Goal: Task Accomplishment & Management: Manage account settings

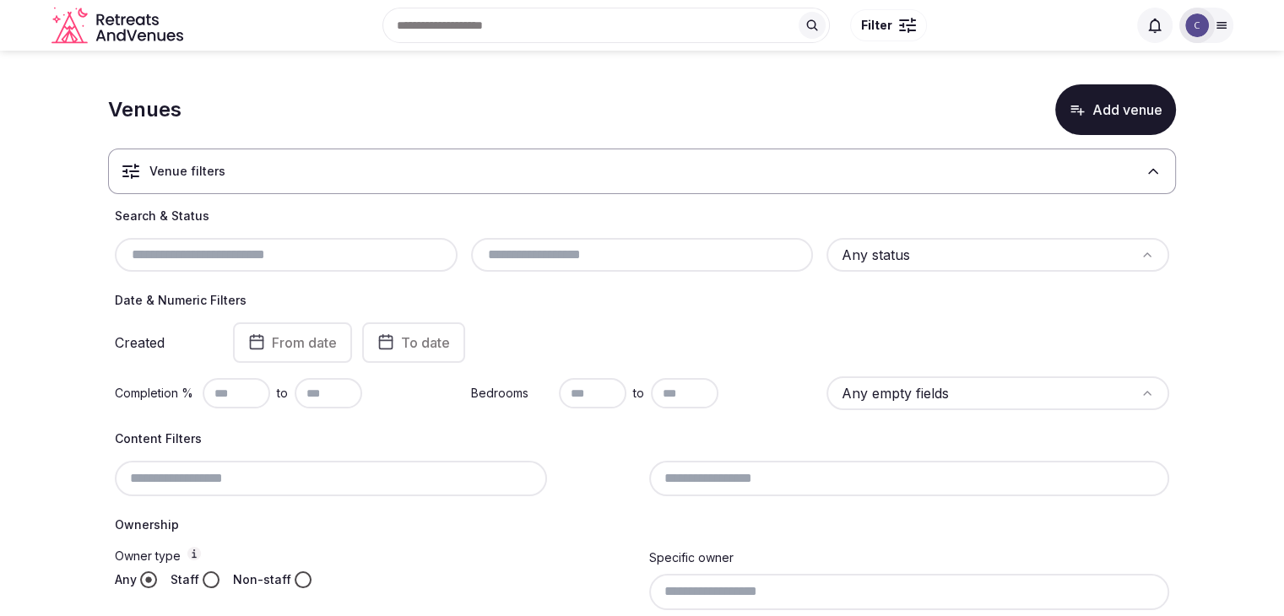
click at [696, 247] on input "text" at bounding box center [642, 255] width 329 height 20
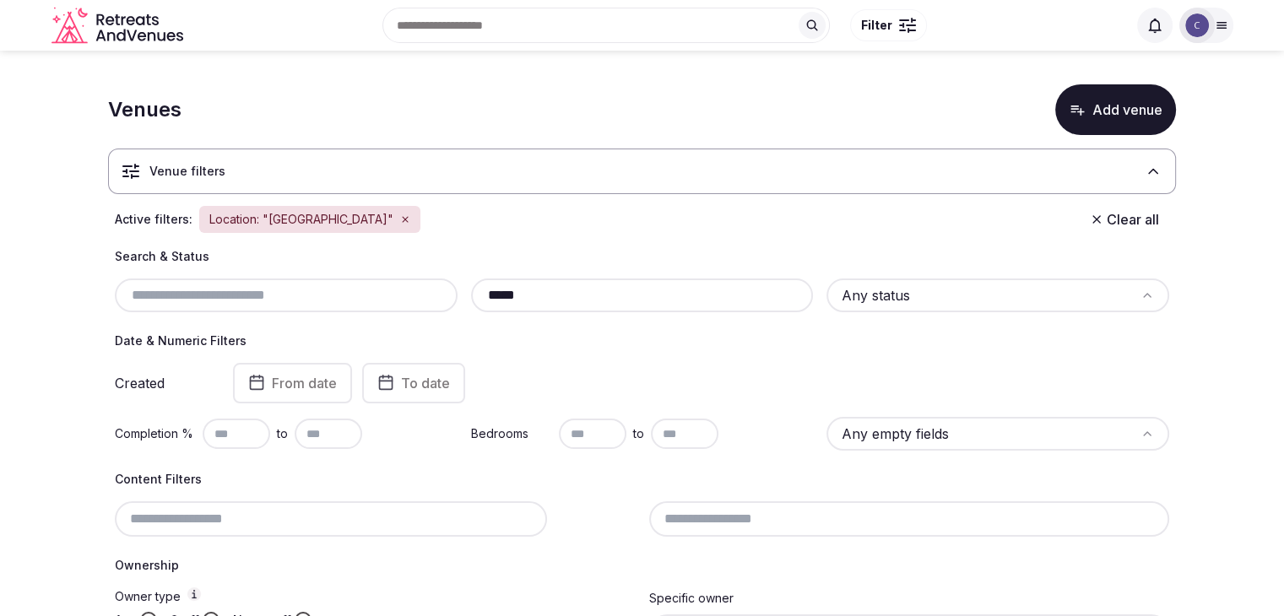
type input "*****"
click at [947, 295] on html "Search Popular Destinations Toscana, Italy Riviera Maya, Mexico Indonesia, Bali…" at bounding box center [642, 308] width 1284 height 616
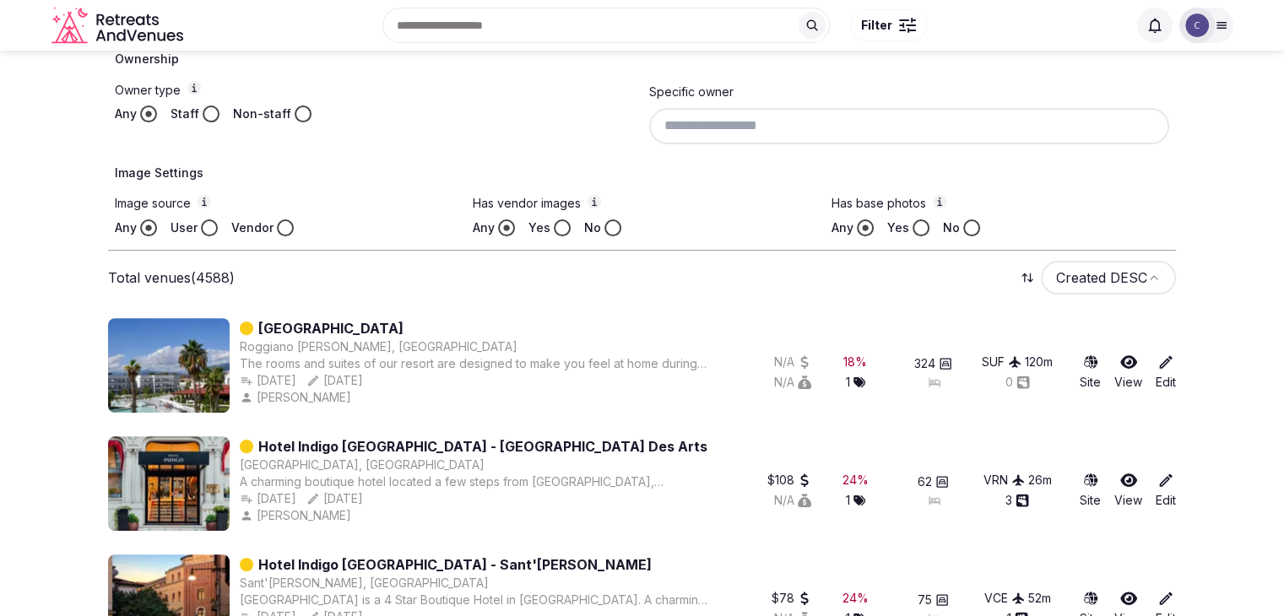
scroll to position [169, 0]
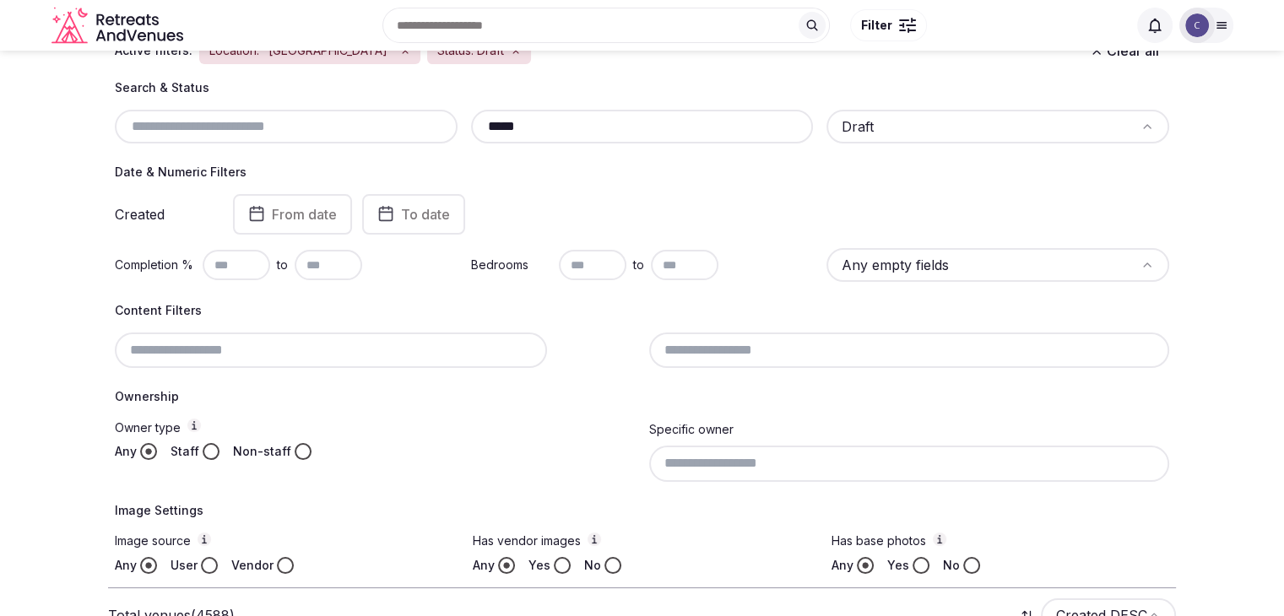
click at [225, 260] on input "text" at bounding box center [237, 265] width 68 height 30
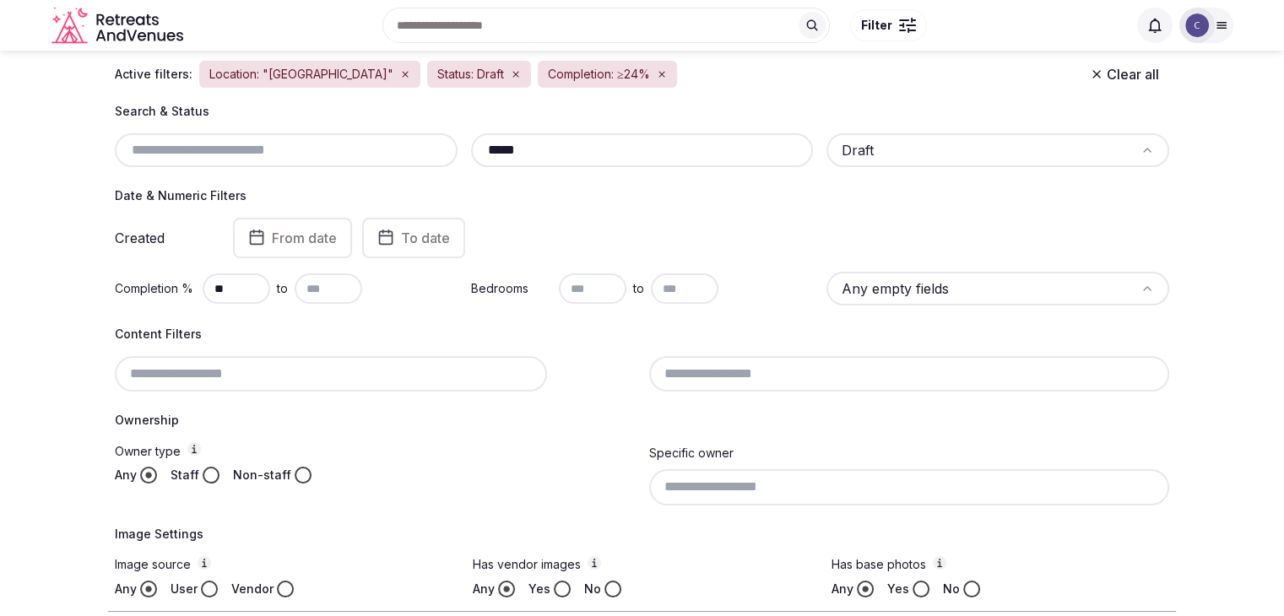
scroll to position [84, 0]
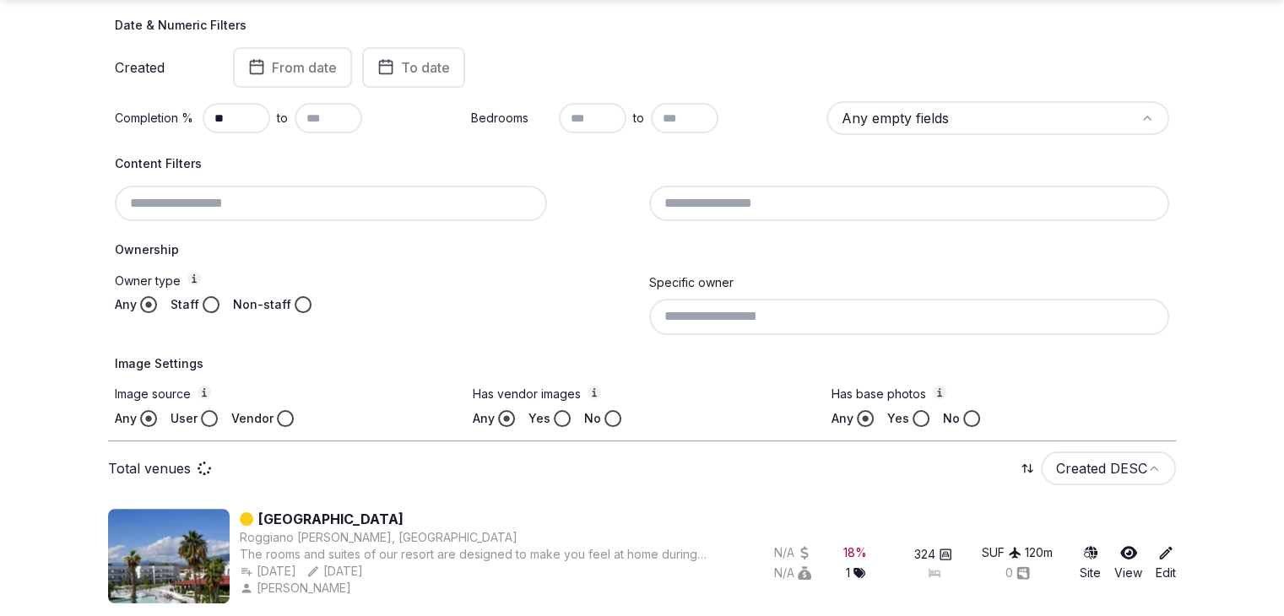
scroll to position [422, 0]
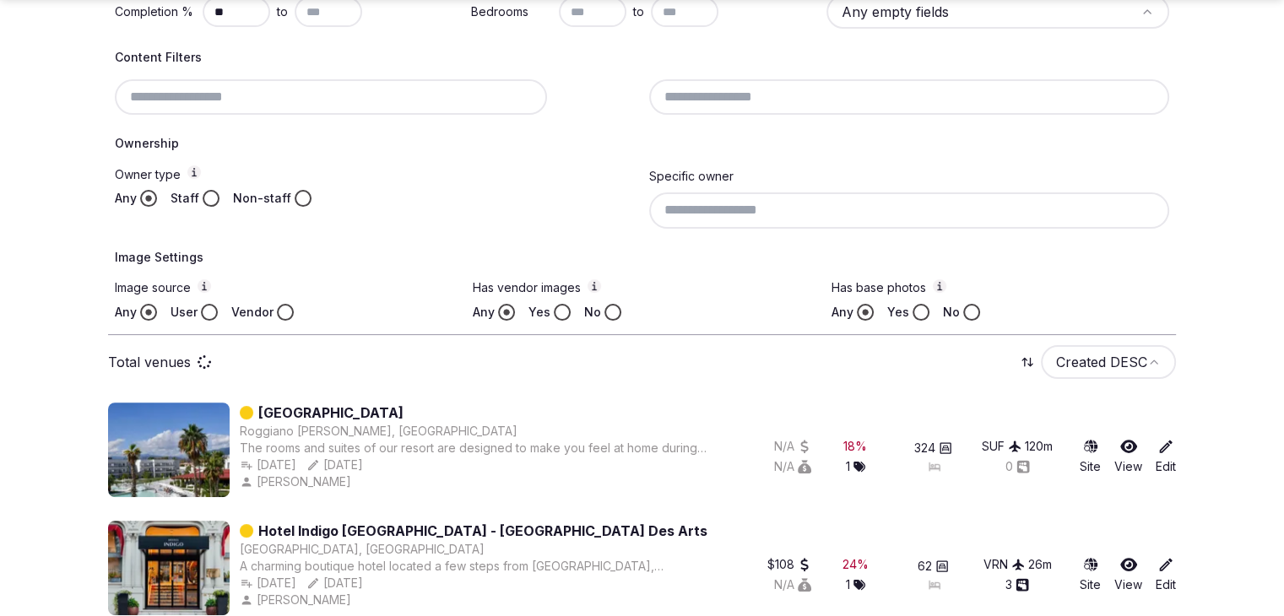
type input "**"
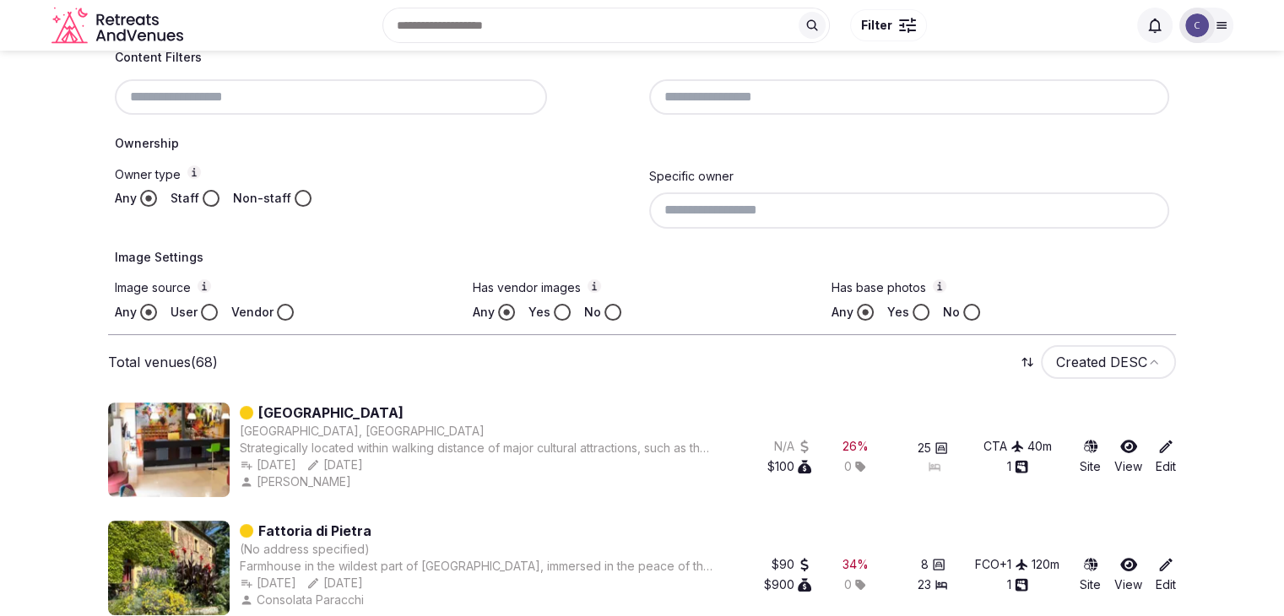
scroll to position [253, 0]
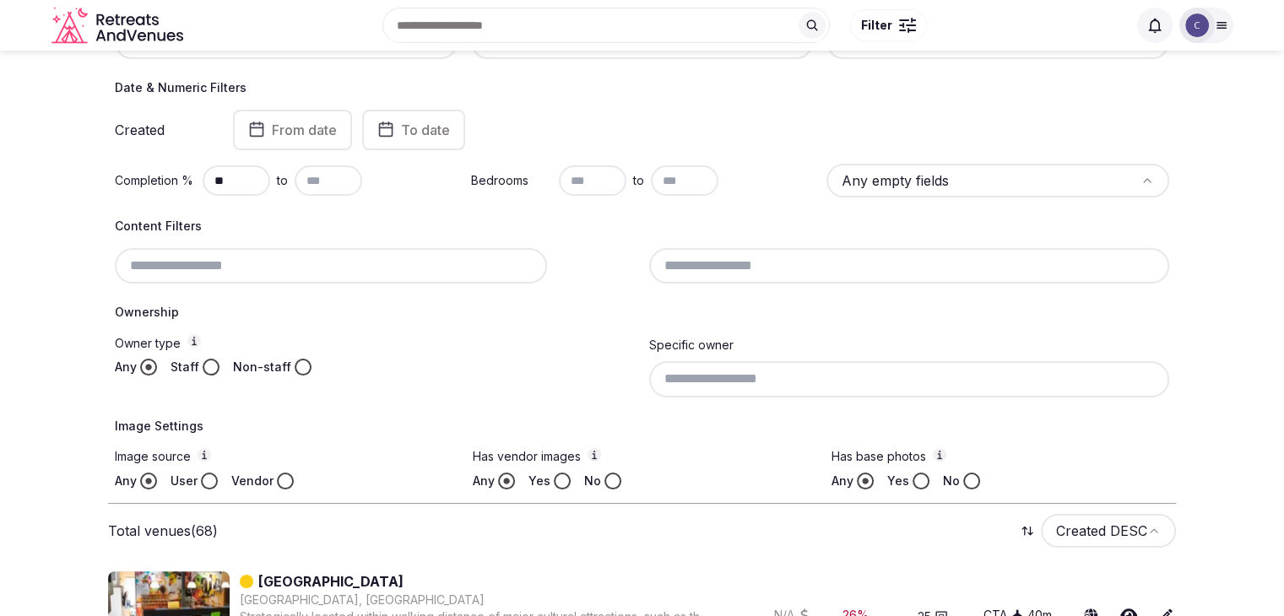
drag, startPoint x: 745, startPoint y: 395, endPoint x: 757, endPoint y: 392, distance: 13.1
click at [746, 394] on input at bounding box center [909, 378] width 521 height 35
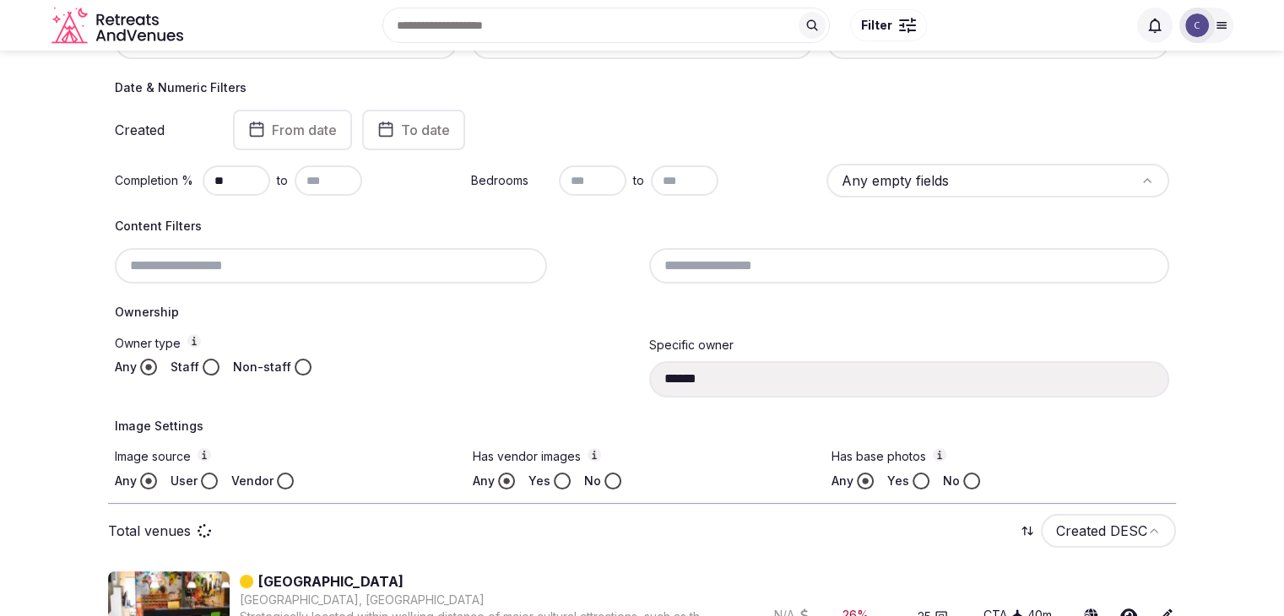
type input "**********"
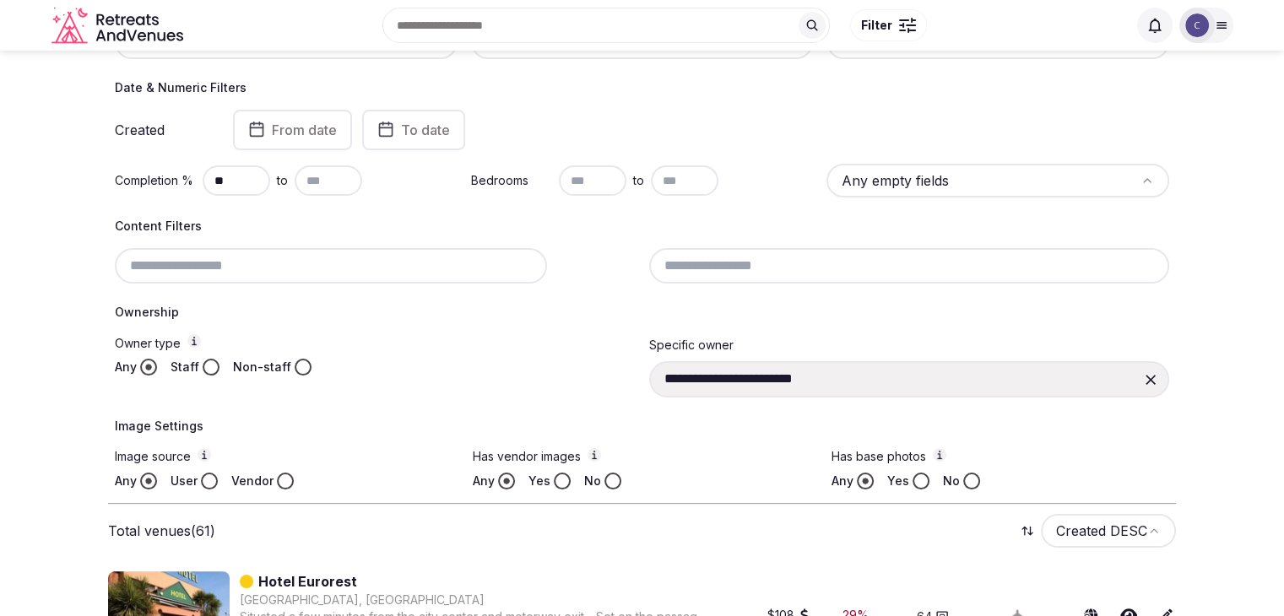
click at [556, 484] on button "Yes" at bounding box center [562, 481] width 17 height 17
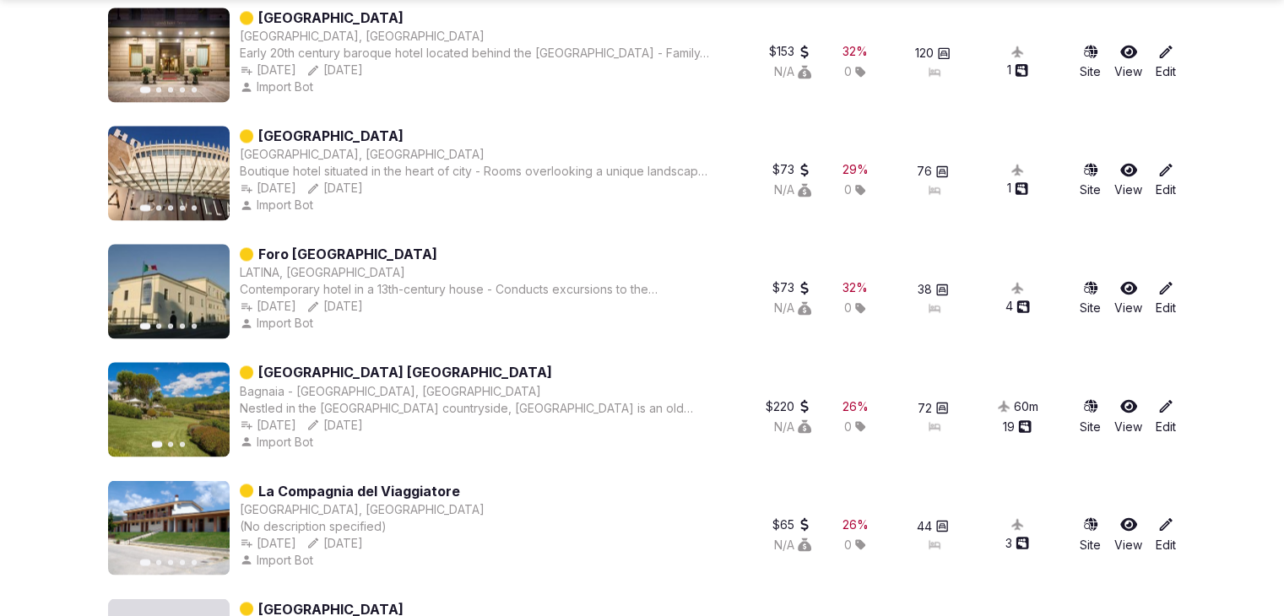
scroll to position [2995, 0]
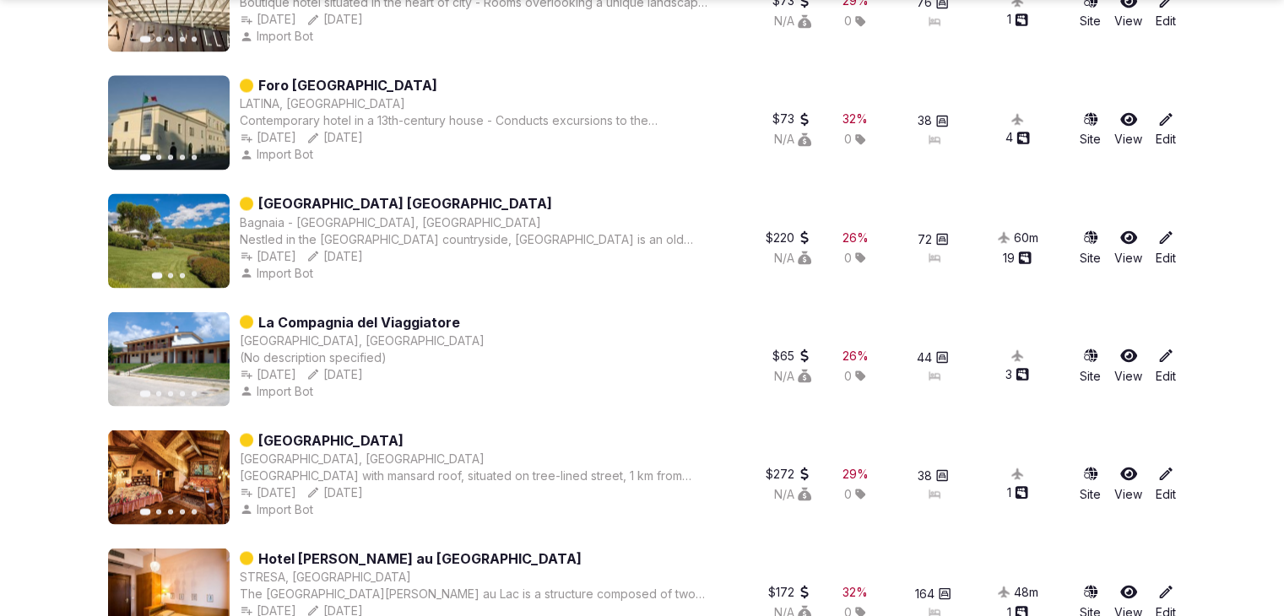
drag, startPoint x: 1282, startPoint y: 368, endPoint x: 1283, endPoint y: 399, distance: 31.3
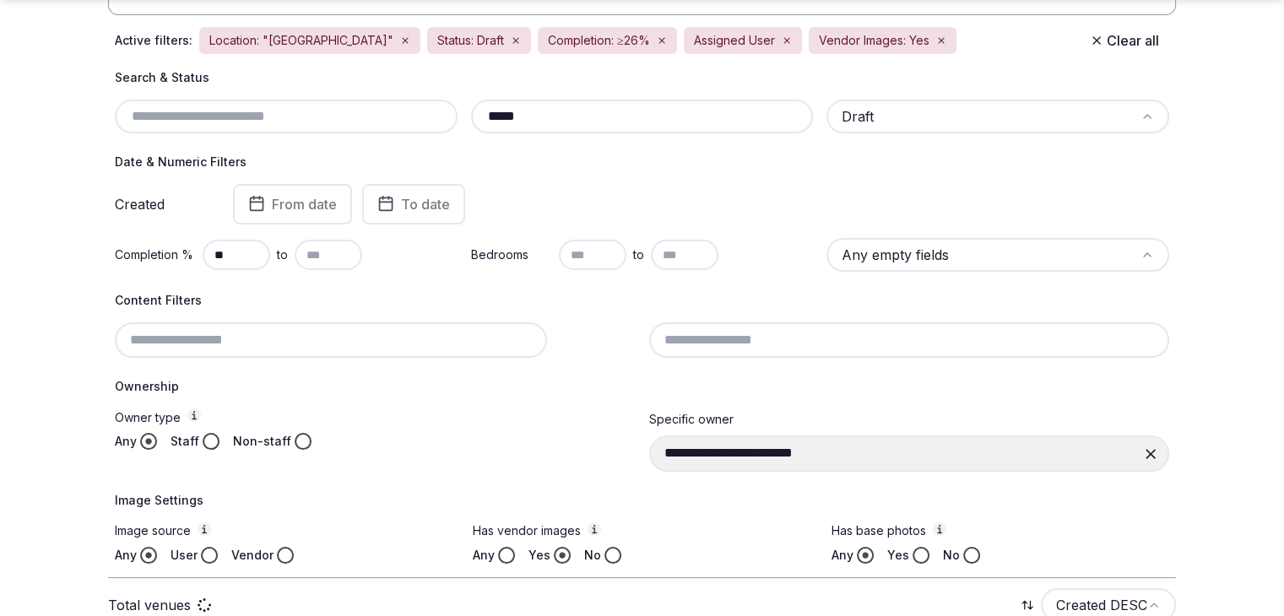
scroll to position [432, 0]
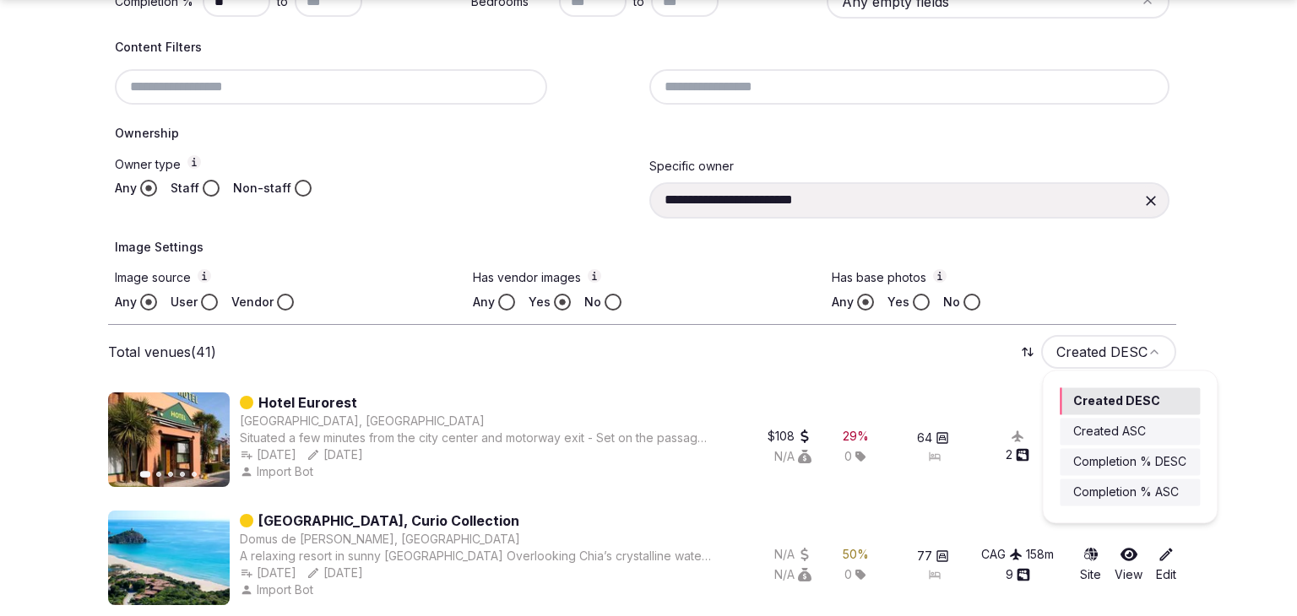
drag, startPoint x: 1149, startPoint y: 469, endPoint x: 1270, endPoint y: 470, distance: 120.7
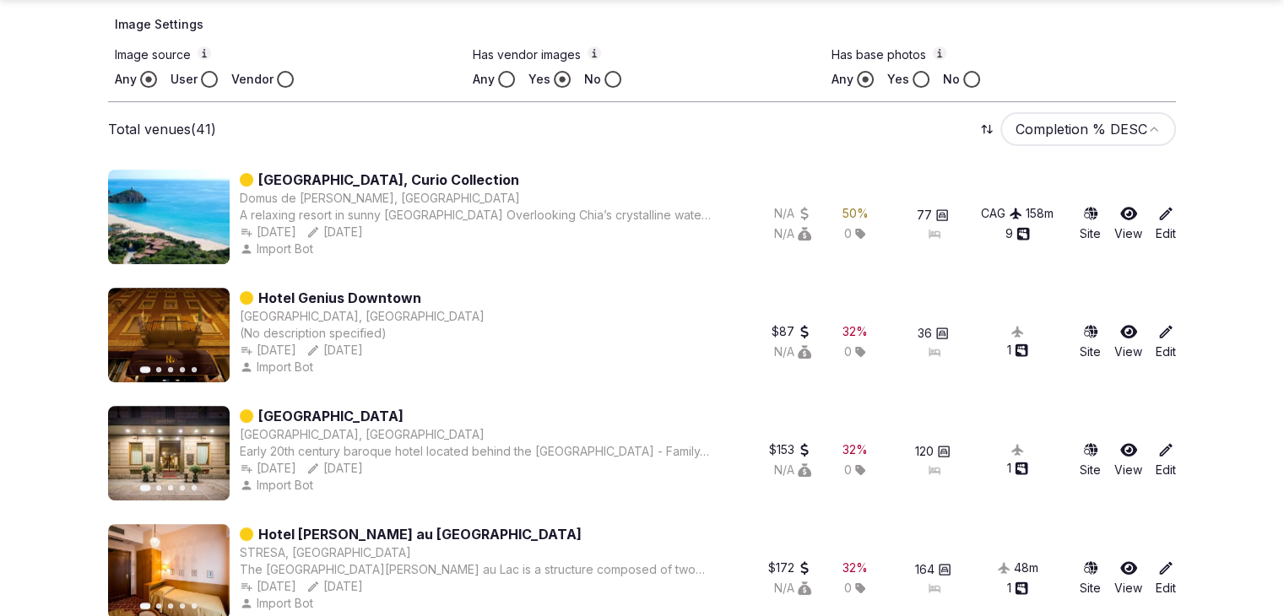
scroll to position [686, 0]
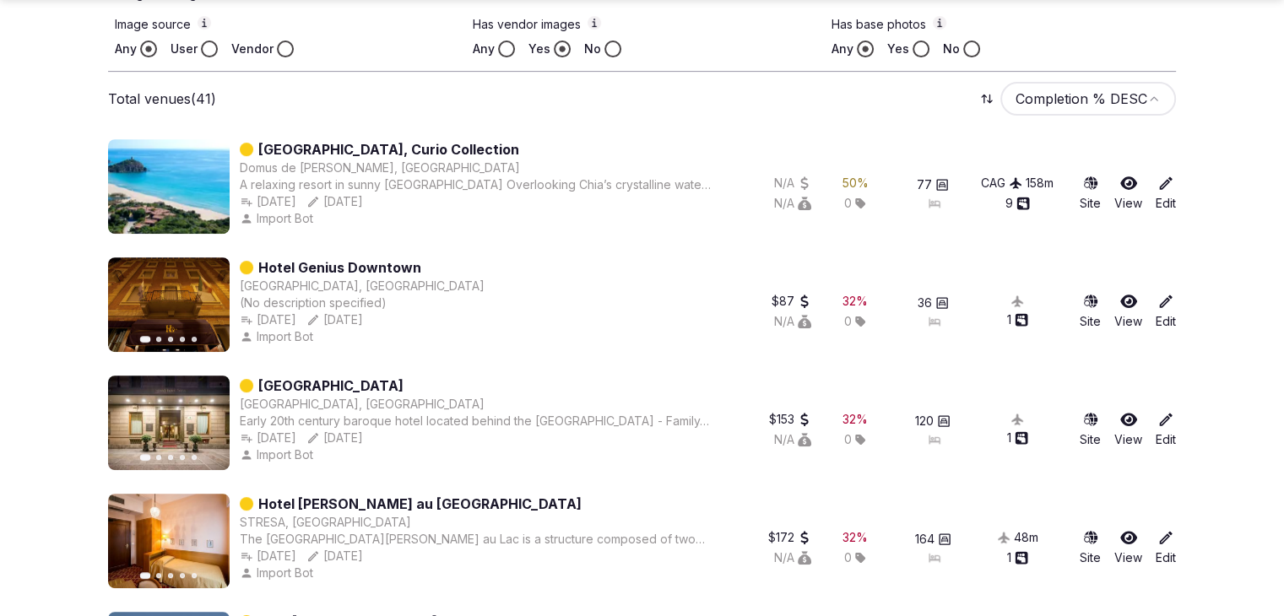
drag, startPoint x: 375, startPoint y: 263, endPoint x: 336, endPoint y: 377, distance: 120.4
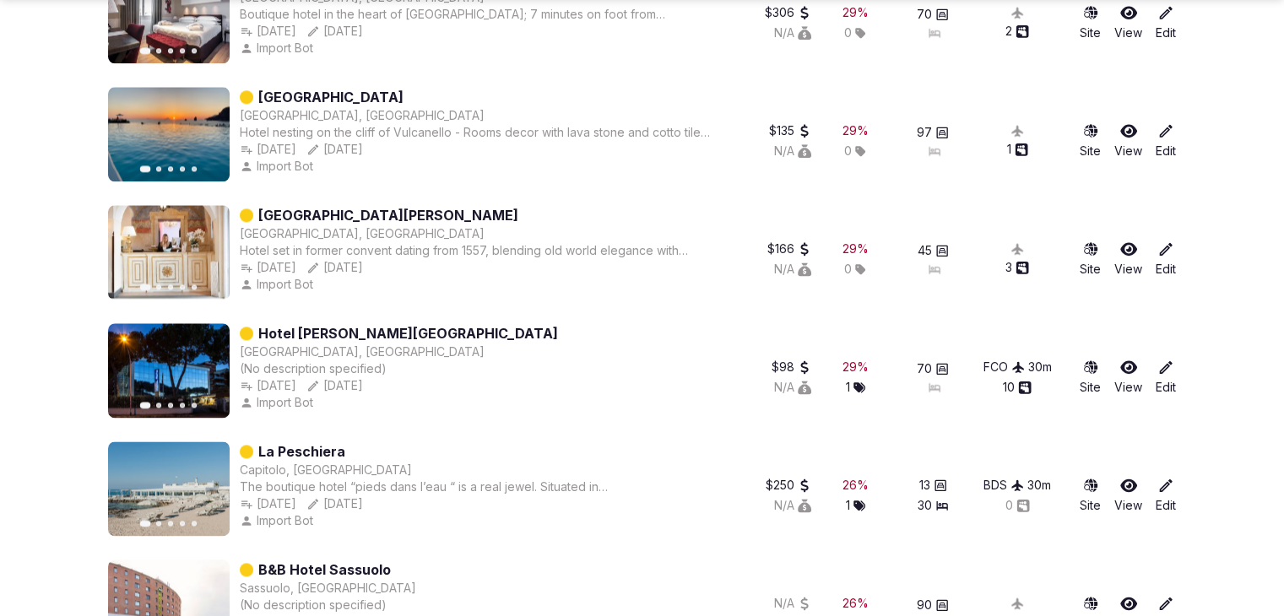
scroll to position [2290, 0]
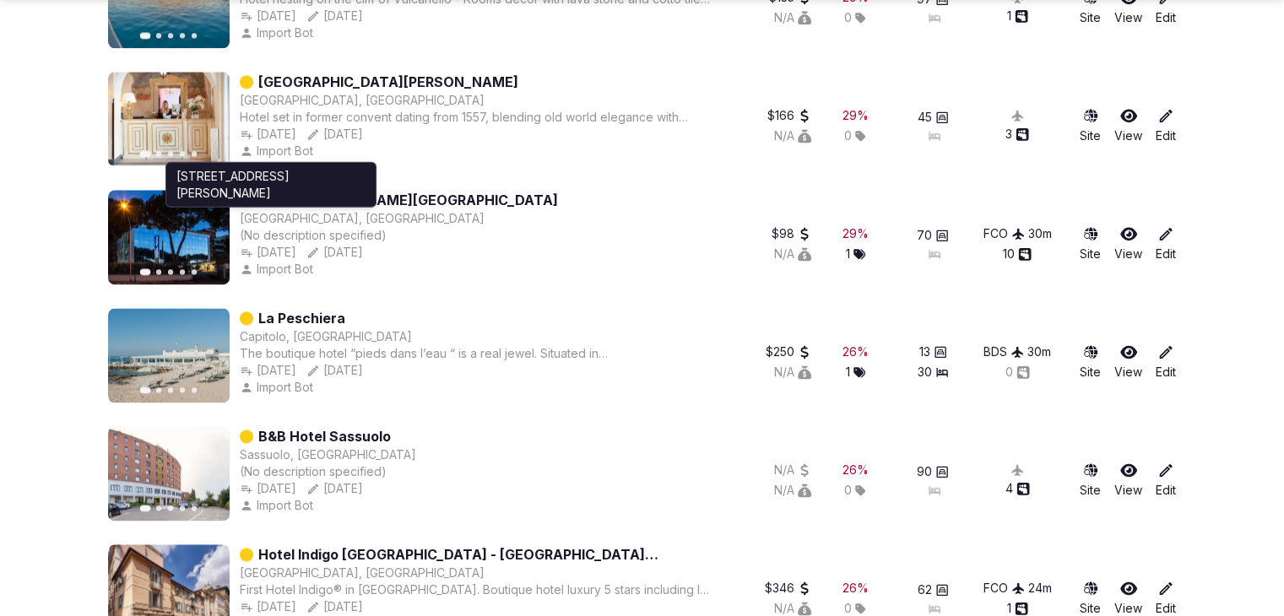
drag, startPoint x: 308, startPoint y: 199, endPoint x: 24, endPoint y: 210, distance: 284.7
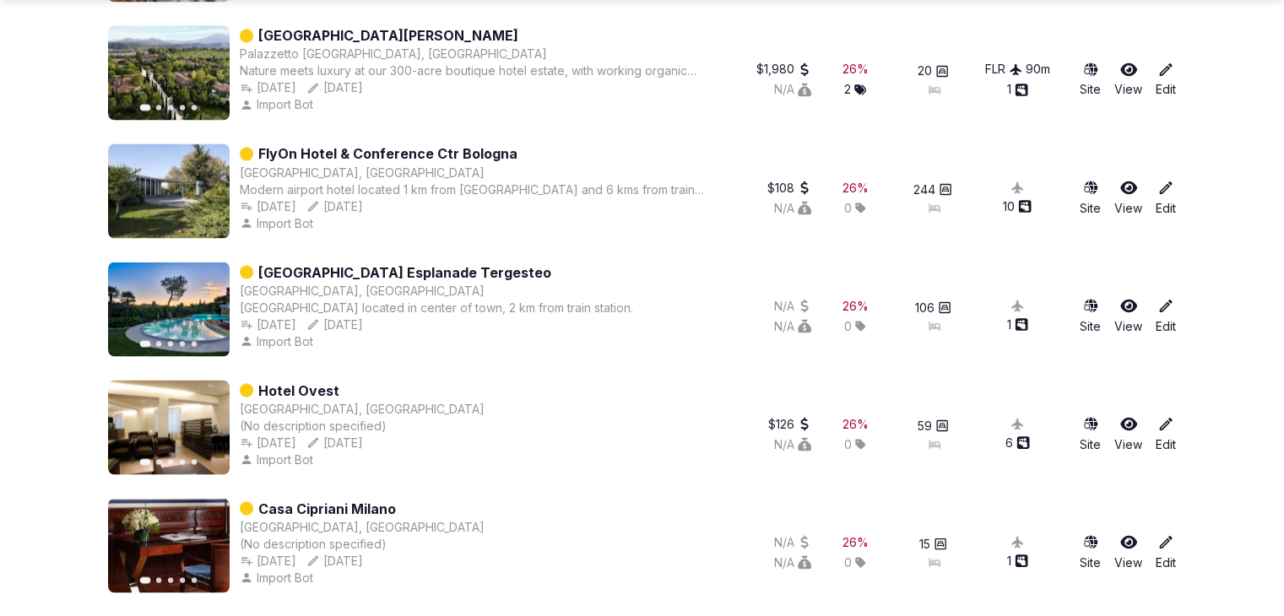
scroll to position [3049, 0]
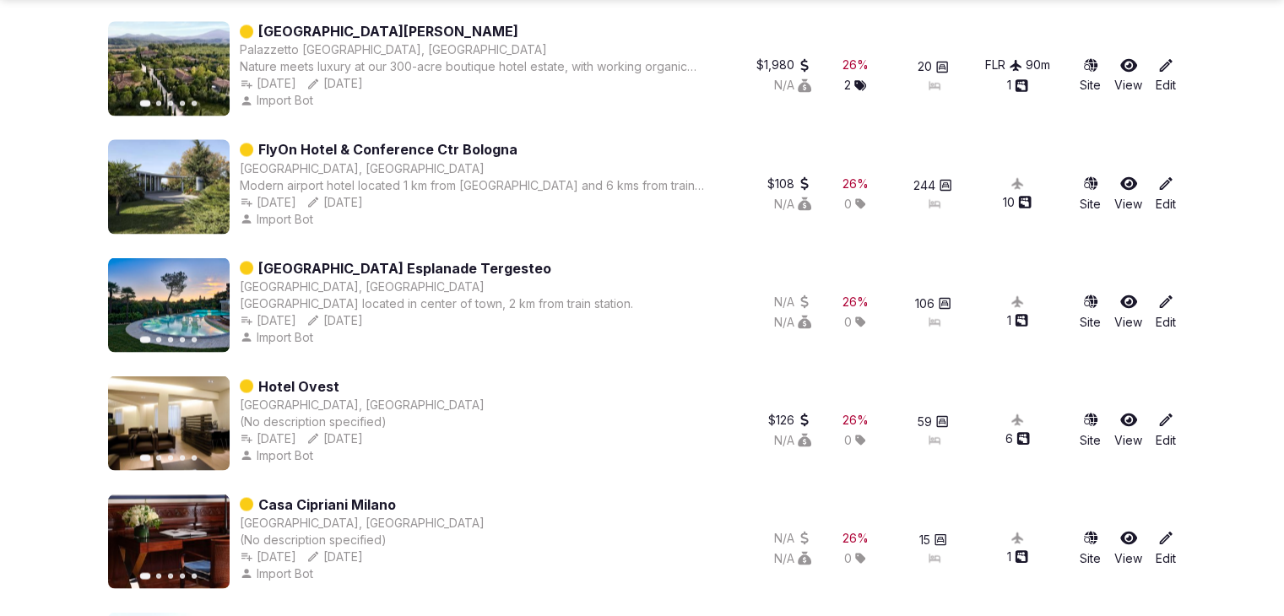
click at [393, 165] on div "Bologna, Italy" at bounding box center [477, 168] width 474 height 17
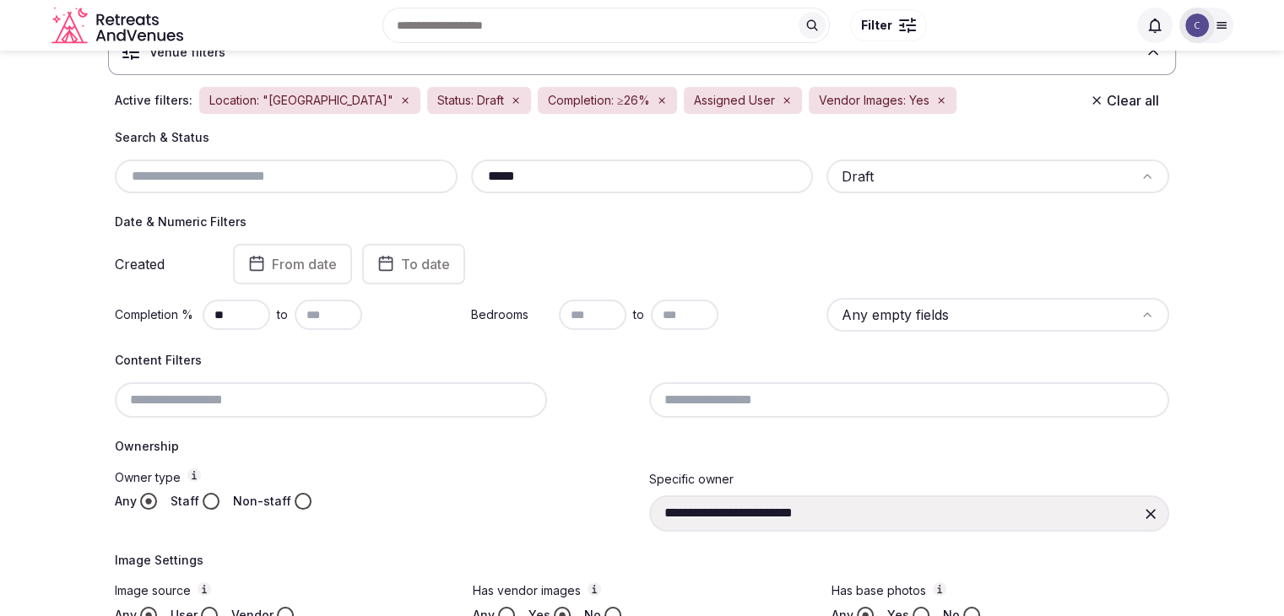
scroll to position [0, 0]
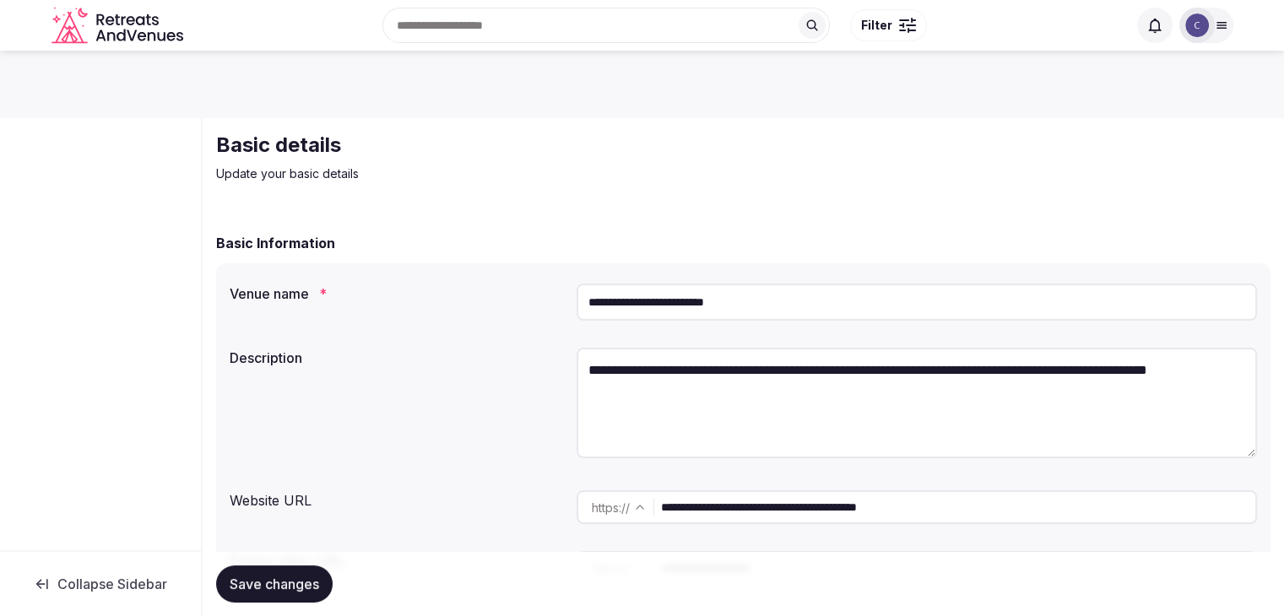
click at [686, 301] on input "**********" at bounding box center [917, 302] width 680 height 37
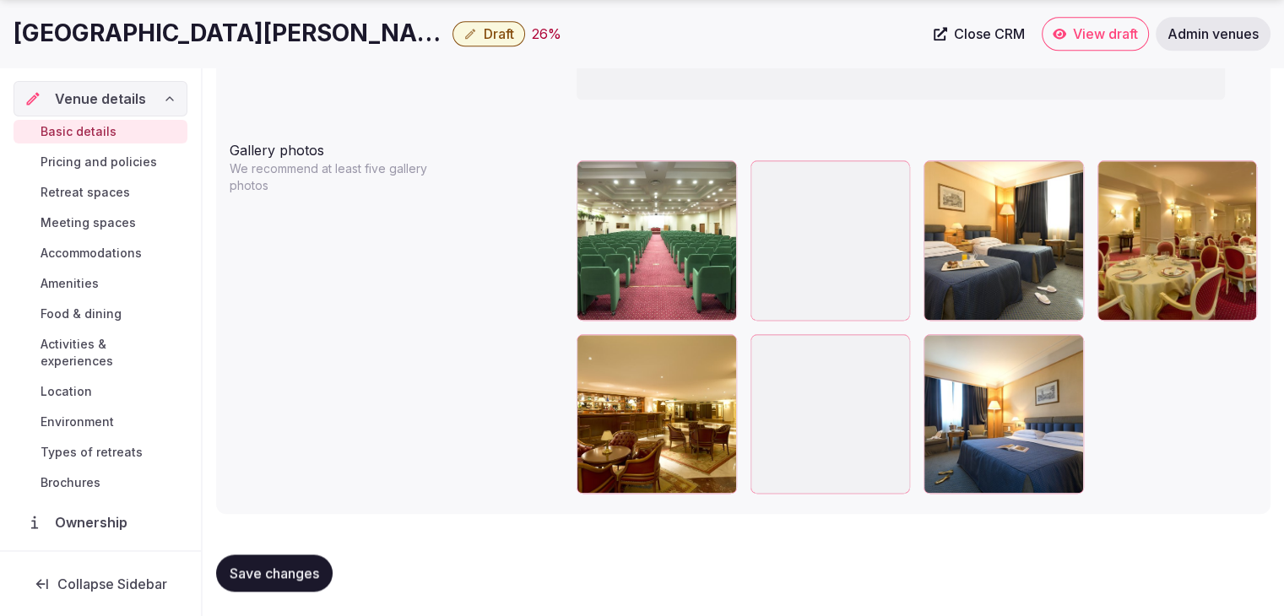
scroll to position [1873, 0]
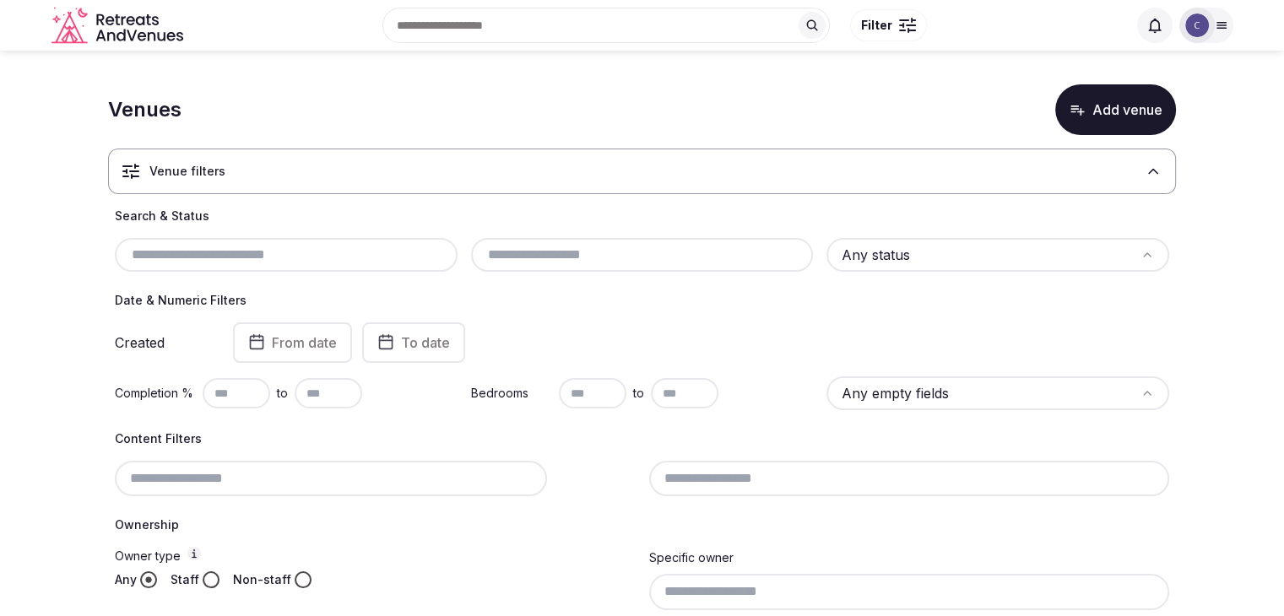
click at [211, 268] on div at bounding box center [286, 255] width 343 height 34
click at [217, 257] on input "text" at bounding box center [286, 255] width 329 height 20
paste input "**********"
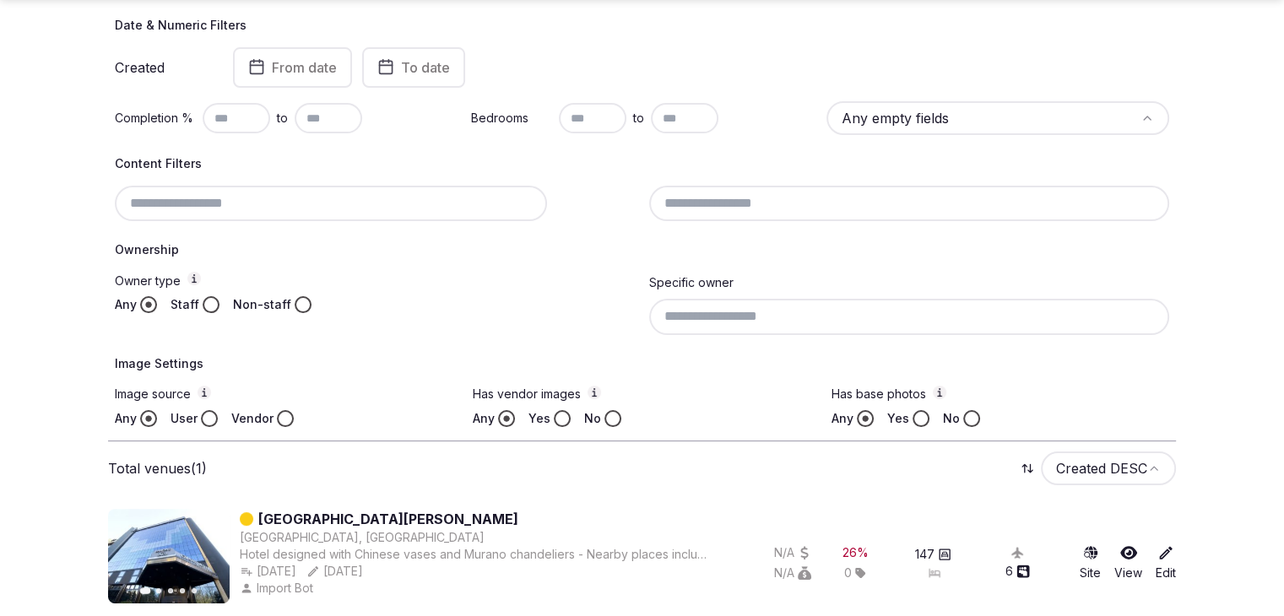
scroll to position [328, 0]
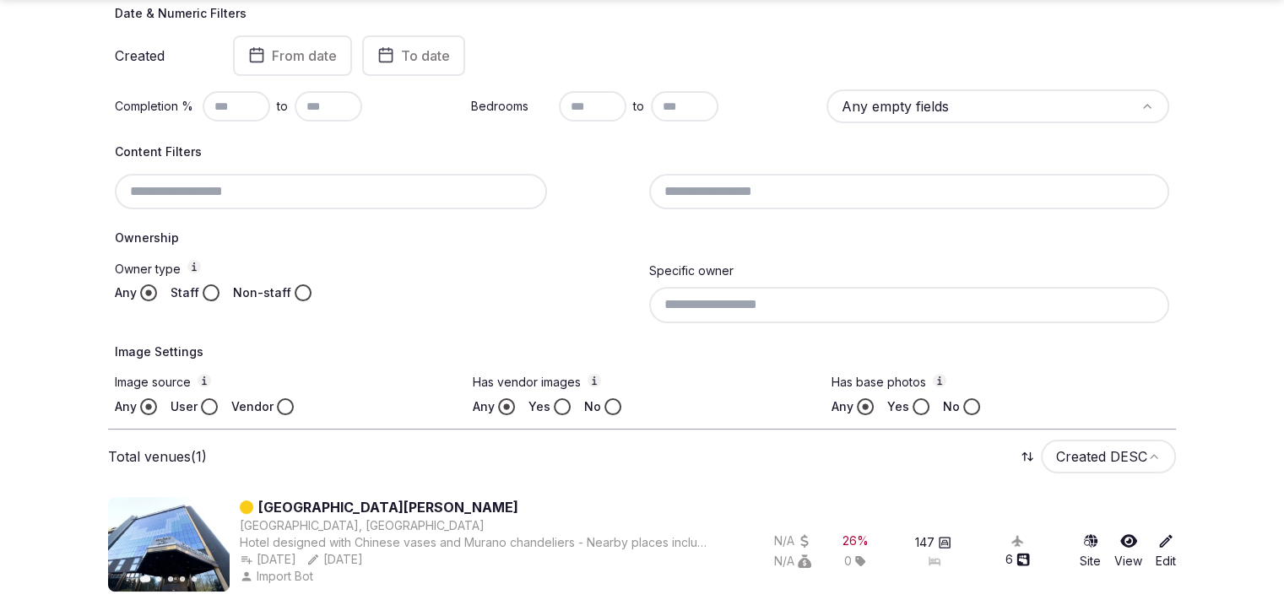
click at [399, 174] on div at bounding box center [375, 191] width 521 height 35
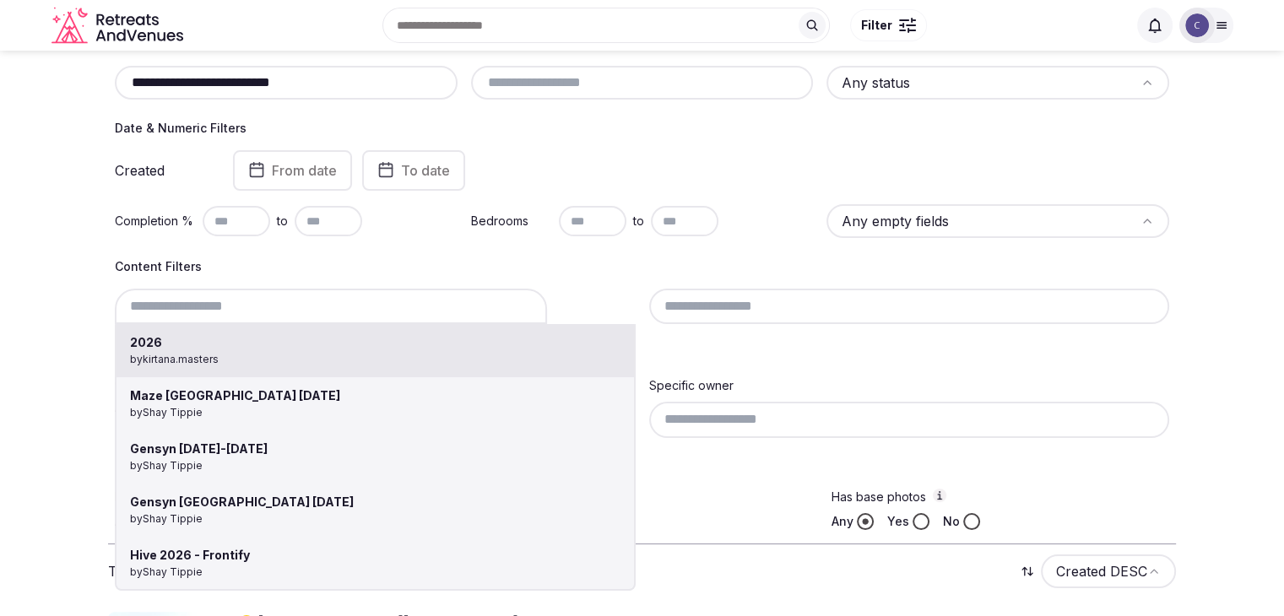
scroll to position [0, 0]
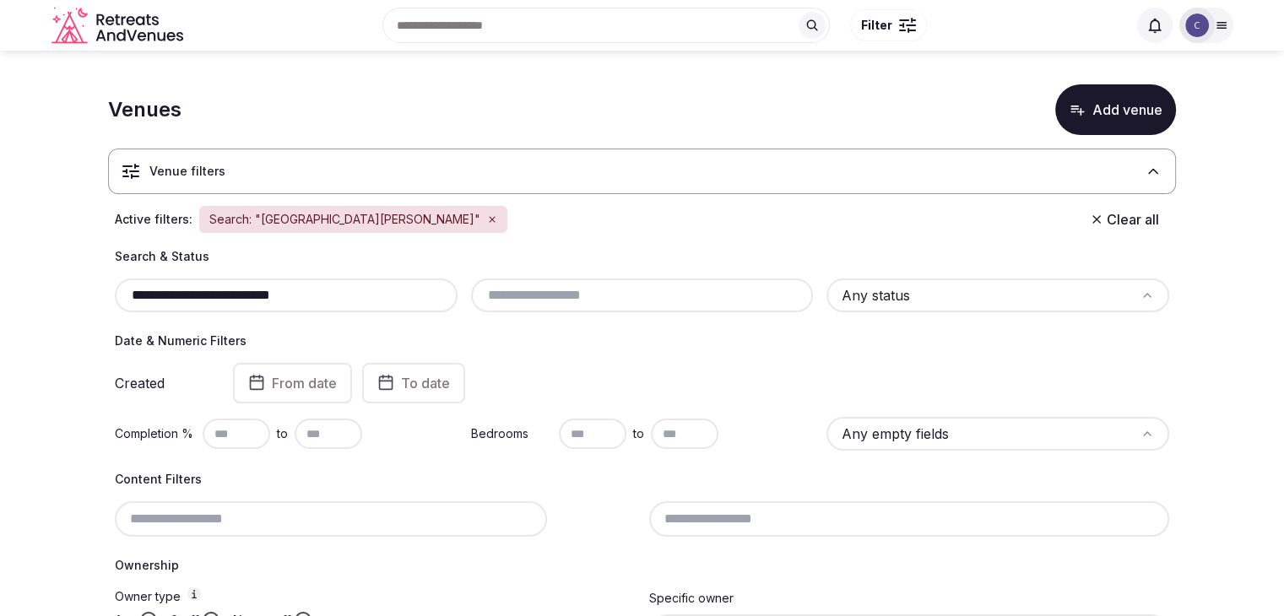
click at [377, 294] on input "**********" at bounding box center [286, 295] width 329 height 20
paste input "text"
click at [328, 290] on input "**********" at bounding box center [286, 295] width 329 height 20
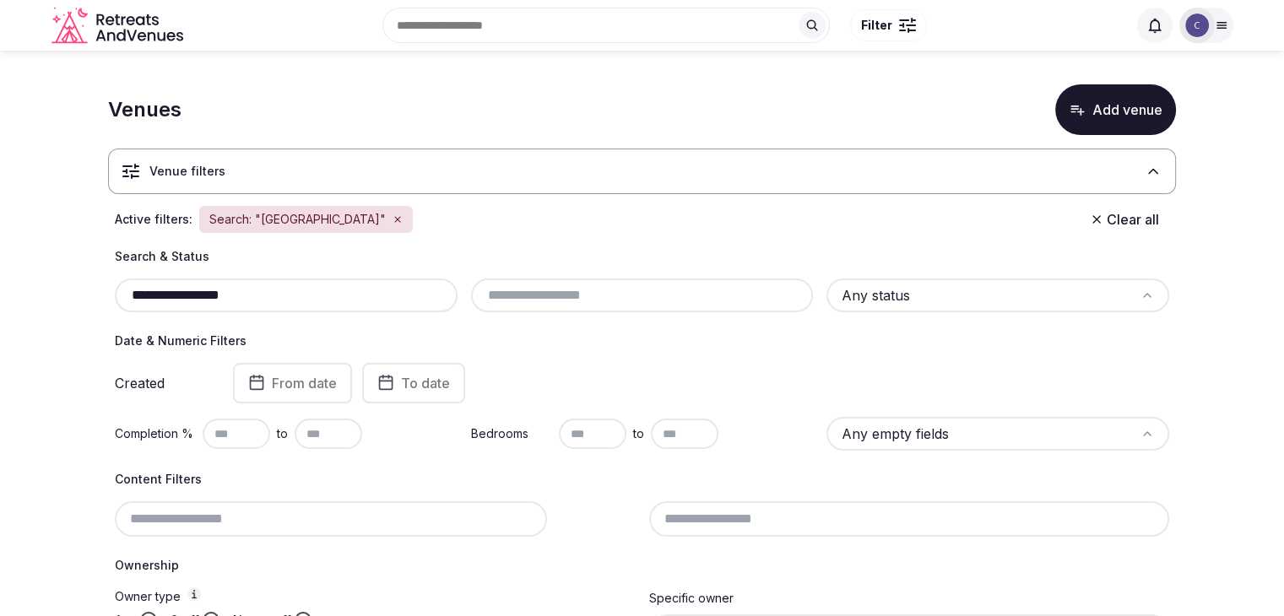
click at [328, 290] on input "**********" at bounding box center [286, 295] width 329 height 20
paste input "text"
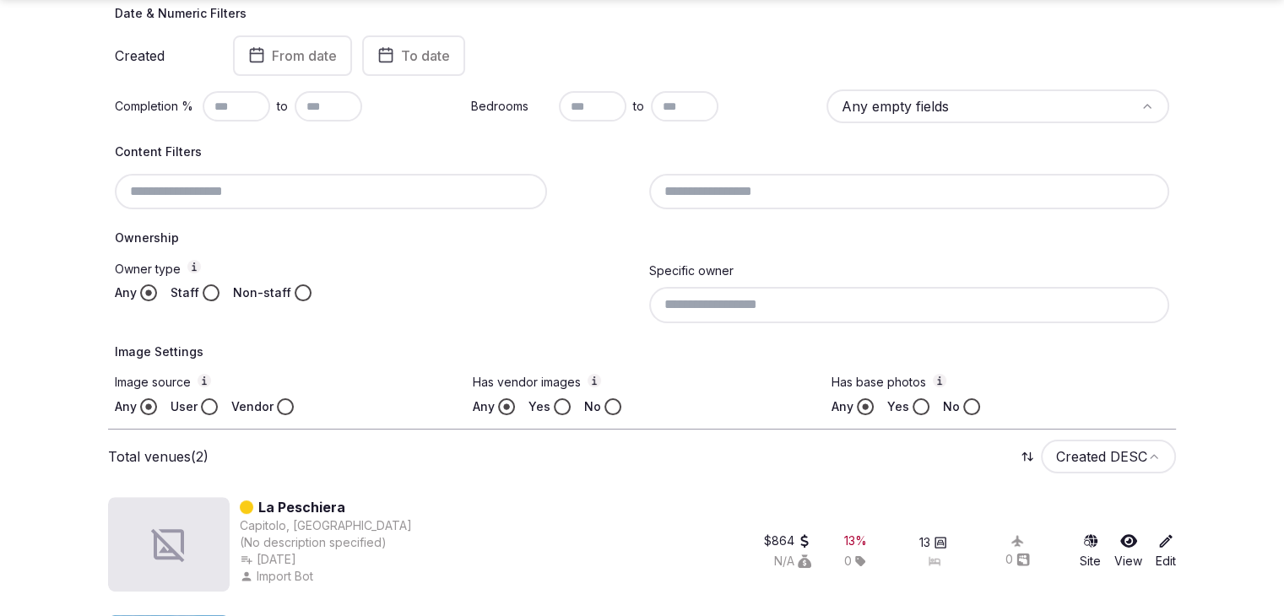
scroll to position [446, 0]
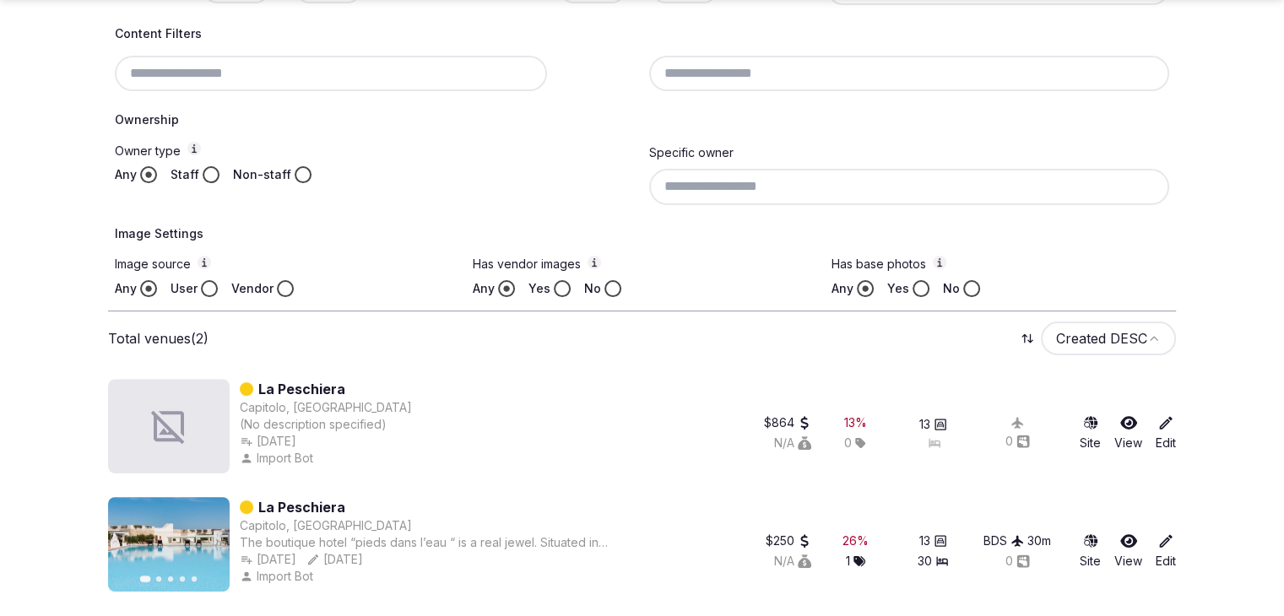
type input "**********"
drag, startPoint x: 369, startPoint y: 382, endPoint x: 260, endPoint y: 382, distance: 108.9
click at [260, 382] on div "La Peschiera" at bounding box center [326, 389] width 172 height 20
copy link "La Peschiera"
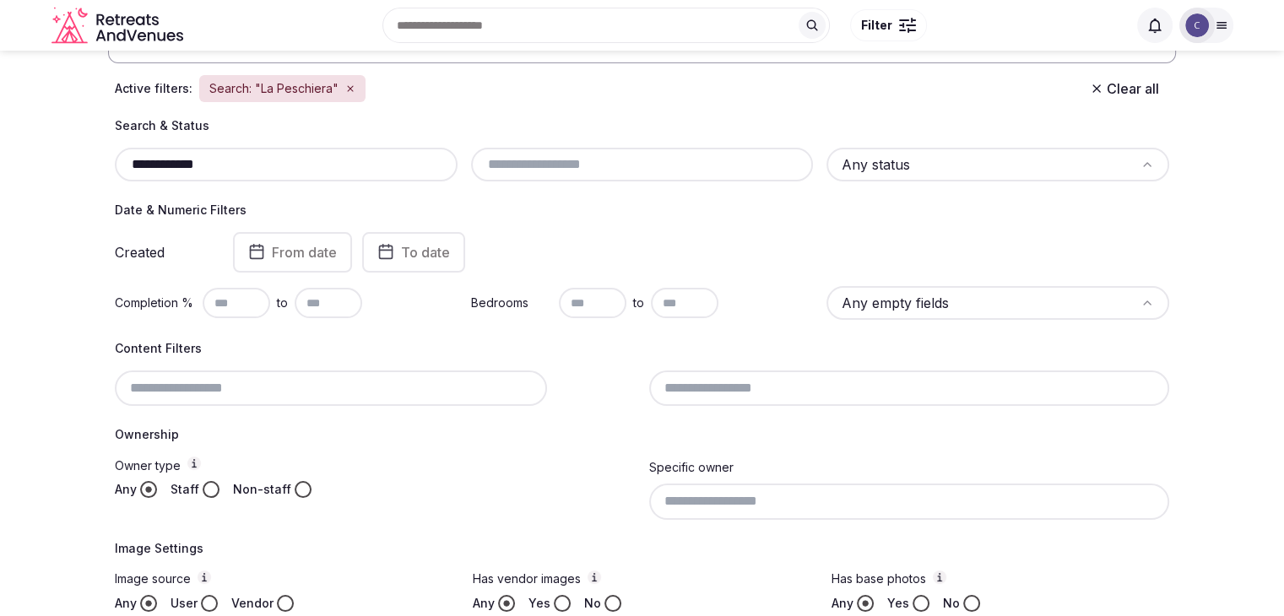
scroll to position [24, 0]
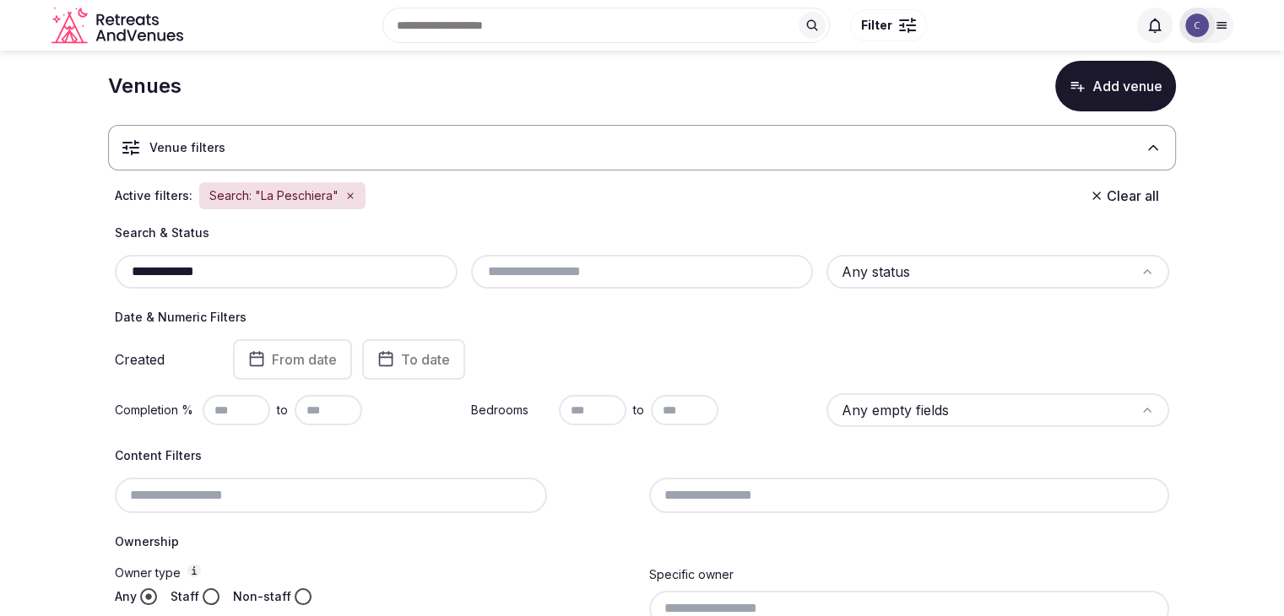
click at [313, 267] on input "**********" at bounding box center [286, 272] width 329 height 20
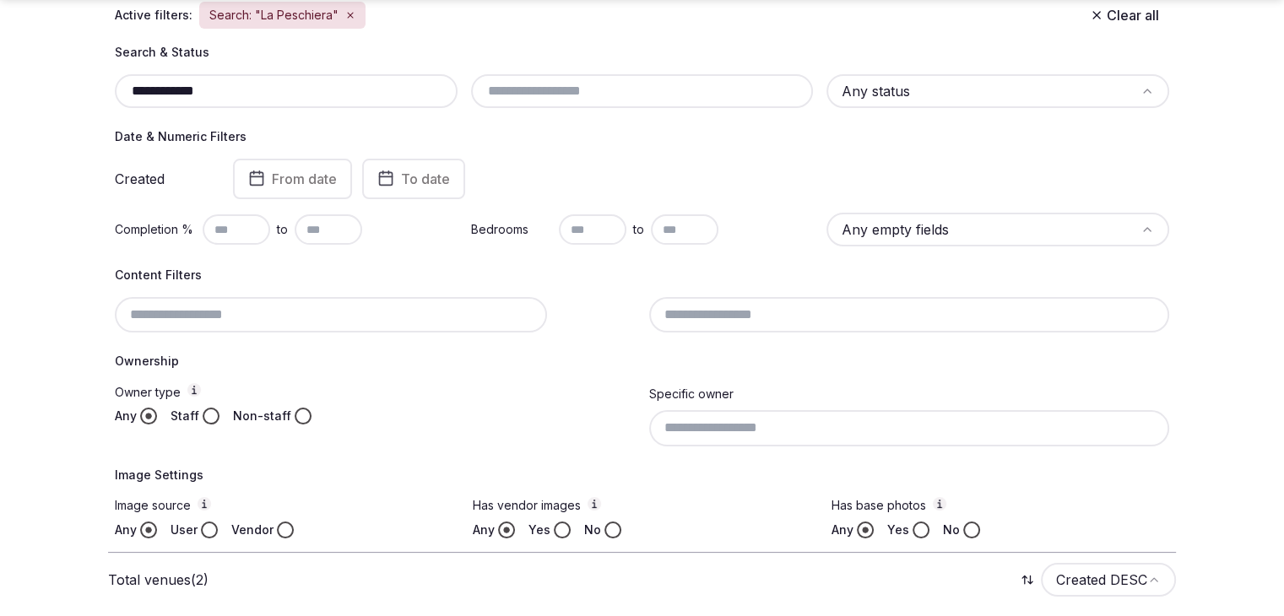
scroll to position [446, 0]
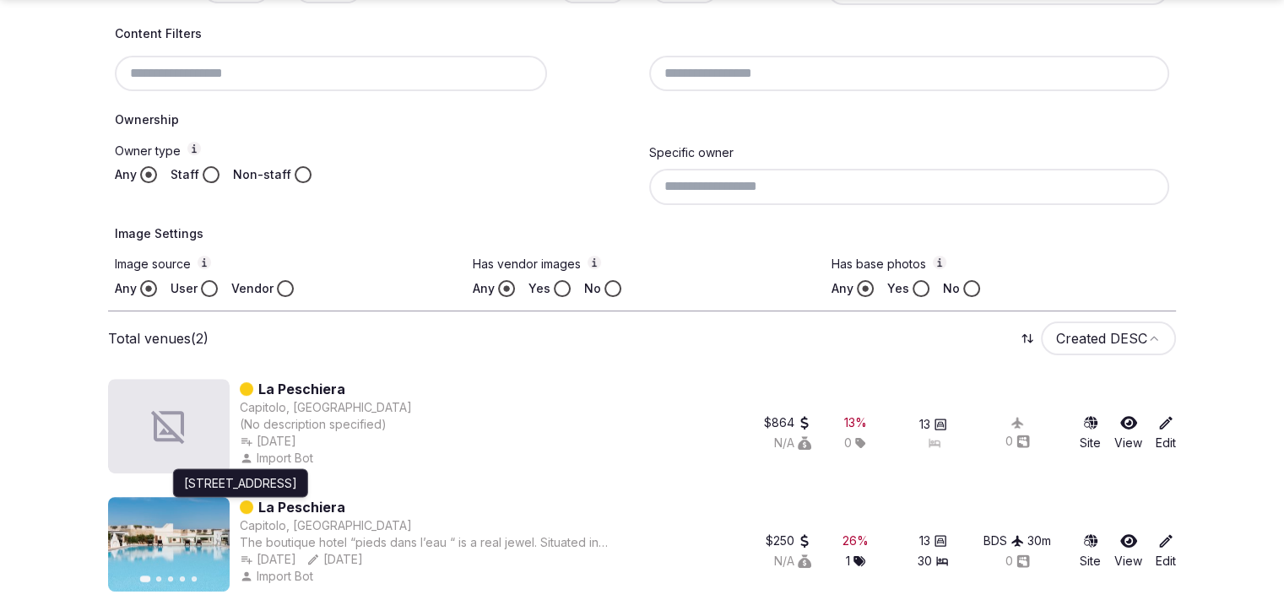
drag, startPoint x: 312, startPoint y: 508, endPoint x: 30, endPoint y: 470, distance: 285.4
click at [30, 470] on section "**********" at bounding box center [642, 112] width 1284 height 1014
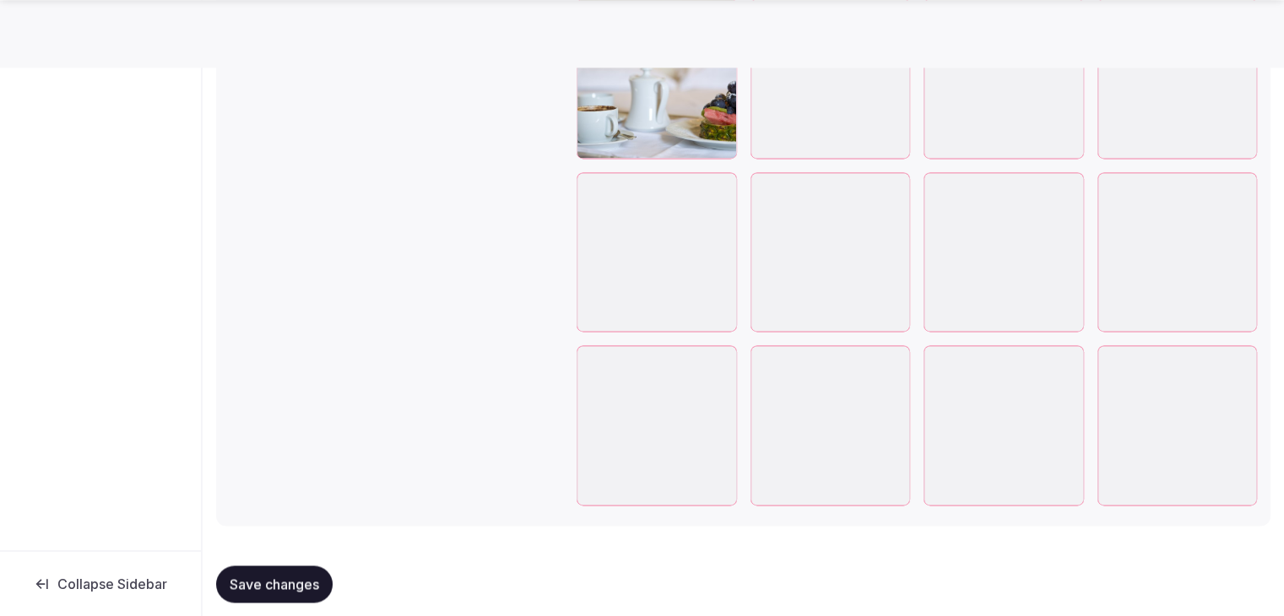
scroll to position [2476, 0]
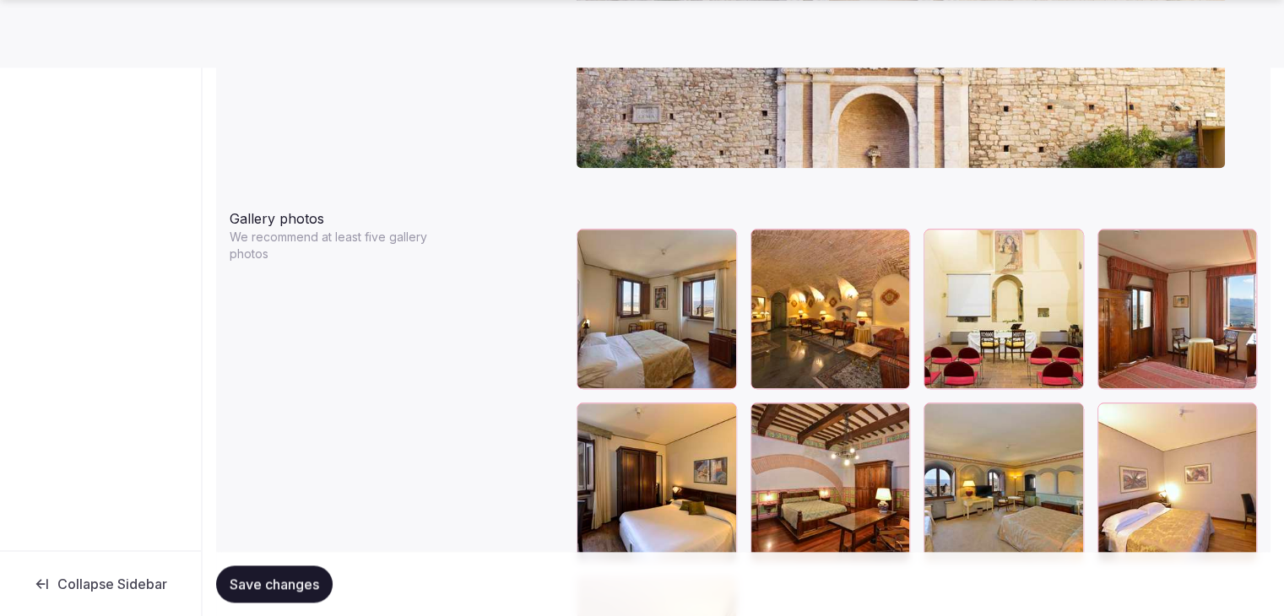
scroll to position [2026, 0]
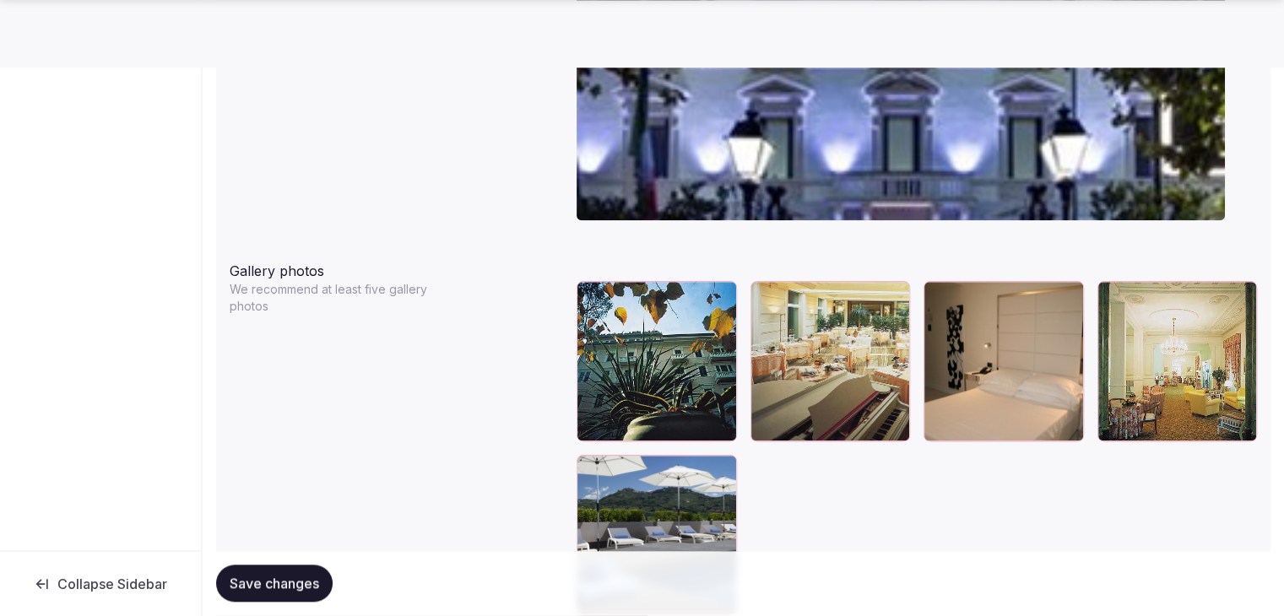
scroll to position [1857, 0]
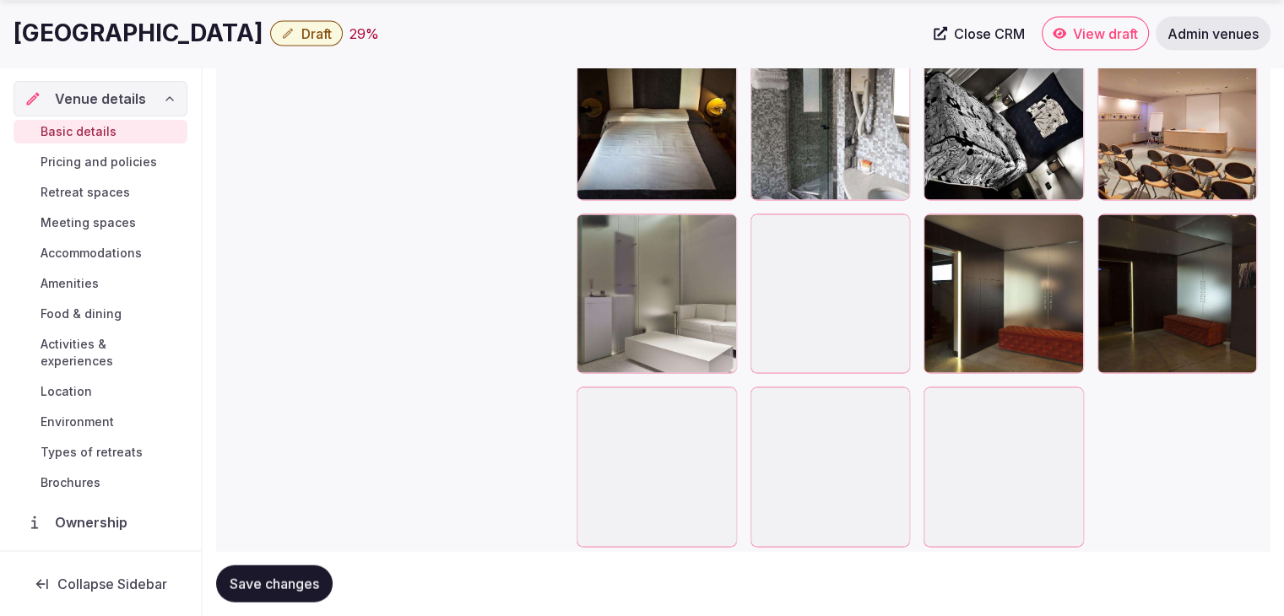
scroll to position [3517, 0]
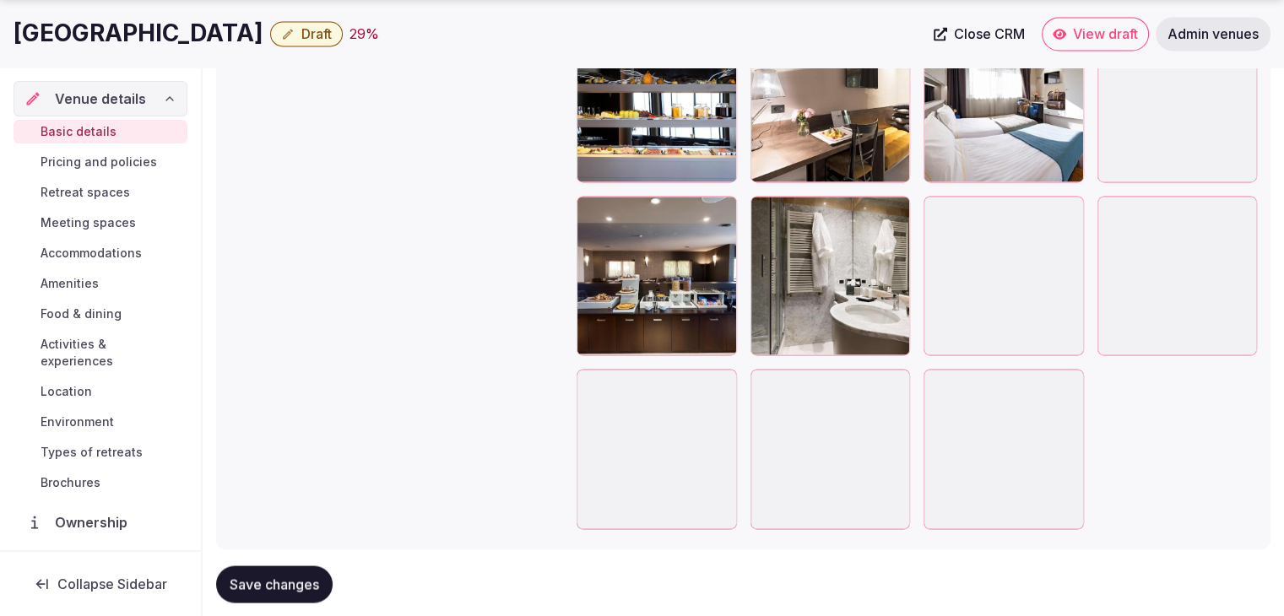
scroll to position [2823, 0]
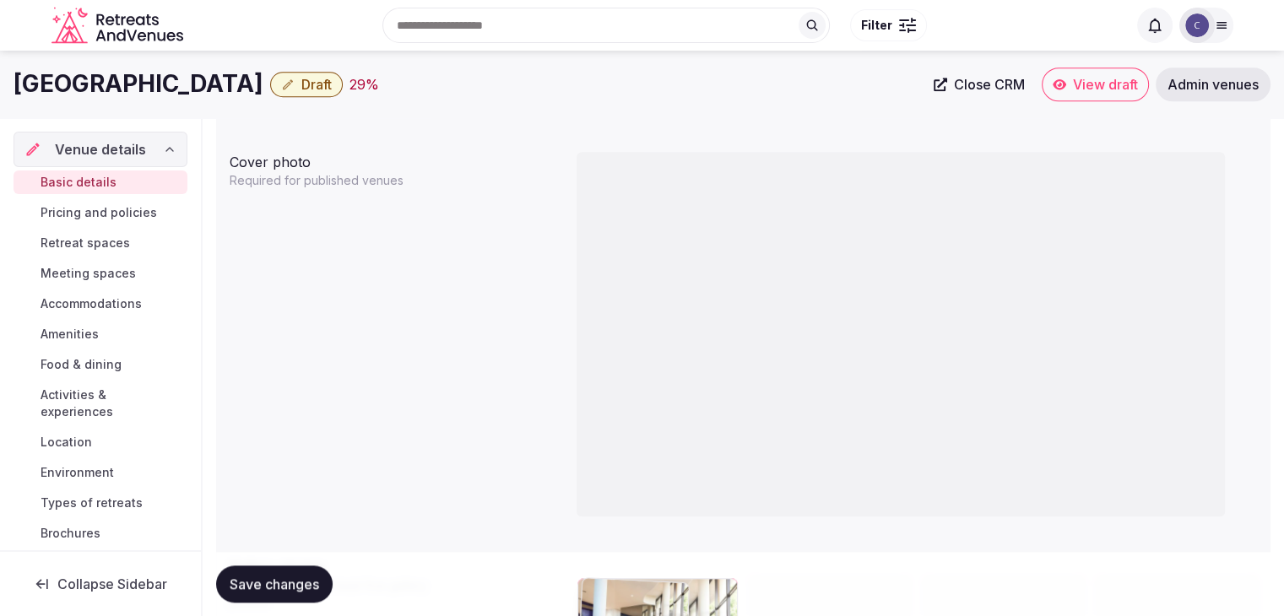
drag, startPoint x: 1126, startPoint y: 173, endPoint x: 596, endPoint y: 360, distance: 562.0
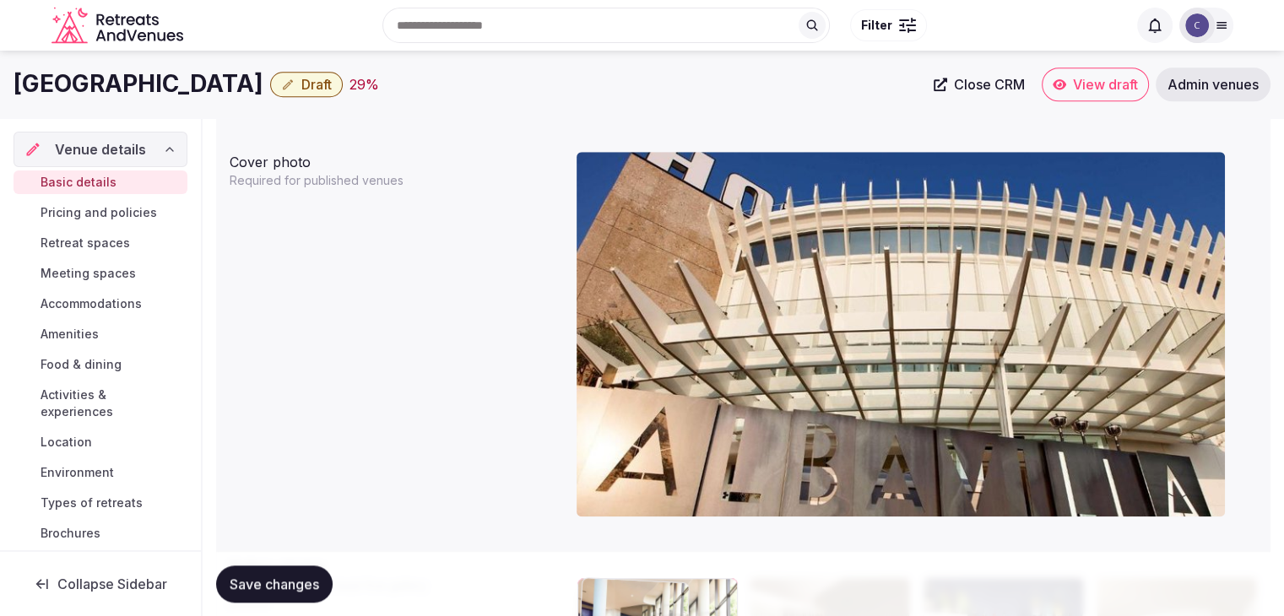
click at [593, 352] on body "**********" at bounding box center [642, 184] width 1284 height 3440
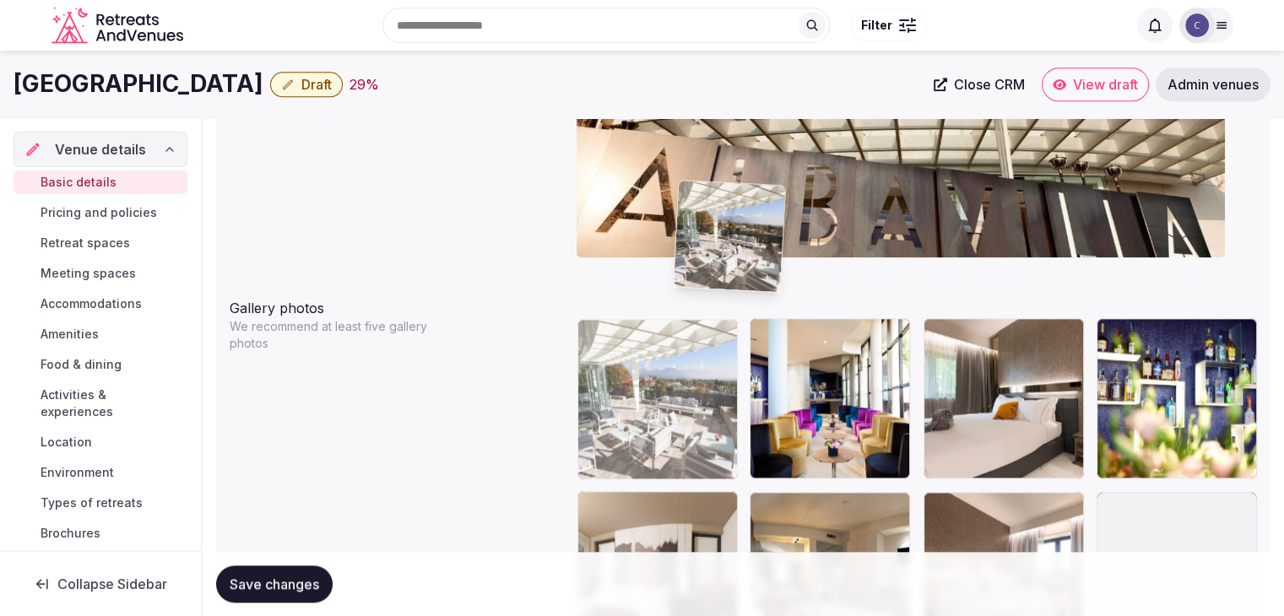
scroll to position [1794, 0]
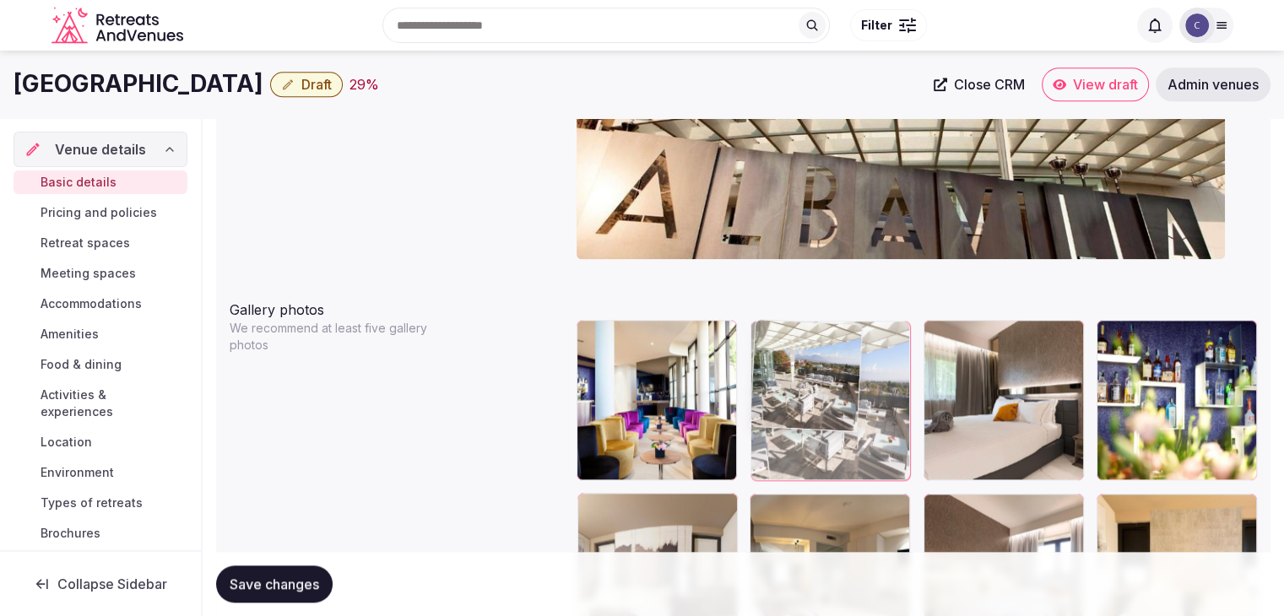
drag, startPoint x: 1119, startPoint y: 342, endPoint x: 832, endPoint y: 369, distance: 287.5
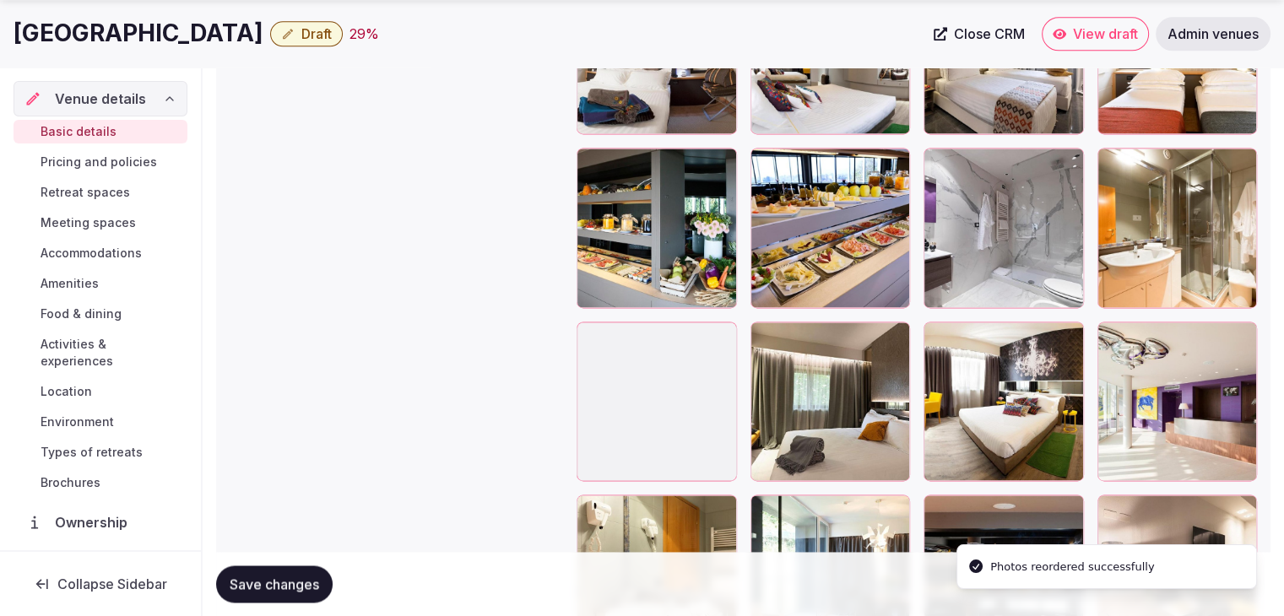
scroll to position [2385, 0]
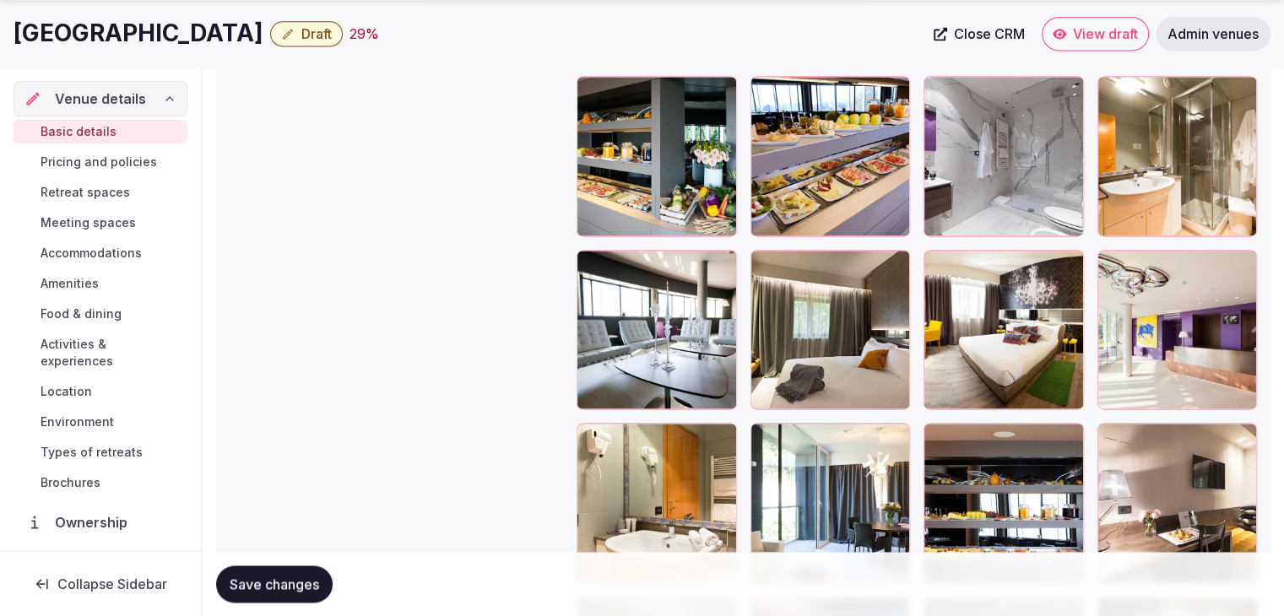
drag, startPoint x: 946, startPoint y: 261, endPoint x: 946, endPoint y: 139, distance: 121.6
click at [946, 259] on div at bounding box center [937, 263] width 27 height 27
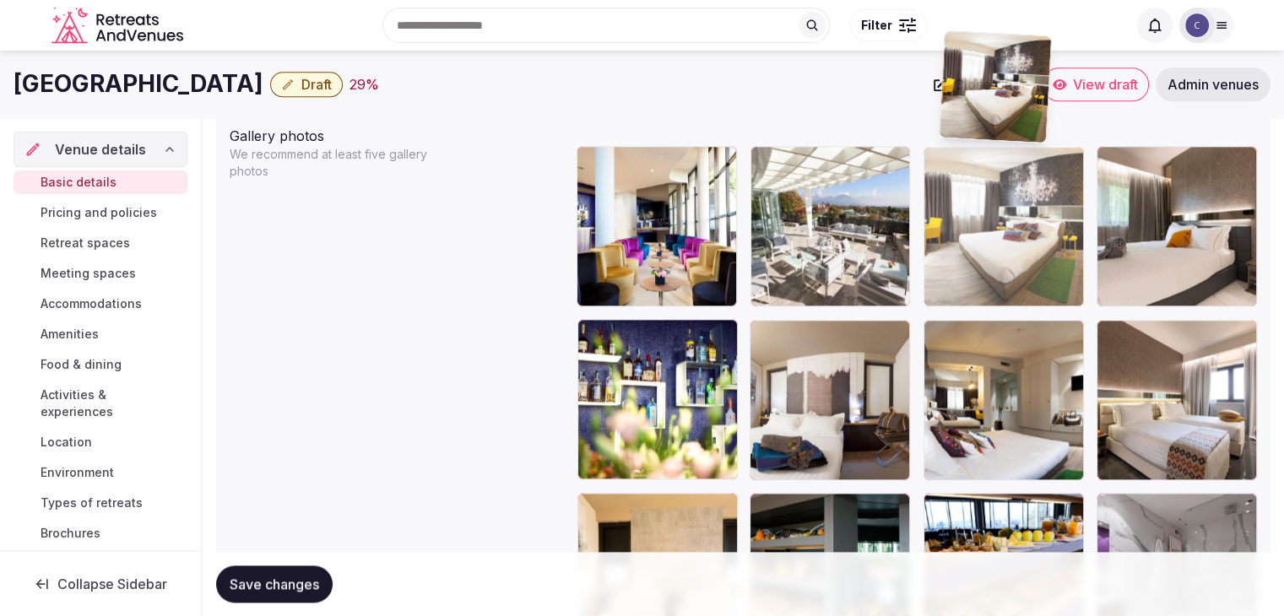
scroll to position [1874, 0]
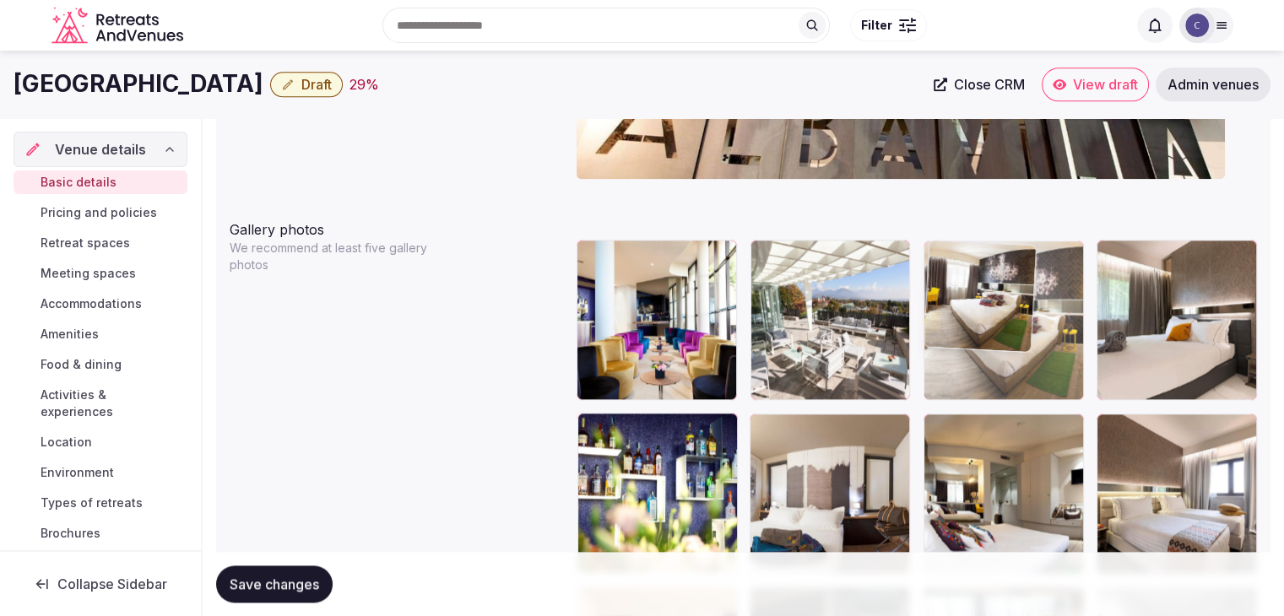
drag, startPoint x: 946, startPoint y: 139, endPoint x: 973, endPoint y: 204, distance: 70.1
click at [973, 204] on div "Image source Choose how you want to manage your venue's images Hotel Albavilla …" at bounding box center [743, 510] width 1054 height 1901
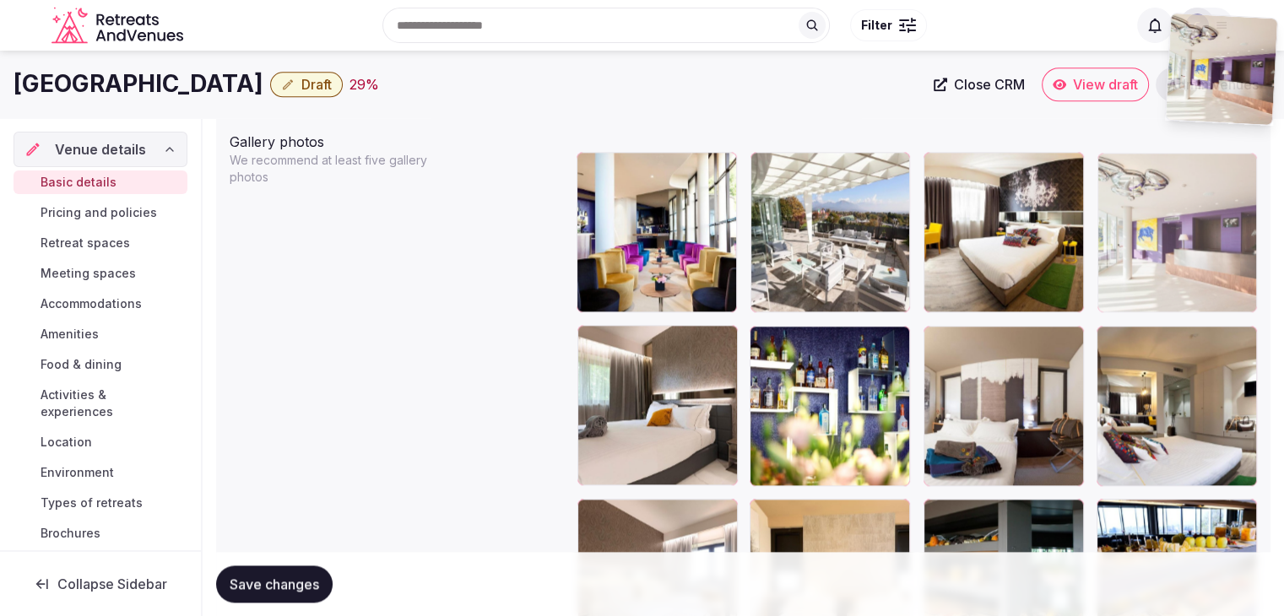
scroll to position [1954, 0]
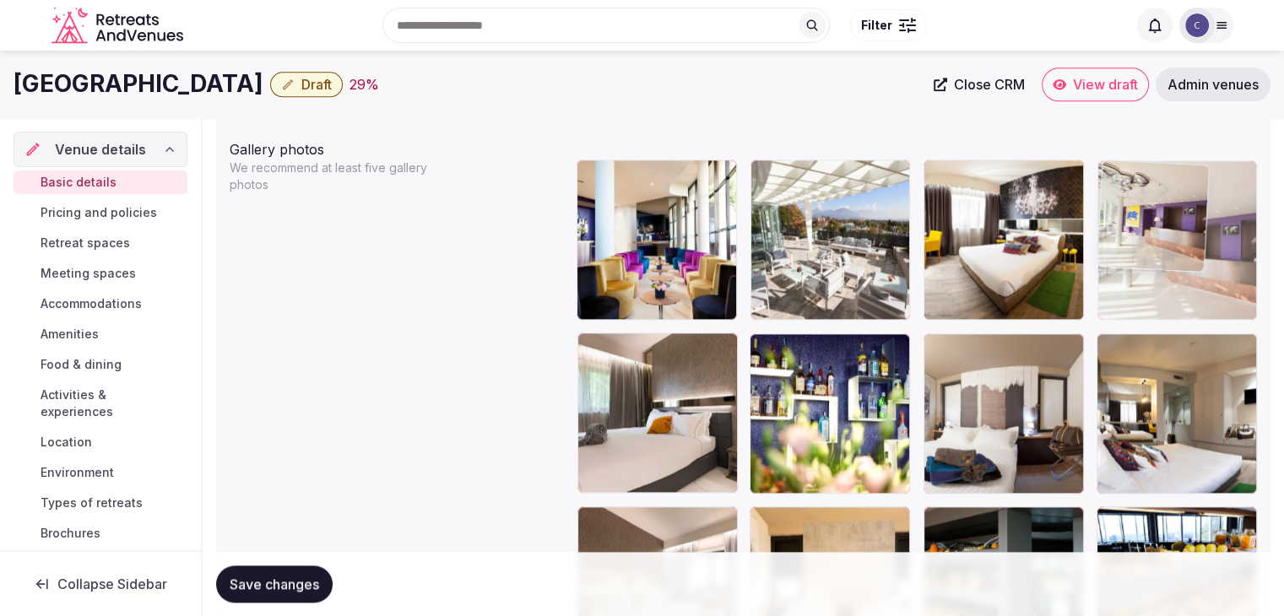
drag, startPoint x: 1143, startPoint y: 194, endPoint x: 1178, endPoint y: 371, distance: 180.6
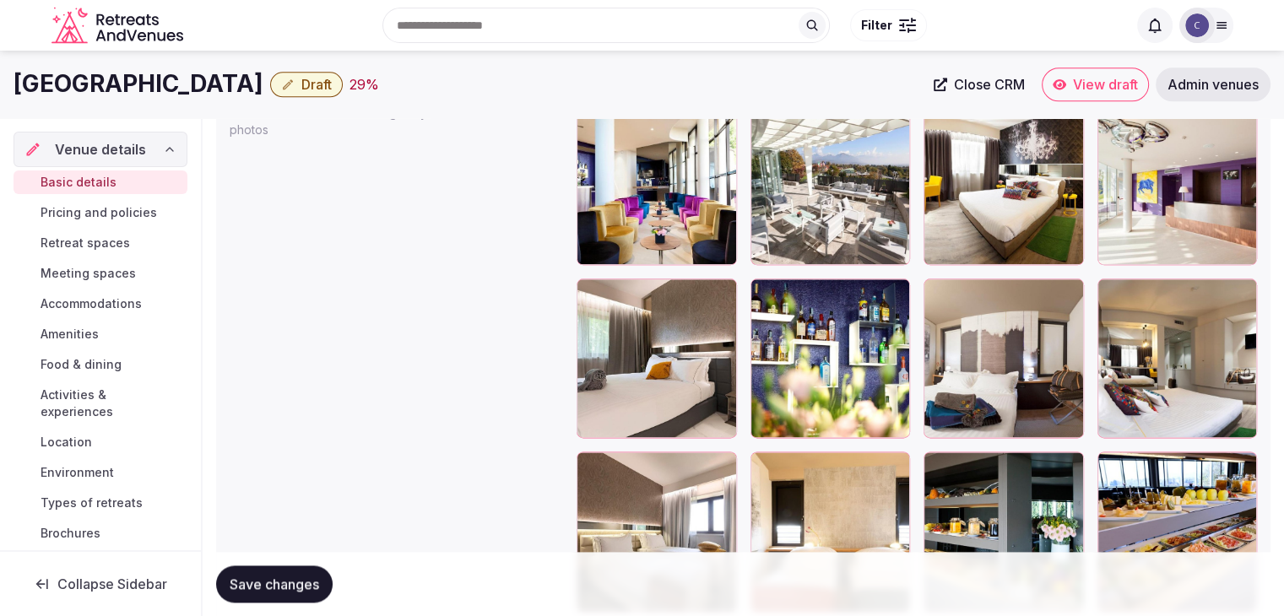
scroll to position [1979, 0]
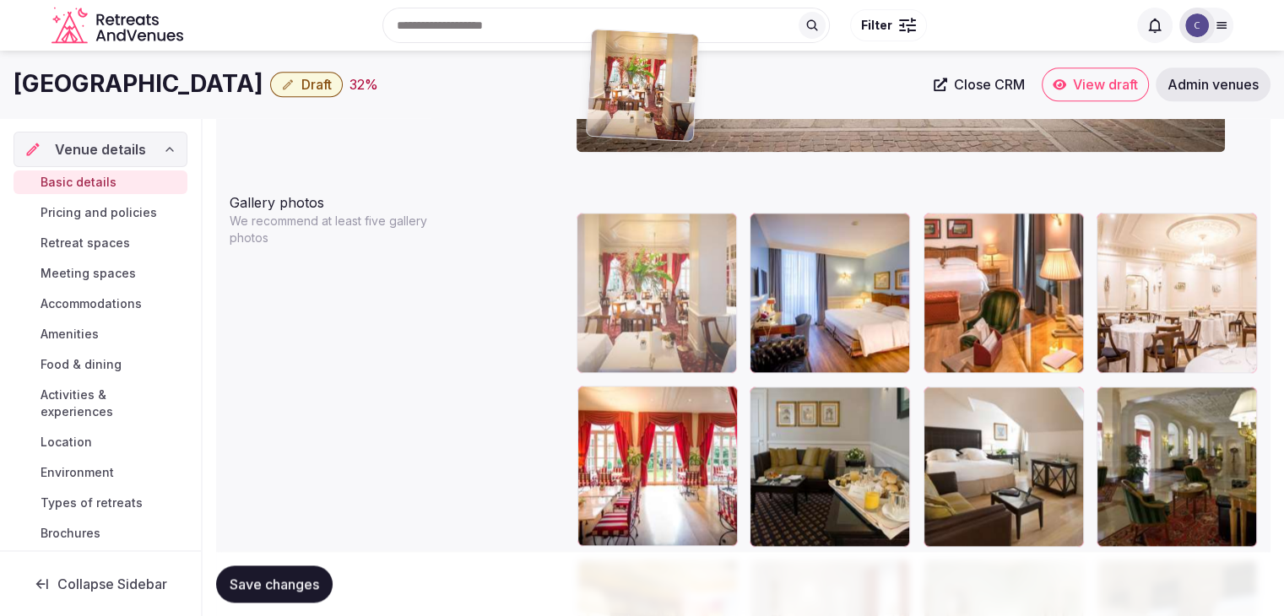
scroll to position [1878, 0]
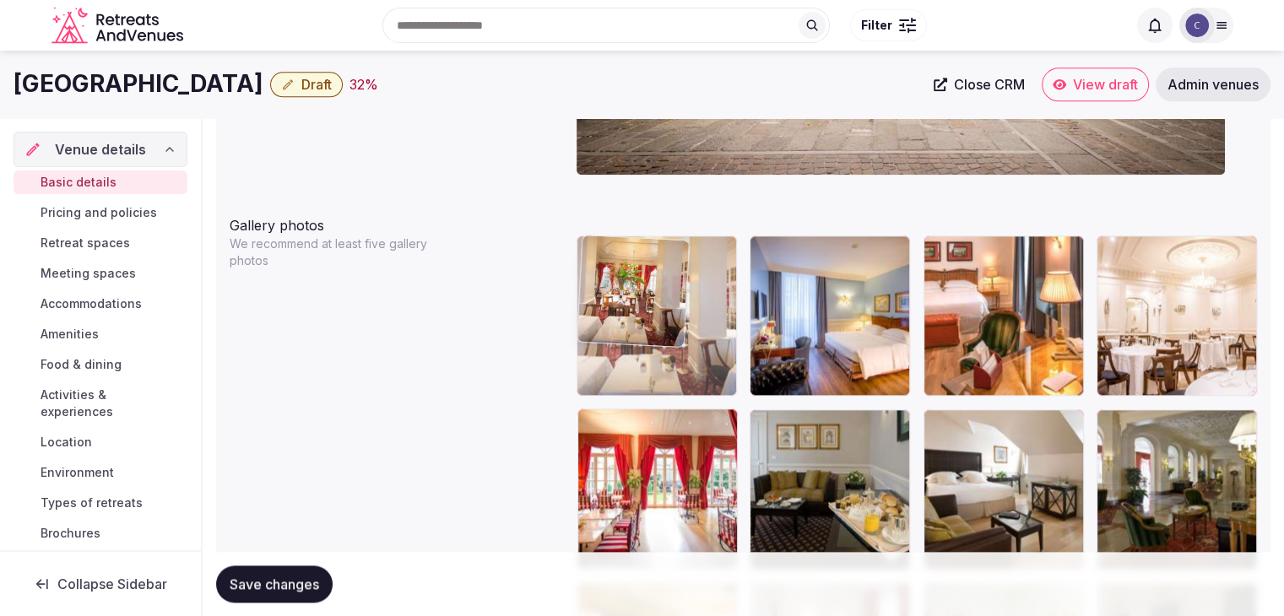
drag, startPoint x: 588, startPoint y: 342, endPoint x: 599, endPoint y: 200, distance: 142.3
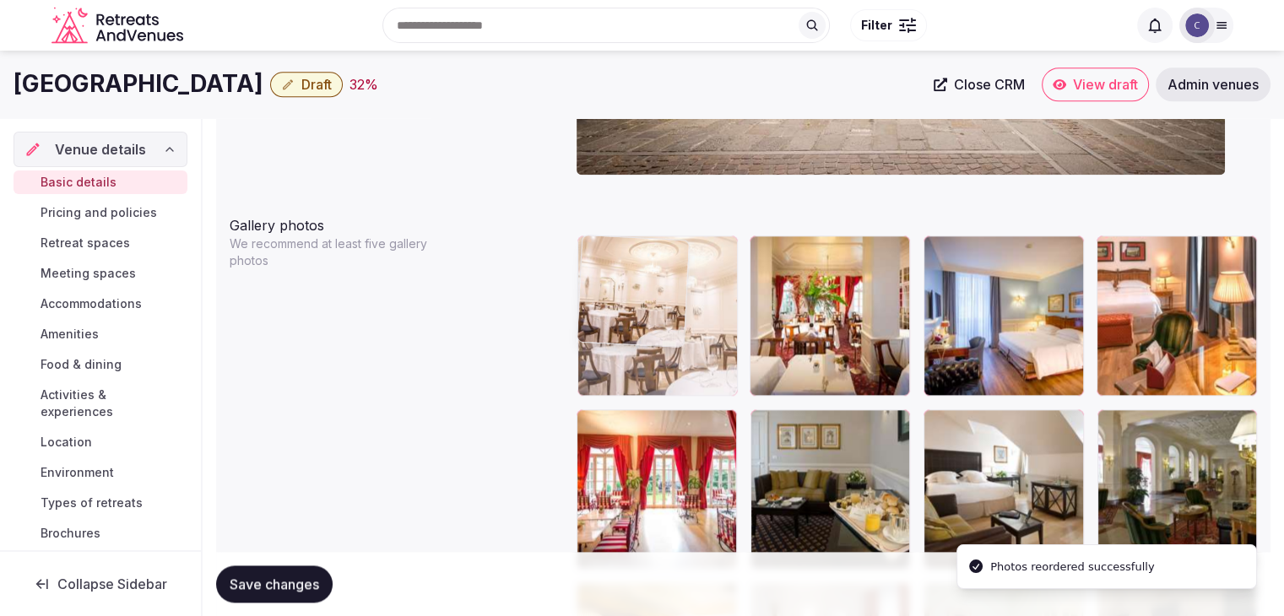
drag, startPoint x: 1112, startPoint y: 242, endPoint x: 576, endPoint y: 266, distance: 536.6
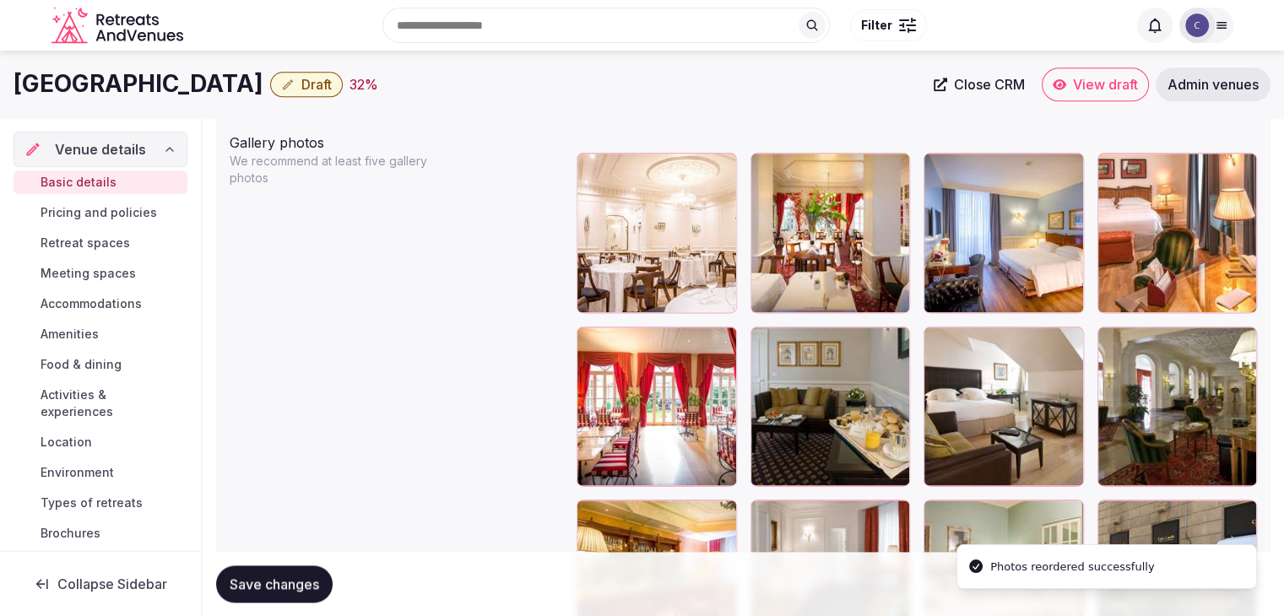
scroll to position [1960, 0]
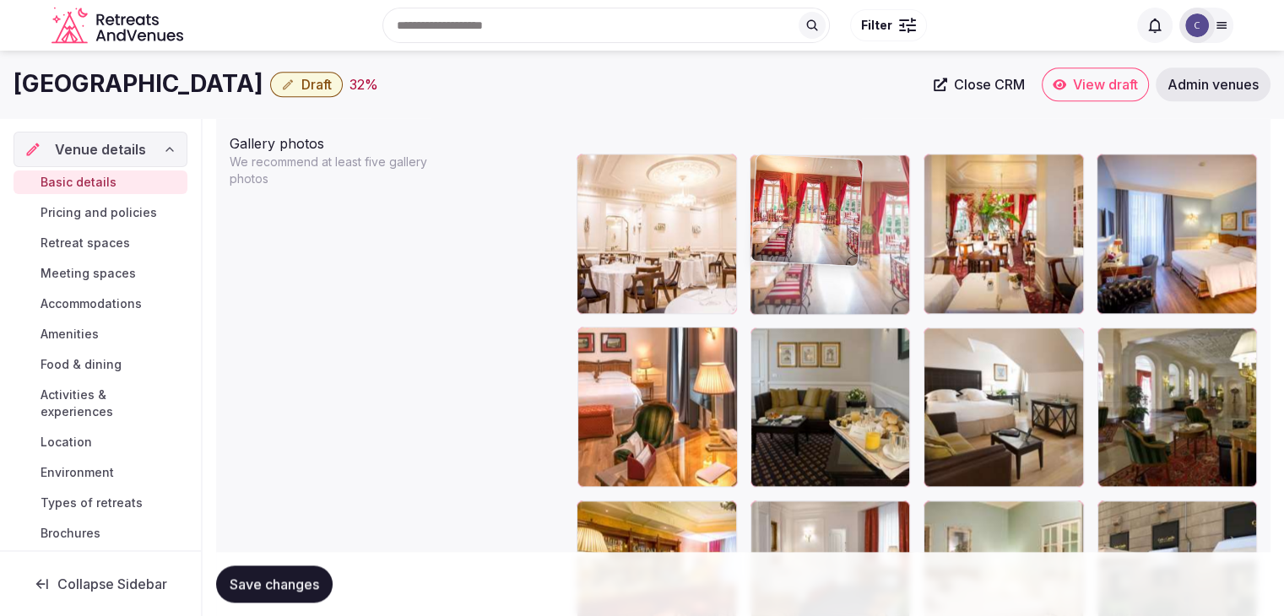
drag, startPoint x: 610, startPoint y: 345, endPoint x: 791, endPoint y: 241, distance: 208.8
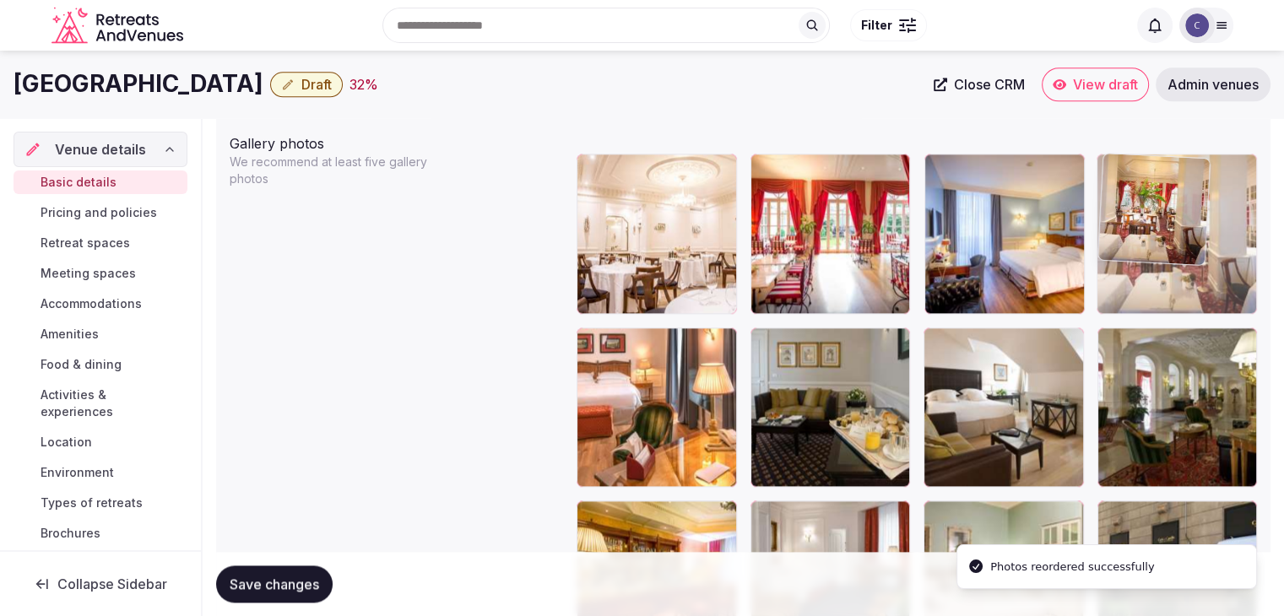
drag, startPoint x: 940, startPoint y: 160, endPoint x: 1156, endPoint y: 167, distance: 216.2
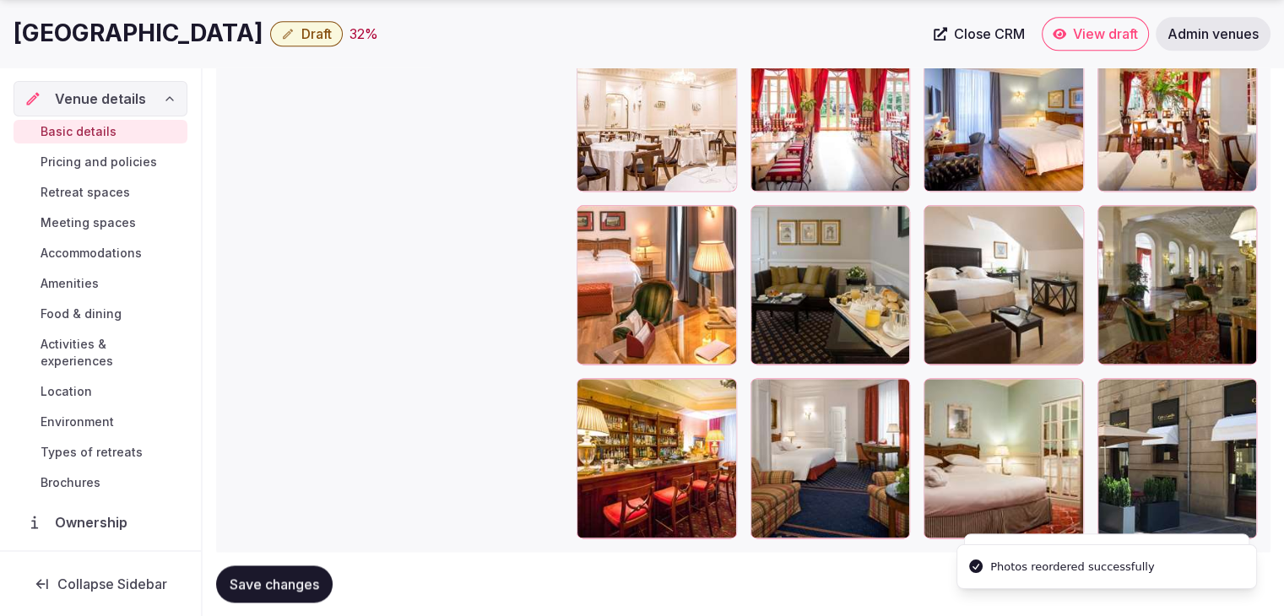
scroll to position [2129, 0]
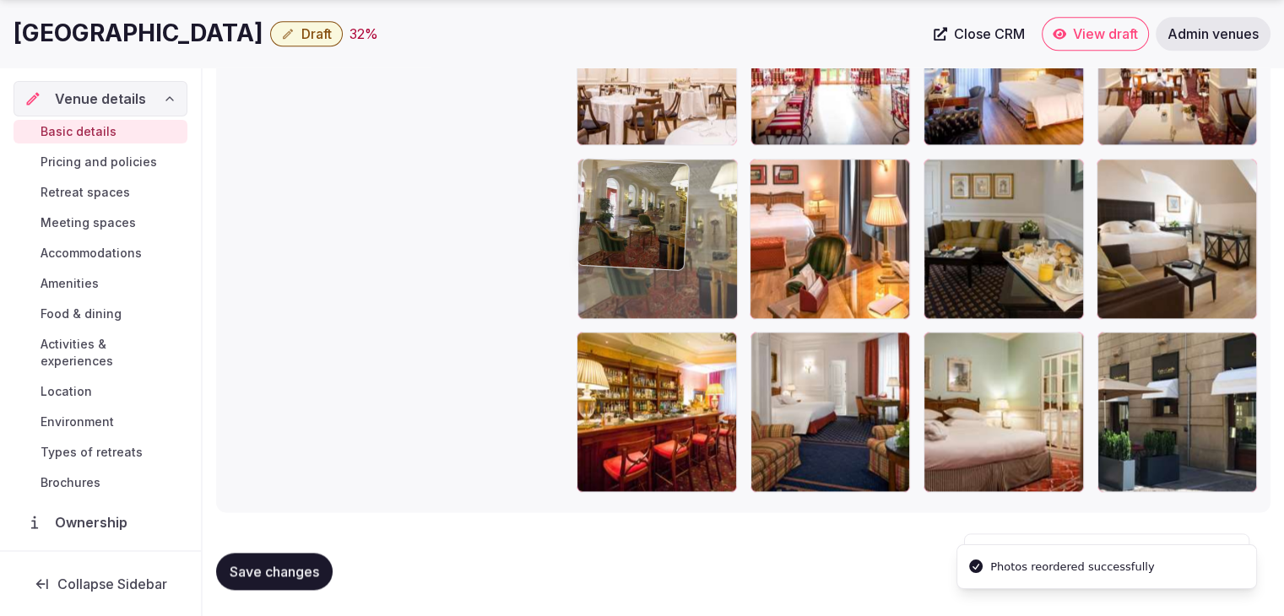
drag, startPoint x: 1117, startPoint y: 180, endPoint x: 558, endPoint y: 183, distance: 558.9
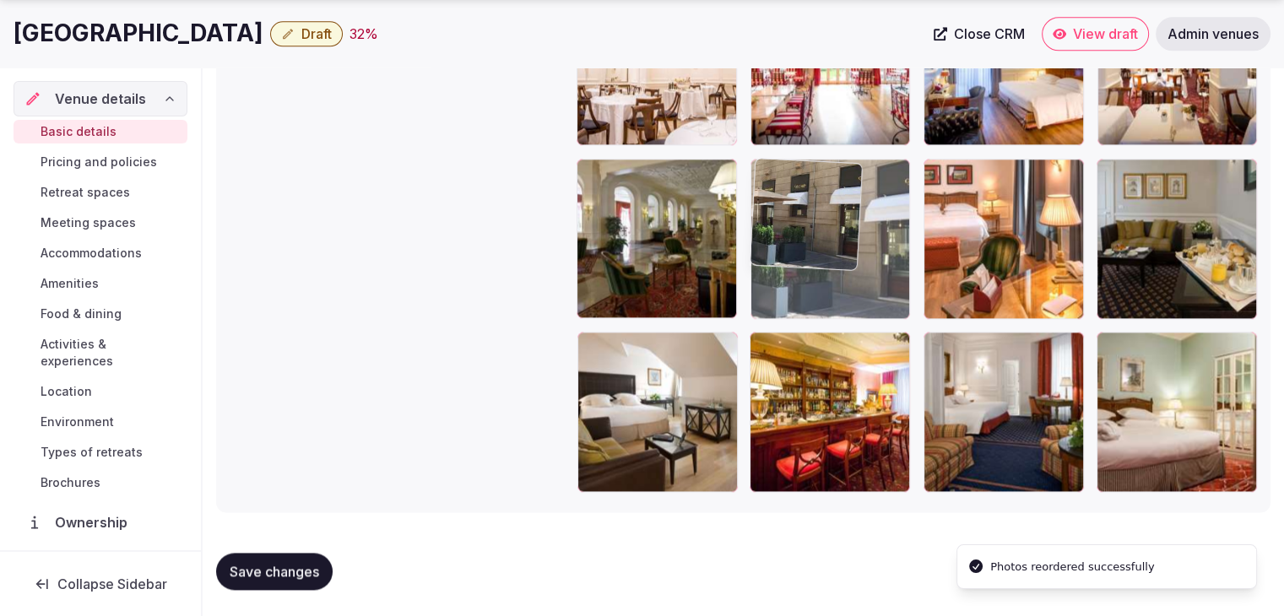
drag, startPoint x: 1110, startPoint y: 355, endPoint x: 780, endPoint y: 339, distance: 330.5
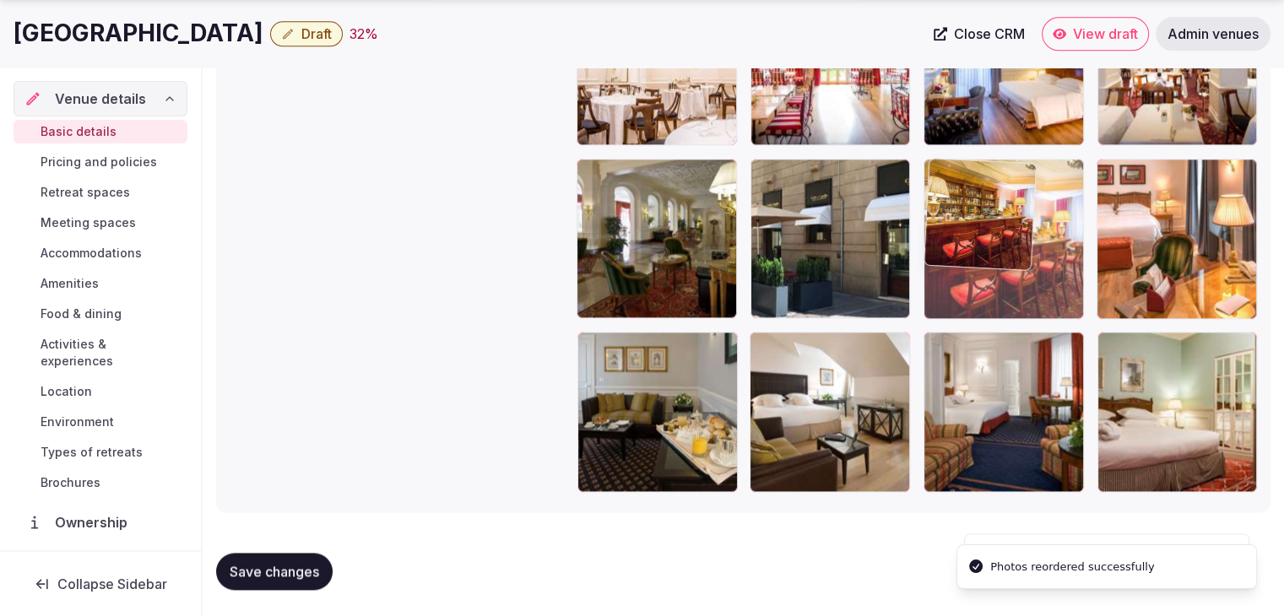
drag, startPoint x: 768, startPoint y: 350, endPoint x: 962, endPoint y: 215, distance: 236.1
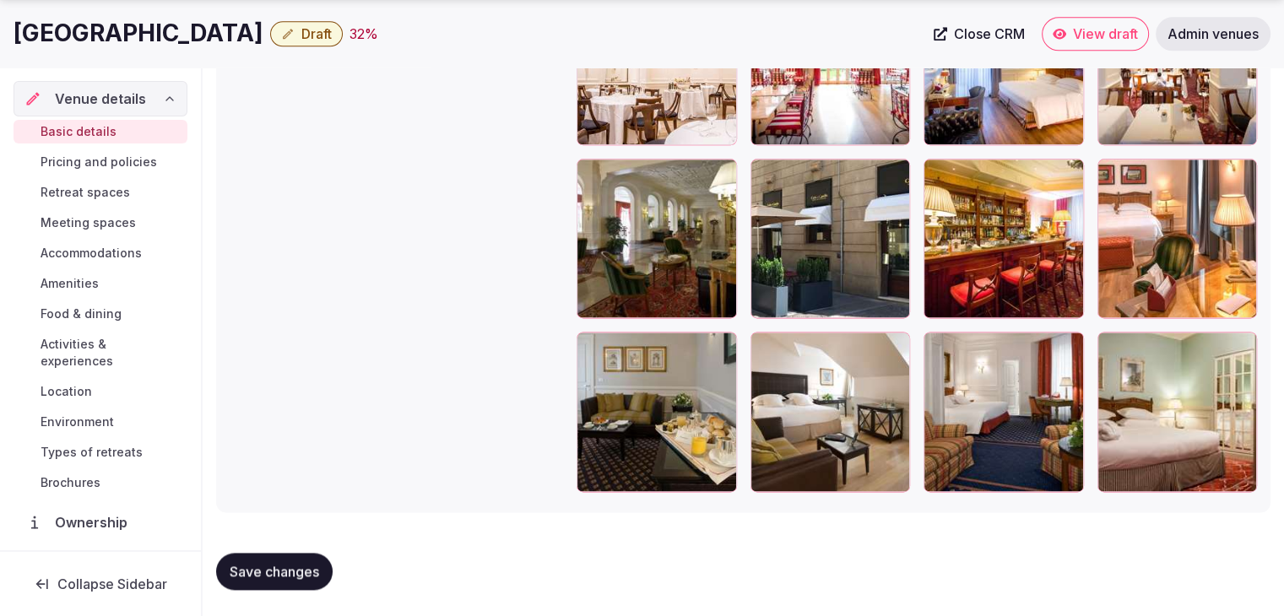
click at [287, 557] on button "Save changes" at bounding box center [274, 571] width 117 height 37
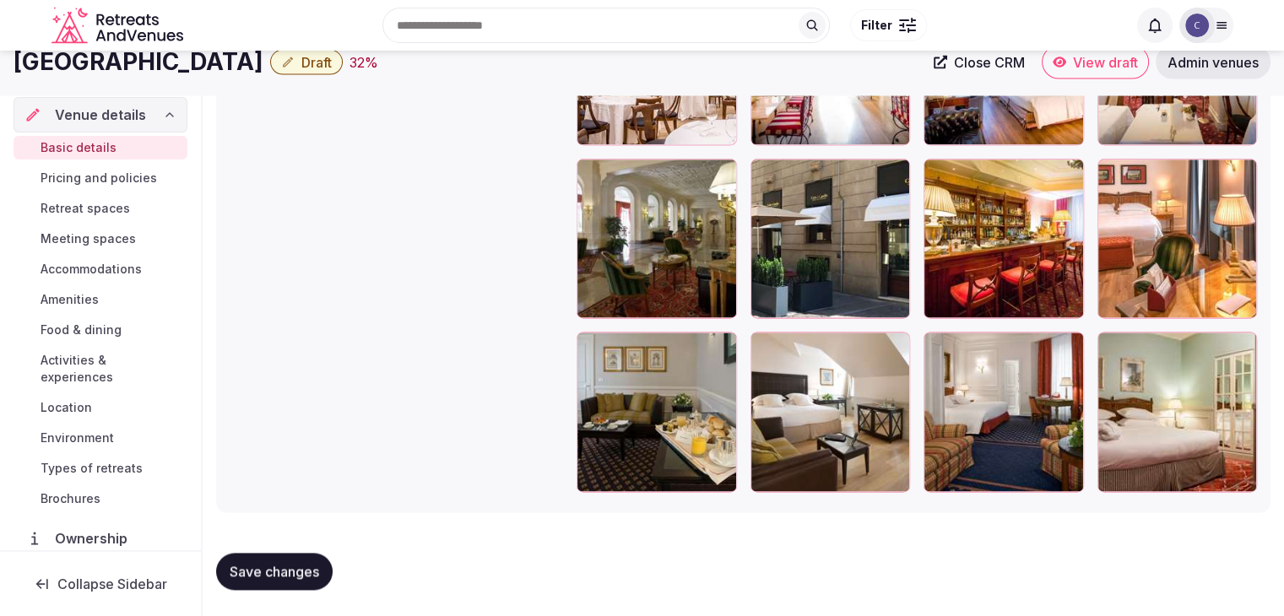
scroll to position [1876, 0]
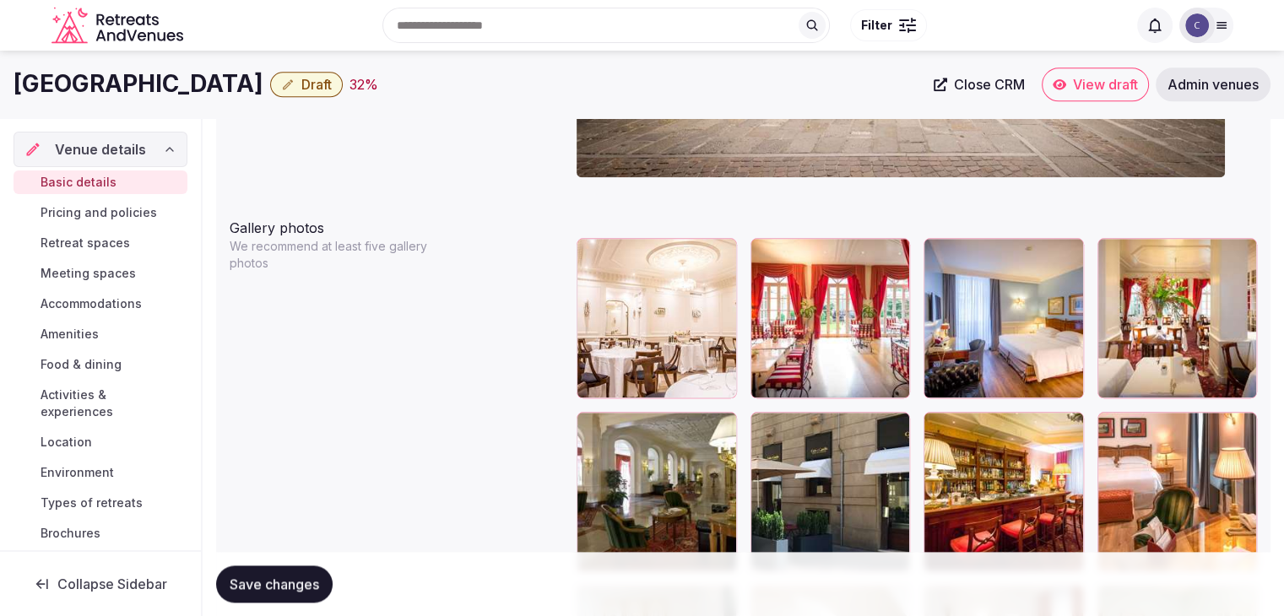
click at [142, 92] on h1 "[GEOGRAPHIC_DATA]" at bounding box center [139, 84] width 250 height 33
copy div "[GEOGRAPHIC_DATA]"
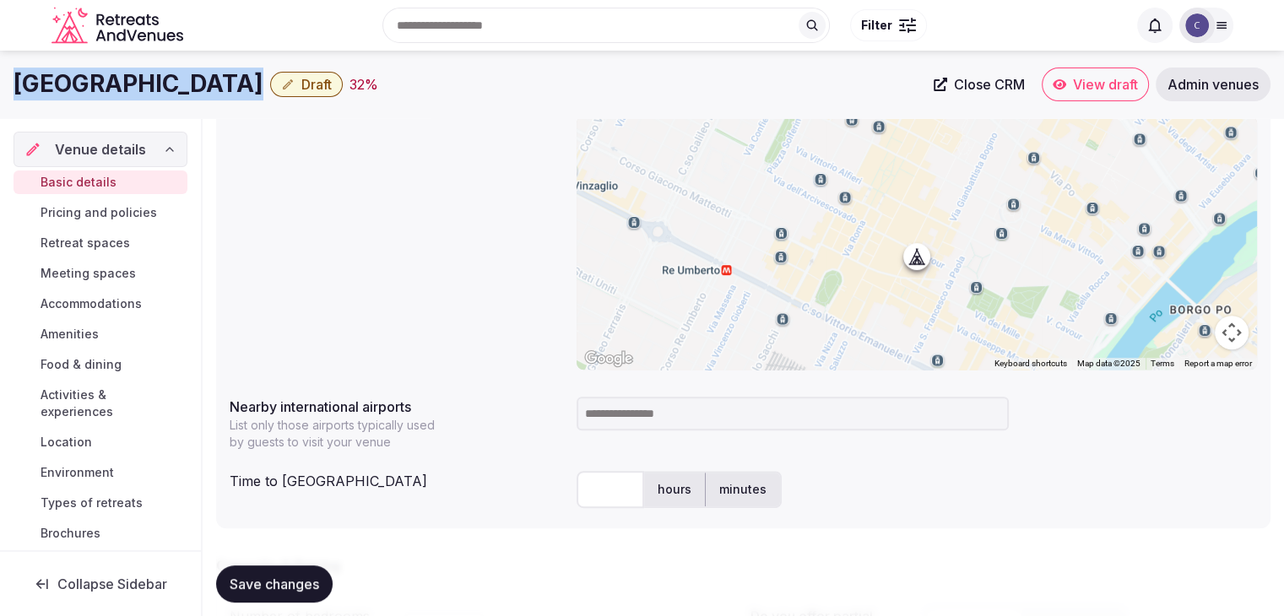
scroll to position [610, 0]
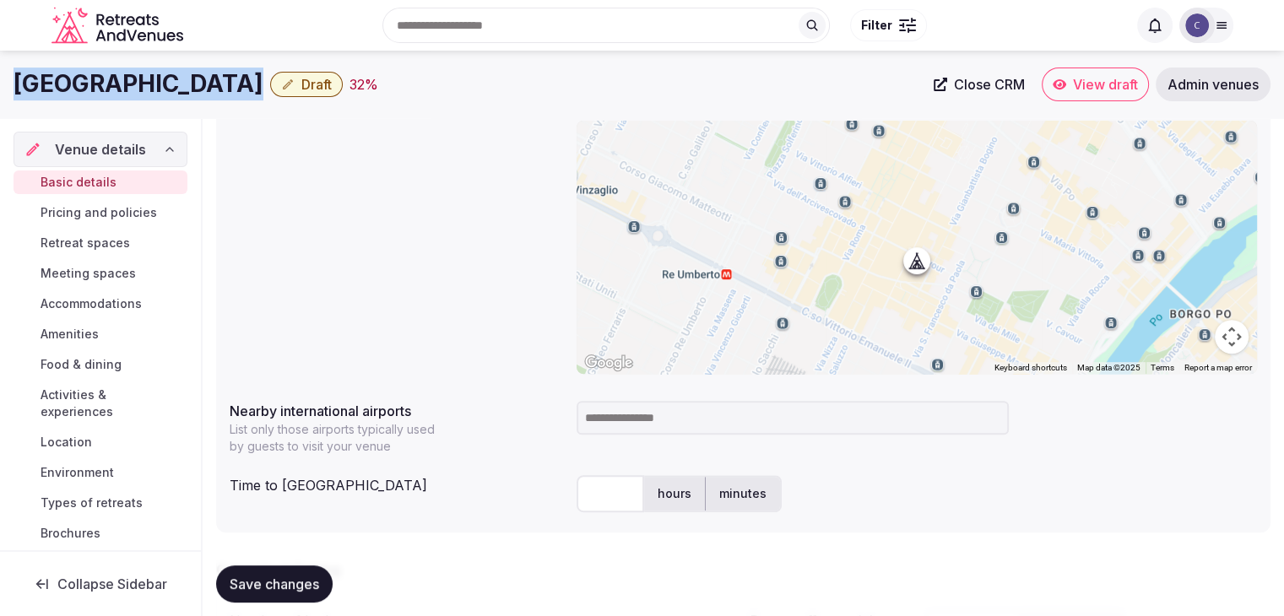
copy div "[GEOGRAPHIC_DATA]"
click at [610, 406] on input at bounding box center [793, 418] width 432 height 34
type input "***"
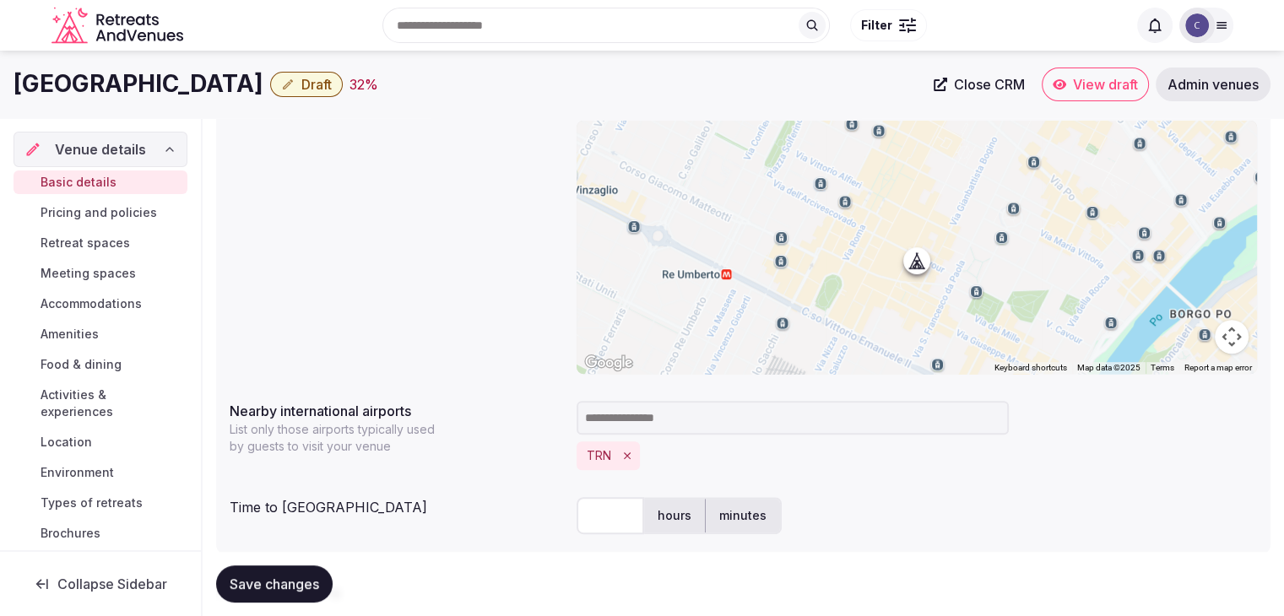
click at [618, 502] on input "text" at bounding box center [611, 515] width 68 height 37
click at [618, 506] on input "text" at bounding box center [611, 515] width 68 height 37
type input "**"
click at [510, 497] on div "Time to international airport" at bounding box center [396, 503] width 333 height 27
click at [253, 599] on button "Save changes" at bounding box center [274, 584] width 117 height 37
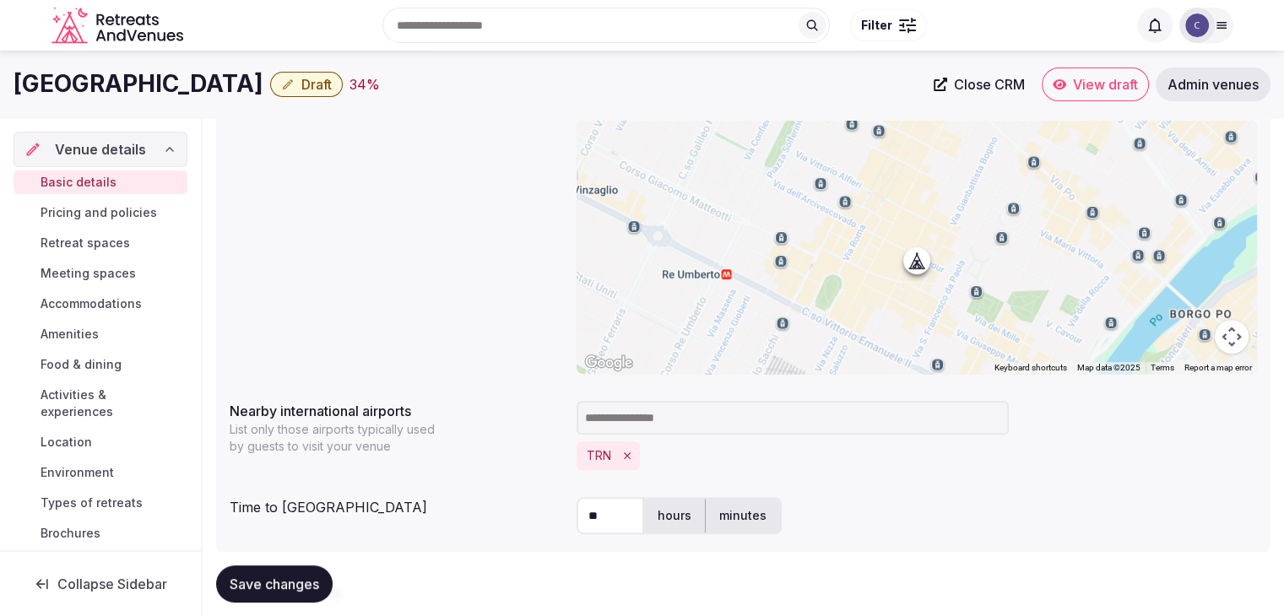
click at [425, 231] on div "**********" at bounding box center [743, 224] width 1027 height 314
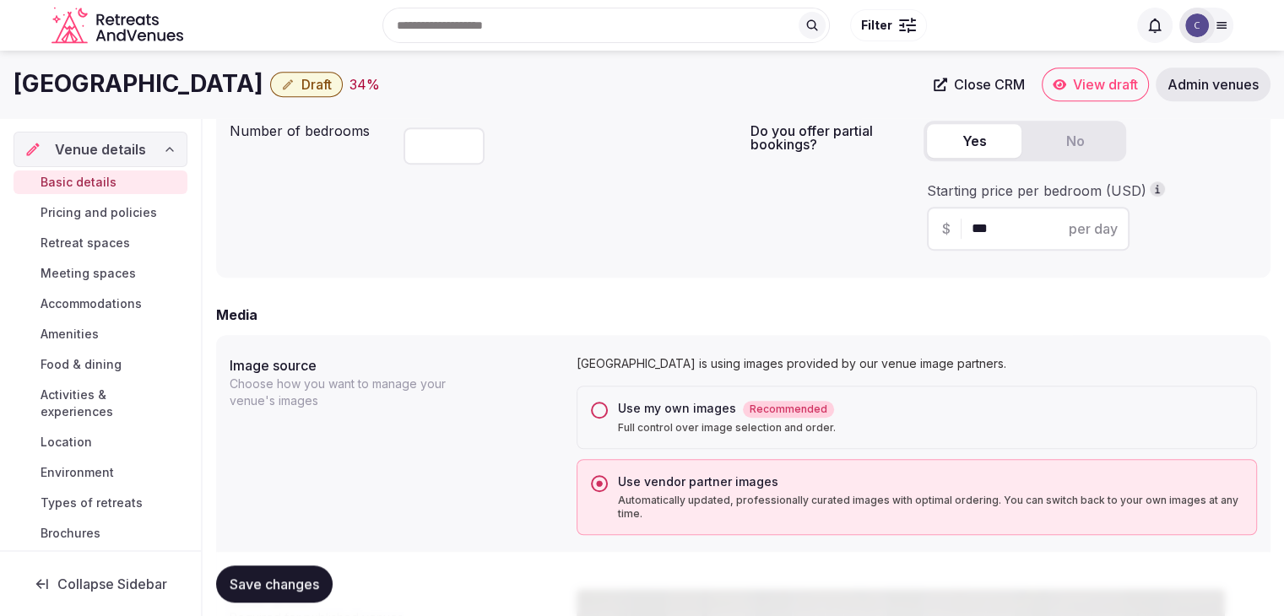
scroll to position [1266, 0]
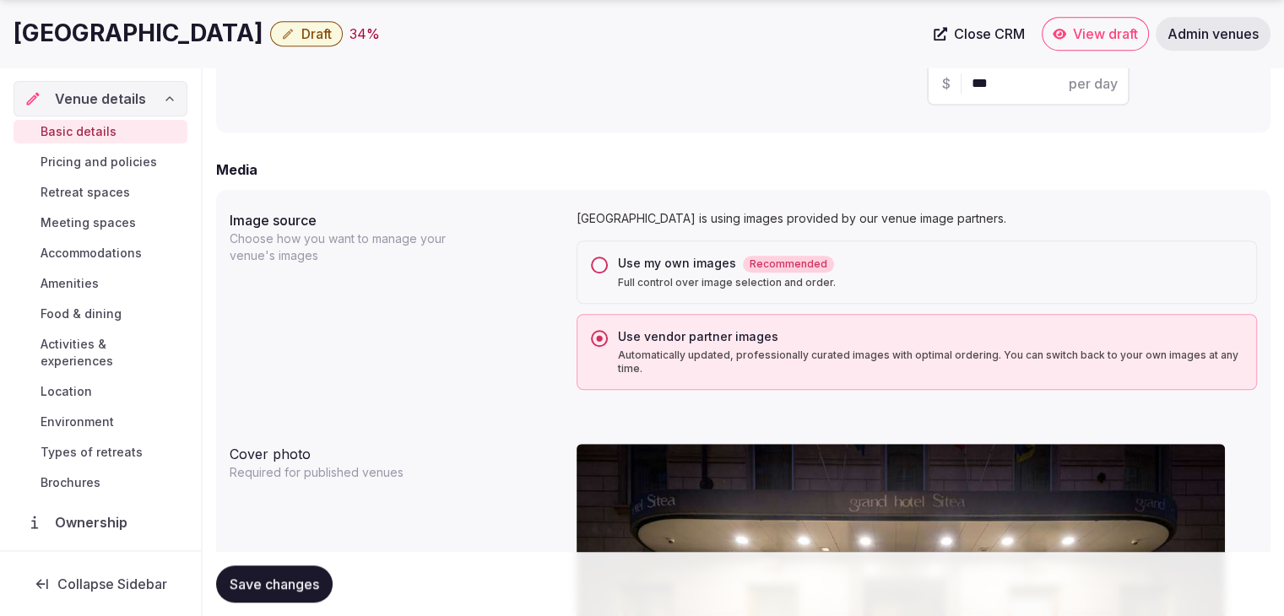
click at [290, 595] on button "Save changes" at bounding box center [274, 584] width 117 height 37
click at [270, 28] on button "Draft" at bounding box center [306, 33] width 73 height 25
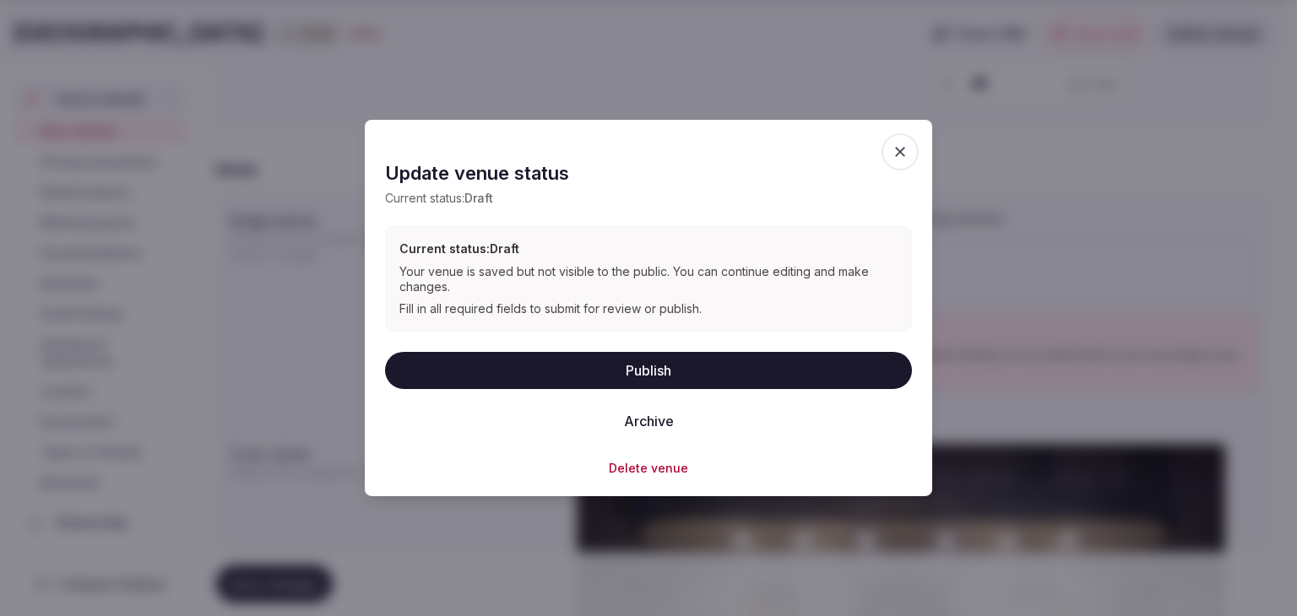
click at [668, 368] on button "Publish" at bounding box center [648, 369] width 527 height 37
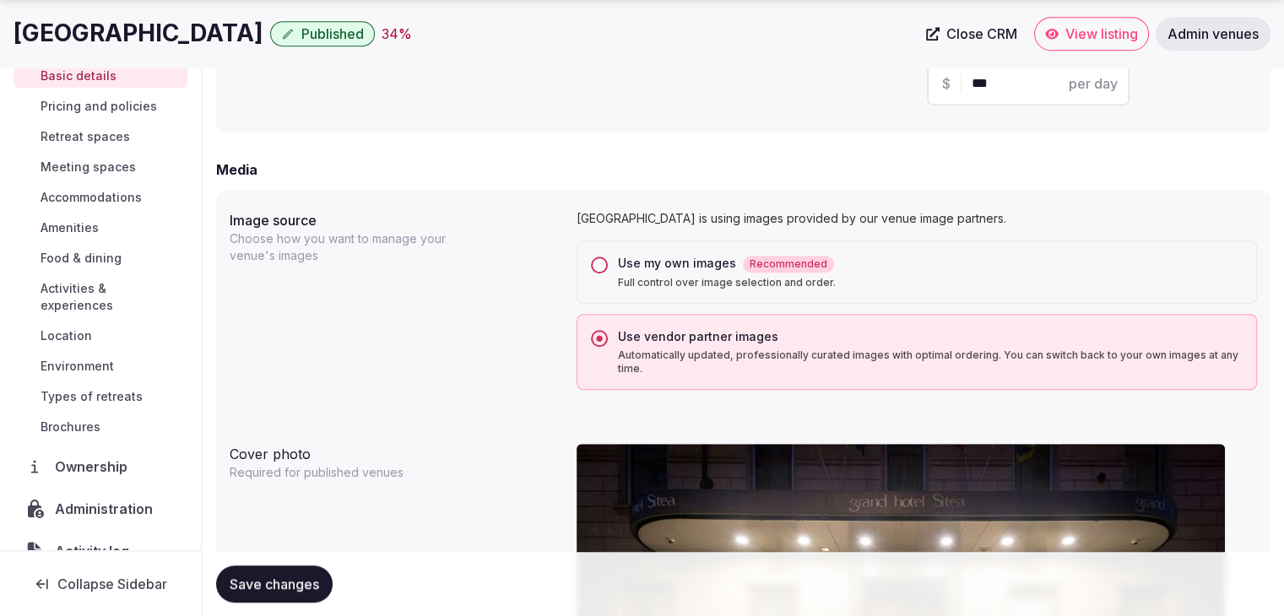
scroll to position [84, 0]
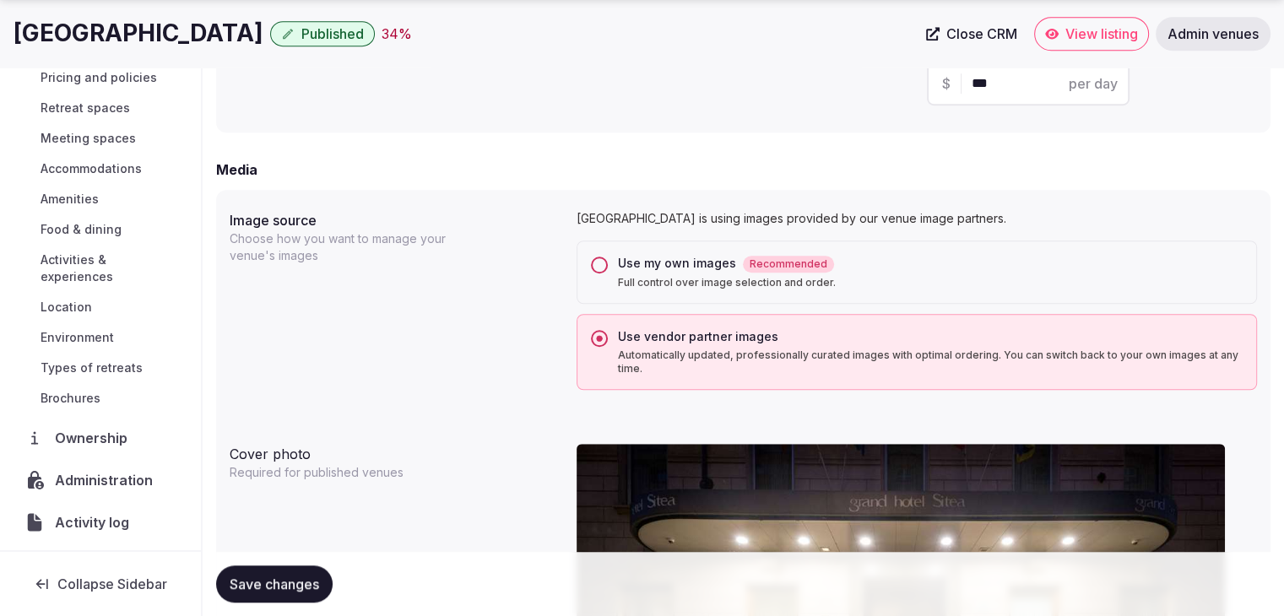
click at [125, 474] on span "Administration" at bounding box center [107, 480] width 105 height 20
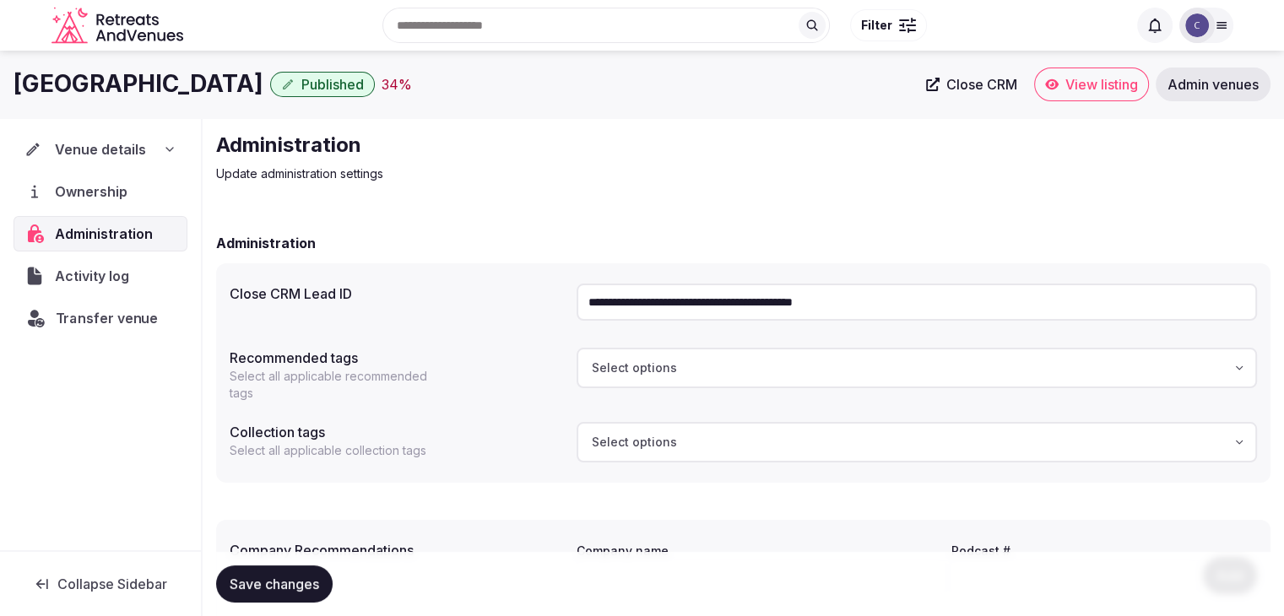
click at [108, 322] on span "Transfer venue" at bounding box center [107, 318] width 103 height 20
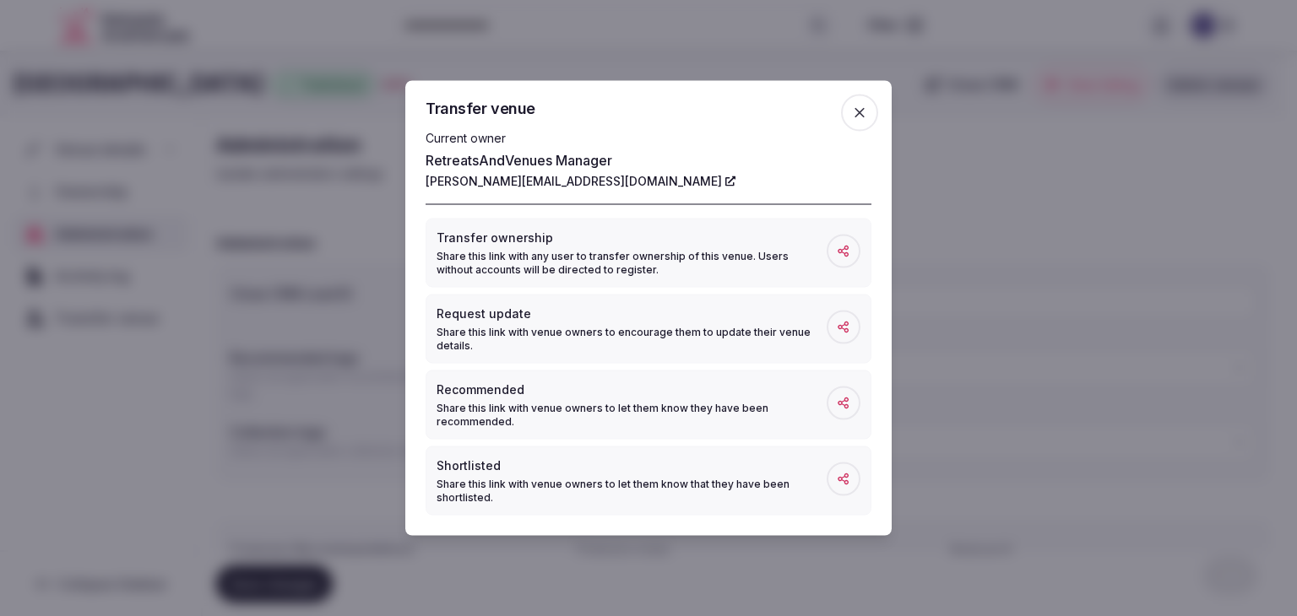
click at [854, 117] on icon "button" at bounding box center [859, 113] width 10 height 10
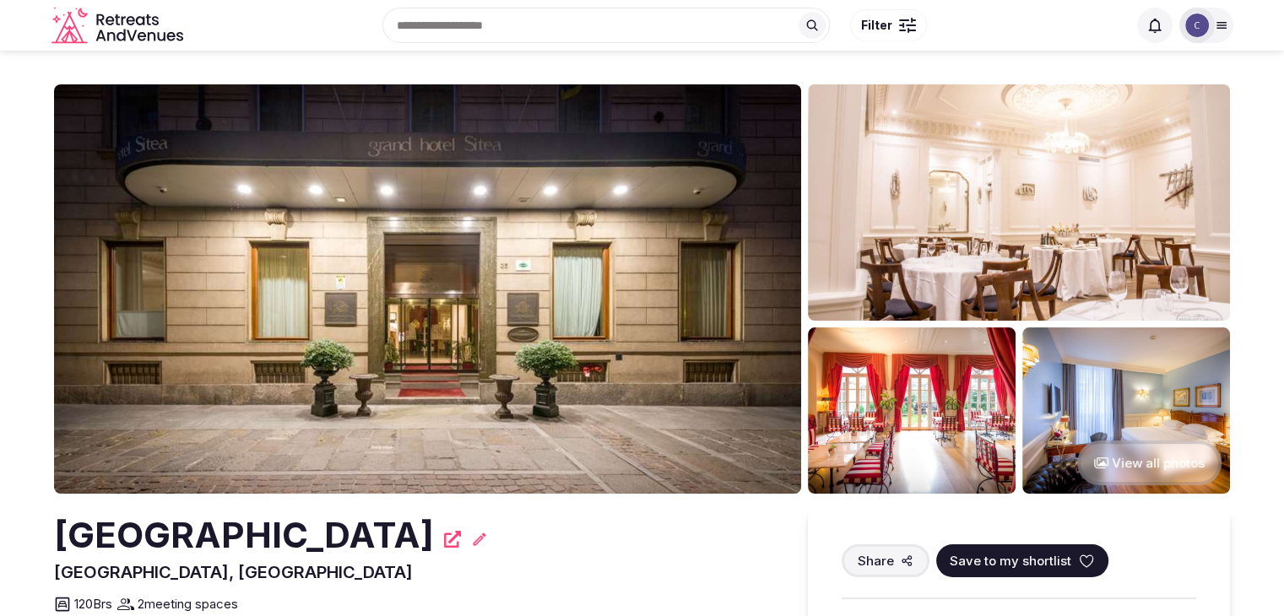
click at [1222, 25] on icon at bounding box center [1221, 26] width 9 height 6
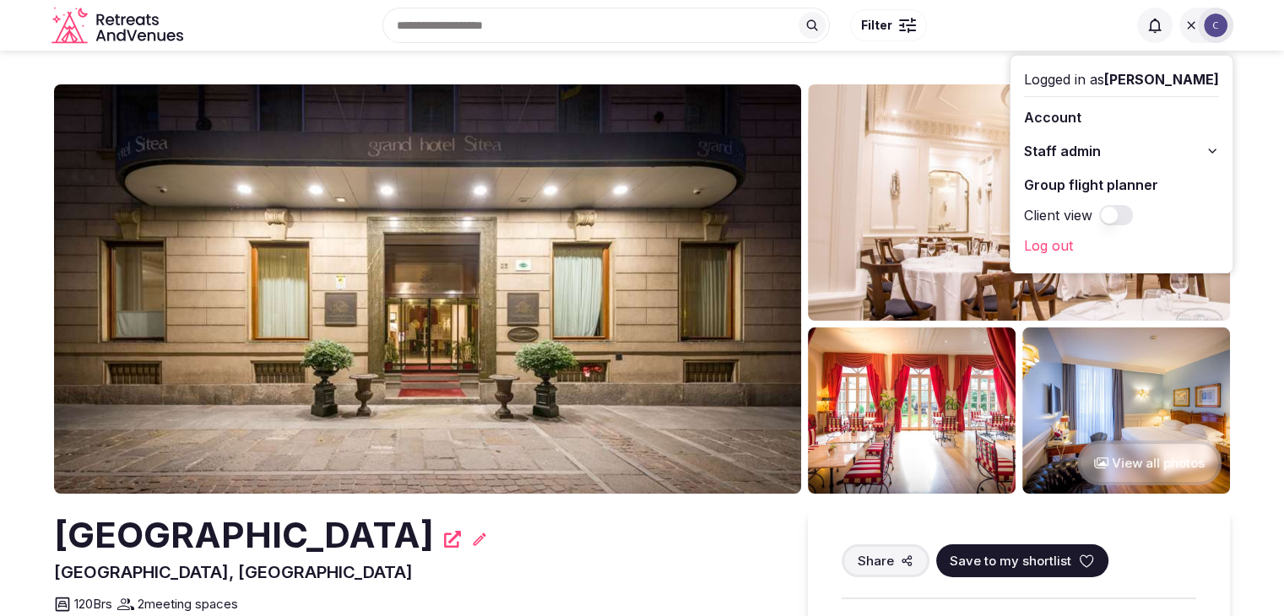
click at [1211, 149] on icon at bounding box center [1213, 151] width 14 height 14
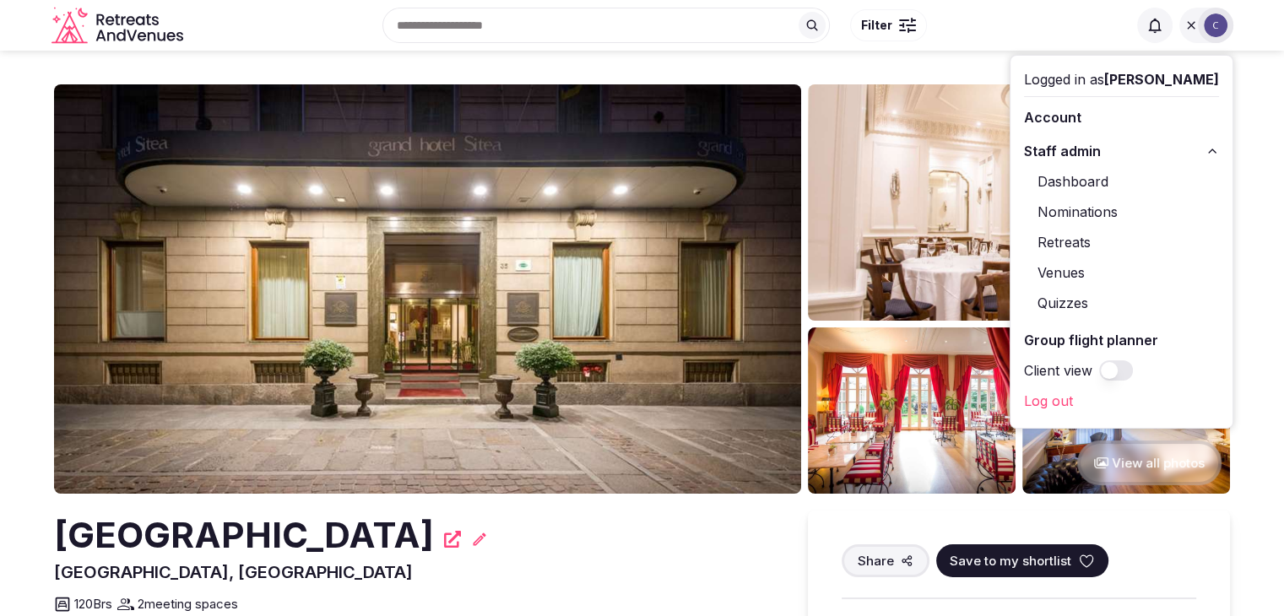
click at [692, 550] on div "[GEOGRAPHIC_DATA]" at bounding box center [414, 536] width 720 height 50
click at [307, 539] on h2 "[GEOGRAPHIC_DATA]" at bounding box center [244, 536] width 380 height 50
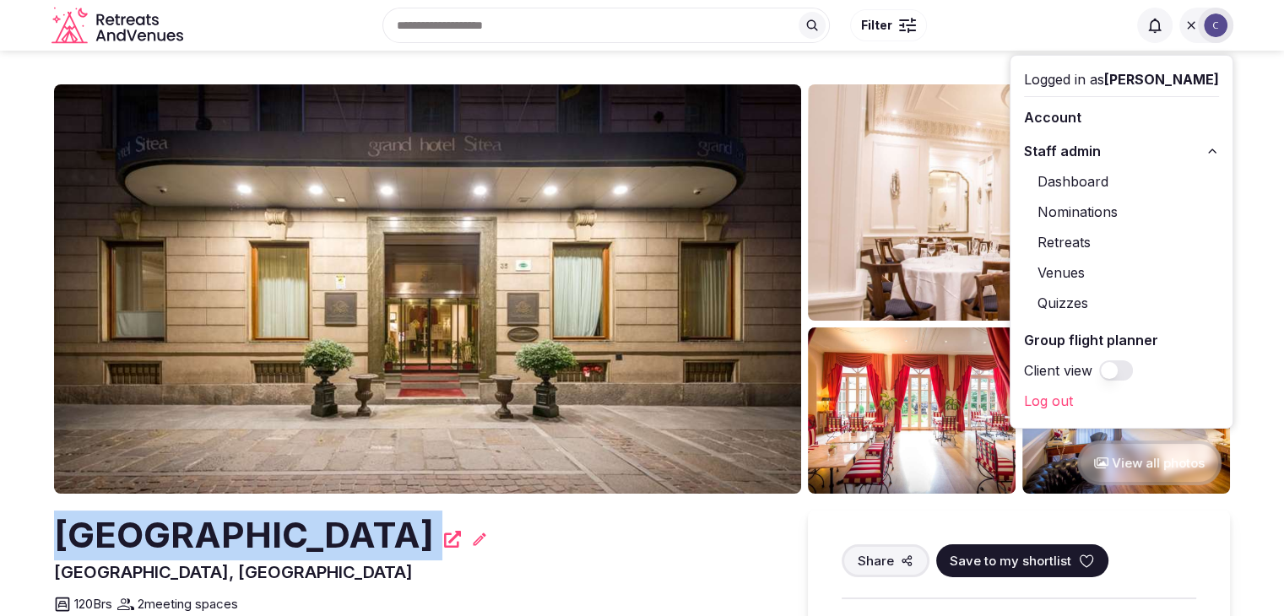
click at [307, 539] on h2 "[GEOGRAPHIC_DATA]" at bounding box center [244, 536] width 380 height 50
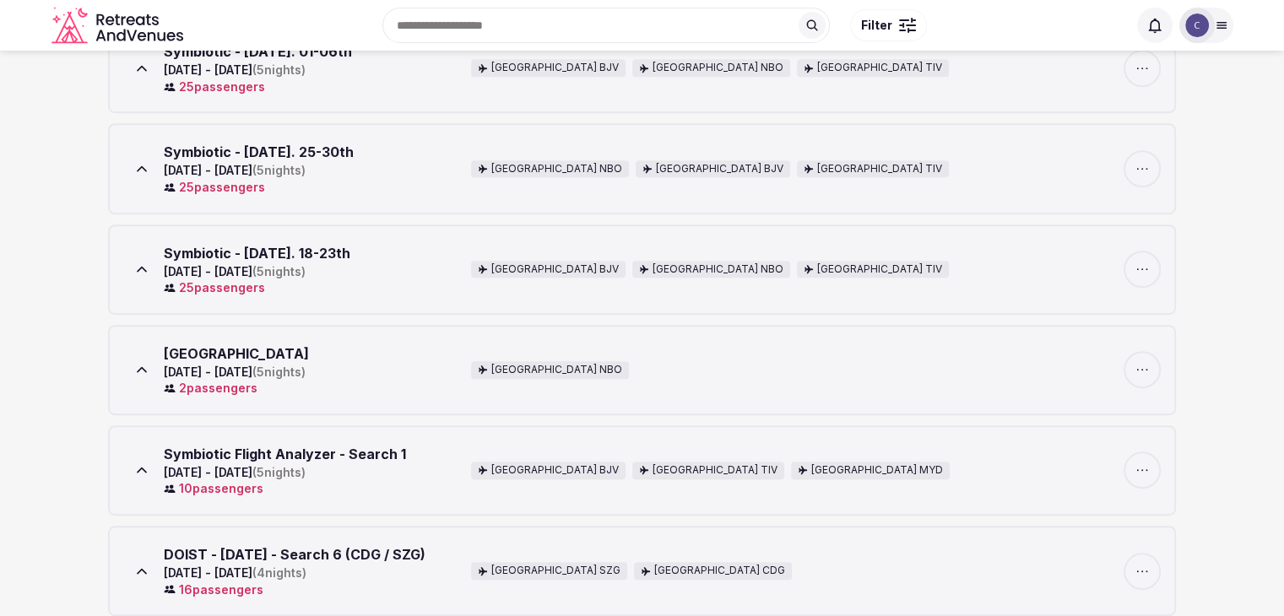
scroll to position [721, 0]
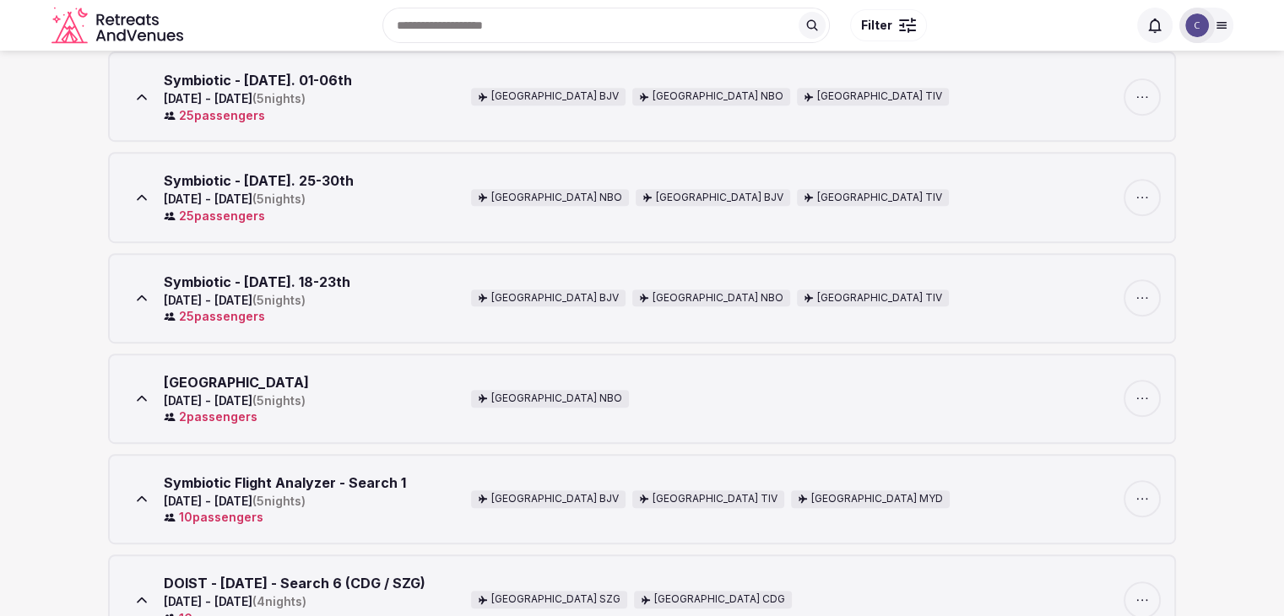
click at [230, 108] on div "25 passenger s" at bounding box center [258, 115] width 188 height 17
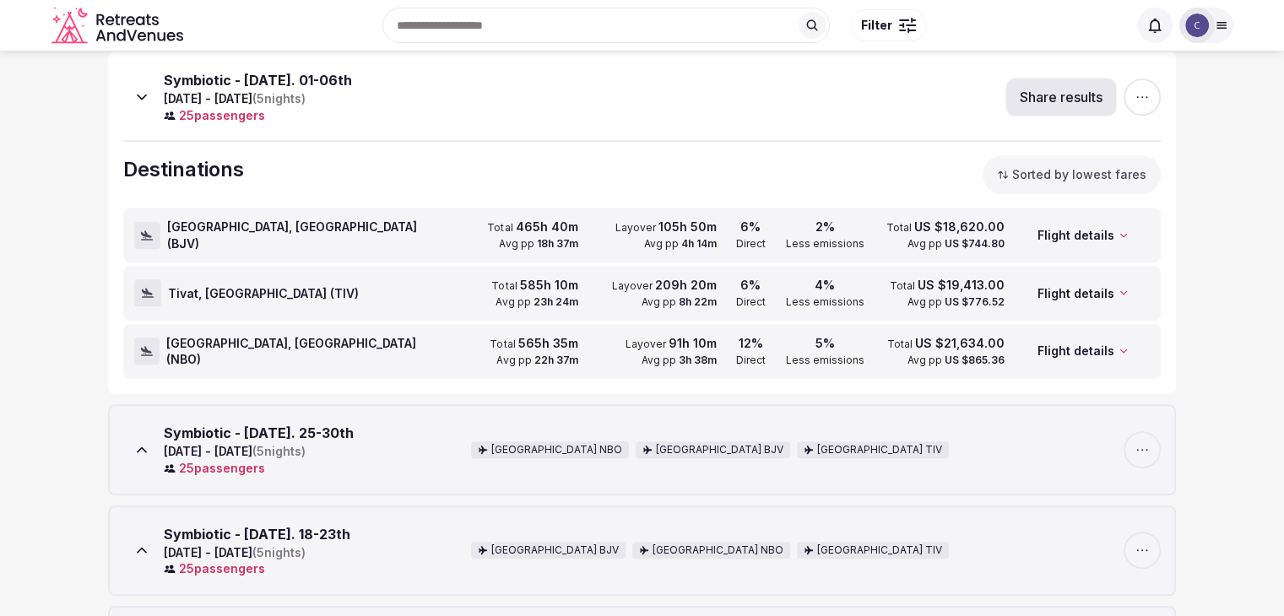
click at [270, 229] on span "Bodrum, Turkey ( BJV )" at bounding box center [303, 235] width 272 height 33
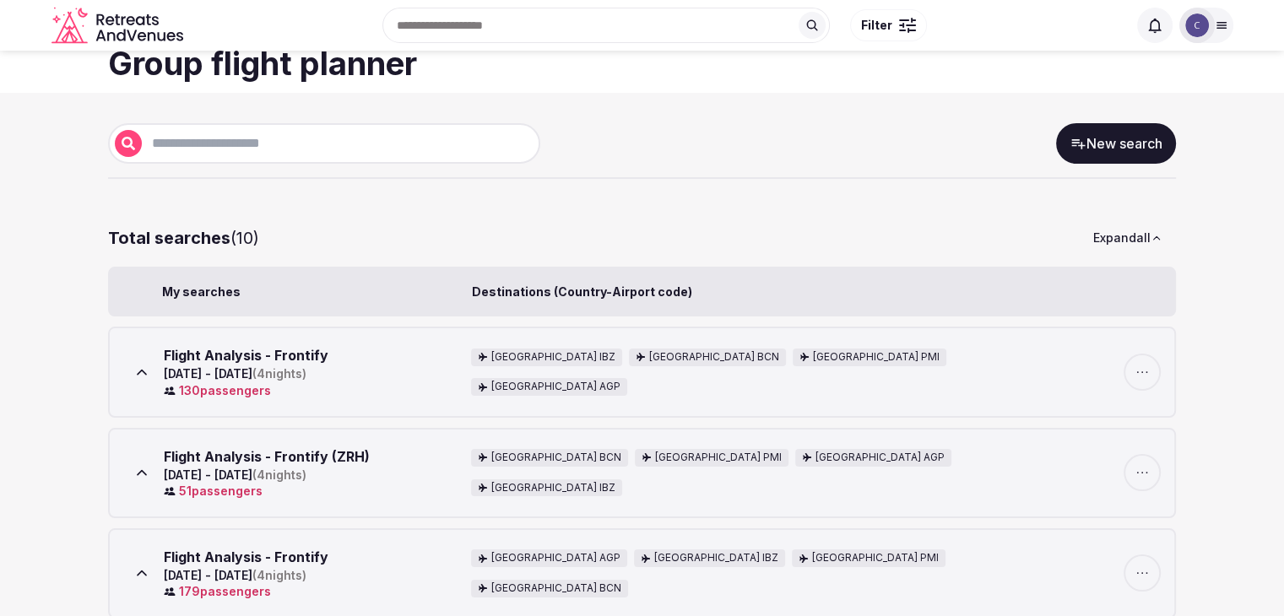
scroll to position [0, 0]
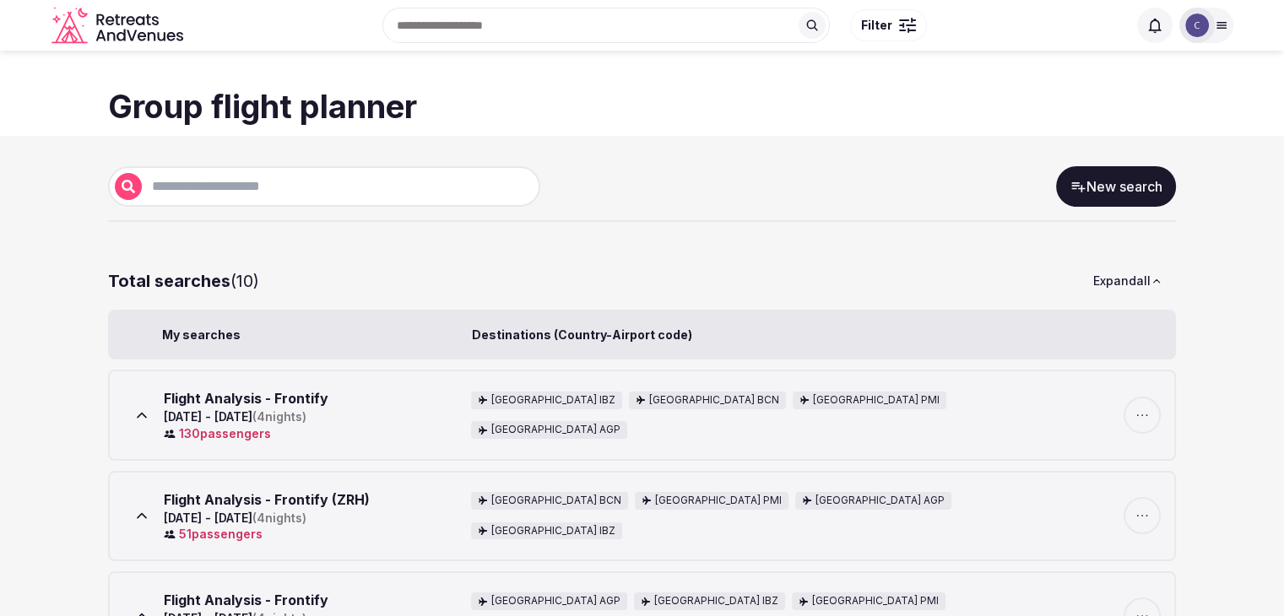
click at [1113, 178] on link "New search" at bounding box center [1116, 186] width 120 height 41
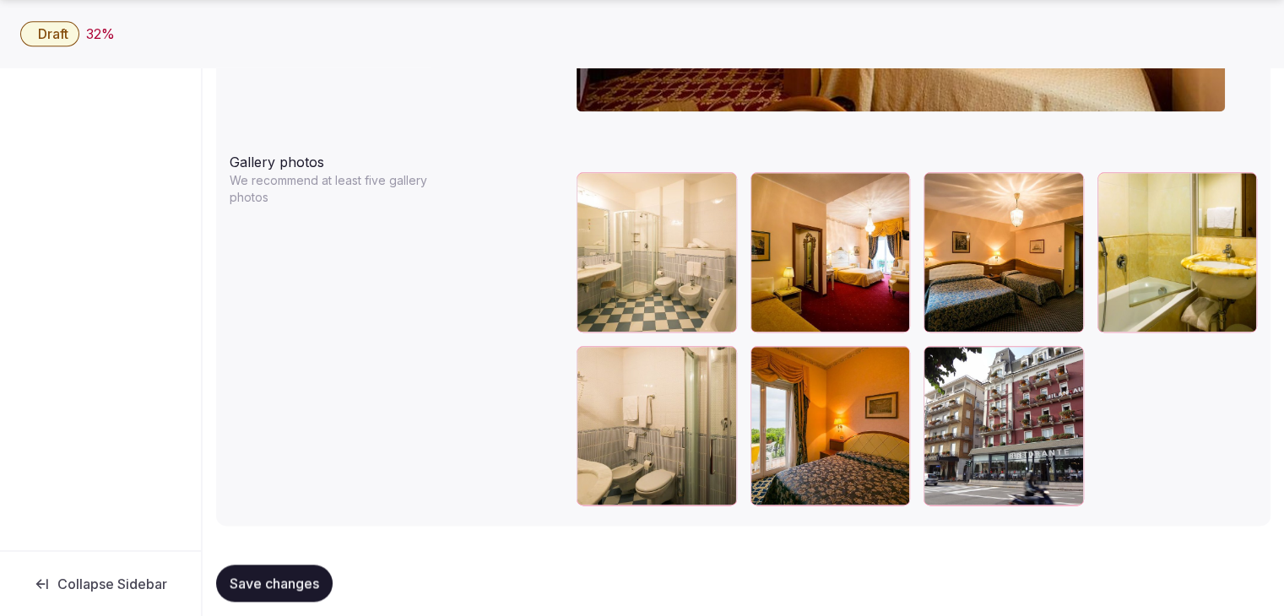
scroll to position [1955, 0]
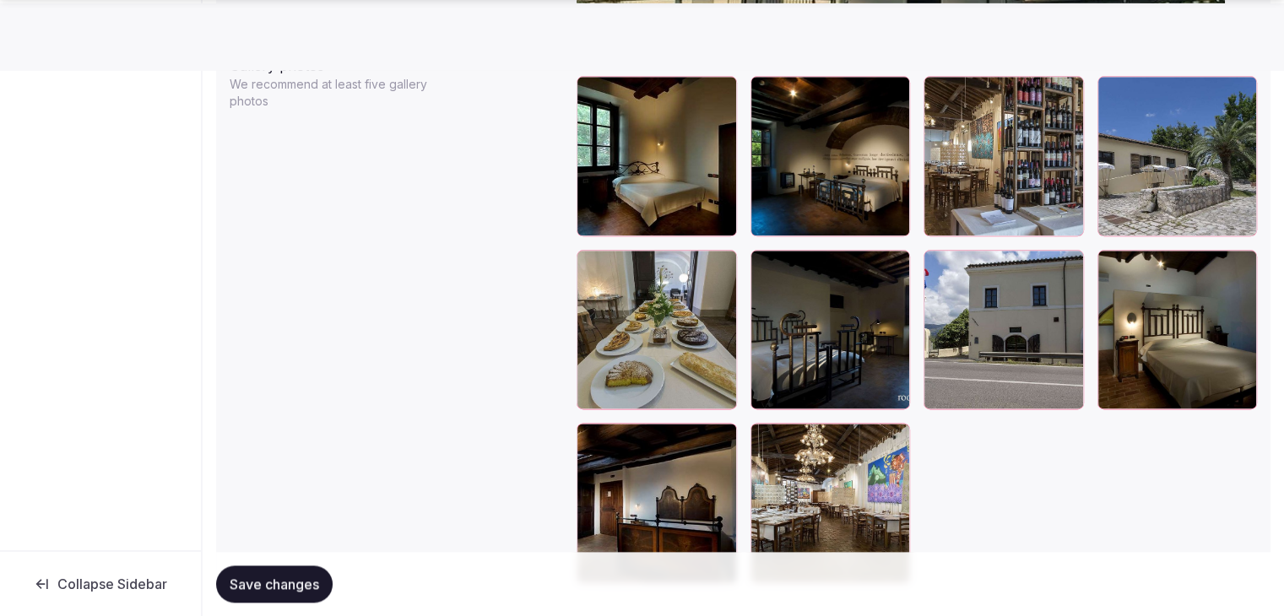
scroll to position [2111, 0]
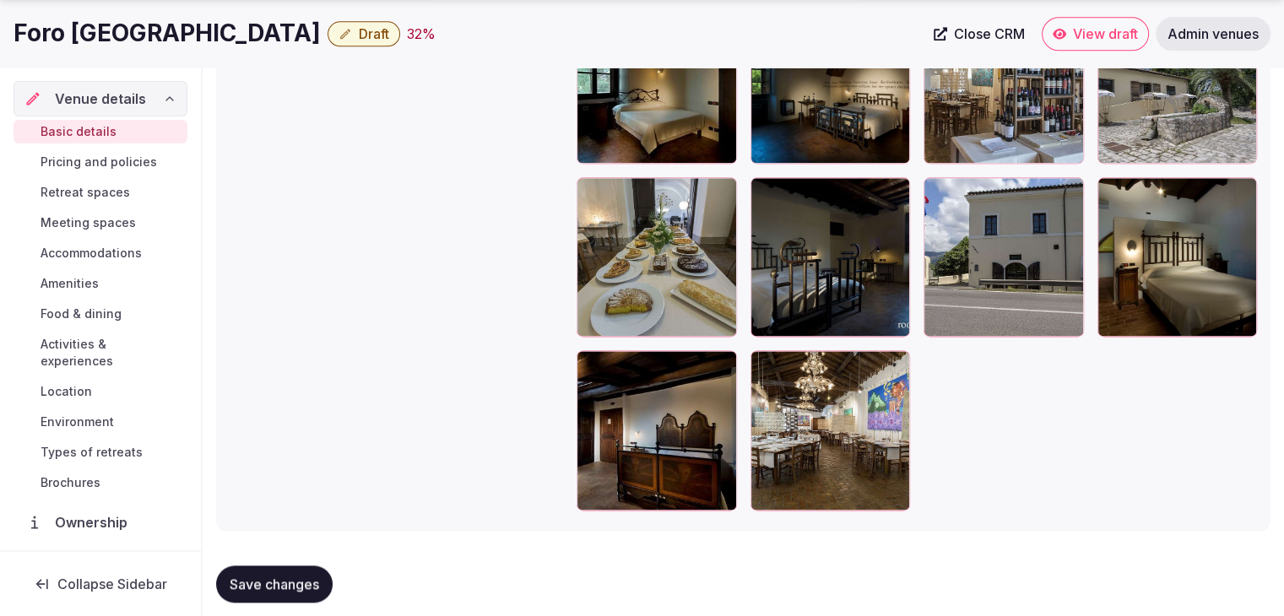
drag, startPoint x: 759, startPoint y: 356, endPoint x: 640, endPoint y: 114, distance: 270.0
click at [748, 330] on div at bounding box center [917, 256] width 680 height 507
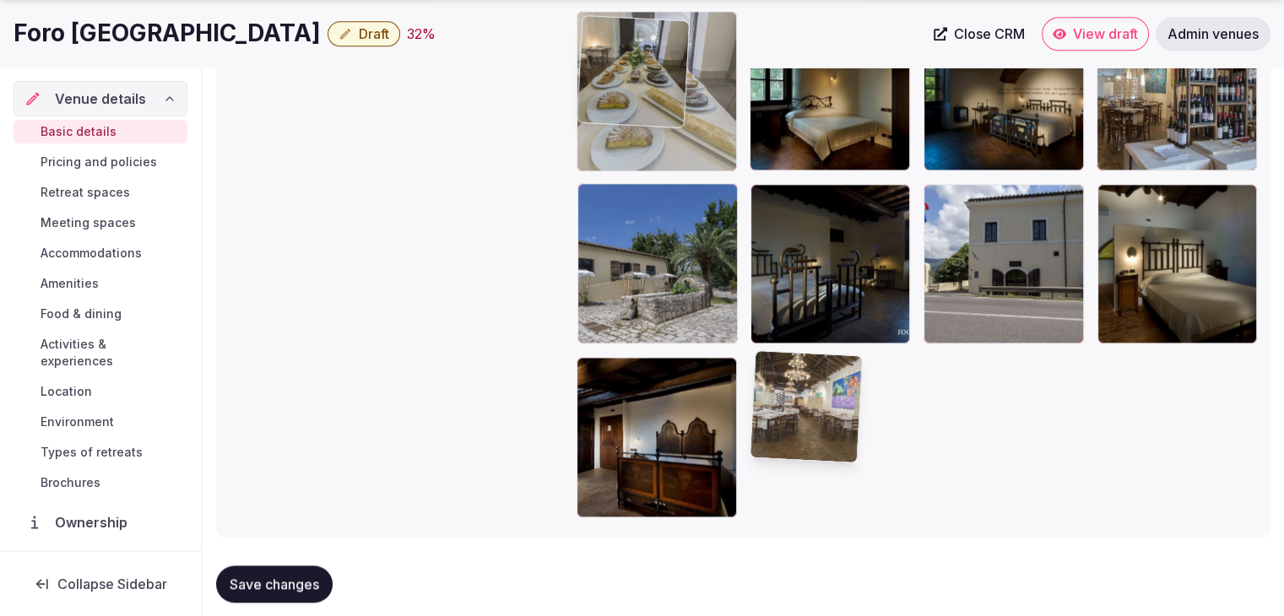
drag, startPoint x: 640, startPoint y: 114, endPoint x: 637, endPoint y: 105, distance: 9.6
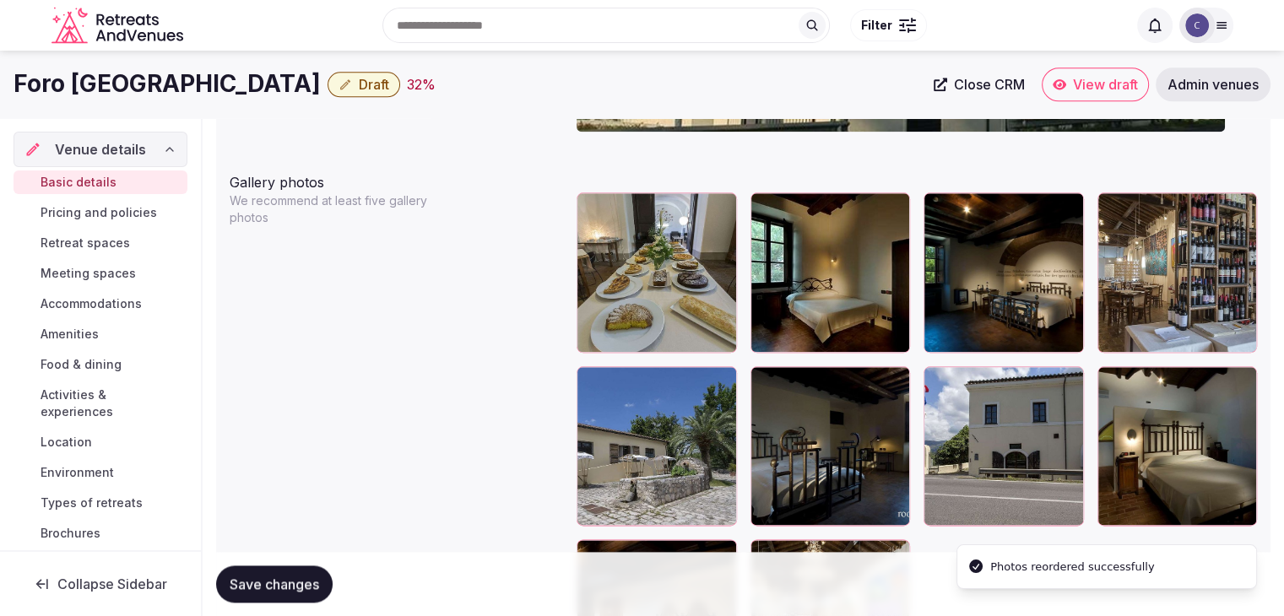
scroll to position [1960, 0]
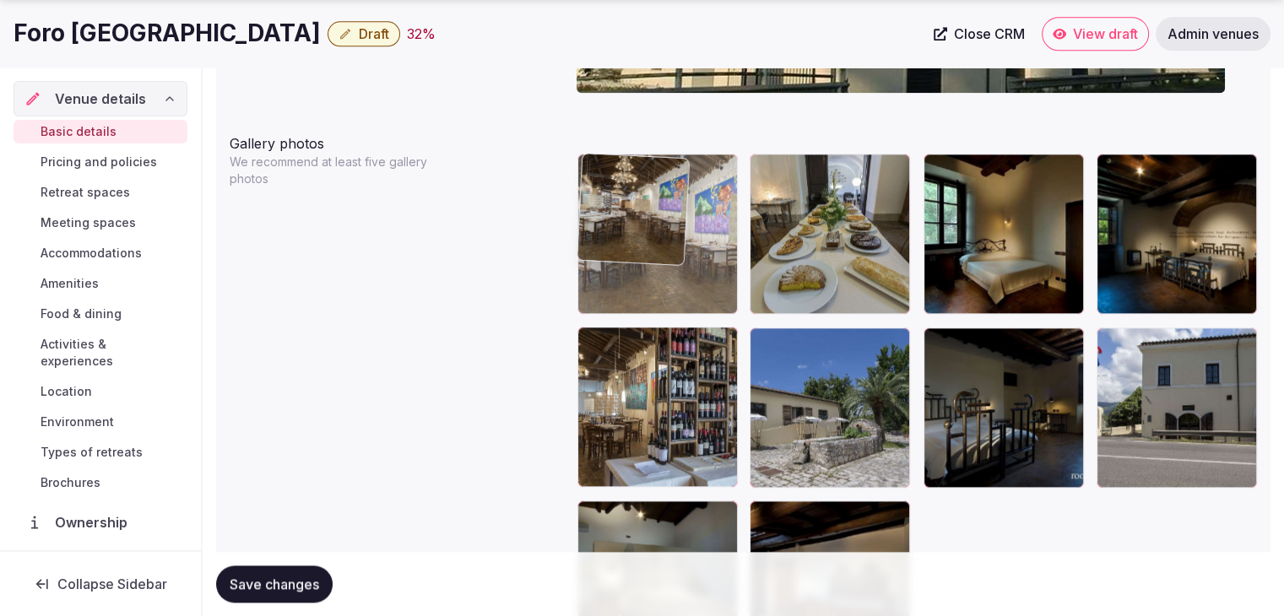
drag, startPoint x: 763, startPoint y: 499, endPoint x: 640, endPoint y: 213, distance: 311.6
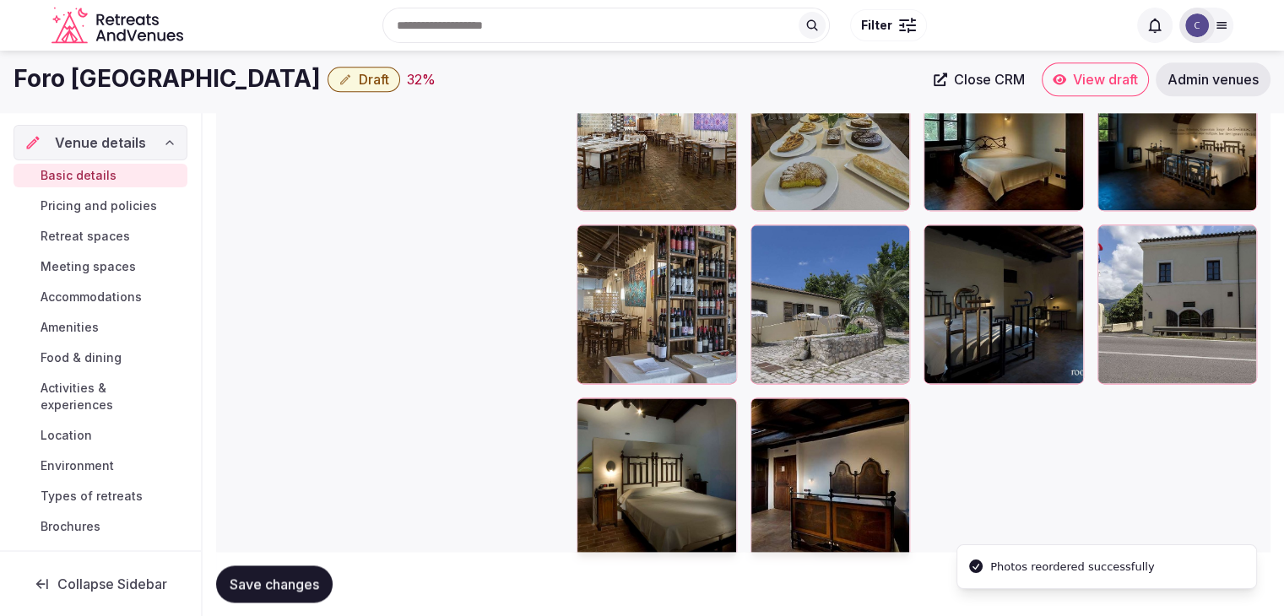
scroll to position [2045, 0]
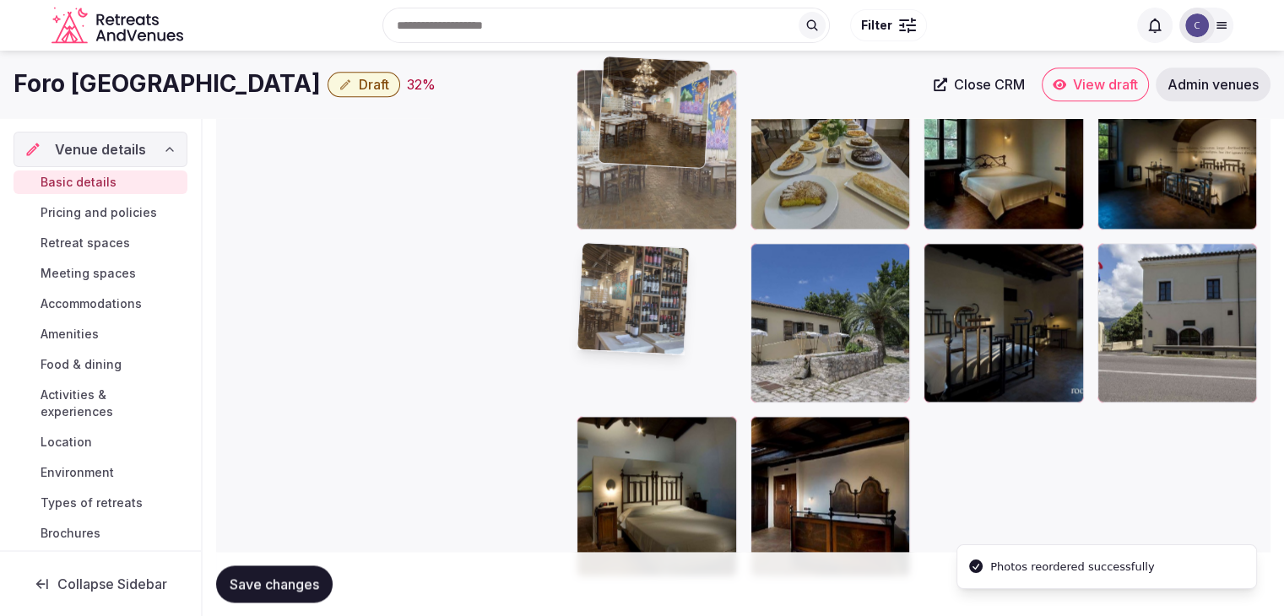
drag, startPoint x: 729, startPoint y: 187, endPoint x: 683, endPoint y: 367, distance: 186.5
click at [742, 182] on div at bounding box center [917, 322] width 680 height 507
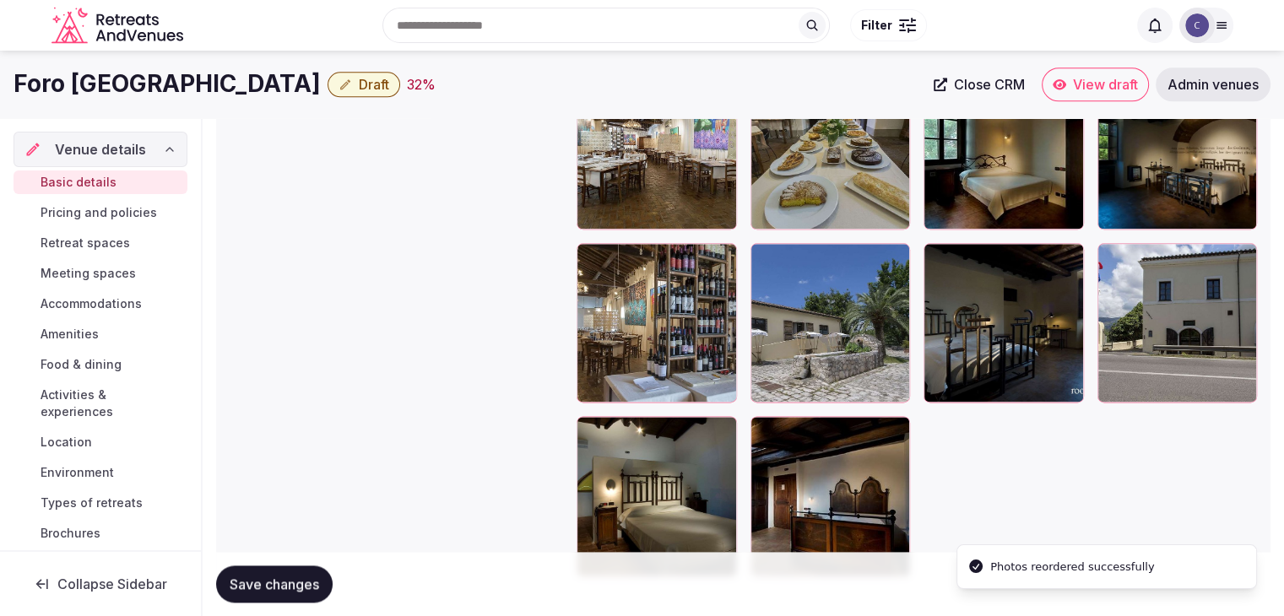
scroll to position [1960, 0]
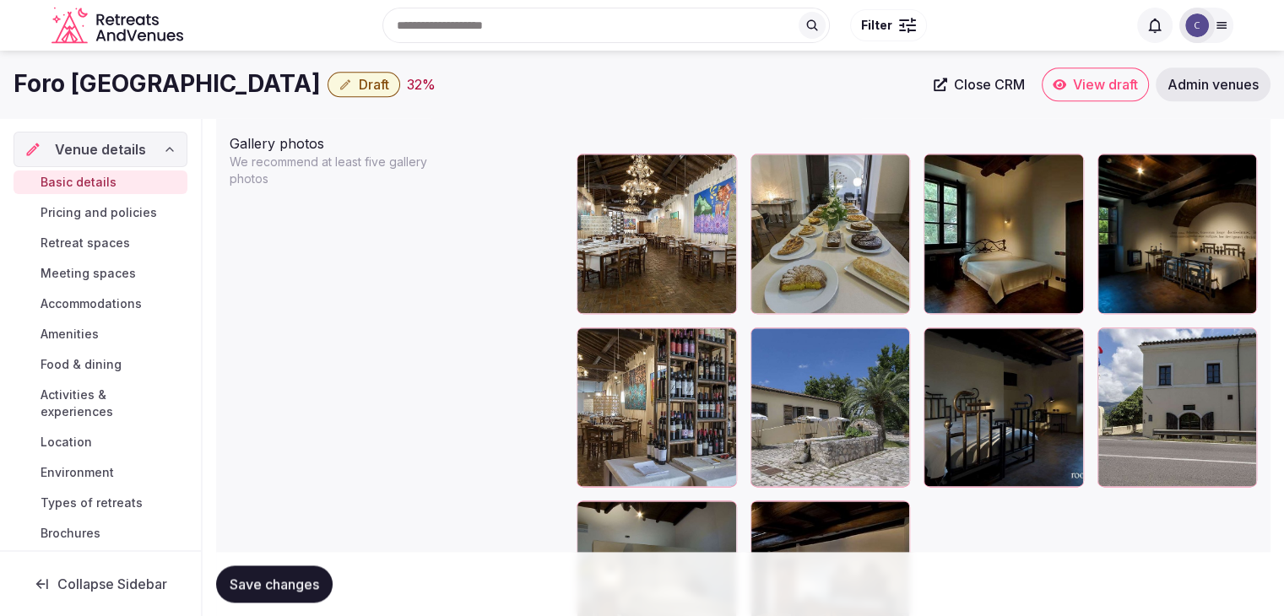
drag, startPoint x: 584, startPoint y: 339, endPoint x: 1002, endPoint y: 488, distance: 443.5
click at [772, 282] on div at bounding box center [917, 407] width 680 height 507
click at [787, 226] on div at bounding box center [831, 234] width 160 height 160
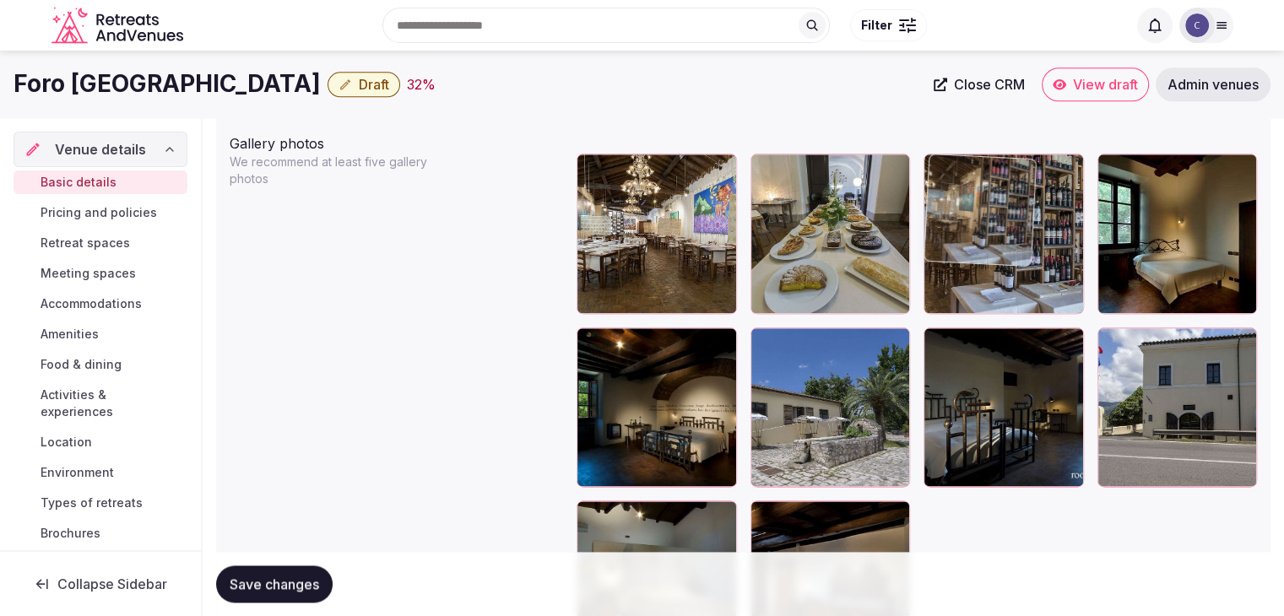
click at [1000, 523] on div at bounding box center [917, 407] width 680 height 507
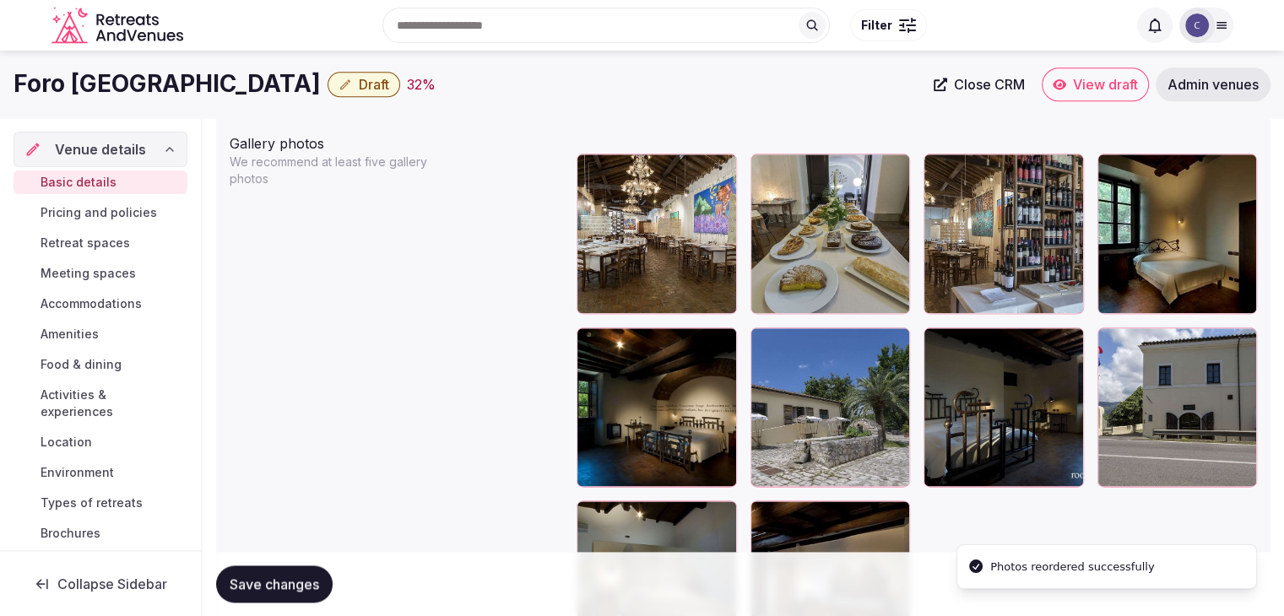
scroll to position [1791, 0]
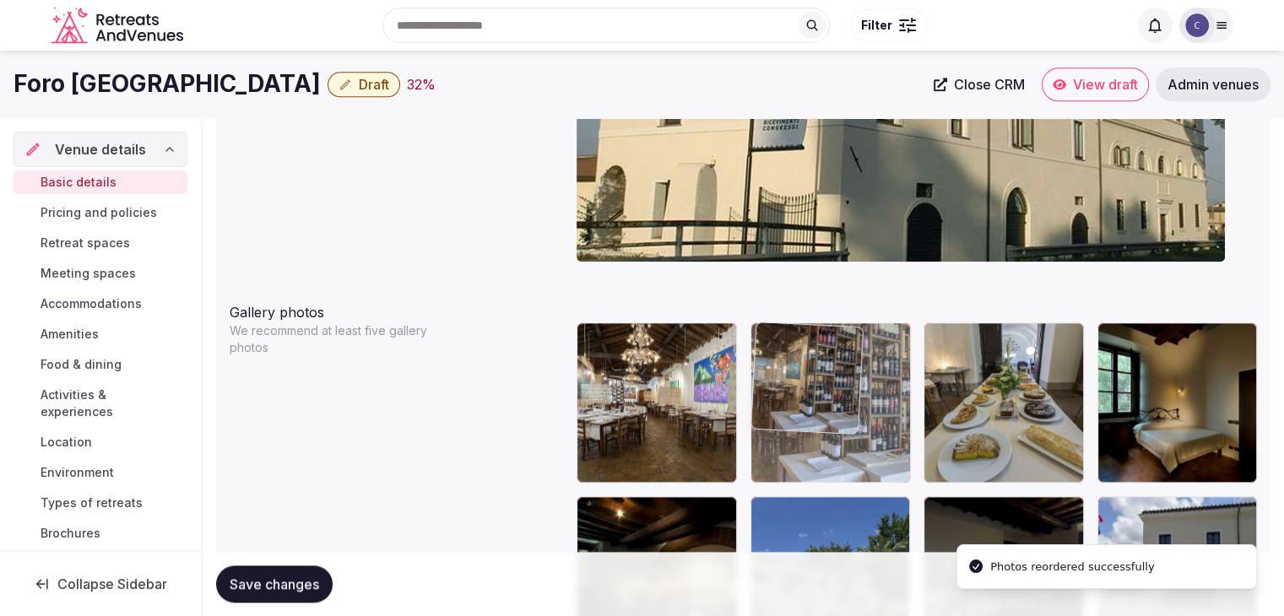
drag, startPoint x: 951, startPoint y: 337, endPoint x: 785, endPoint y: 336, distance: 165.5
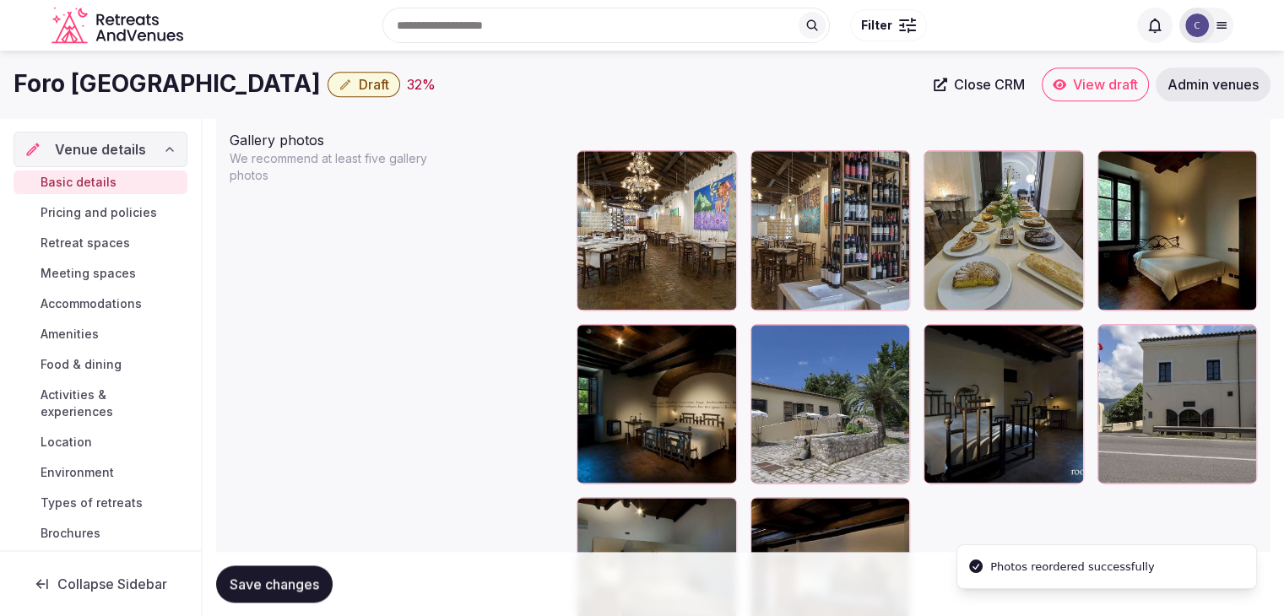
scroll to position [1960, 0]
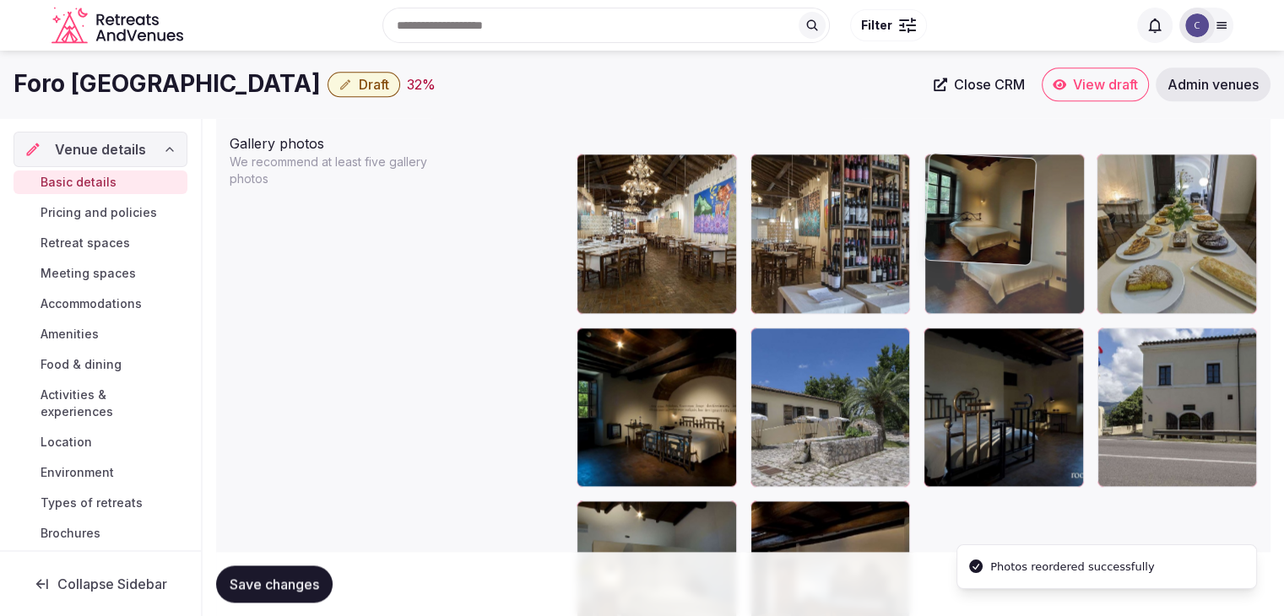
drag, startPoint x: 1125, startPoint y: 171, endPoint x: 977, endPoint y: 171, distance: 147.7
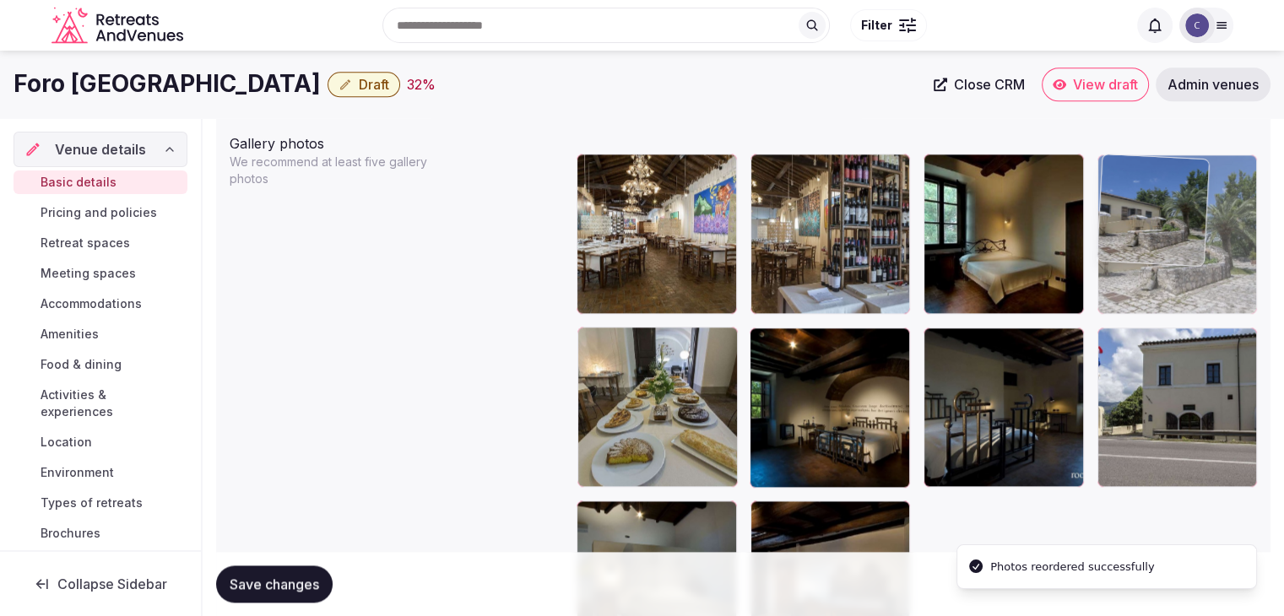
drag, startPoint x: 763, startPoint y: 347, endPoint x: 1103, endPoint y: 235, distance: 358.3
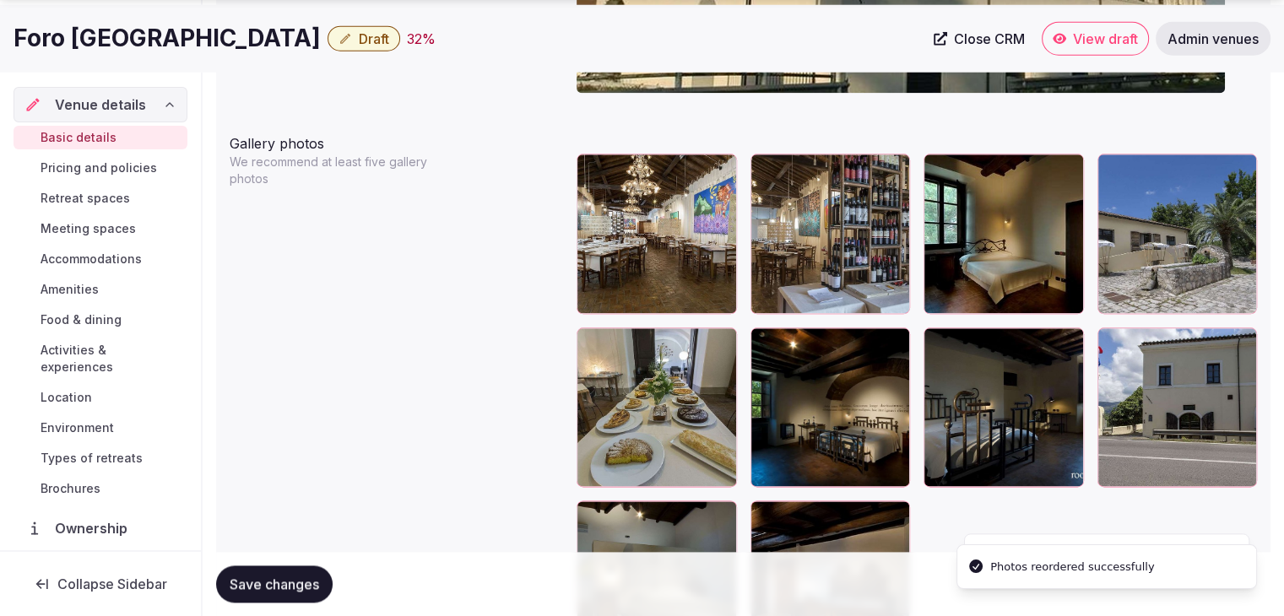
scroll to position [2129, 0]
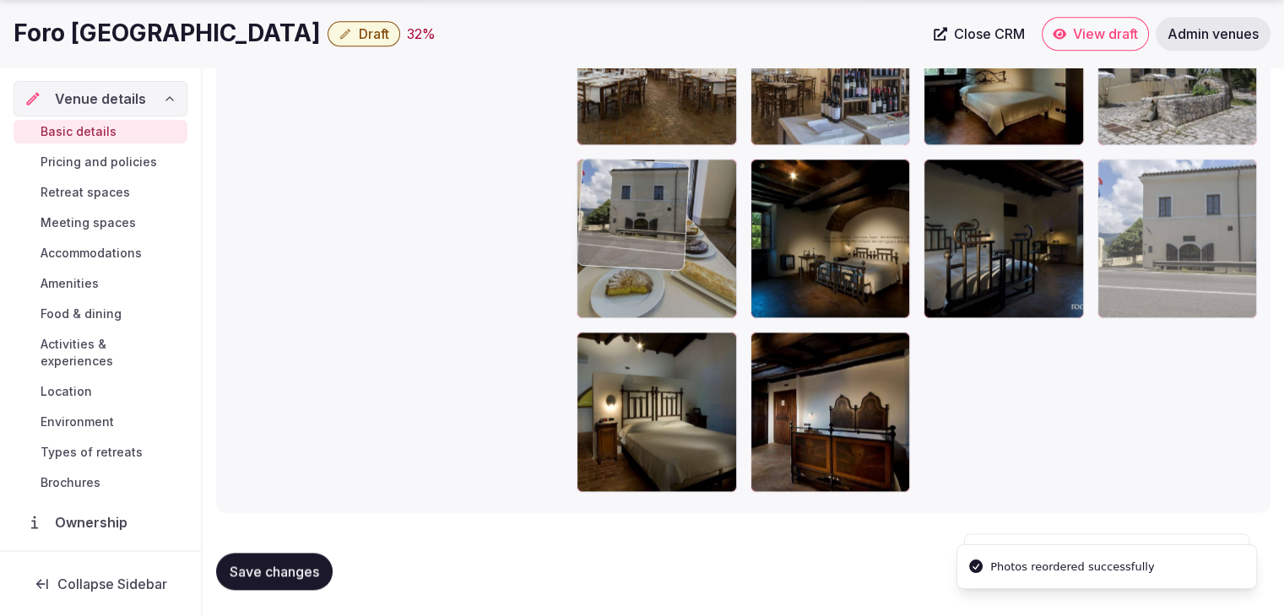
drag, startPoint x: 1119, startPoint y: 174, endPoint x: 821, endPoint y: 198, distance: 299.9
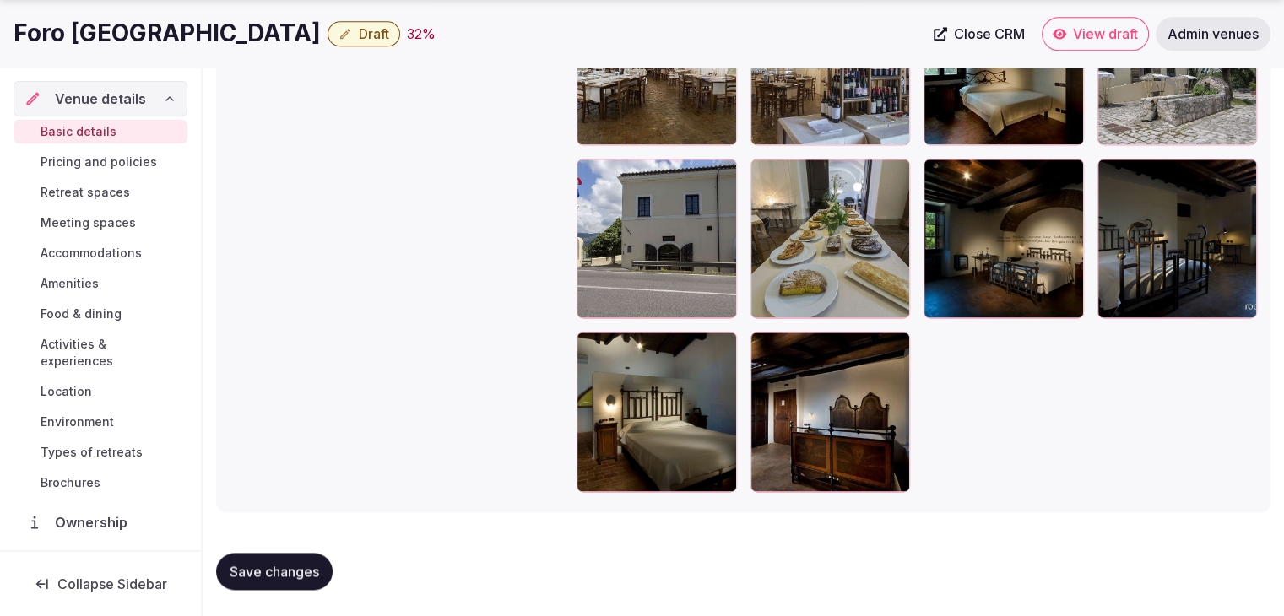
click at [987, 406] on div at bounding box center [917, 238] width 680 height 507
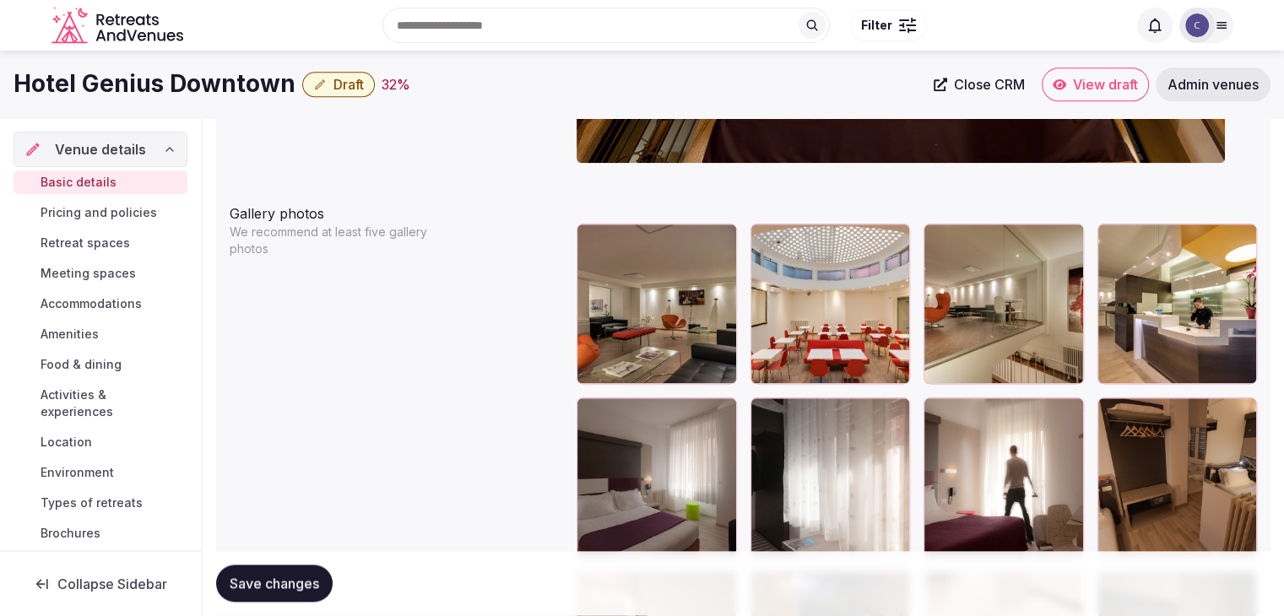
scroll to position [1890, 0]
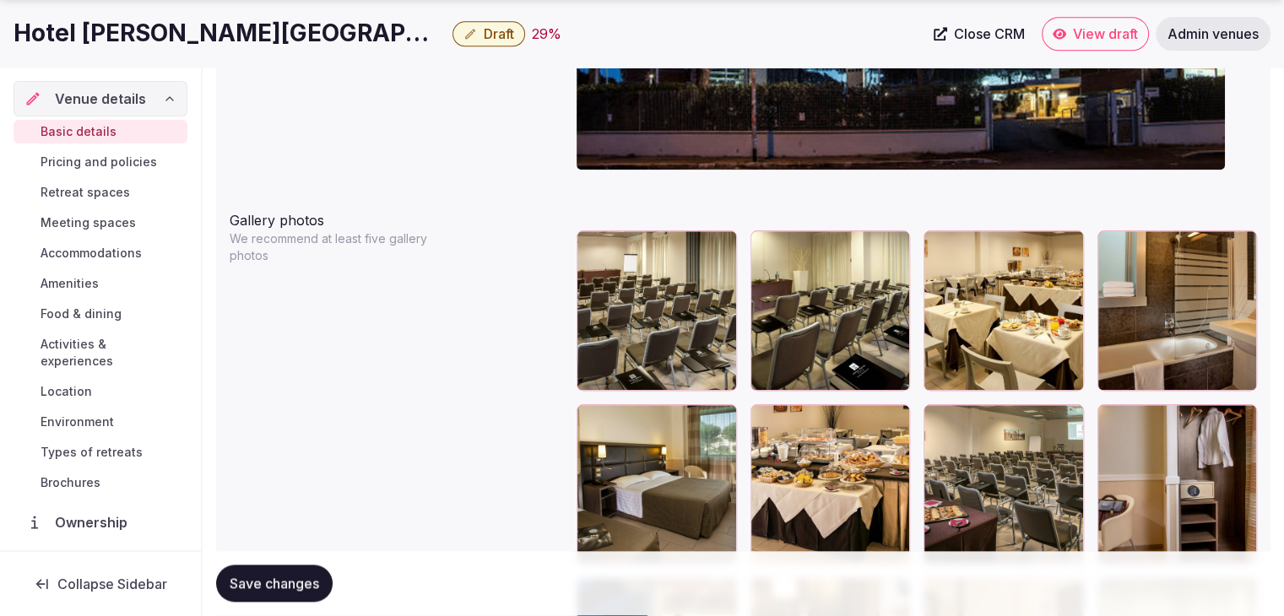
scroll to position [2111, 0]
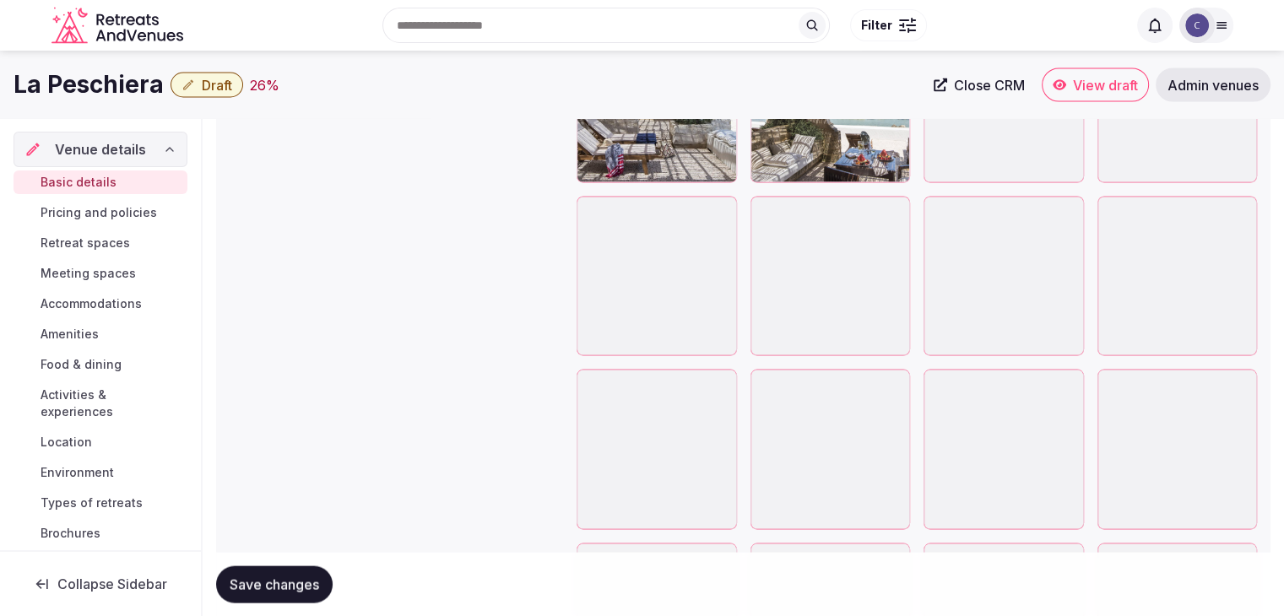
scroll to position [3126, 0]
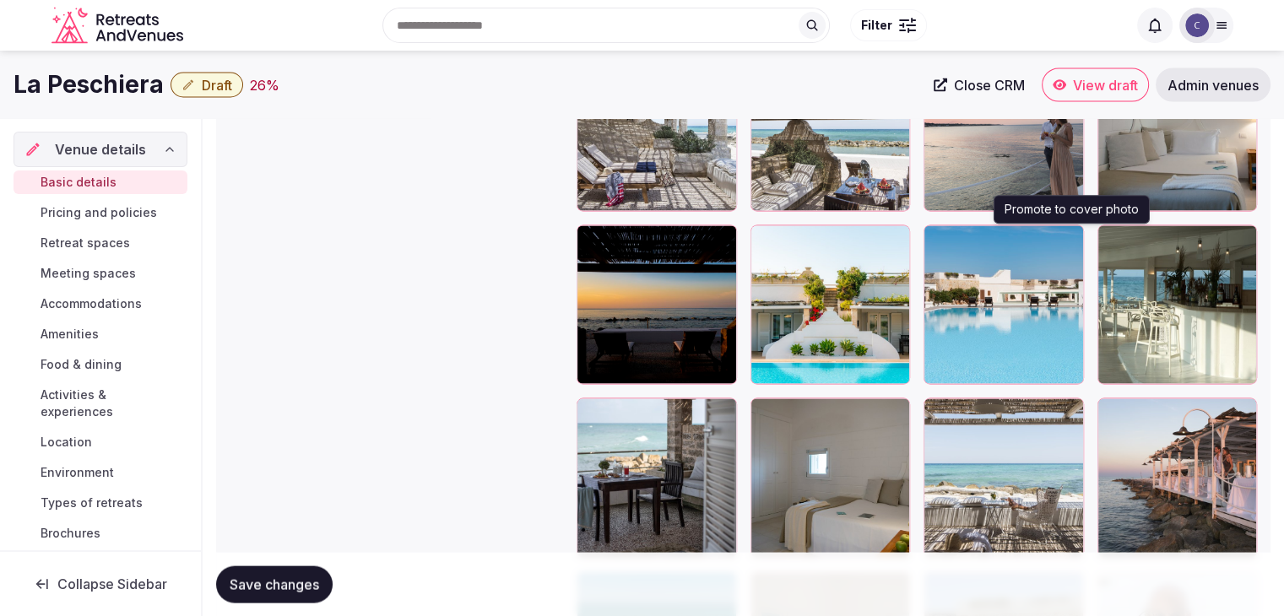
click at [1070, 240] on icon "button" at bounding box center [1067, 242] width 14 height 14
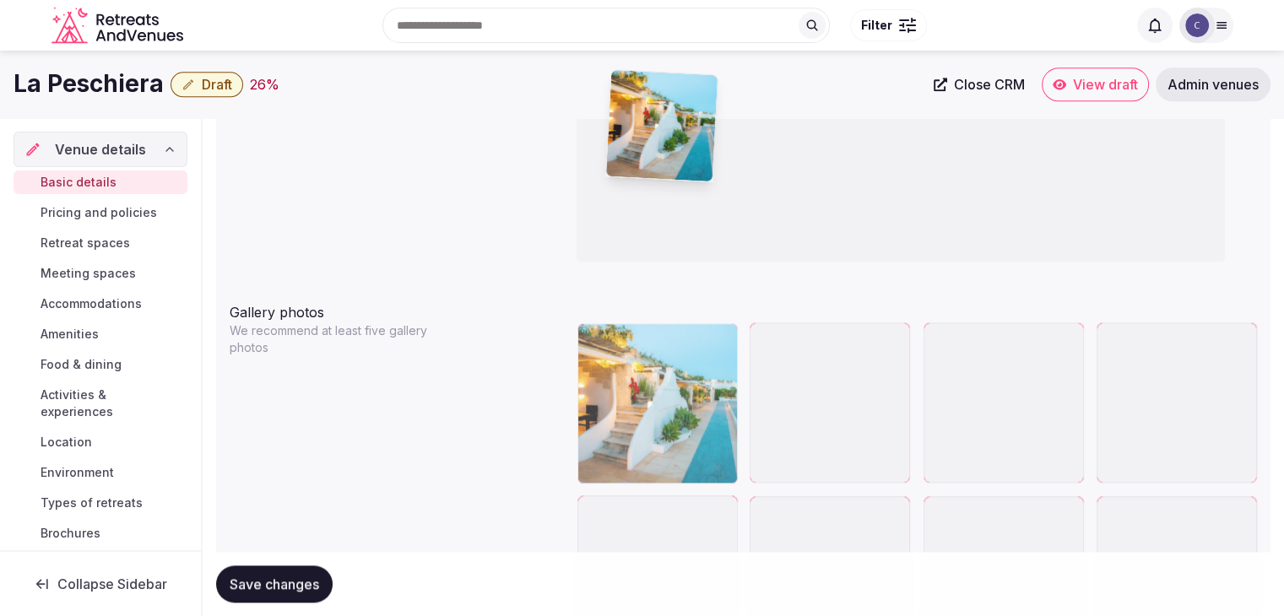
scroll to position [1807, 0]
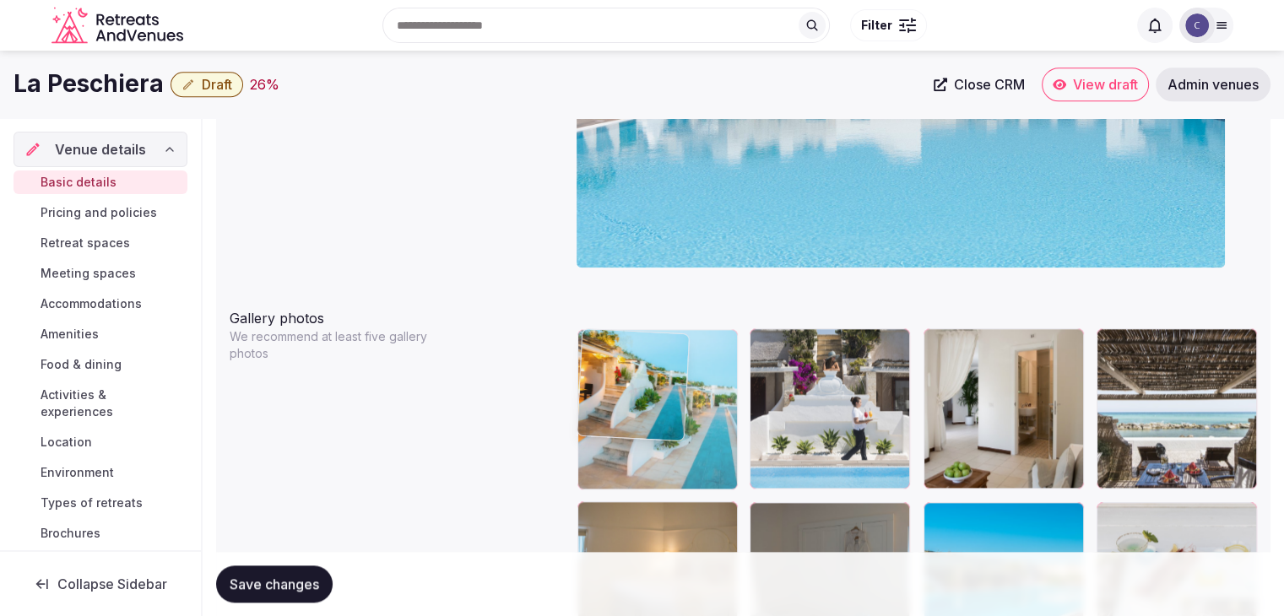
drag, startPoint x: 1116, startPoint y: 176, endPoint x: 621, endPoint y: 356, distance: 527.2
click at [610, 340] on body "**********" at bounding box center [642, 444] width 1284 height 4503
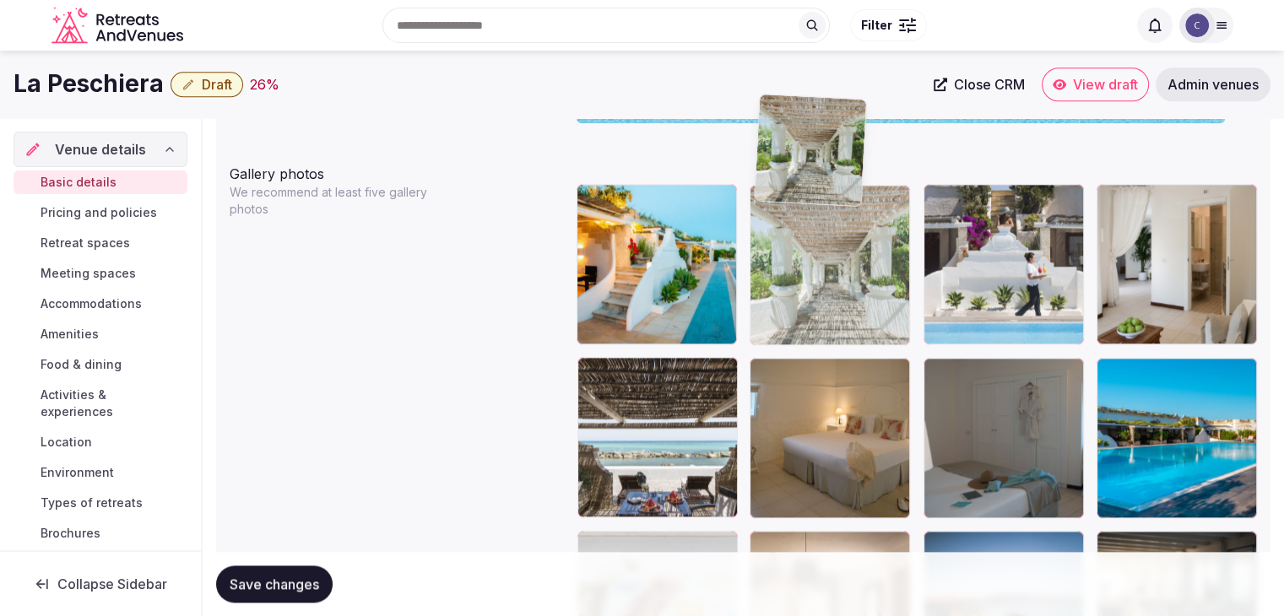
scroll to position [1948, 0]
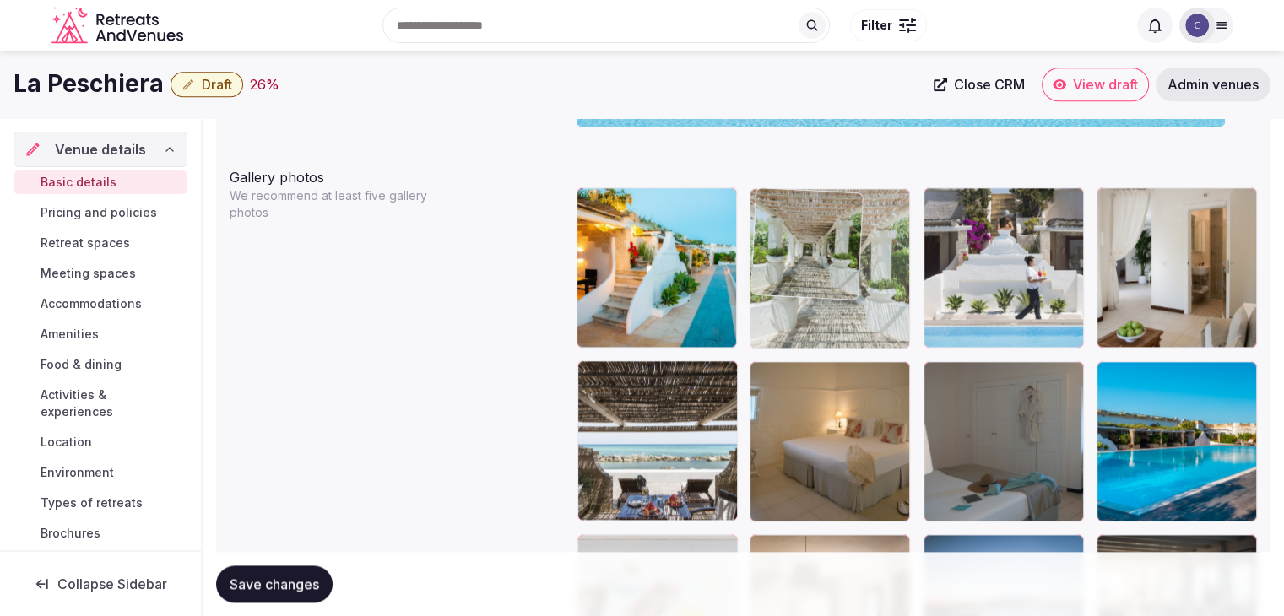
drag, startPoint x: 602, startPoint y: 285, endPoint x: 799, endPoint y: 220, distance: 206.9
click at [799, 220] on body "**********" at bounding box center [642, 303] width 1284 height 4503
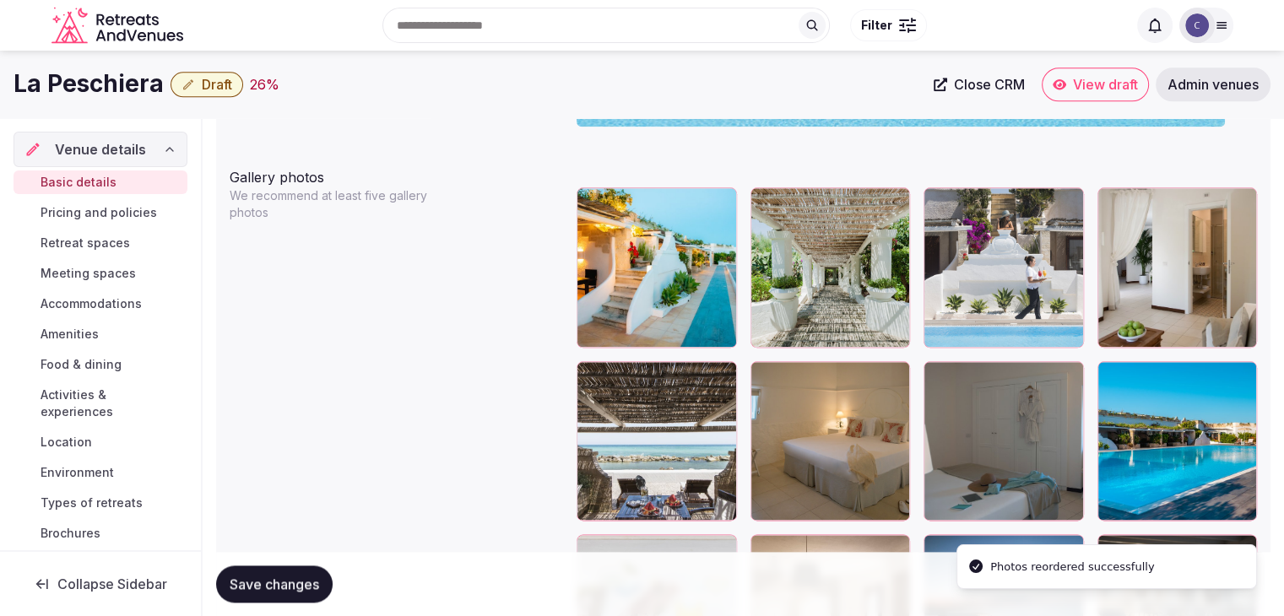
drag, startPoint x: 761, startPoint y: 367, endPoint x: 848, endPoint y: 315, distance: 100.8
click at [772, 362] on div at bounding box center [764, 374] width 27 height 27
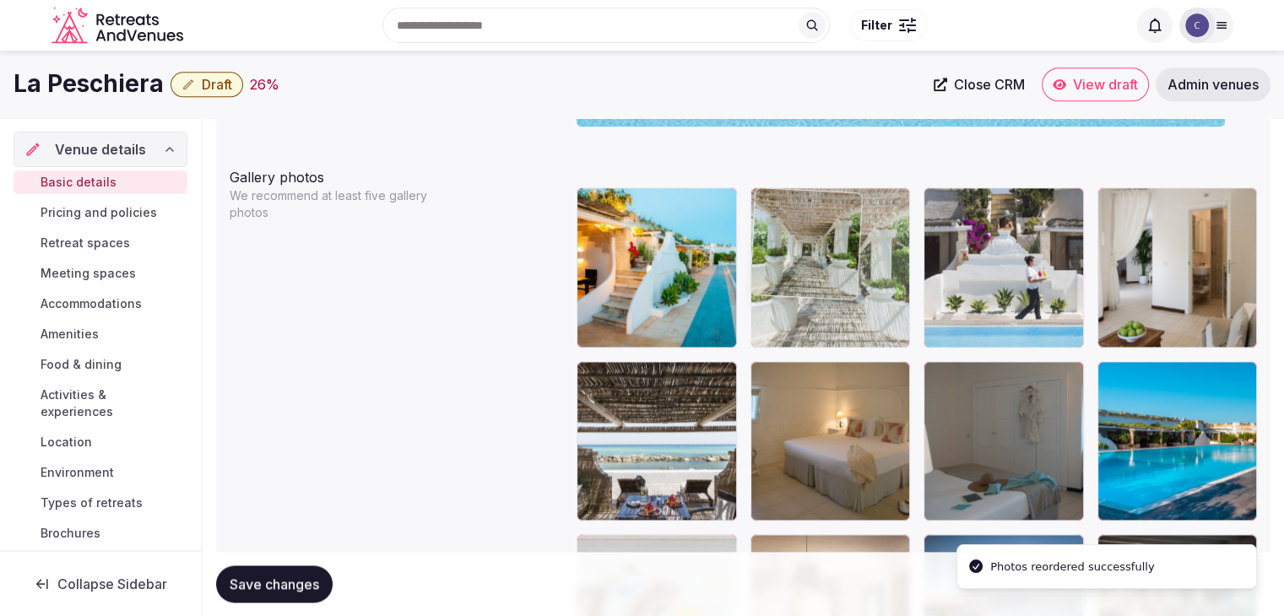
drag, startPoint x: 848, startPoint y: 315, endPoint x: 852, endPoint y: 338, distance: 23.2
click at [852, 338] on body "**********" at bounding box center [642, 303] width 1284 height 4503
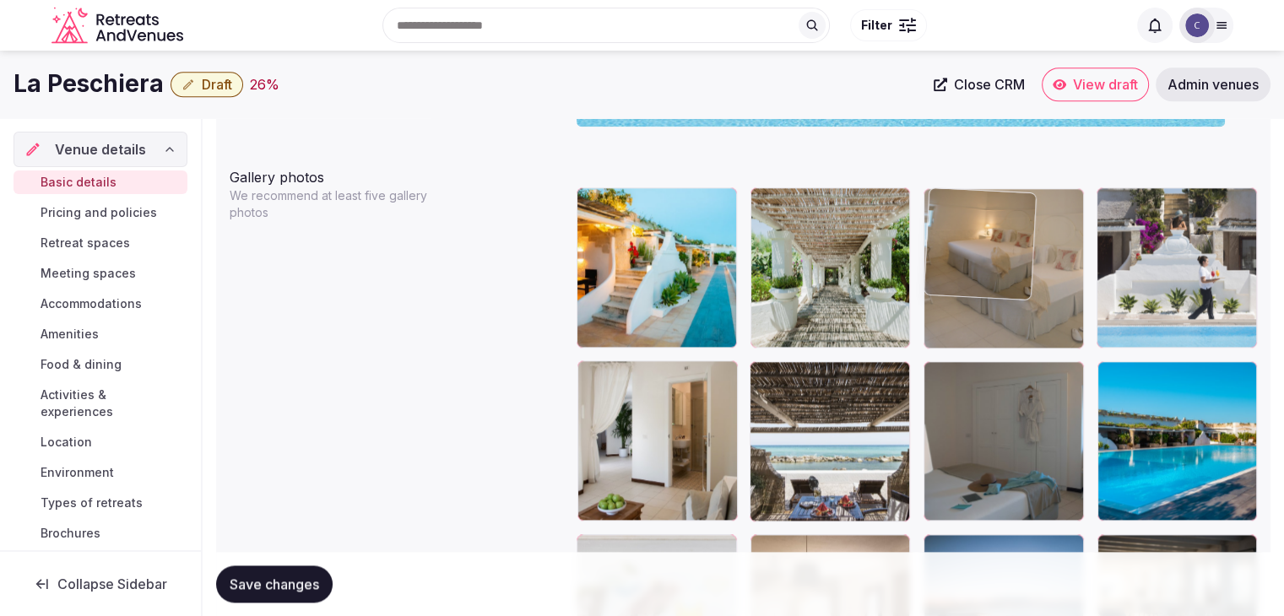
drag, startPoint x: 772, startPoint y: 379, endPoint x: 996, endPoint y: 251, distance: 258.6
click at [996, 251] on body "**********" at bounding box center [642, 303] width 1284 height 4503
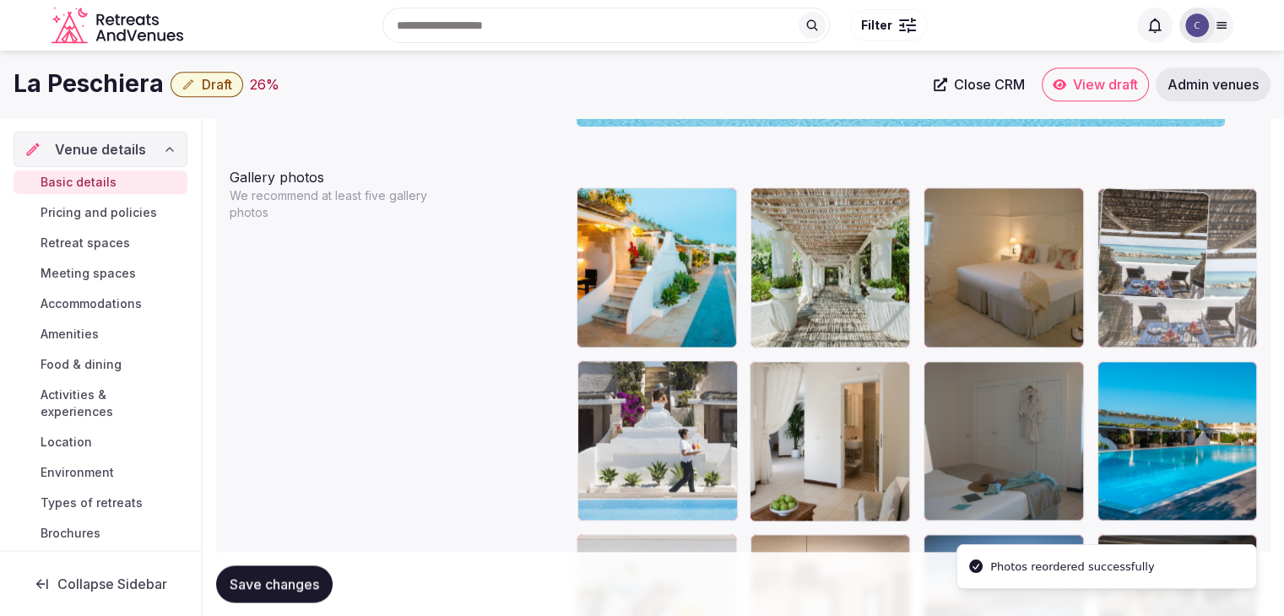
drag, startPoint x: 762, startPoint y: 376, endPoint x: 1087, endPoint y: 278, distance: 338.7
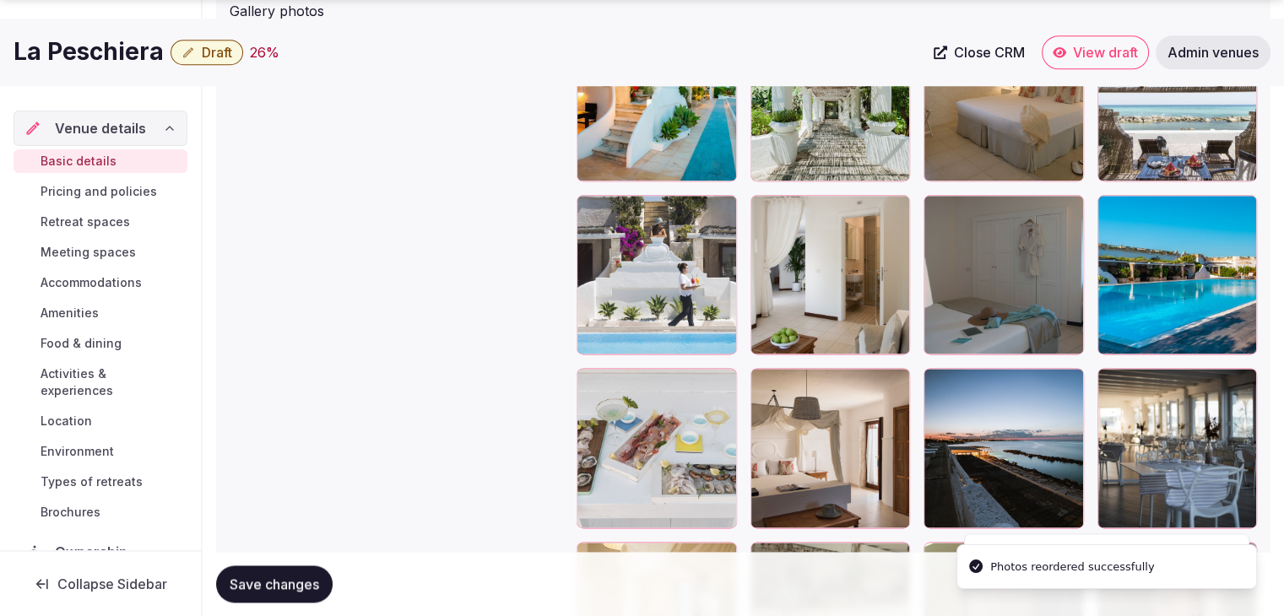
scroll to position [2117, 0]
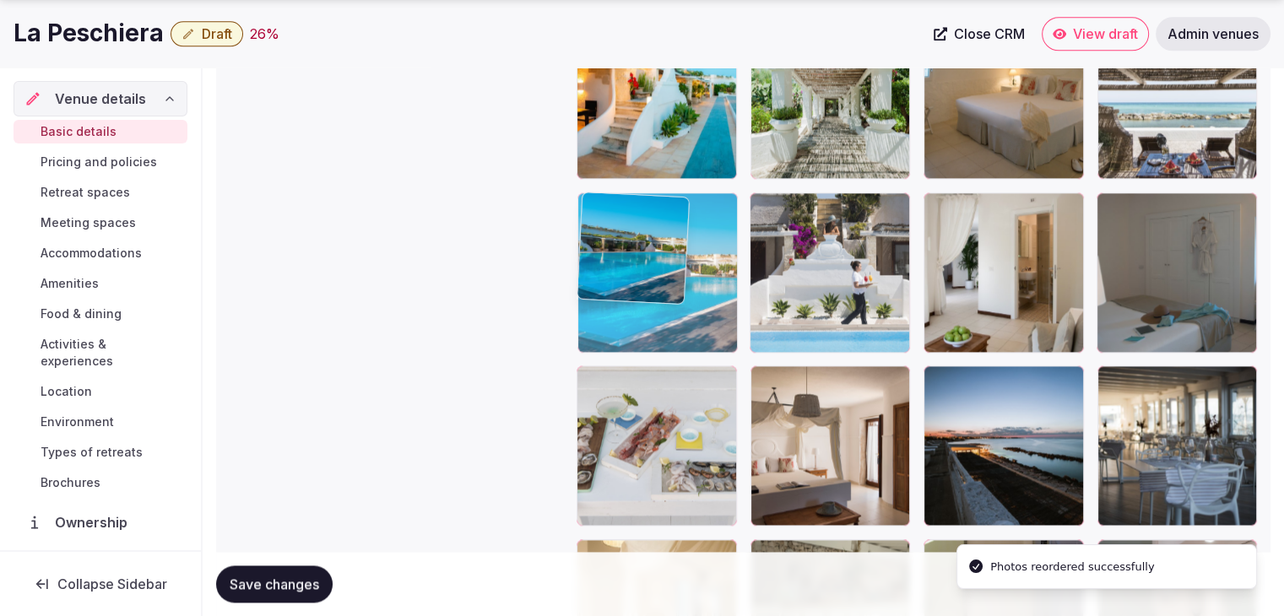
drag, startPoint x: 1108, startPoint y: 210, endPoint x: 666, endPoint y: 239, distance: 443.3
click at [666, 239] on body "**********" at bounding box center [642, 134] width 1284 height 4503
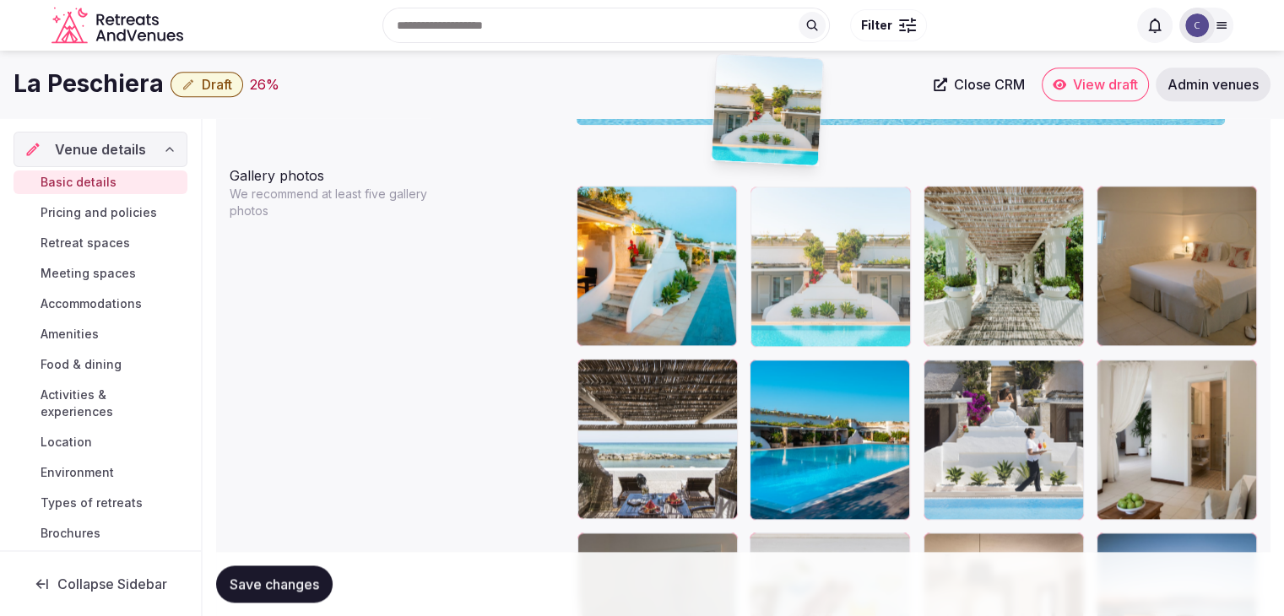
scroll to position [1910, 0]
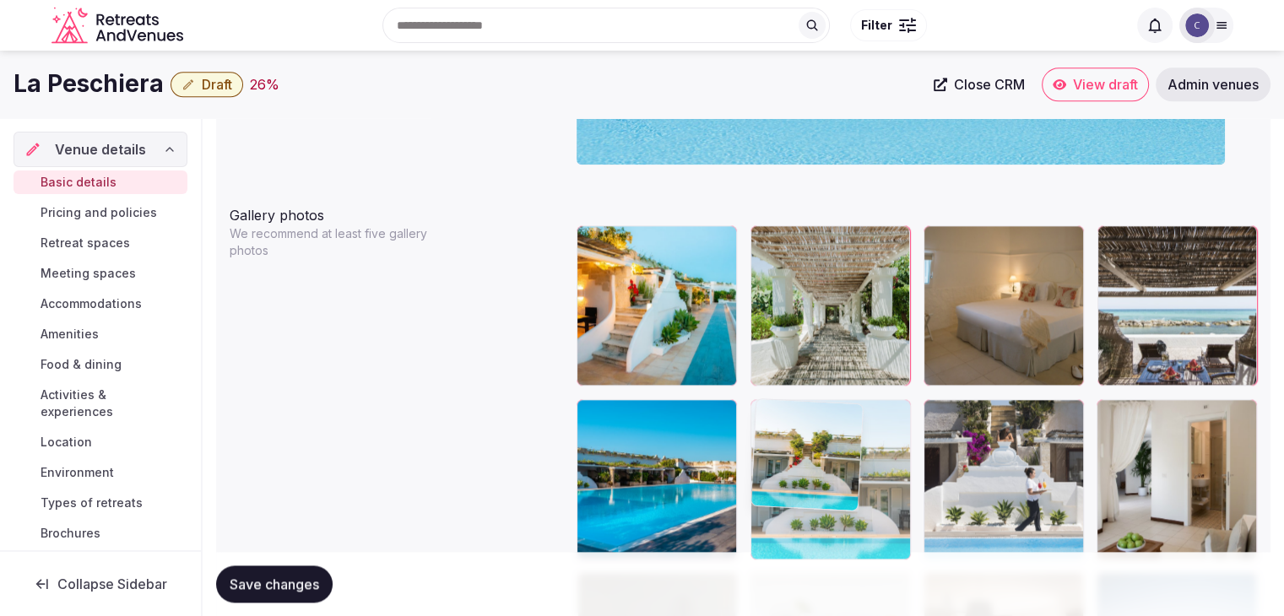
drag, startPoint x: 941, startPoint y: 321, endPoint x: 807, endPoint y: 409, distance: 160.9
click at [799, 404] on body "**********" at bounding box center [642, 341] width 1284 height 4503
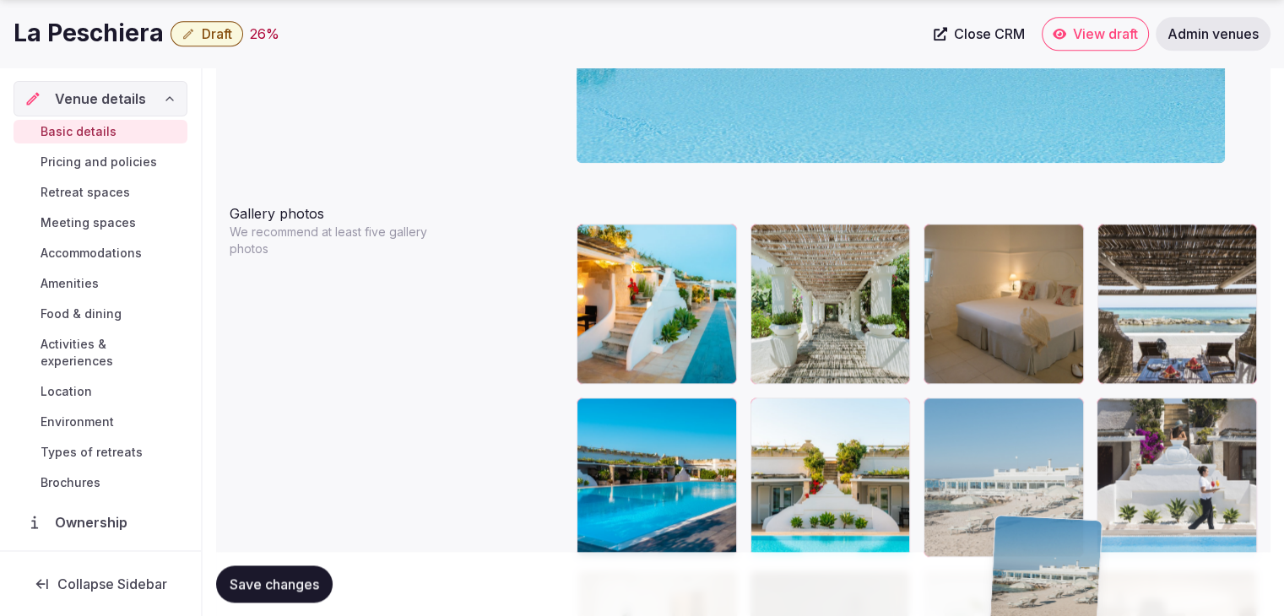
scroll to position [1915, 0]
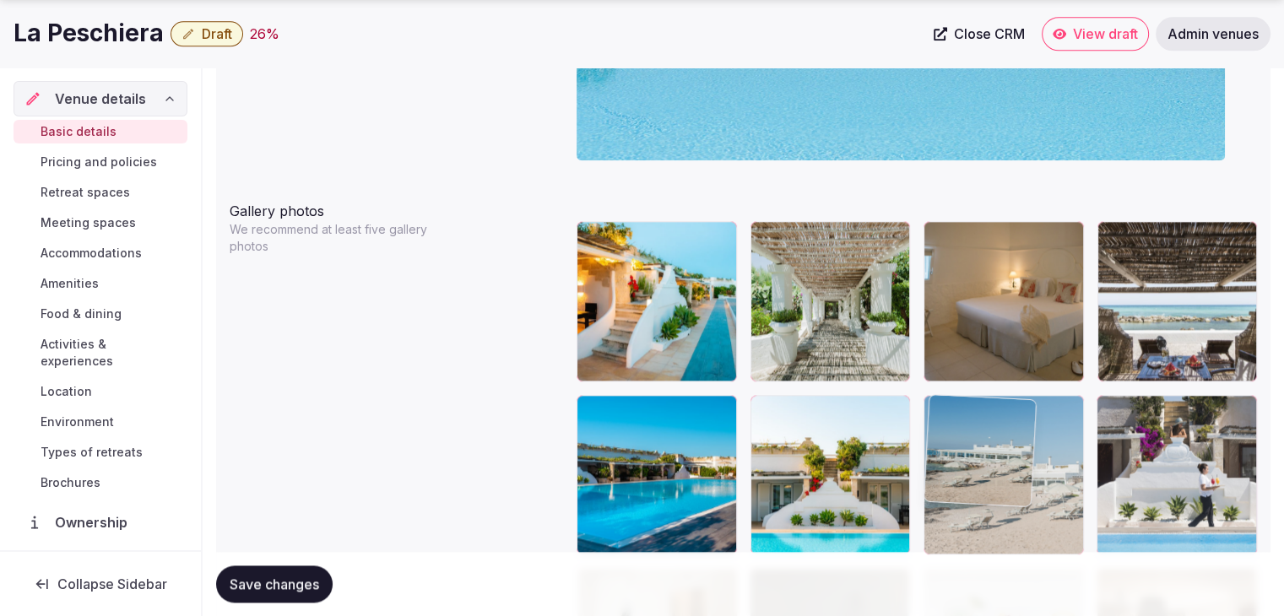
drag, startPoint x: 949, startPoint y: 176, endPoint x: 1014, endPoint y: 440, distance: 271.3
click at [1014, 440] on body "**********" at bounding box center [642, 336] width 1284 height 4503
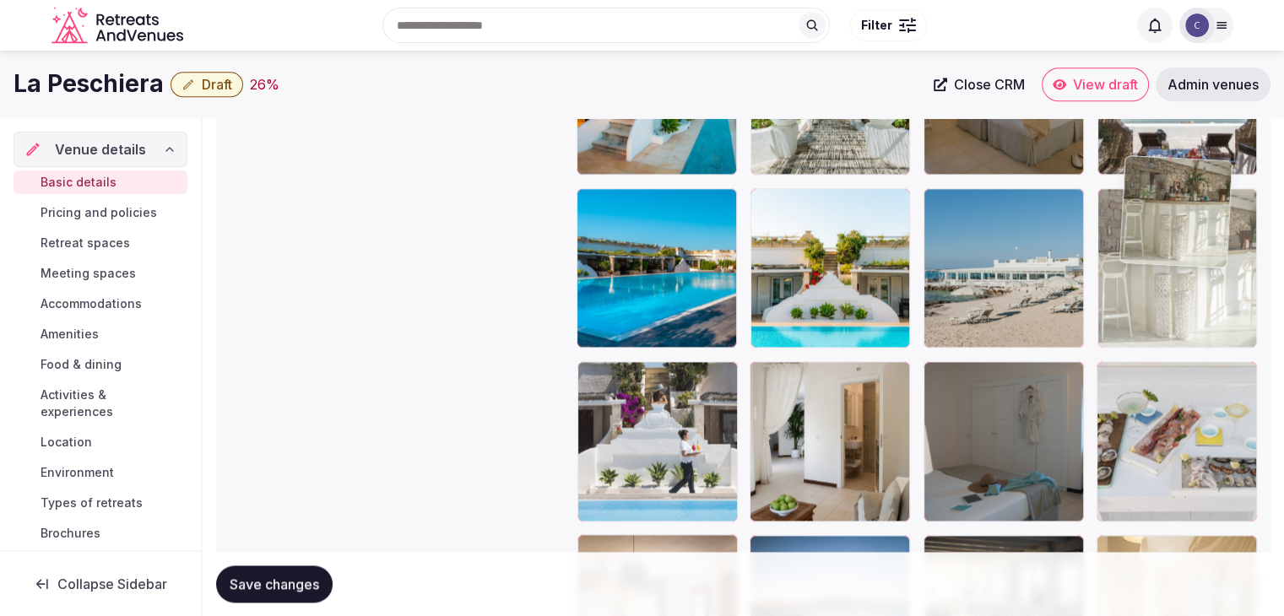
scroll to position [2115, 0]
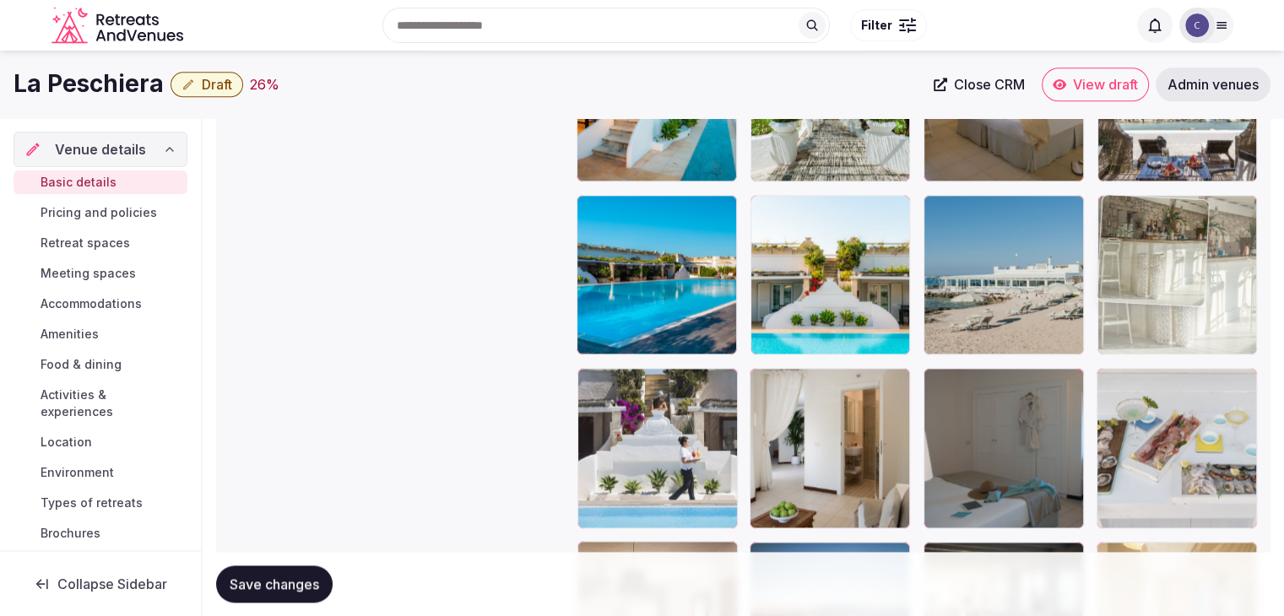
drag, startPoint x: 1124, startPoint y: 252, endPoint x: 1152, endPoint y: 222, distance: 41.2
click at [1152, 222] on body "**********" at bounding box center [642, 136] width 1284 height 4503
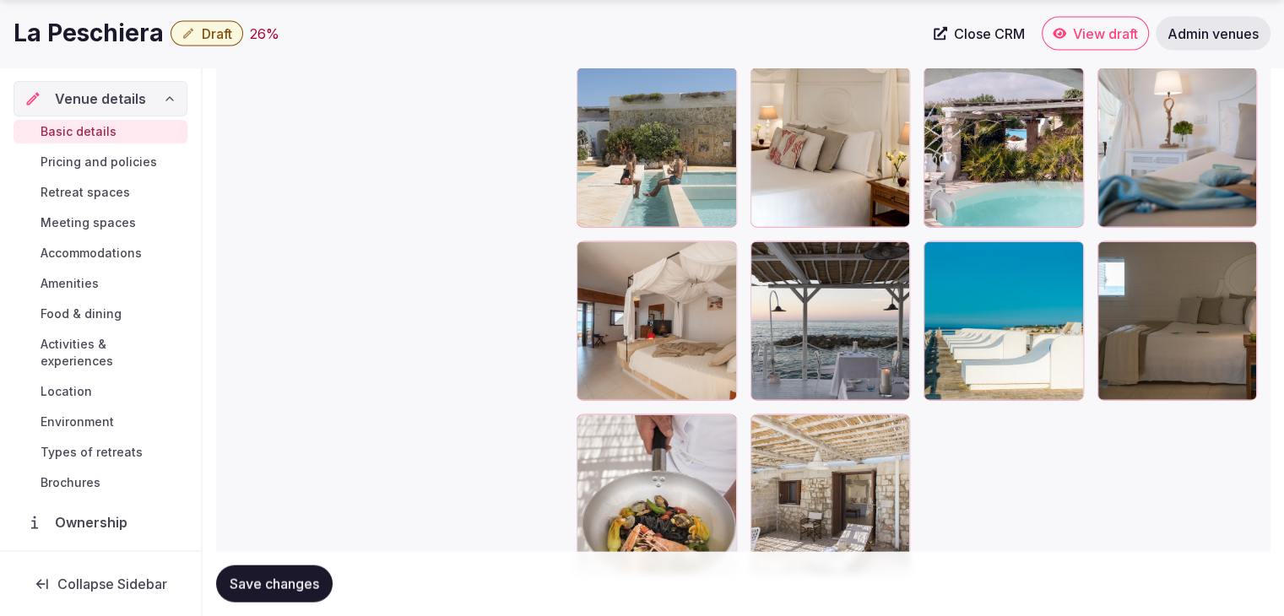
scroll to position [3886, 0]
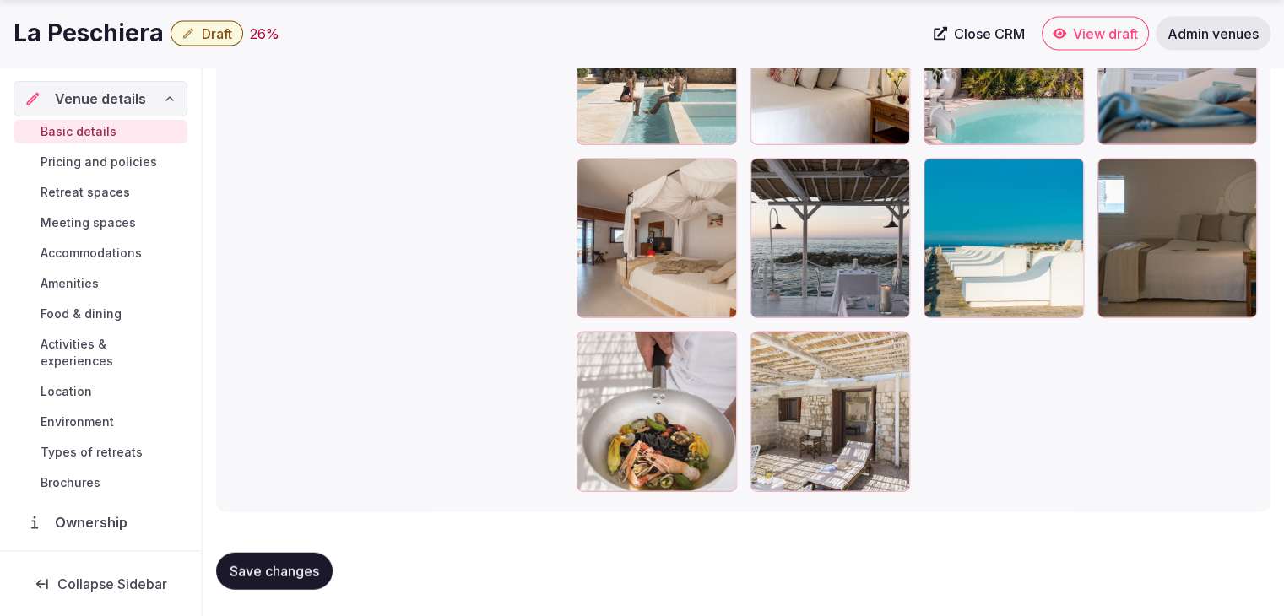
click at [301, 583] on button "Save changes" at bounding box center [274, 571] width 117 height 37
click at [98, 24] on h1 "La Peschiera" at bounding box center [89, 33] width 150 height 33
copy div "La Peschiera"
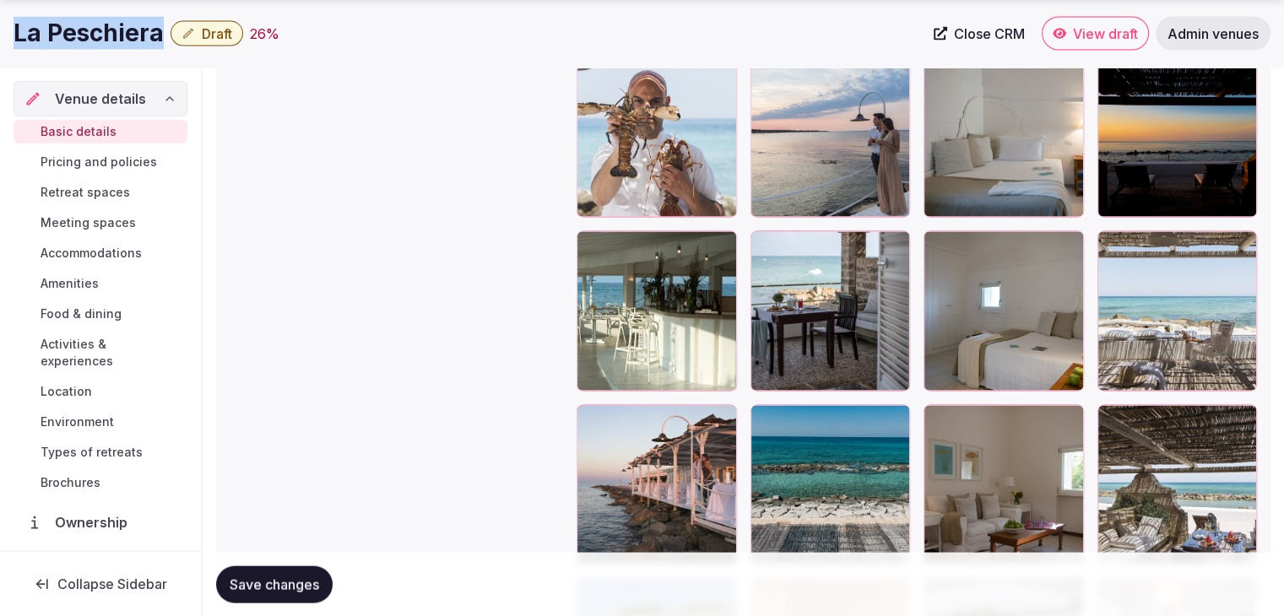
scroll to position [3799, 0]
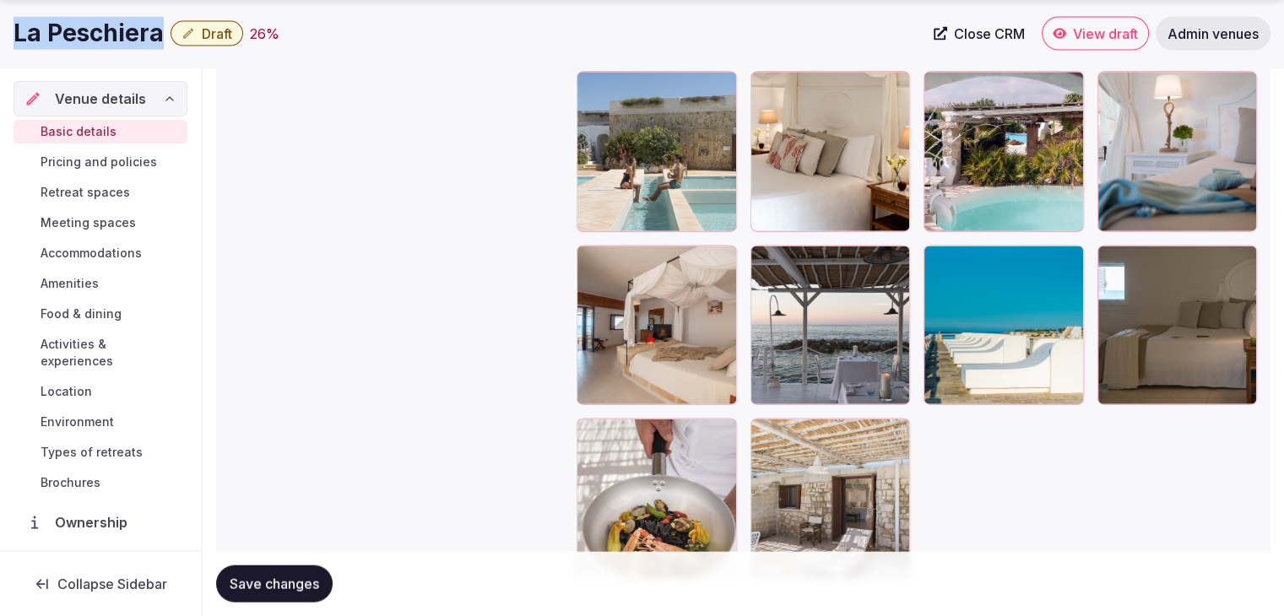
click at [293, 589] on span "Save changes" at bounding box center [274, 584] width 89 height 17
click at [217, 41] on span "Draft" at bounding box center [217, 33] width 30 height 17
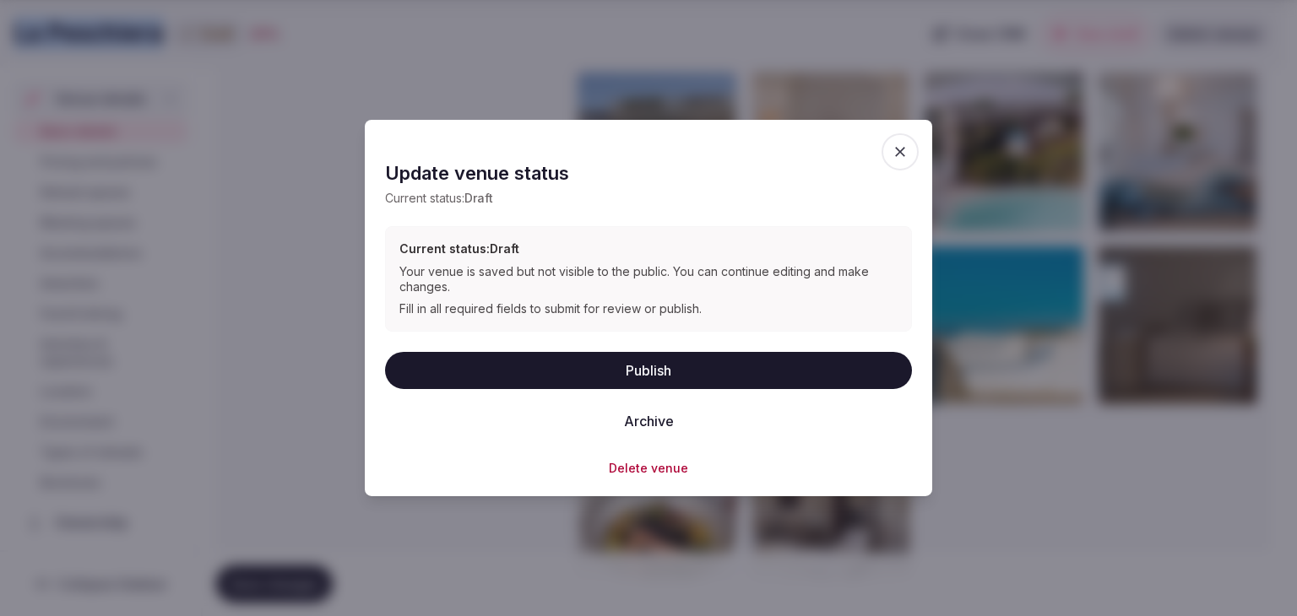
click at [567, 371] on button "Publish" at bounding box center [648, 369] width 527 height 37
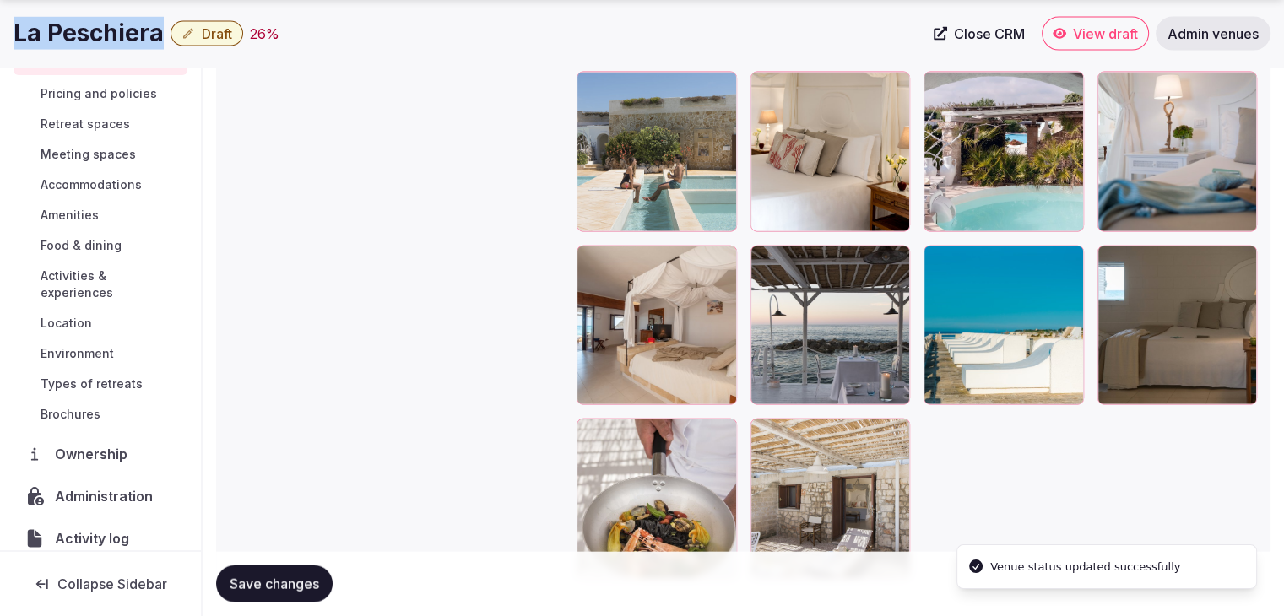
scroll to position [128, 0]
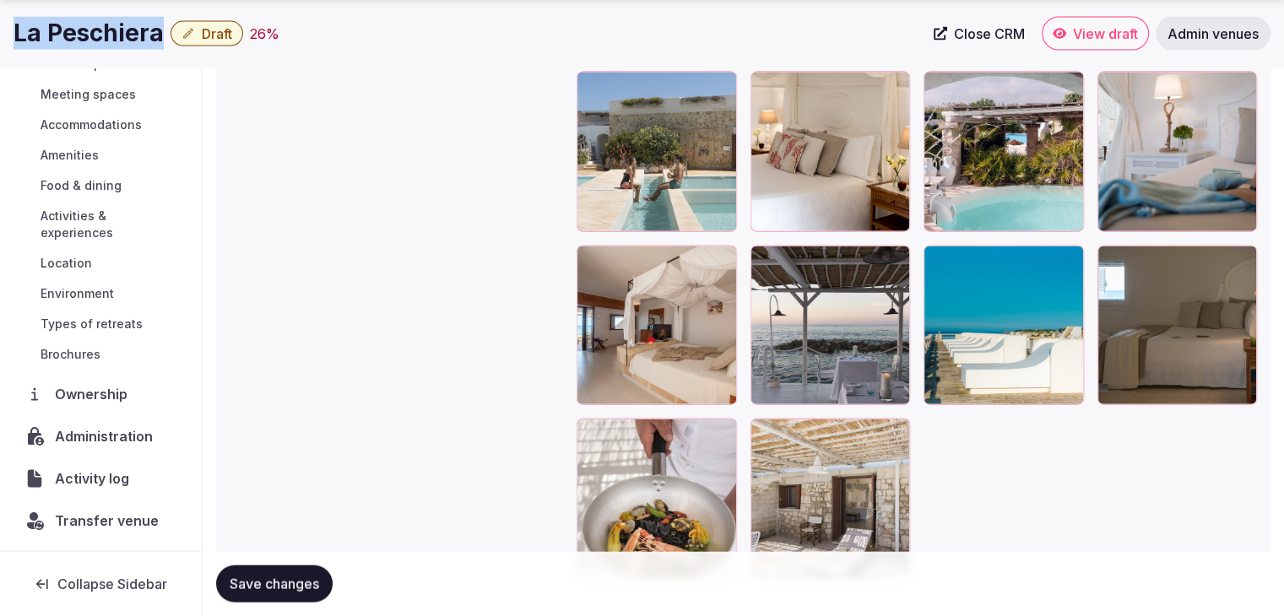
click at [98, 31] on h1 "La Peschiera" at bounding box center [89, 33] width 150 height 33
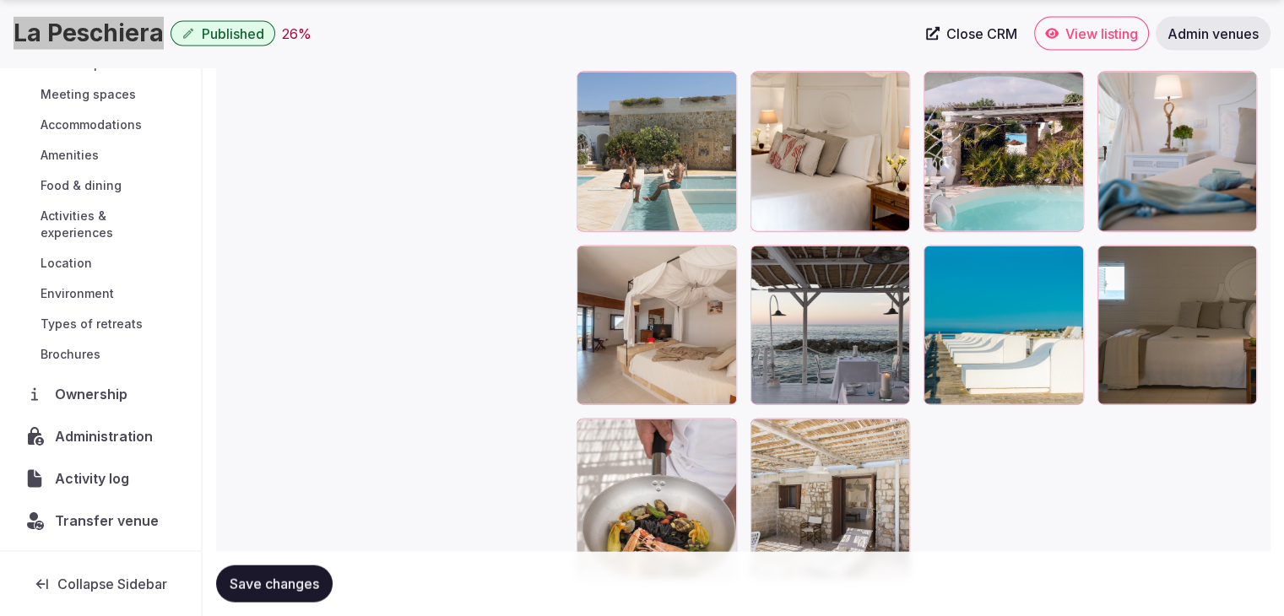
scroll to position [3886, 0]
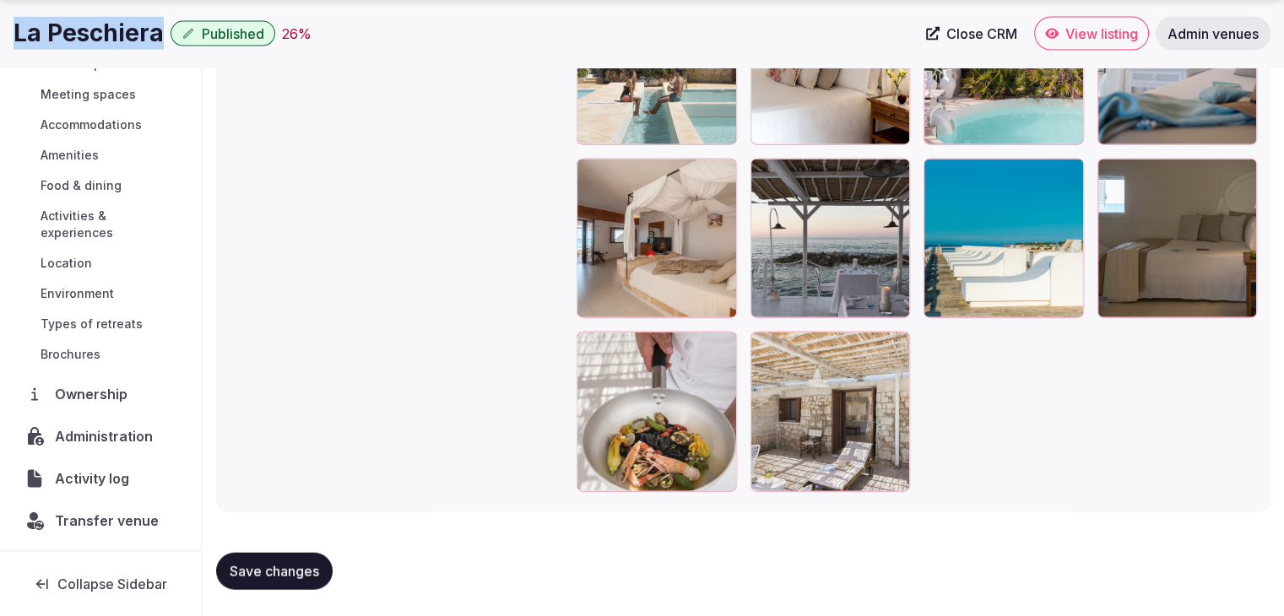
click at [95, 426] on span "Administration" at bounding box center [107, 436] width 105 height 20
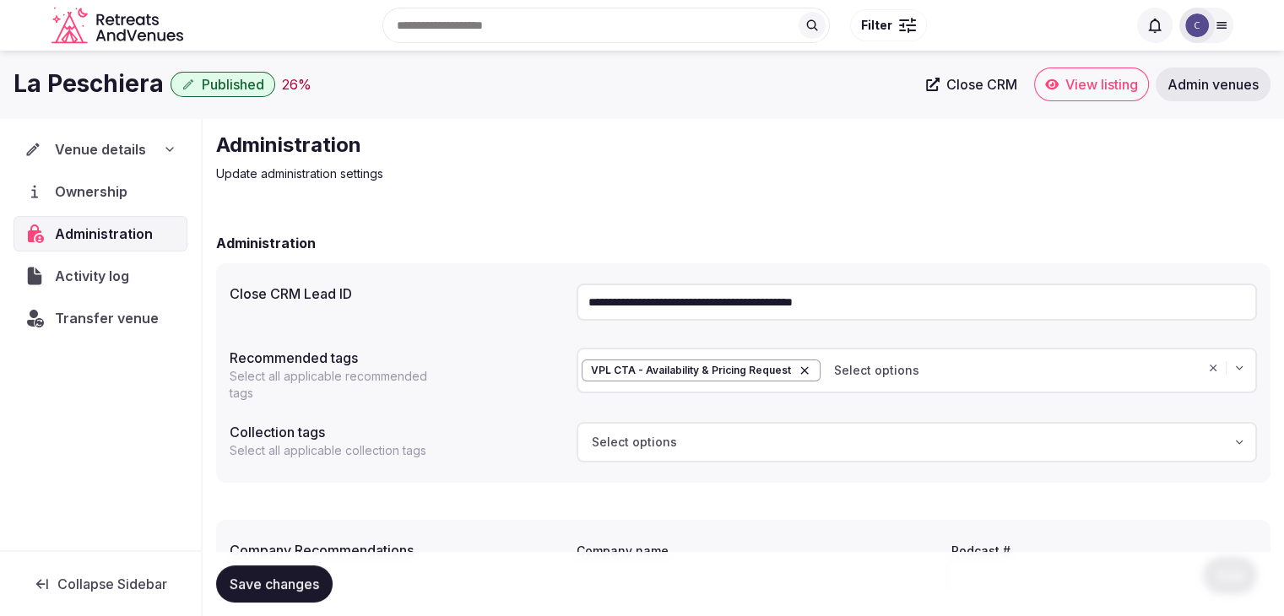
click at [680, 300] on input "**********" at bounding box center [917, 302] width 680 height 37
click at [112, 315] on span "Transfer venue" at bounding box center [106, 318] width 103 height 20
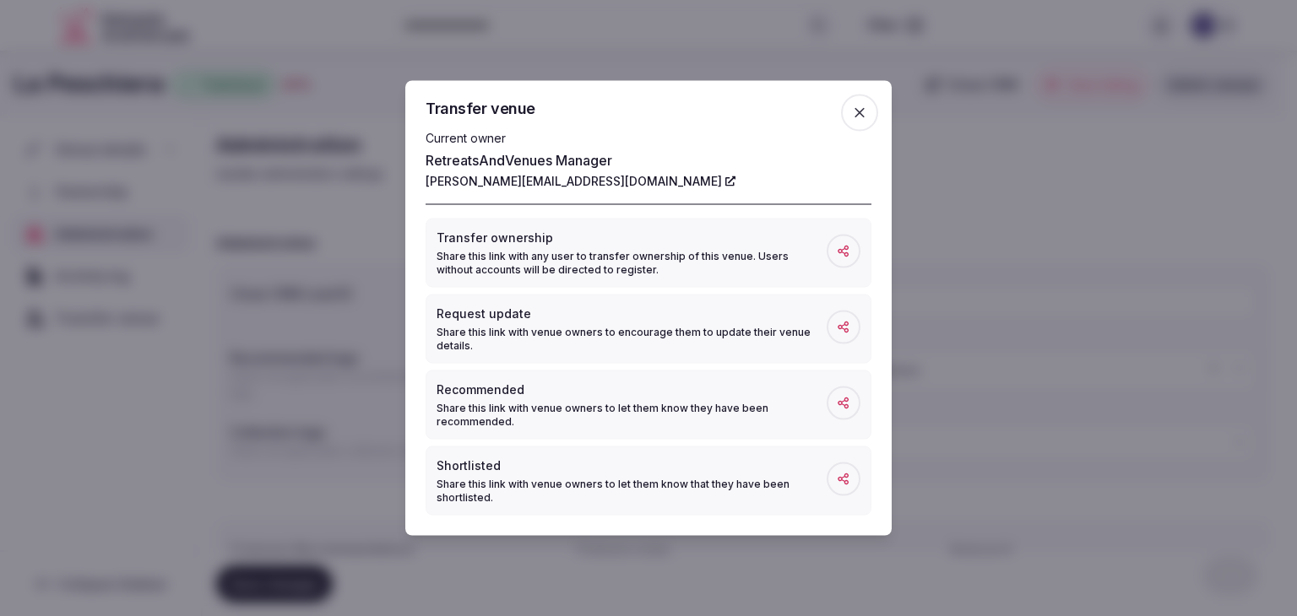
click at [856, 109] on icon "button" at bounding box center [859, 113] width 10 height 10
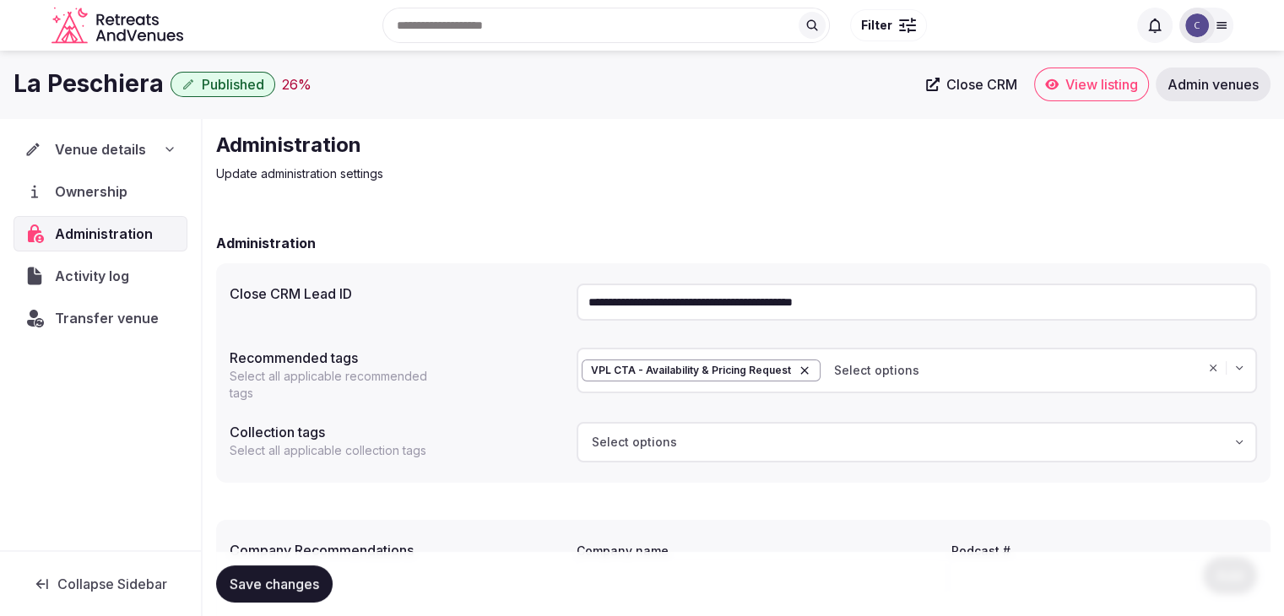
click at [155, 147] on div "Venue details" at bounding box center [100, 149] width 152 height 20
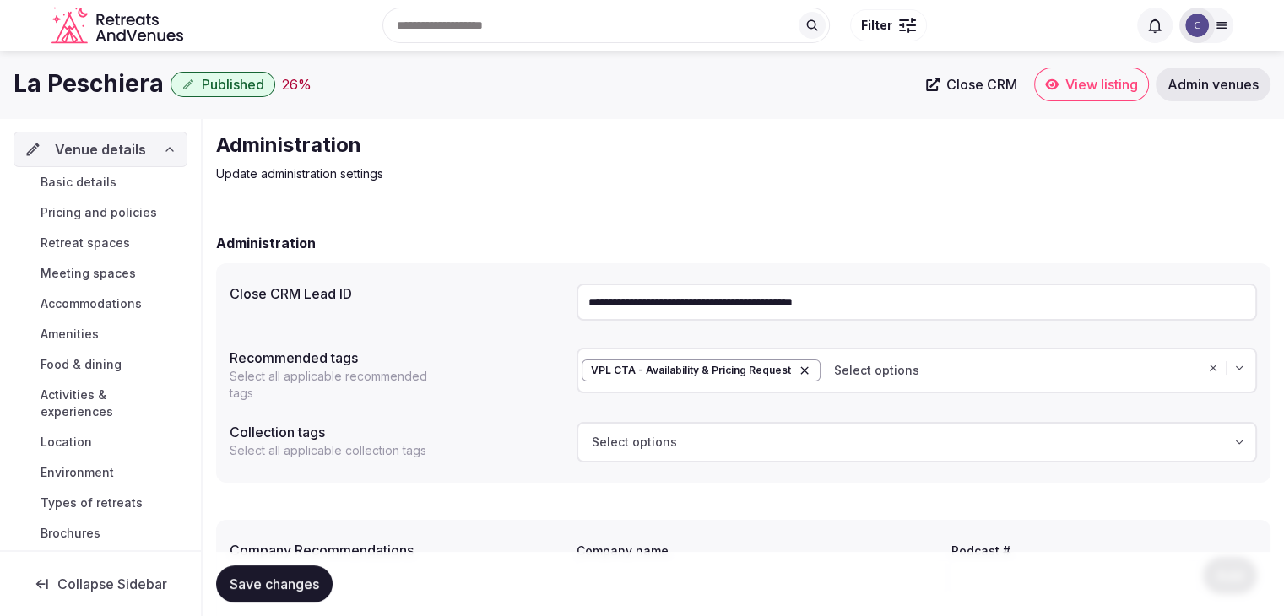
click at [128, 186] on link "Basic details" at bounding box center [101, 183] width 174 height 24
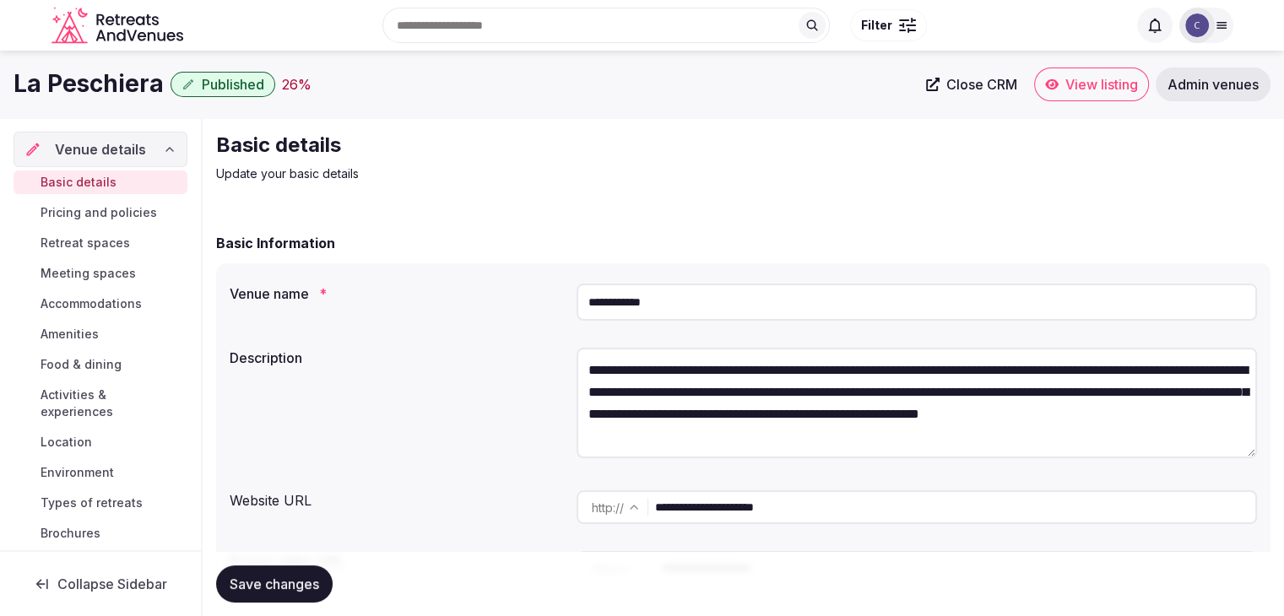
scroll to position [253, 0]
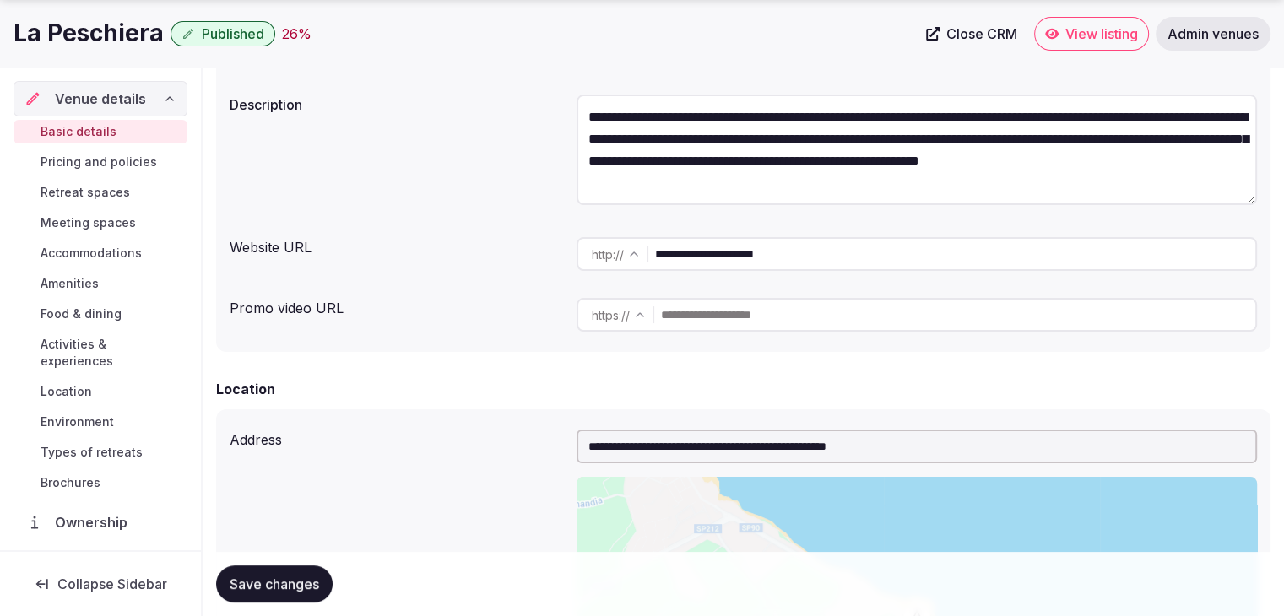
click at [223, 35] on span "Published" at bounding box center [233, 33] width 62 height 17
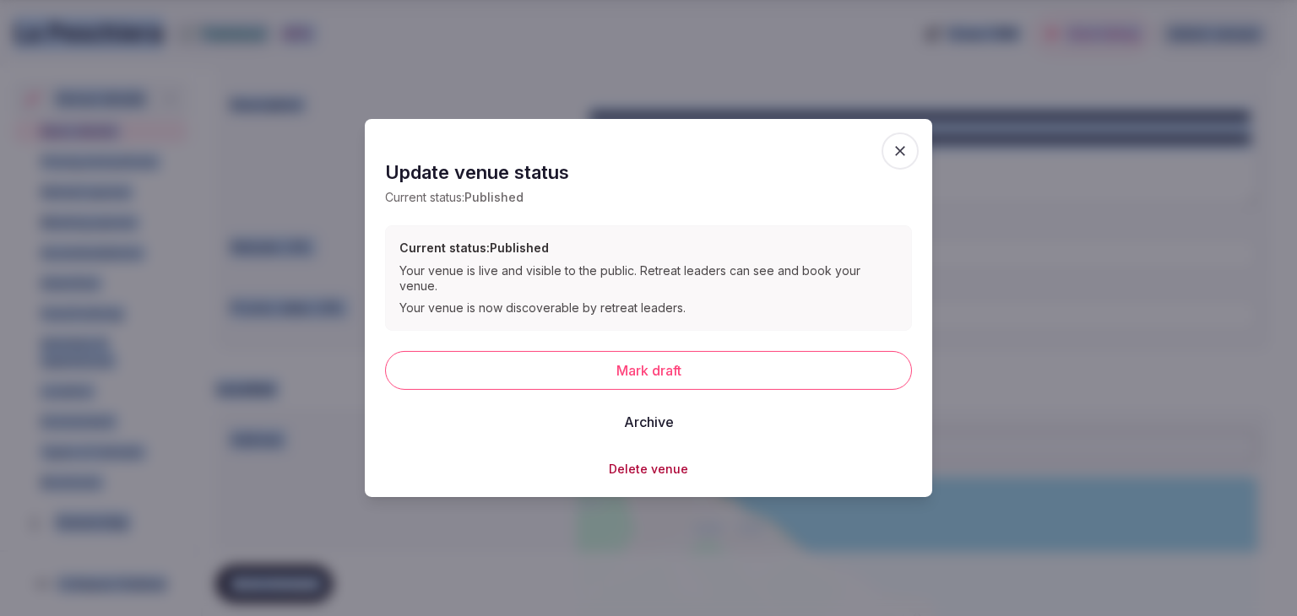
click at [572, 358] on button "Mark draft" at bounding box center [648, 369] width 527 height 39
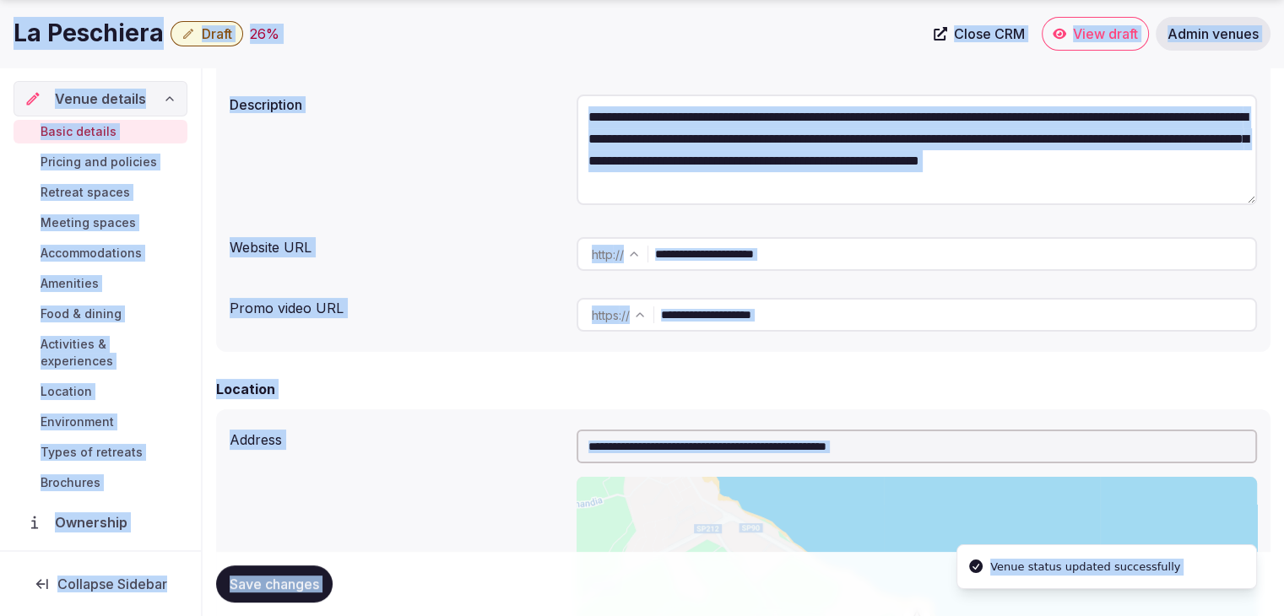
click at [206, 27] on span "Draft" at bounding box center [217, 33] width 30 height 17
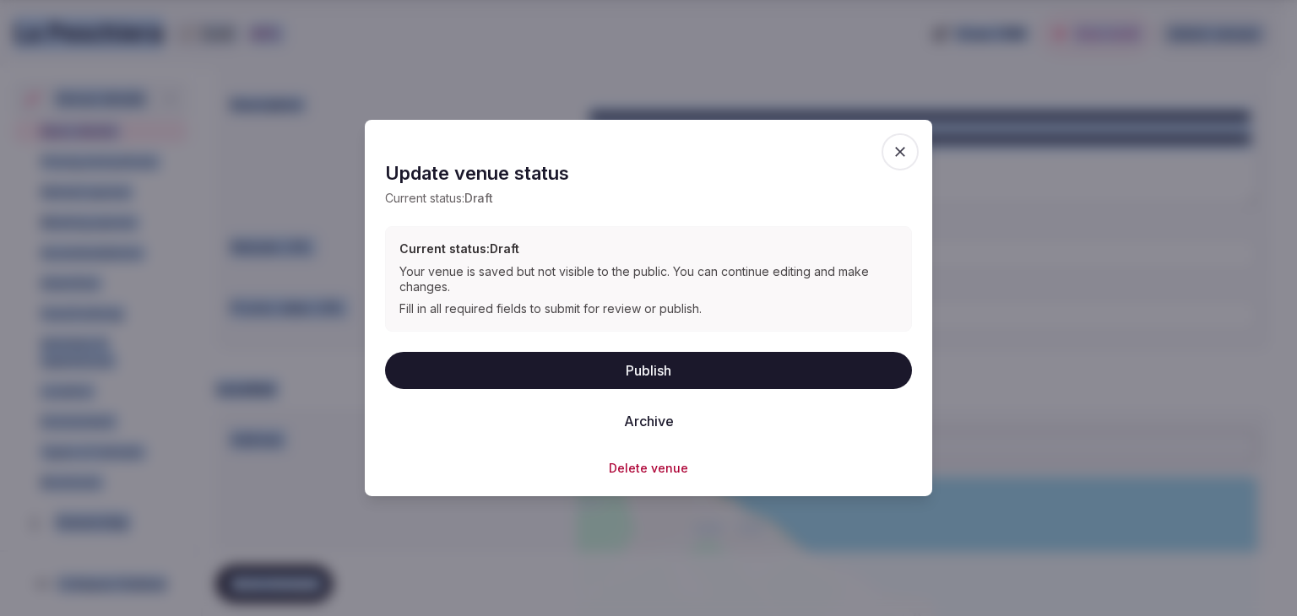
drag, startPoint x: 622, startPoint y: 366, endPoint x: 705, endPoint y: 360, distance: 82.9
click at [623, 367] on button "Publish" at bounding box center [648, 369] width 527 height 37
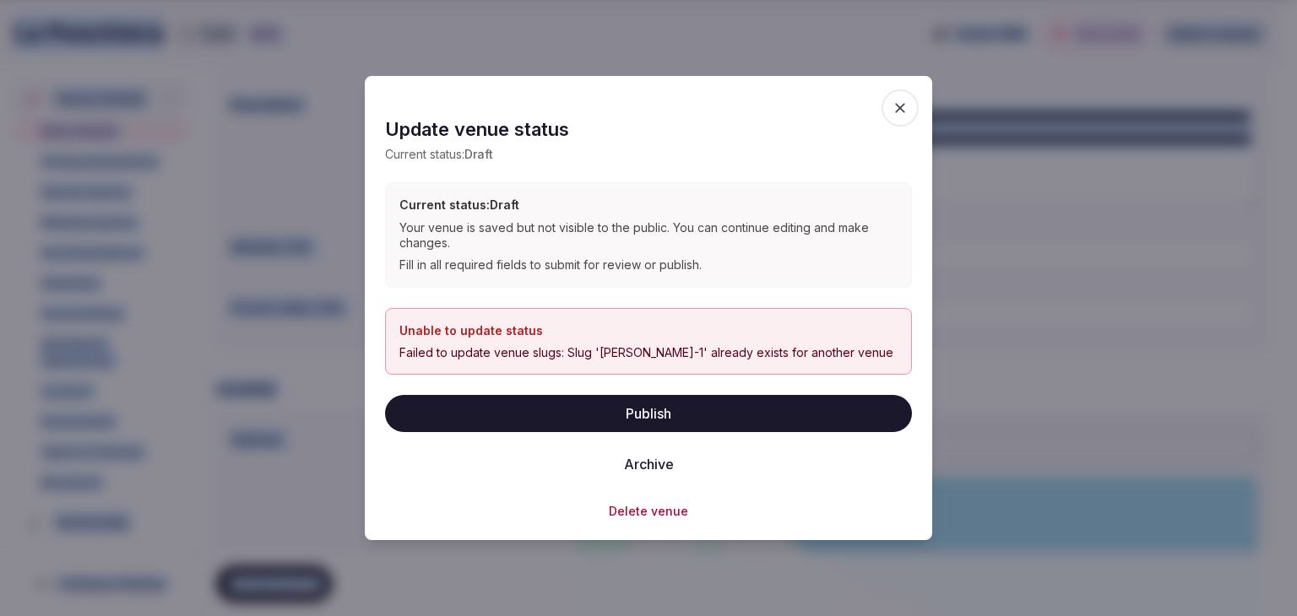
click at [910, 100] on span "button" at bounding box center [899, 107] width 37 height 37
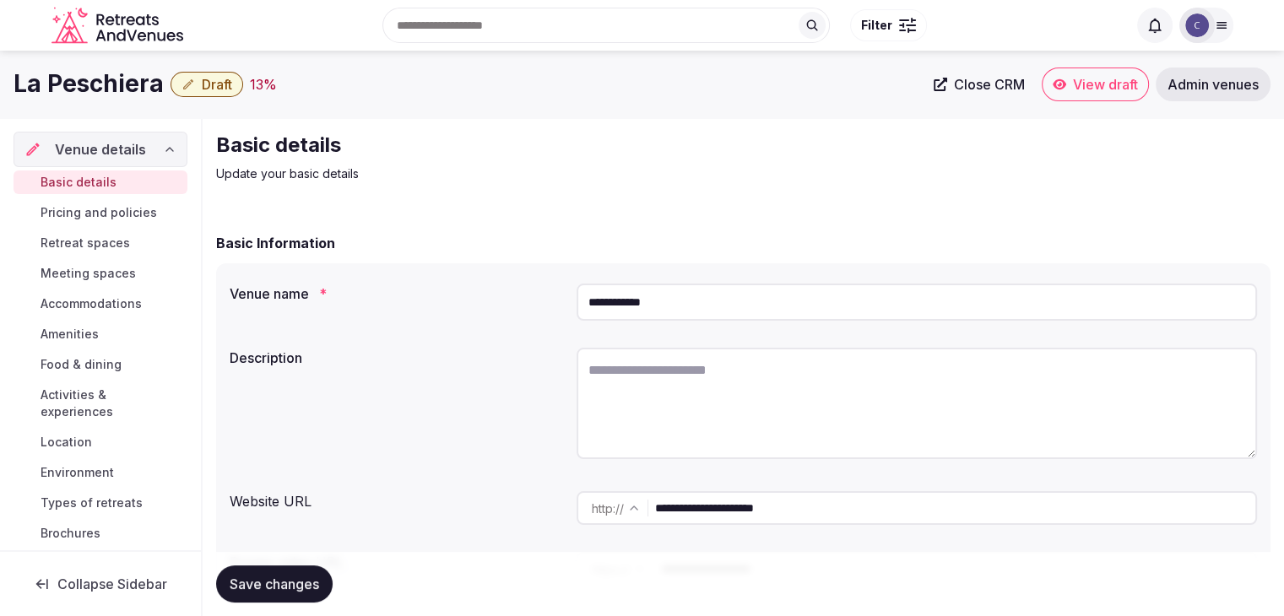
click at [198, 82] on button "Draft" at bounding box center [207, 84] width 73 height 25
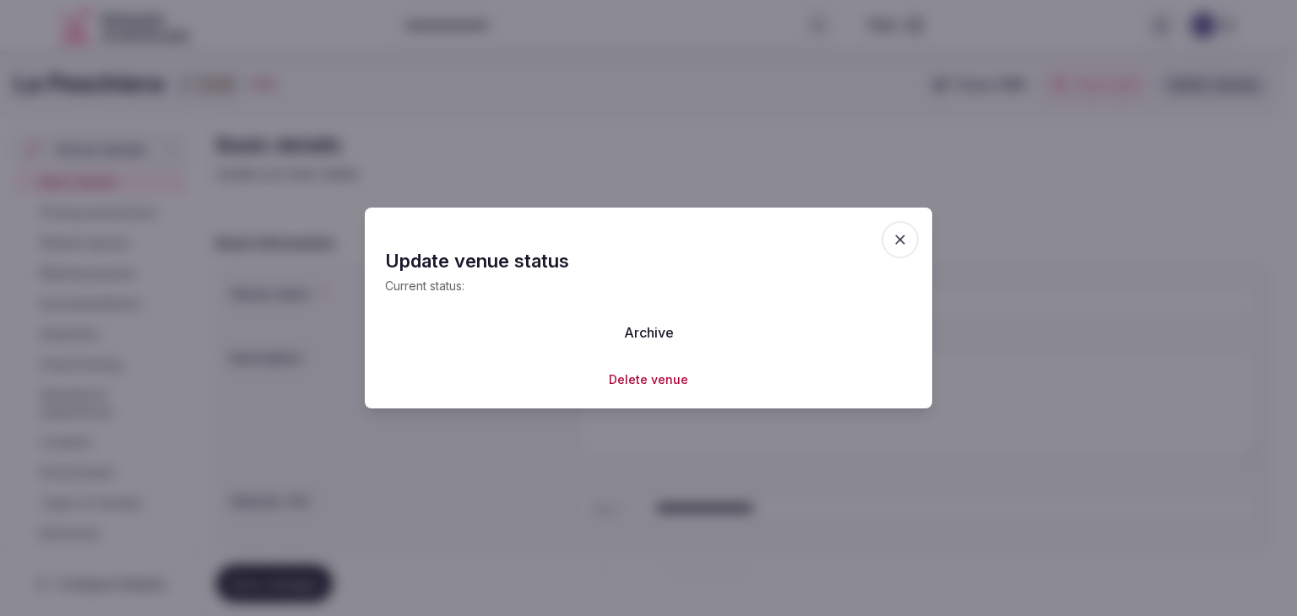
click at [905, 249] on span "button" at bounding box center [899, 239] width 37 height 37
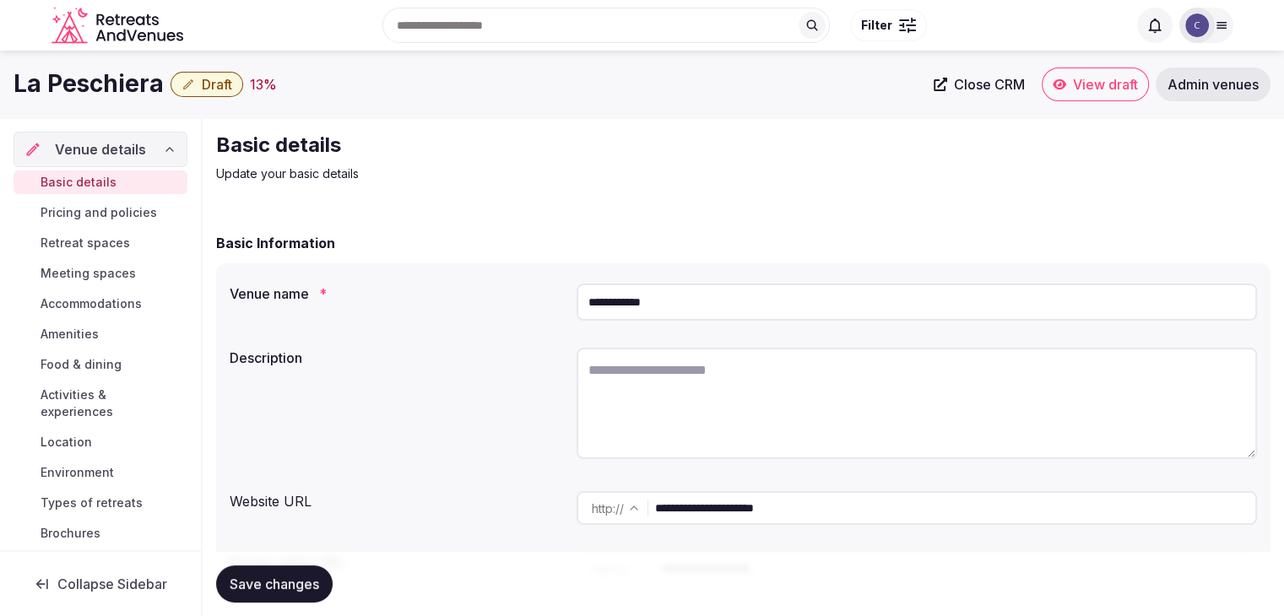
click at [213, 84] on span "Draft" at bounding box center [217, 84] width 30 height 17
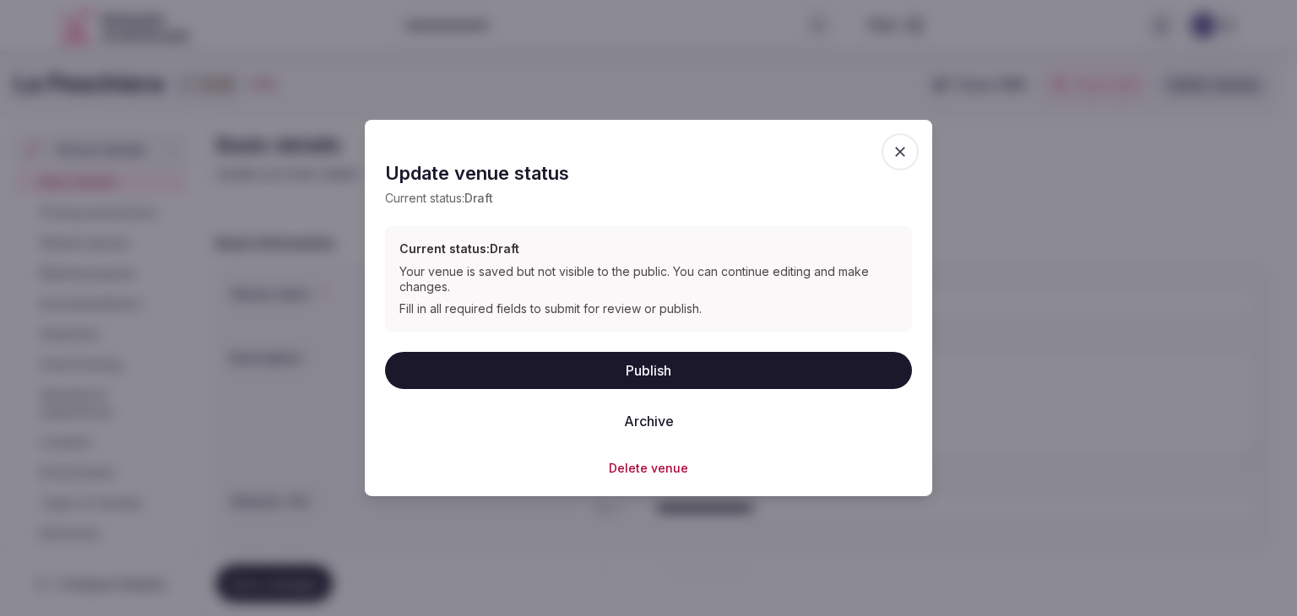
click at [648, 476] on div "Update venue status Update the publication status of this venue Update venue st…" at bounding box center [648, 308] width 567 height 377
click at [648, 465] on button "Delete venue" at bounding box center [648, 467] width 79 height 17
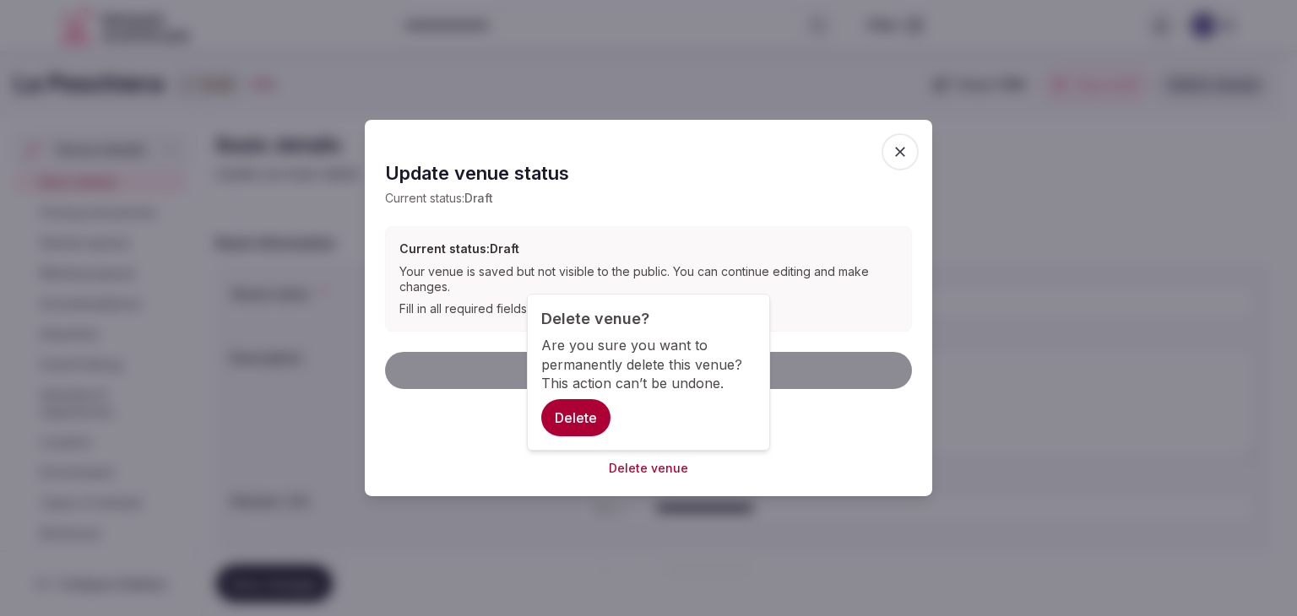
click at [583, 428] on button "Delete" at bounding box center [575, 417] width 69 height 37
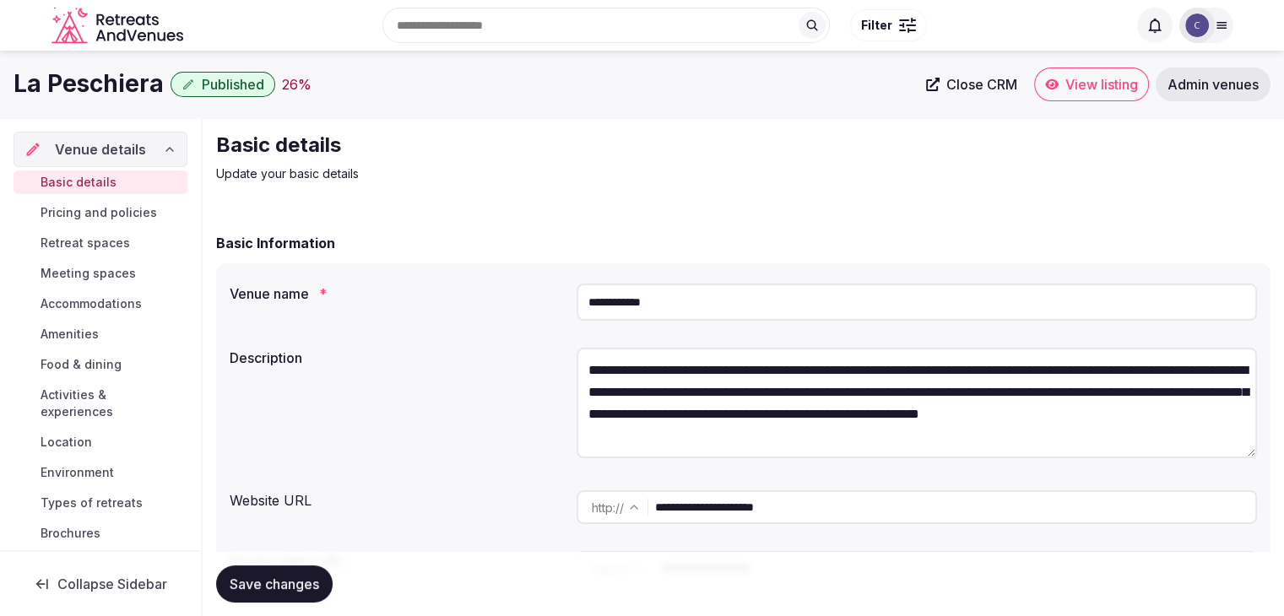
click at [229, 84] on span "Published" at bounding box center [233, 84] width 62 height 17
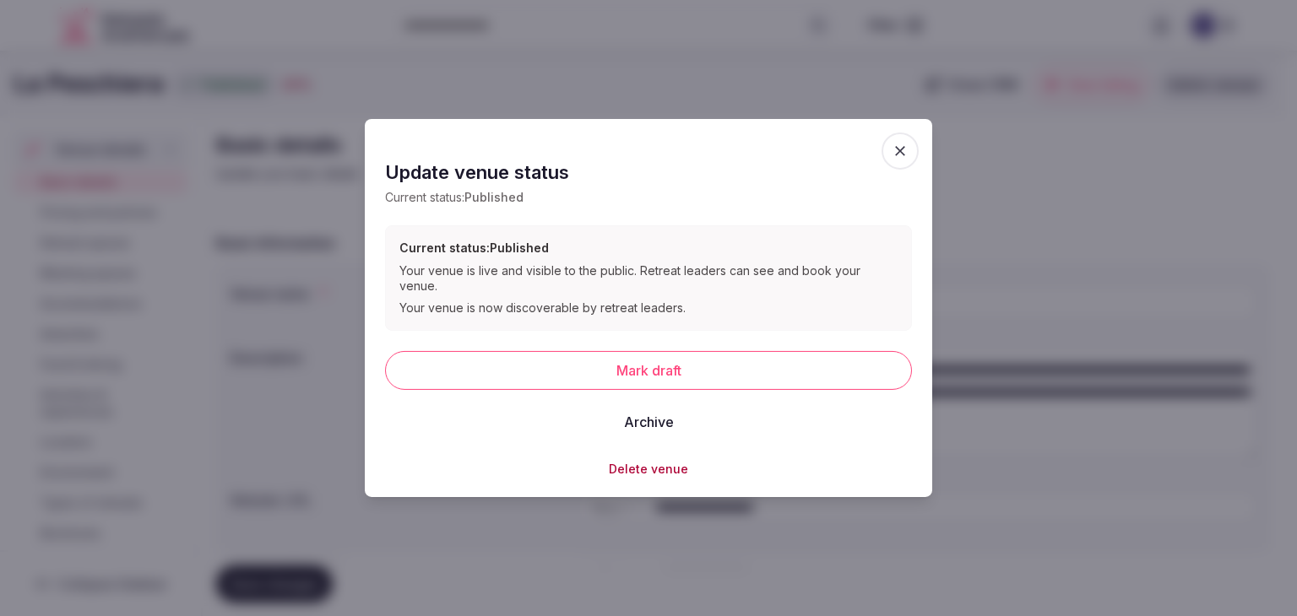
drag, startPoint x: 504, startPoint y: 352, endPoint x: 517, endPoint y: 355, distance: 13.1
click at [505, 352] on button "Mark draft" at bounding box center [648, 369] width 527 height 39
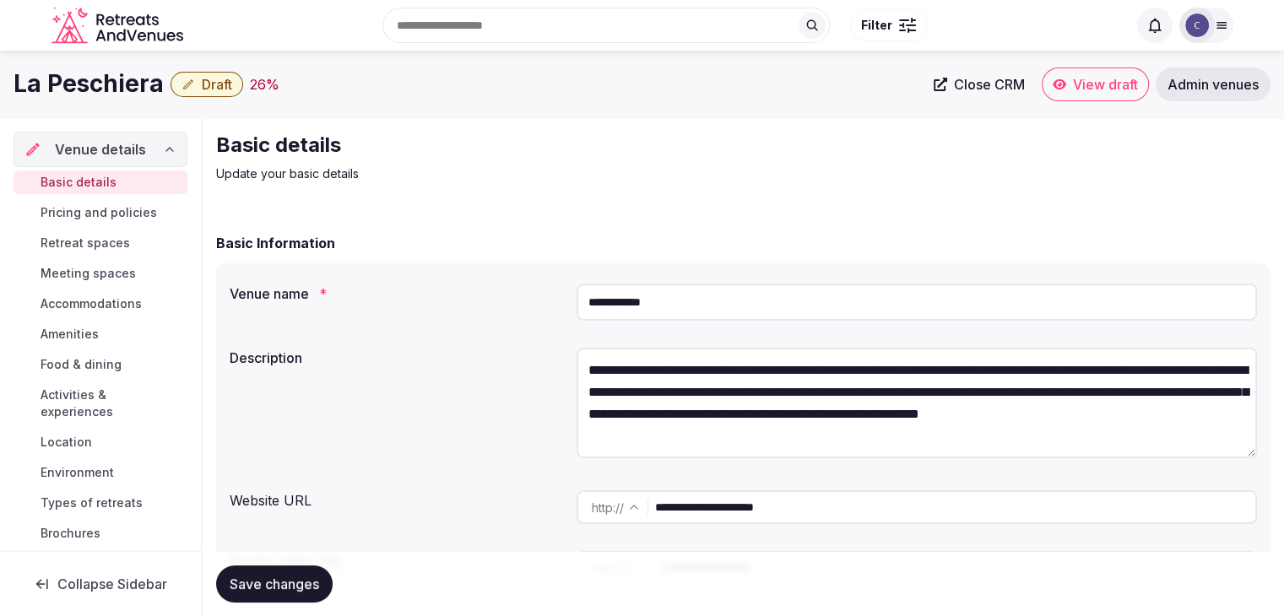
drag, startPoint x: 226, startPoint y: 68, endPoint x: 227, endPoint y: 77, distance: 8.5
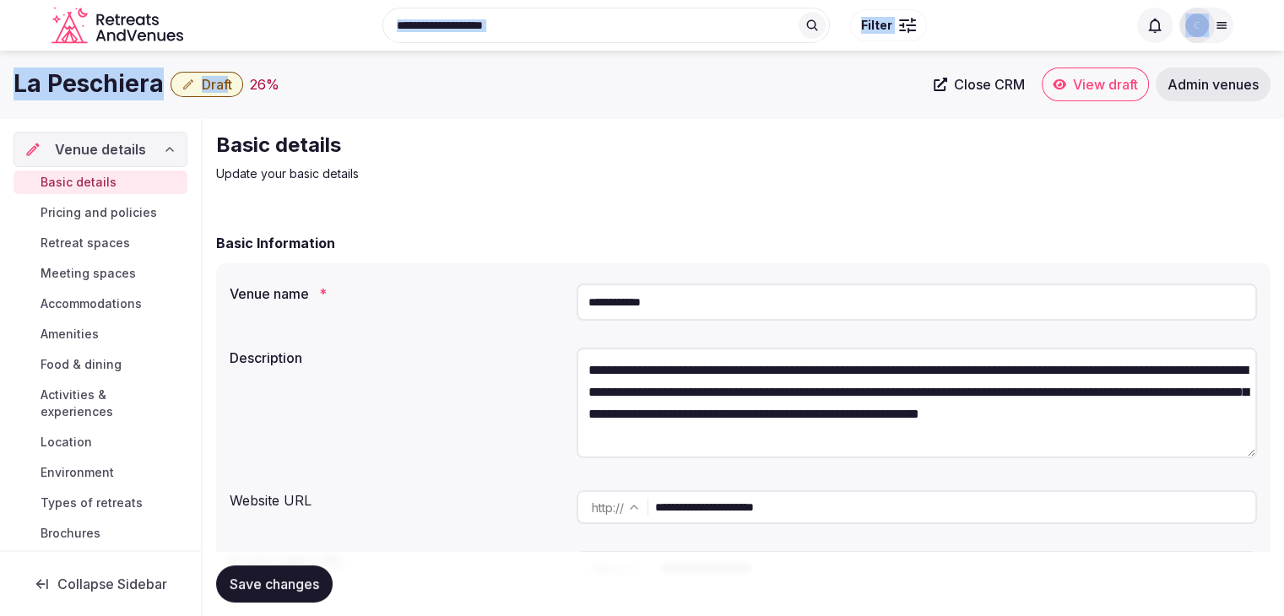
click at [227, 79] on span "Draft" at bounding box center [217, 84] width 30 height 17
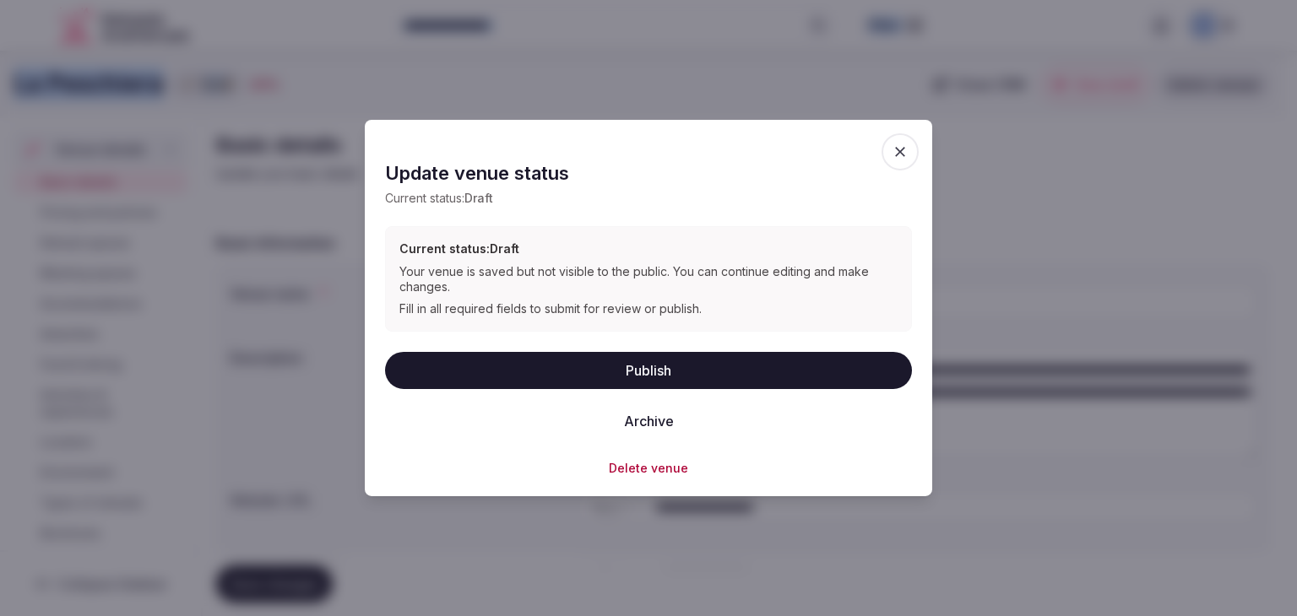
click at [677, 372] on button "Publish" at bounding box center [648, 369] width 527 height 37
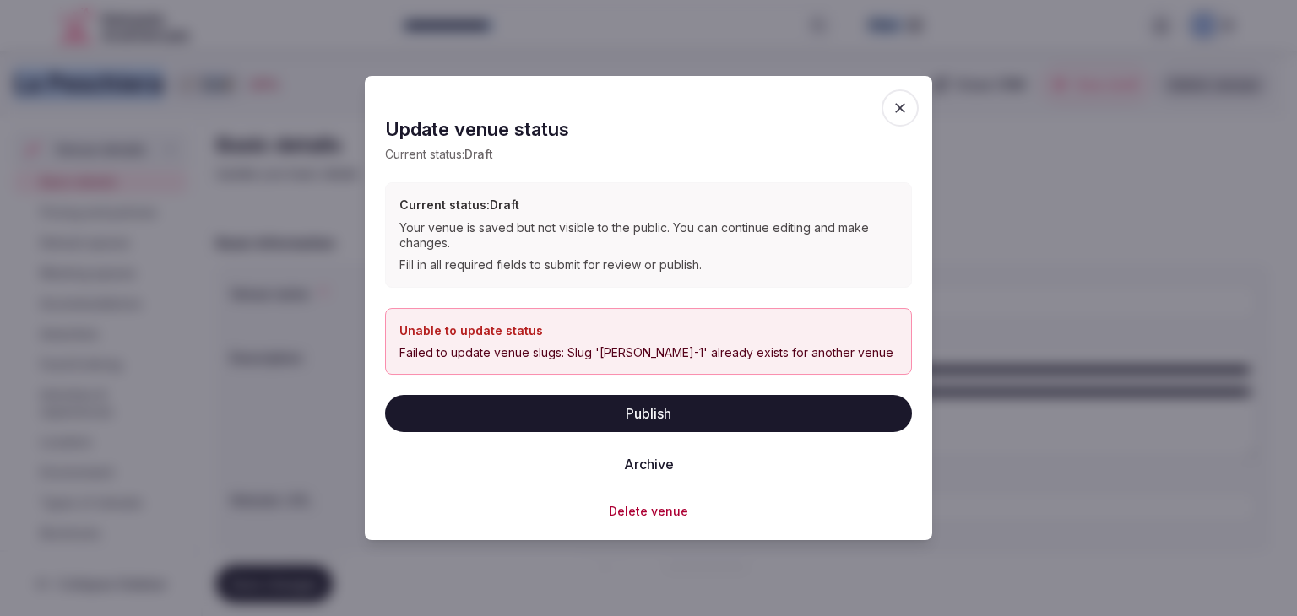
click at [902, 106] on icon "button" at bounding box center [900, 108] width 10 height 10
click at [902, 106] on div "Update venue status Update the publication status of this venue Update venue st…" at bounding box center [648, 308] width 567 height 464
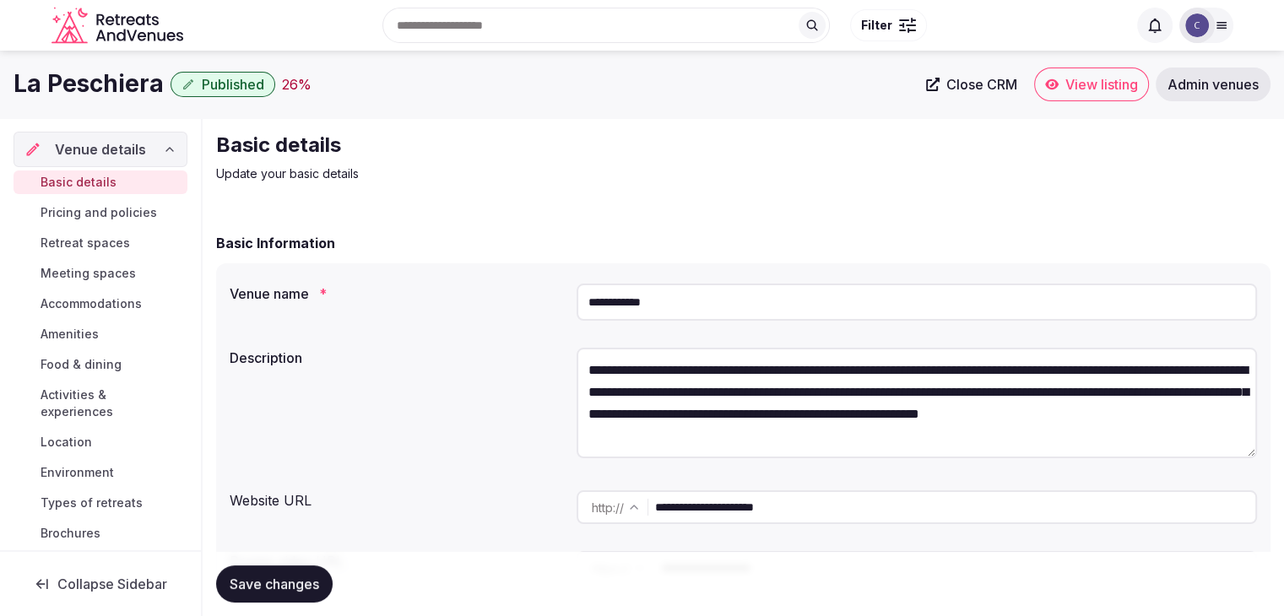
click at [243, 73] on button "Published" at bounding box center [223, 84] width 105 height 25
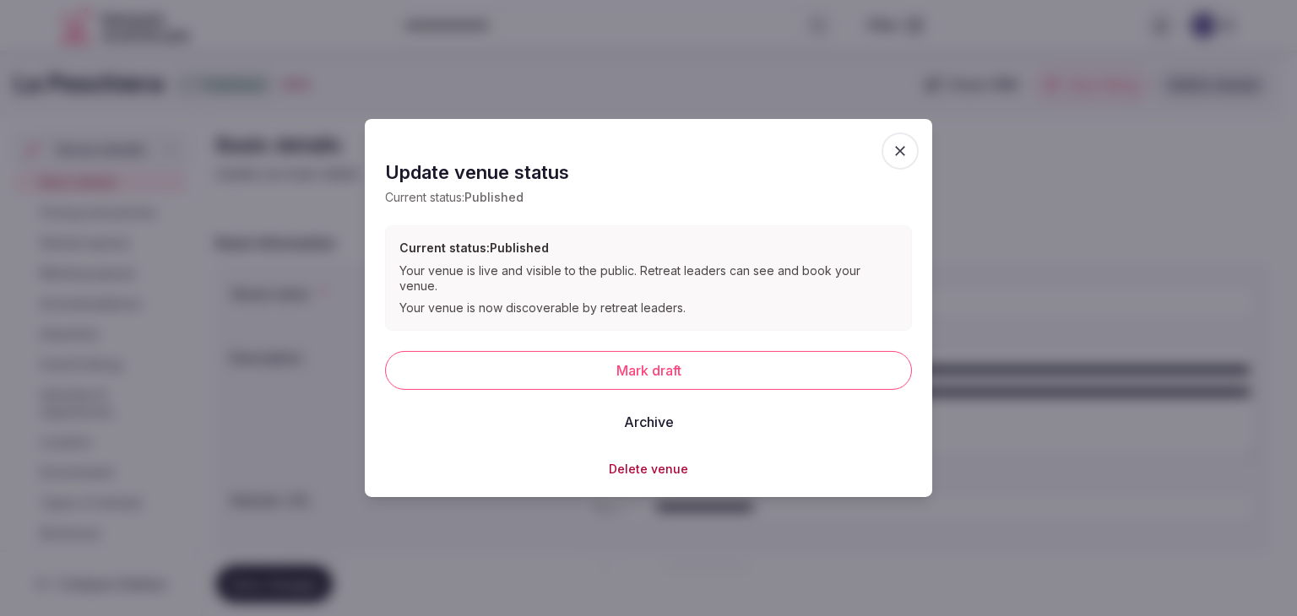
click at [613, 365] on button "Mark draft" at bounding box center [648, 369] width 527 height 39
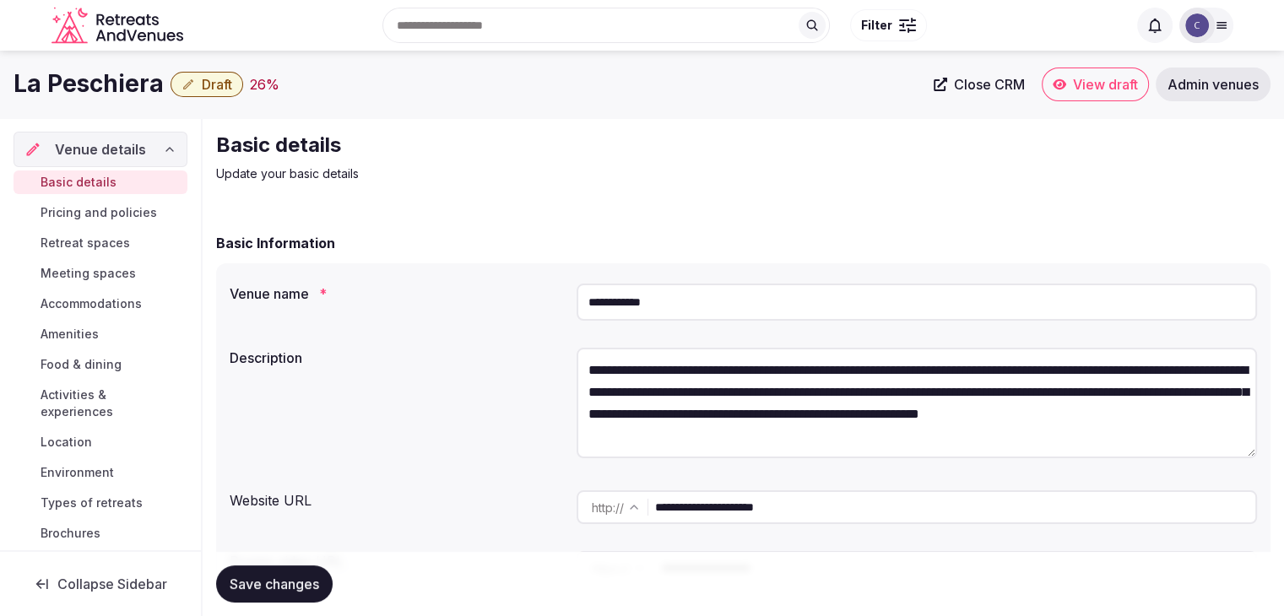
click at [228, 92] on span "Draft" at bounding box center [217, 84] width 30 height 17
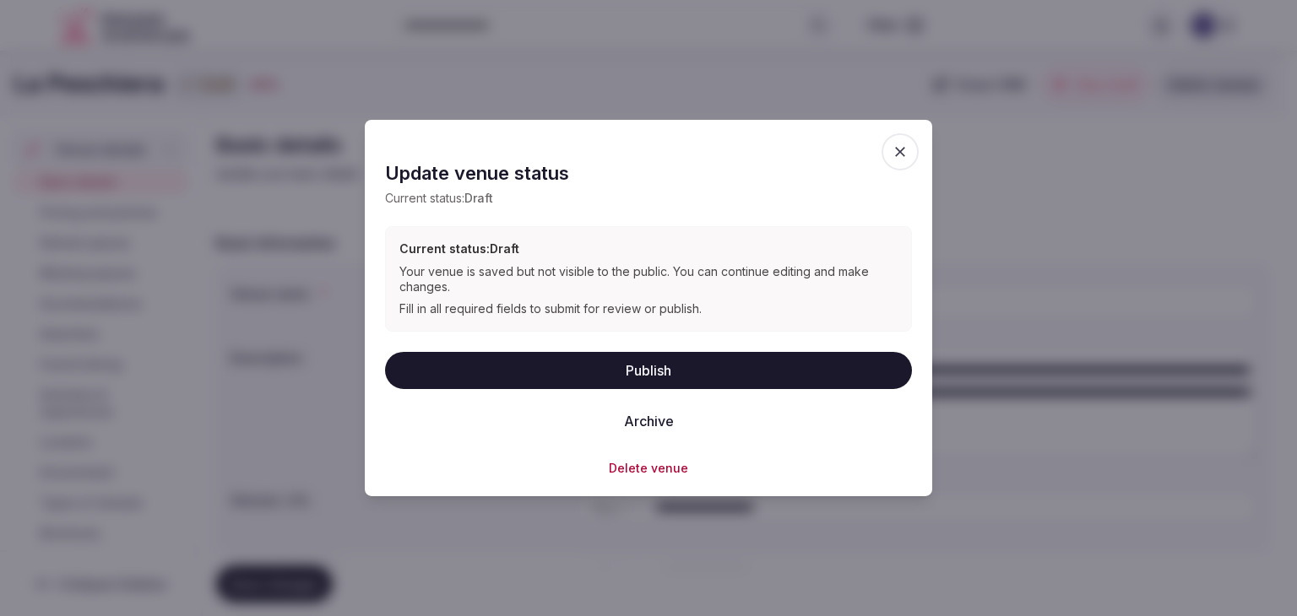
click at [604, 373] on button "Publish" at bounding box center [648, 369] width 527 height 37
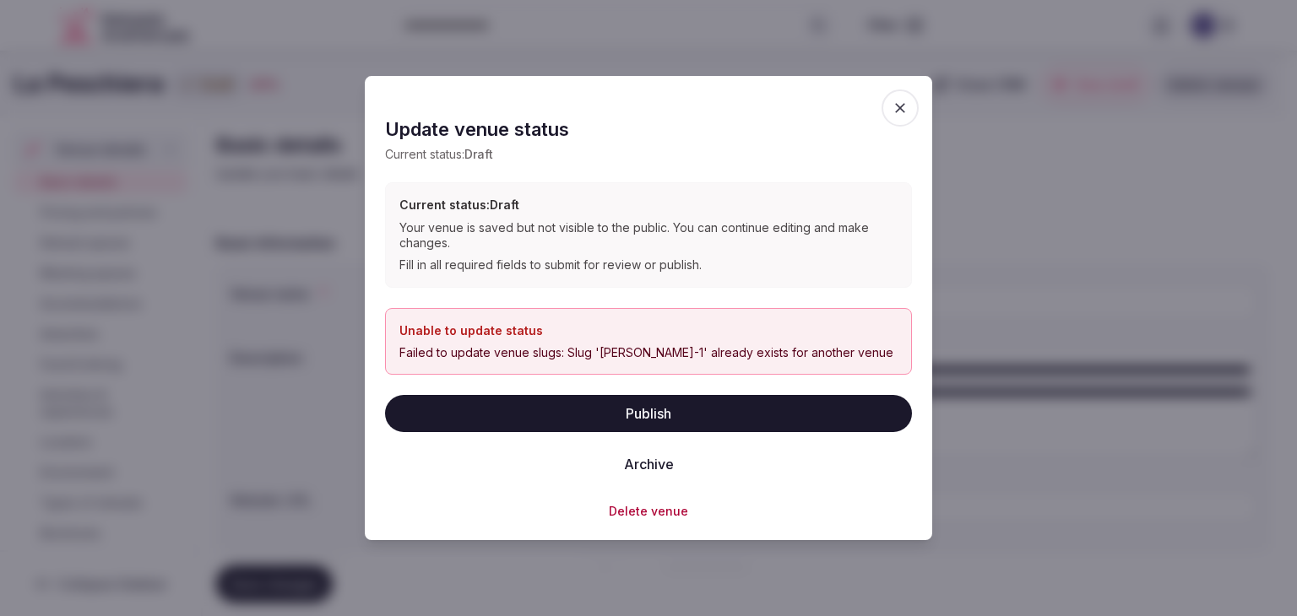
click at [902, 102] on icon "button" at bounding box center [900, 108] width 17 height 17
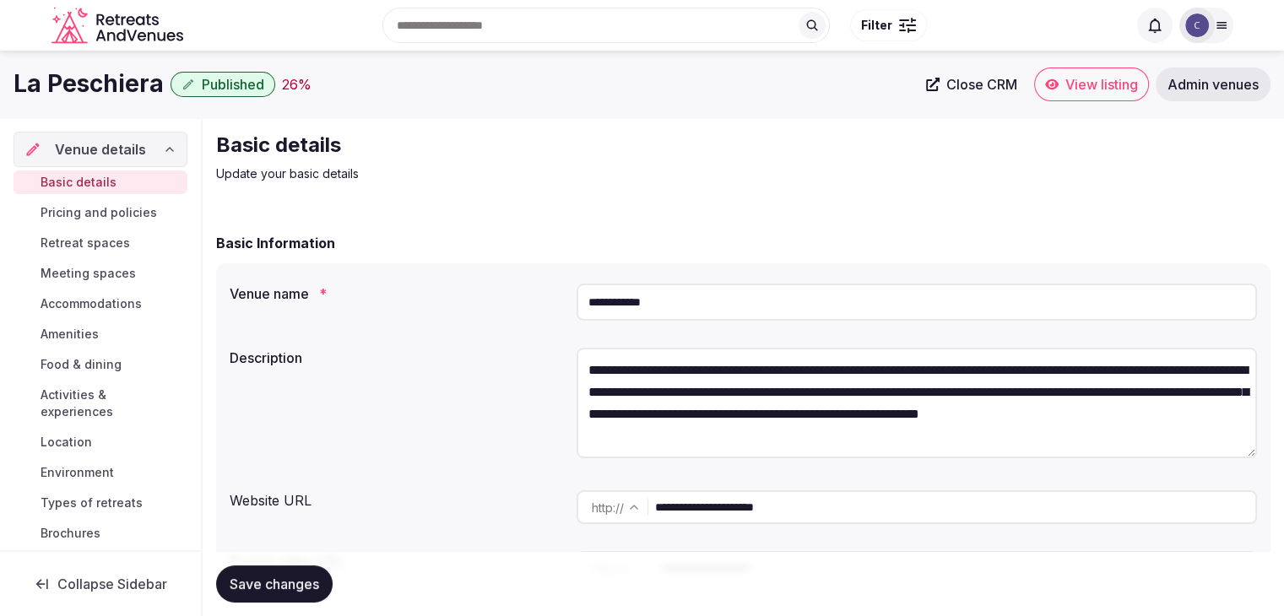
click at [753, 310] on input "**********" at bounding box center [917, 302] width 680 height 37
click at [653, 309] on input "**********" at bounding box center [917, 302] width 680 height 37
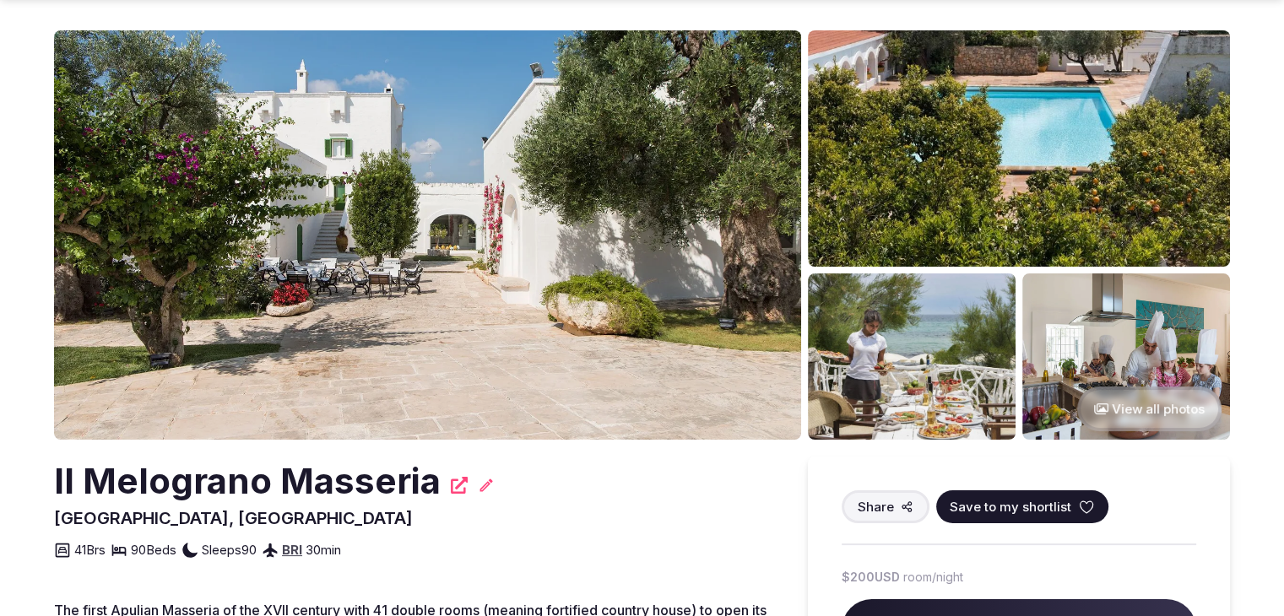
scroll to position [84, 0]
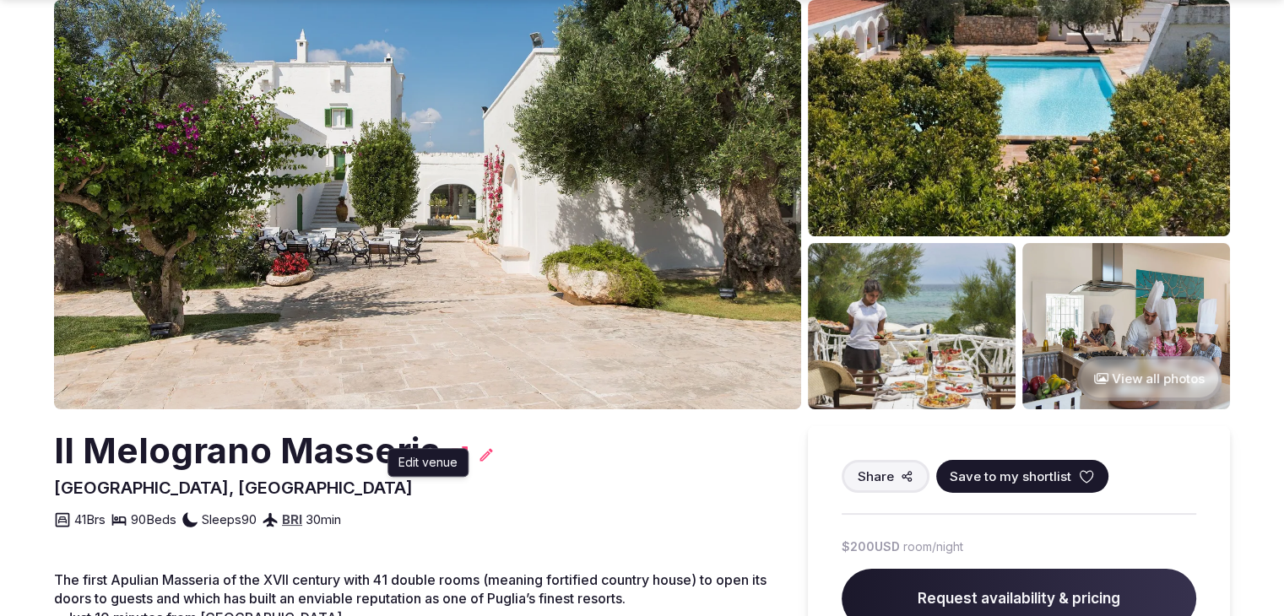
click at [481, 453] on icon at bounding box center [486, 454] width 13 height 13
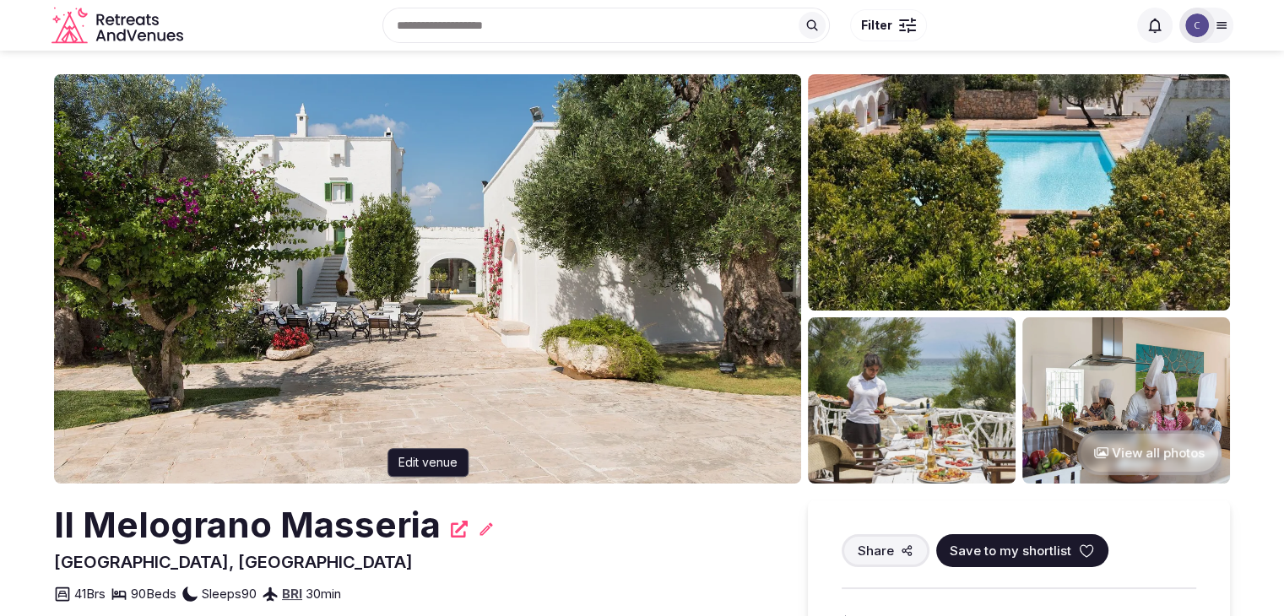
scroll to position [0, 0]
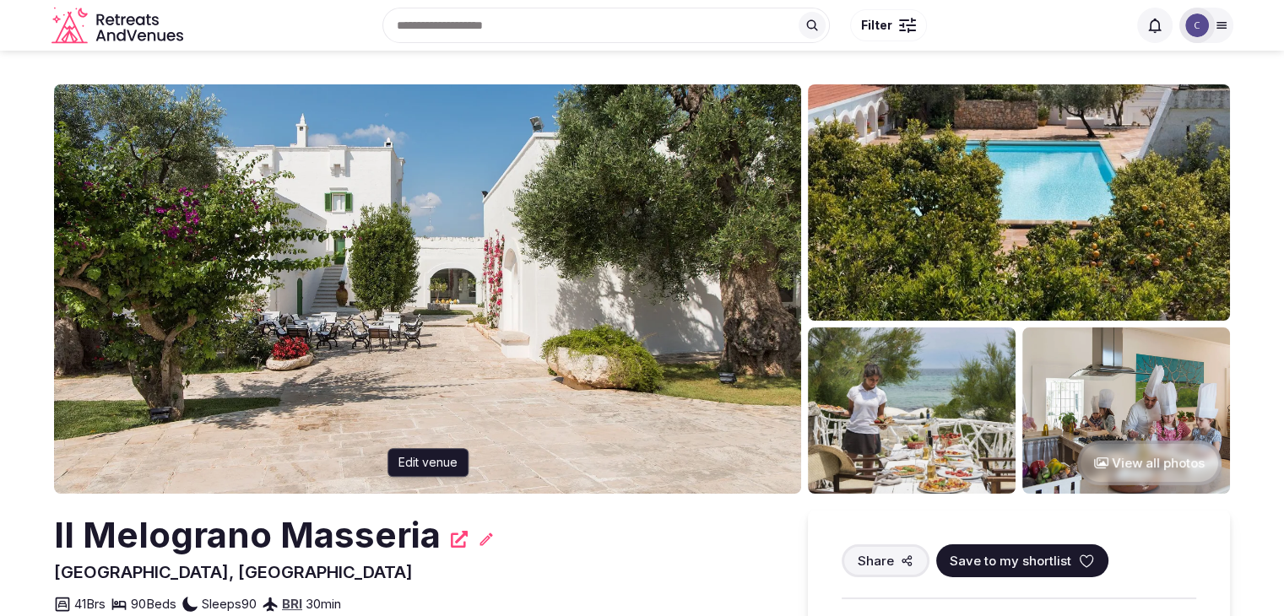
click at [478, 540] on icon at bounding box center [486, 539] width 17 height 17
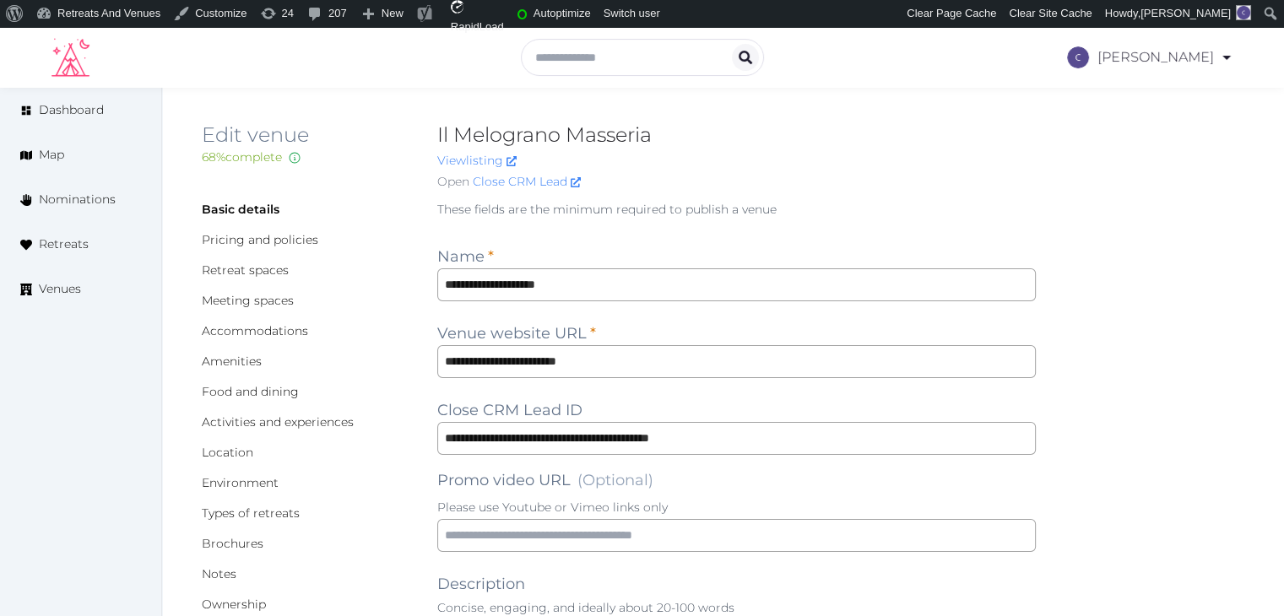
type textarea "**********"
type input "***"
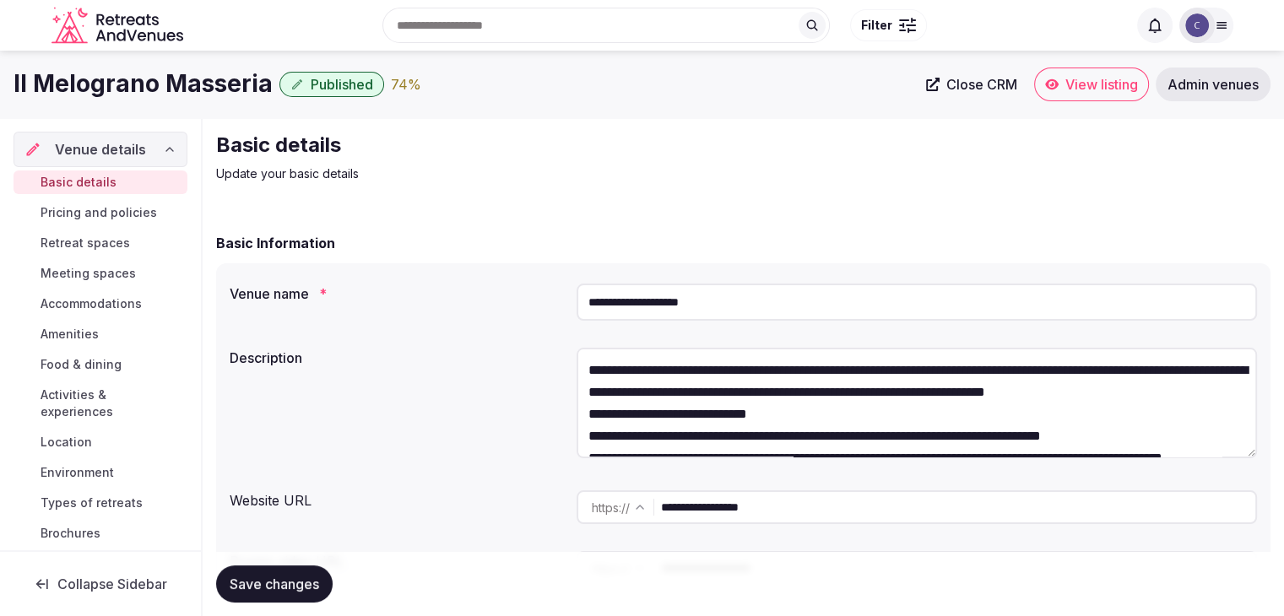
click at [339, 74] on button "Published" at bounding box center [331, 84] width 105 height 25
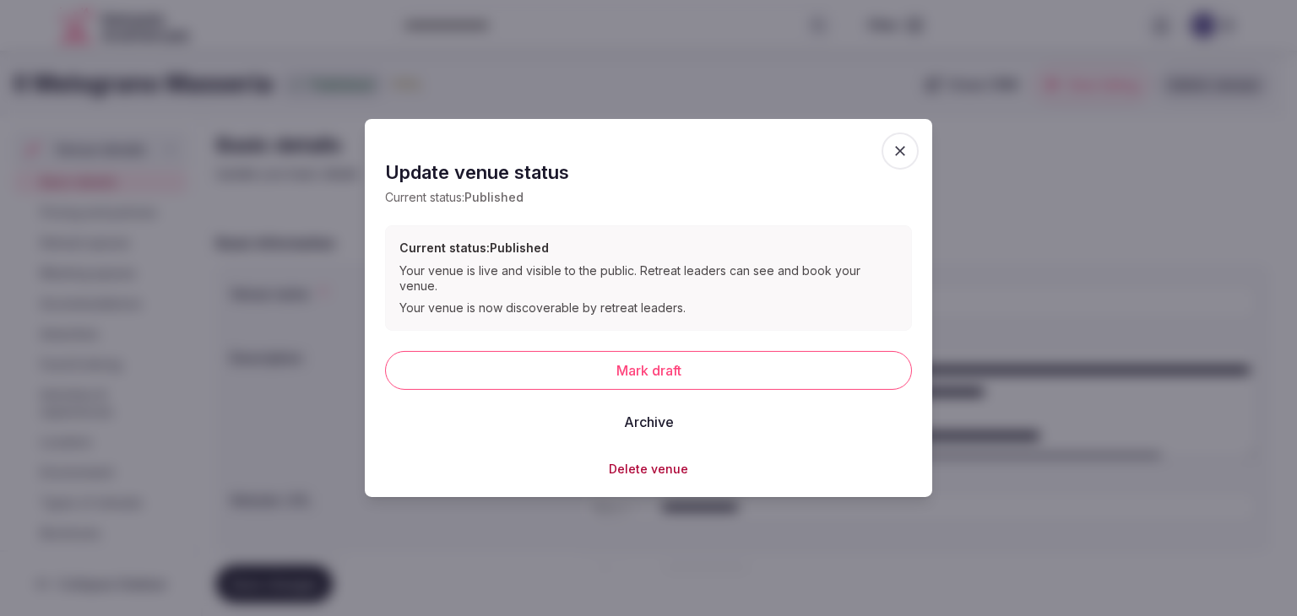
click at [675, 372] on button "Mark draft" at bounding box center [648, 369] width 527 height 39
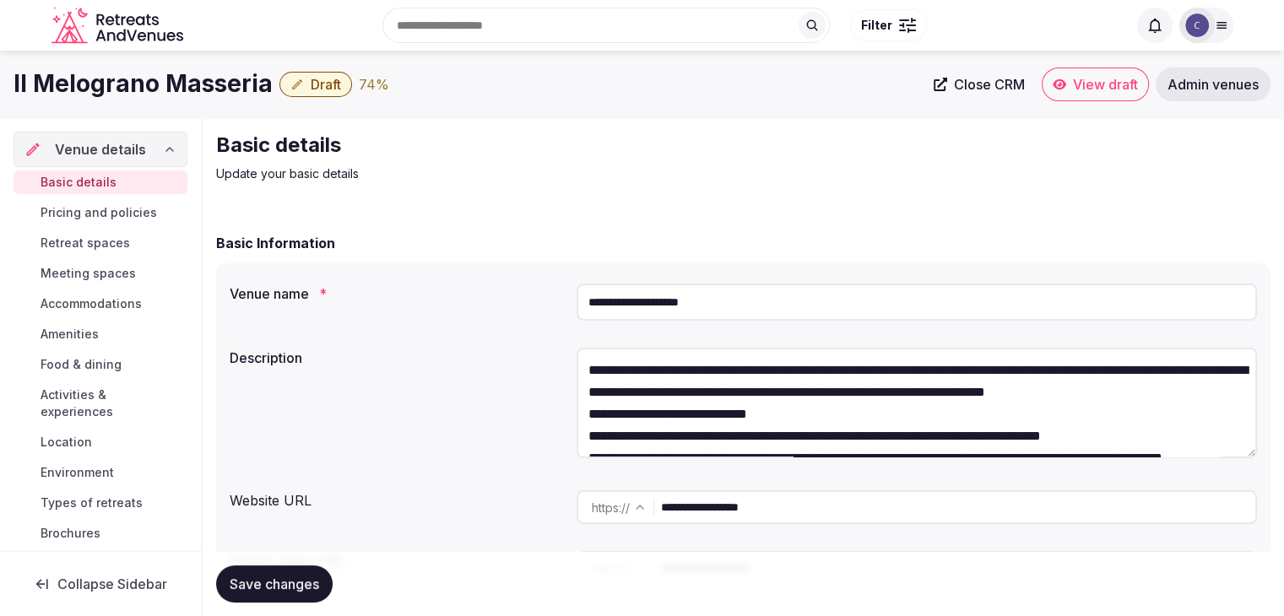
click at [338, 90] on span "Draft" at bounding box center [326, 84] width 30 height 17
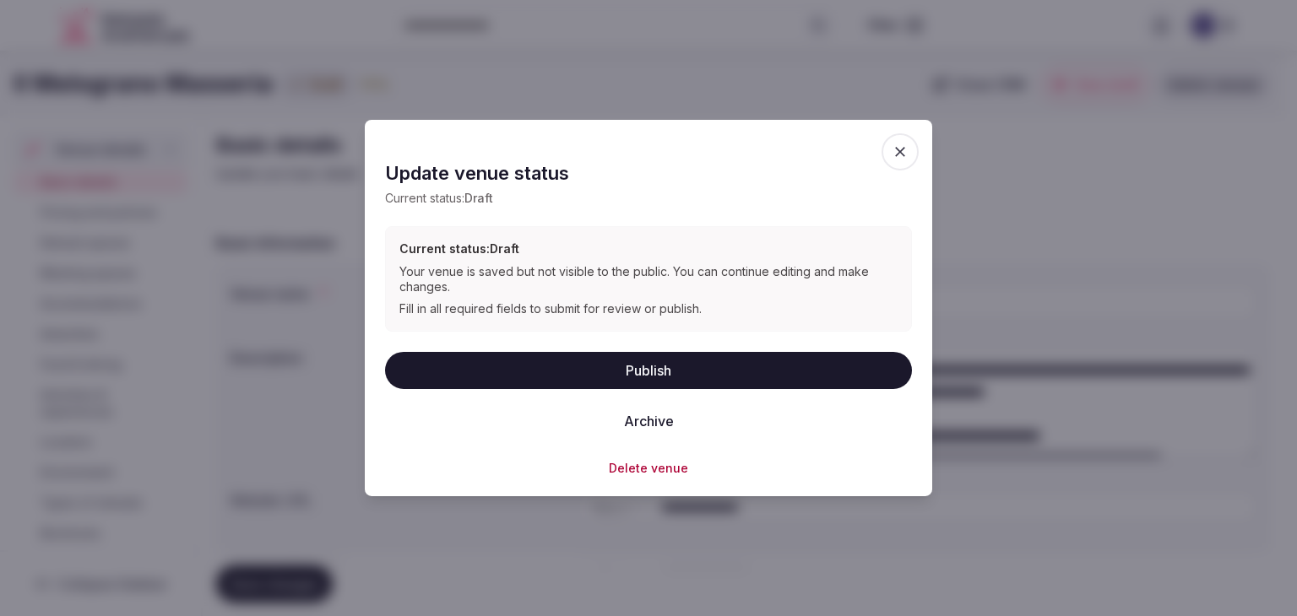
click at [574, 366] on button "Publish" at bounding box center [648, 369] width 527 height 37
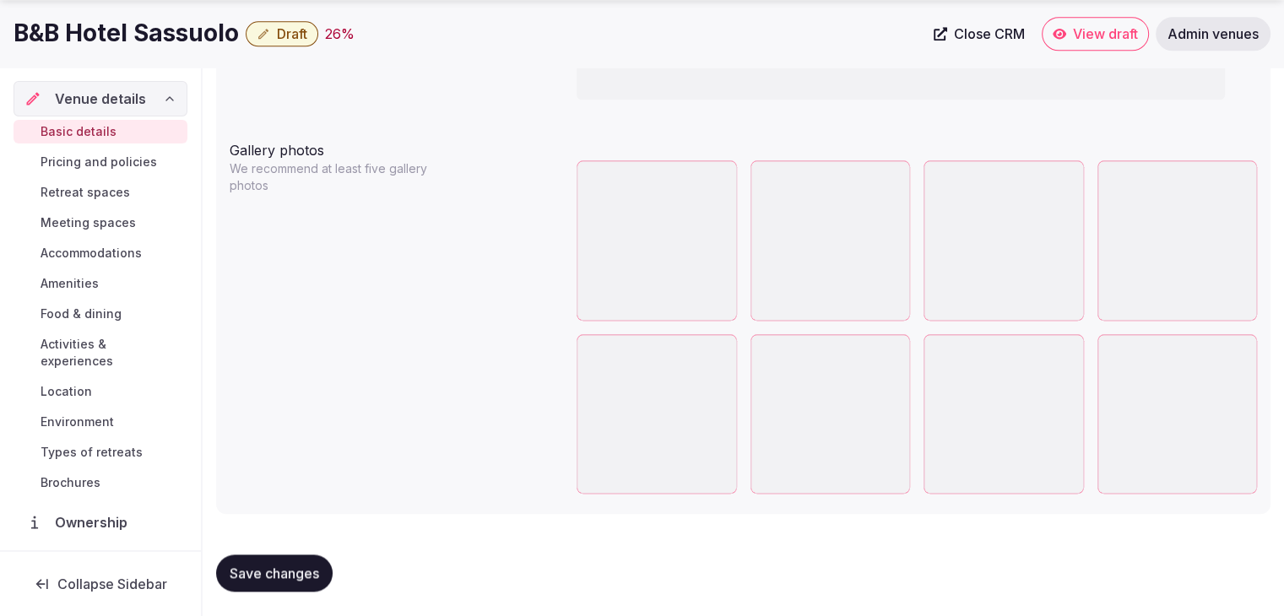
scroll to position [1873, 0]
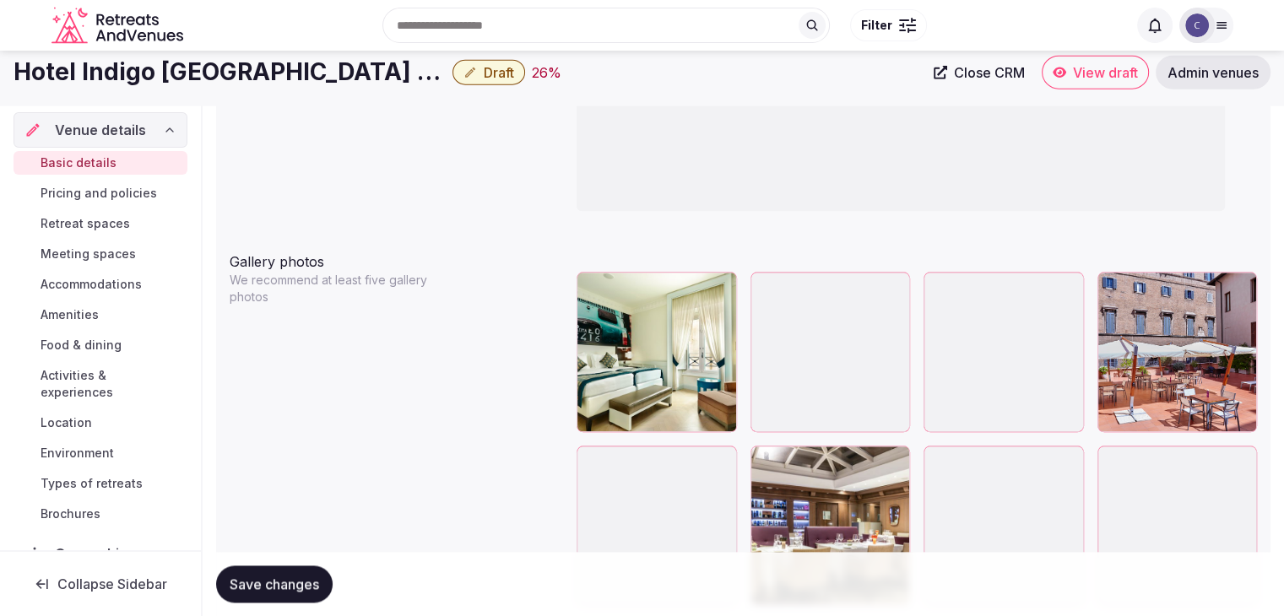
scroll to position [1857, 0]
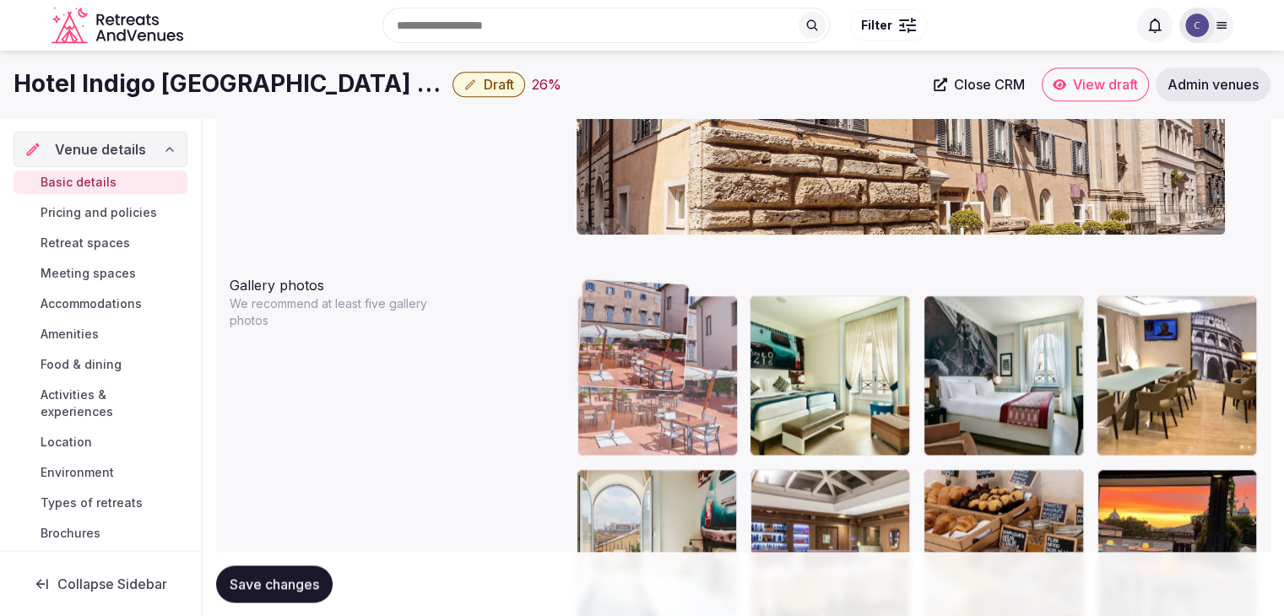
drag, startPoint x: 1102, startPoint y: 285, endPoint x: 642, endPoint y: 313, distance: 461.0
click at [642, 313] on body "**********" at bounding box center [642, 403] width 1284 height 4520
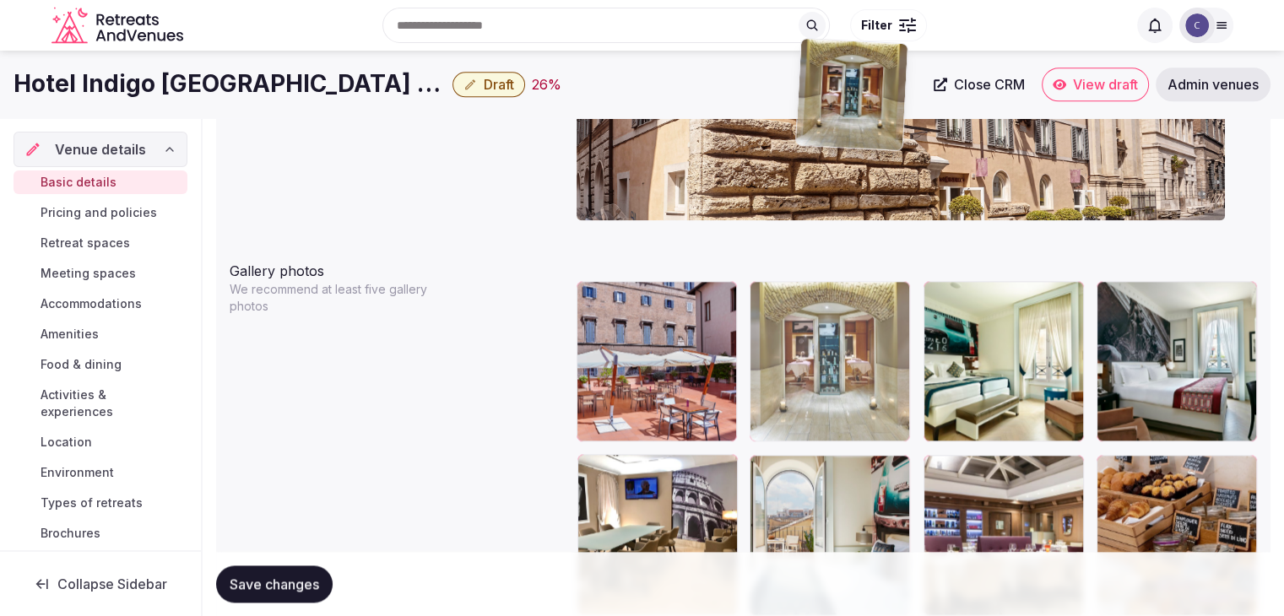
scroll to position [1734, 0]
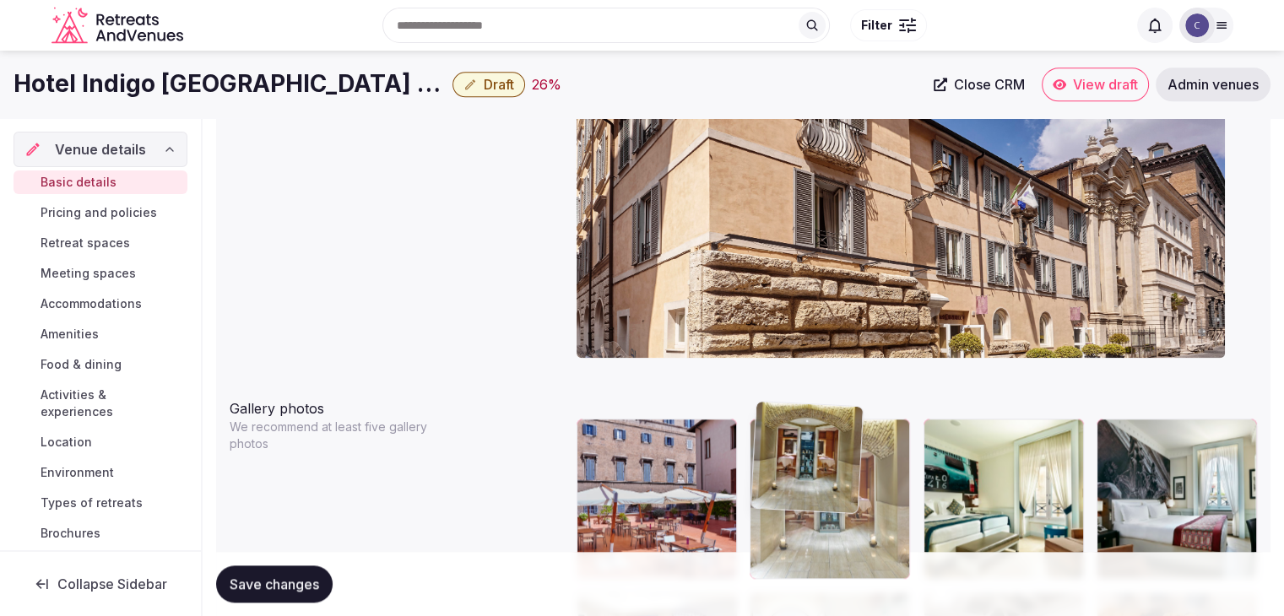
drag, startPoint x: 590, startPoint y: 316, endPoint x: 802, endPoint y: 386, distance: 223.2
click at [802, 386] on body "**********" at bounding box center [642, 526] width 1284 height 4520
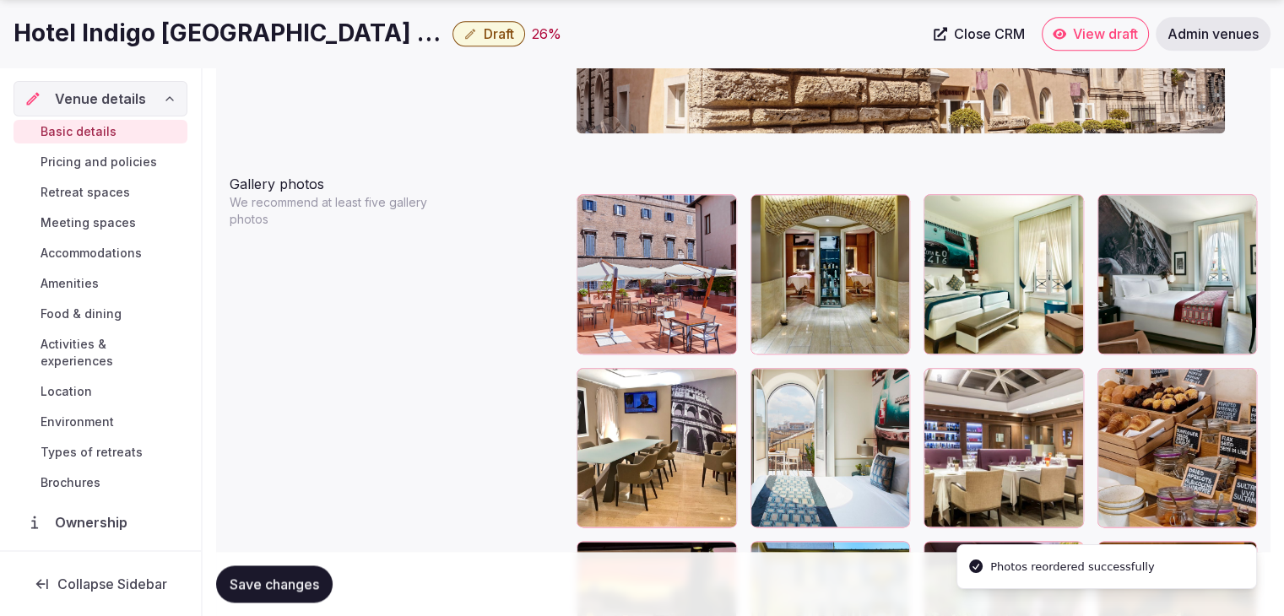
scroll to position [1987, 0]
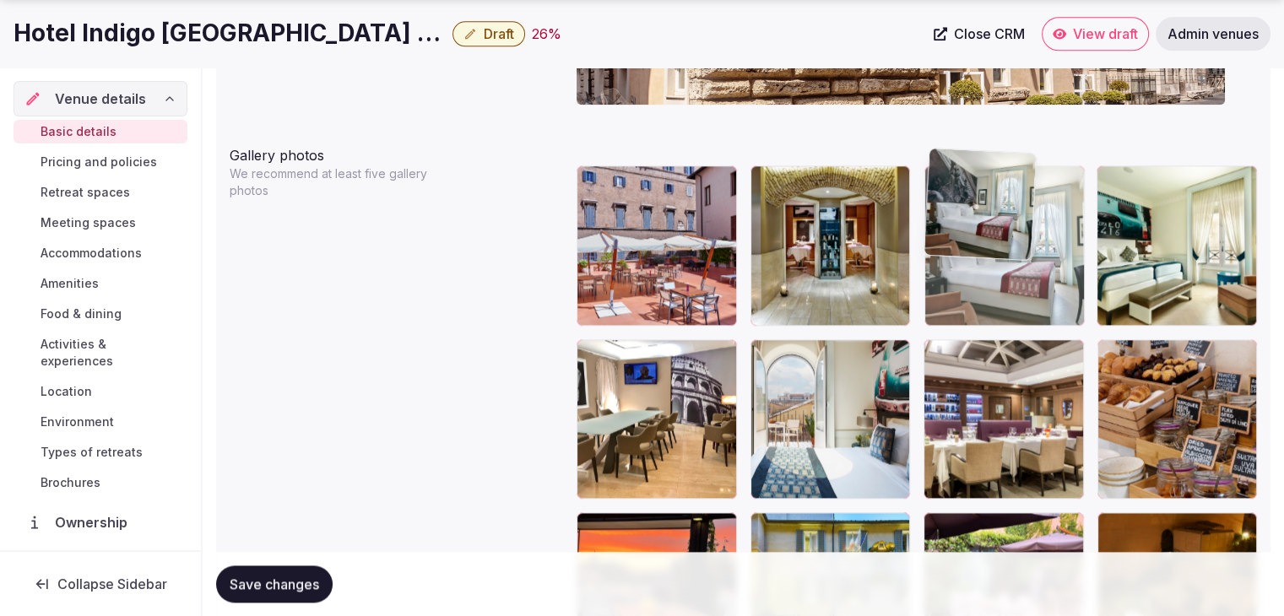
drag, startPoint x: 1126, startPoint y: 160, endPoint x: 1022, endPoint y: 160, distance: 103.8
click at [1022, 160] on body "**********" at bounding box center [642, 273] width 1284 height 4520
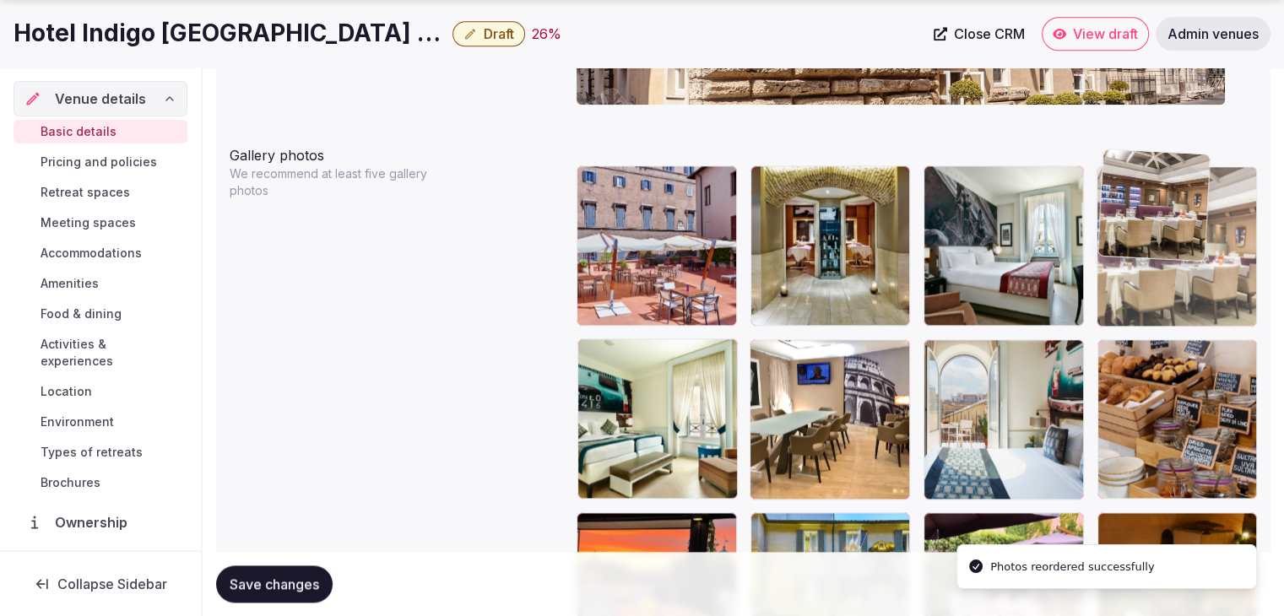
drag, startPoint x: 952, startPoint y: 341, endPoint x: 1123, endPoint y: 230, distance: 203.3
click at [1123, 230] on body "**********" at bounding box center [642, 273] width 1284 height 4520
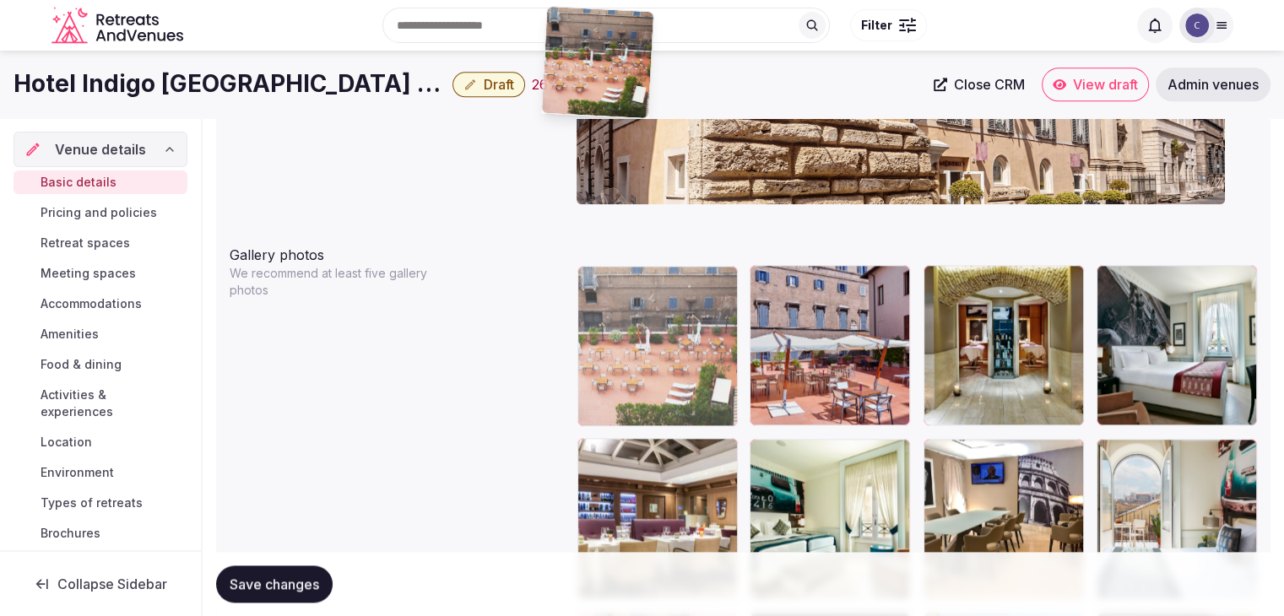
scroll to position [1863, 0]
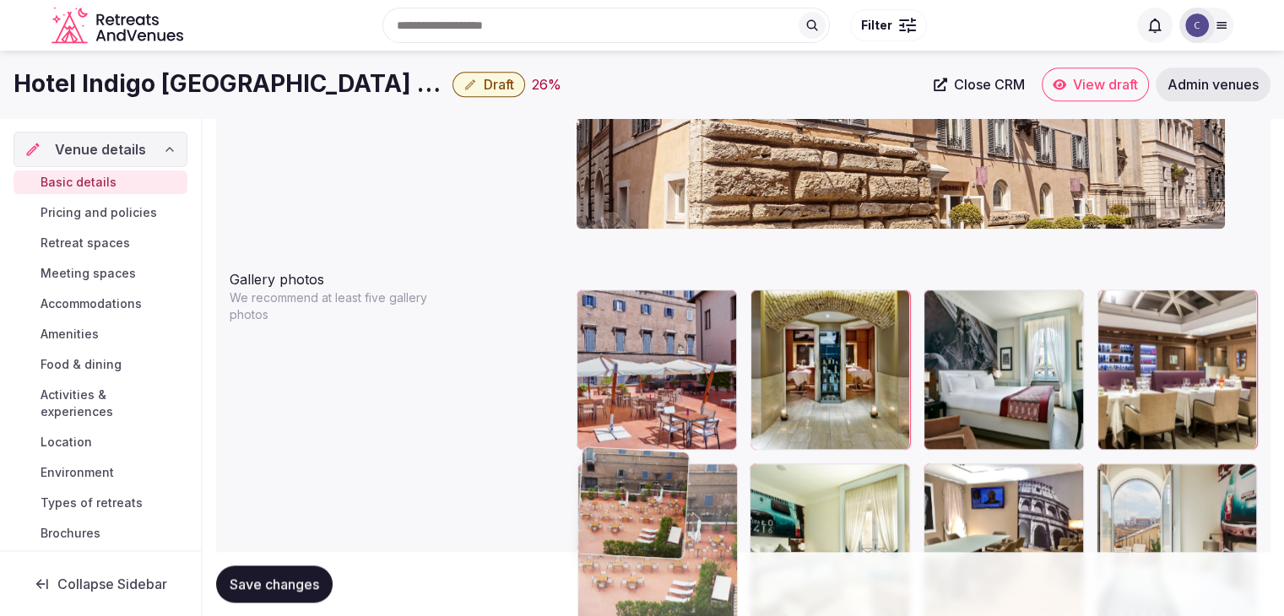
drag, startPoint x: 770, startPoint y: 366, endPoint x: 621, endPoint y: 435, distance: 163.9
click at [621, 435] on body "**********" at bounding box center [642, 397] width 1284 height 4520
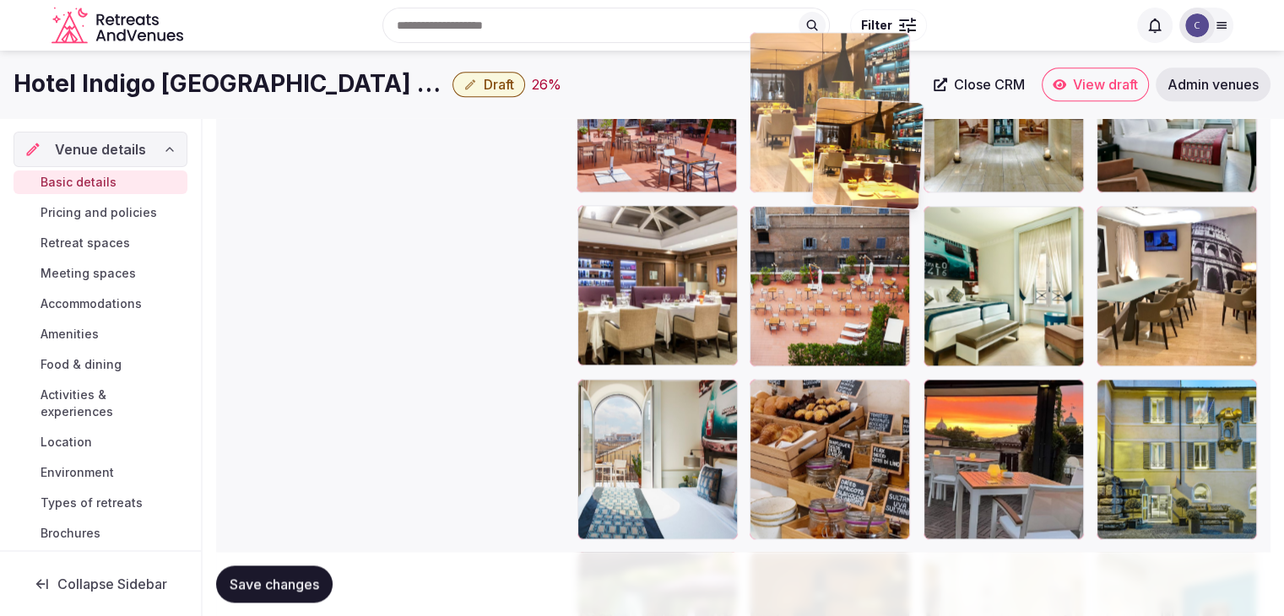
scroll to position [2118, 0]
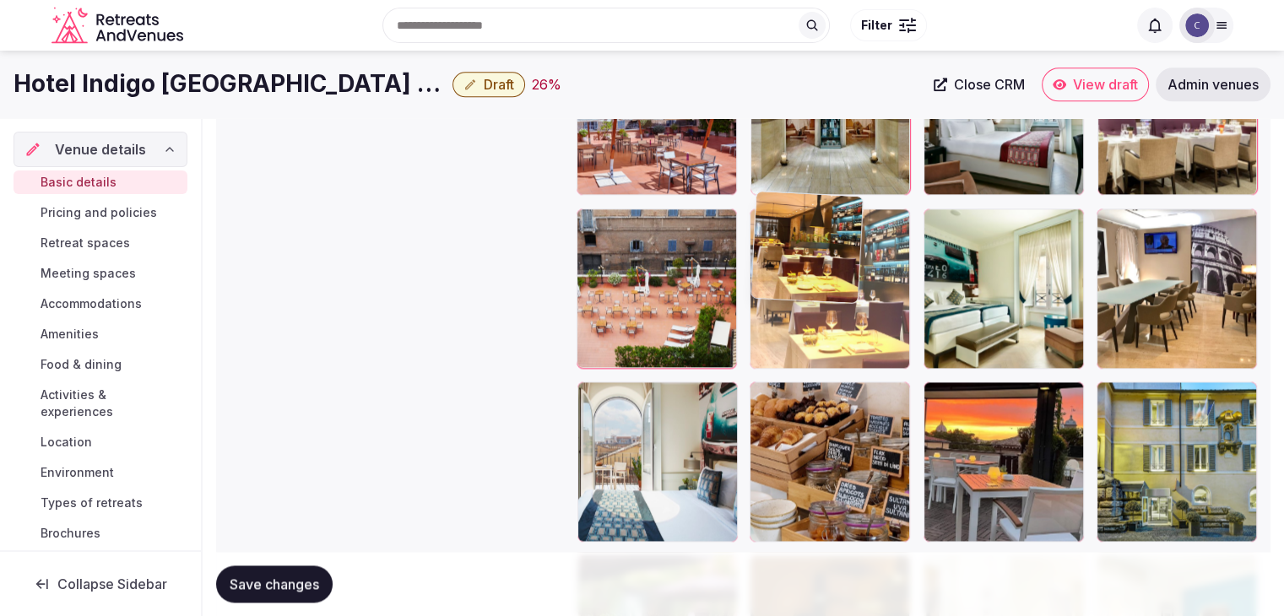
drag, startPoint x: 591, startPoint y: 235, endPoint x: 843, endPoint y: 220, distance: 252.8
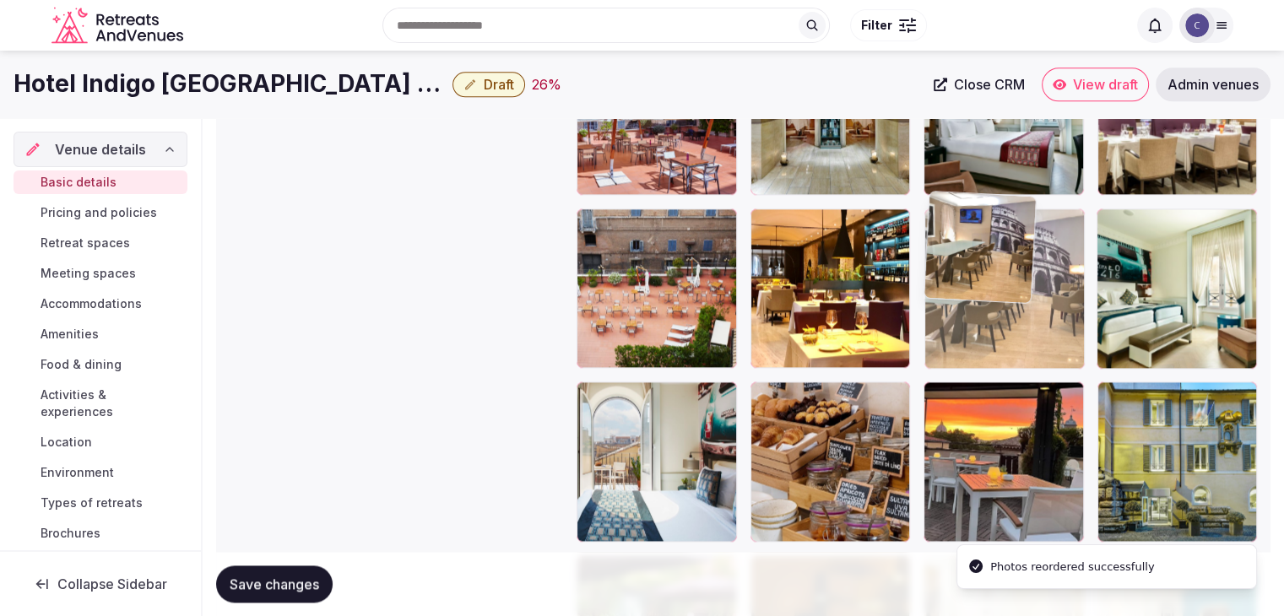
drag, startPoint x: 1103, startPoint y: 193, endPoint x: 986, endPoint y: 207, distance: 118.1
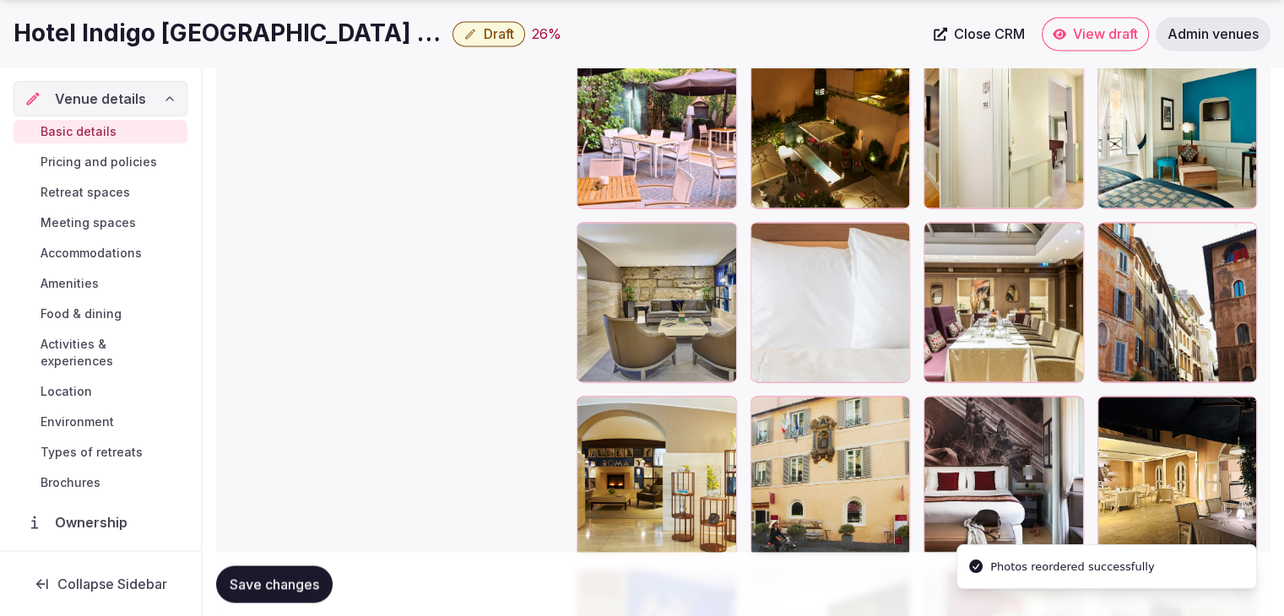
scroll to position [2878, 0]
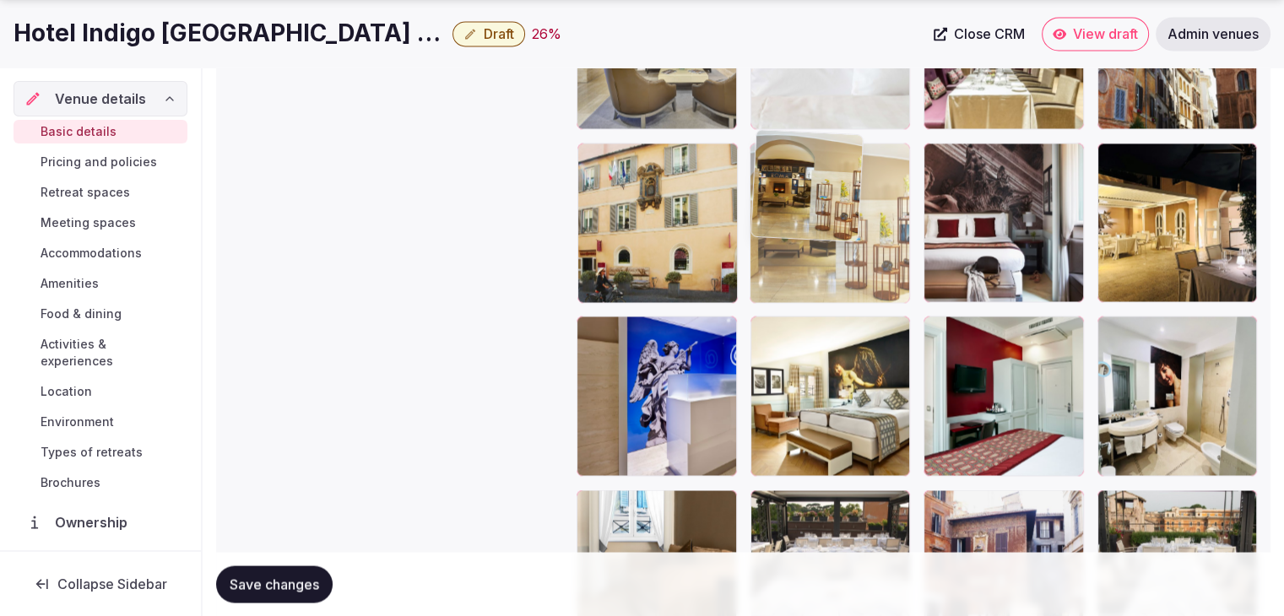
drag, startPoint x: 583, startPoint y: 143, endPoint x: 922, endPoint y: 38, distance: 355.2
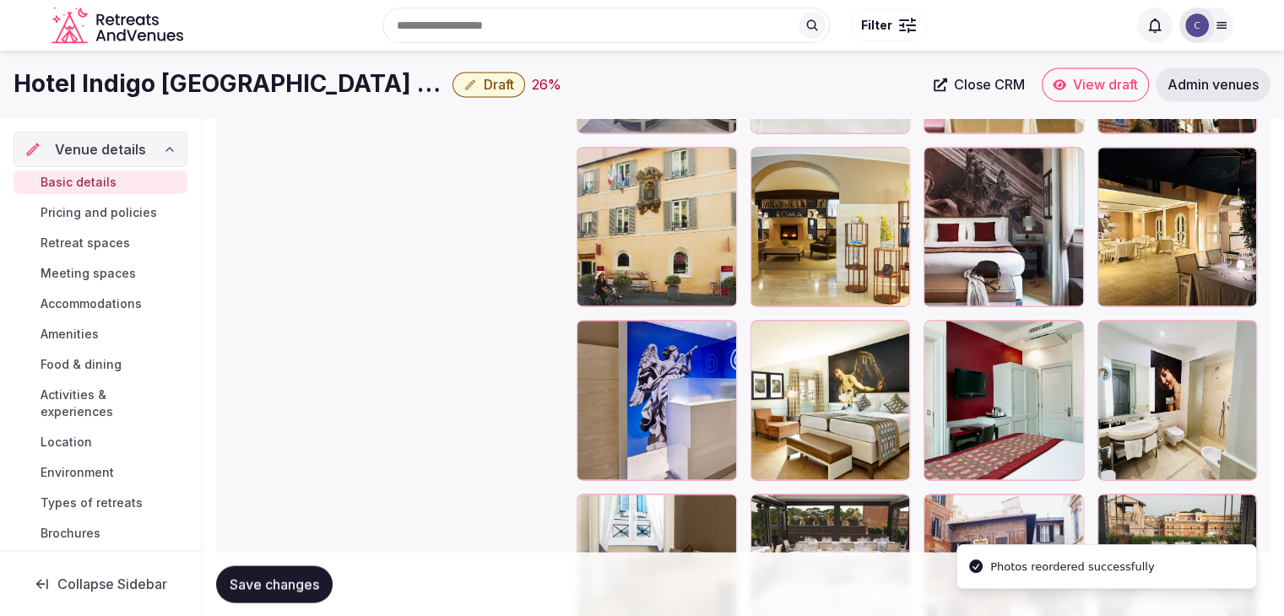
drag, startPoint x: 922, startPoint y: 38, endPoint x: 962, endPoint y: 33, distance: 40.0
click at [962, 34] on div "Search Popular Destinations Toscana, Italy Riviera Maya, Mexico Indonesia, Bali…" at bounding box center [658, 25] width 937 height 73
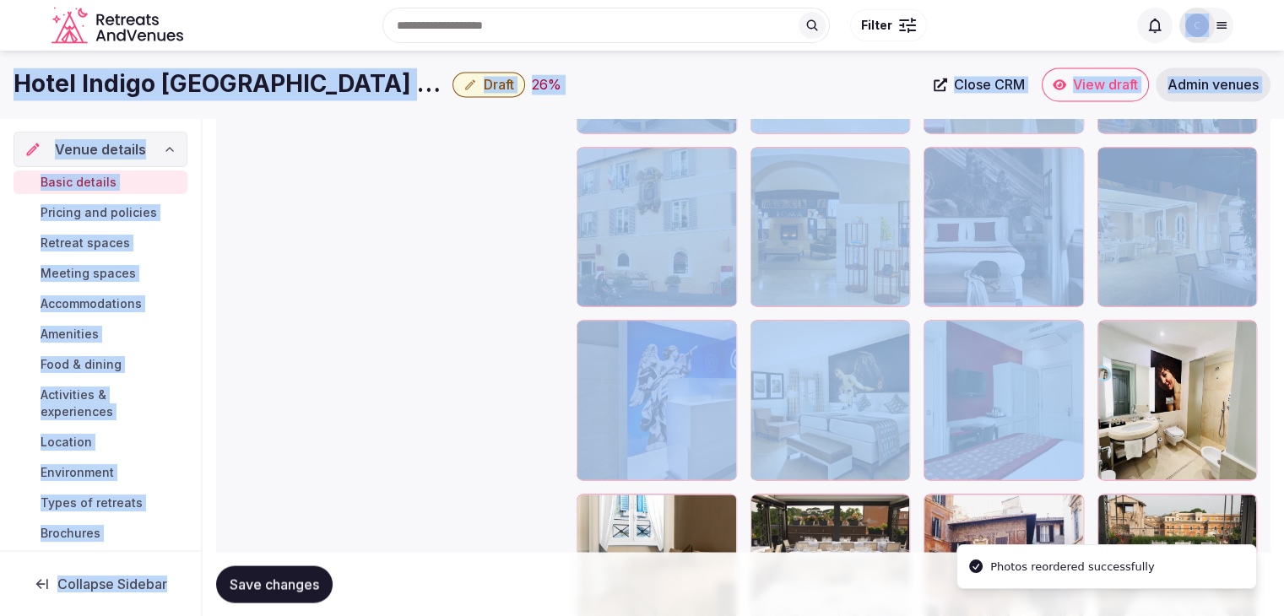
drag, startPoint x: 962, startPoint y: 35, endPoint x: 875, endPoint y: 333, distance: 309.6
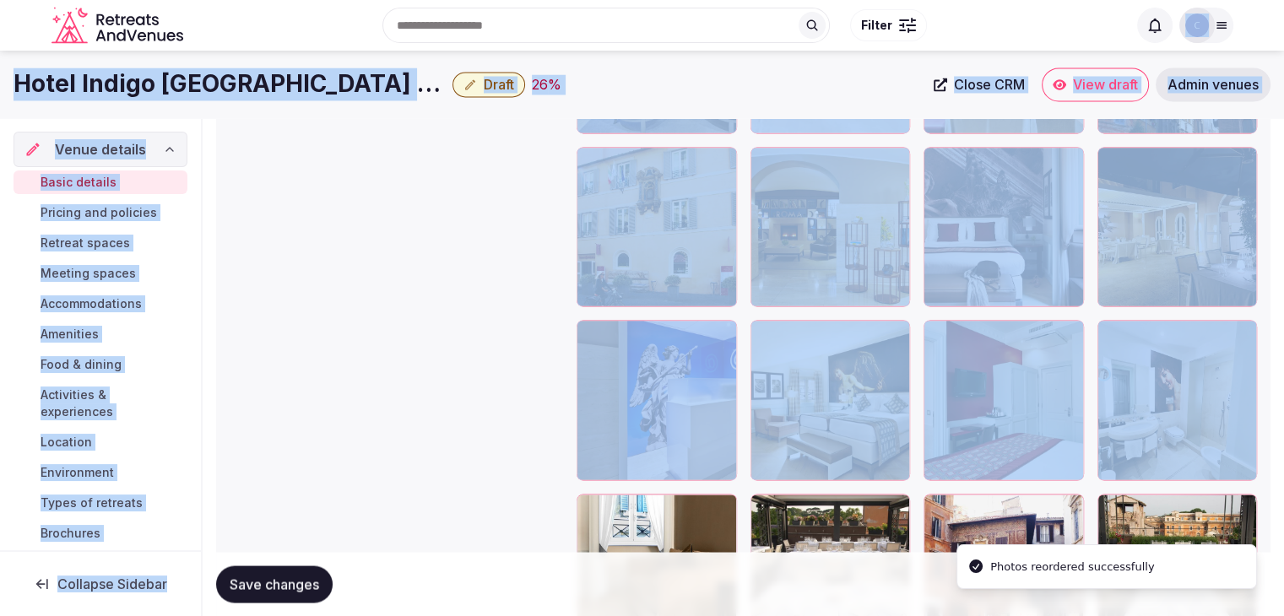
click at [511, 377] on div "Gallery photos We recommend at least five gallery photos To pick up a draggable…" at bounding box center [743, 390] width 1027 height 2276
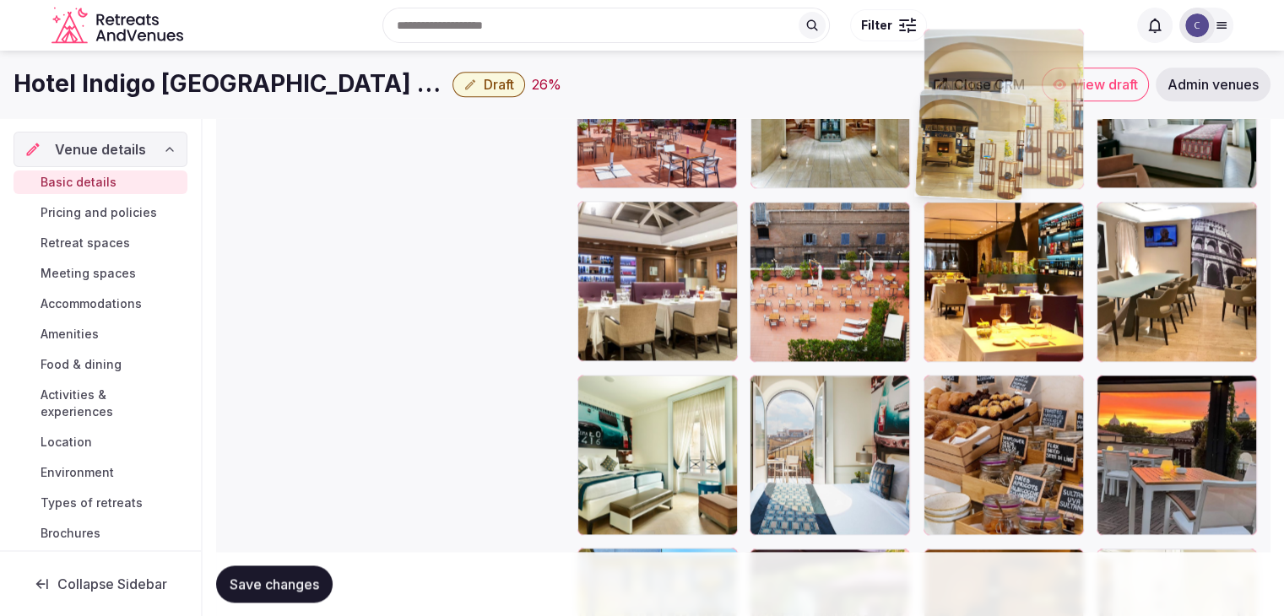
scroll to position [2120, 0]
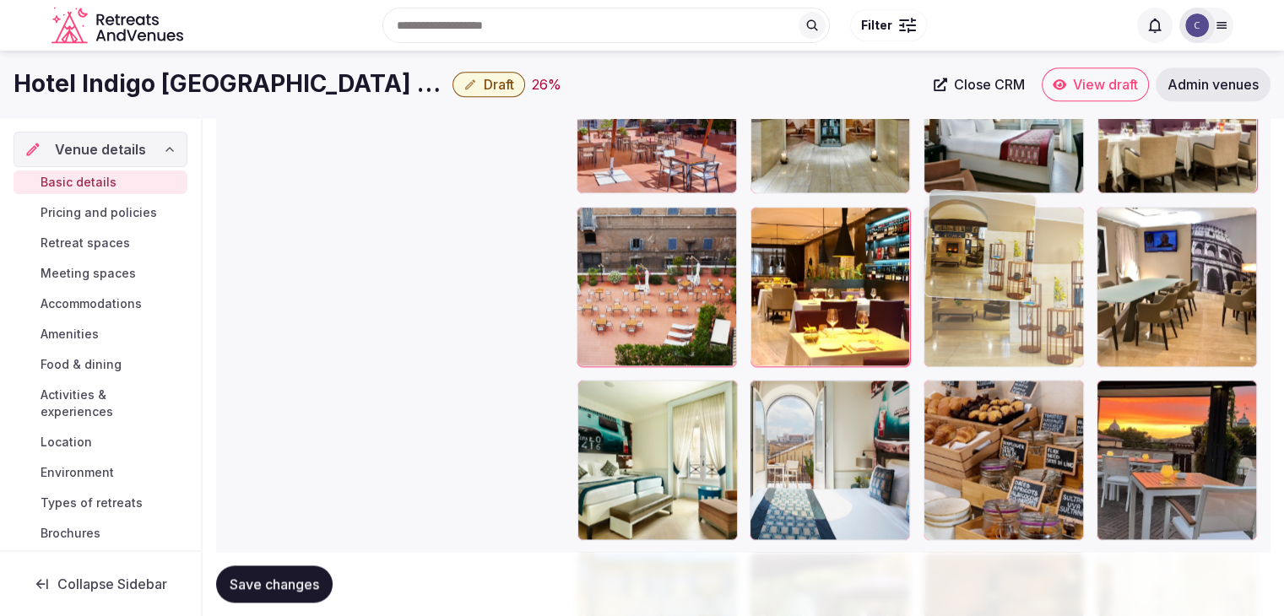
drag, startPoint x: 771, startPoint y: 401, endPoint x: 957, endPoint y: 223, distance: 258.0
click at [953, 207] on body "**********" at bounding box center [642, 140] width 1284 height 4520
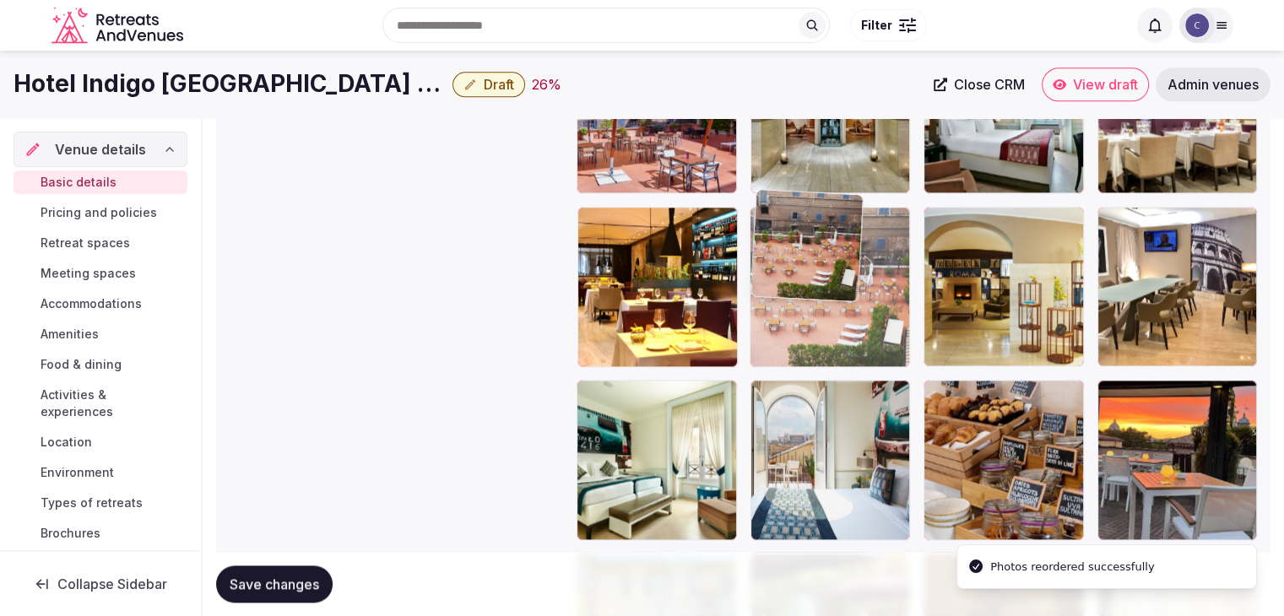
drag, startPoint x: 591, startPoint y: 206, endPoint x: 783, endPoint y: 215, distance: 192.7
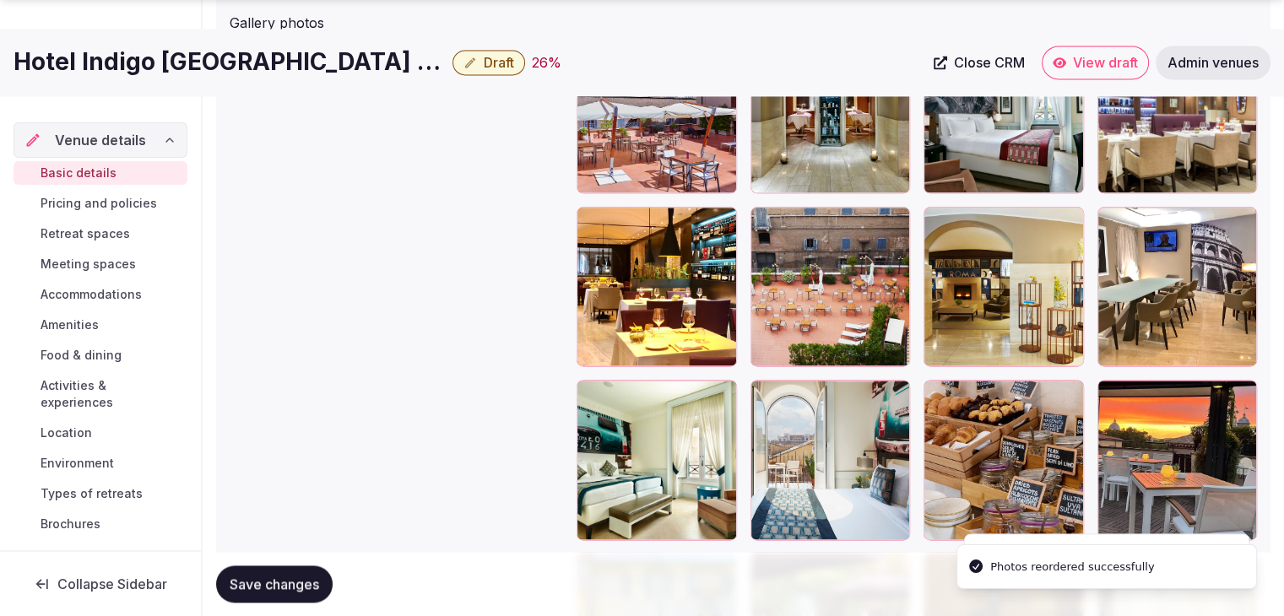
scroll to position [2373, 0]
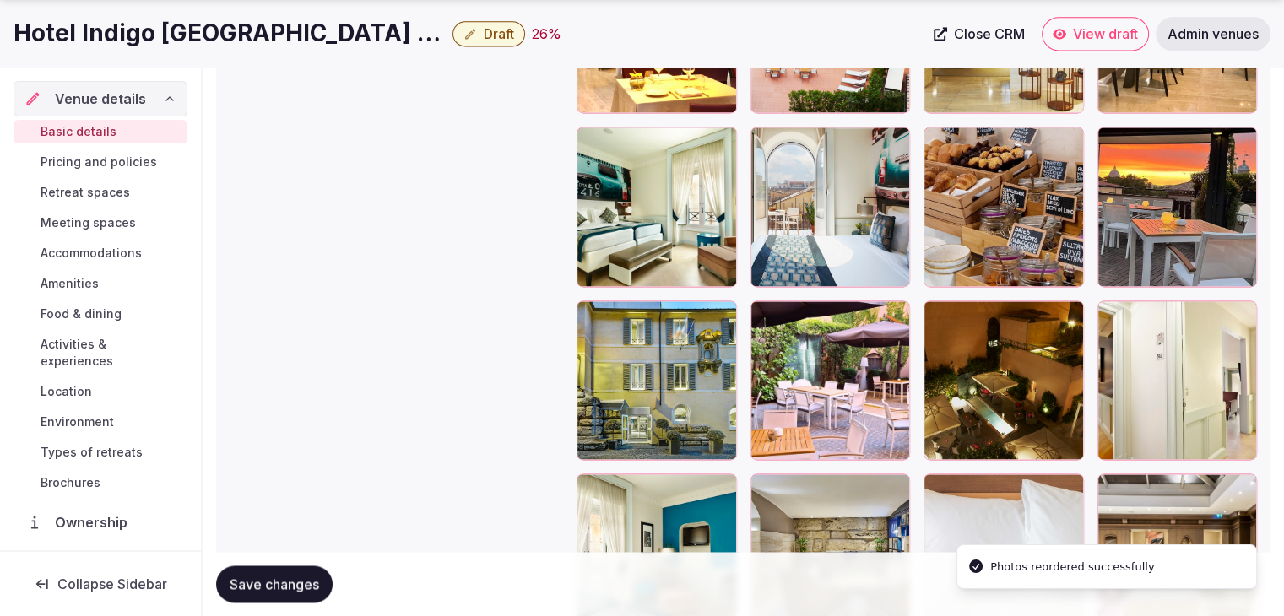
click at [295, 572] on button "Save changes" at bounding box center [274, 584] width 117 height 37
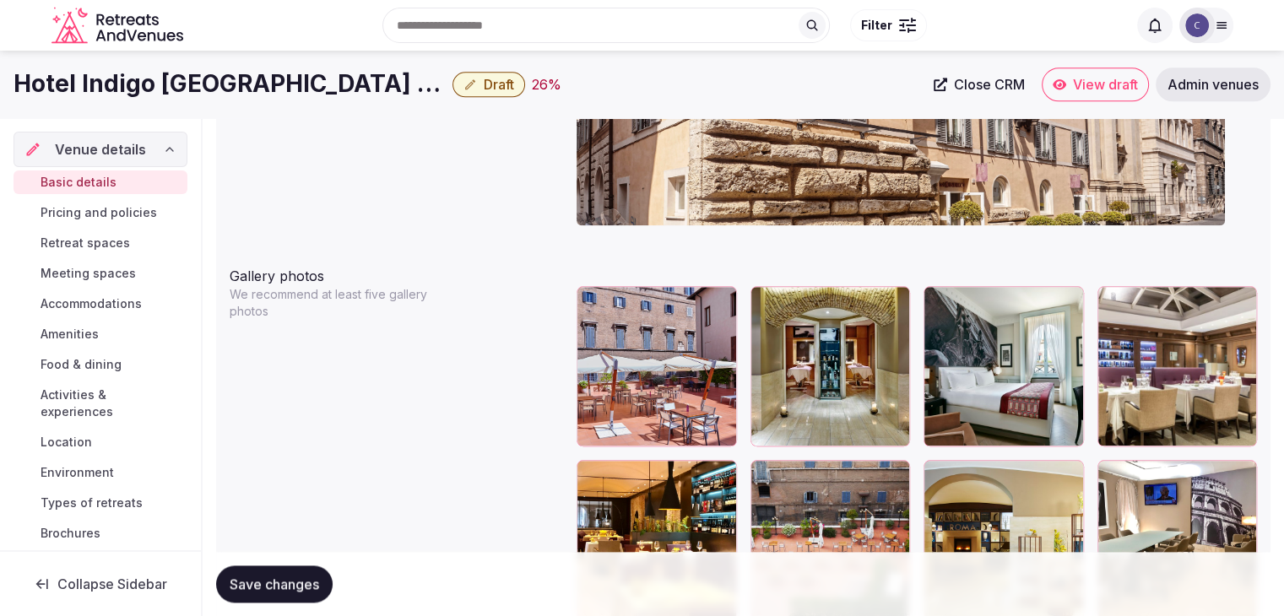
scroll to position [169, 0]
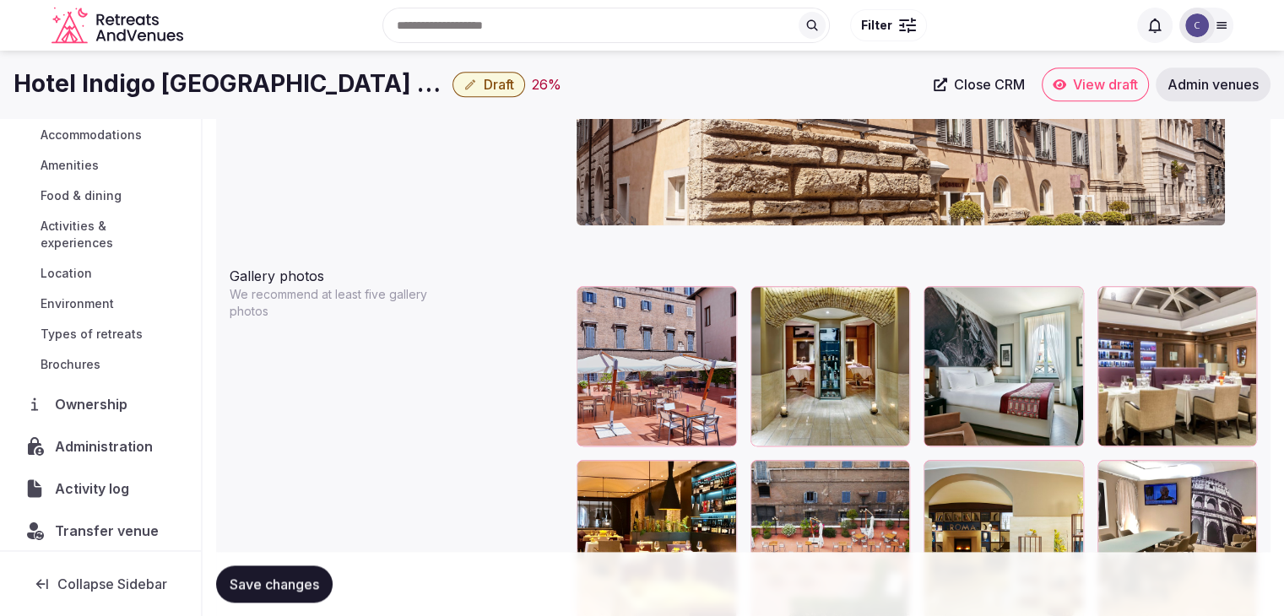
click at [116, 442] on span "Administration" at bounding box center [107, 446] width 105 height 20
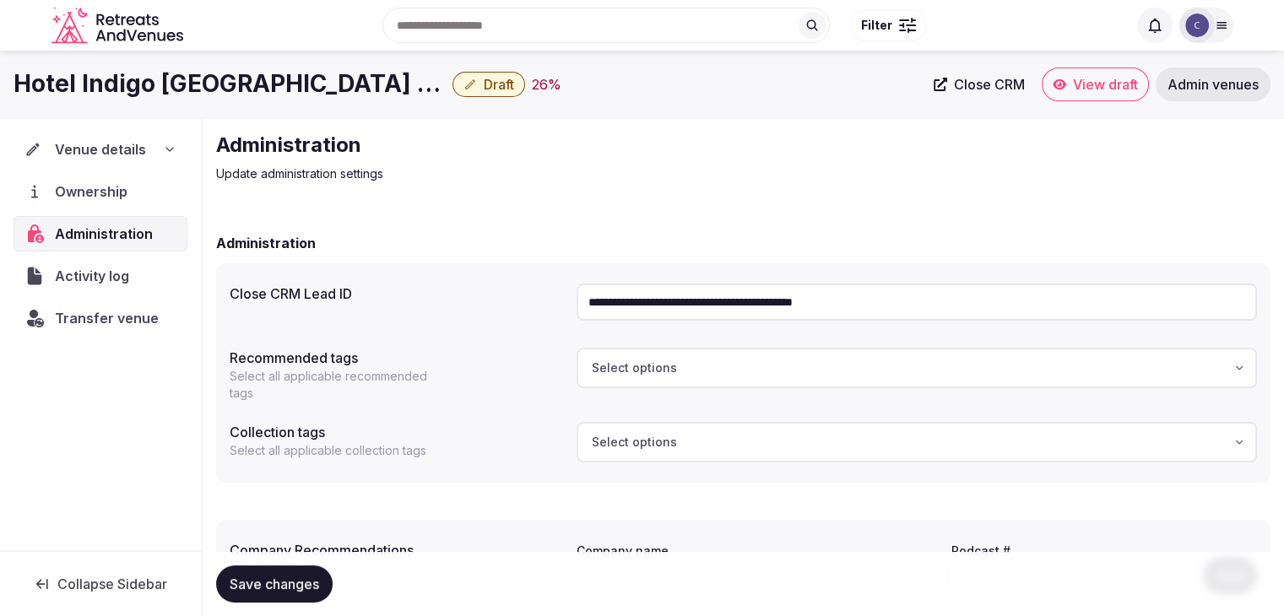
click at [736, 295] on input "**********" at bounding box center [917, 302] width 680 height 37
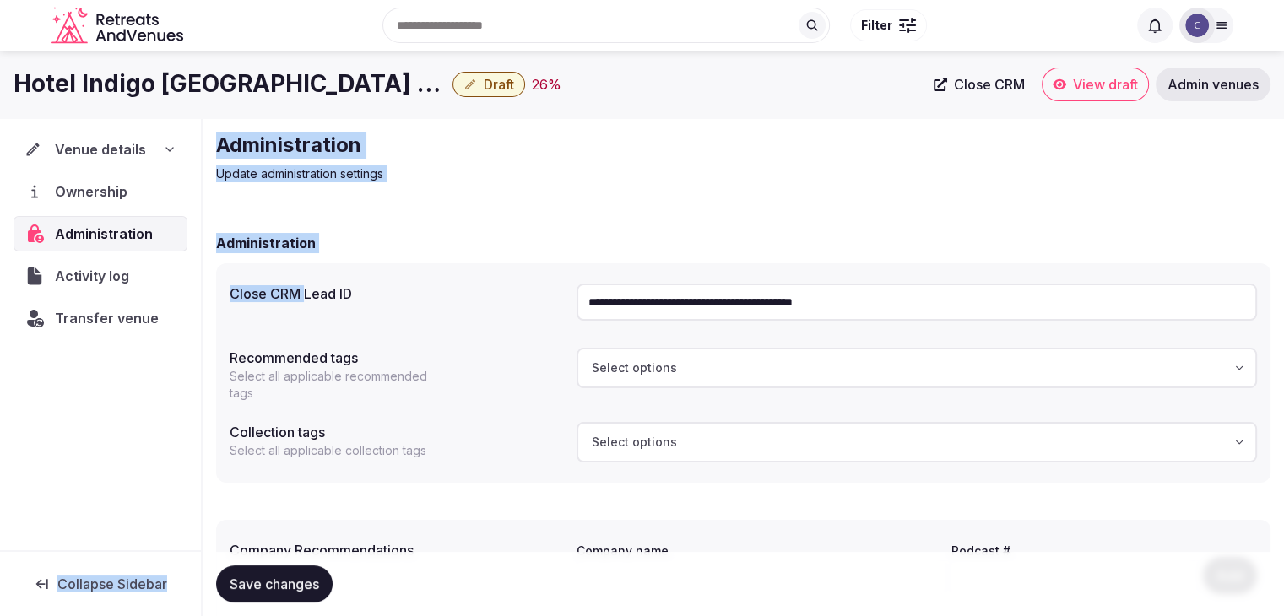
drag, startPoint x: 196, startPoint y: 342, endPoint x: 152, endPoint y: 372, distance: 53.4
click at [155, 371] on div "**********" at bounding box center [642, 428] width 1284 height 621
click at [122, 321] on span "Transfer venue" at bounding box center [107, 318] width 104 height 20
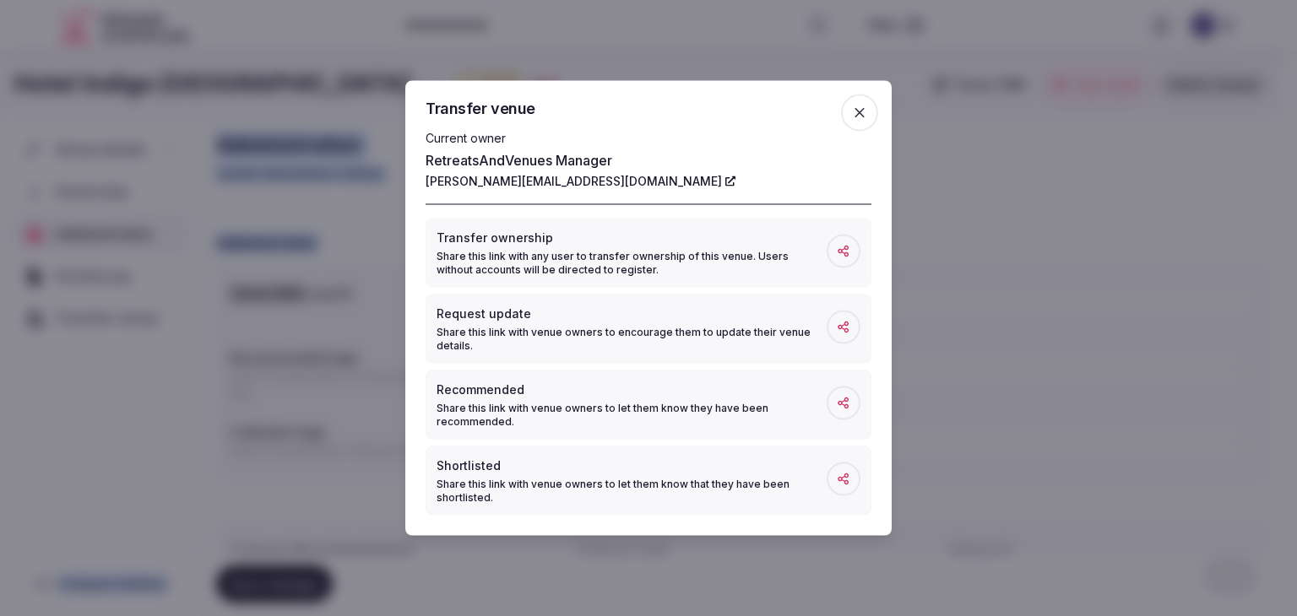
click at [867, 113] on icon "button" at bounding box center [859, 113] width 17 height 17
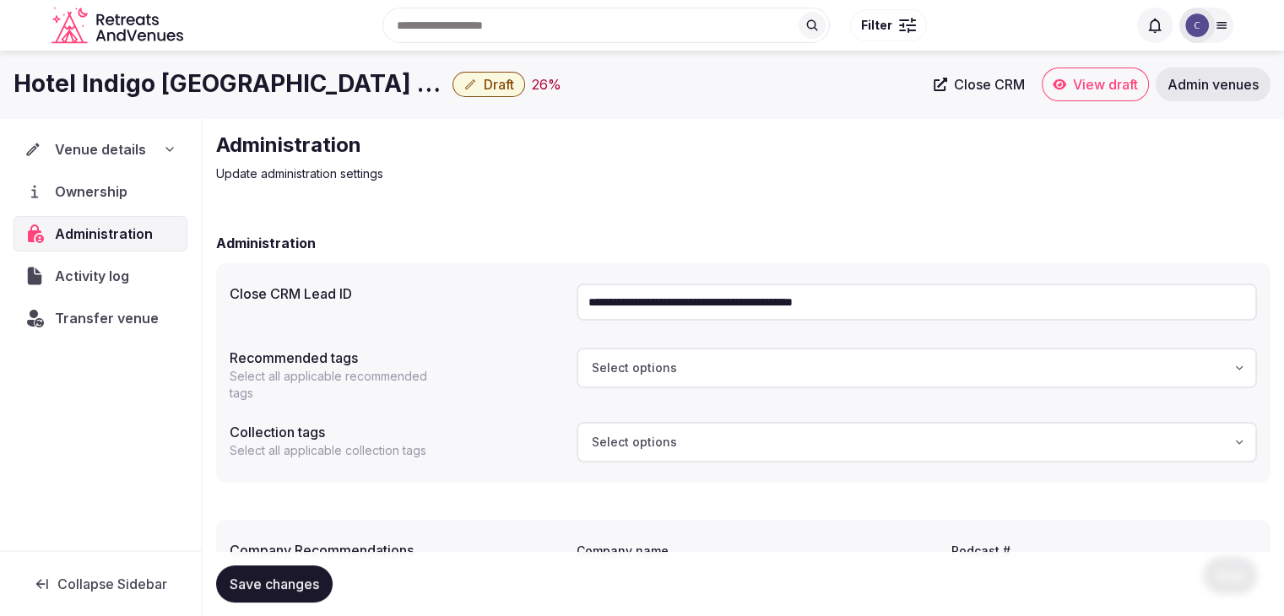
click at [169, 147] on icon at bounding box center [170, 150] width 14 height 14
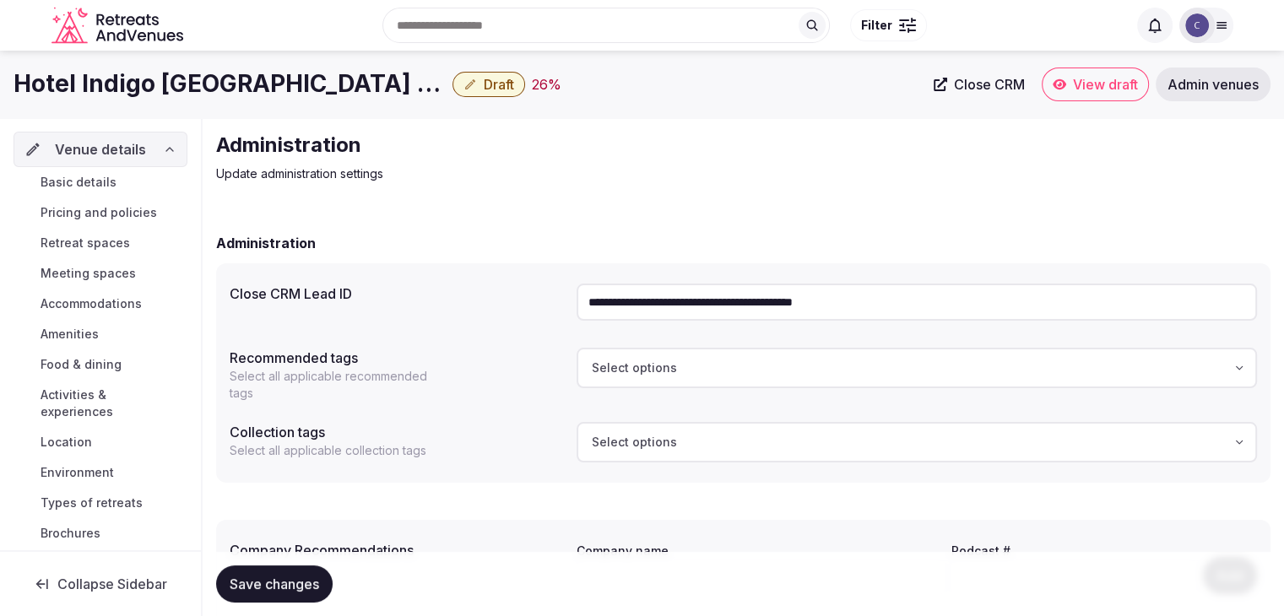
click at [123, 185] on link "Basic details" at bounding box center [101, 183] width 174 height 24
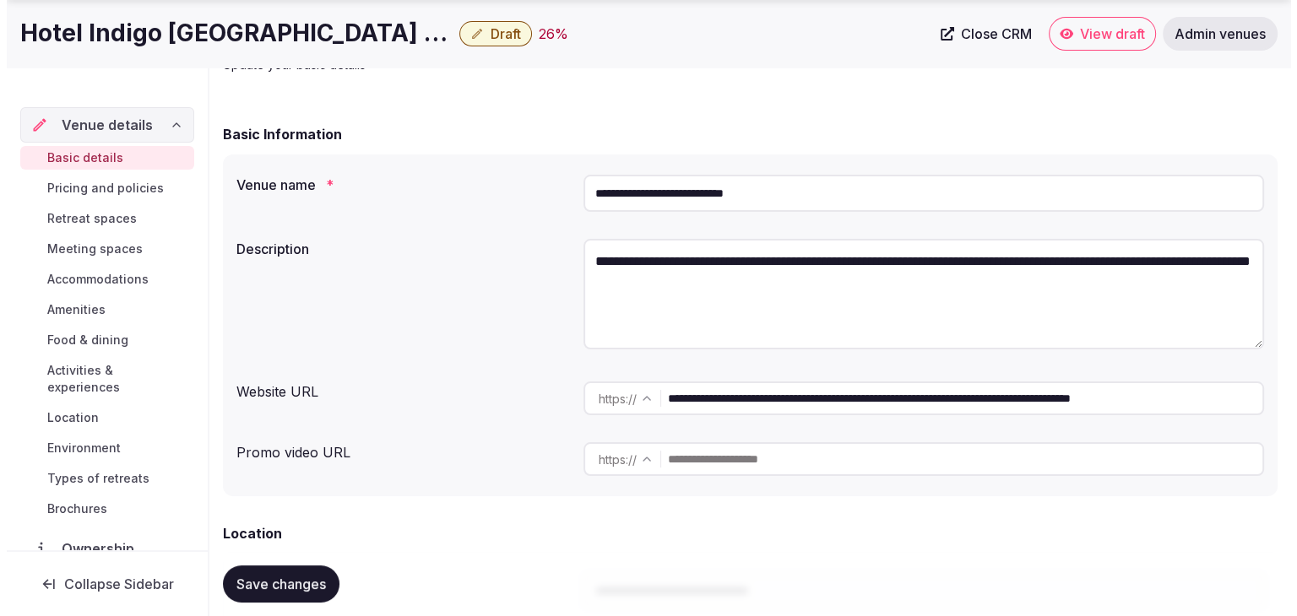
scroll to position [338, 0]
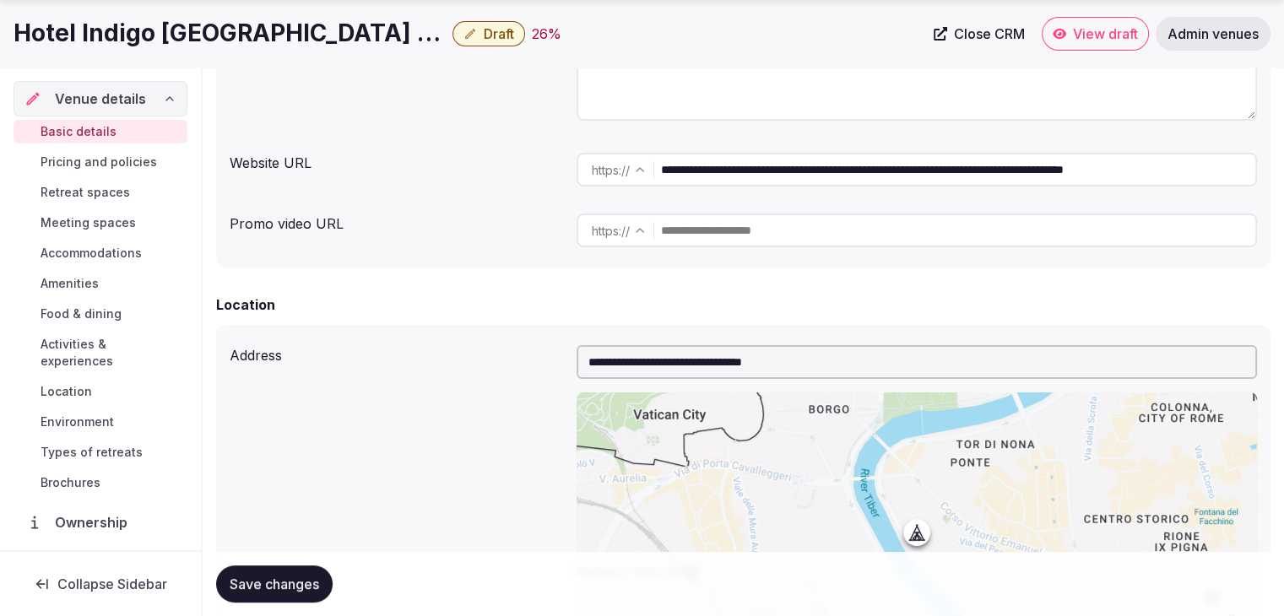
click at [484, 31] on span "Draft" at bounding box center [499, 33] width 30 height 17
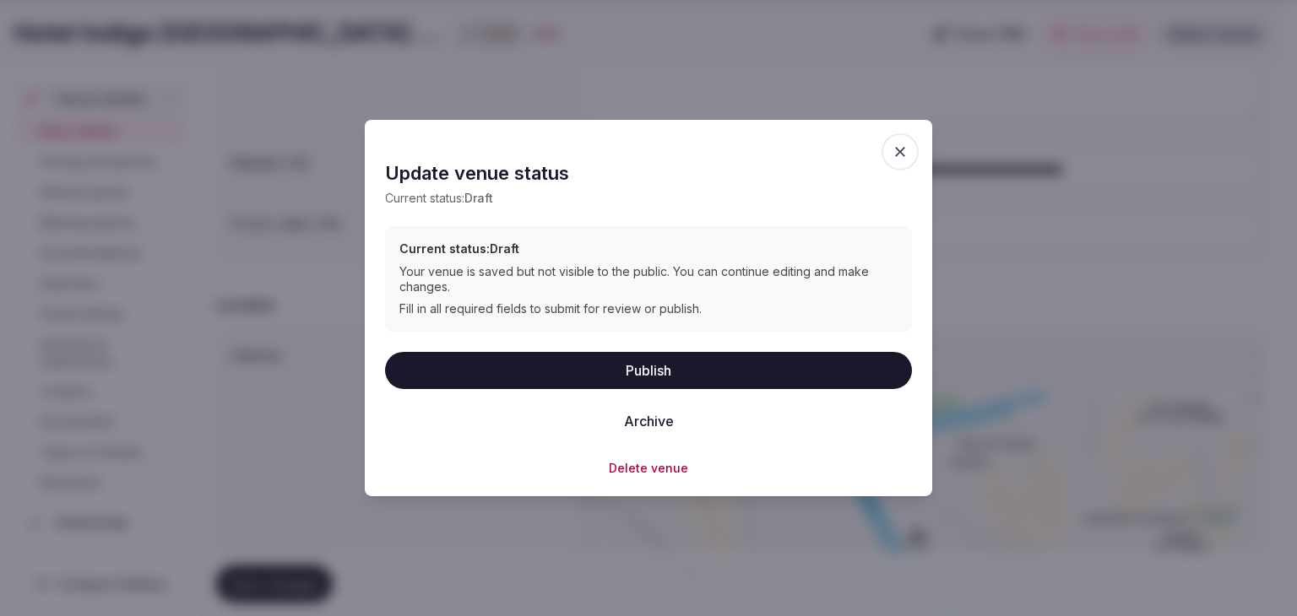
click at [673, 366] on button "Publish" at bounding box center [648, 369] width 527 height 37
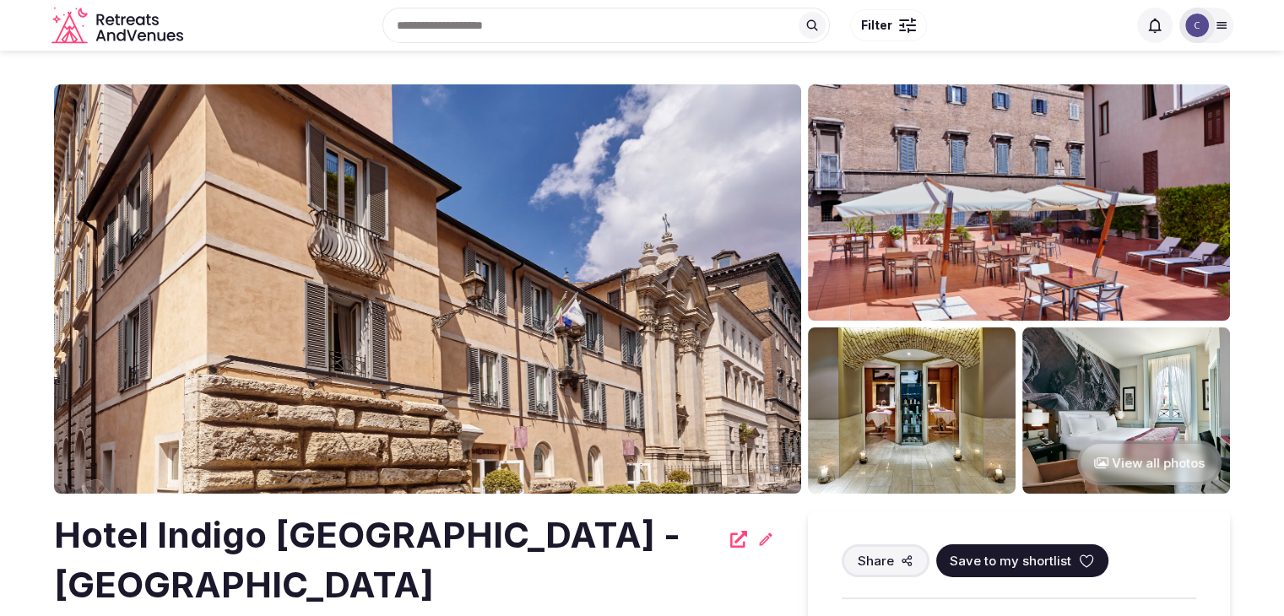
scroll to position [253, 0]
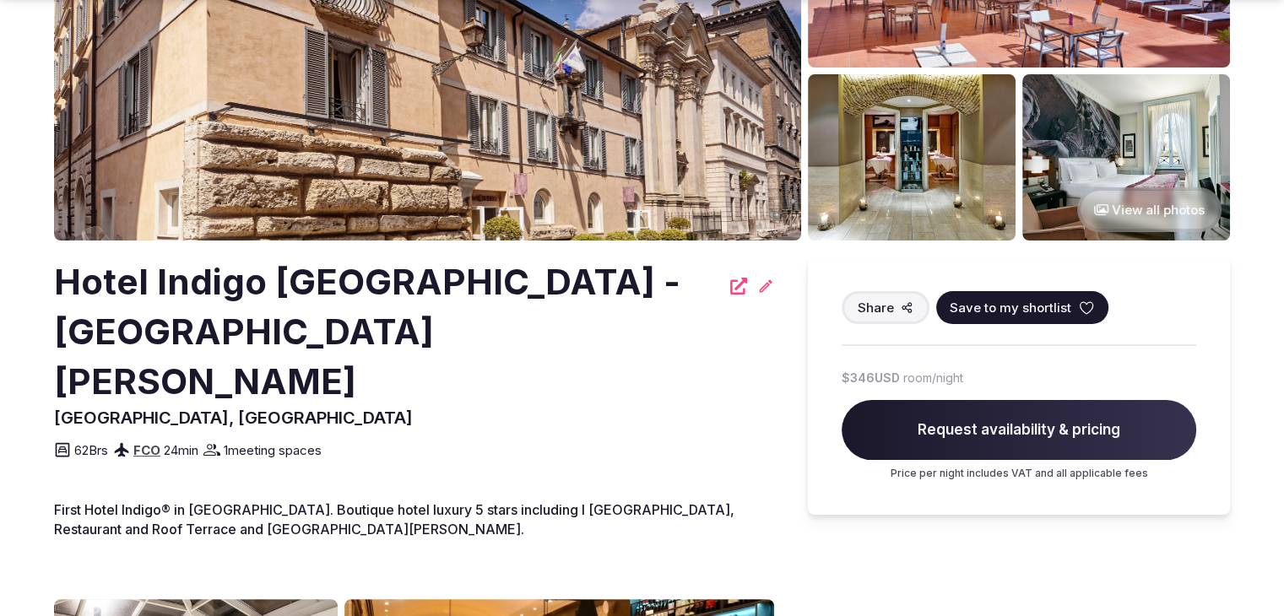
click at [478, 268] on h2 "Hotel Indigo [GEOGRAPHIC_DATA] - [GEOGRAPHIC_DATA][PERSON_NAME]" at bounding box center [387, 331] width 666 height 149
click at [477, 268] on h2 "Hotel Indigo [GEOGRAPHIC_DATA] - [GEOGRAPHIC_DATA][PERSON_NAME]" at bounding box center [387, 331] width 666 height 149
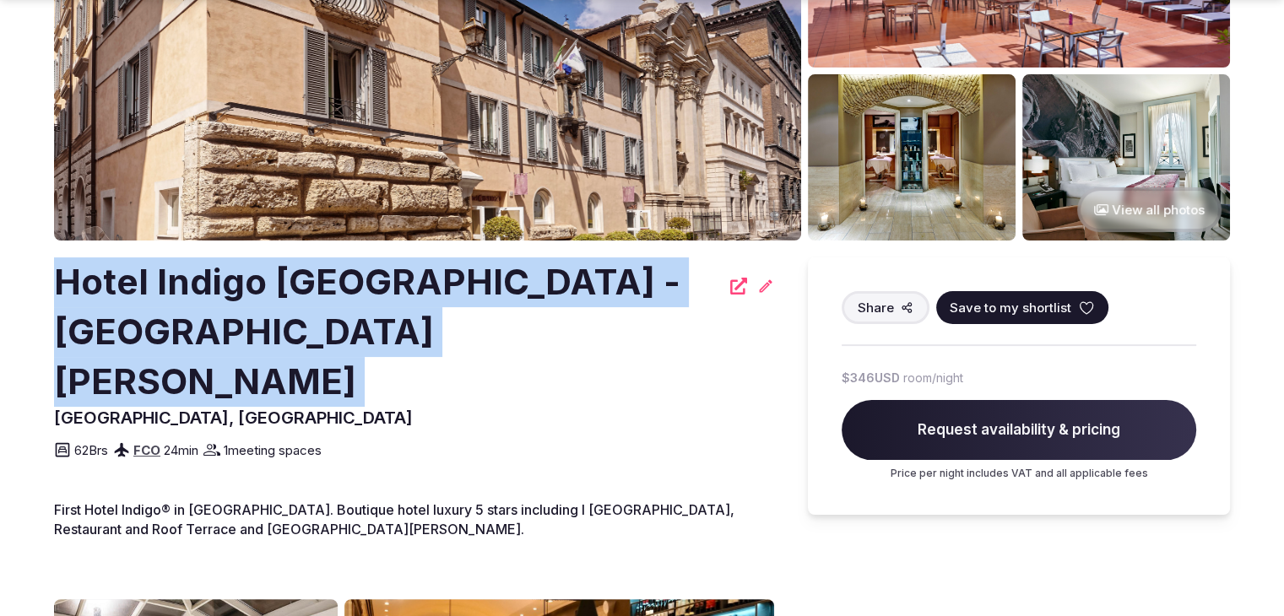
click at [477, 268] on h2 "Hotel Indigo [GEOGRAPHIC_DATA] - [GEOGRAPHIC_DATA][PERSON_NAME]" at bounding box center [387, 331] width 666 height 149
copy div "Hotel Indigo [GEOGRAPHIC_DATA] - [GEOGRAPHIC_DATA][PERSON_NAME]"
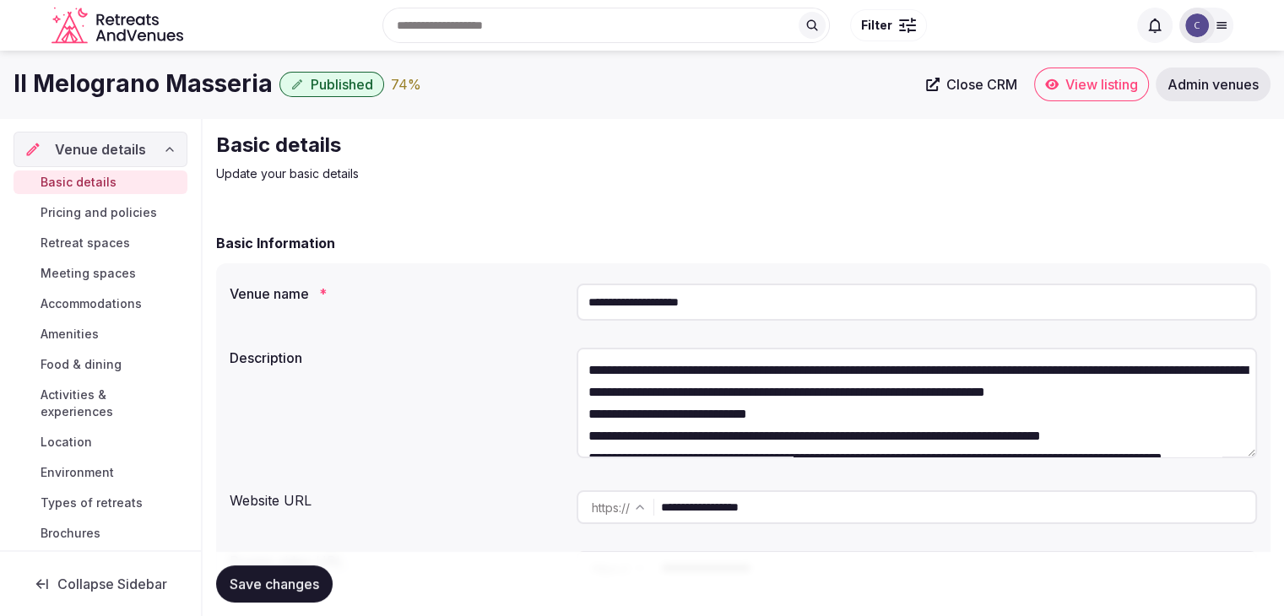
click at [1226, 84] on span "Admin venues" at bounding box center [1213, 84] width 91 height 17
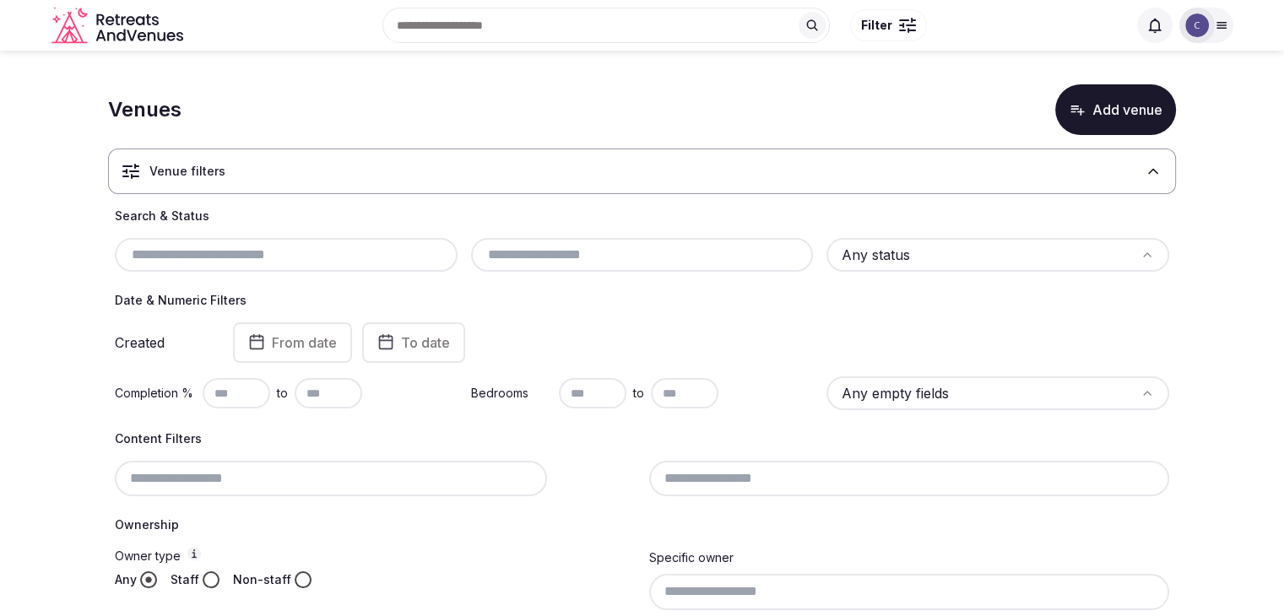
click at [351, 252] on input "text" at bounding box center [286, 255] width 329 height 20
paste input "**********"
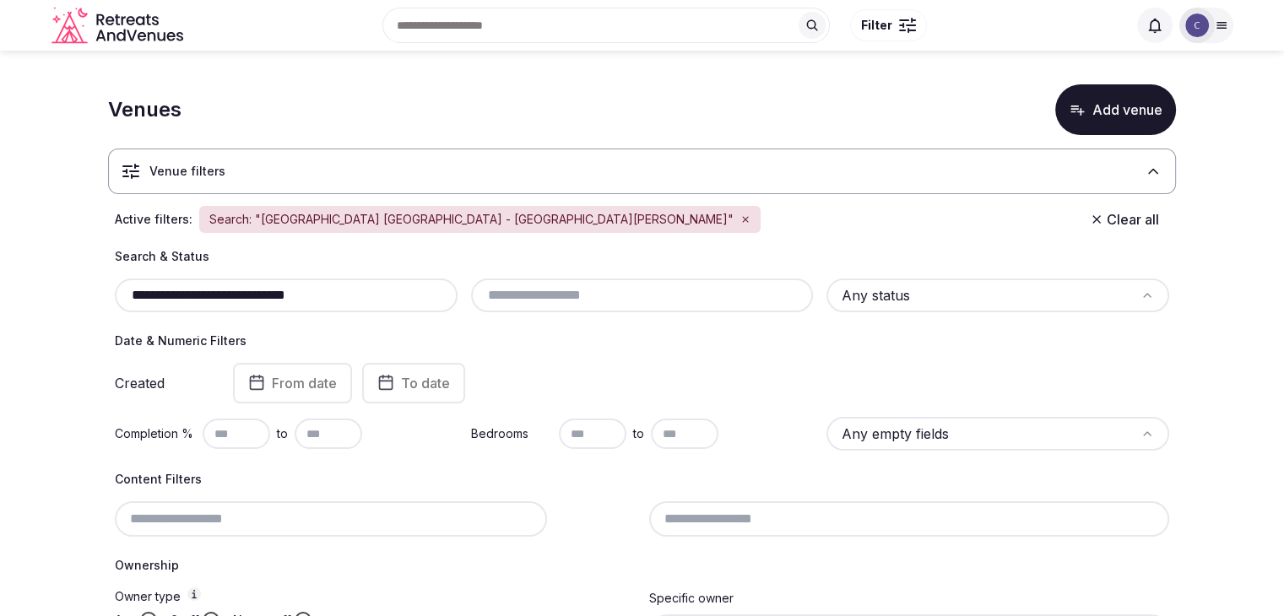
click at [392, 301] on input "**********" at bounding box center [286, 295] width 329 height 20
paste input "text"
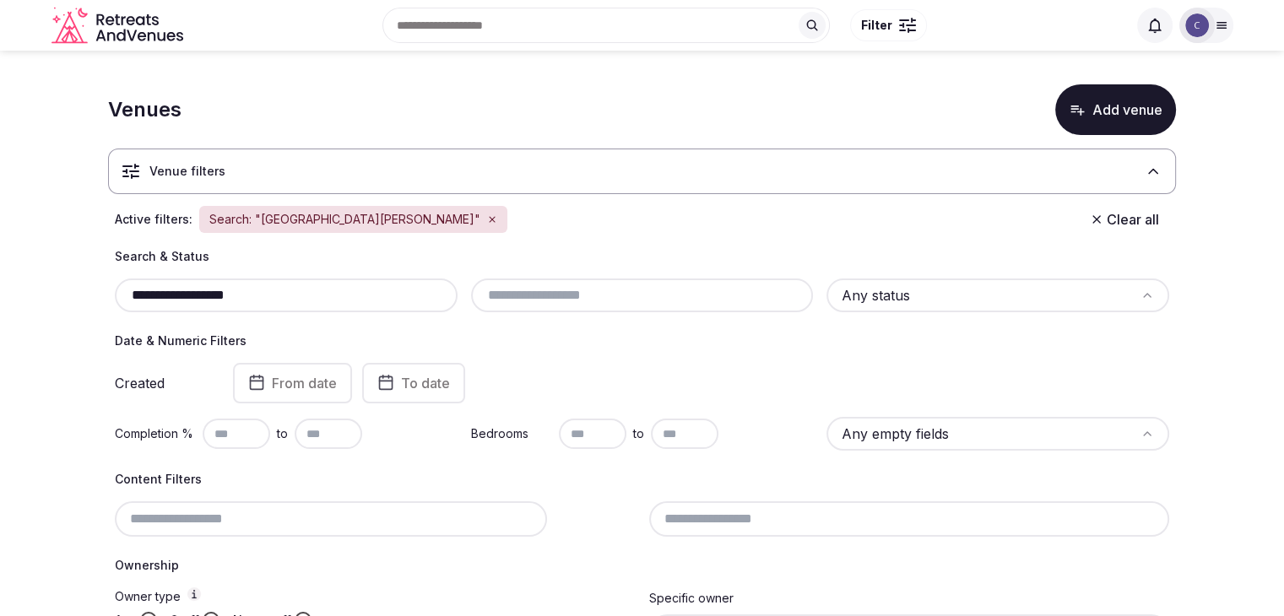
click at [373, 282] on div "**********" at bounding box center [286, 296] width 343 height 34
click at [373, 286] on input "**********" at bounding box center [286, 295] width 329 height 20
paste input "text"
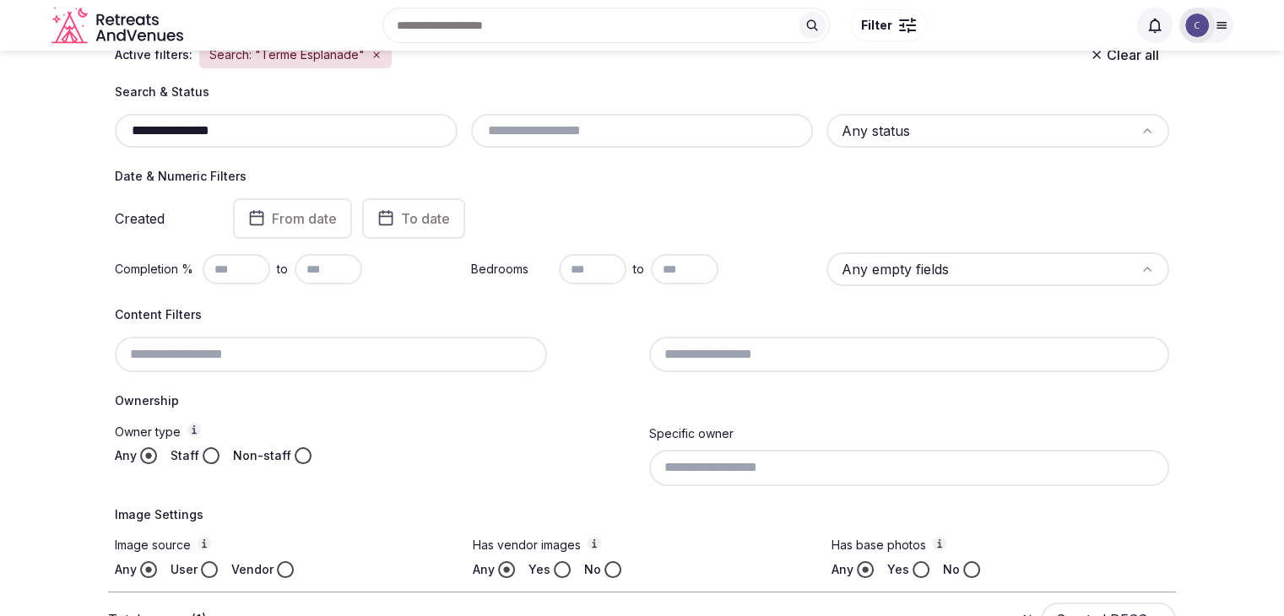
scroll to position [159, 0]
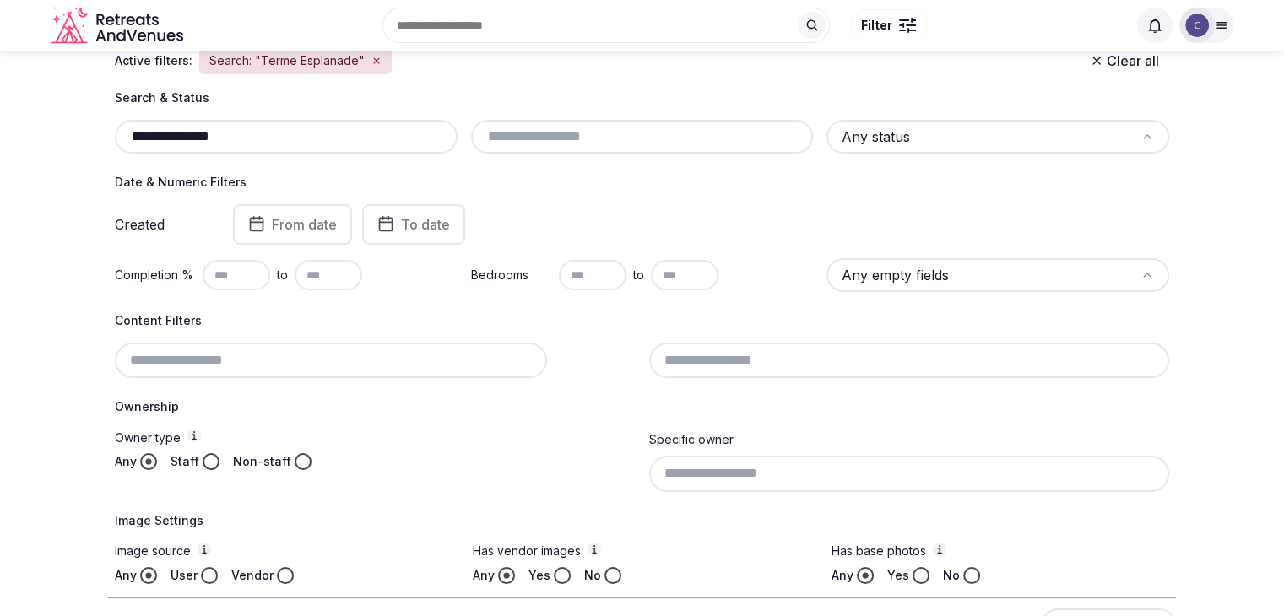
click at [290, 136] on input "**********" at bounding box center [286, 137] width 329 height 20
paste input "****"
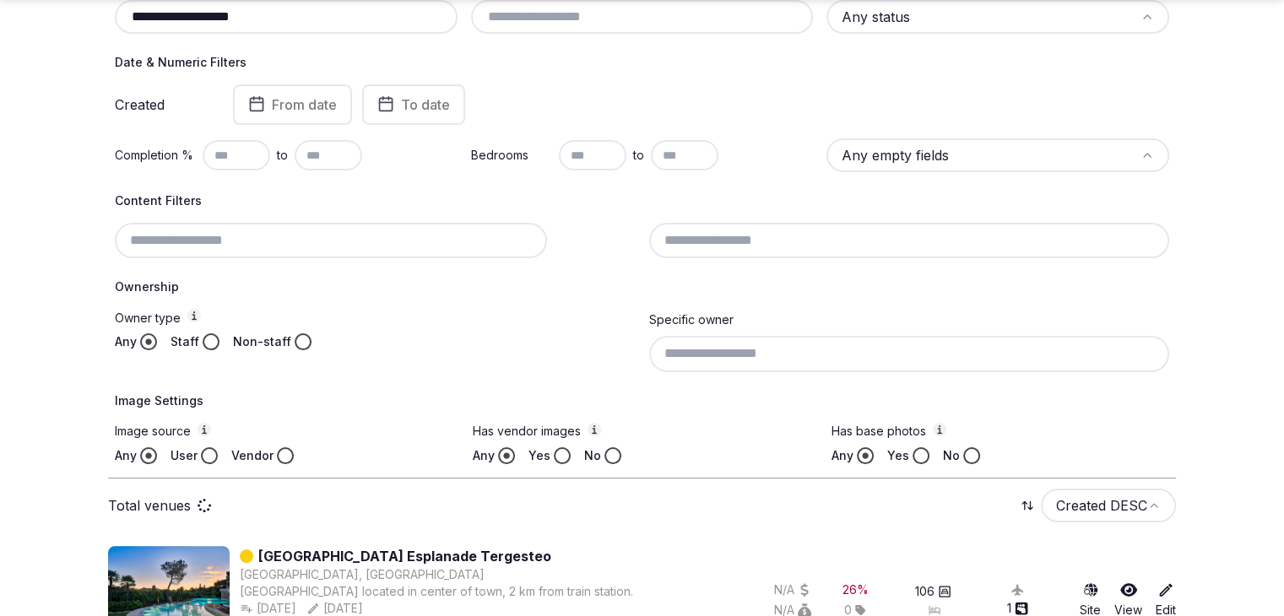
scroll to position [328, 0]
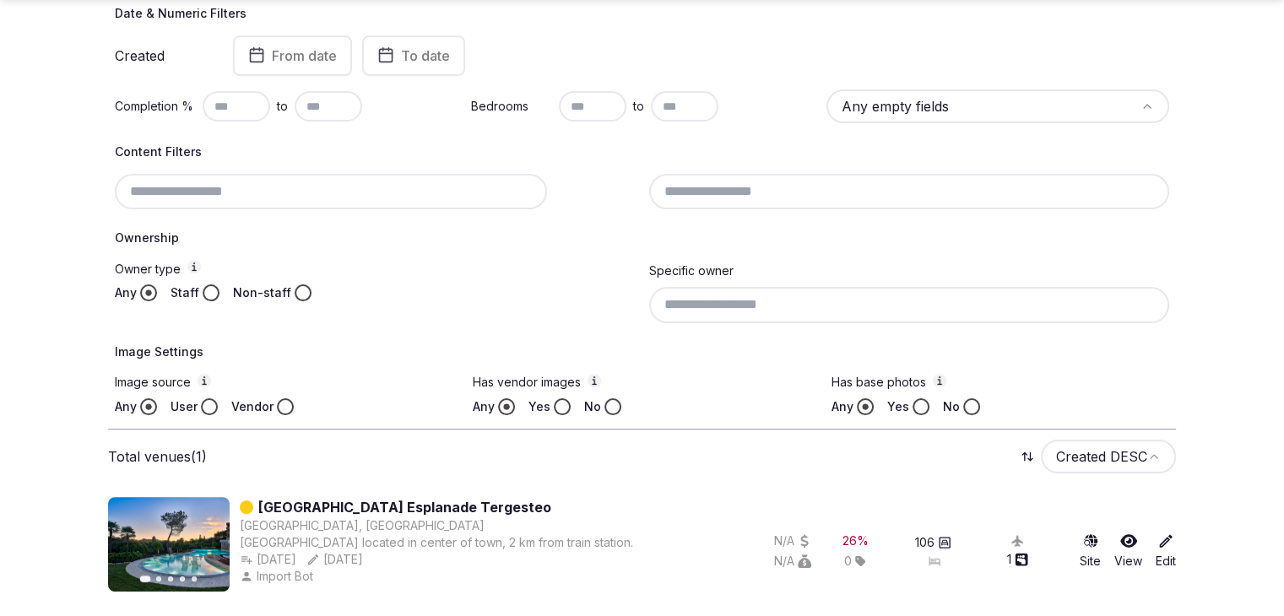
type input "**********"
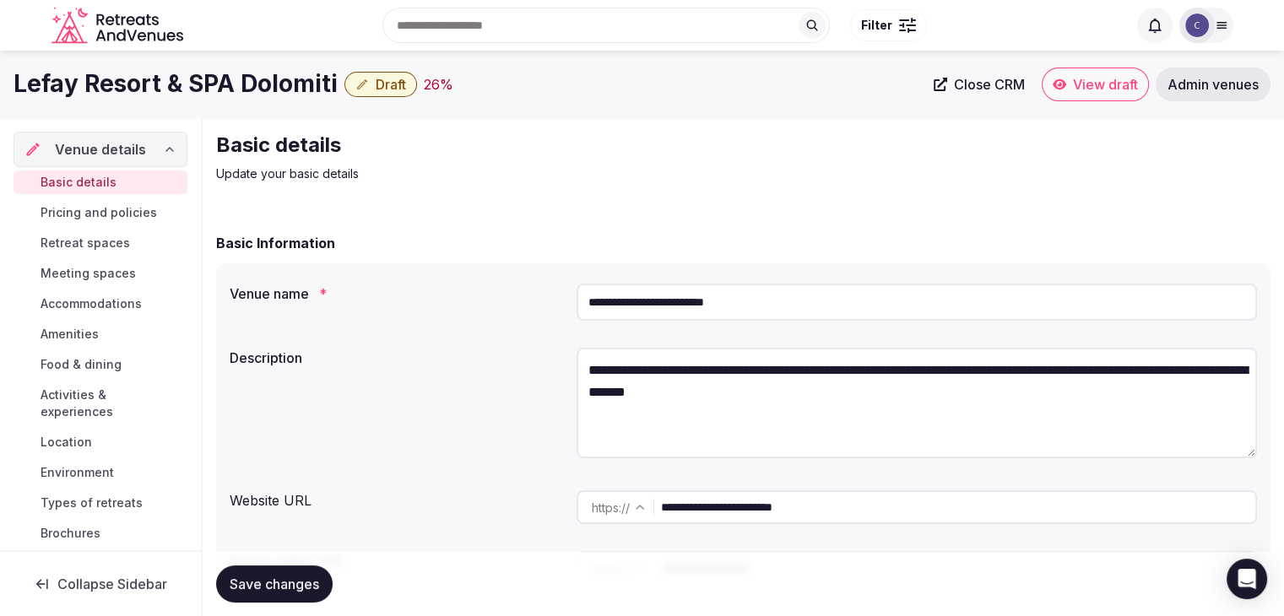
drag, startPoint x: 661, startPoint y: 304, endPoint x: 509, endPoint y: 280, distance: 153.8
click at [509, 280] on div "**********" at bounding box center [743, 302] width 1027 height 51
click at [786, 292] on input "**********" at bounding box center [917, 302] width 680 height 37
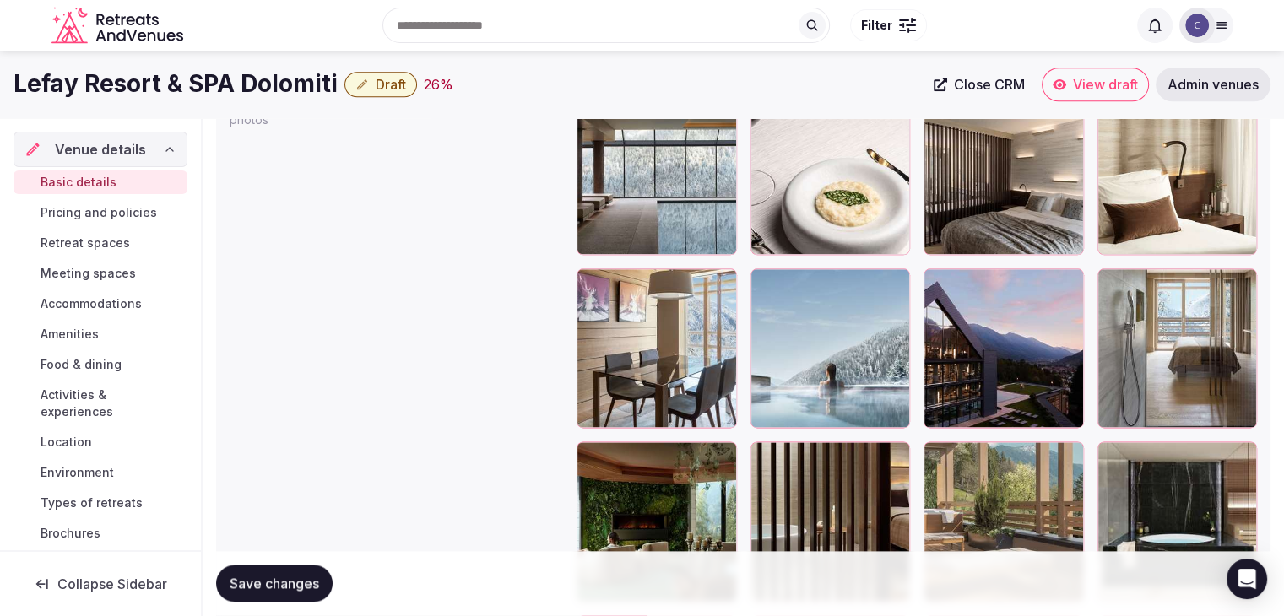
scroll to position [2015, 0]
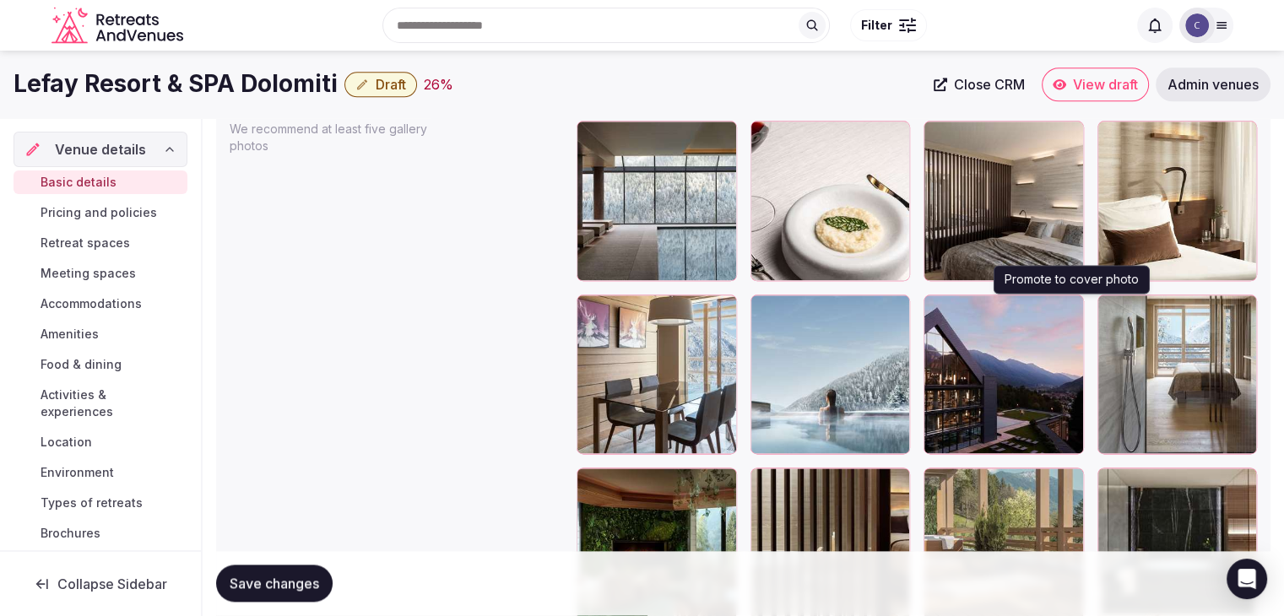
click at [1067, 306] on icon "button" at bounding box center [1066, 311] width 9 height 11
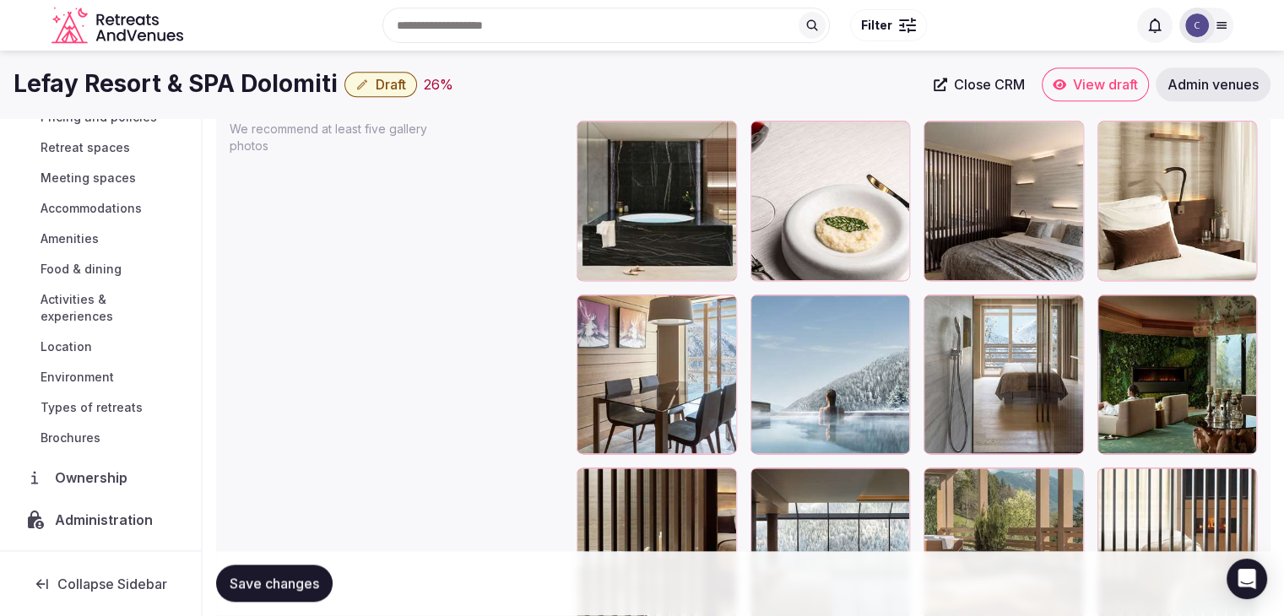
scroll to position [179, 0]
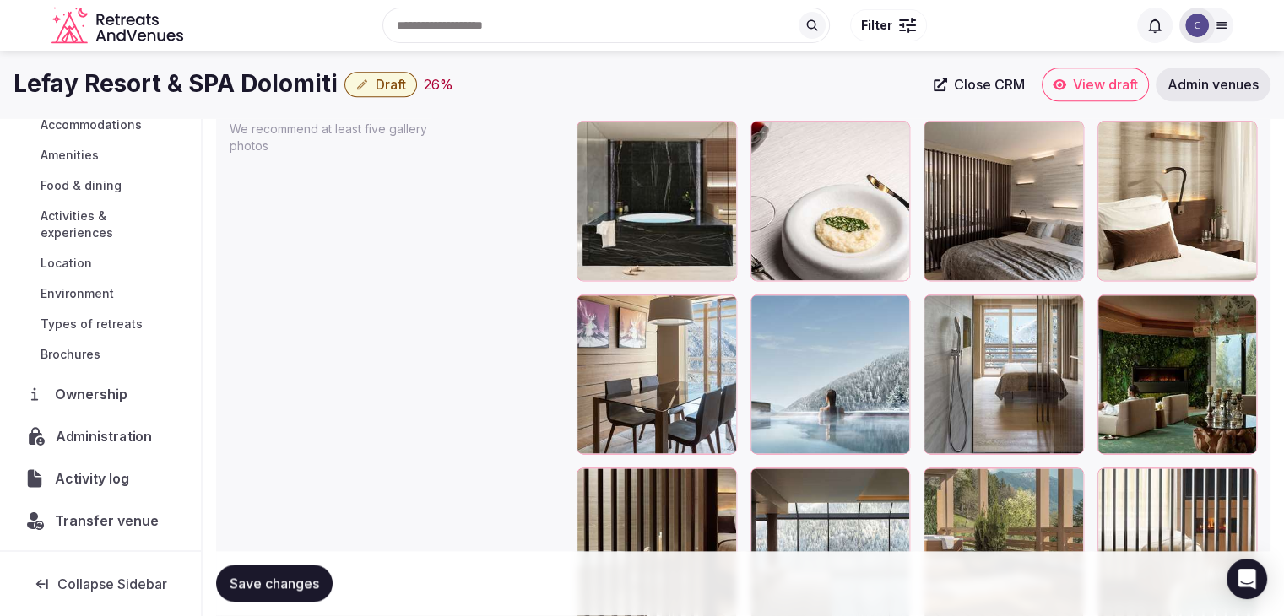
drag, startPoint x: 84, startPoint y: 438, endPoint x: 89, endPoint y: 398, distance: 41.0
click at [84, 437] on span "Administration" at bounding box center [107, 436] width 103 height 20
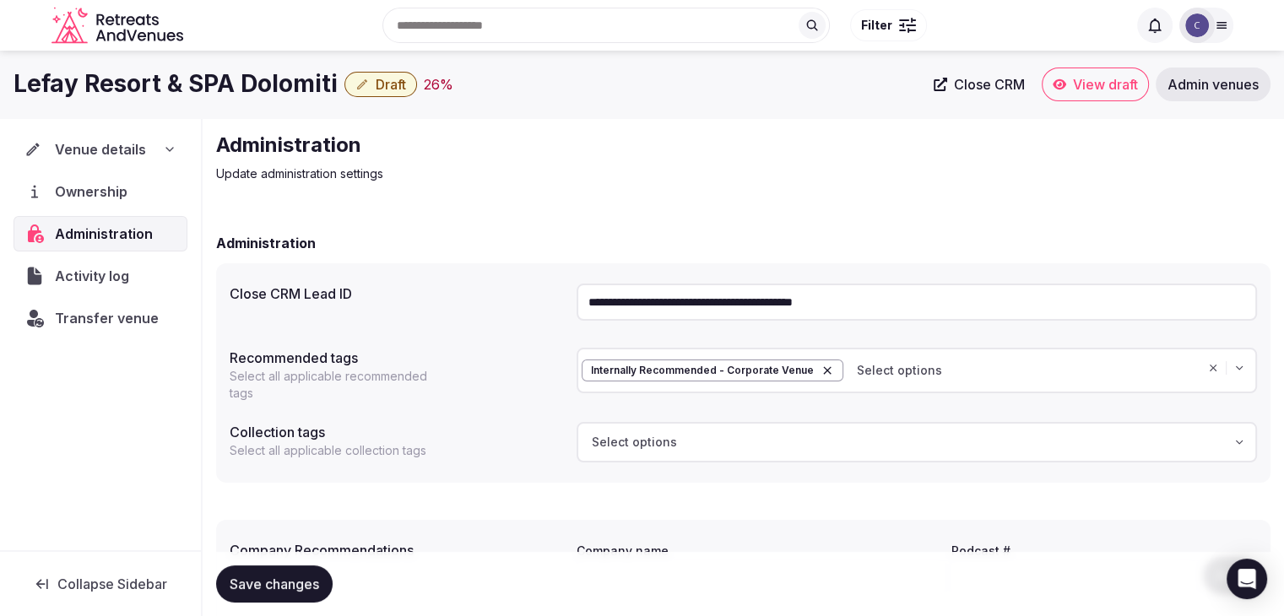
click at [722, 305] on input "**********" at bounding box center [917, 302] width 680 height 37
click at [112, 318] on span "Transfer venue" at bounding box center [107, 318] width 104 height 20
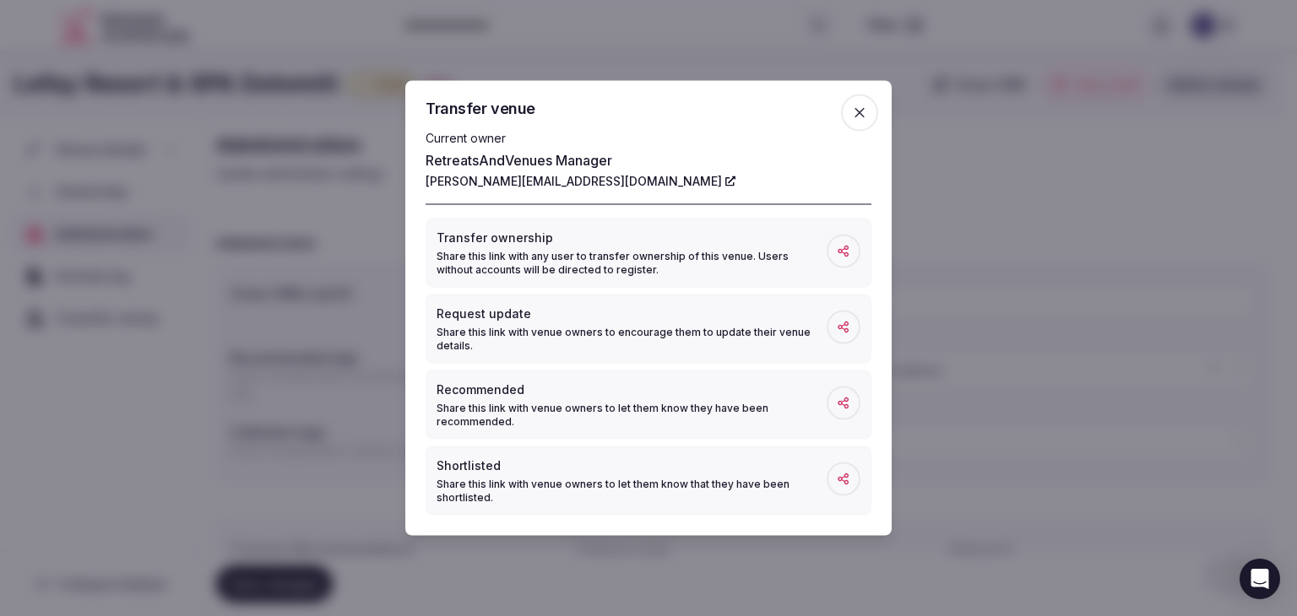
click at [861, 116] on icon "button" at bounding box center [859, 113] width 17 height 17
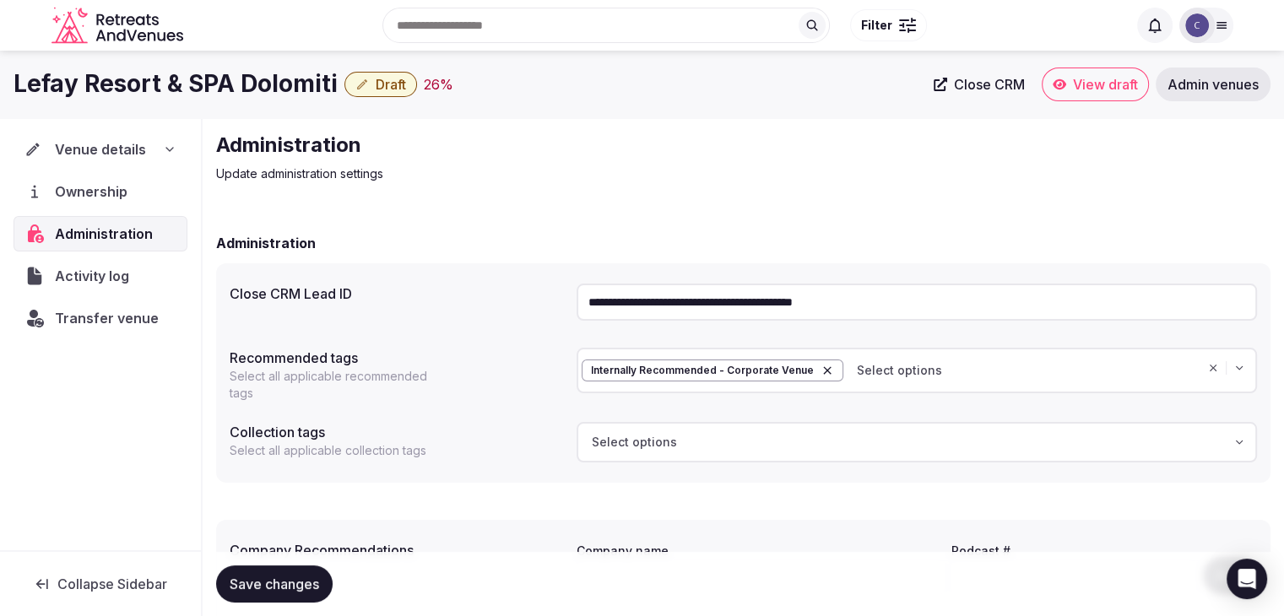
drag, startPoint x: 159, startPoint y: 148, endPoint x: 159, endPoint y: 164, distance: 16.0
click at [160, 149] on div "Venue details" at bounding box center [100, 149] width 152 height 20
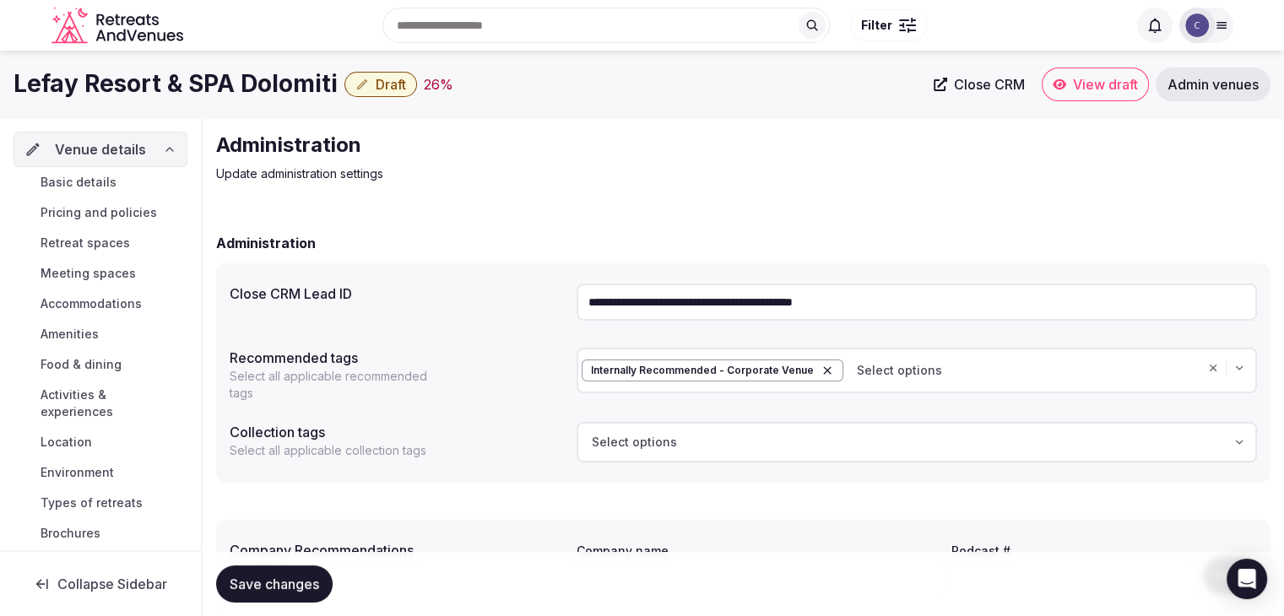
click at [145, 180] on link "Basic details" at bounding box center [101, 183] width 174 height 24
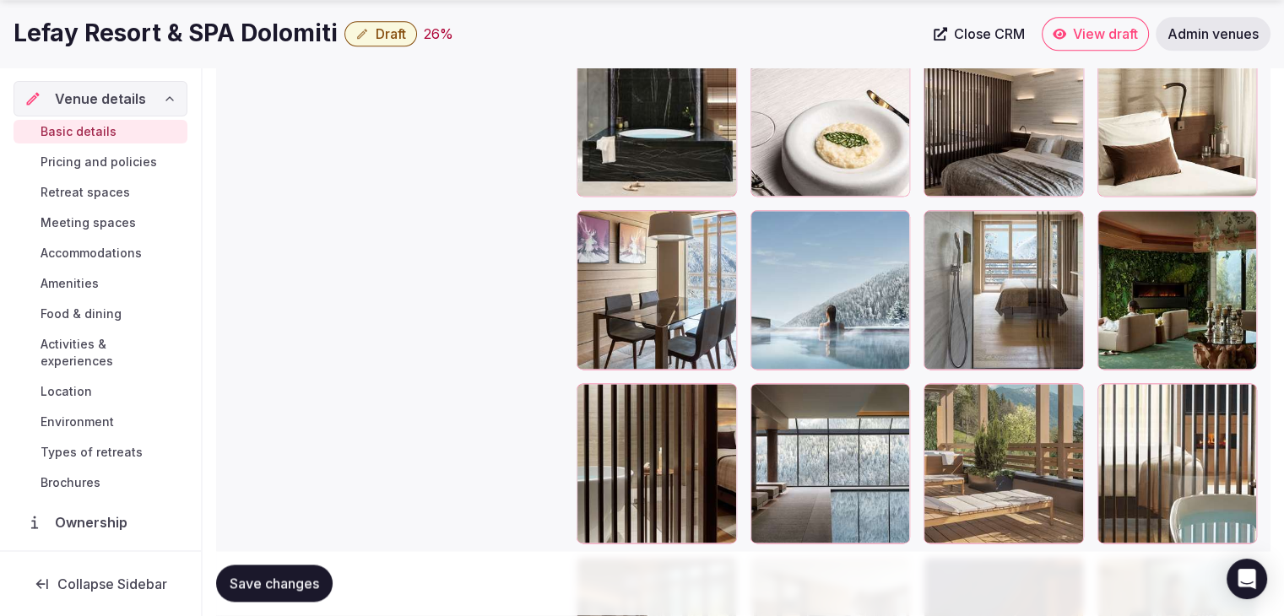
scroll to position [2353, 0]
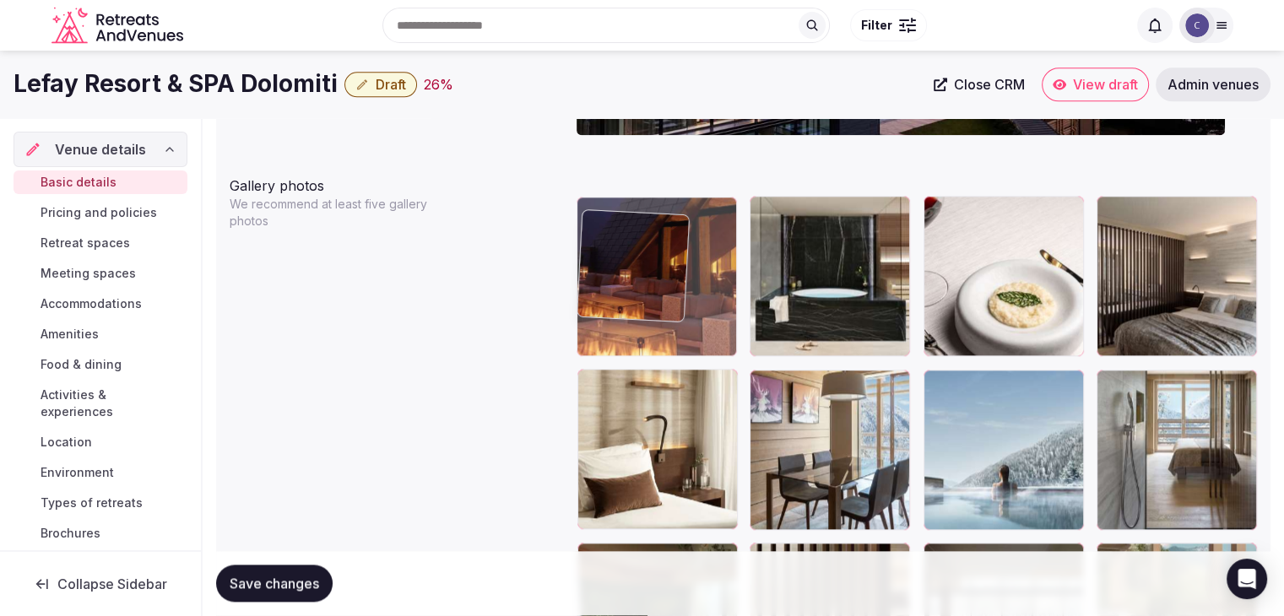
drag, startPoint x: 942, startPoint y: 317, endPoint x: 573, endPoint y: 89, distance: 433.7
click at [576, 72] on body "**********" at bounding box center [642, 51] width 1284 height 3982
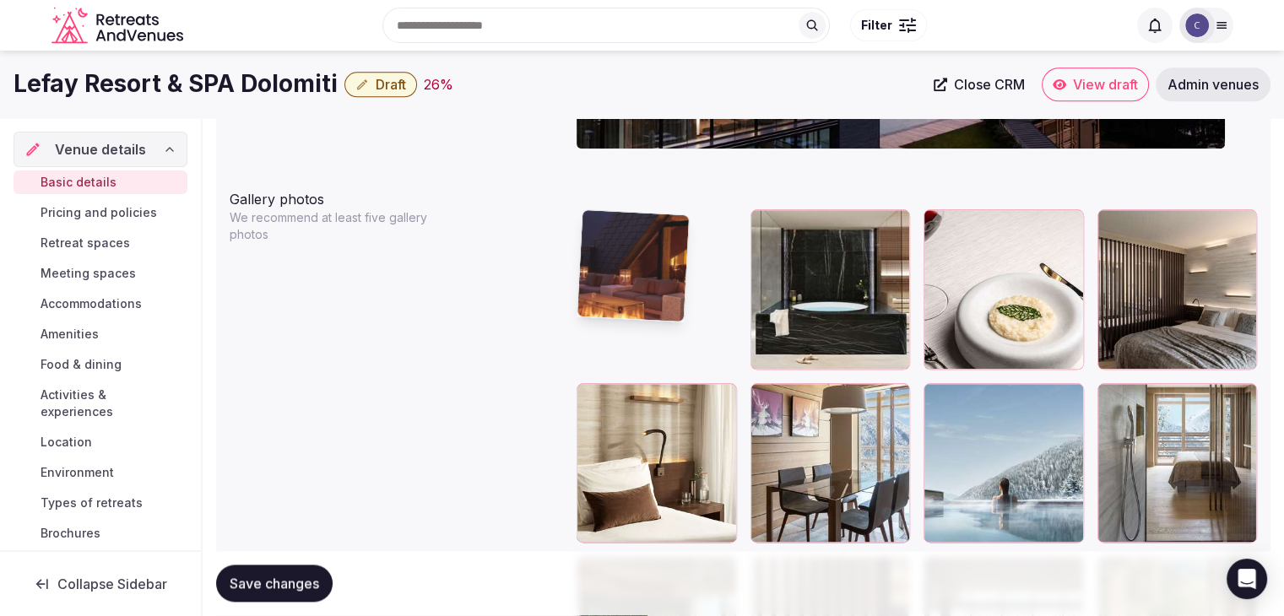
click at [582, 252] on div at bounding box center [657, 289] width 160 height 160
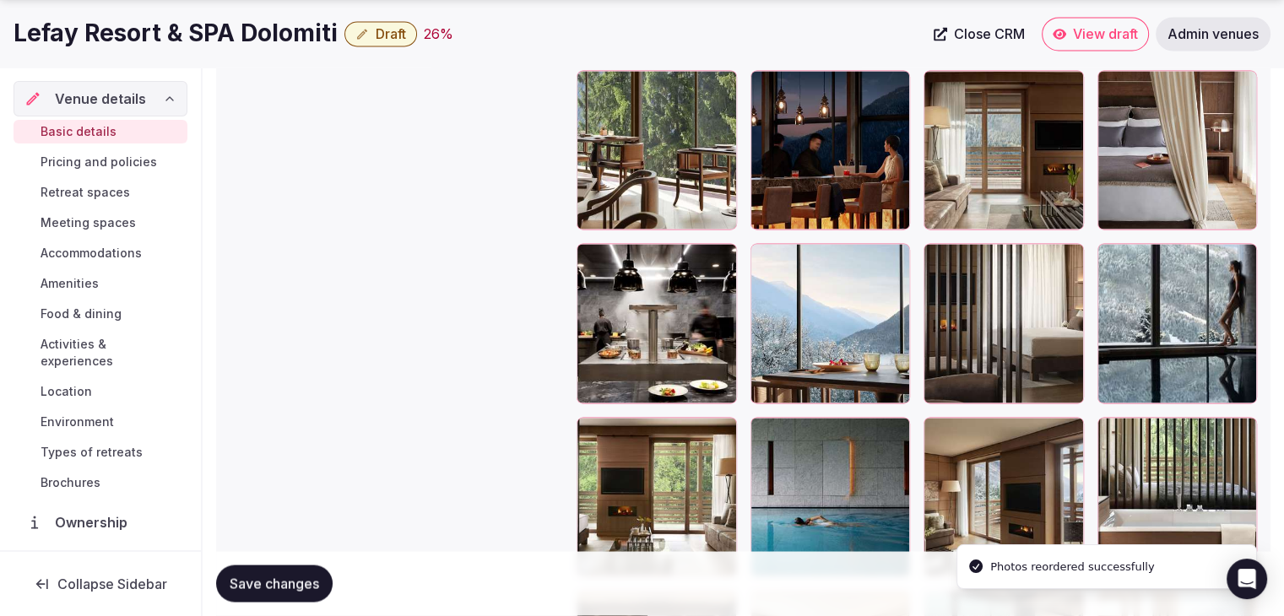
scroll to position [3024, 0]
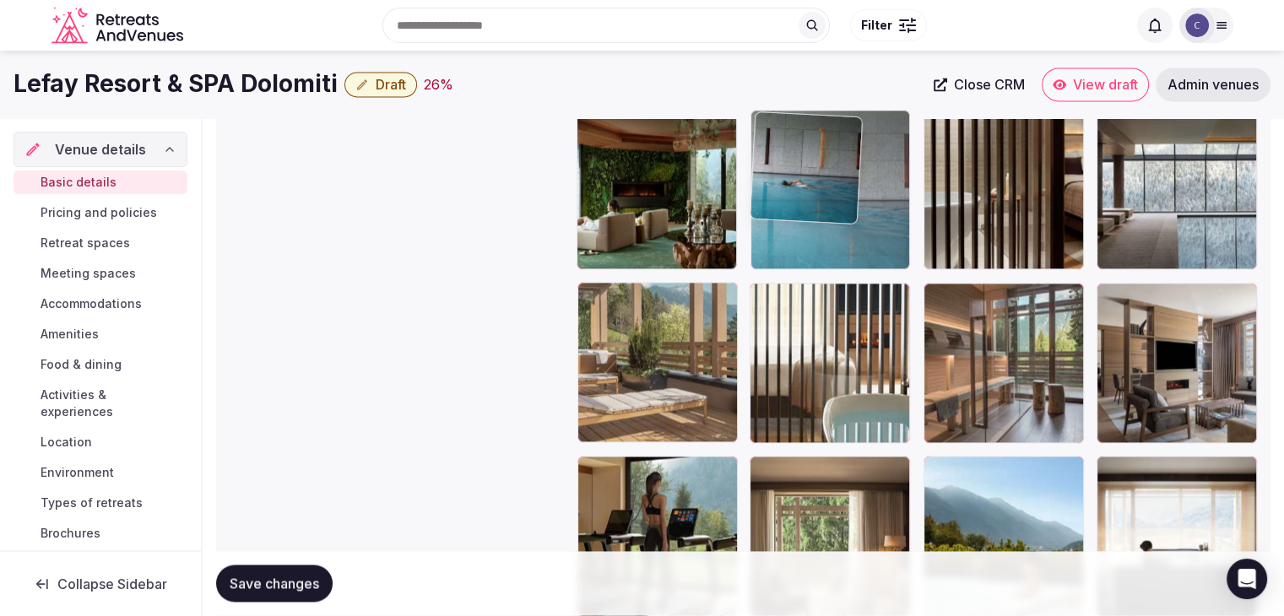
drag, startPoint x: 761, startPoint y: 339, endPoint x: 776, endPoint y: 111, distance: 228.4
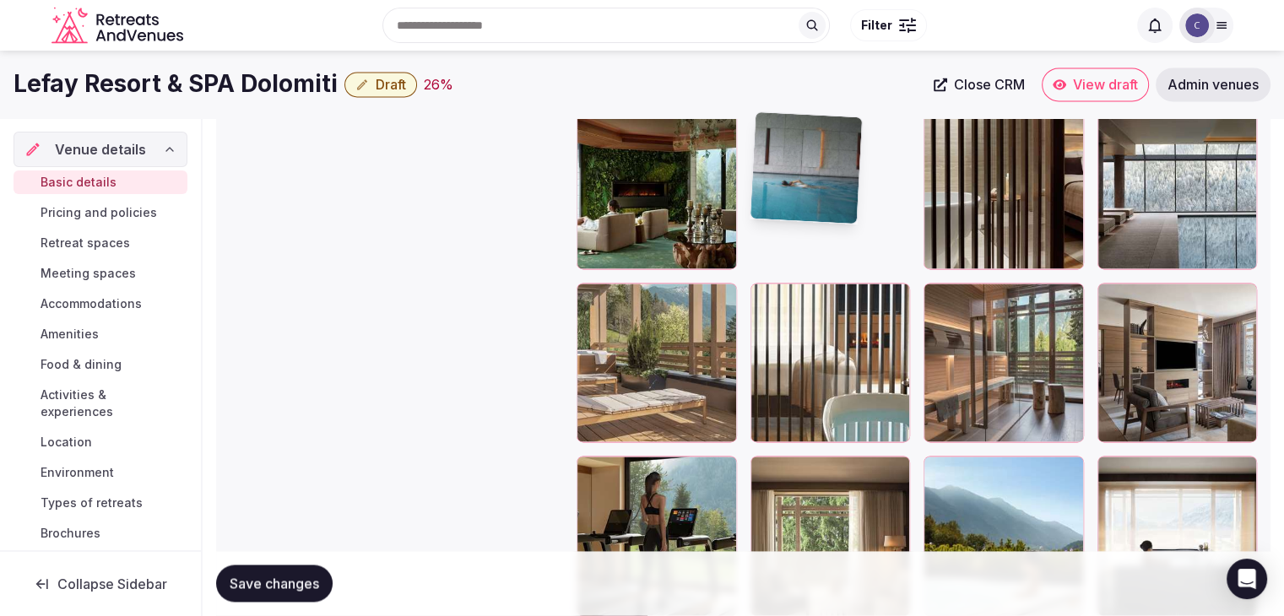
scroll to position [2371, 0]
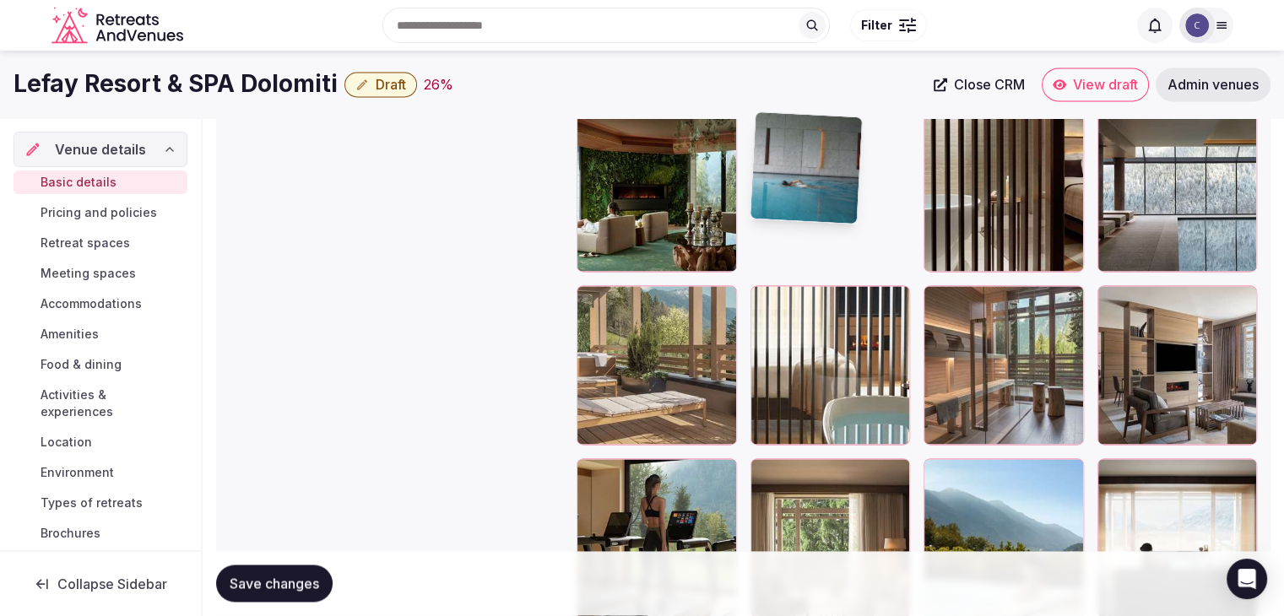
click at [776, 111] on div at bounding box center [807, 168] width 114 height 114
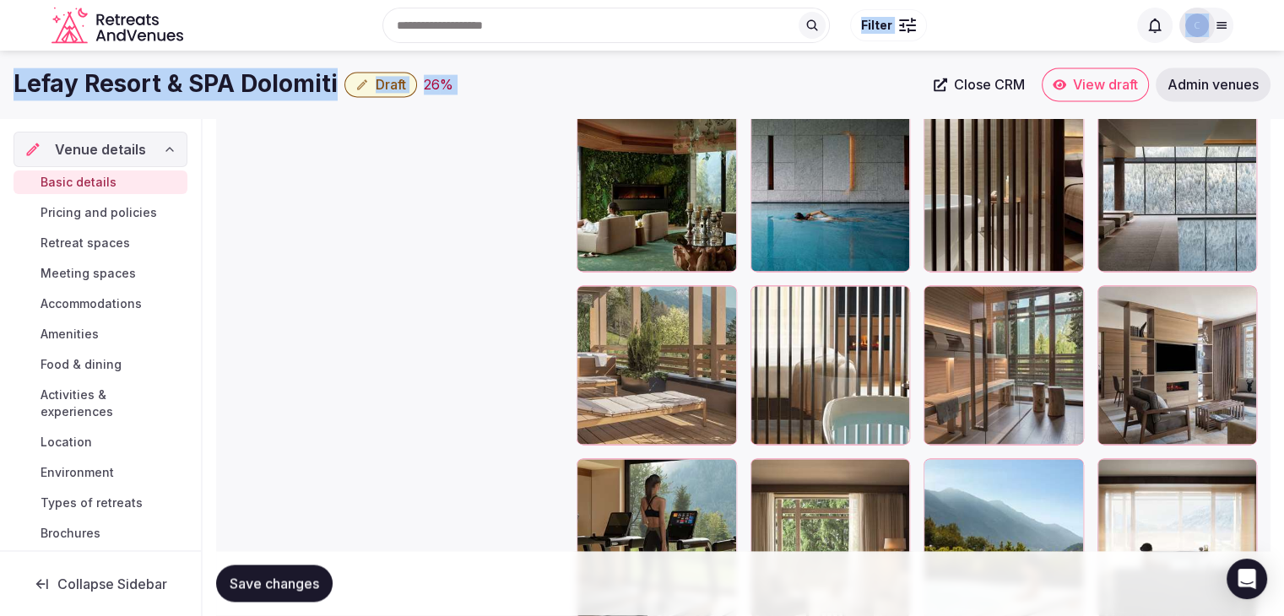
drag, startPoint x: 776, startPoint y: 111, endPoint x: 779, endPoint y: 66, distance: 44.9
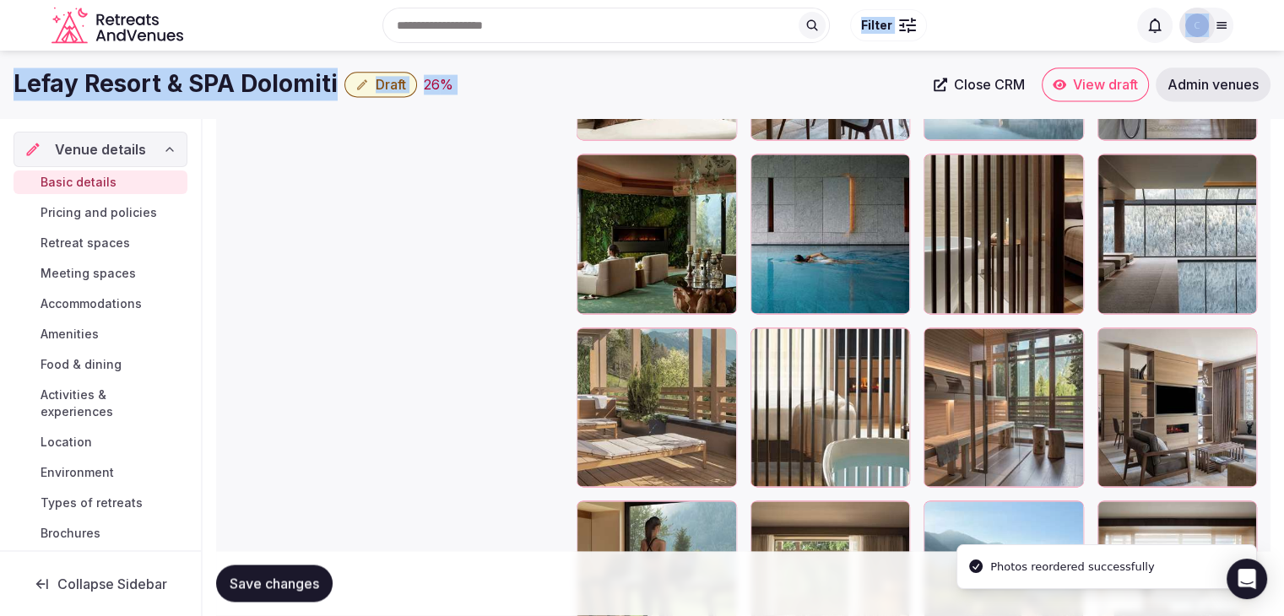
scroll to position [2118, 0]
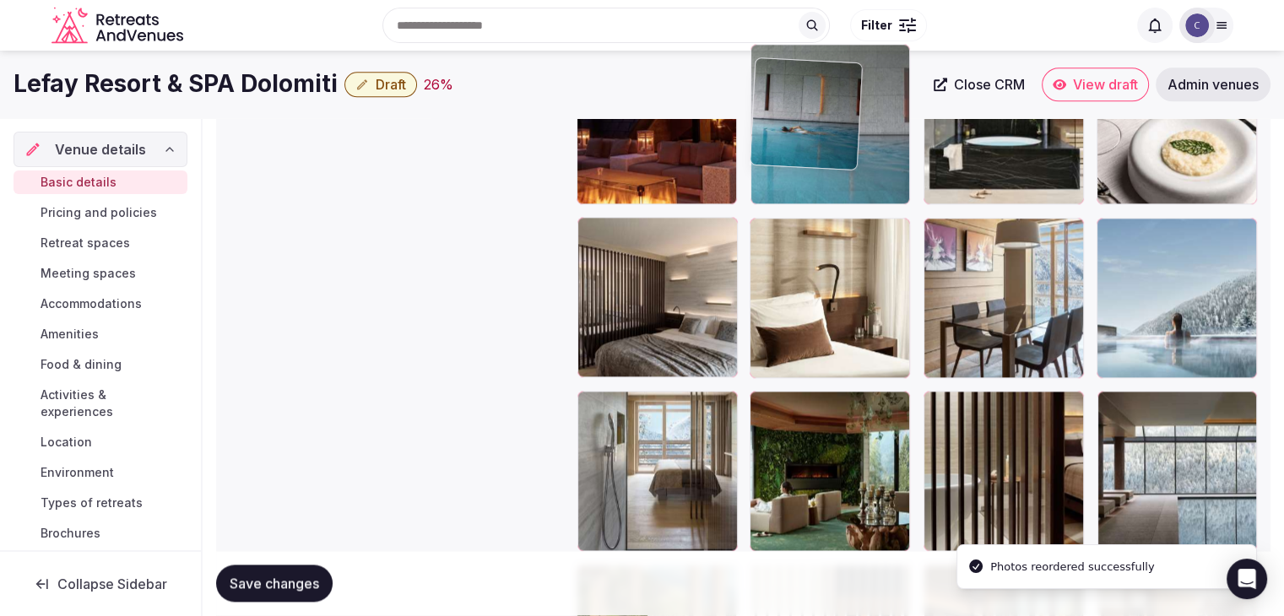
drag, startPoint x: 766, startPoint y: 371, endPoint x: 764, endPoint y: 117, distance: 254.1
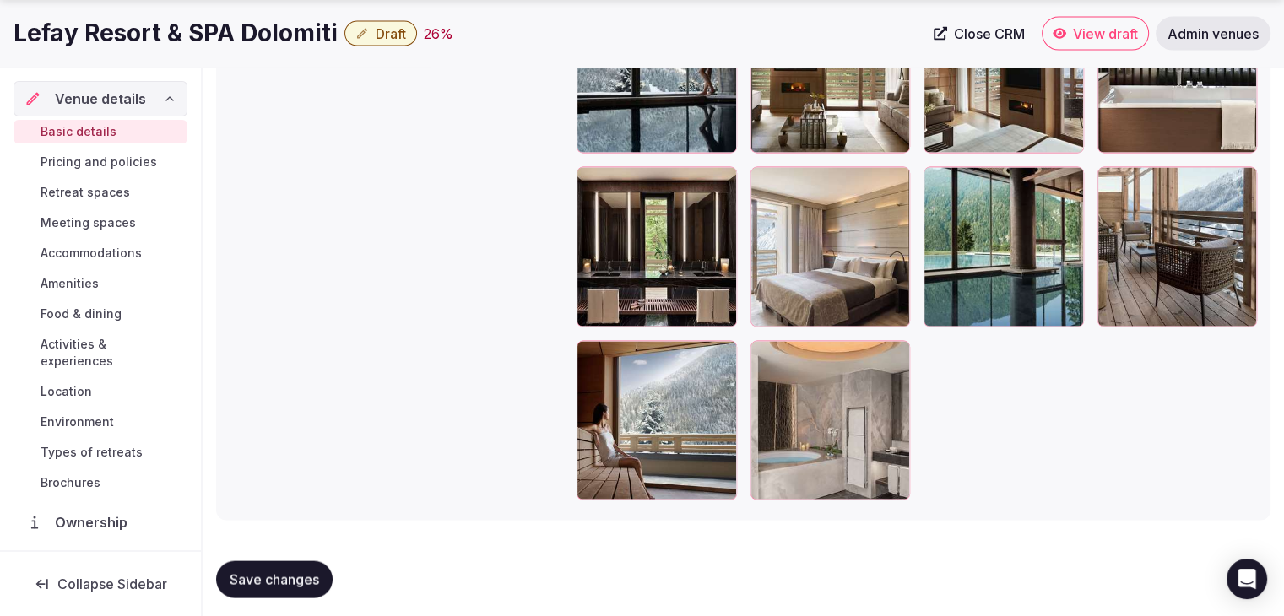
scroll to position [3366, 0]
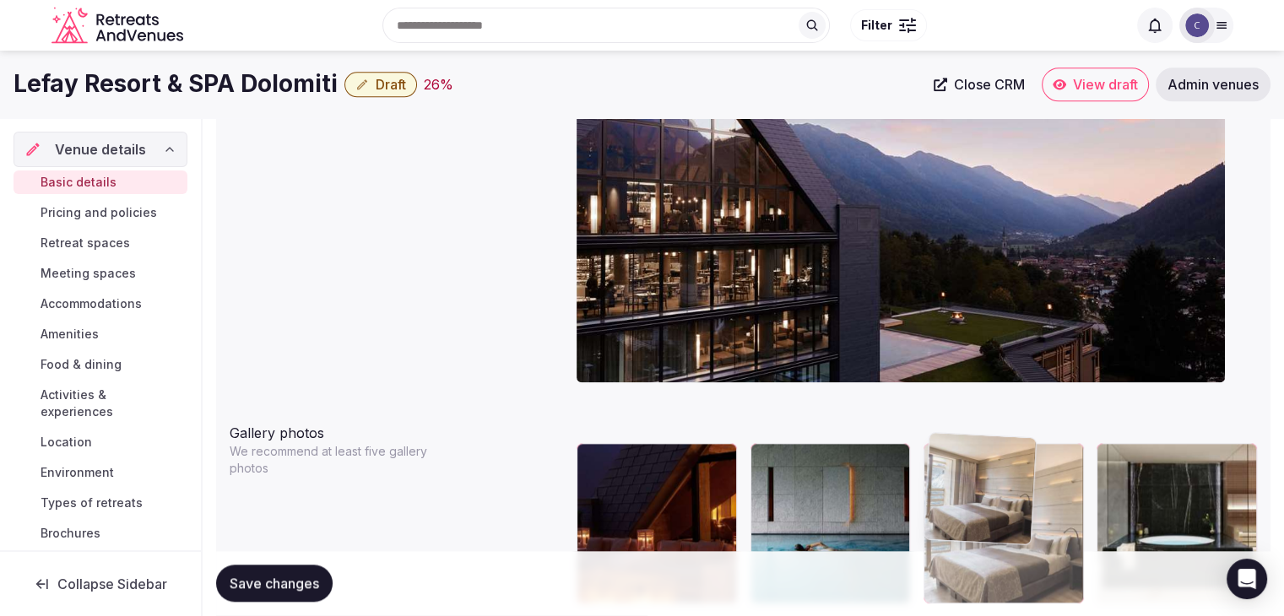
drag, startPoint x: 769, startPoint y: 170, endPoint x: 980, endPoint y: 518, distance: 406.8
click at [978, 521] on body "**********" at bounding box center [642, 298] width 1284 height 3982
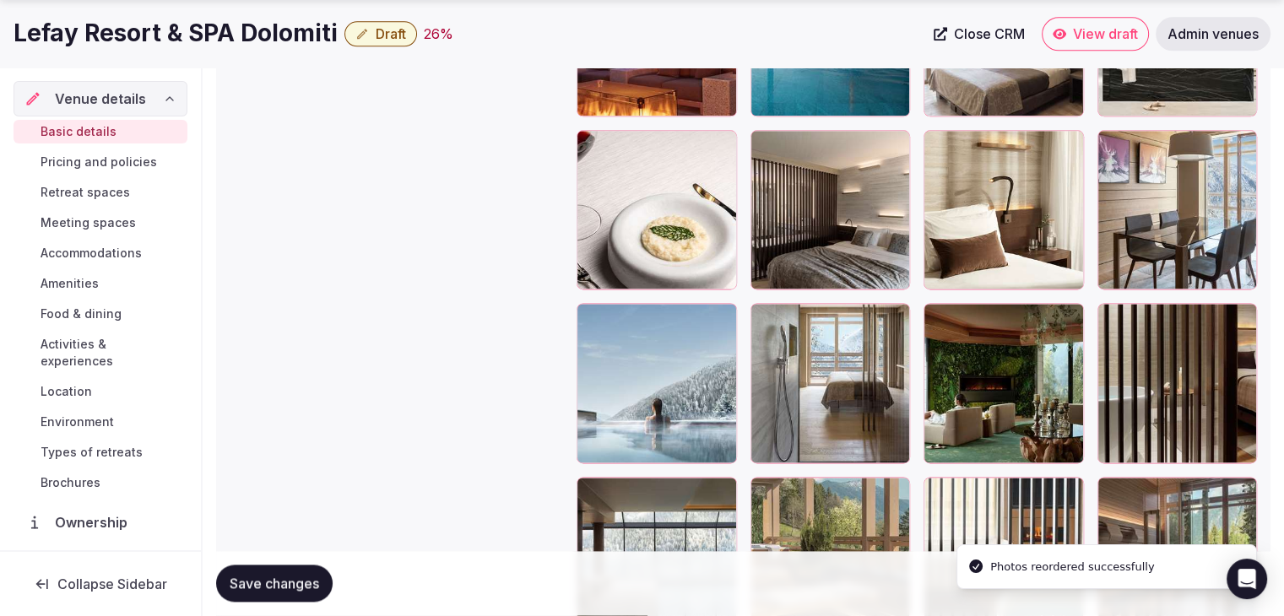
scroll to position [2209, 0]
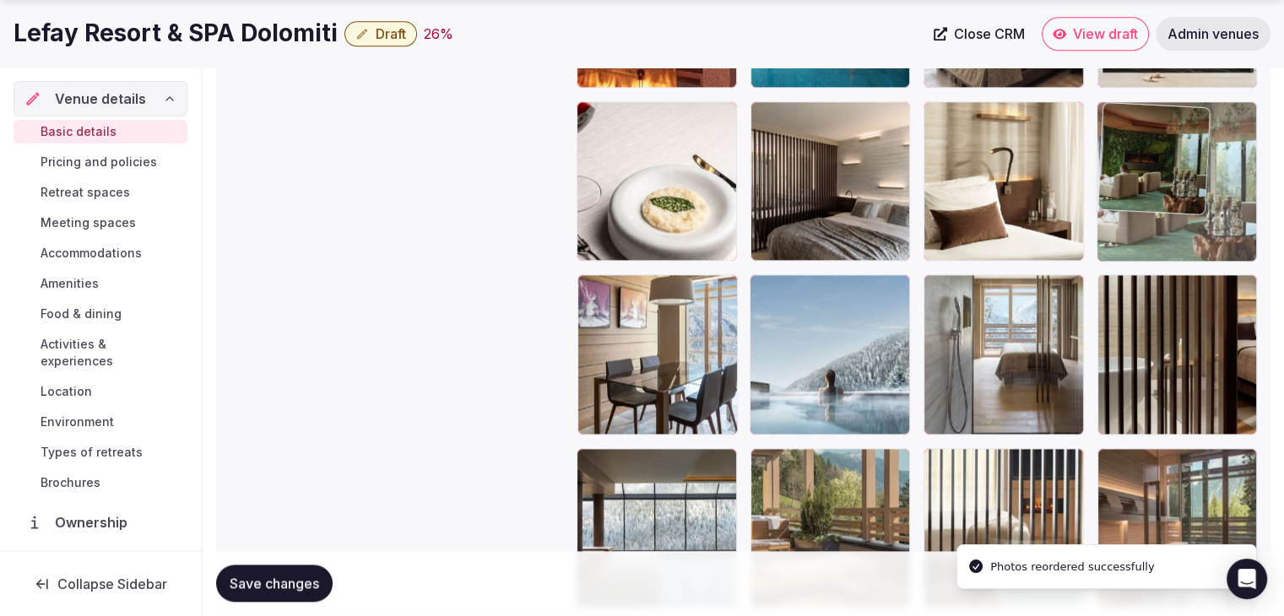
drag, startPoint x: 947, startPoint y: 281, endPoint x: 1077, endPoint y: 100, distance: 222.6
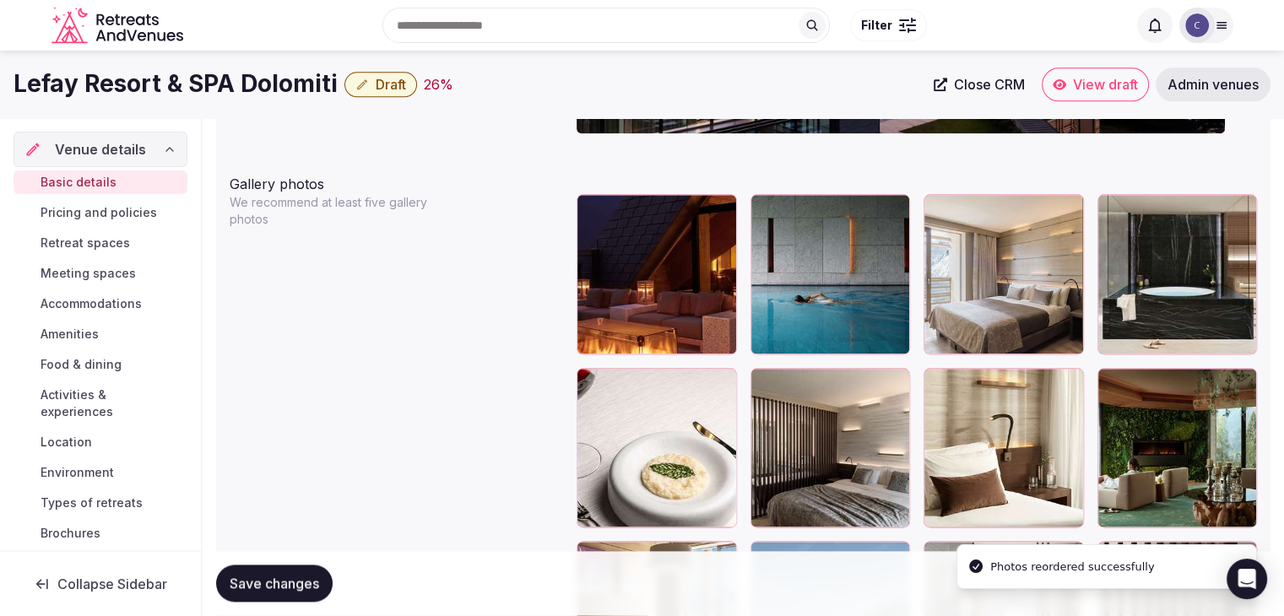
scroll to position [1869, 0]
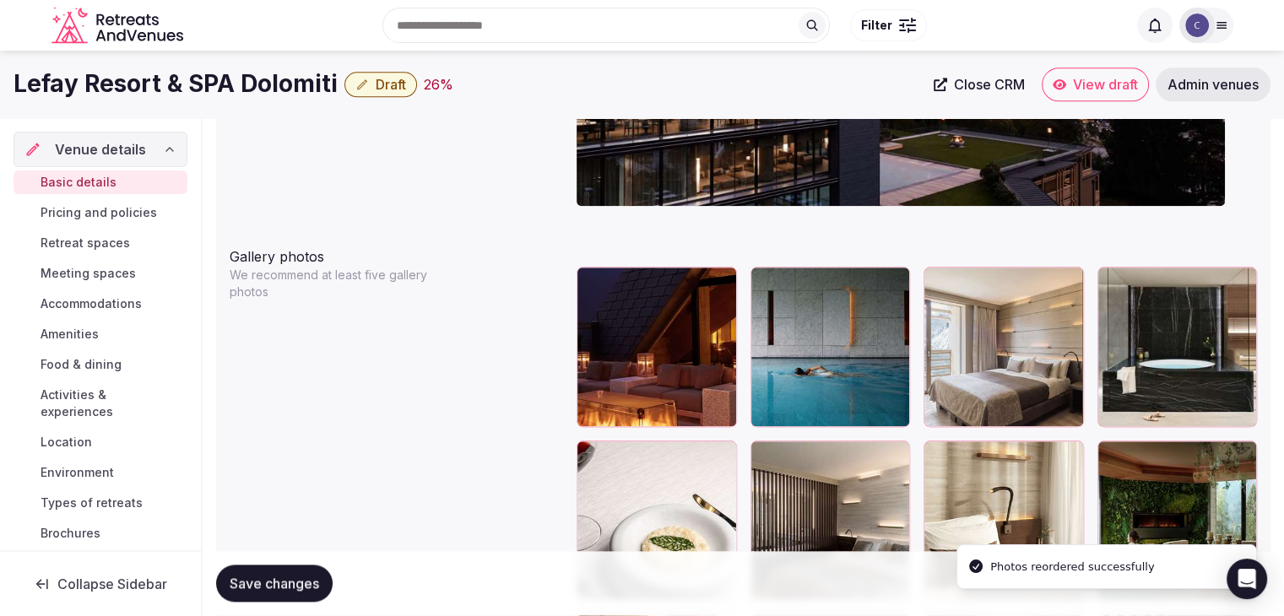
drag, startPoint x: 1108, startPoint y: 459, endPoint x: 1110, endPoint y: 329, distance: 130.0
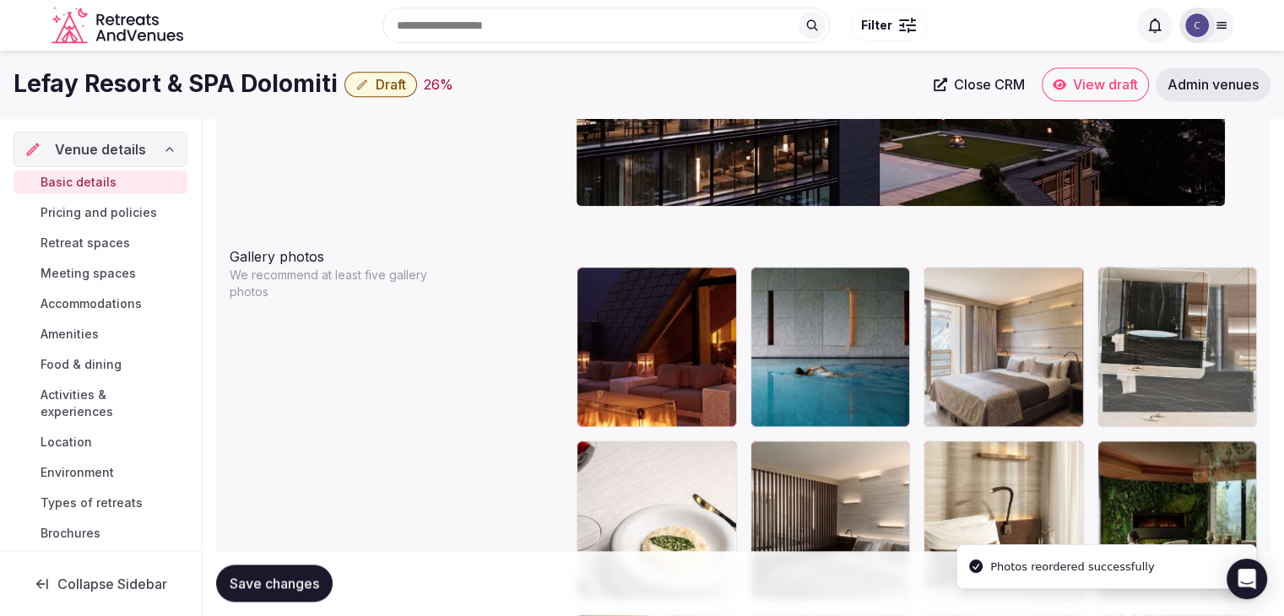
click at [1110, 328] on body "**********" at bounding box center [642, 122] width 1284 height 3982
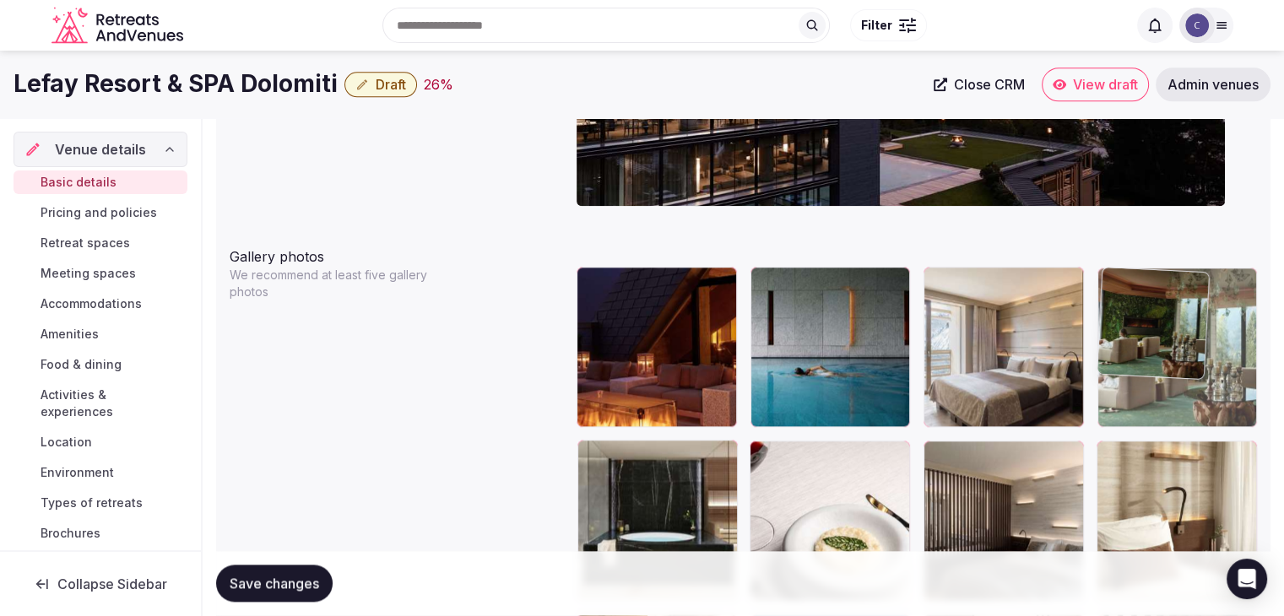
drag, startPoint x: 1118, startPoint y: 432, endPoint x: 1129, endPoint y: 379, distance: 54.3
click at [1129, 382] on body "**********" at bounding box center [642, 122] width 1284 height 3982
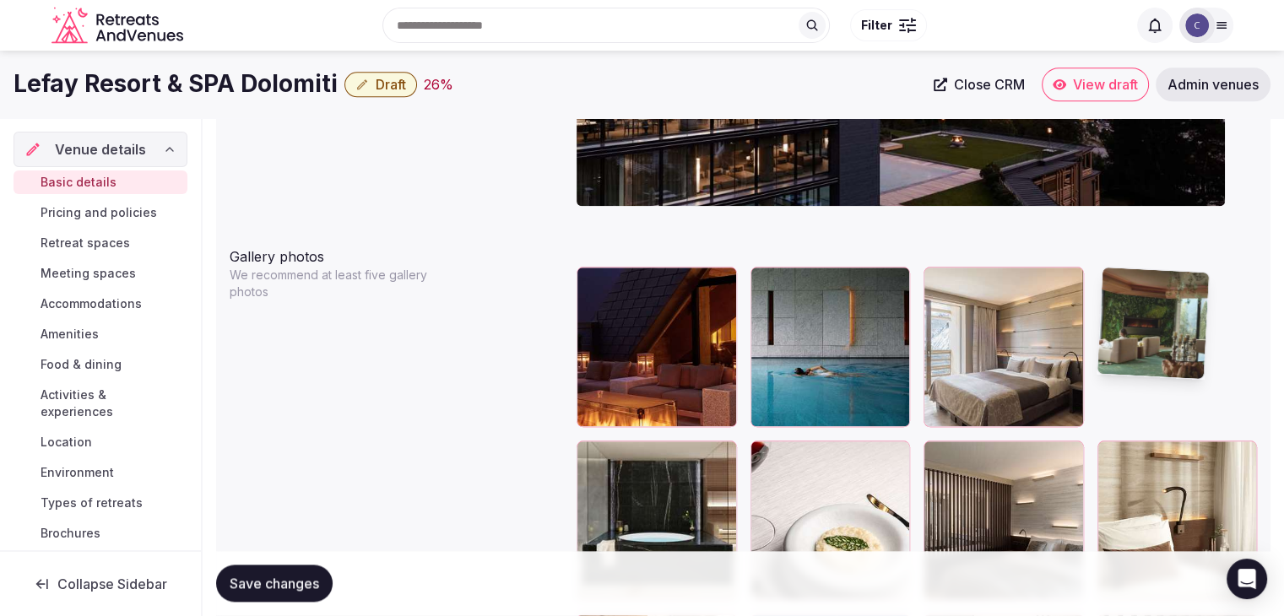
click at [1129, 378] on img at bounding box center [1152, 323] width 111 height 111
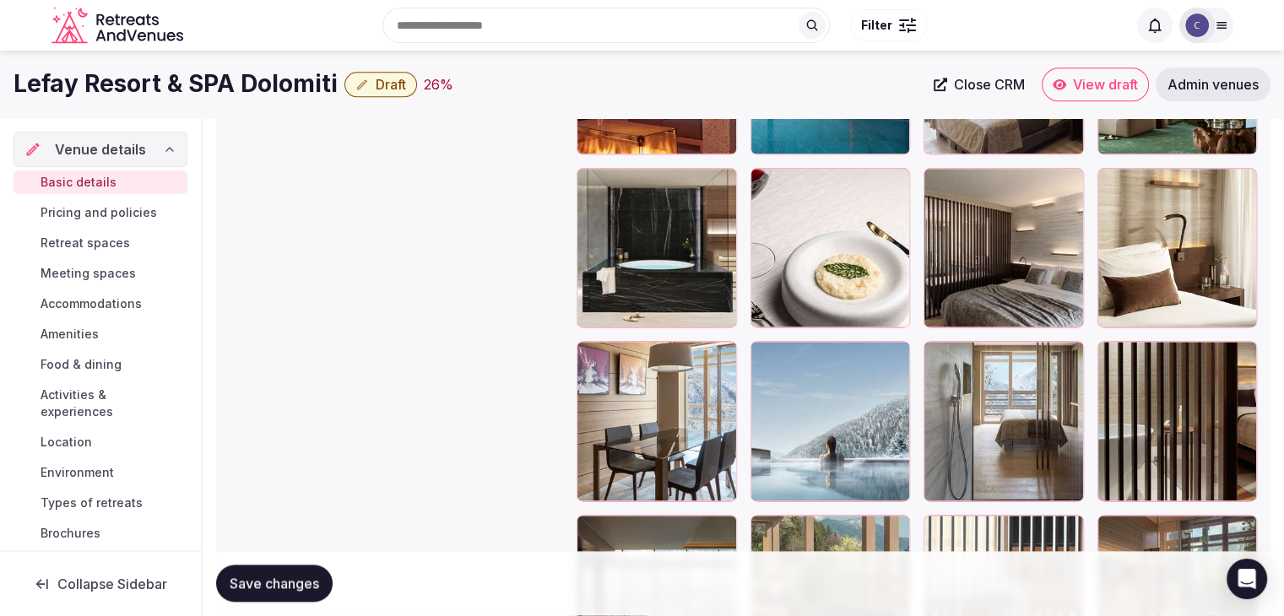
scroll to position [2038, 0]
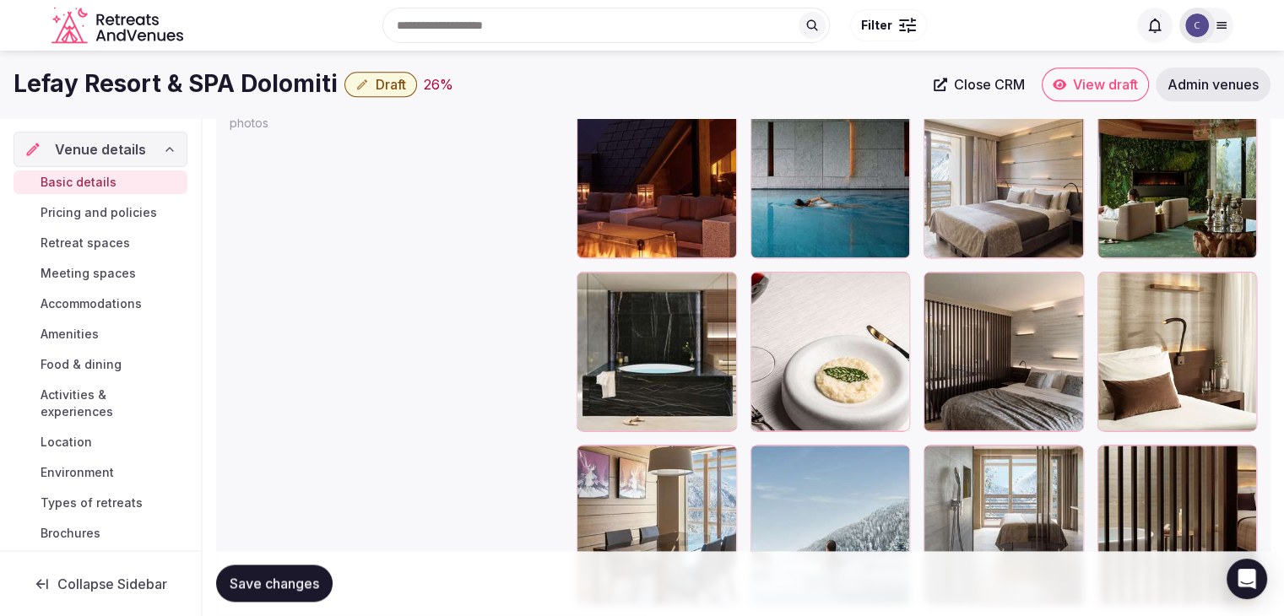
click at [766, 458] on icon at bounding box center [764, 458] width 20 height 20
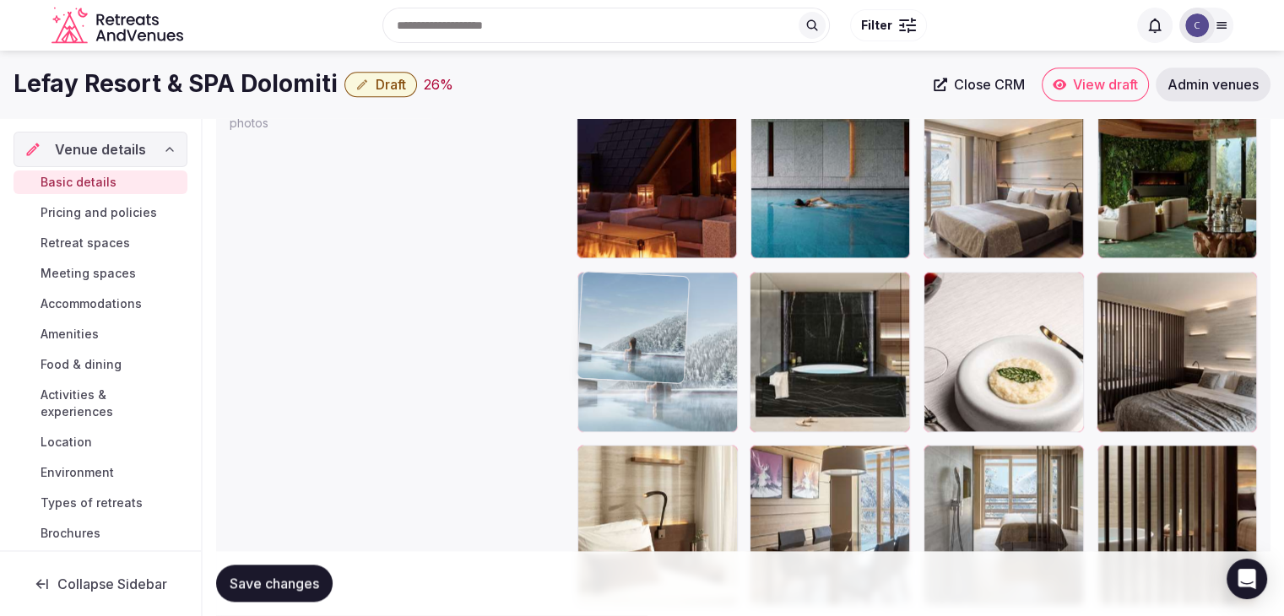
drag, startPoint x: 766, startPoint y: 458, endPoint x: 626, endPoint y: 333, distance: 187.8
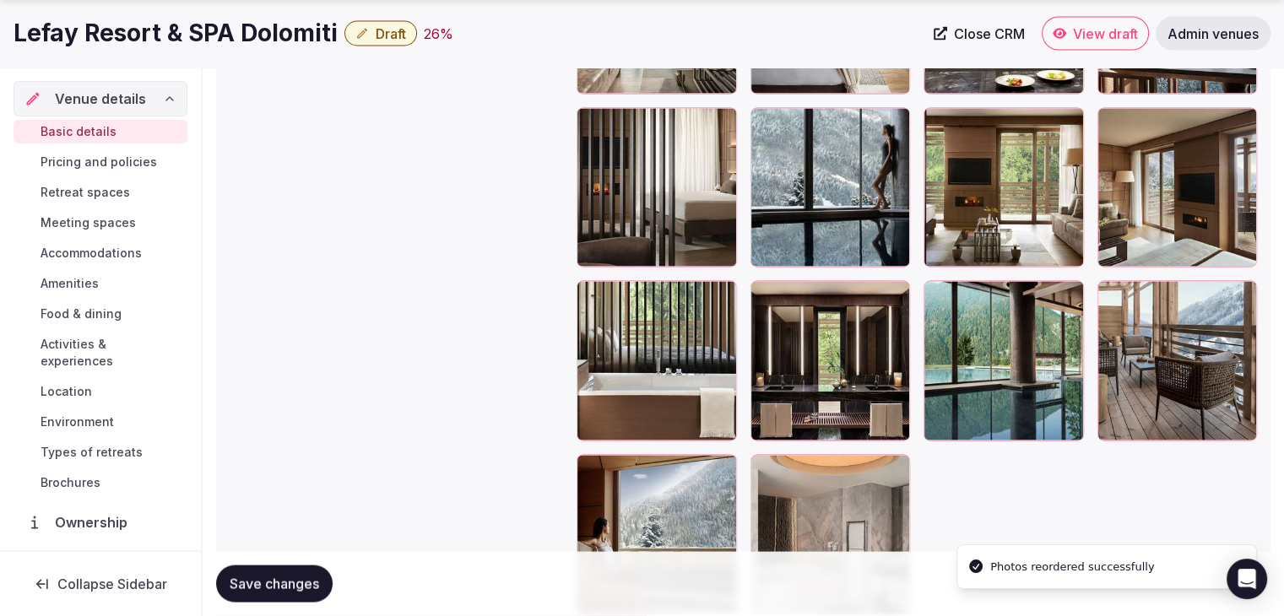
scroll to position [3366, 0]
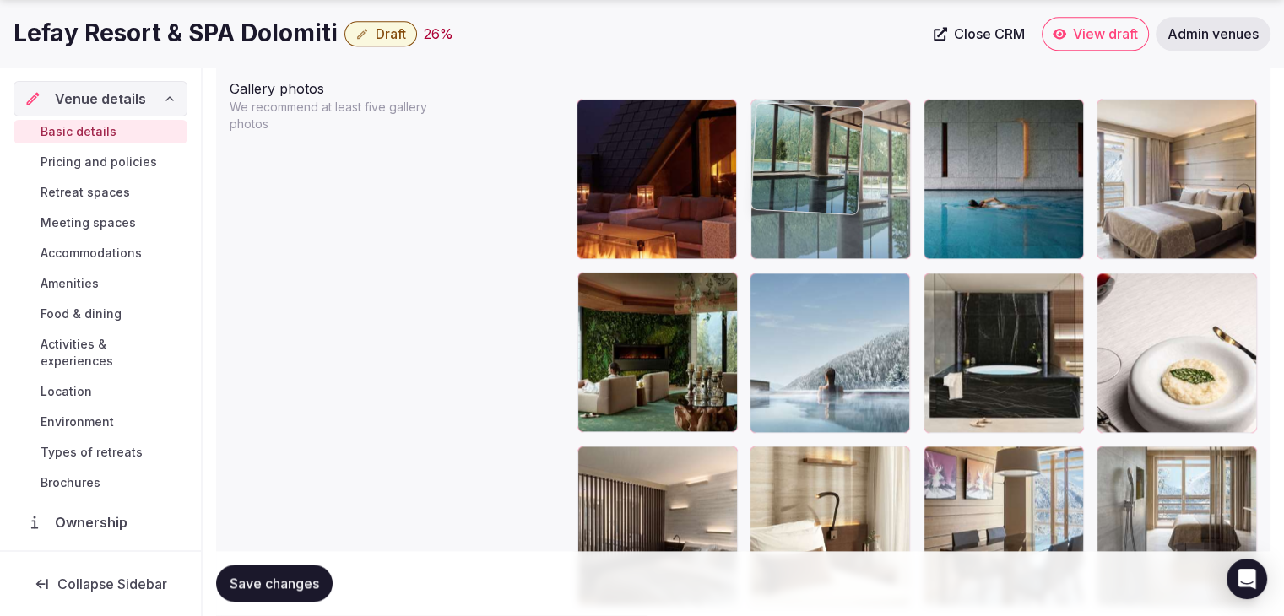
drag, startPoint x: 942, startPoint y: 177, endPoint x: 777, endPoint y: 104, distance: 181.0
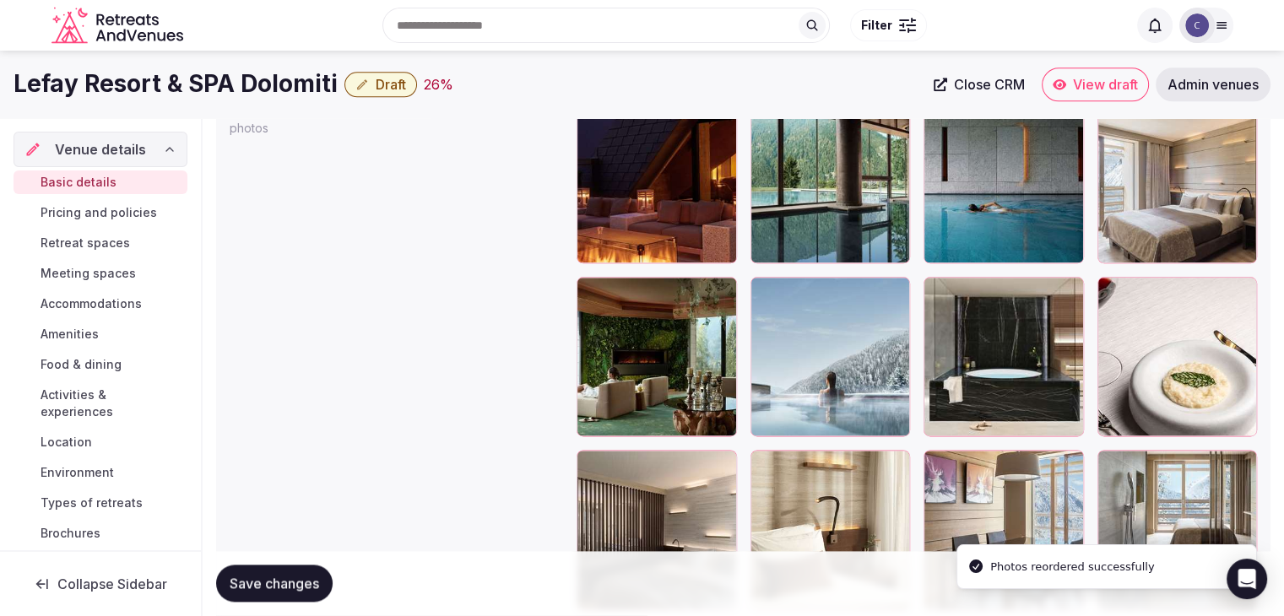
scroll to position [1948, 0]
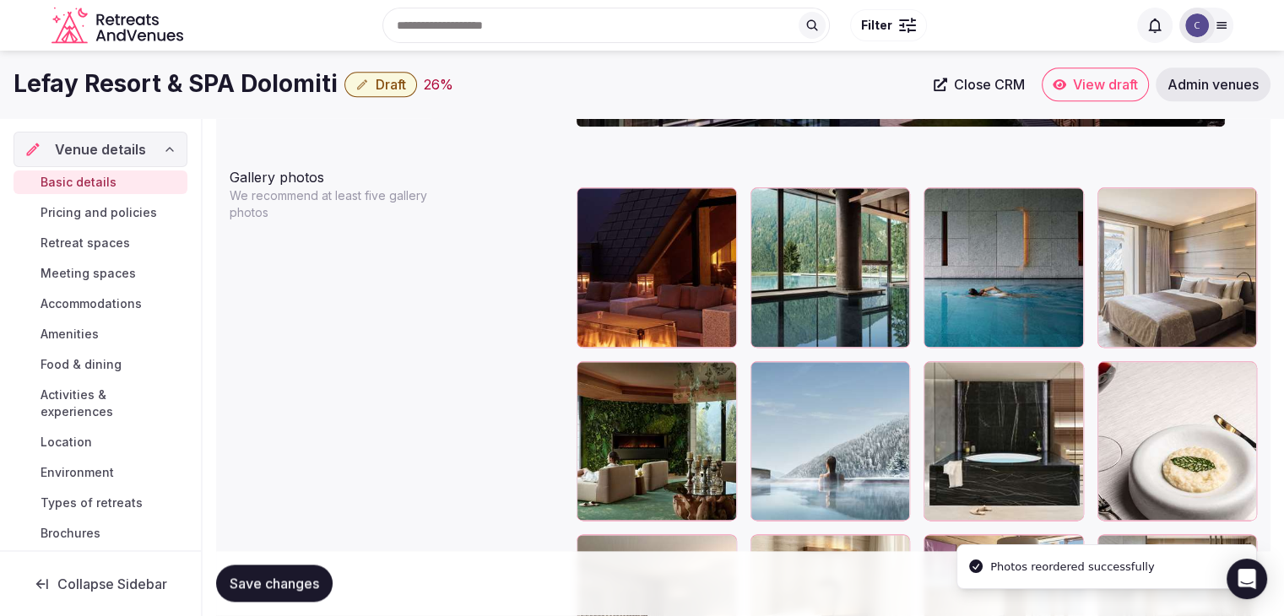
click at [767, 377] on icon at bounding box center [764, 375] width 20 height 20
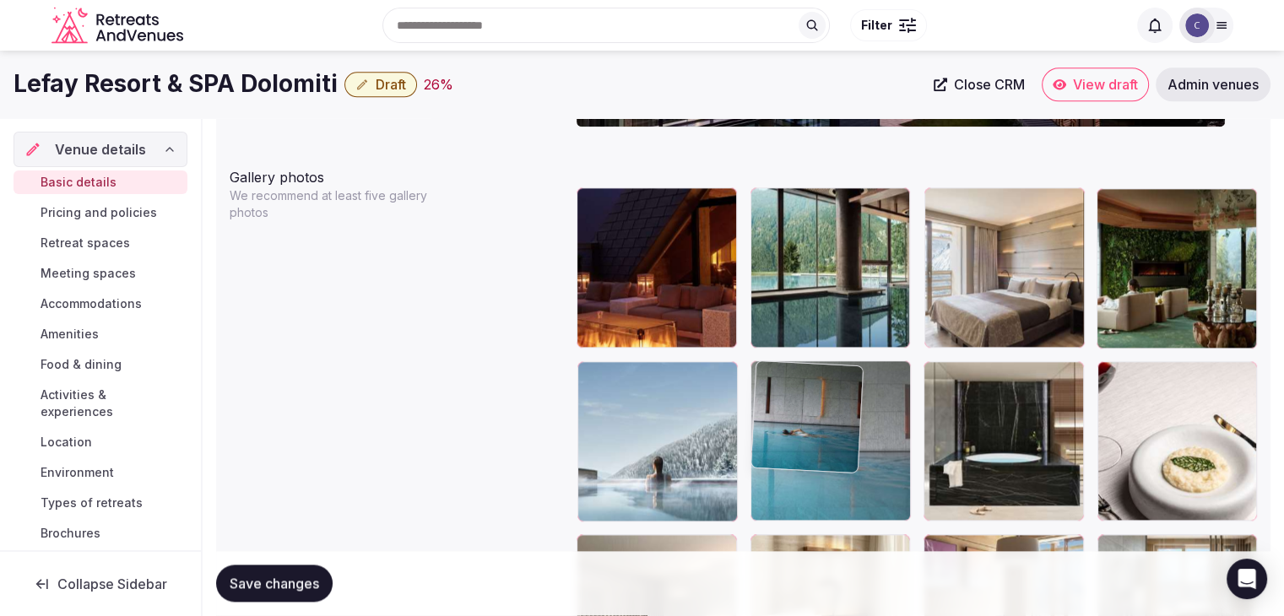
drag, startPoint x: 937, startPoint y: 204, endPoint x: 809, endPoint y: 426, distance: 256.4
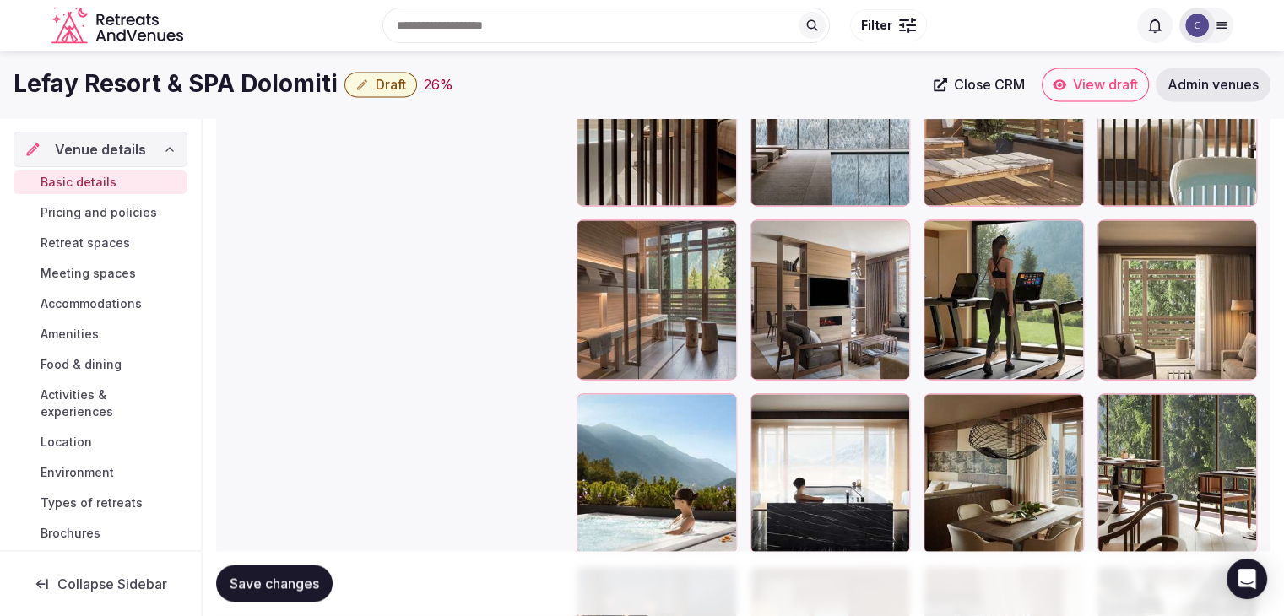
scroll to position [2606, 0]
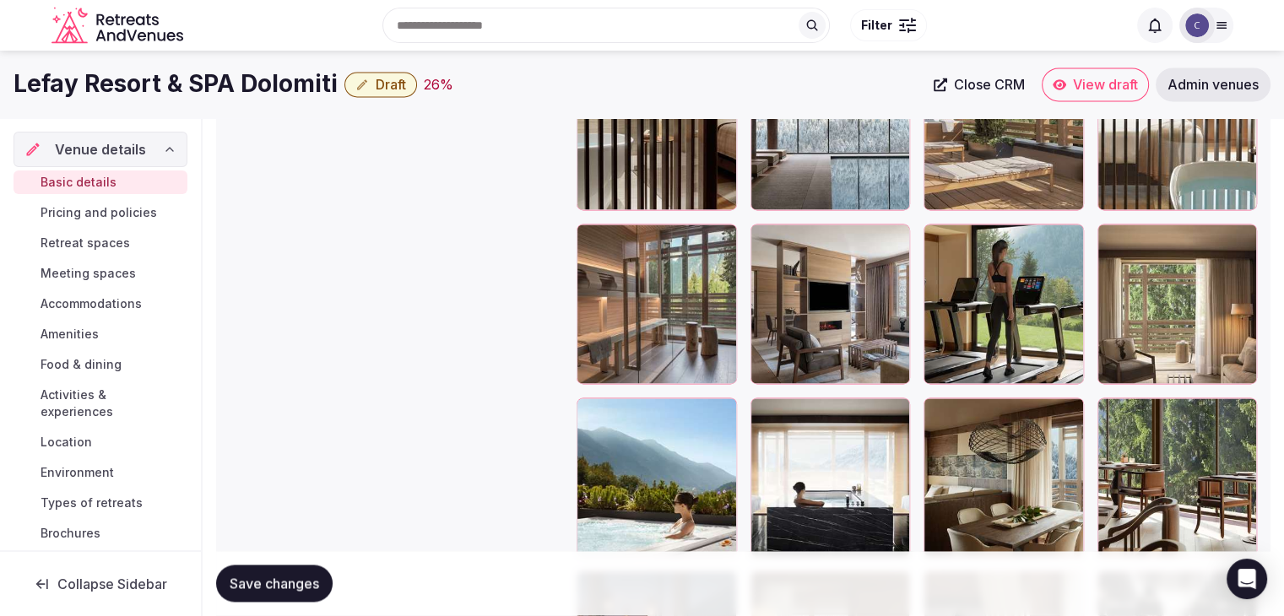
drag, startPoint x: 1118, startPoint y: 408, endPoint x: 1118, endPoint y: 398, distance: 9.3
click at [1118, 405] on div at bounding box center [1110, 411] width 27 height 27
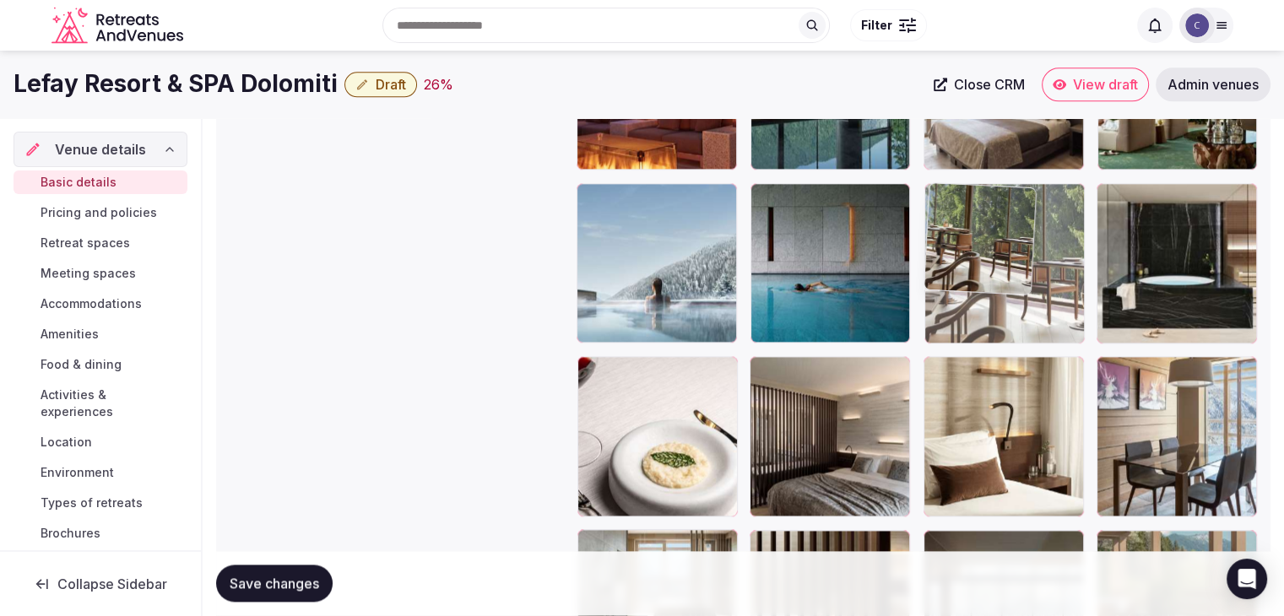
drag, startPoint x: 1118, startPoint y: 398, endPoint x: 960, endPoint y: 201, distance: 252.9
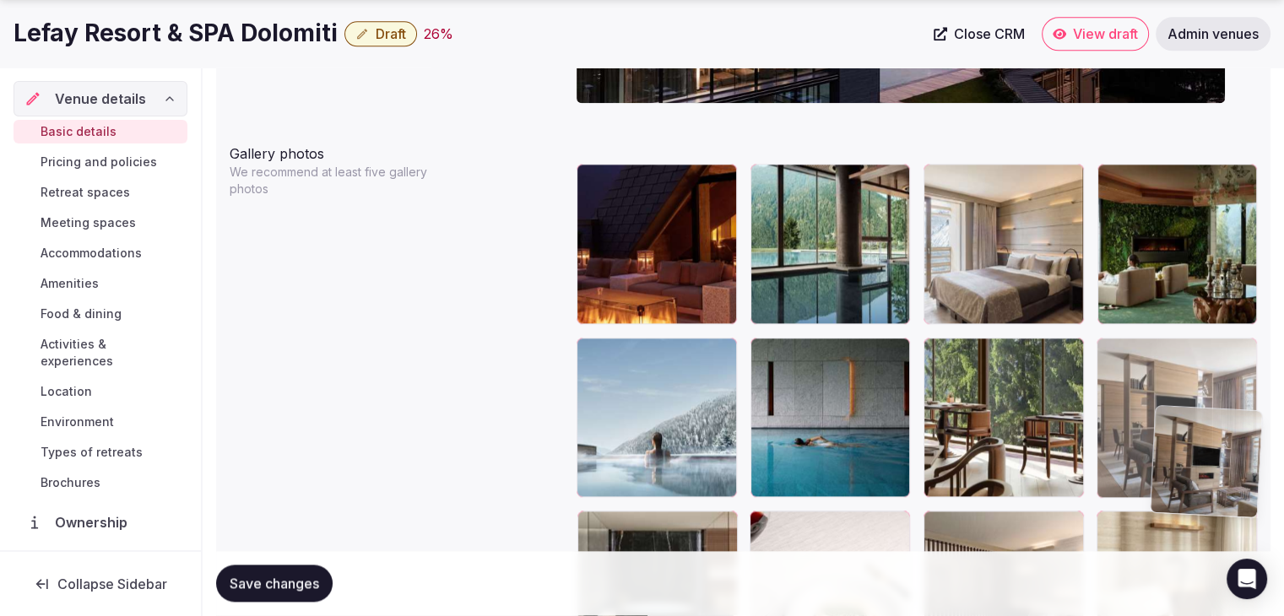
scroll to position [1973, 0]
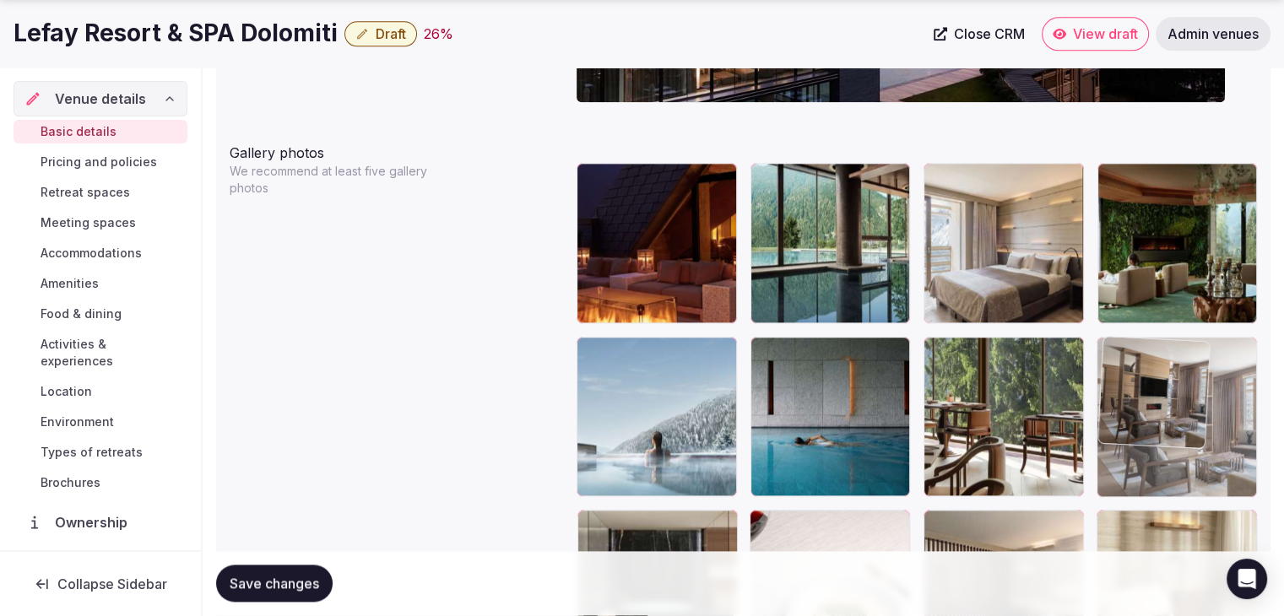
drag, startPoint x: 937, startPoint y: 374, endPoint x: 1158, endPoint y: 366, distance: 221.3
click at [1158, 366] on body "**********" at bounding box center [642, 18] width 1284 height 3982
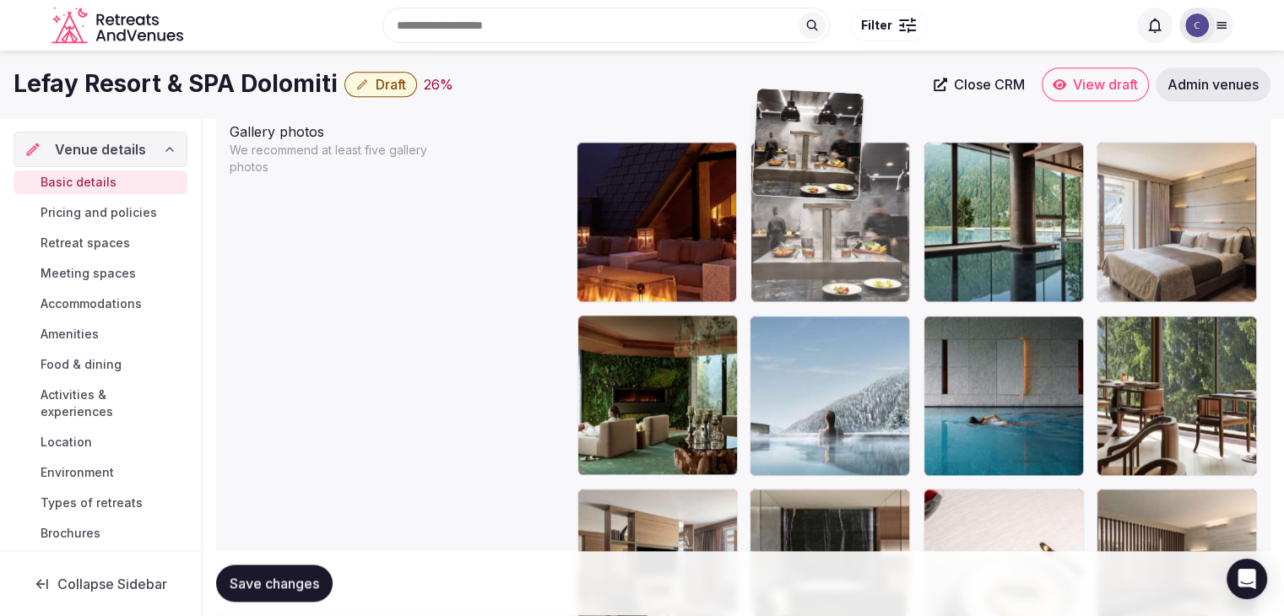
scroll to position [1979, 0]
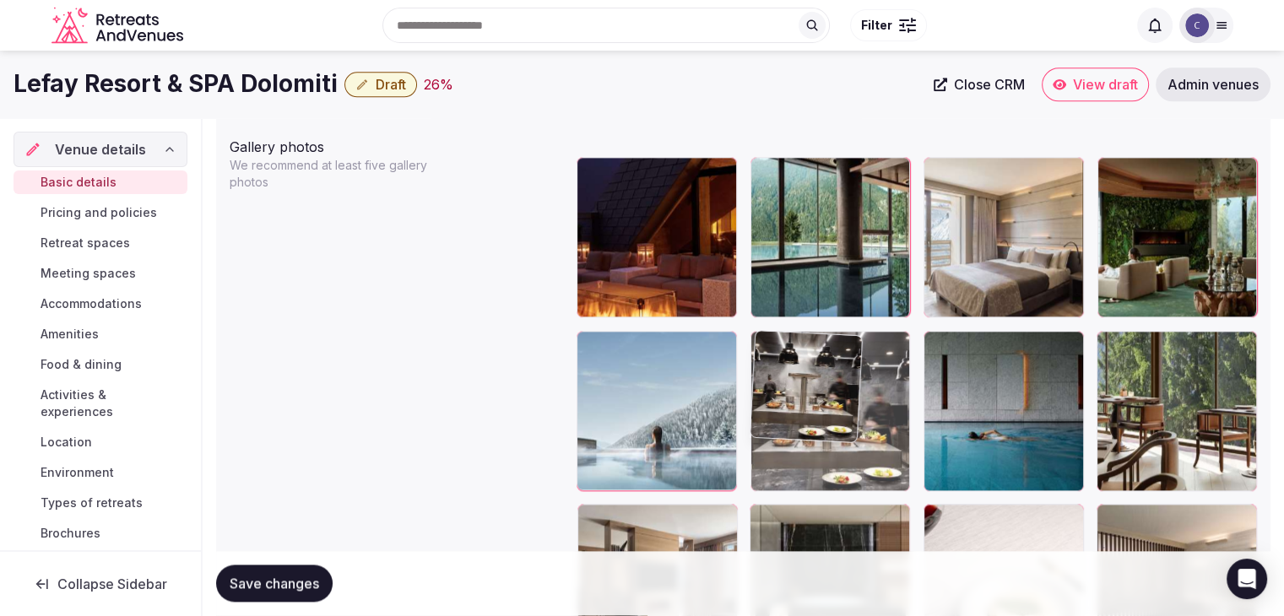
drag, startPoint x: 1119, startPoint y: 295, endPoint x: 789, endPoint y: 355, distance: 336.5
click at [789, 355] on body "**********" at bounding box center [642, 12] width 1284 height 3982
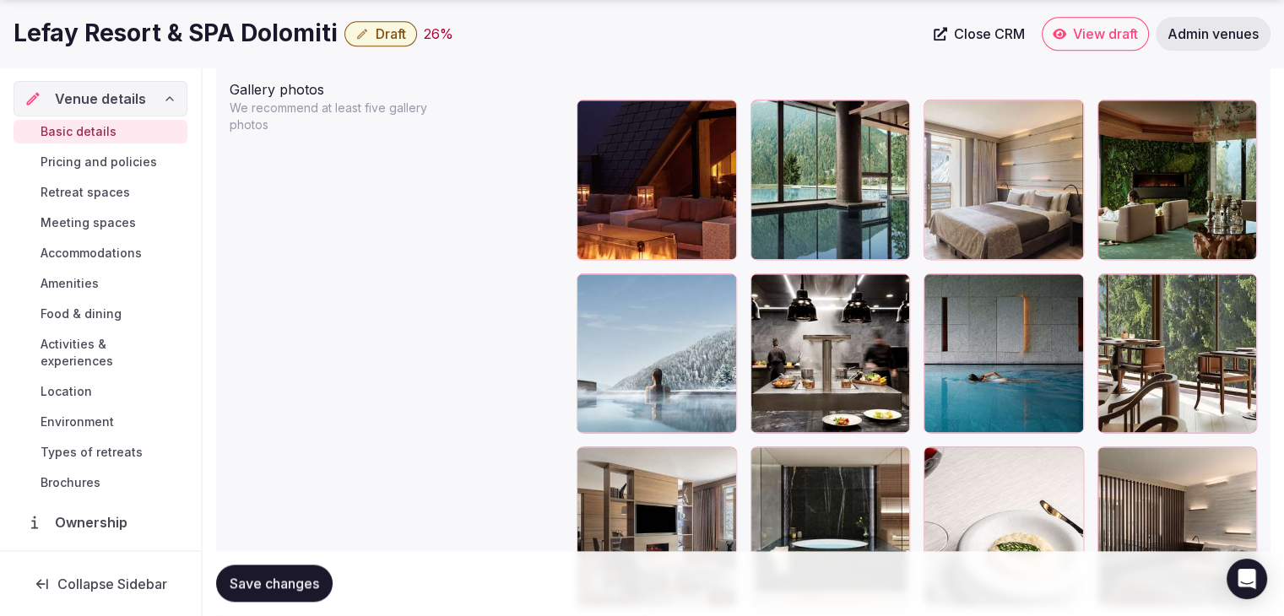
scroll to position [2063, 0]
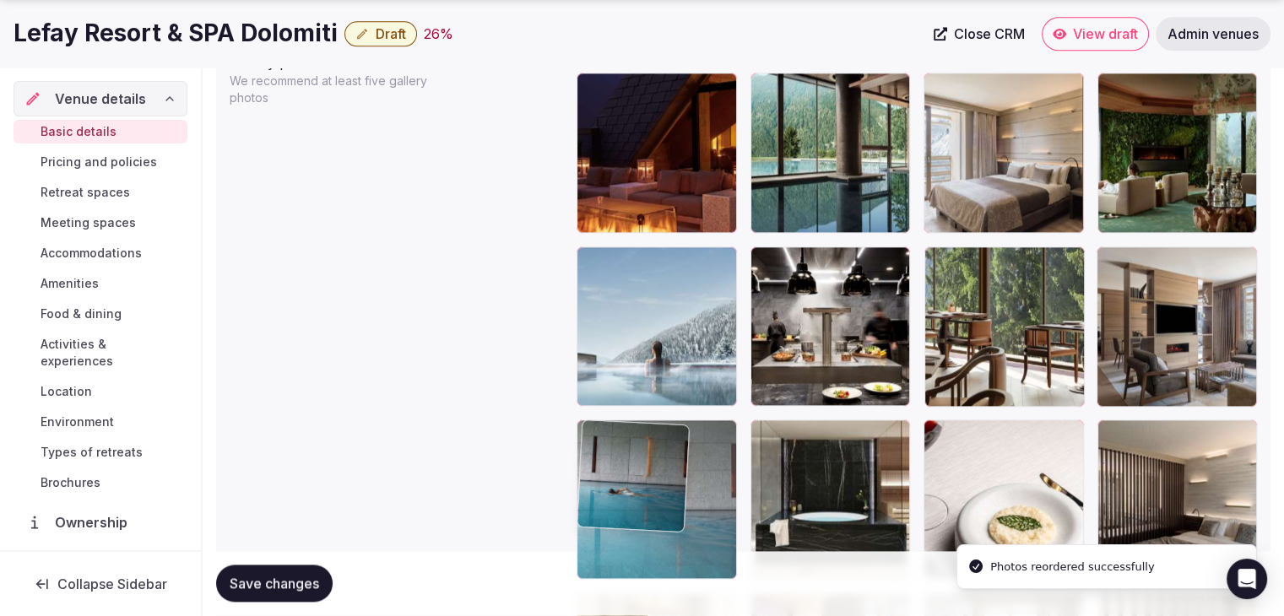
drag, startPoint x: 946, startPoint y: 263, endPoint x: 649, endPoint y: 458, distance: 355.2
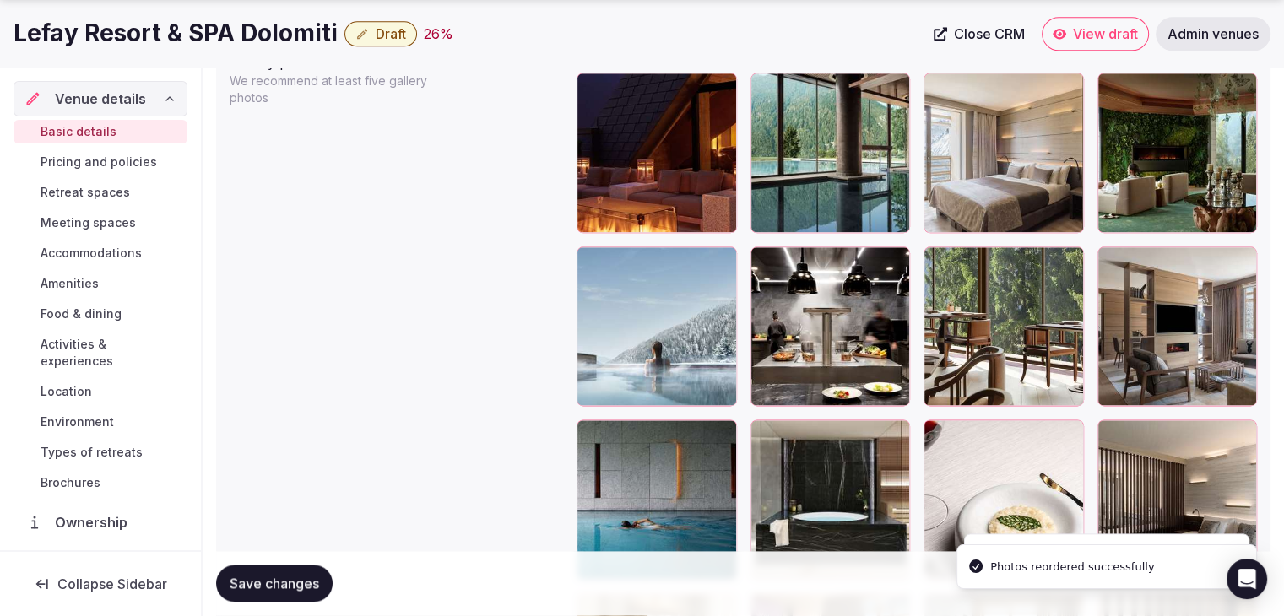
click at [284, 576] on span "Save changes" at bounding box center [274, 584] width 89 height 17
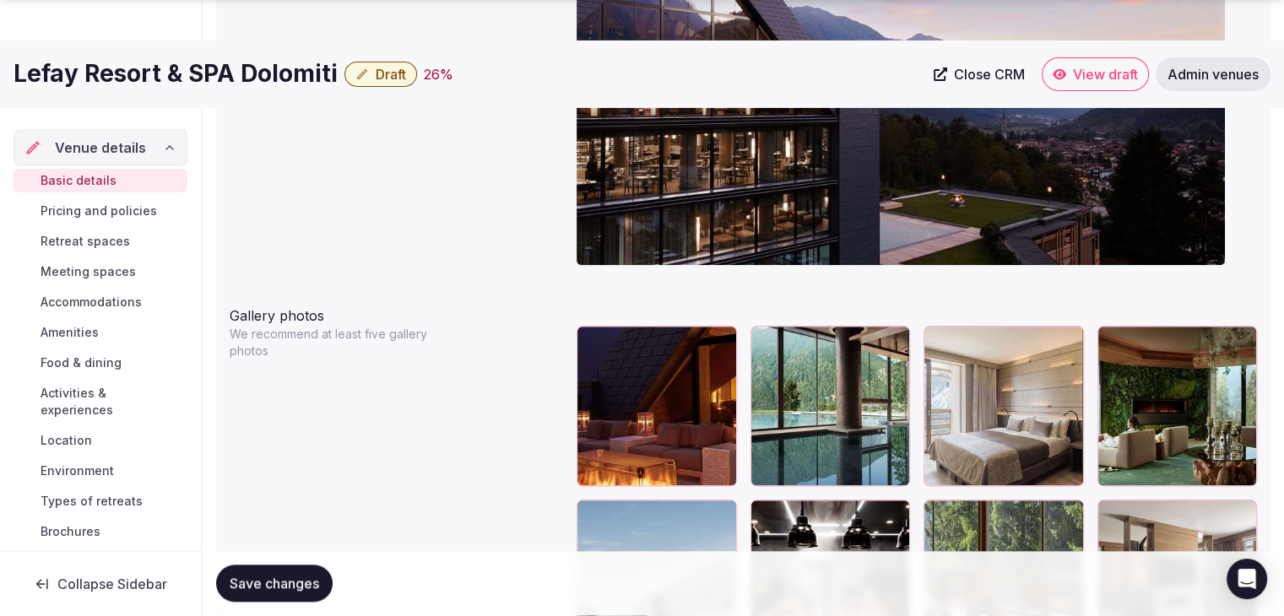
scroll to position [1979, 0]
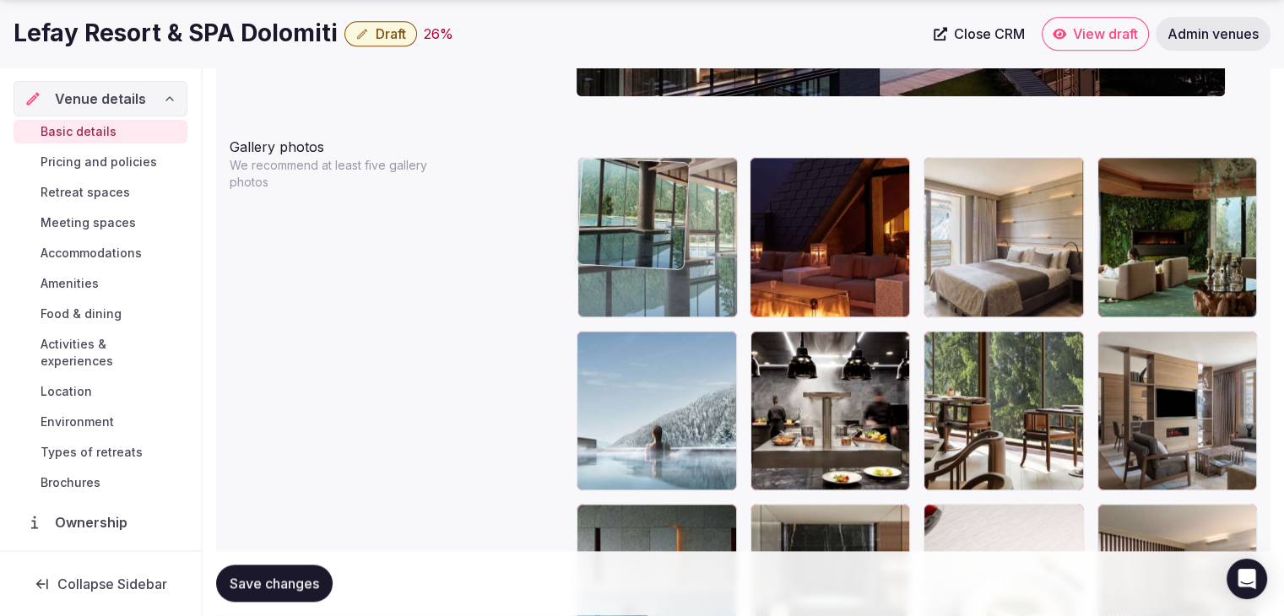
drag, startPoint x: 778, startPoint y: 166, endPoint x: 637, endPoint y: 166, distance: 141.0
click at [636, 166] on body "**********" at bounding box center [642, 12] width 1284 height 3982
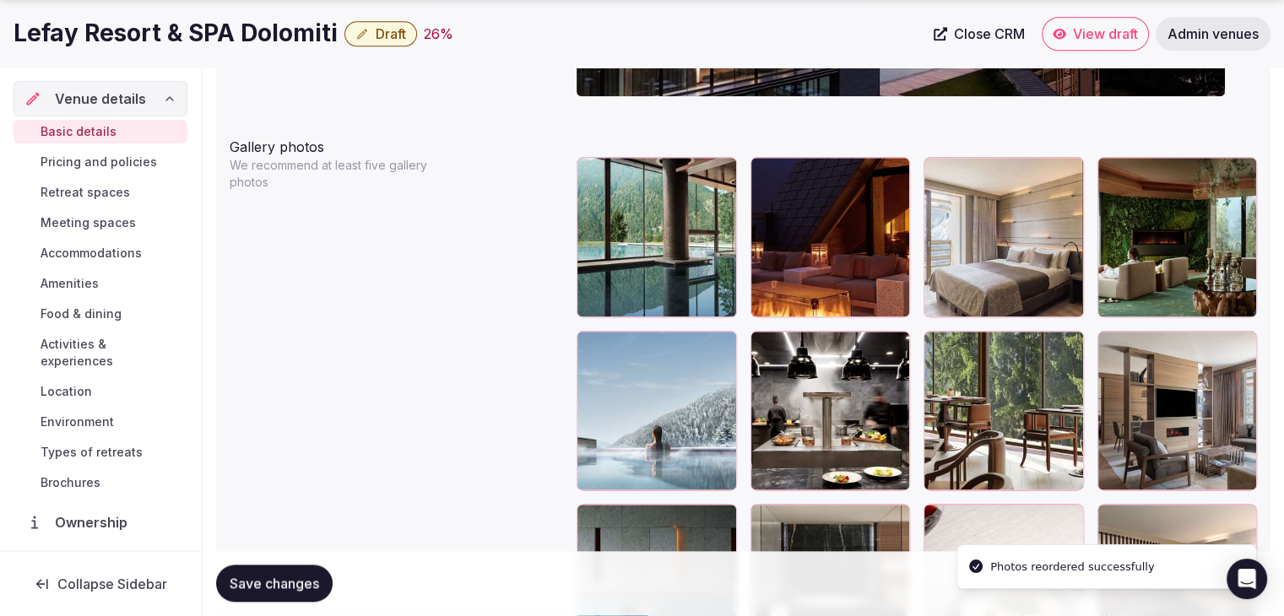
click at [301, 577] on span "Save changes" at bounding box center [274, 584] width 89 height 17
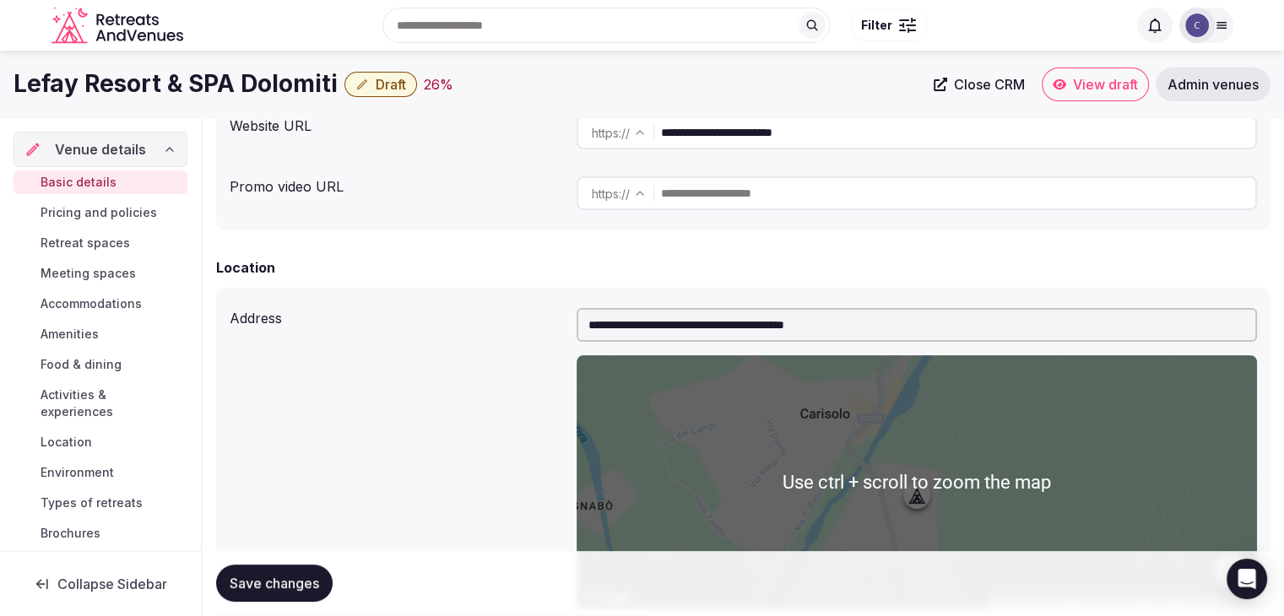
scroll to position [122, 0]
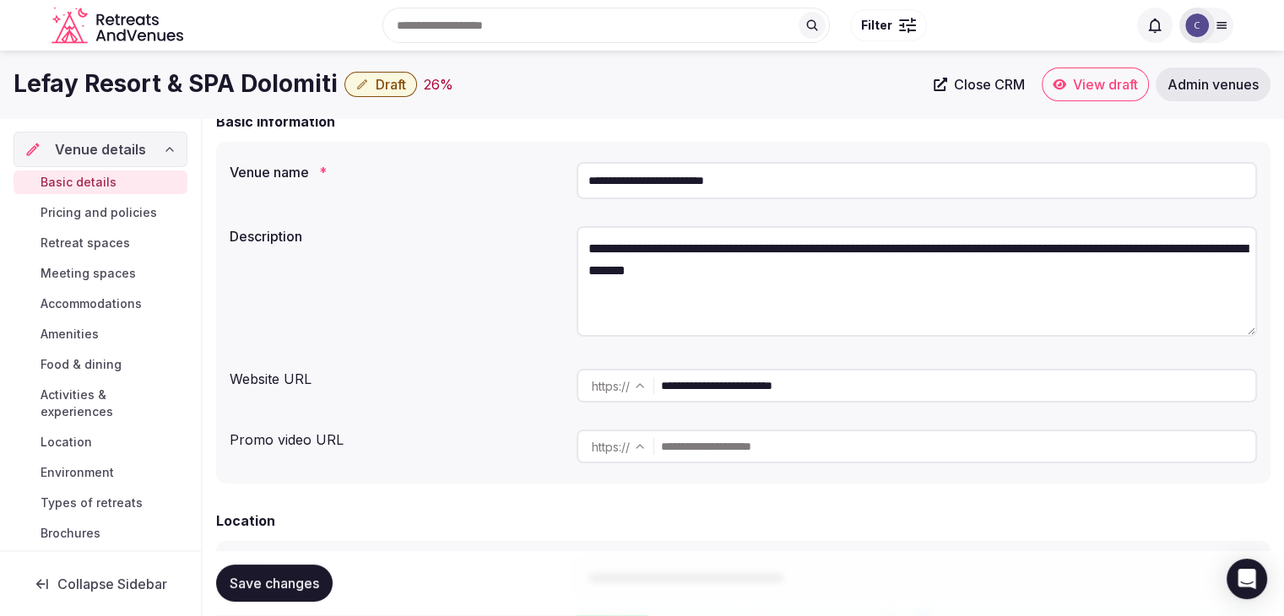
click at [397, 84] on span "Draft" at bounding box center [391, 84] width 30 height 17
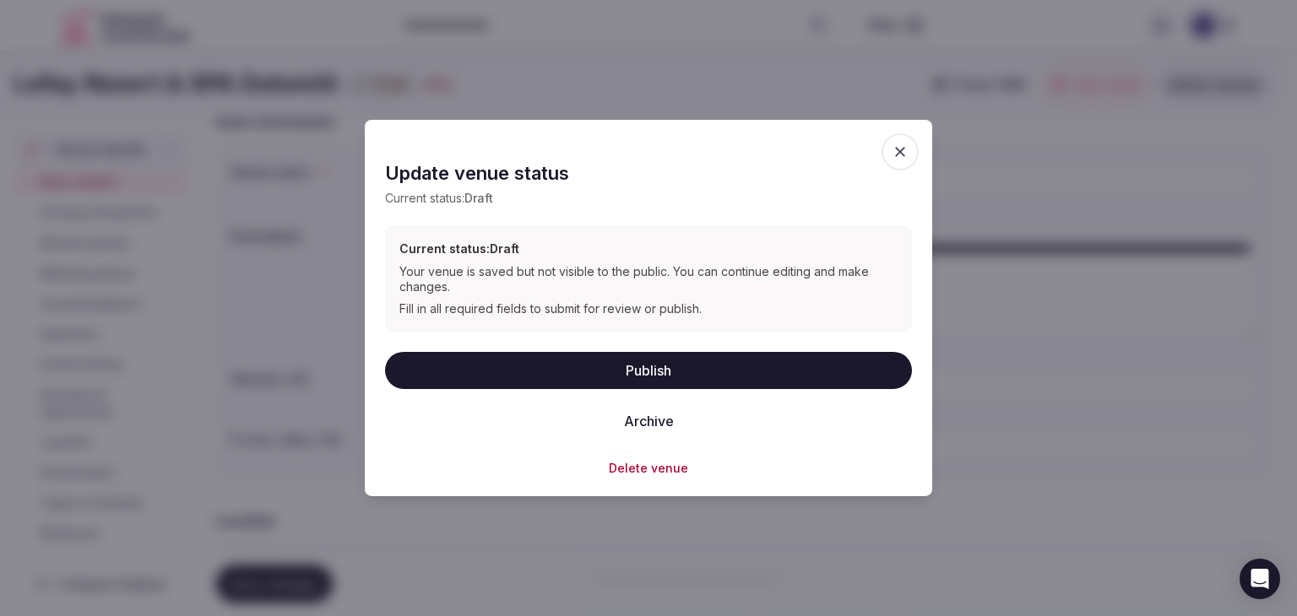
drag, startPoint x: 611, startPoint y: 374, endPoint x: 669, endPoint y: 444, distance: 90.6
click at [611, 375] on button "Publish" at bounding box center [648, 369] width 527 height 37
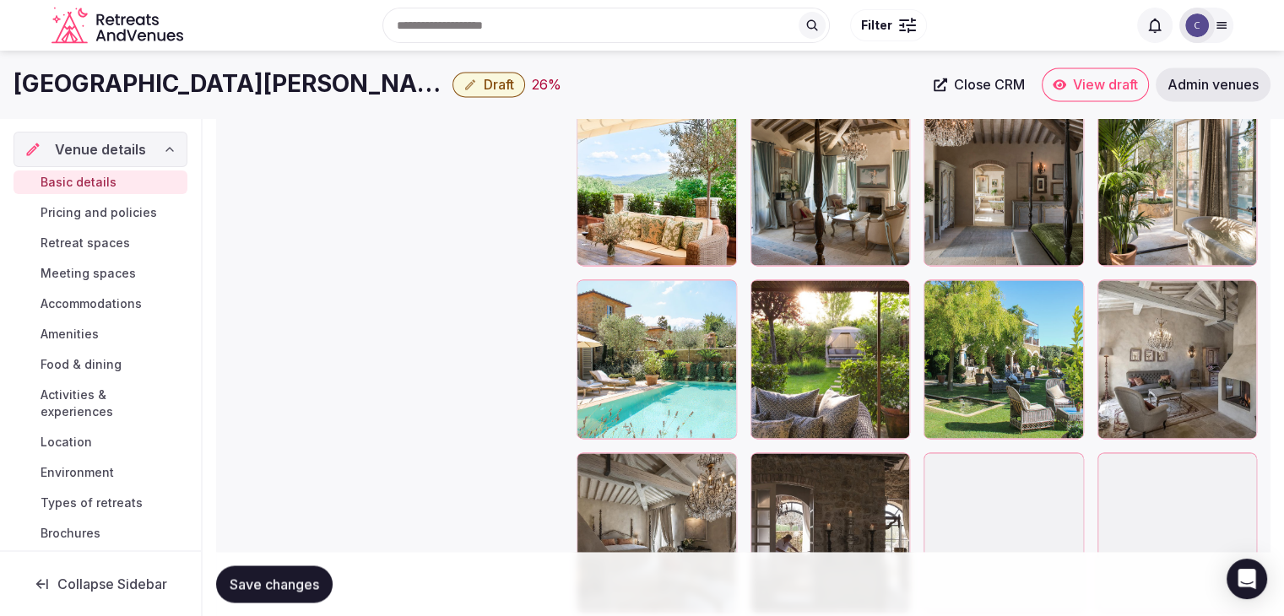
scroll to position [2366, 0]
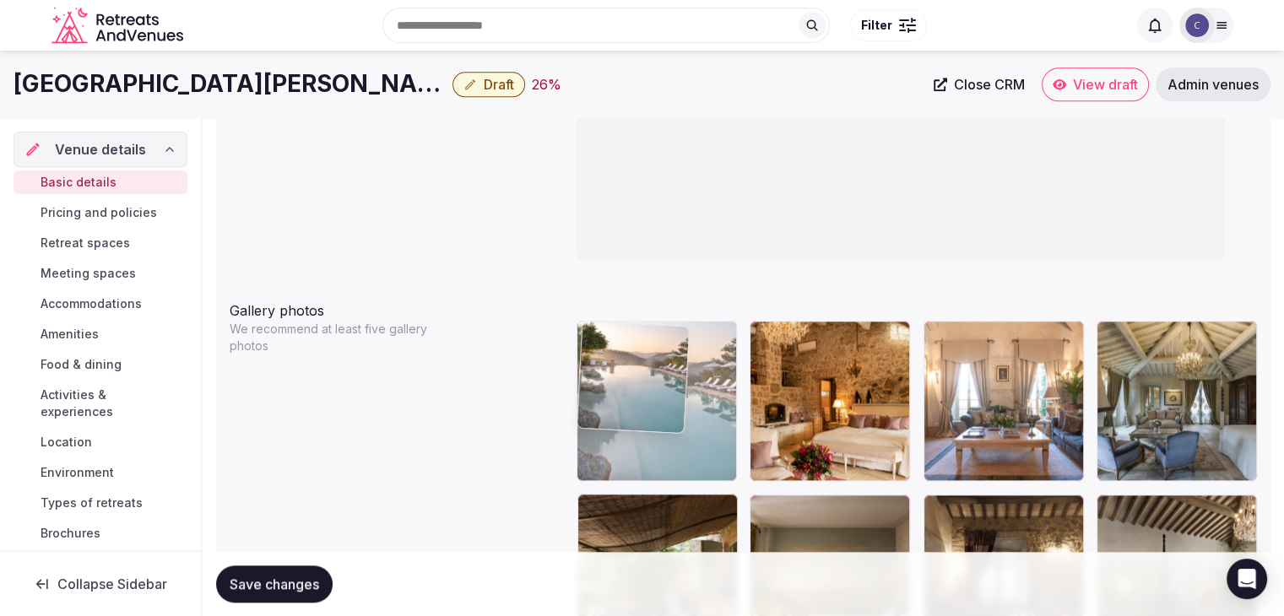
drag, startPoint x: 942, startPoint y: 480, endPoint x: 688, endPoint y: 314, distance: 303.7
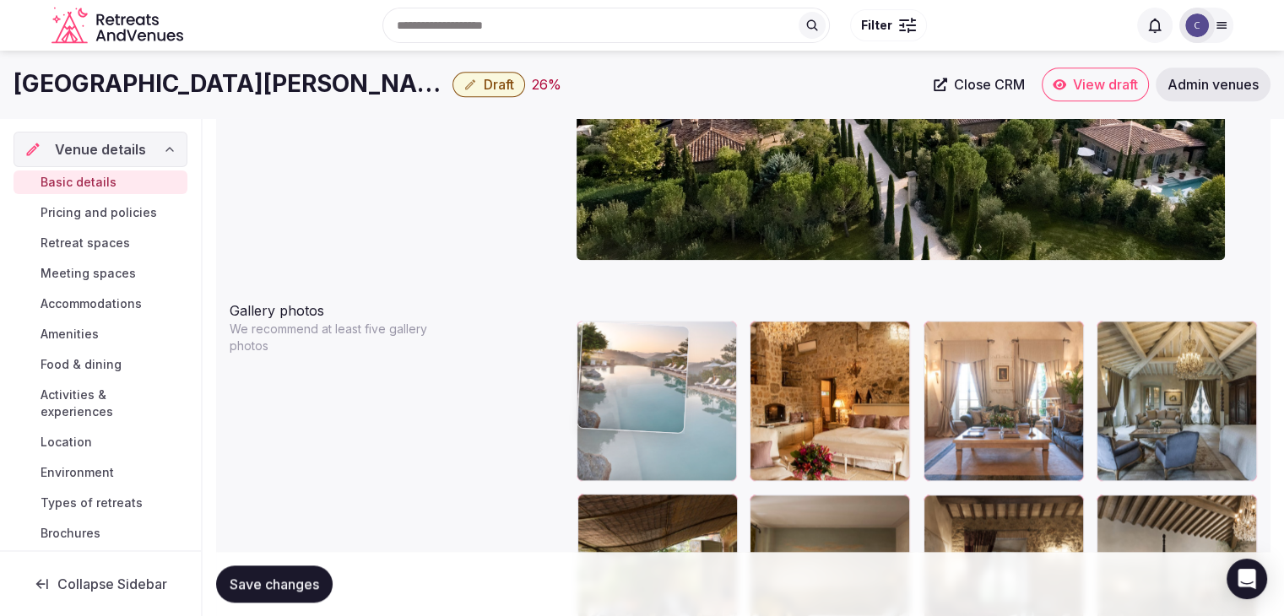
click at [688, 313] on body "**********" at bounding box center [642, 436] width 1284 height 4503
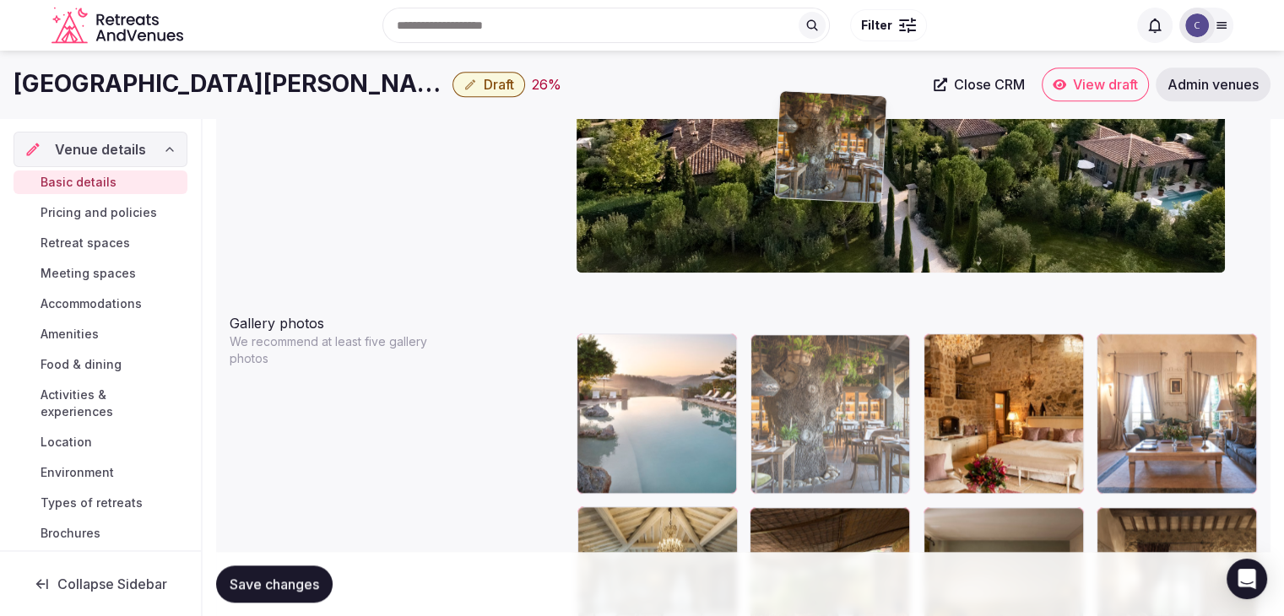
scroll to position [1794, 0]
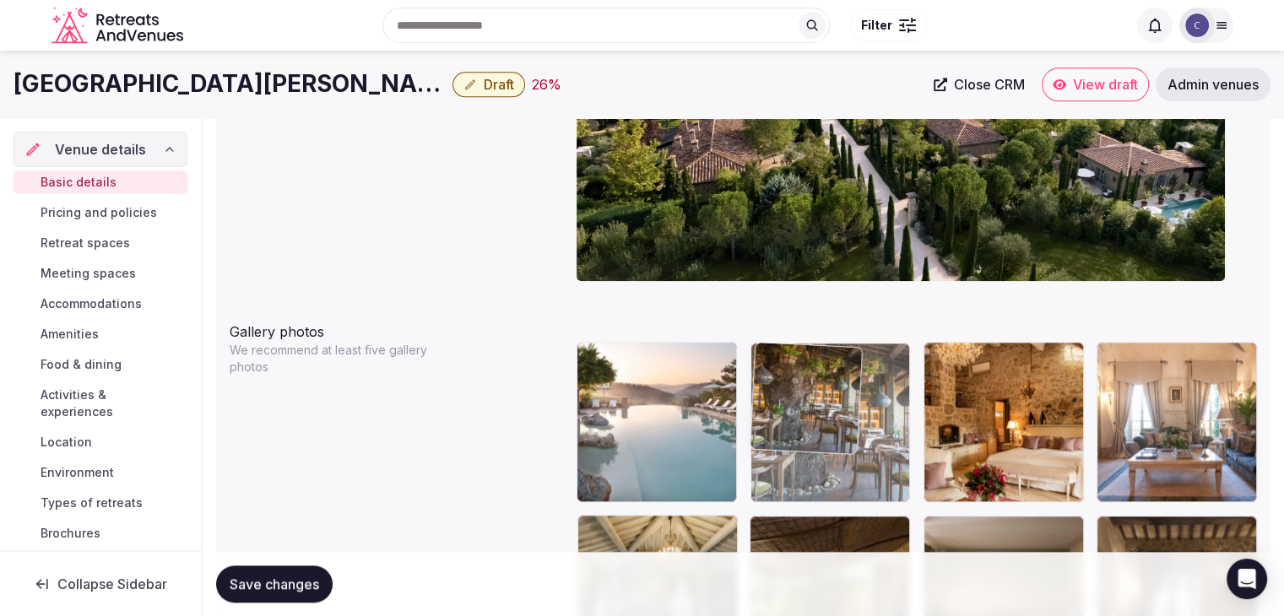
drag, startPoint x: 762, startPoint y: 194, endPoint x: 818, endPoint y: 389, distance: 202.8
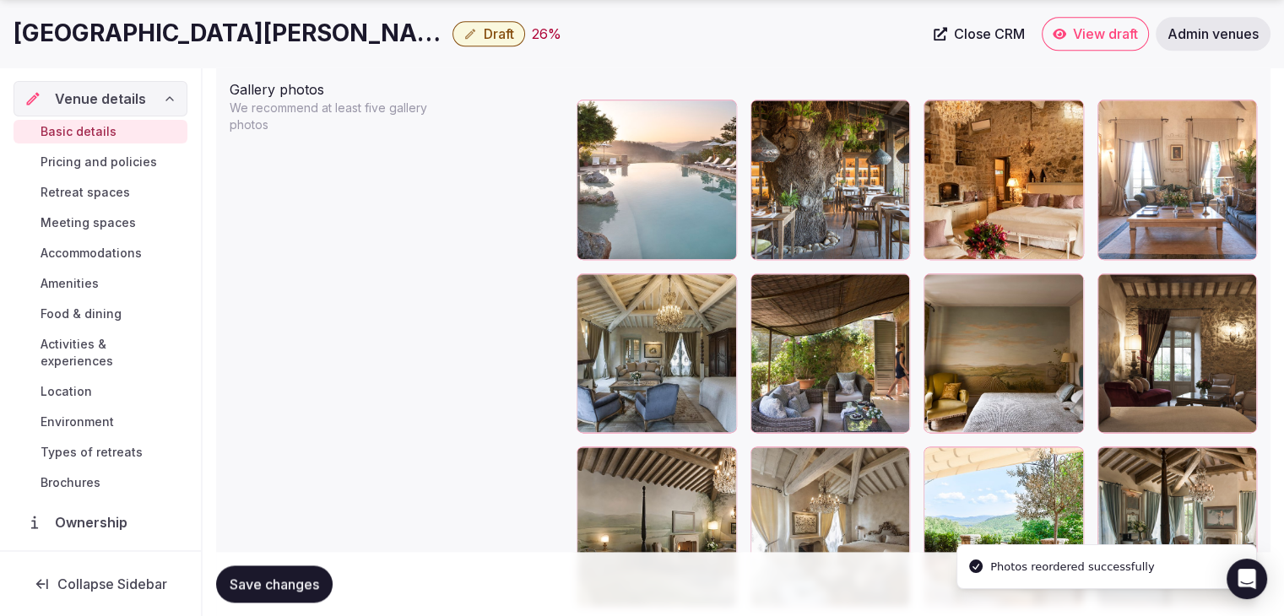
scroll to position [2047, 0]
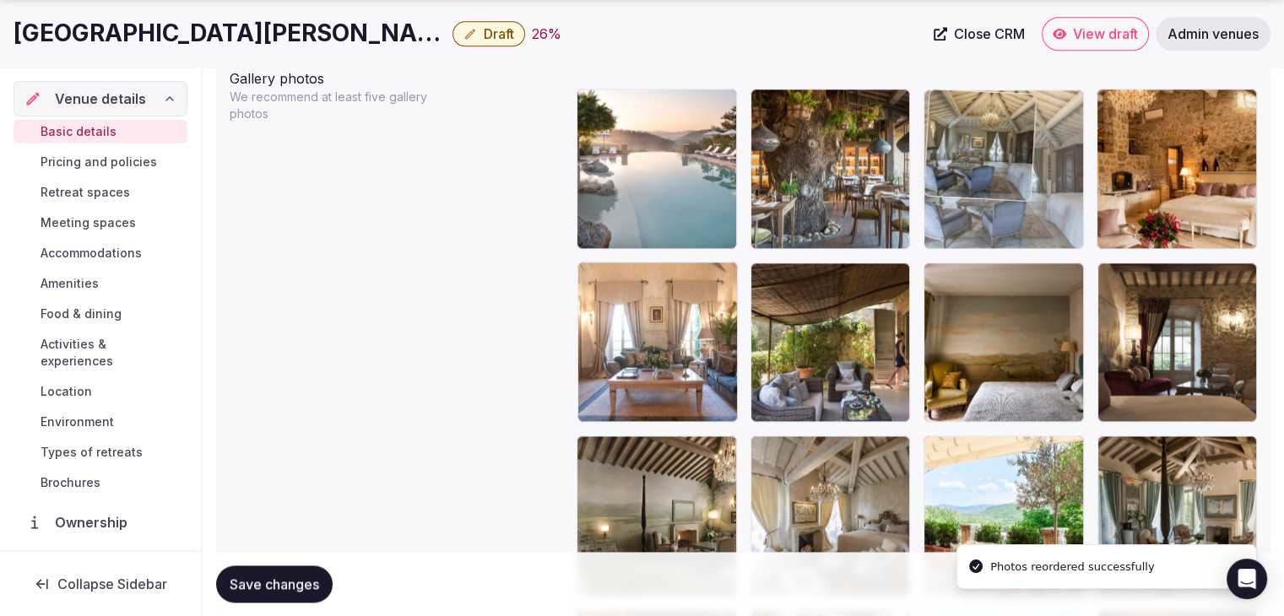
drag, startPoint x: 592, startPoint y: 278, endPoint x: 968, endPoint y: 190, distance: 386.6
click at [969, 169] on body "**********" at bounding box center [642, 204] width 1284 height 4503
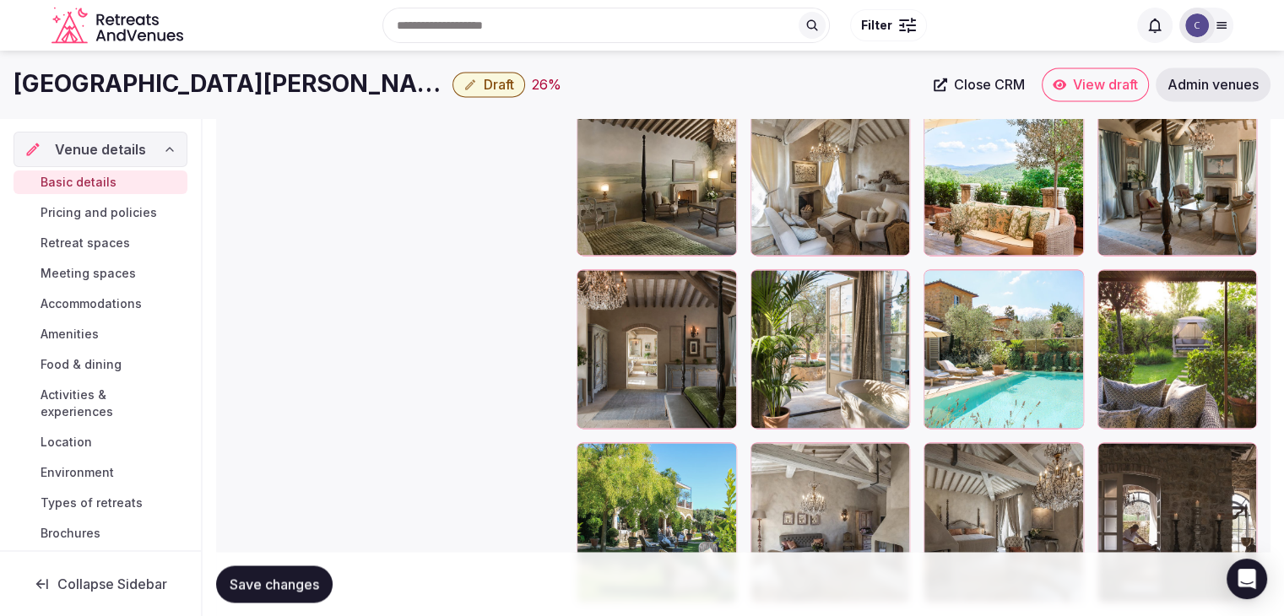
scroll to position [2301, 0]
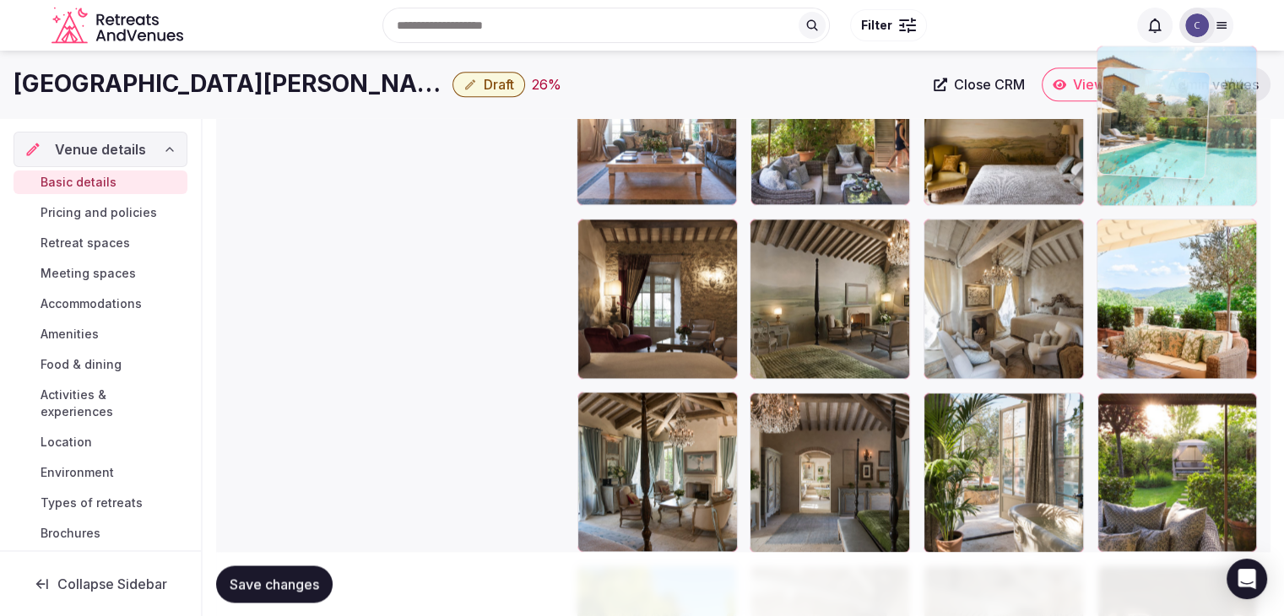
drag, startPoint x: 938, startPoint y: 362, endPoint x: 1122, endPoint y: 103, distance: 317.9
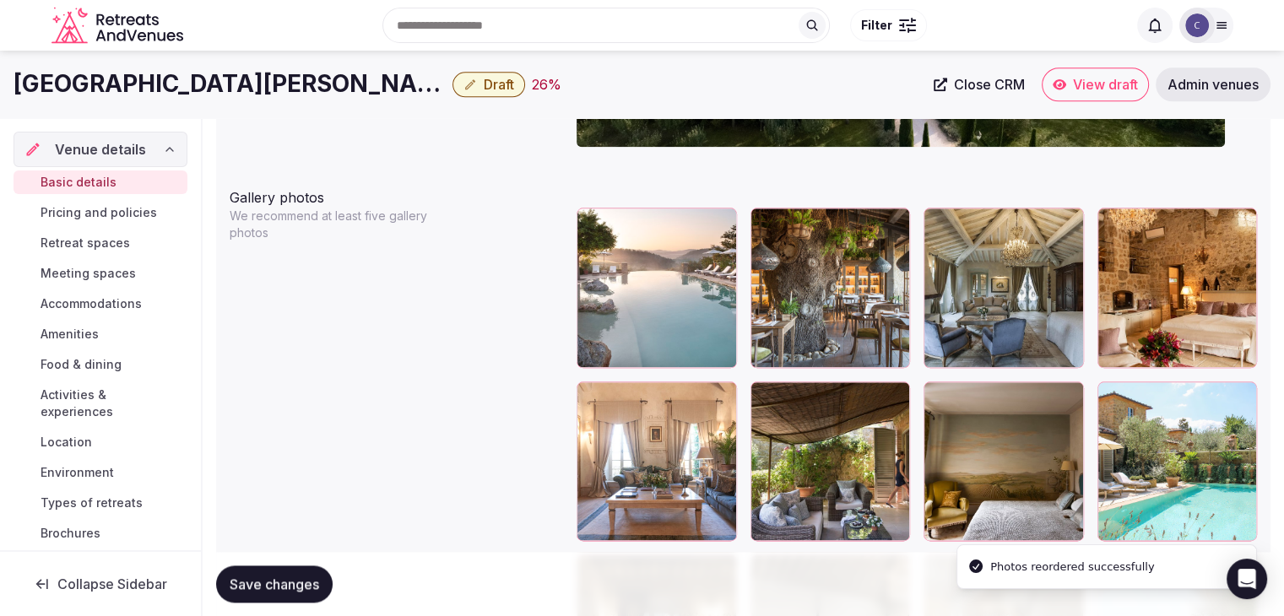
scroll to position [1905, 0]
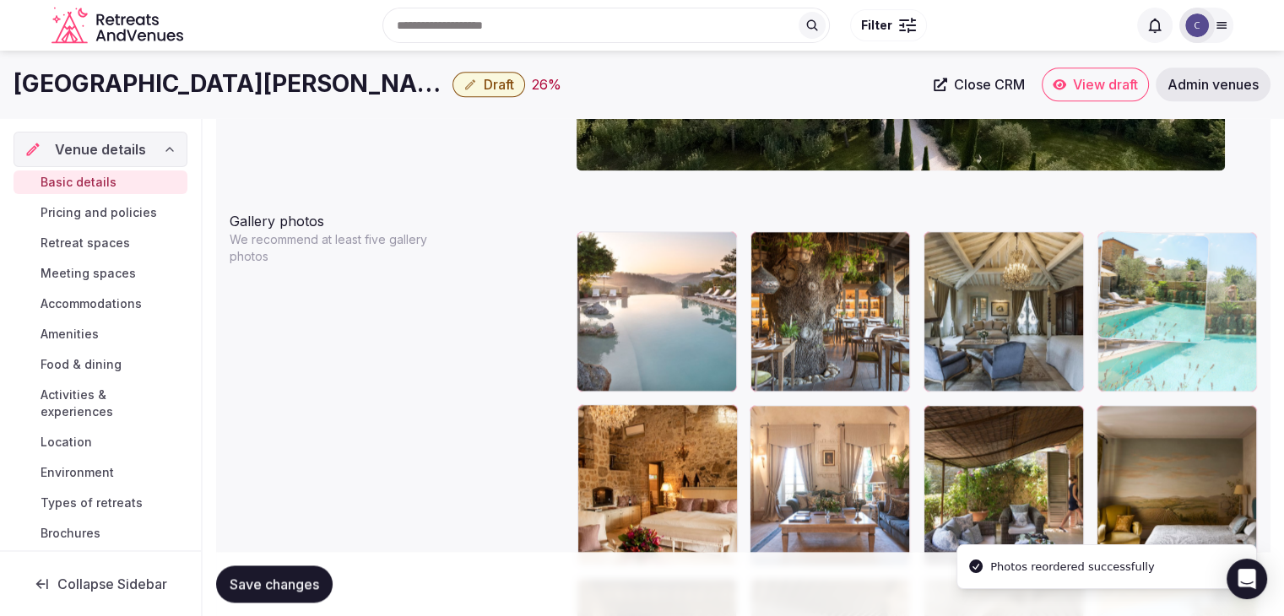
drag, startPoint x: 1106, startPoint y: 416, endPoint x: 1131, endPoint y: 298, distance: 120.9
click at [1131, 298] on body "**********" at bounding box center [642, 346] width 1284 height 4503
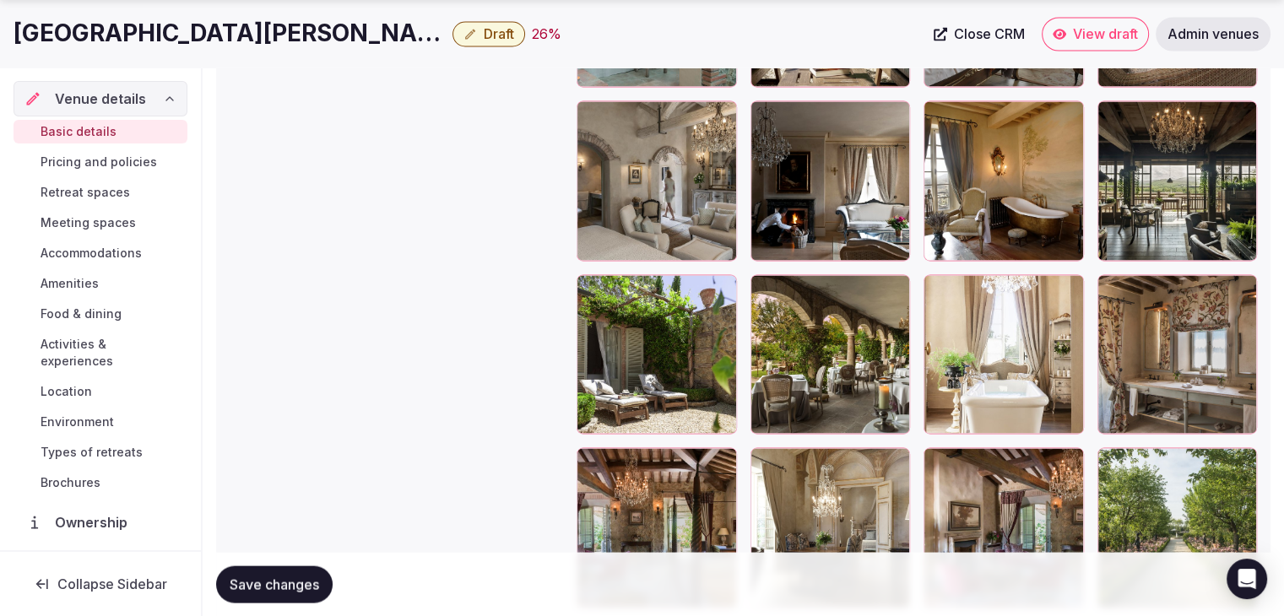
scroll to position [3086, 0]
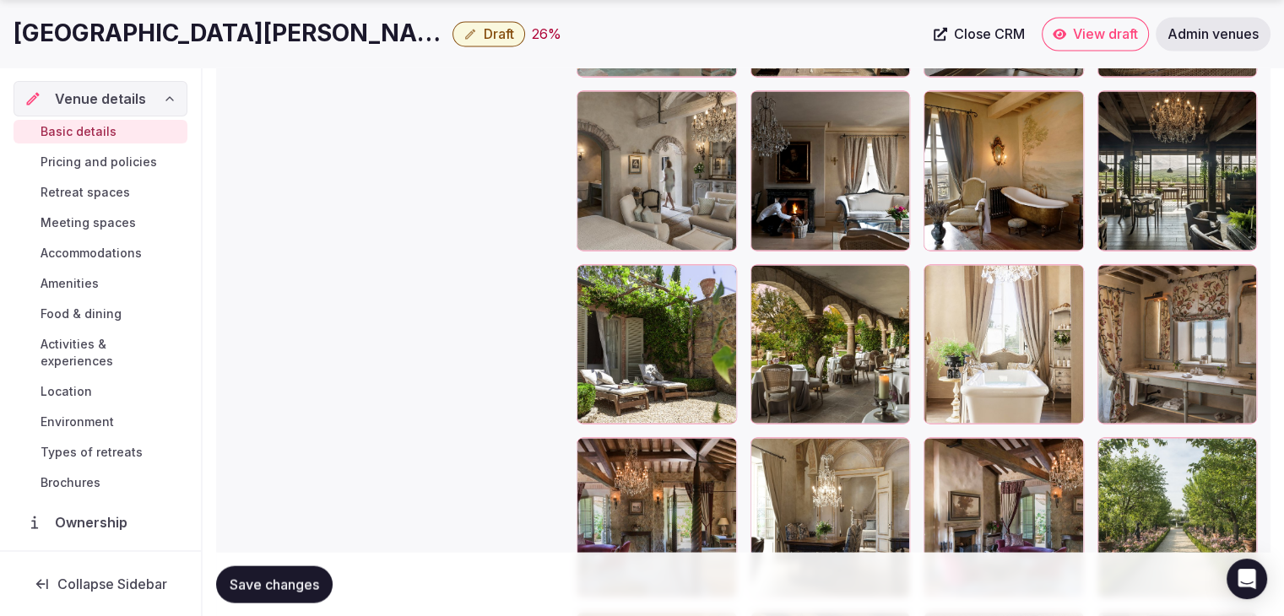
drag, startPoint x: 752, startPoint y: 278, endPoint x: 637, endPoint y: 155, distance: 168.4
click at [731, 240] on div at bounding box center [917, 170] width 680 height 2242
drag, startPoint x: 637, startPoint y: 155, endPoint x: 611, endPoint y: 107, distance: 54.4
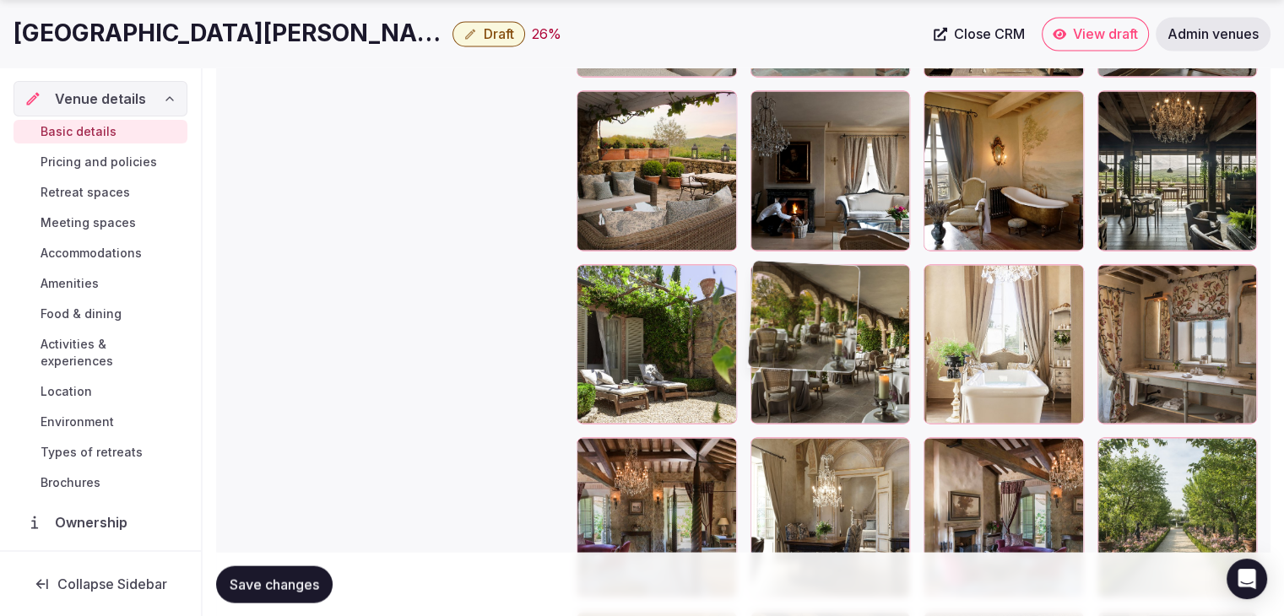
scroll to position [2913, 0]
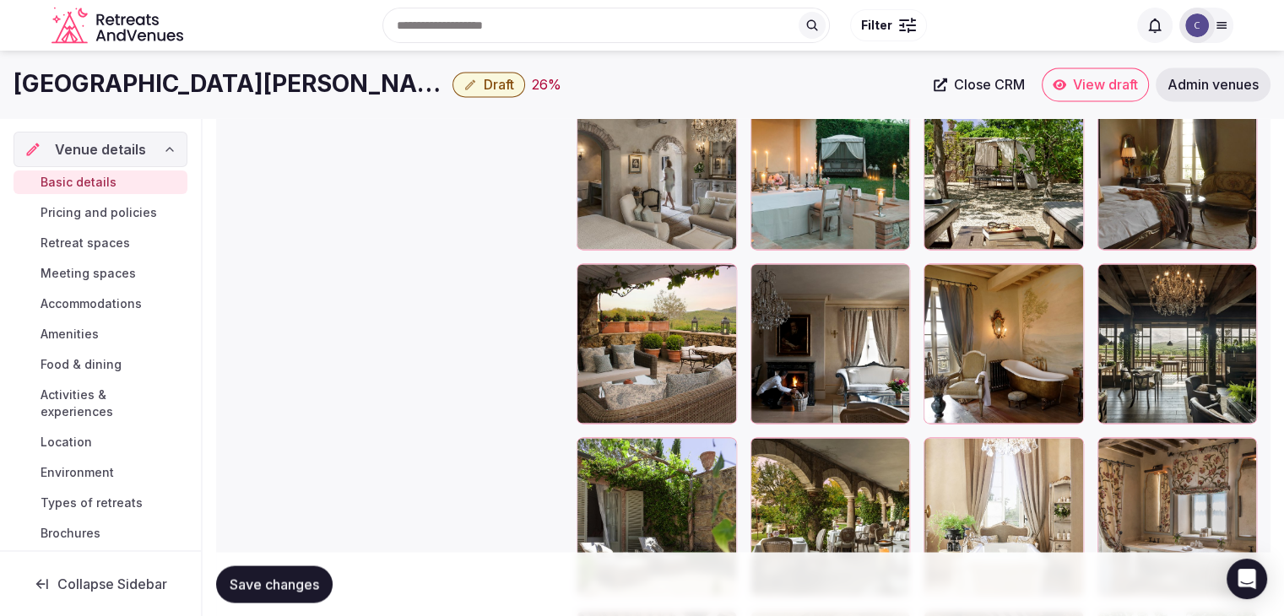
drag, startPoint x: 611, startPoint y: 107, endPoint x: 607, endPoint y: 95, distance: 13.3
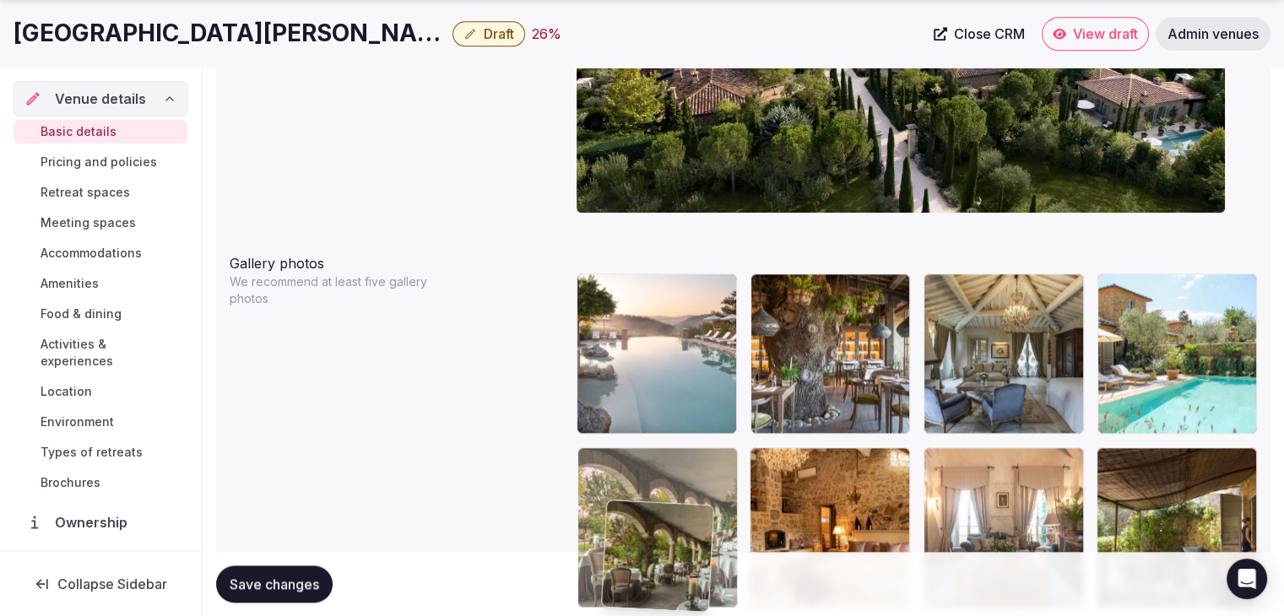
scroll to position [1923, 0]
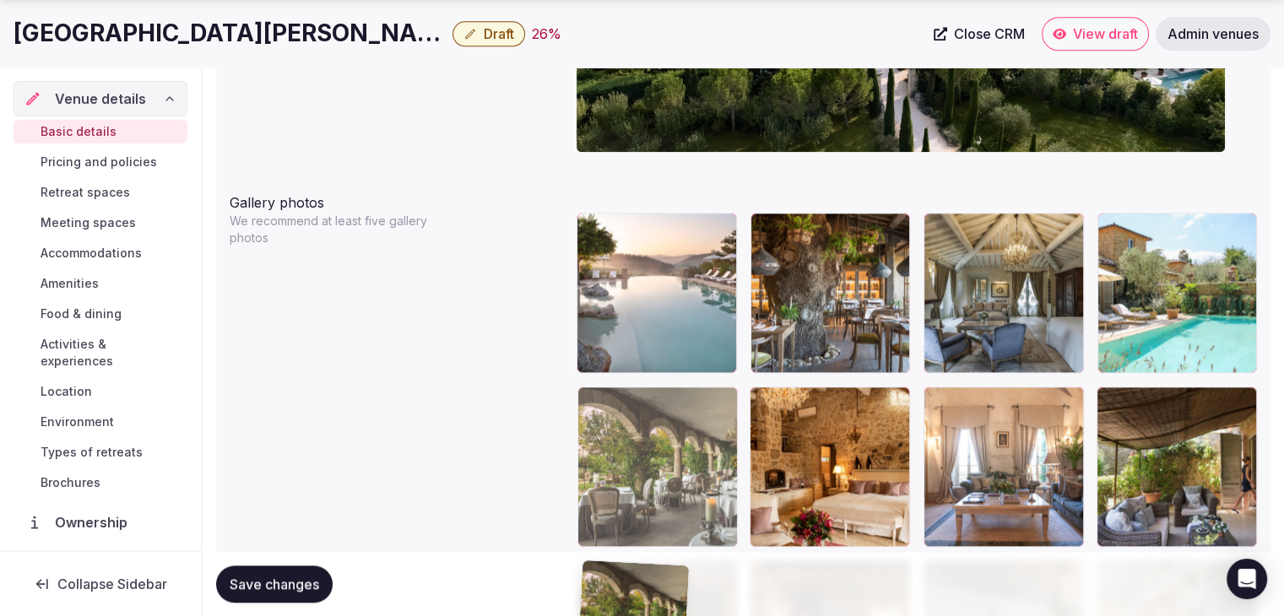
drag, startPoint x: 777, startPoint y: 453, endPoint x: 631, endPoint y: 518, distance: 159.4
click at [631, 518] on body "**********" at bounding box center [642, 328] width 1284 height 4503
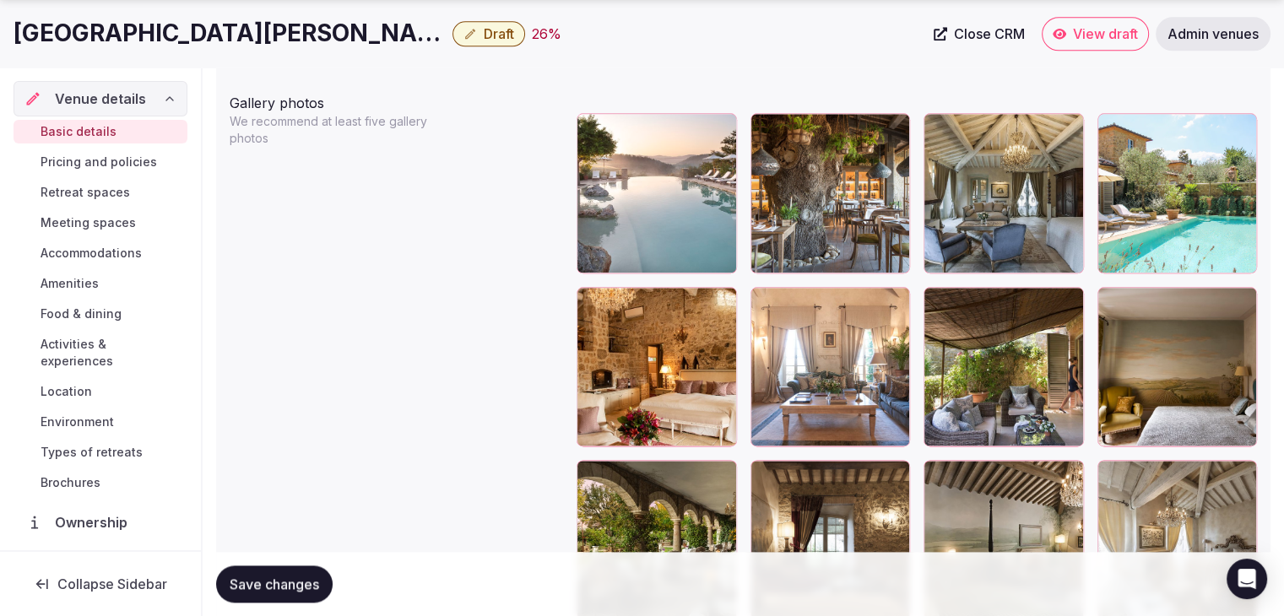
scroll to position [2092, 0]
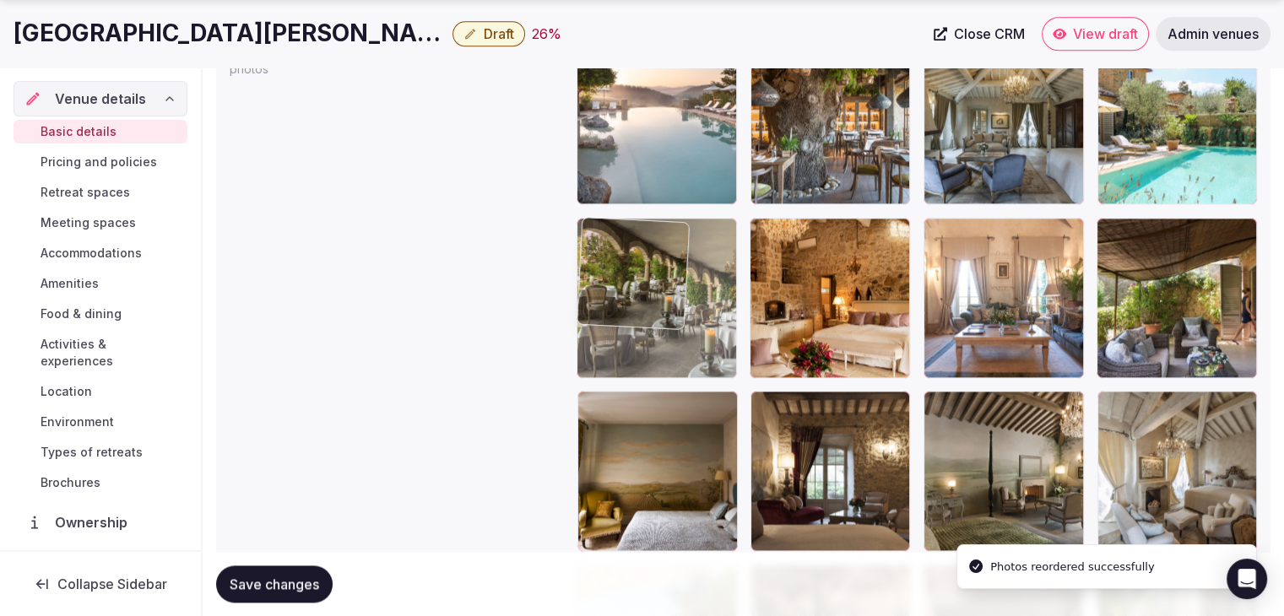
drag, startPoint x: 602, startPoint y: 320, endPoint x: 605, endPoint y: 303, distance: 17.2
click at [605, 303] on body "**********" at bounding box center [642, 159] width 1284 height 4503
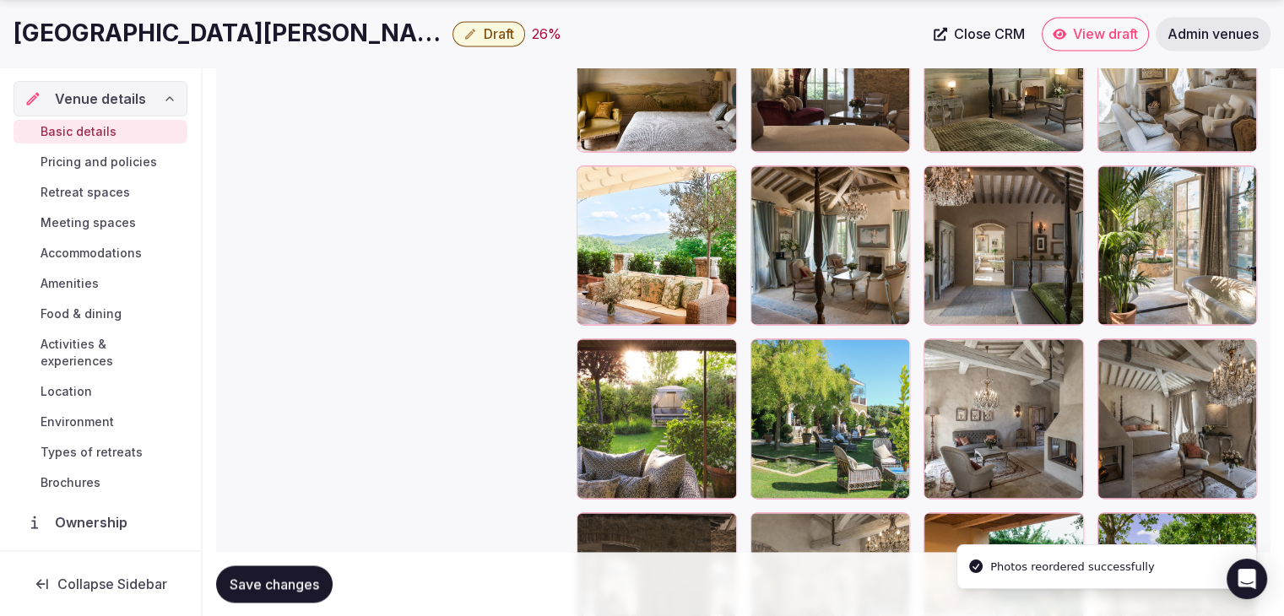
scroll to position [2514, 0]
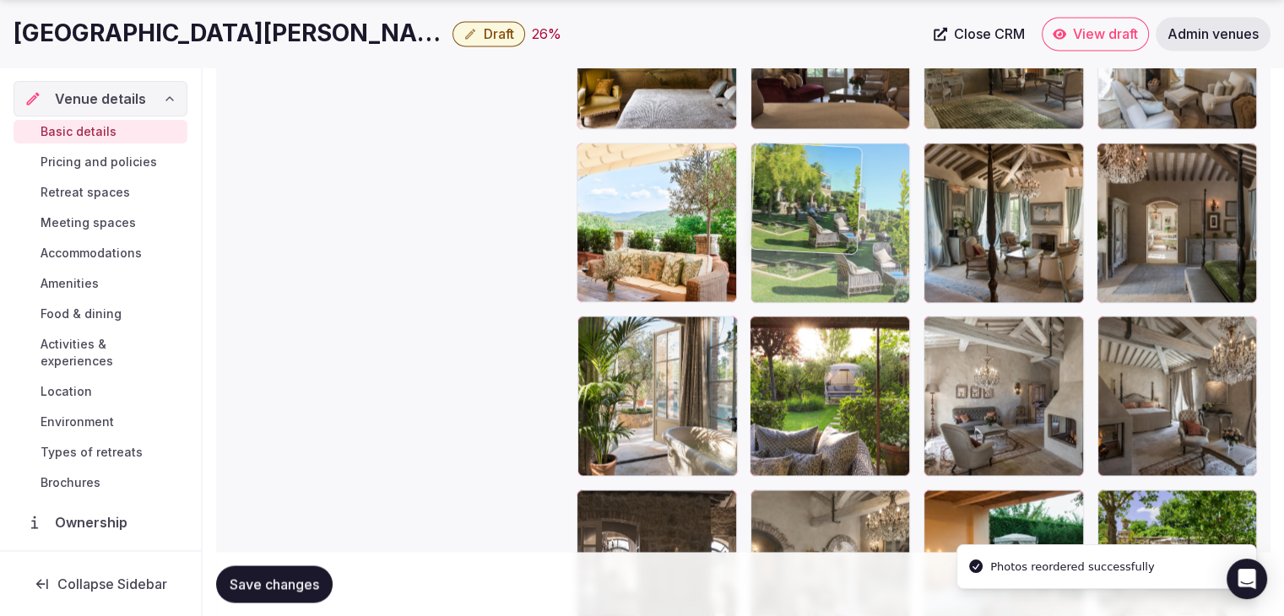
drag, startPoint x: 781, startPoint y: 324, endPoint x: 787, endPoint y: 101, distance: 223.0
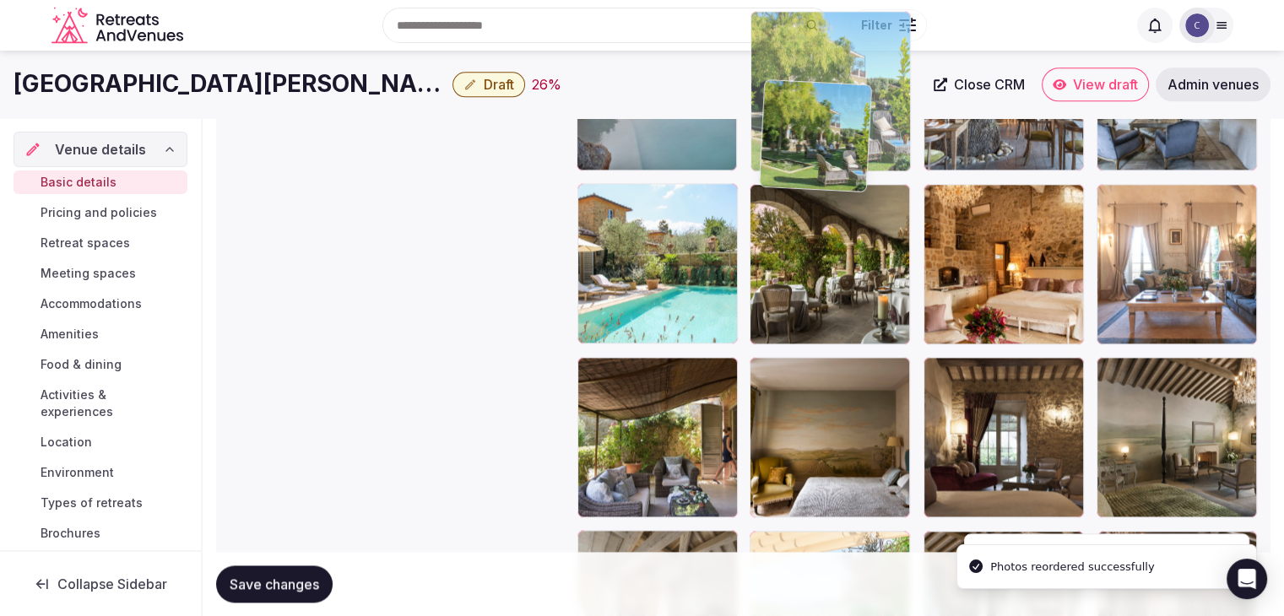
scroll to position [2077, 0]
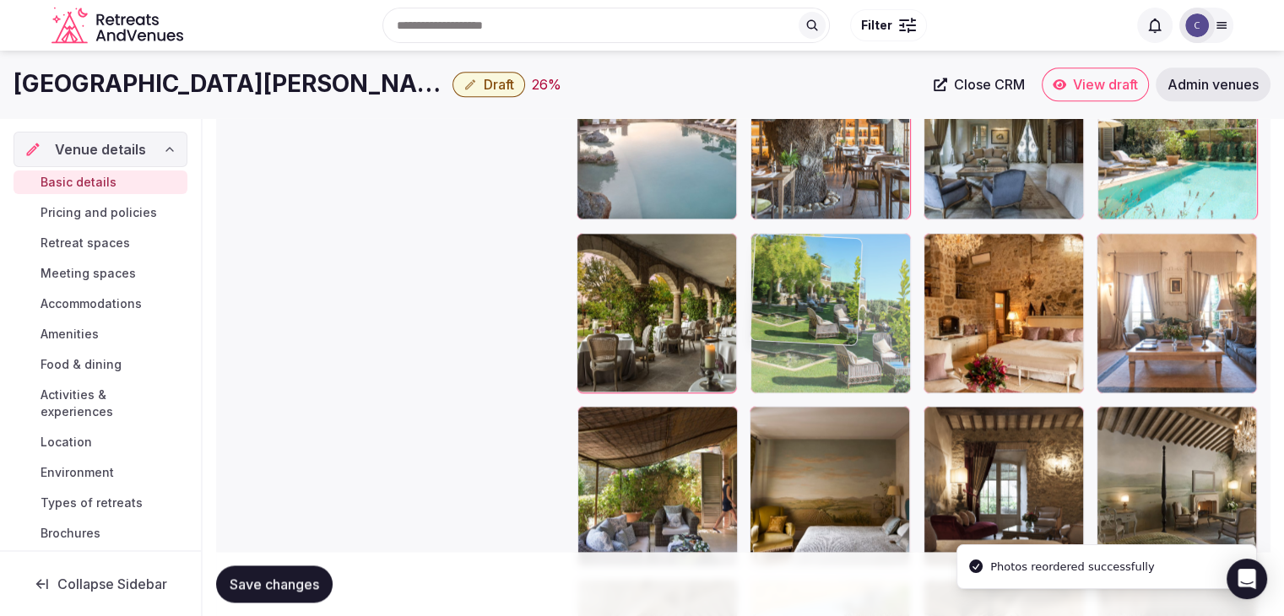
drag, startPoint x: 787, startPoint y: 101, endPoint x: 794, endPoint y: 220, distance: 119.2
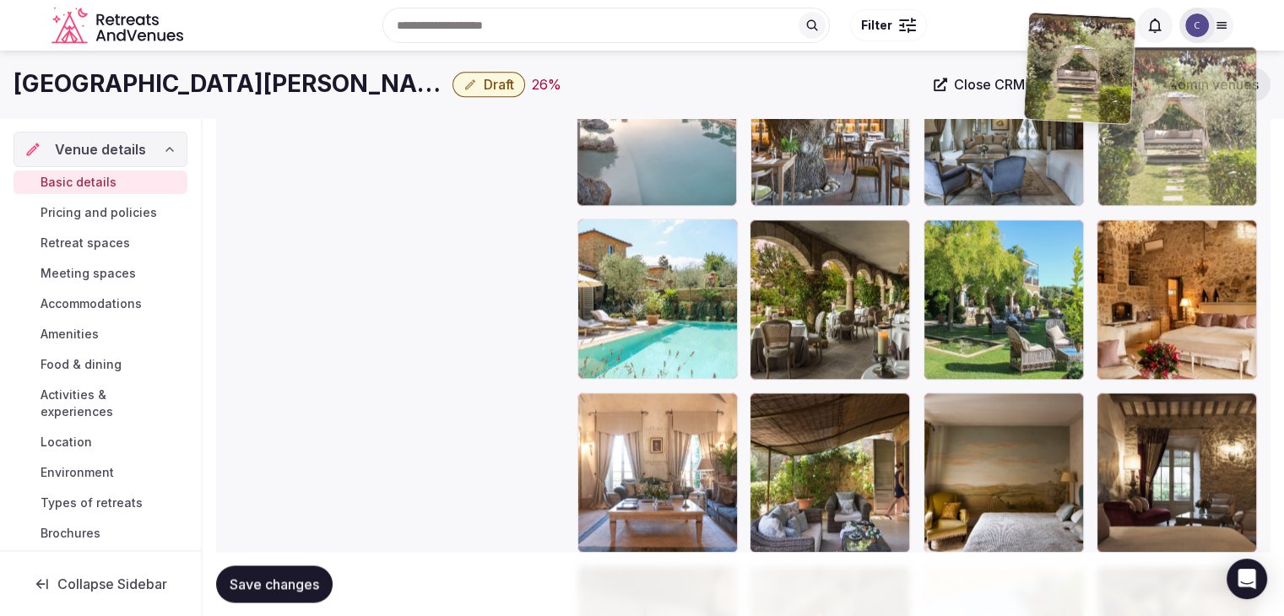
scroll to position [2080, 0]
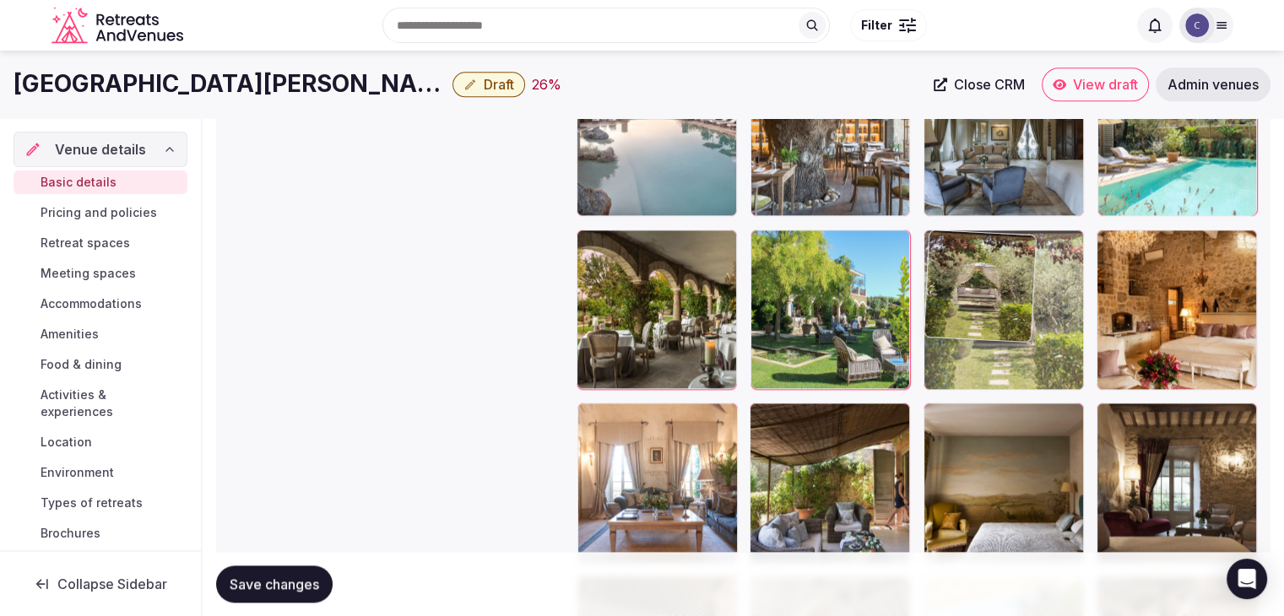
drag, startPoint x: 797, startPoint y: 251, endPoint x: 1039, endPoint y: 348, distance: 261.0
click at [1038, 332] on body "**********" at bounding box center [642, 171] width 1284 height 4503
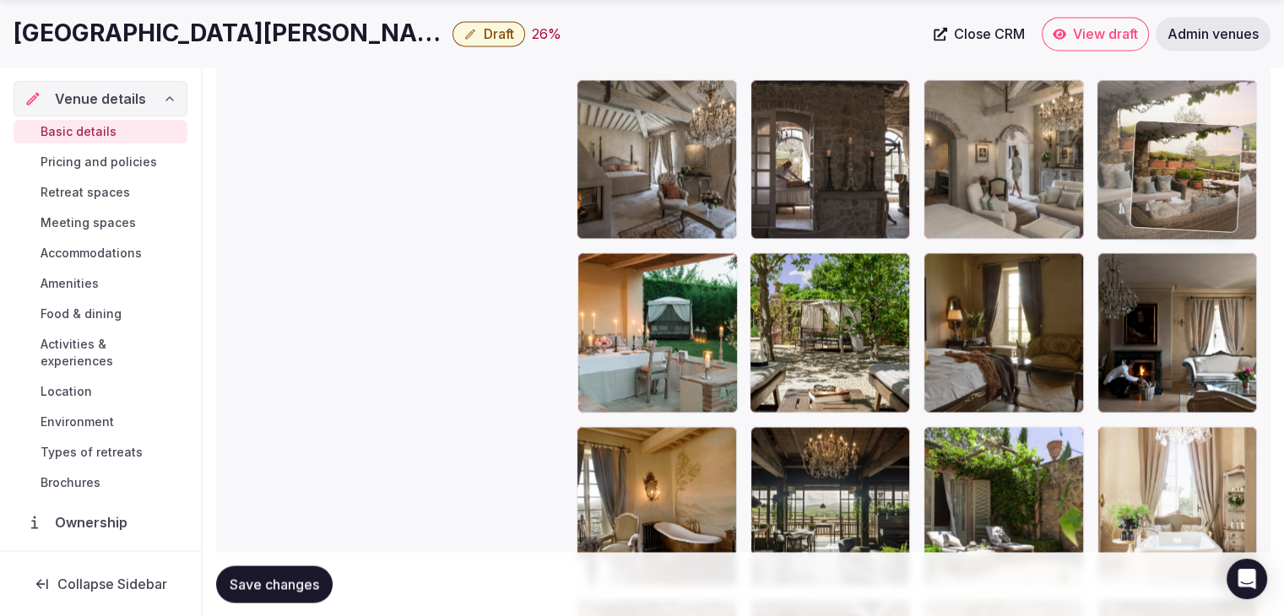
scroll to position [2923, 0]
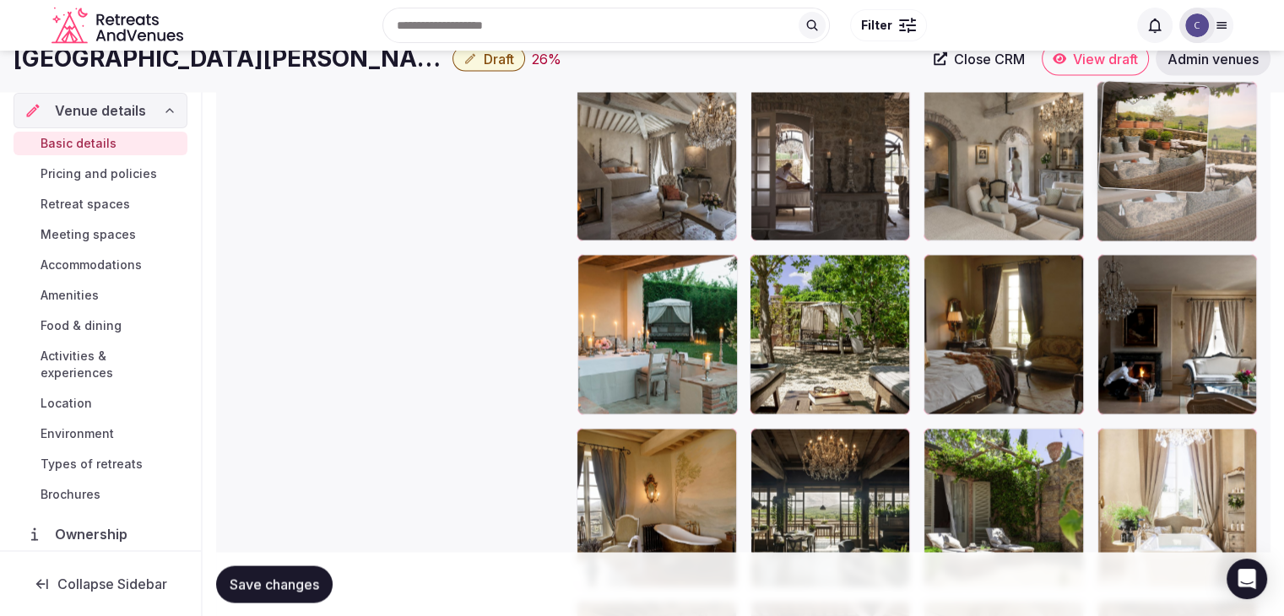
drag, startPoint x: 935, startPoint y: 268, endPoint x: 1202, endPoint y: 65, distance: 335.0
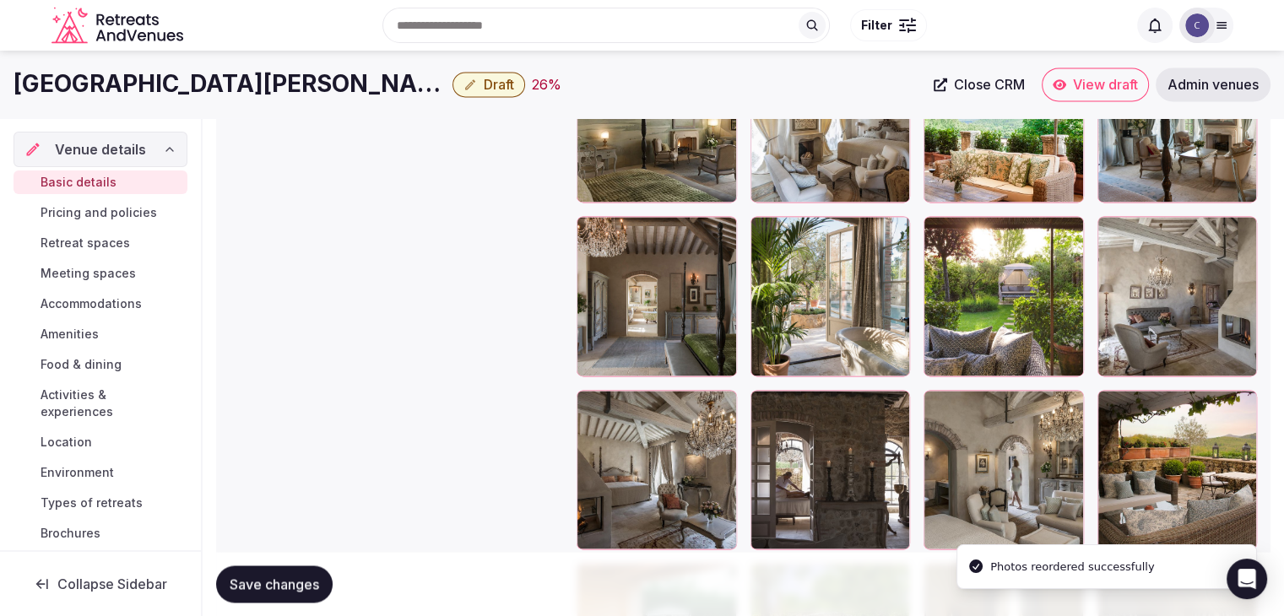
scroll to position [2585, 0]
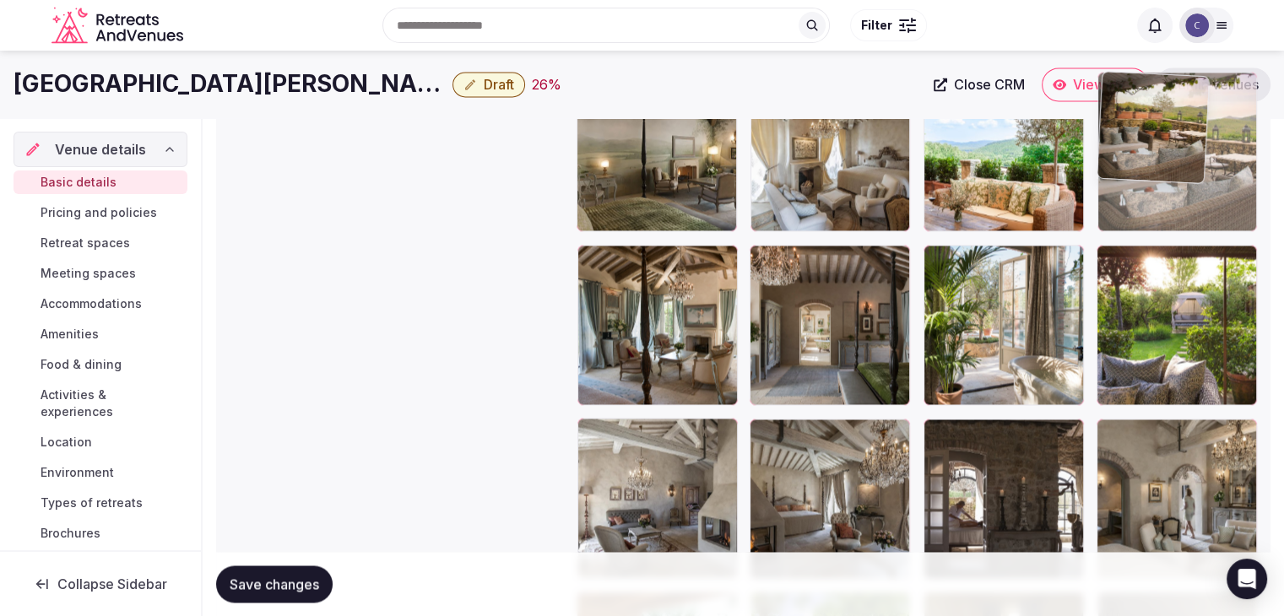
drag, startPoint x: 1116, startPoint y: 230, endPoint x: 1125, endPoint y: 166, distance: 64.7
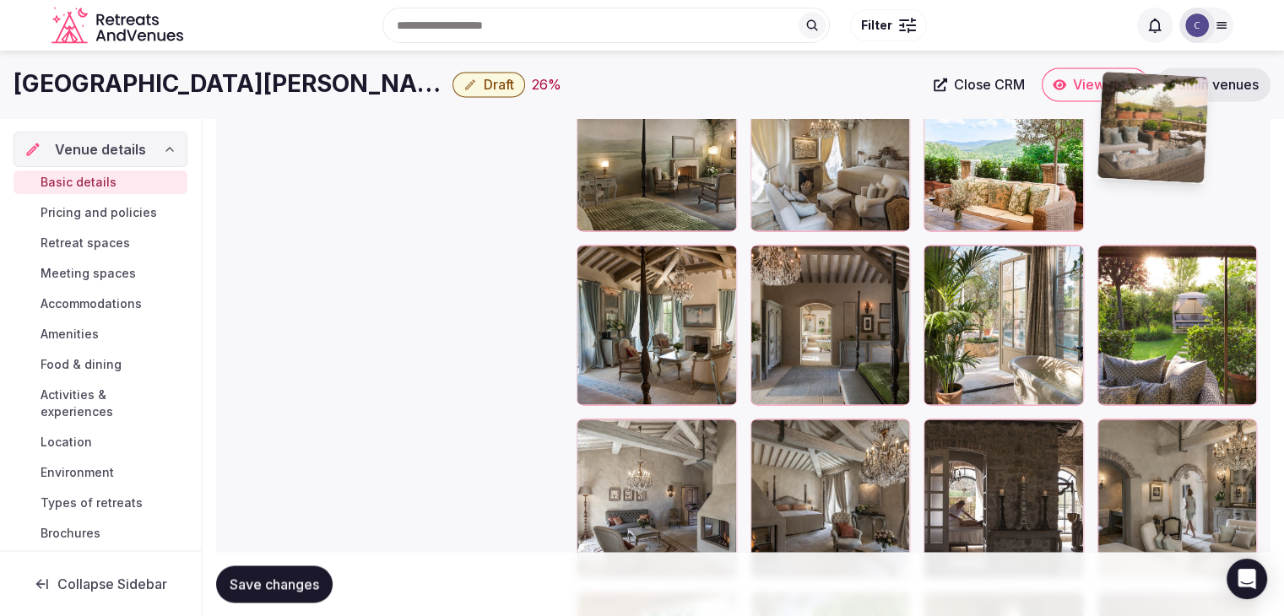
click at [1125, 166] on img at bounding box center [1152, 127] width 111 height 111
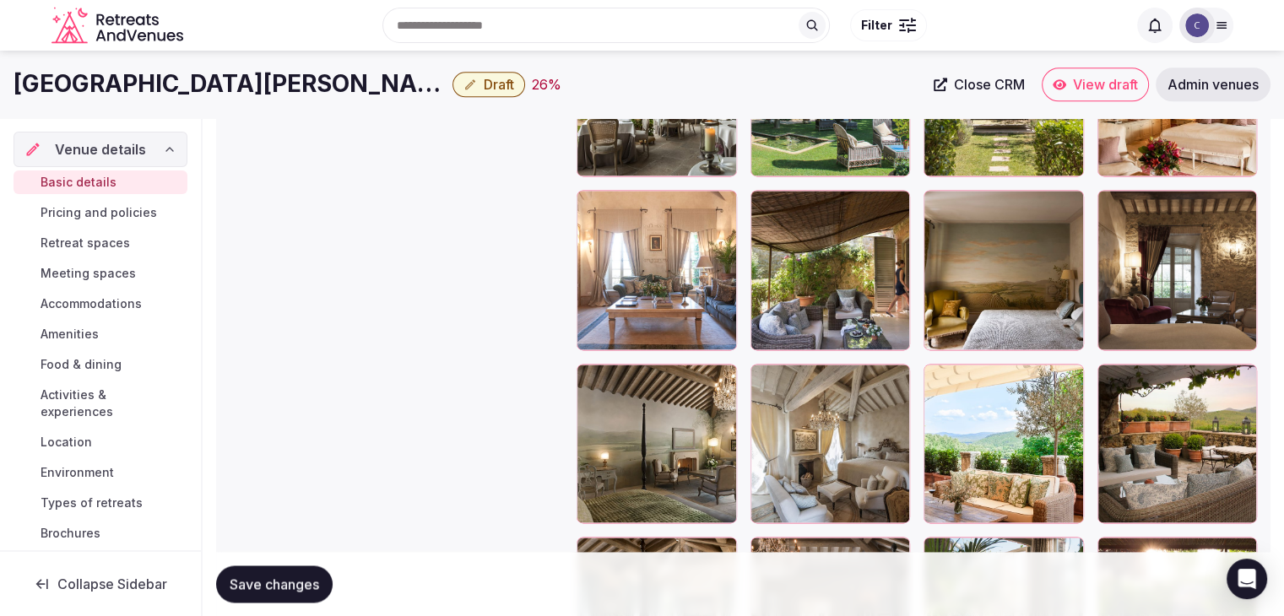
scroll to position [2247, 0]
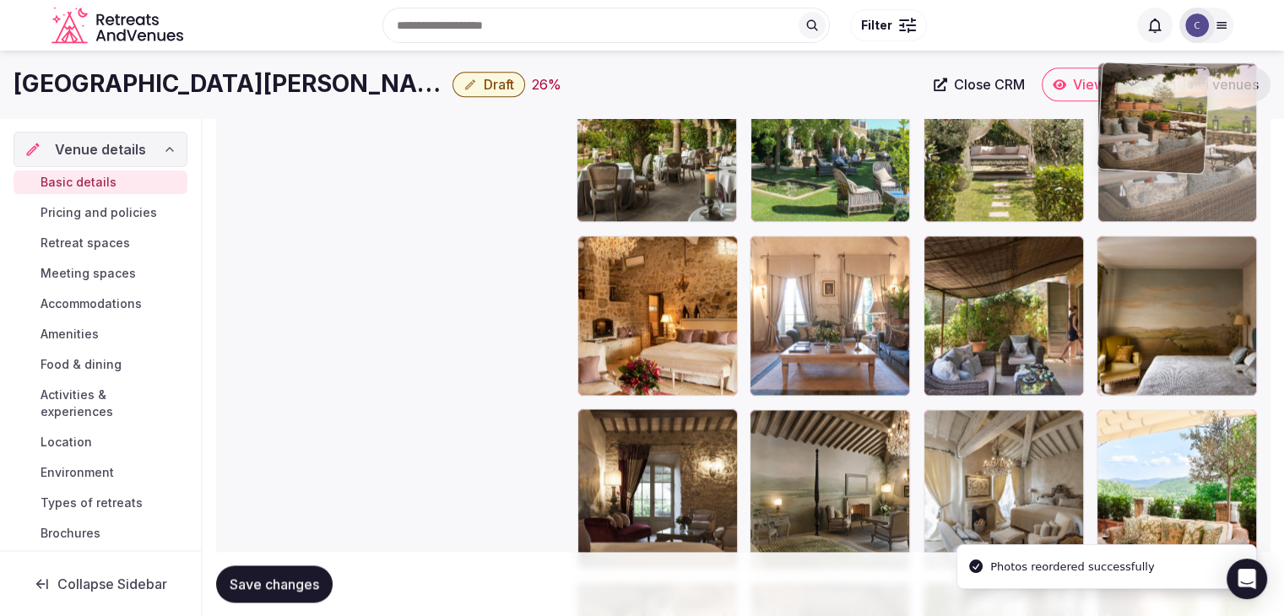
drag, startPoint x: 1103, startPoint y: 426, endPoint x: 1135, endPoint y: 147, distance: 281.2
click at [1135, 147] on body "**********" at bounding box center [642, 4] width 1284 height 4503
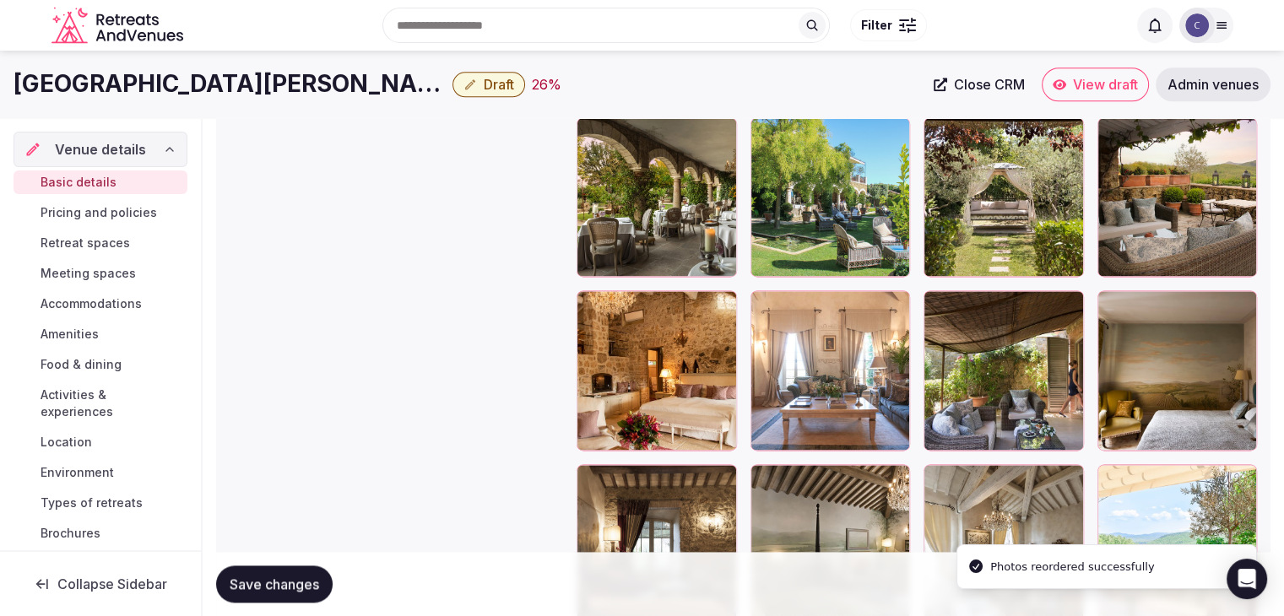
scroll to position [2163, 0]
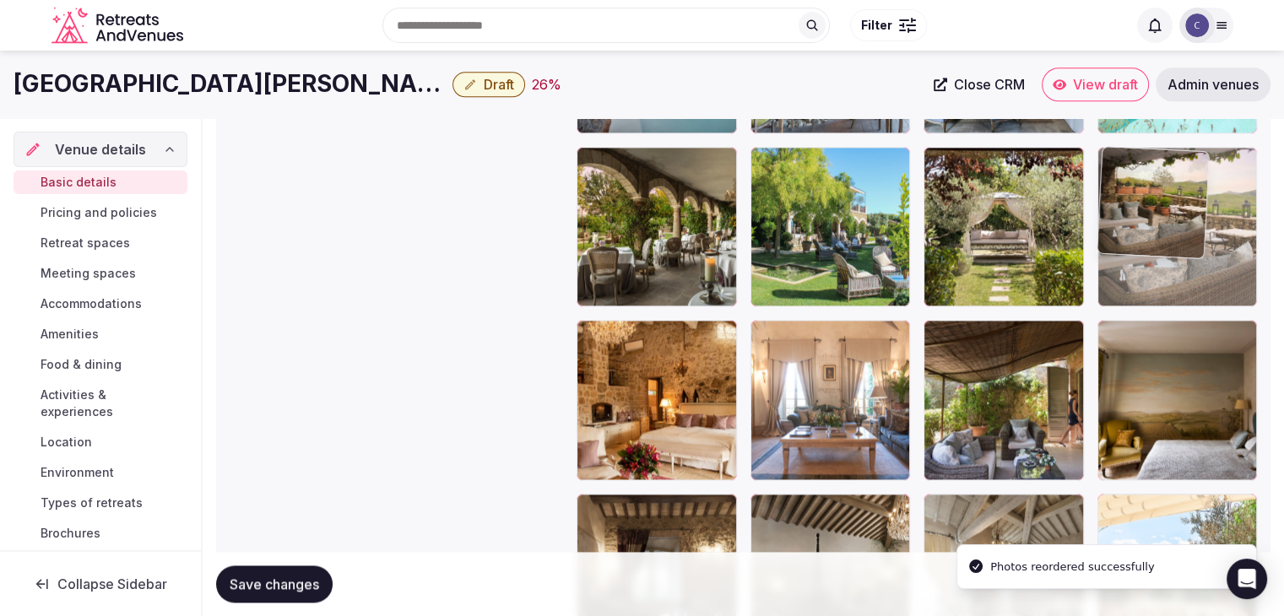
drag, startPoint x: 1114, startPoint y: 164, endPoint x: 1094, endPoint y: 164, distance: 20.3
click at [1094, 164] on body "**********" at bounding box center [642, 88] width 1284 height 4503
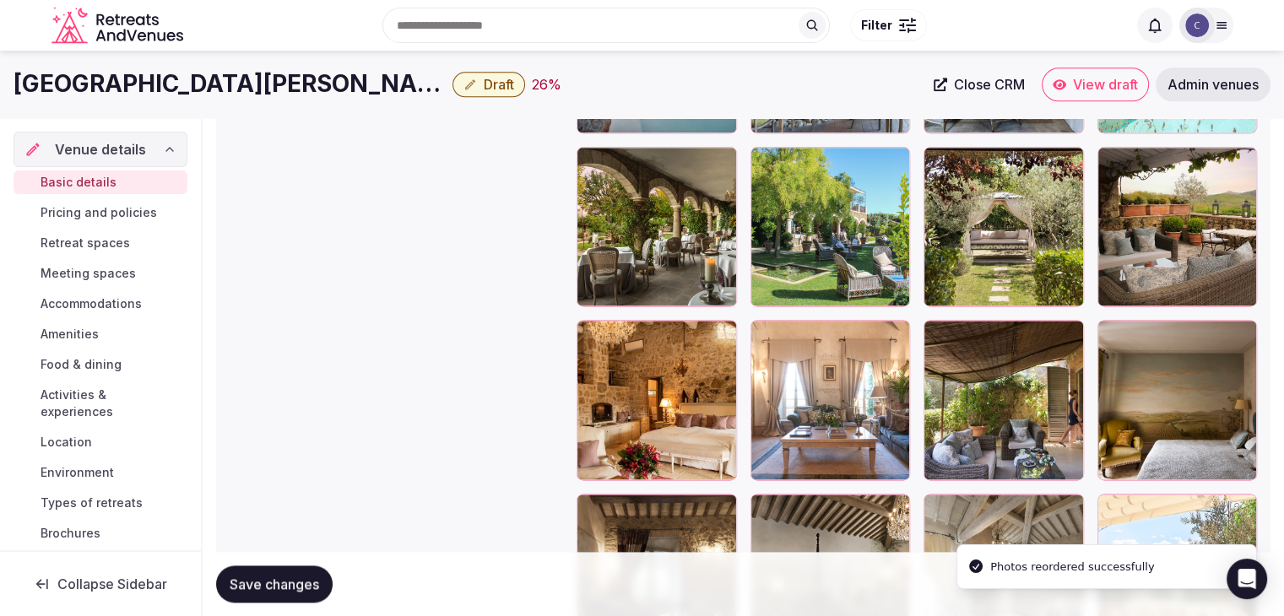
click at [313, 579] on span "Save changes" at bounding box center [274, 584] width 89 height 17
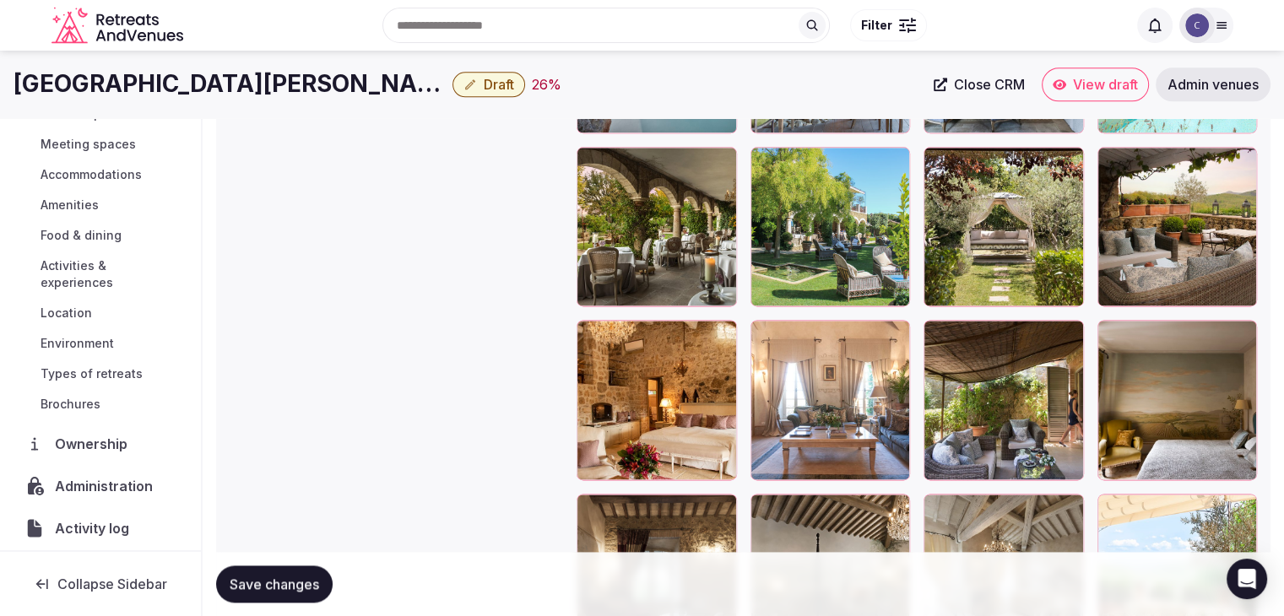
scroll to position [179, 0]
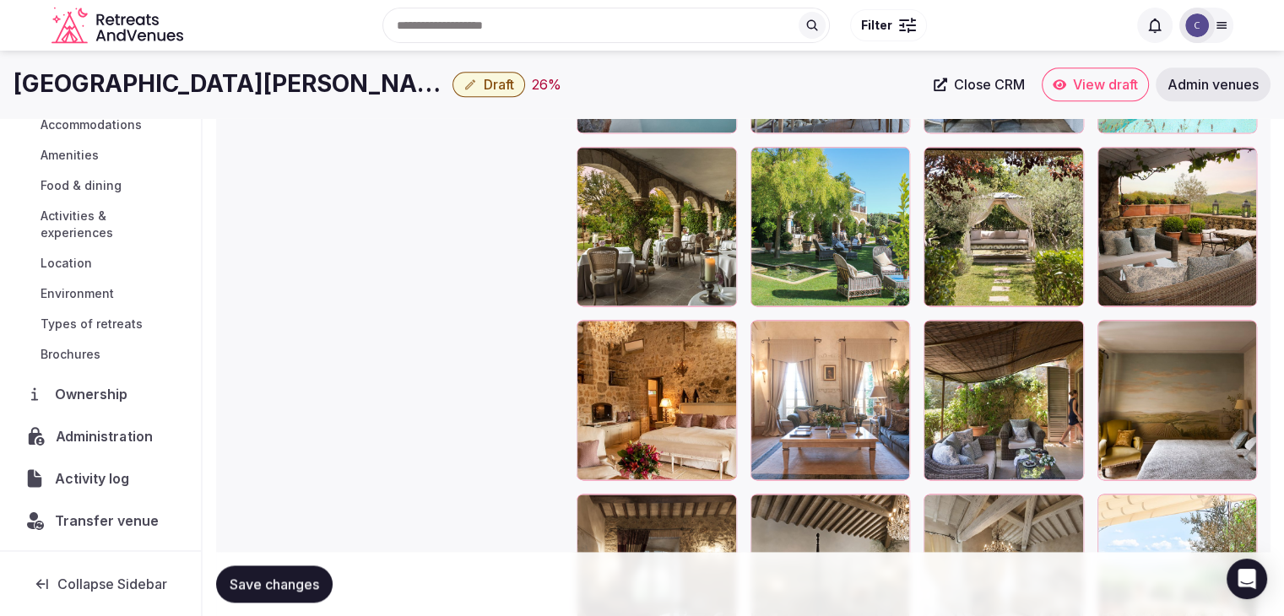
click at [111, 433] on span "Administration" at bounding box center [108, 436] width 104 height 20
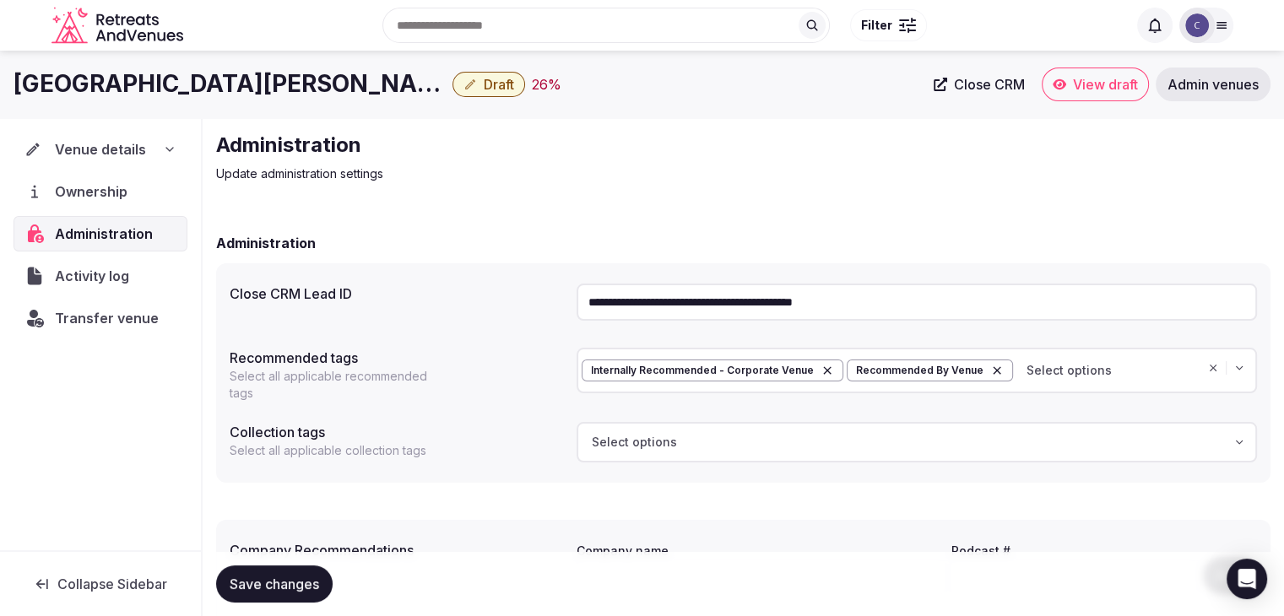
click at [797, 308] on input "**********" at bounding box center [917, 302] width 680 height 37
click at [138, 319] on span "Transfer venue" at bounding box center [107, 318] width 104 height 20
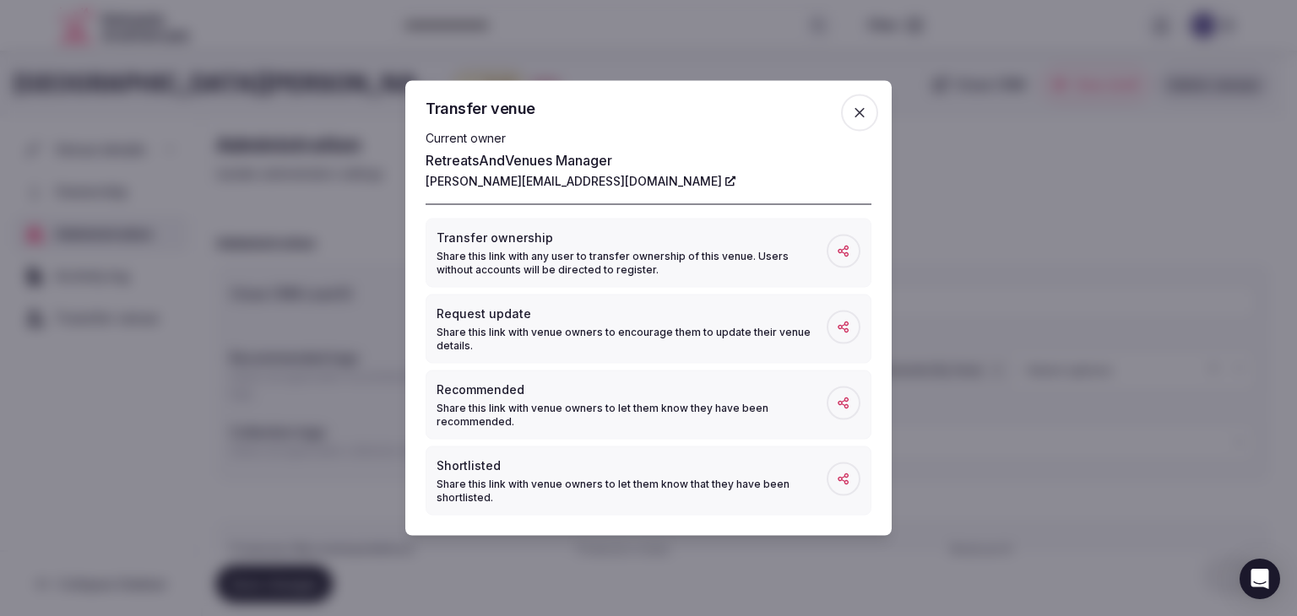
click at [854, 111] on icon "button" at bounding box center [859, 113] width 17 height 17
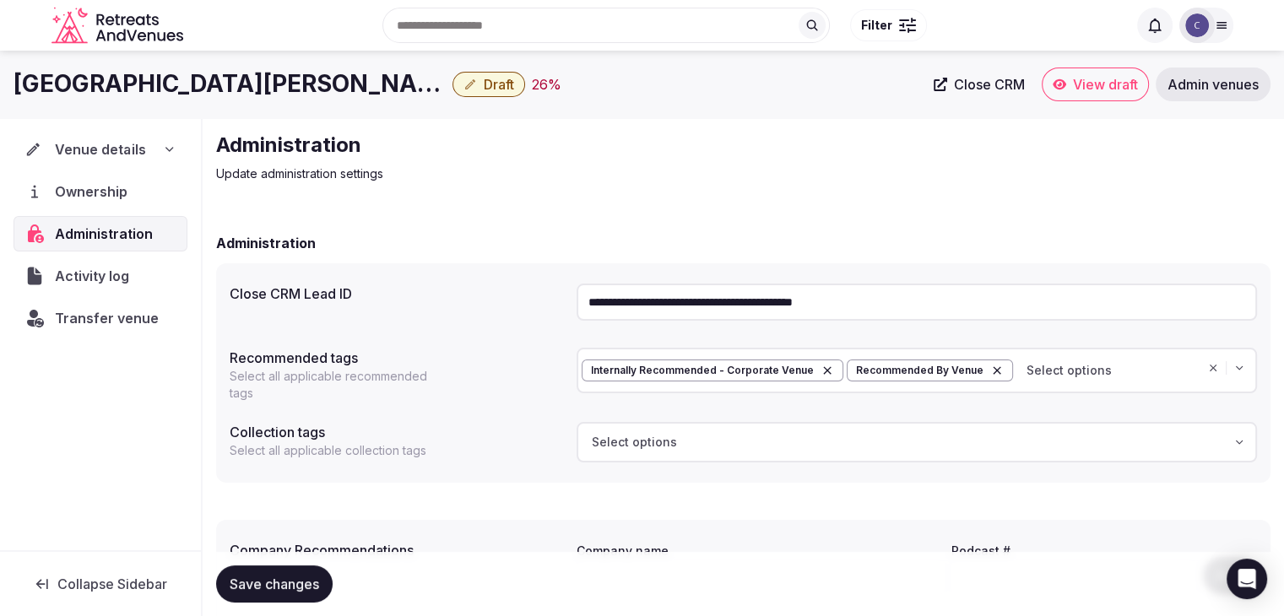
click at [168, 149] on icon at bounding box center [169, 149] width 7 height 3
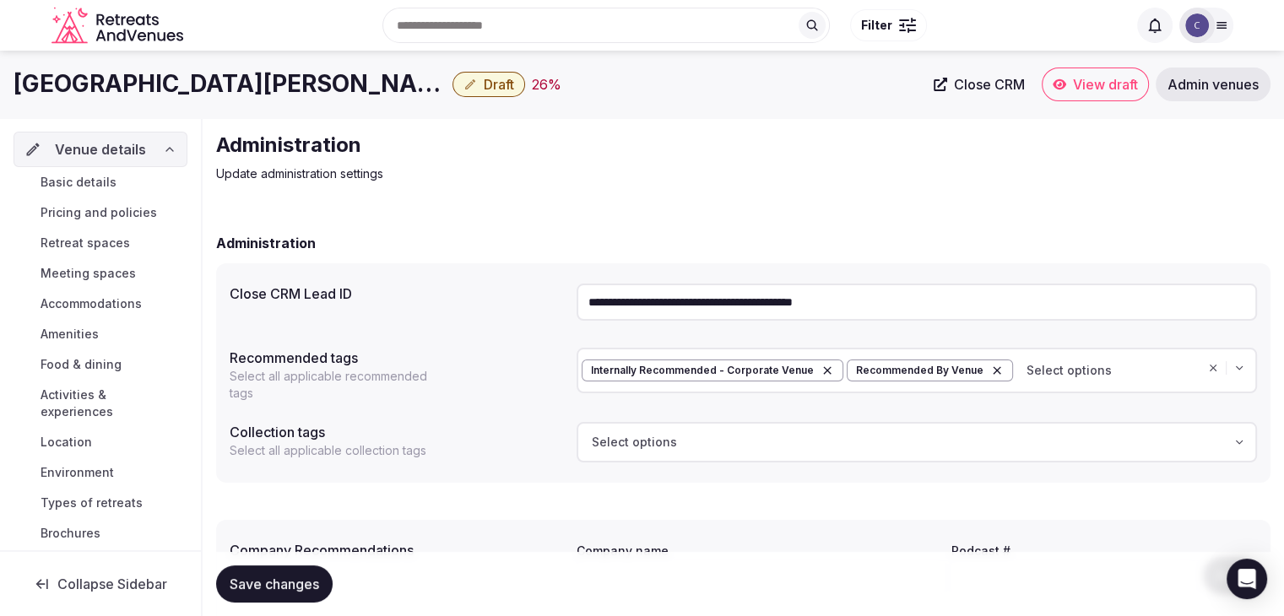
click at [133, 187] on link "Basic details" at bounding box center [101, 183] width 174 height 24
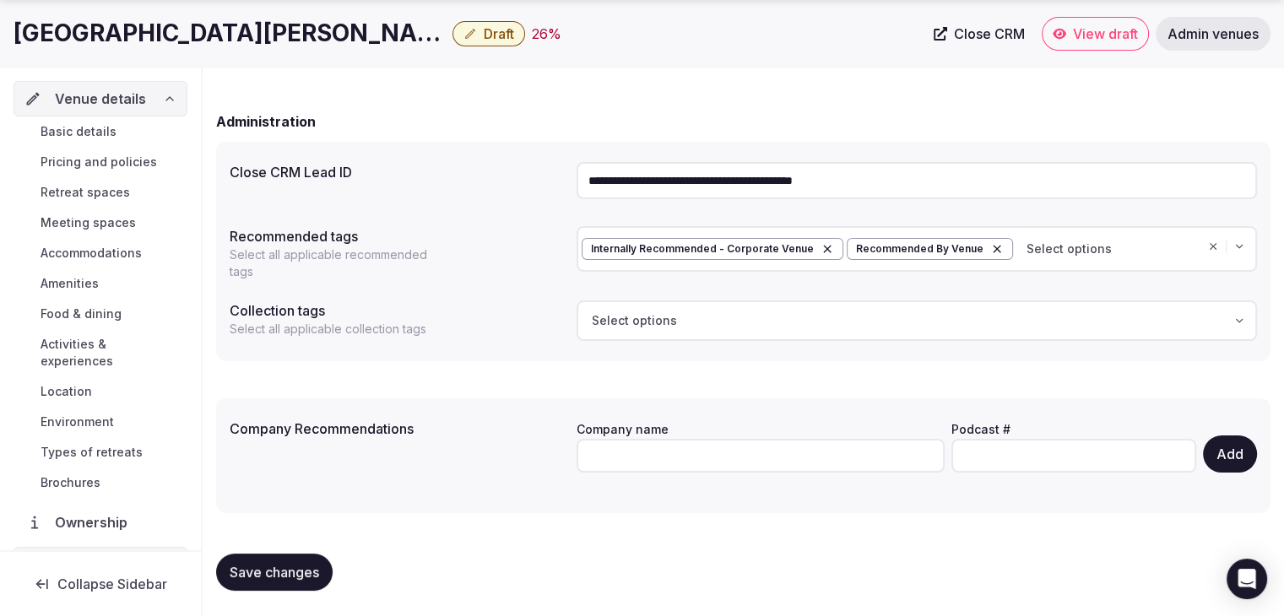
scroll to position [122, 0]
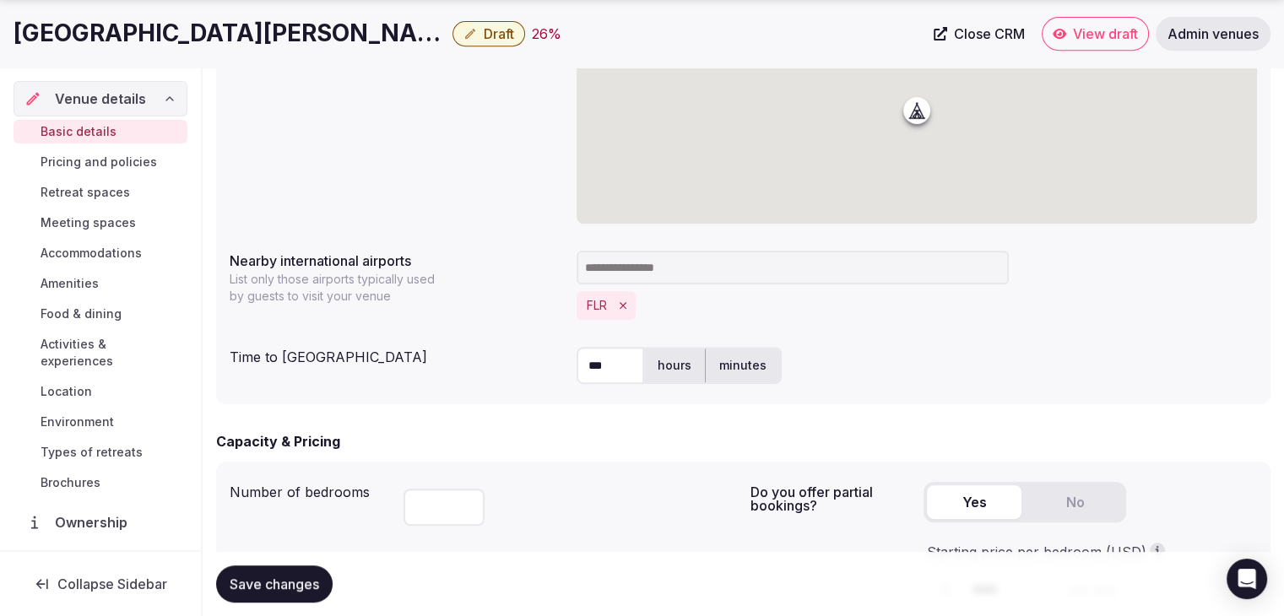
scroll to position [1013, 0]
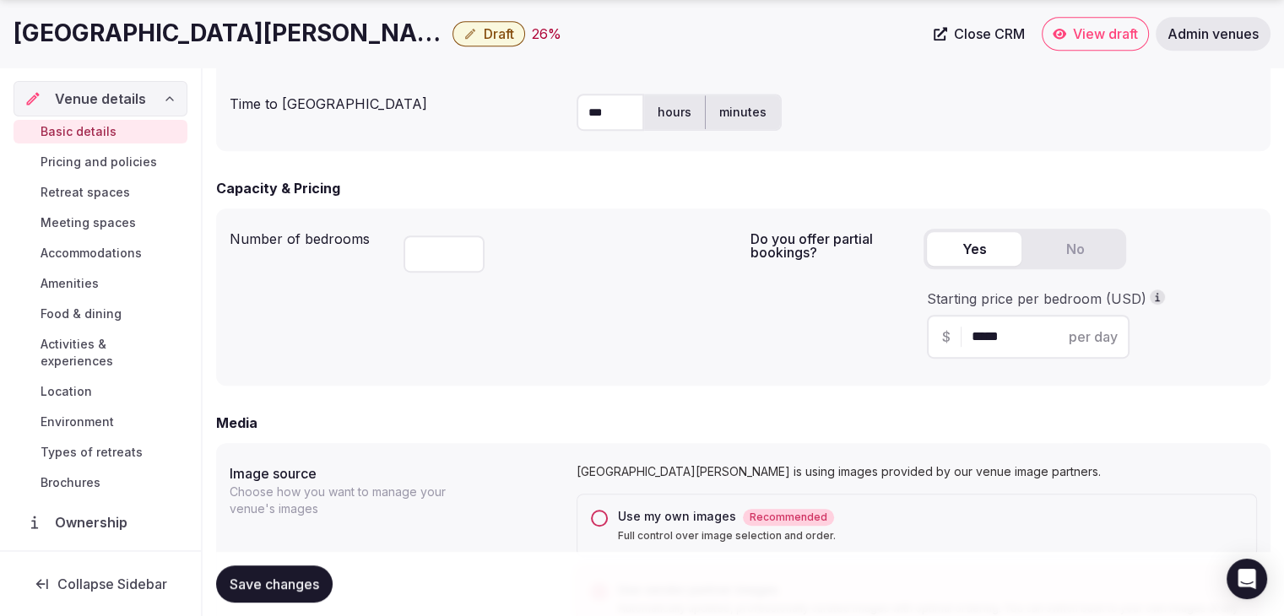
drag, startPoint x: 1016, startPoint y: 332, endPoint x: 996, endPoint y: 332, distance: 20.3
click at [1016, 332] on input "*****" at bounding box center [1043, 337] width 143 height 20
drag, startPoint x: 996, startPoint y: 332, endPoint x: 946, endPoint y: 342, distance: 50.8
click at [947, 341] on div "$ ***** per day" at bounding box center [1028, 337] width 203 height 44
type input "*****"
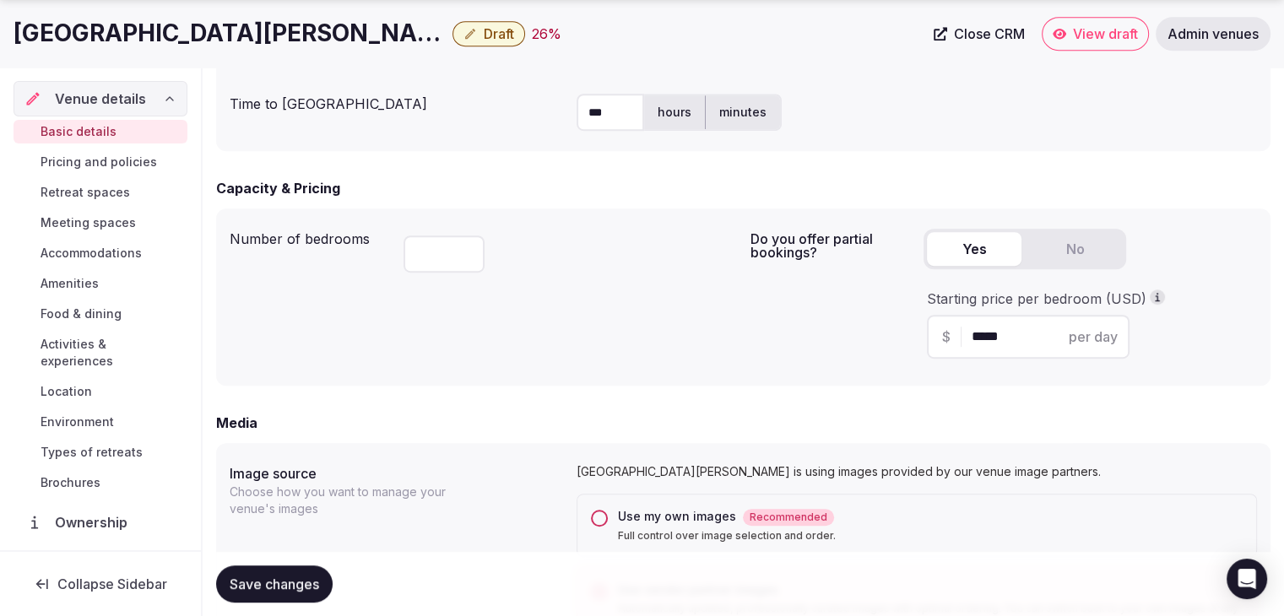
click at [294, 583] on span "Save changes" at bounding box center [274, 584] width 89 height 17
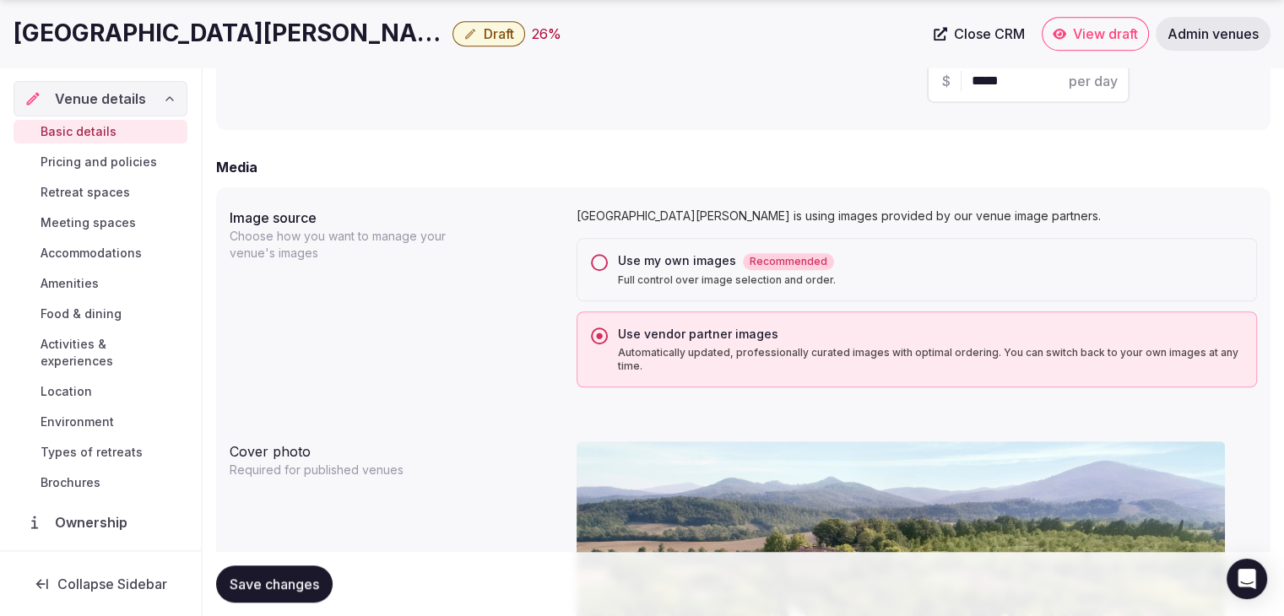
scroll to position [1351, 0]
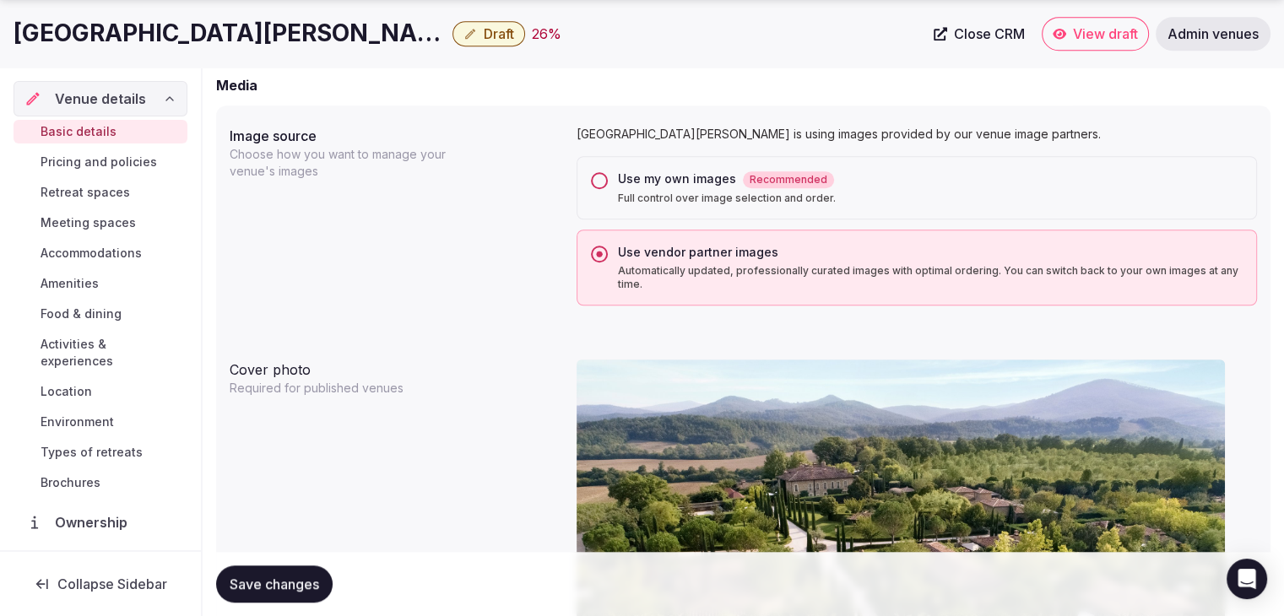
click at [453, 26] on button "Draft" at bounding box center [489, 33] width 73 height 25
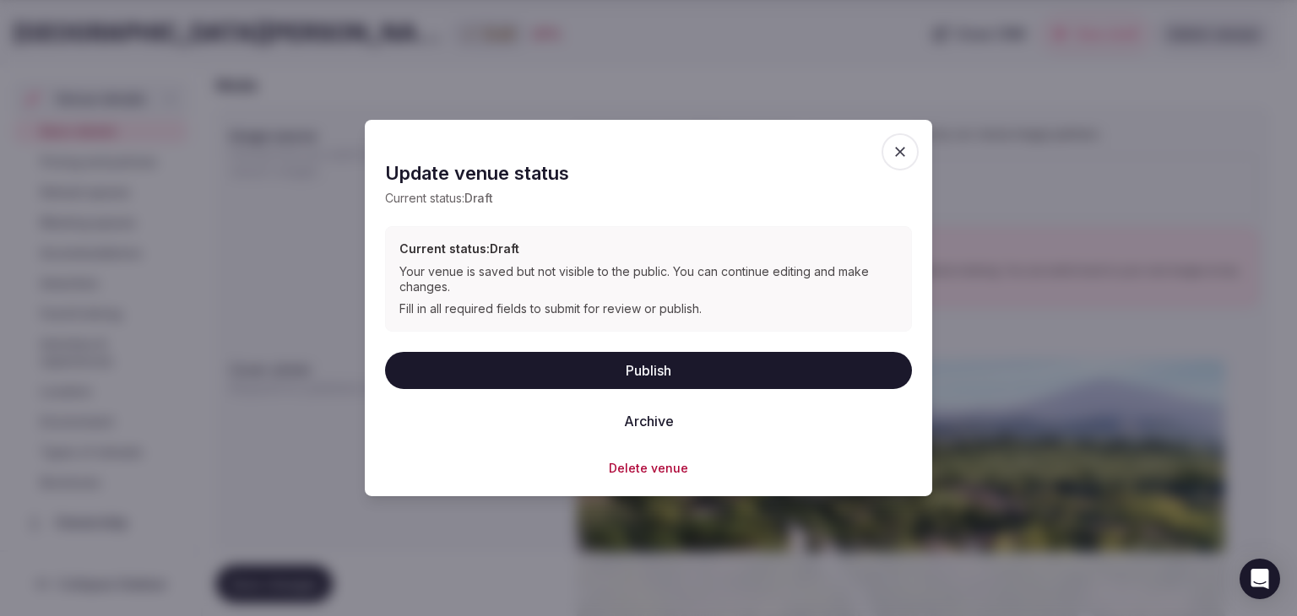
click at [582, 378] on button "Publish" at bounding box center [648, 369] width 527 height 37
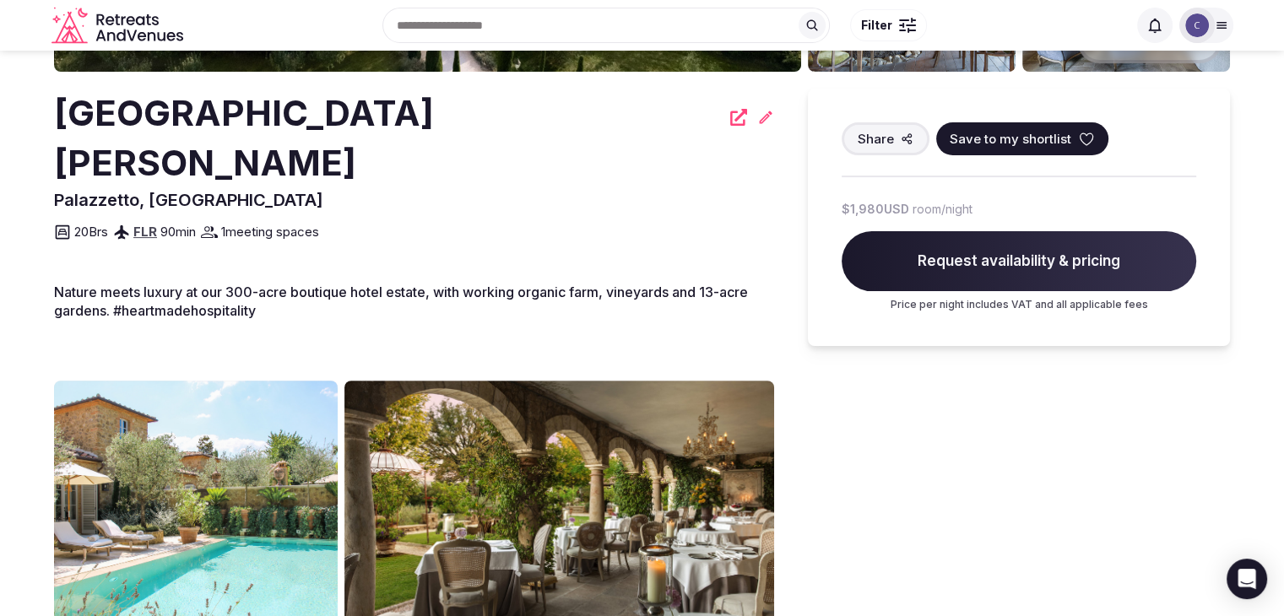
scroll to position [84, 0]
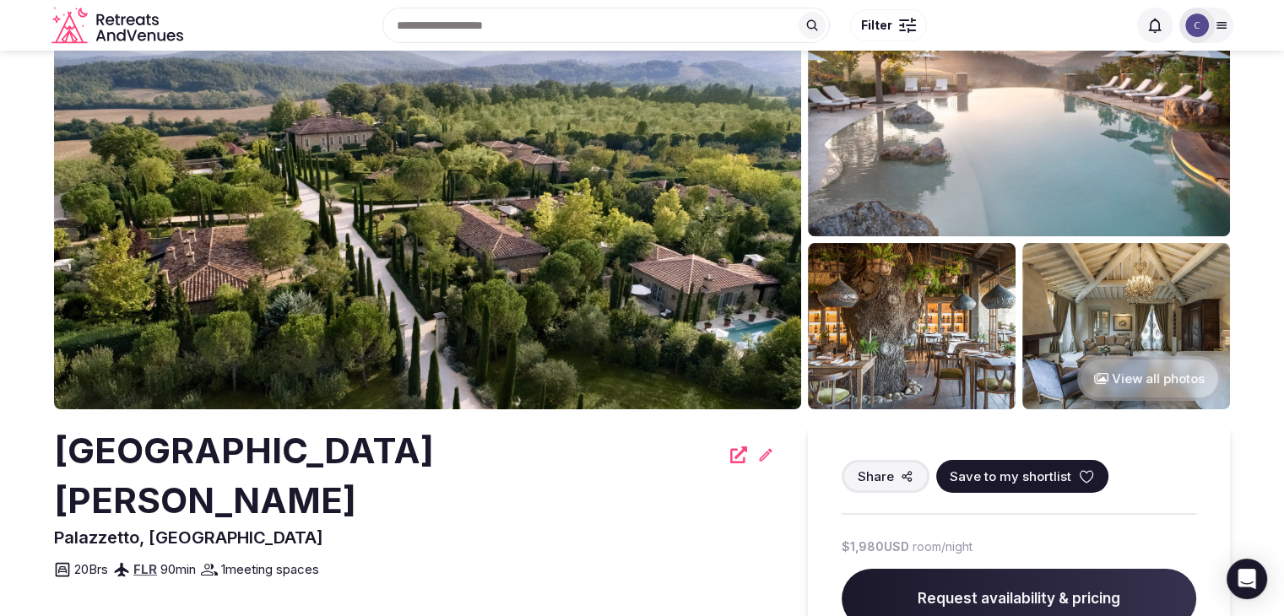
click at [277, 455] on h2 "[GEOGRAPHIC_DATA][PERSON_NAME]" at bounding box center [387, 476] width 666 height 100
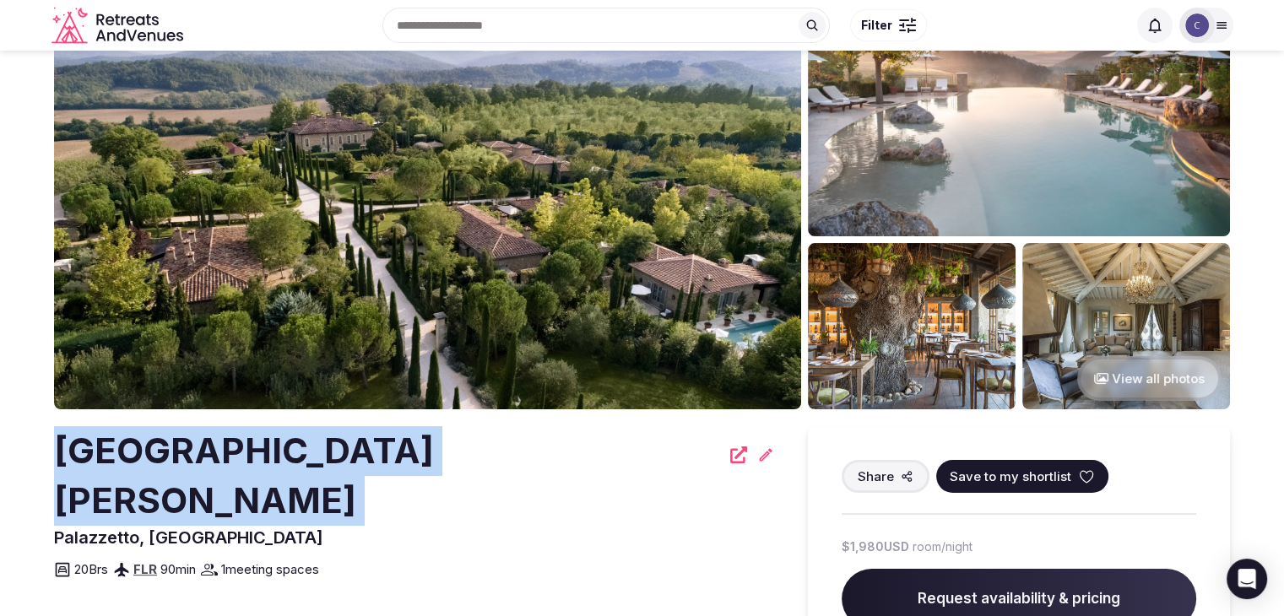
click at [277, 456] on h2 "[GEOGRAPHIC_DATA][PERSON_NAME]" at bounding box center [387, 476] width 666 height 100
copy div "[GEOGRAPHIC_DATA][PERSON_NAME]"
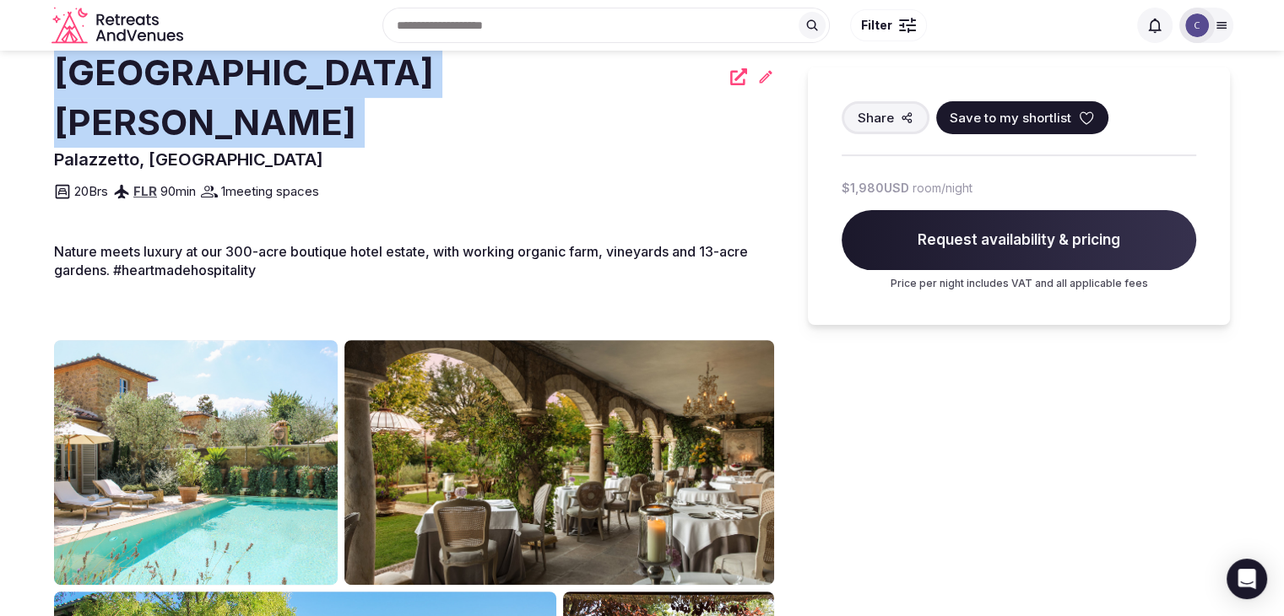
scroll to position [338, 0]
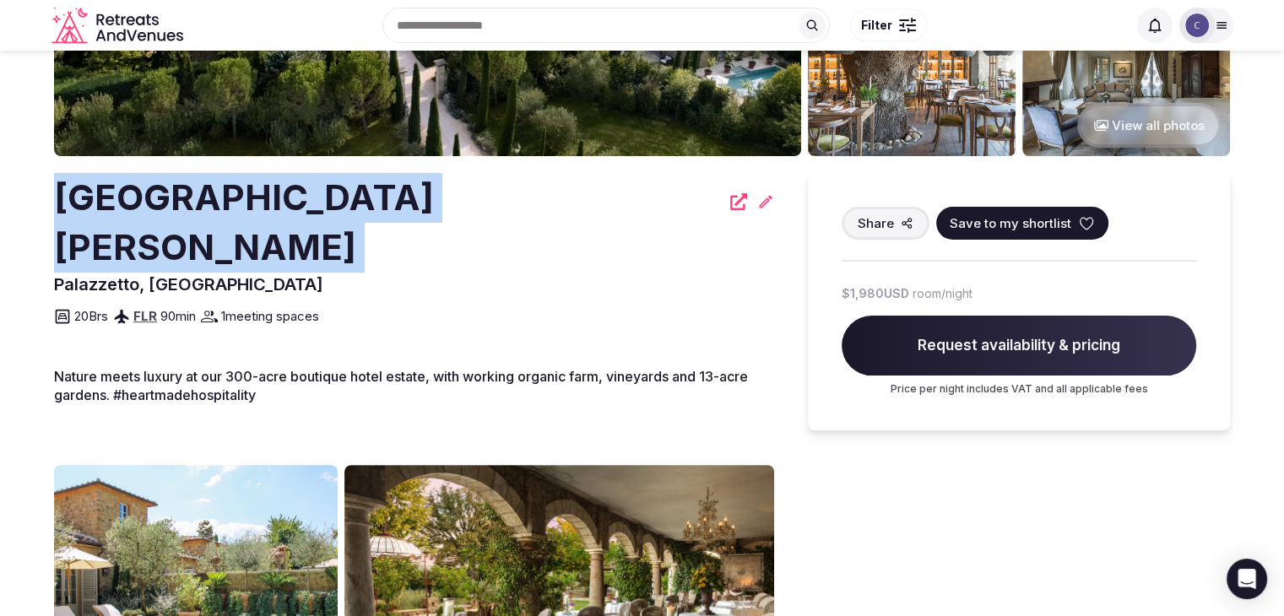
copy div "[GEOGRAPHIC_DATA][PERSON_NAME]"
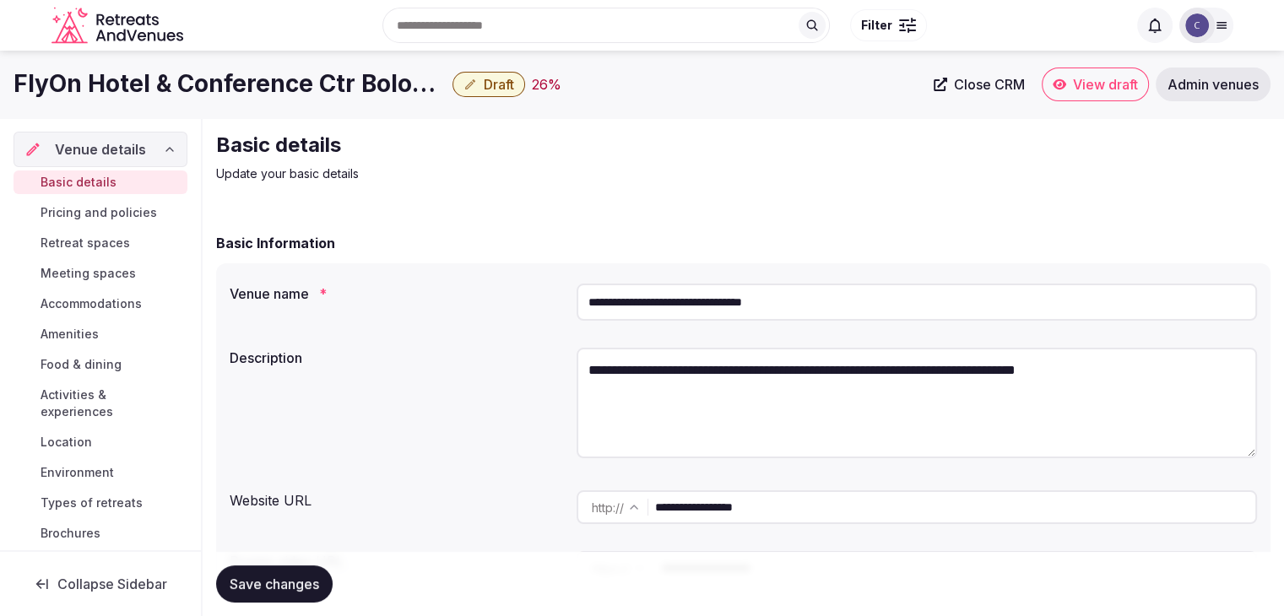
click at [695, 307] on input "**********" at bounding box center [917, 302] width 680 height 37
click at [742, 312] on input "**********" at bounding box center [917, 302] width 680 height 37
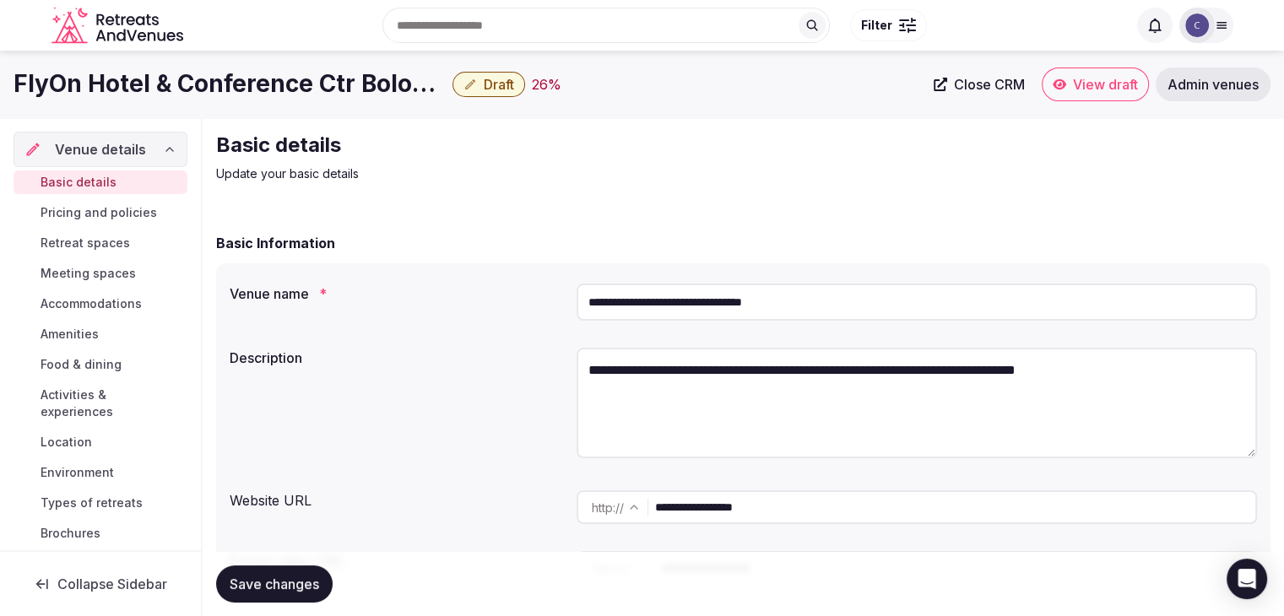
click at [742, 312] on input "**********" at bounding box center [917, 302] width 680 height 37
paste input "text"
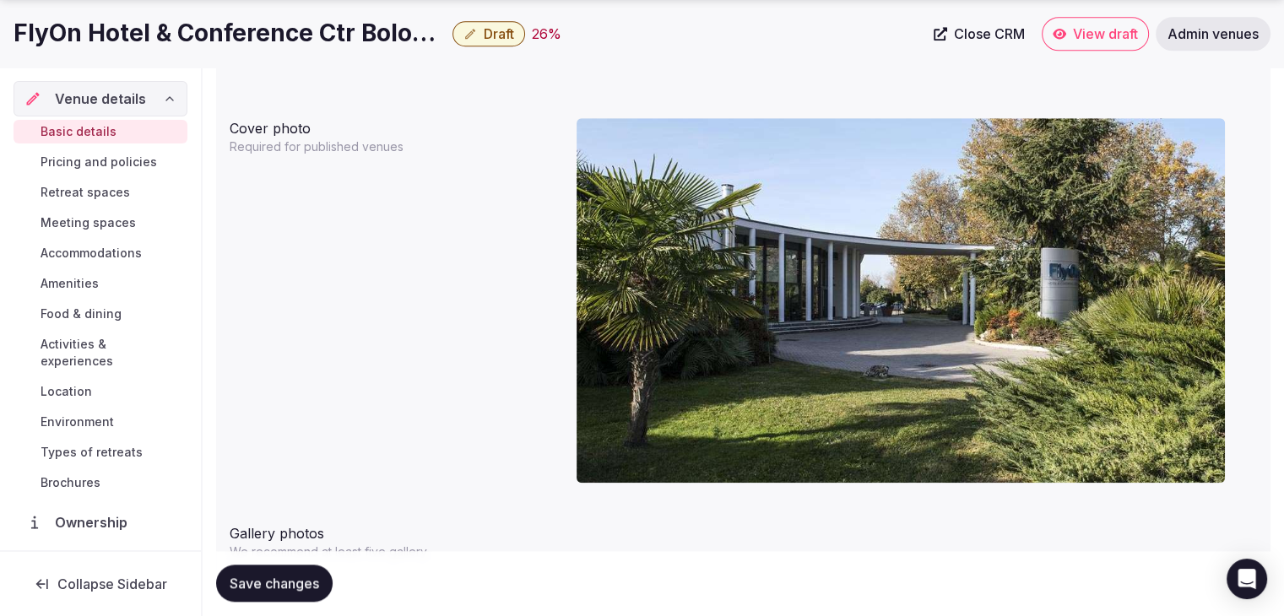
scroll to position [1650, 0]
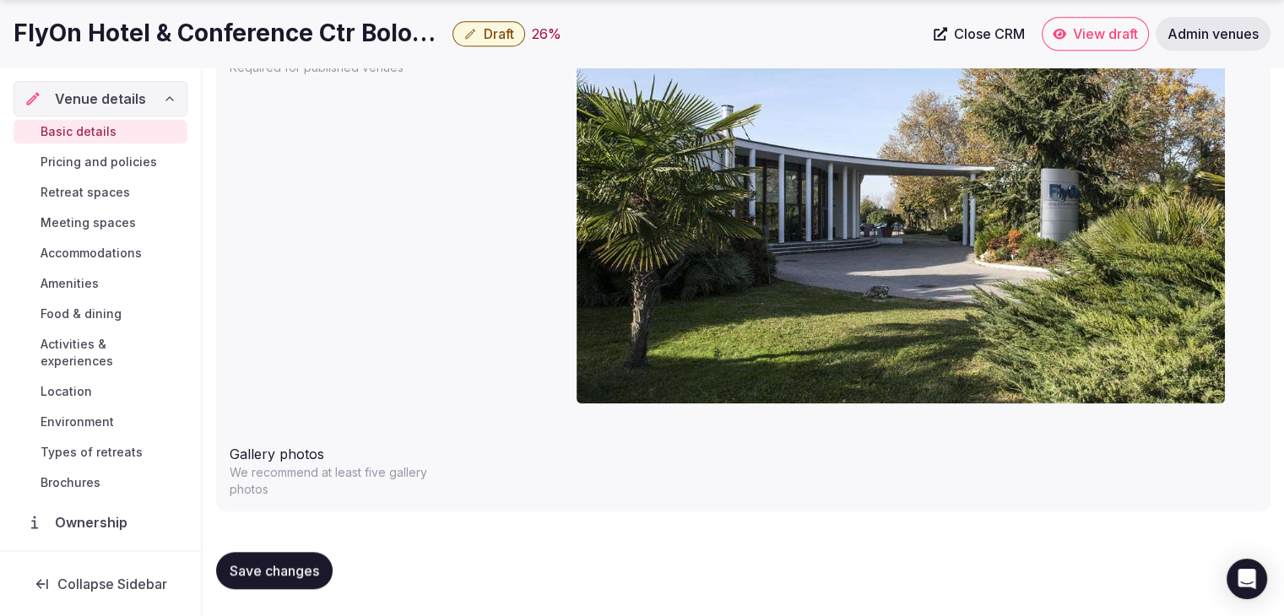
type input "**********"
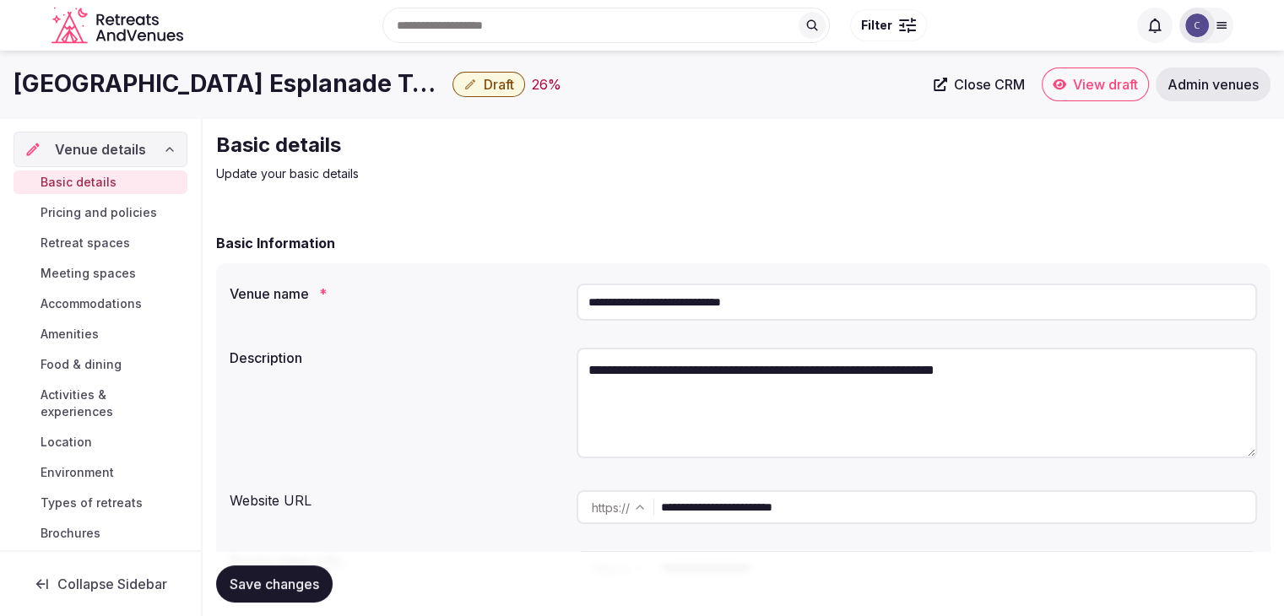
drag, startPoint x: 621, startPoint y: 306, endPoint x: 716, endPoint y: 305, distance: 95.4
click at [716, 305] on input "**********" at bounding box center [917, 302] width 680 height 37
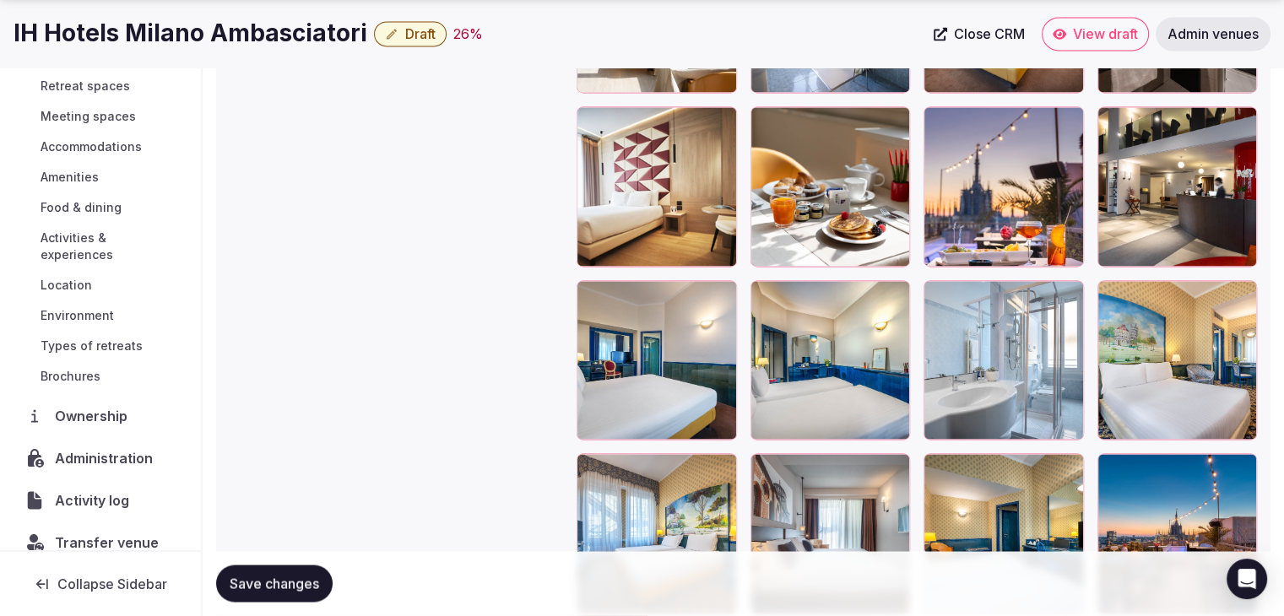
scroll to position [128, 0]
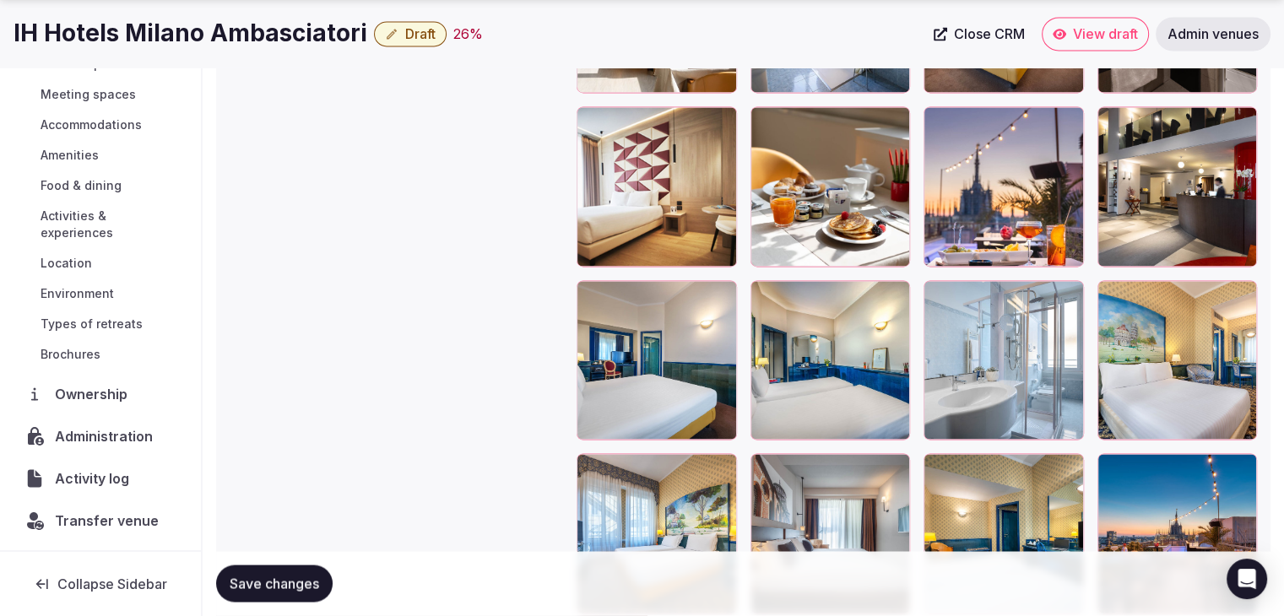
click at [128, 441] on span "Administration" at bounding box center [107, 436] width 105 height 20
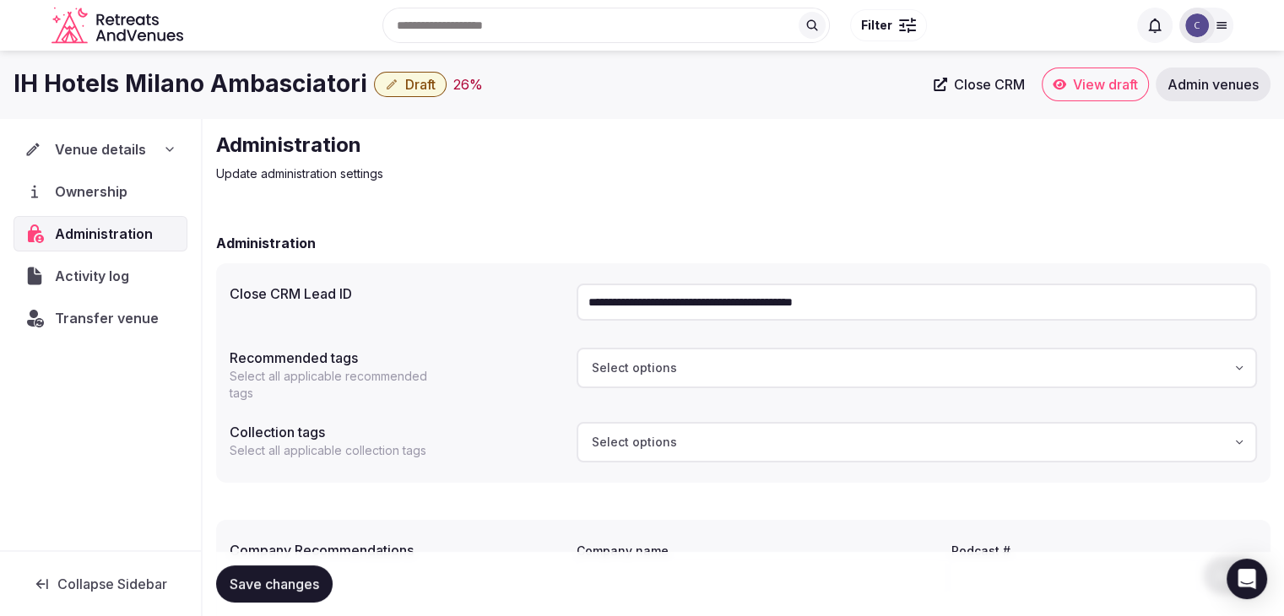
click at [772, 298] on input "**********" at bounding box center [917, 302] width 680 height 37
click at [111, 322] on span "Transfer venue" at bounding box center [107, 318] width 104 height 20
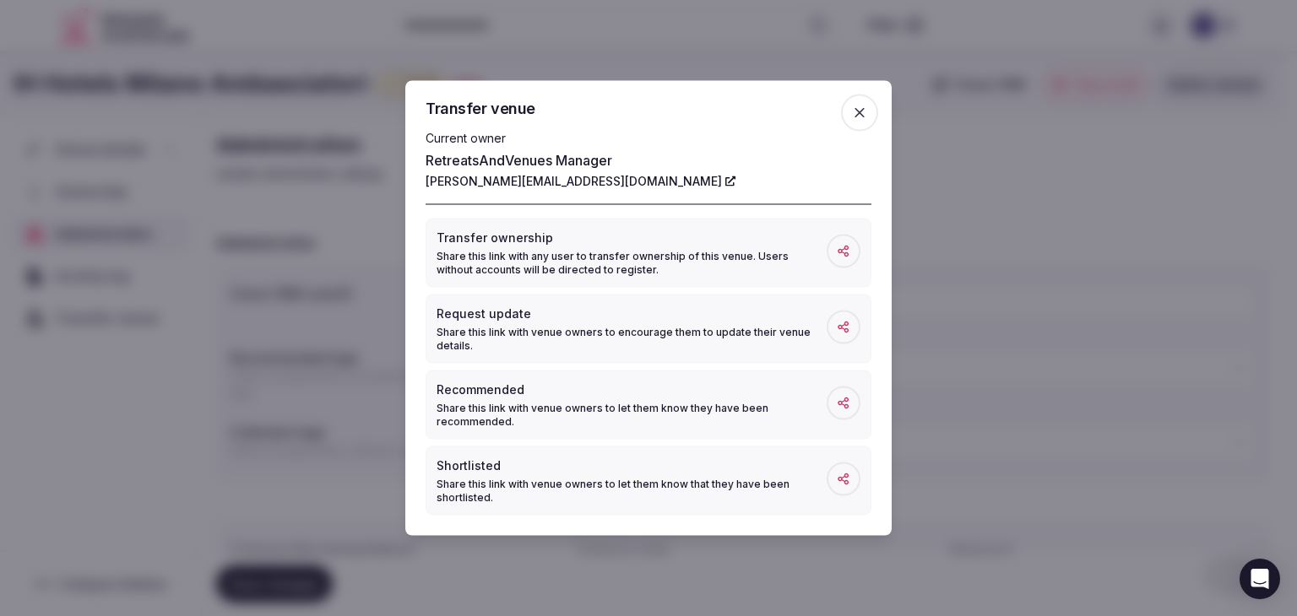
click at [859, 108] on icon "button" at bounding box center [859, 113] width 17 height 17
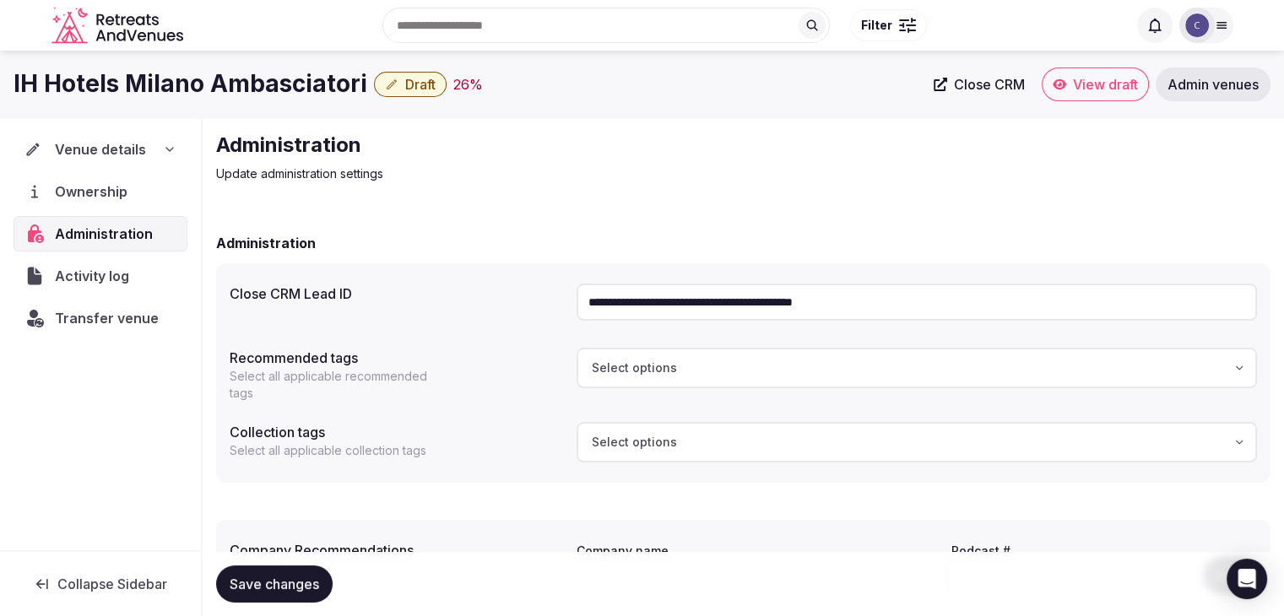
click at [160, 146] on div "Venue details" at bounding box center [100, 149] width 152 height 20
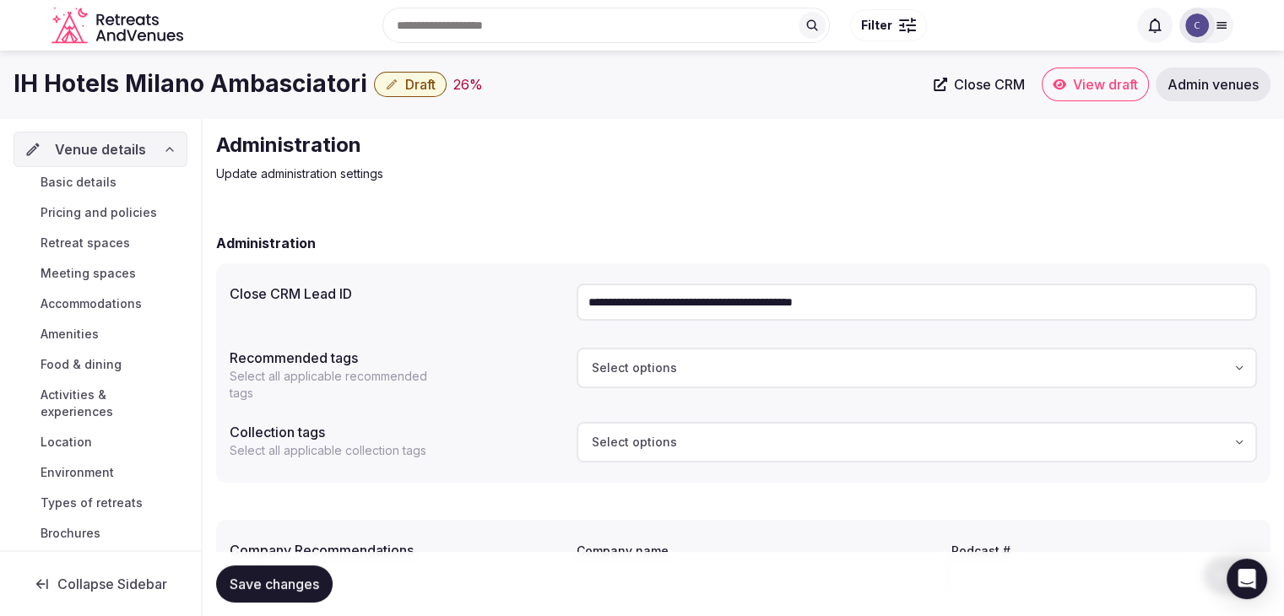
drag, startPoint x: 105, startPoint y: 188, endPoint x: 118, endPoint y: 192, distance: 14.2
click at [105, 188] on span "Basic details" at bounding box center [79, 182] width 76 height 17
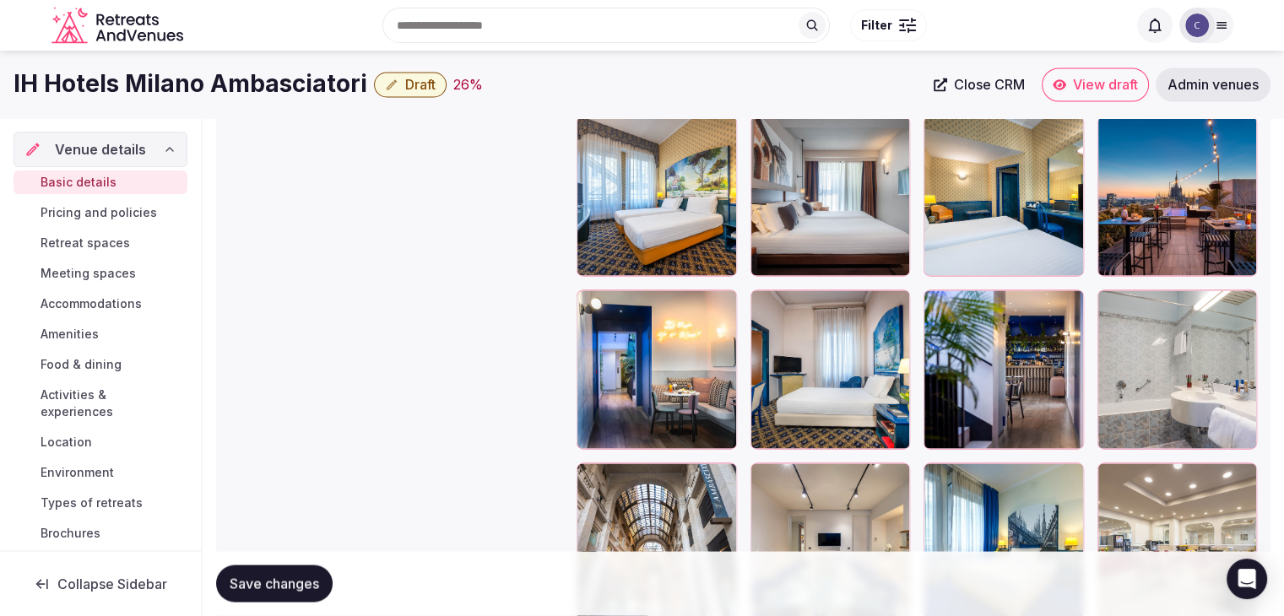
scroll to position [2955, 0]
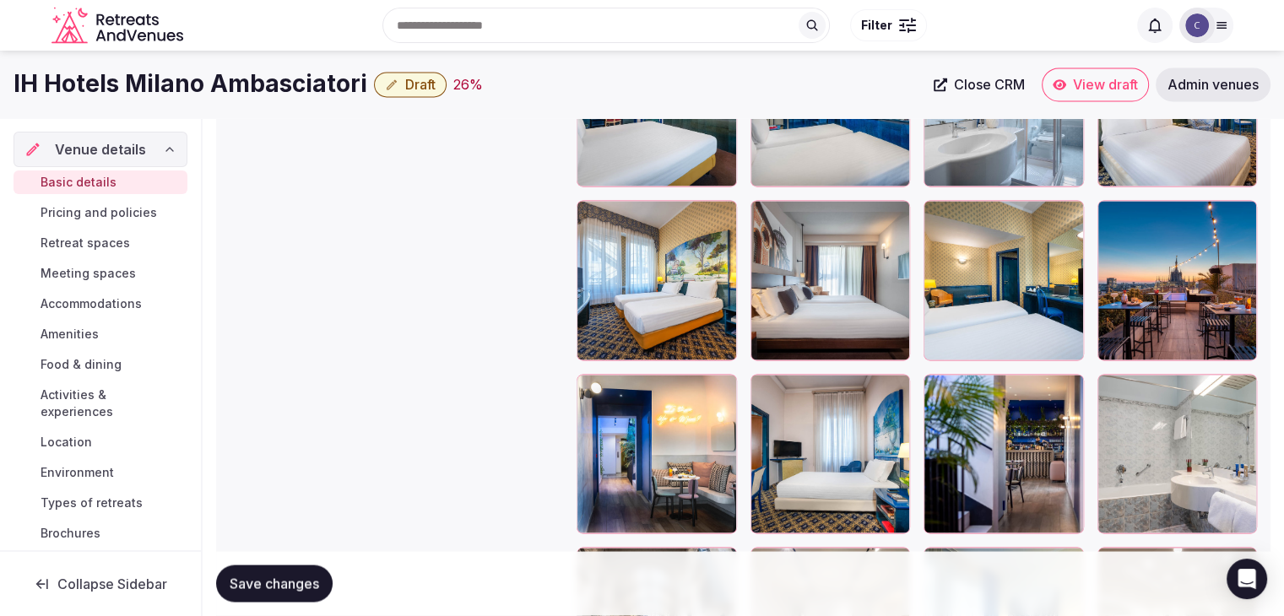
click at [1112, 216] on icon at bounding box center [1111, 213] width 20 height 20
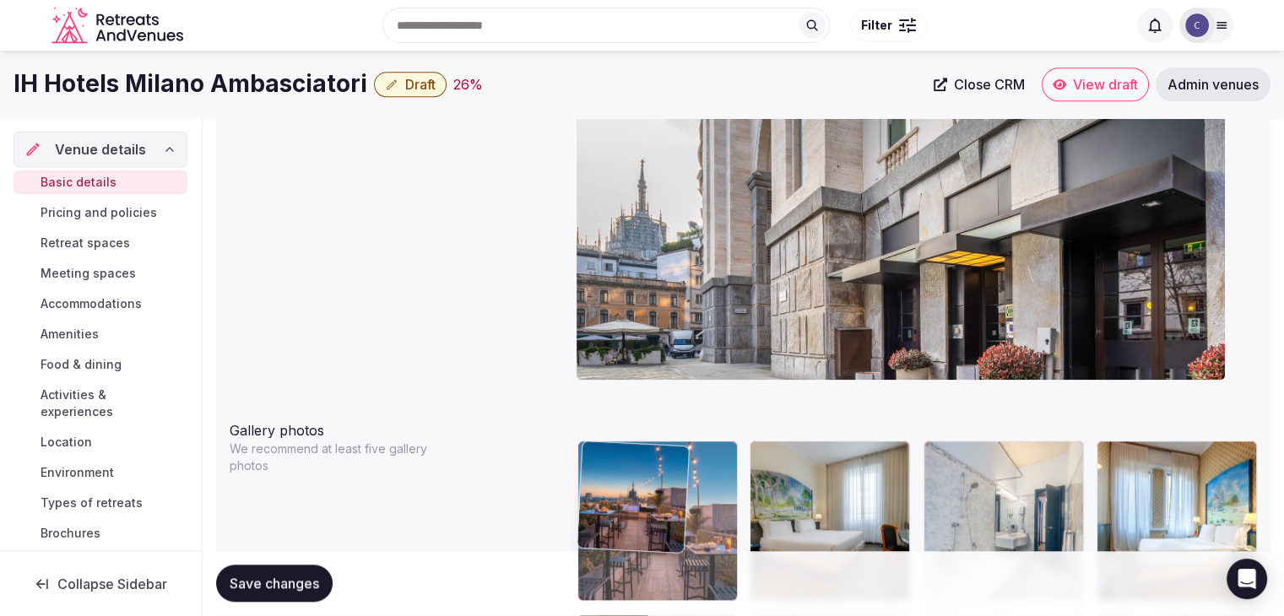
drag, startPoint x: 1112, startPoint y: 216, endPoint x: 592, endPoint y: 425, distance: 560.6
click at [591, 417] on body "**********" at bounding box center [642, 307] width 1284 height 3960
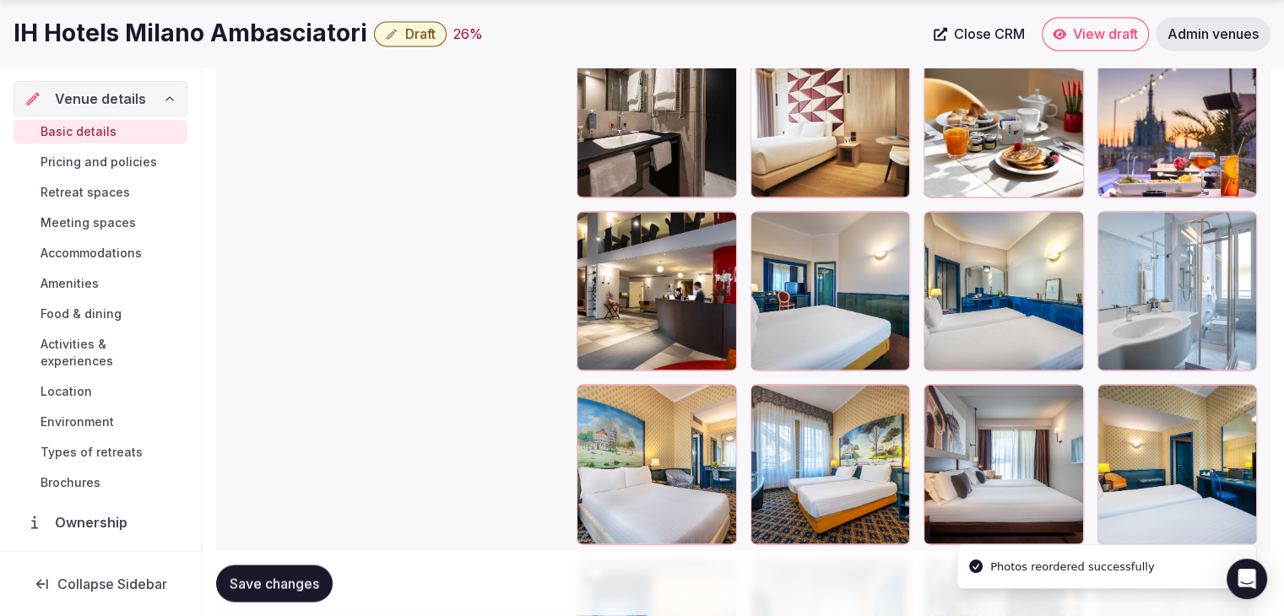
scroll to position [3108, 0]
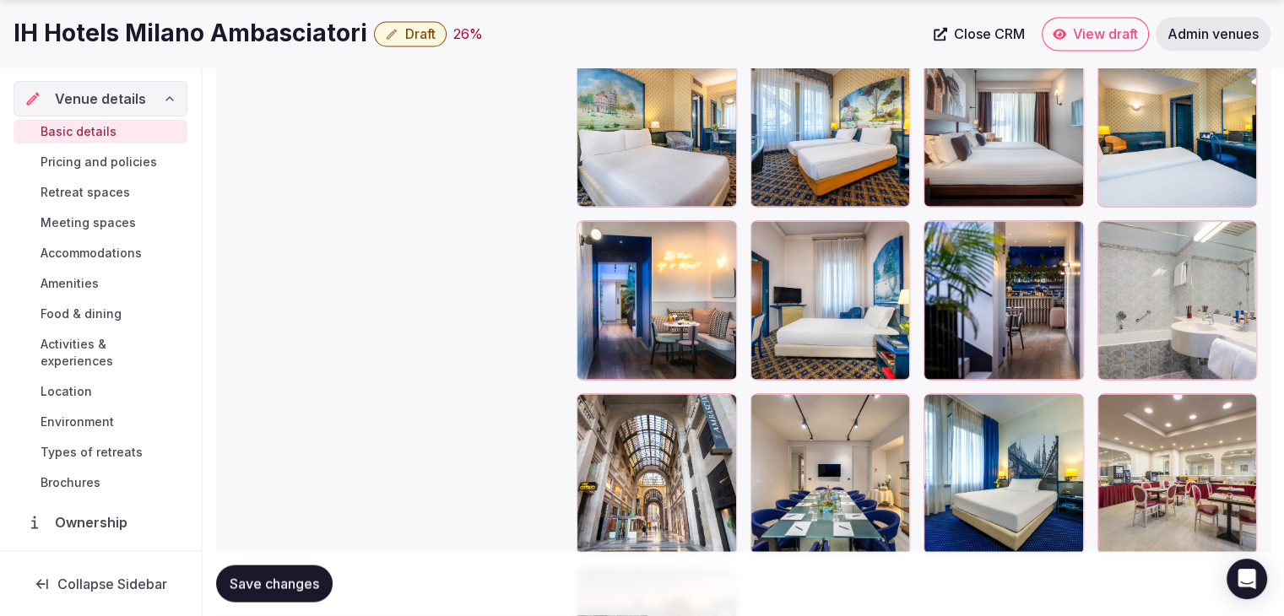
click at [591, 397] on icon at bounding box center [590, 407] width 20 height 20
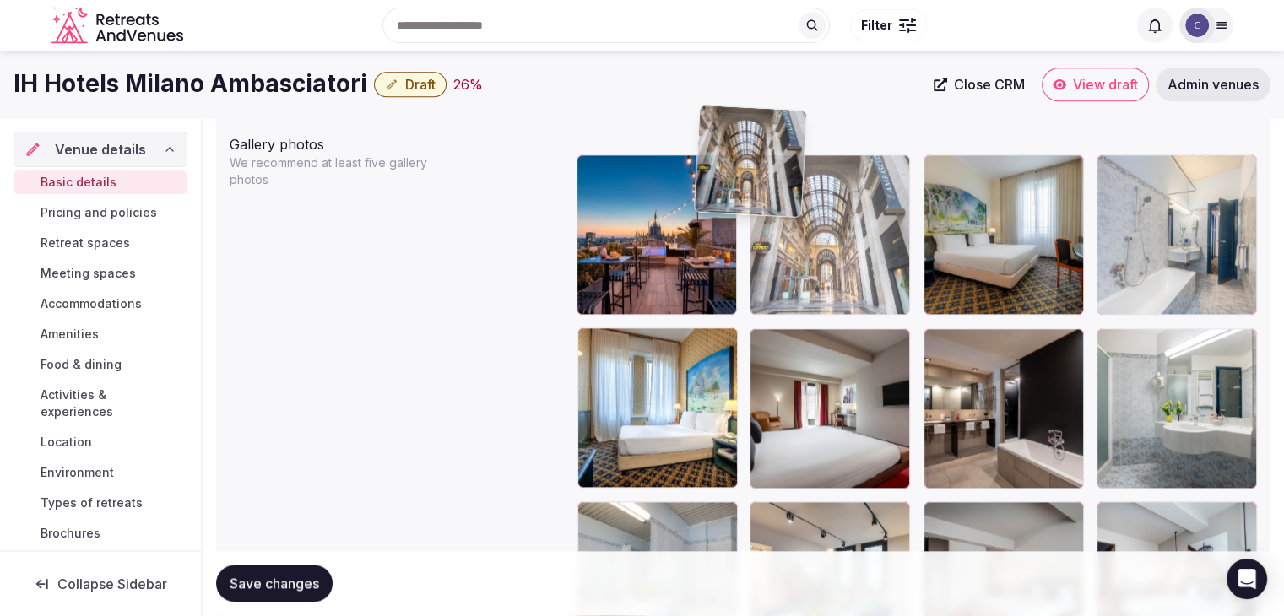
scroll to position [1950, 0]
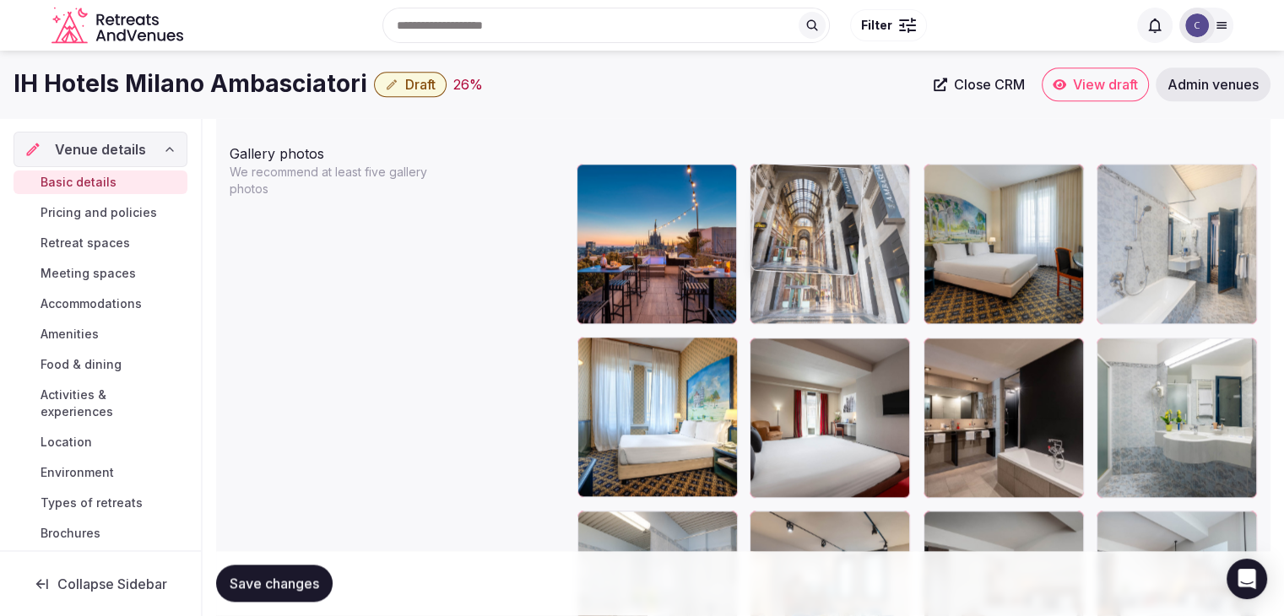
drag, startPoint x: 594, startPoint y: 389, endPoint x: 780, endPoint y: 198, distance: 266.3
click at [778, 193] on body "**********" at bounding box center [642, 30] width 1284 height 3960
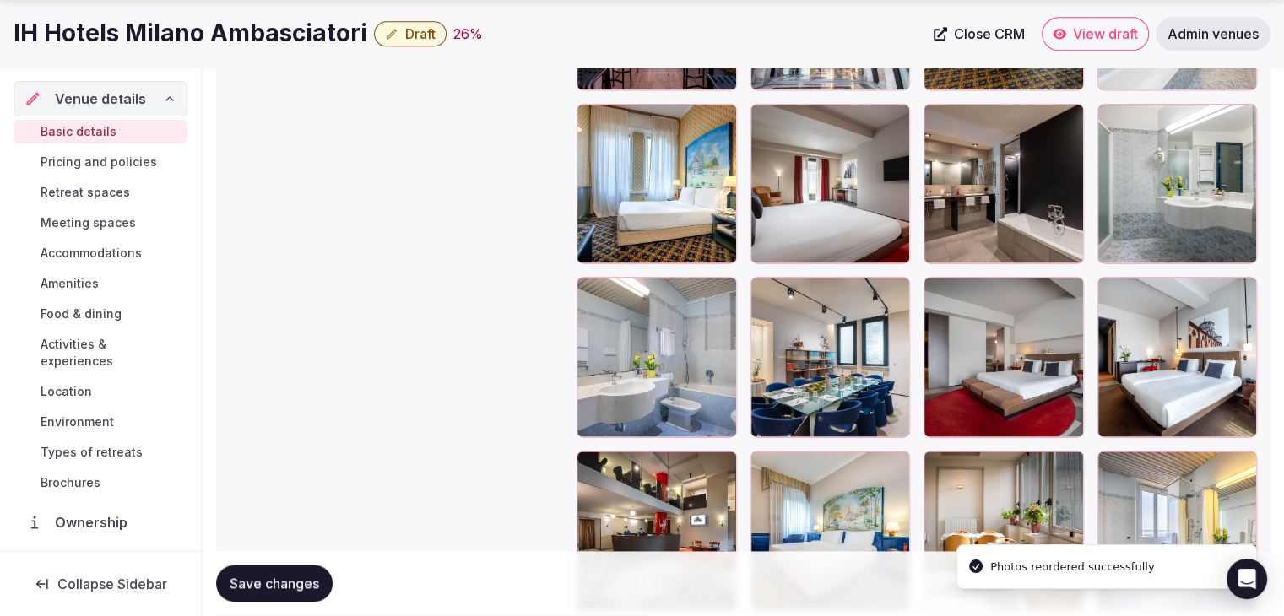
scroll to position [2203, 0]
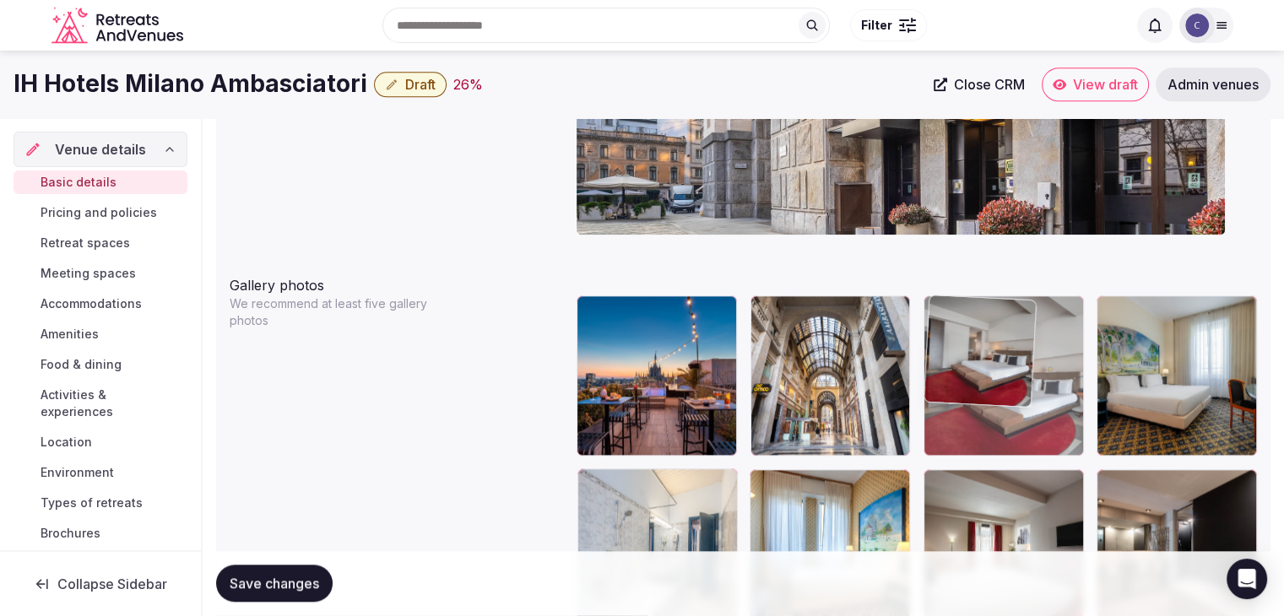
drag, startPoint x: 948, startPoint y: 261, endPoint x: 997, endPoint y: 301, distance: 63.6
click at [996, 296] on body "**********" at bounding box center [642, 162] width 1284 height 3960
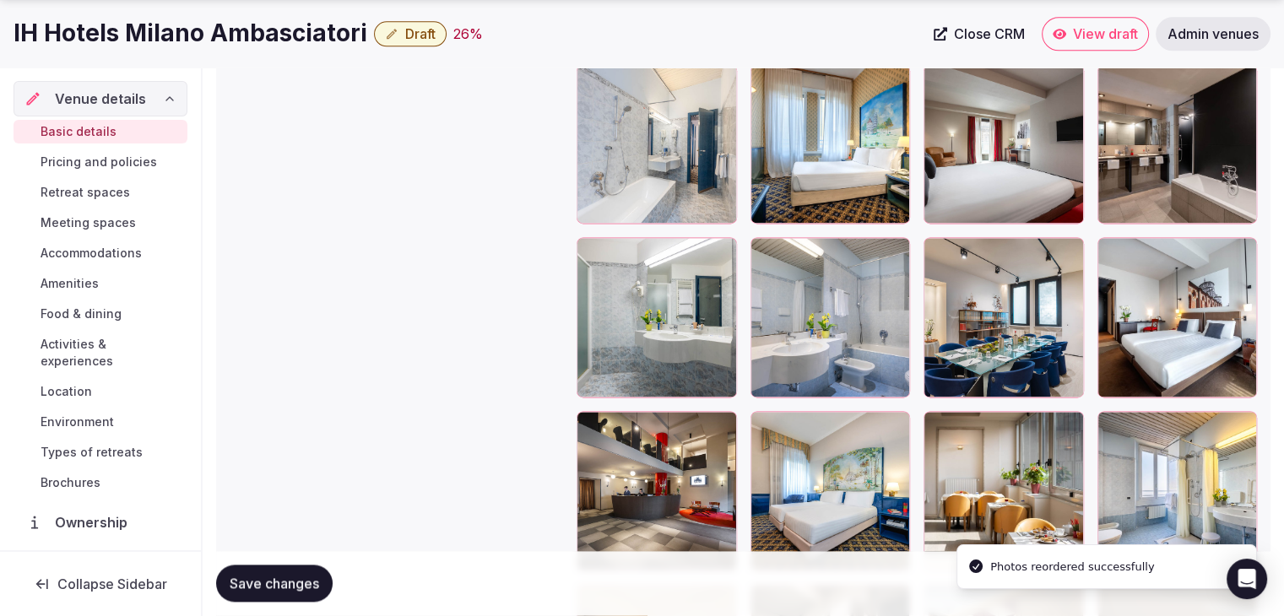
scroll to position [2325, 0]
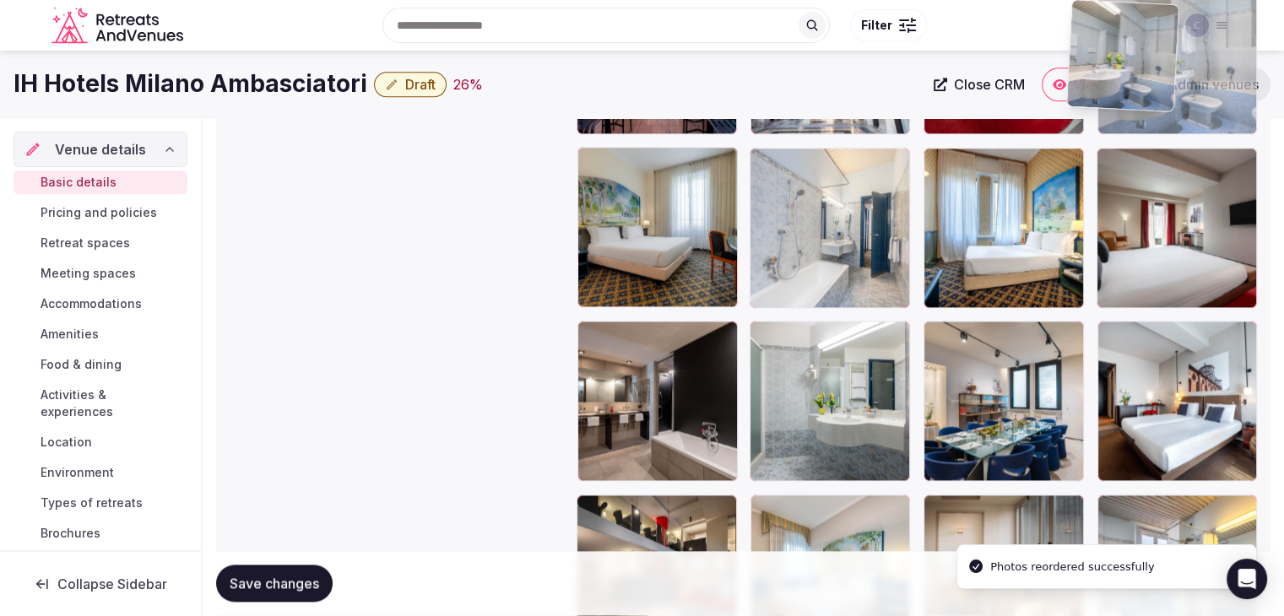
scroll to position [2111, 0]
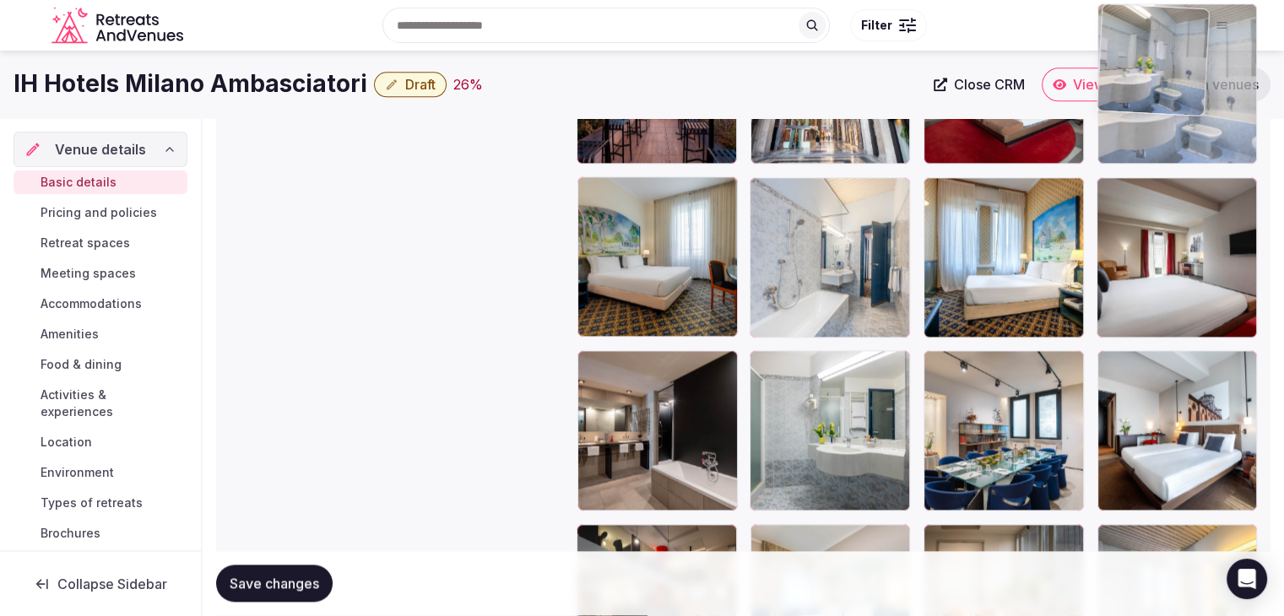
drag, startPoint x: 984, startPoint y: 173, endPoint x: 1172, endPoint y: 236, distance: 198.4
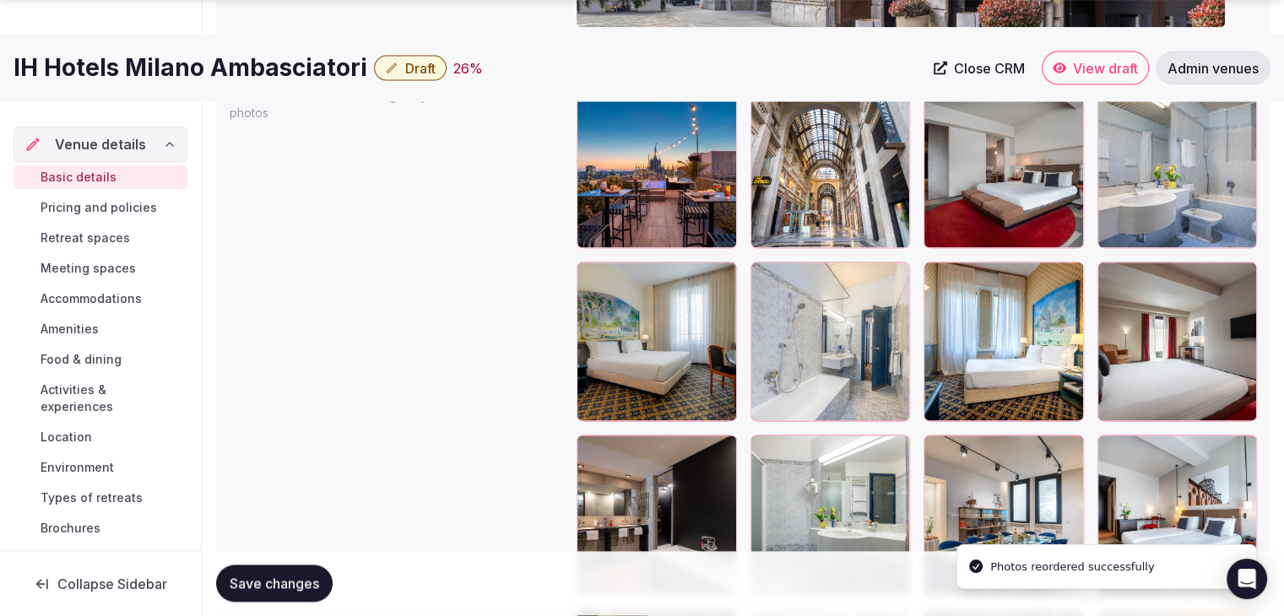
scroll to position [2195, 0]
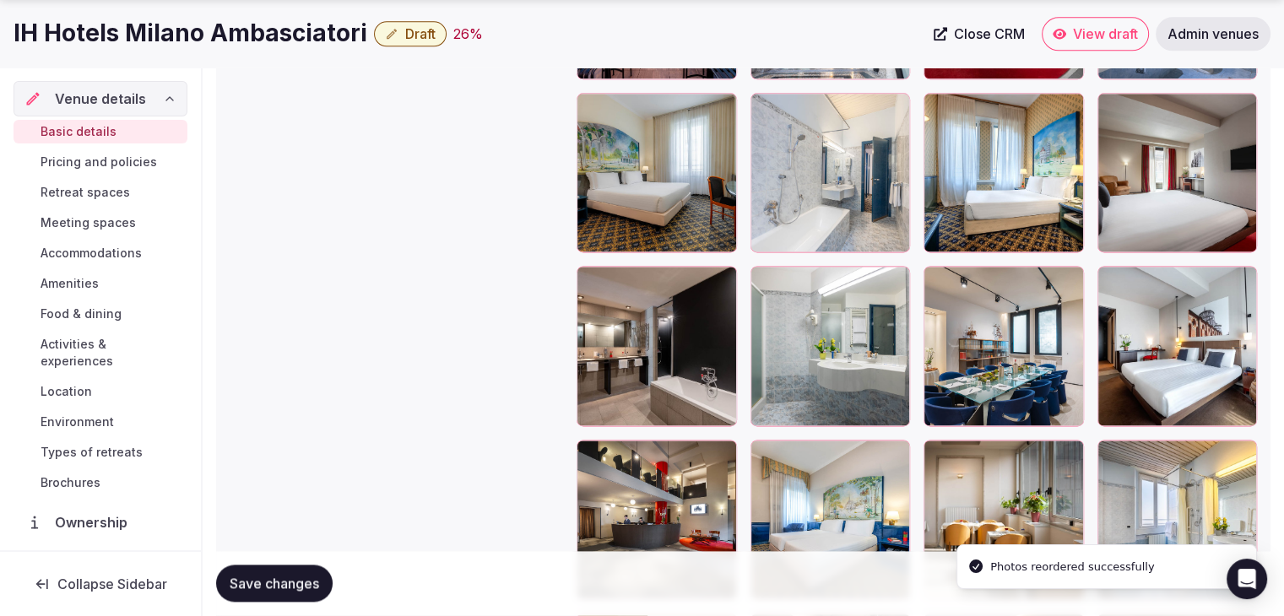
drag, startPoint x: 589, startPoint y: 456, endPoint x: 1071, endPoint y: 216, distance: 538.4
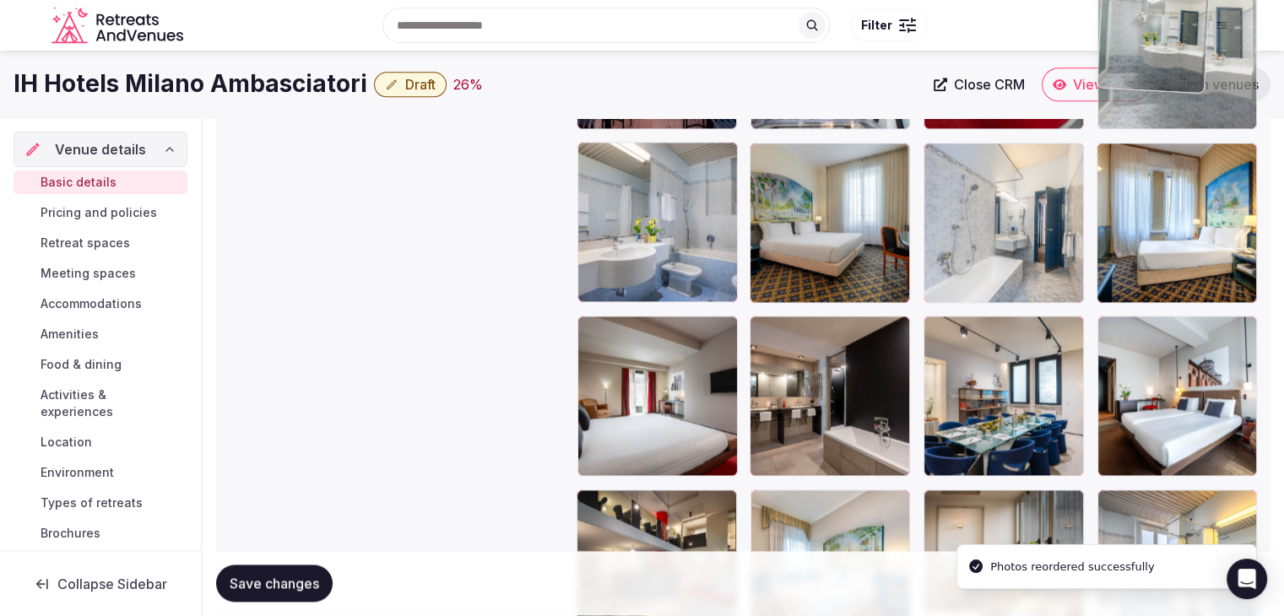
drag, startPoint x: 1071, startPoint y: 216, endPoint x: 1117, endPoint y: 295, distance: 91.5
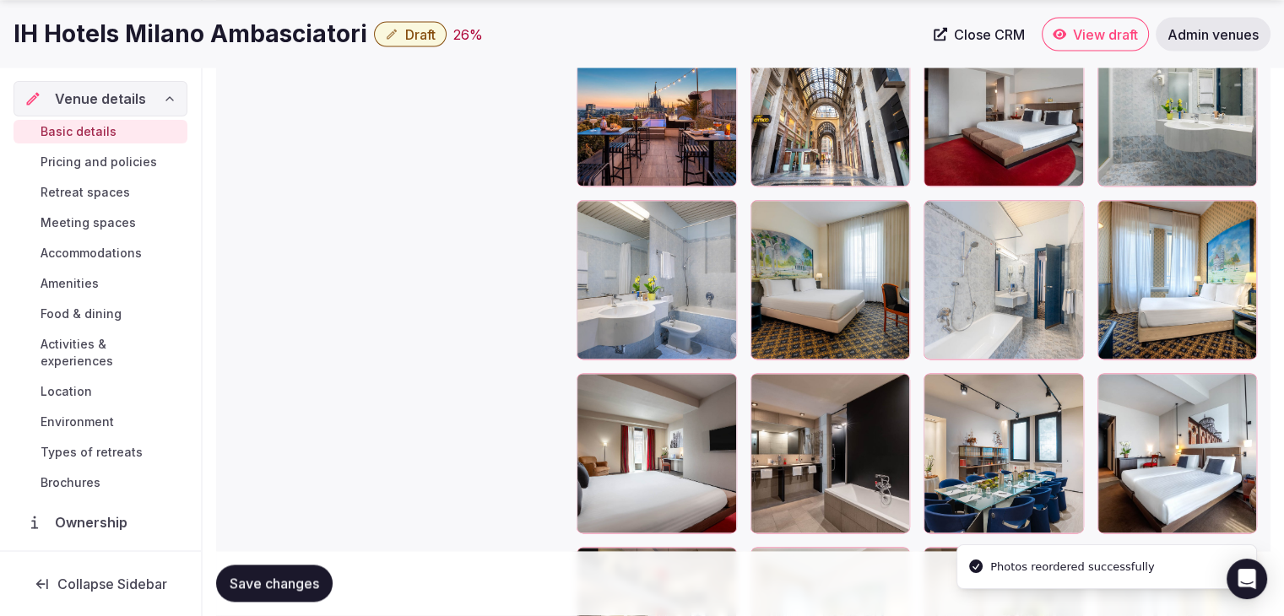
scroll to position [2218, 0]
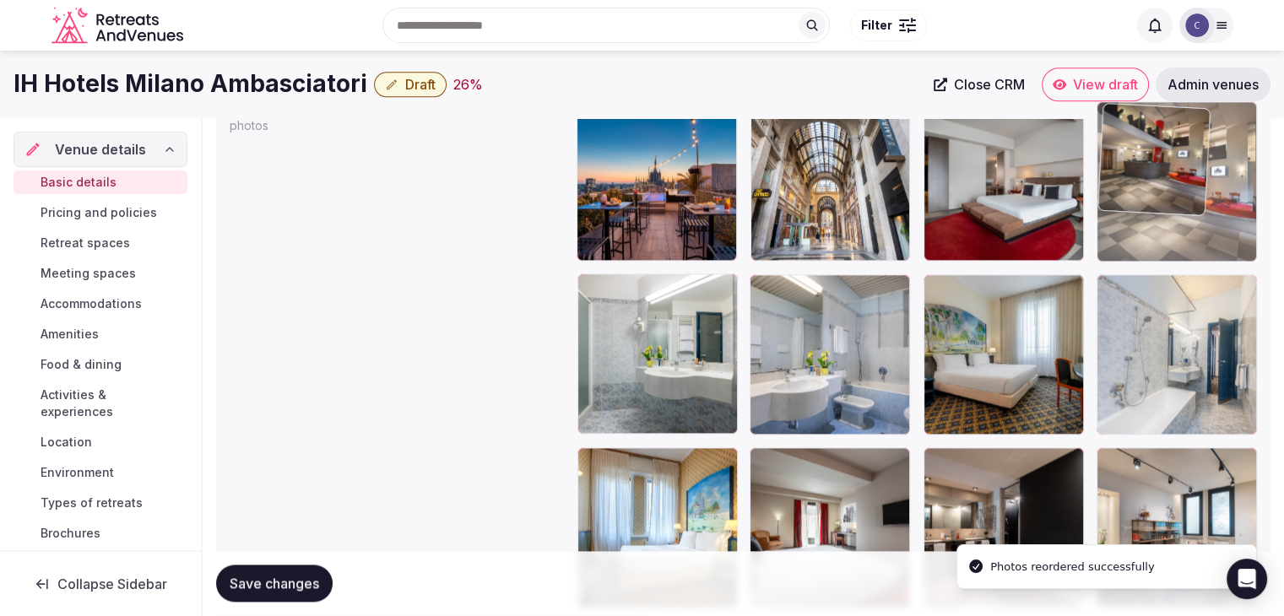
drag, startPoint x: 585, startPoint y: 436, endPoint x: 1108, endPoint y: 104, distance: 619.0
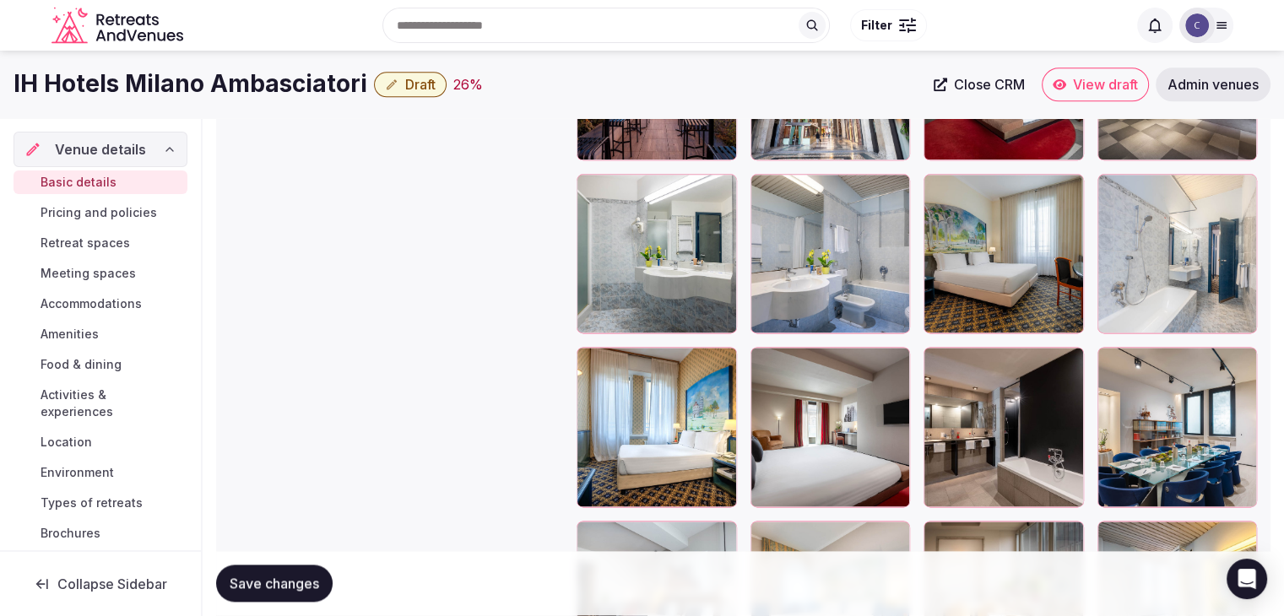
scroll to position [2180, 0]
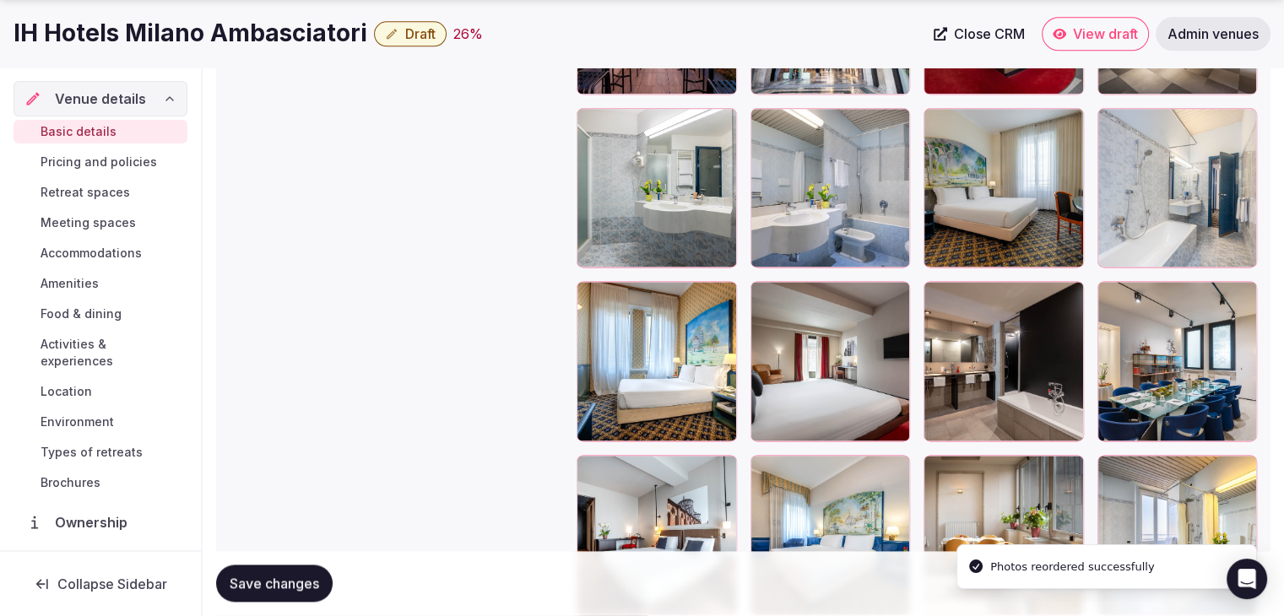
drag, startPoint x: 588, startPoint y: 126, endPoint x: 588, endPoint y: 153, distance: 27.0
click at [588, 136] on div at bounding box center [657, 188] width 160 height 160
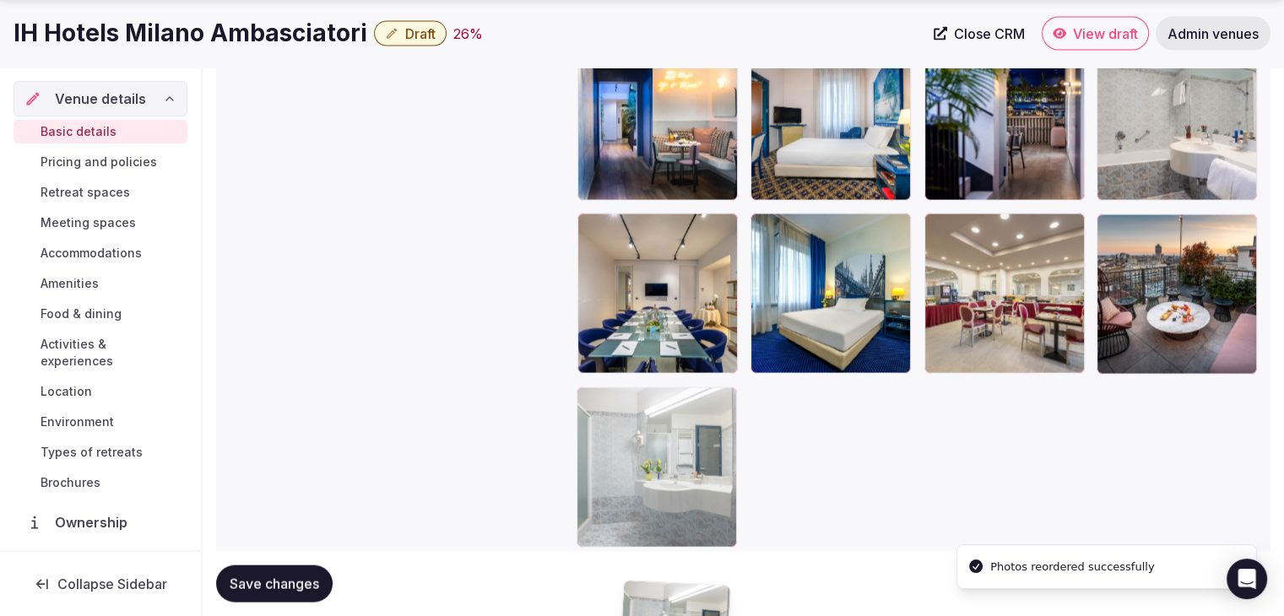
scroll to position [3343, 0]
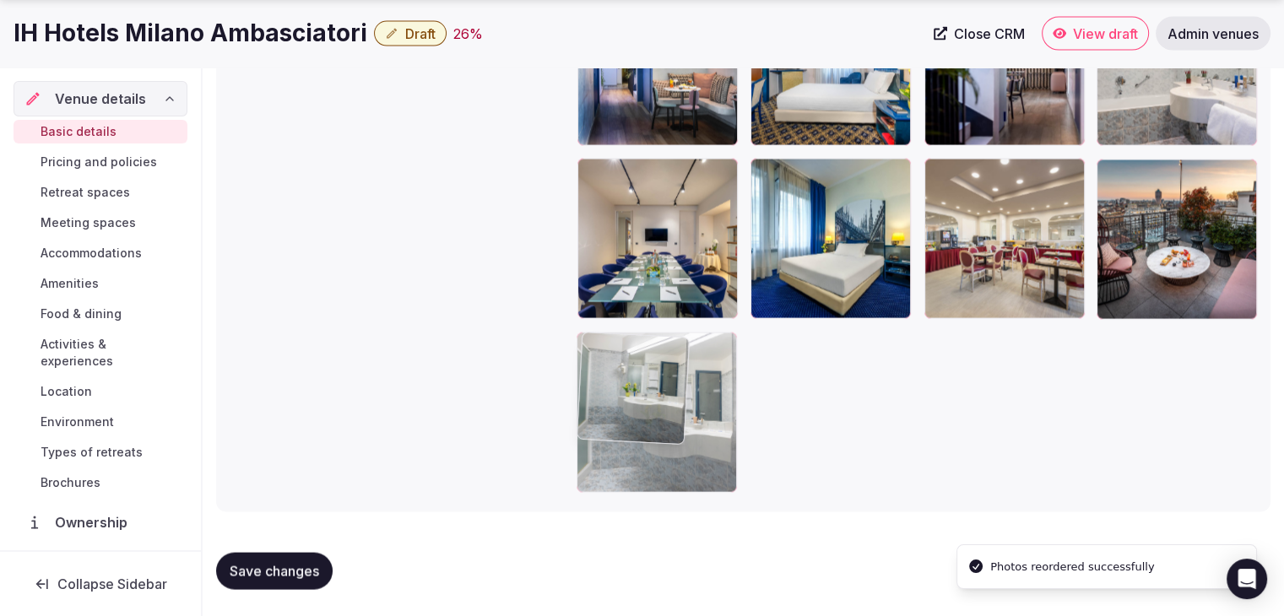
drag, startPoint x: 618, startPoint y: 328, endPoint x: 589, endPoint y: 469, distance: 143.9
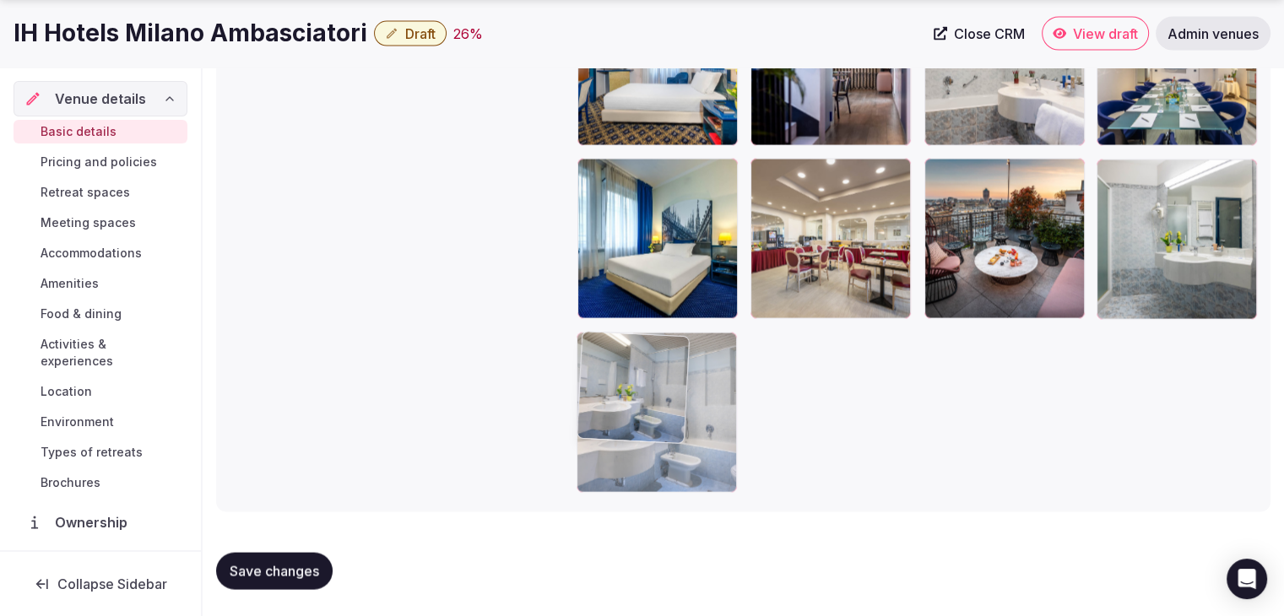
drag, startPoint x: 590, startPoint y: 140, endPoint x: 679, endPoint y: 474, distance: 345.9
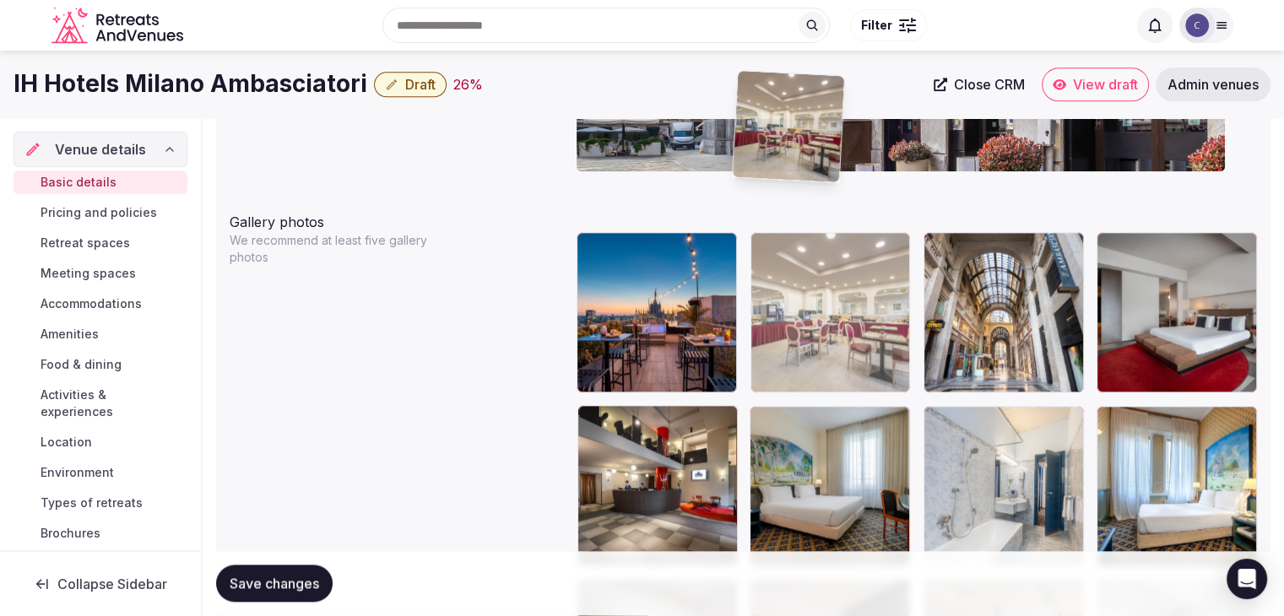
scroll to position [1874, 0]
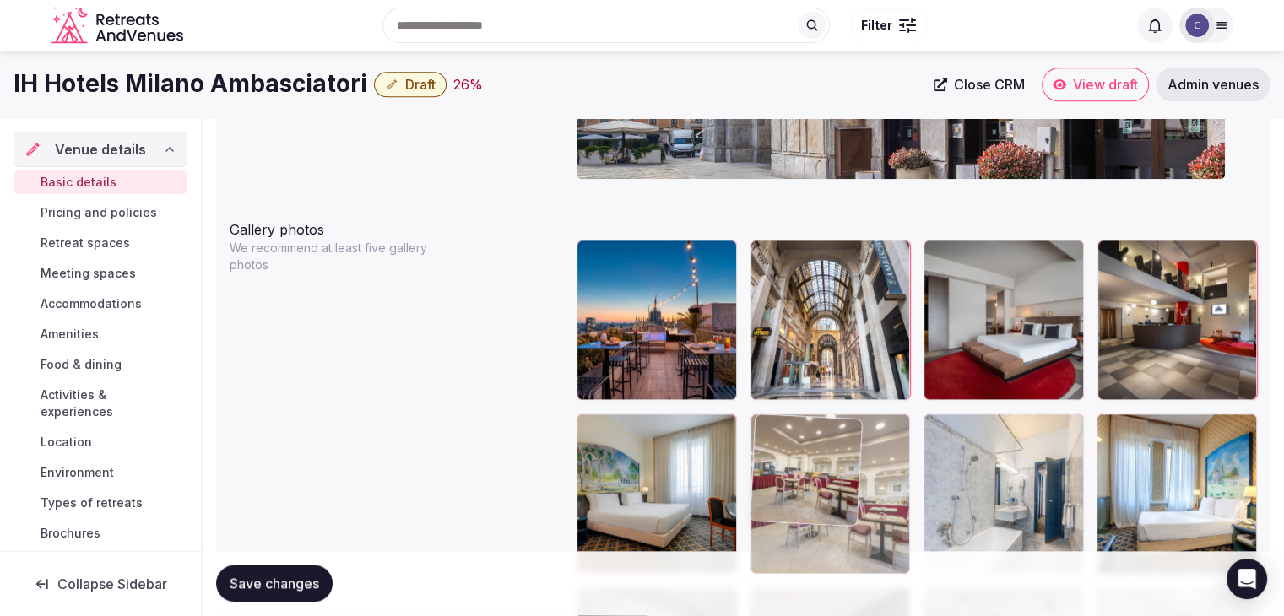
drag, startPoint x: 761, startPoint y: 429, endPoint x: 787, endPoint y: 418, distance: 28.4
click at [787, 418] on body "**********" at bounding box center [642, 106] width 1284 height 3960
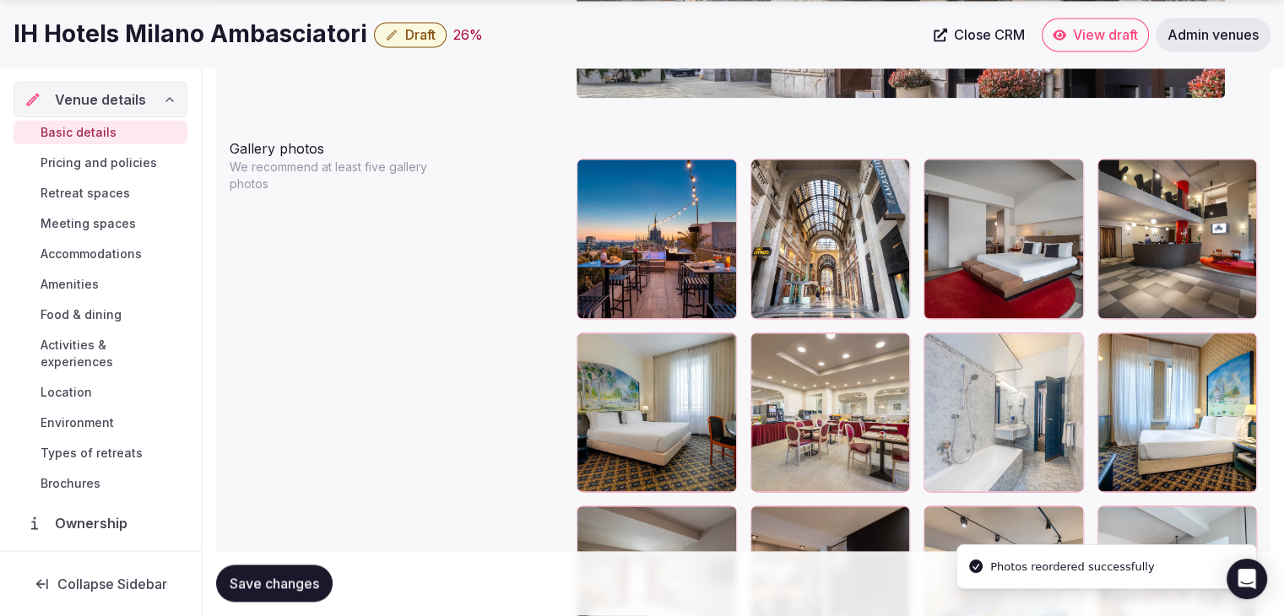
scroll to position [2043, 0]
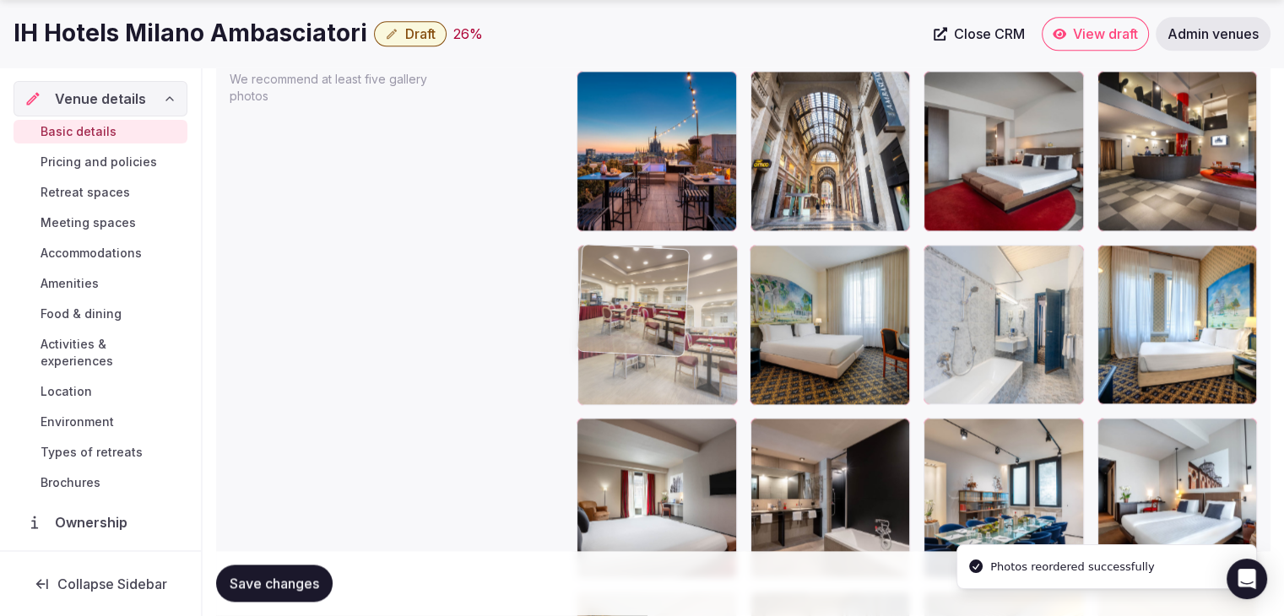
drag, startPoint x: 773, startPoint y: 263, endPoint x: 675, endPoint y: 264, distance: 97.9
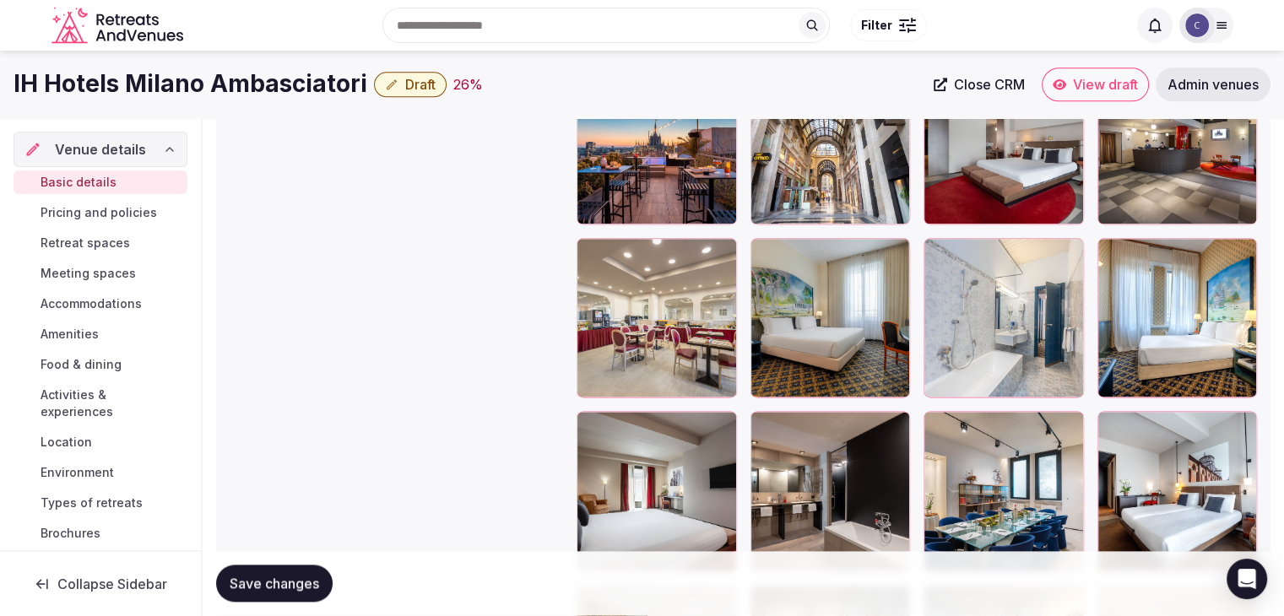
scroll to position [1959, 0]
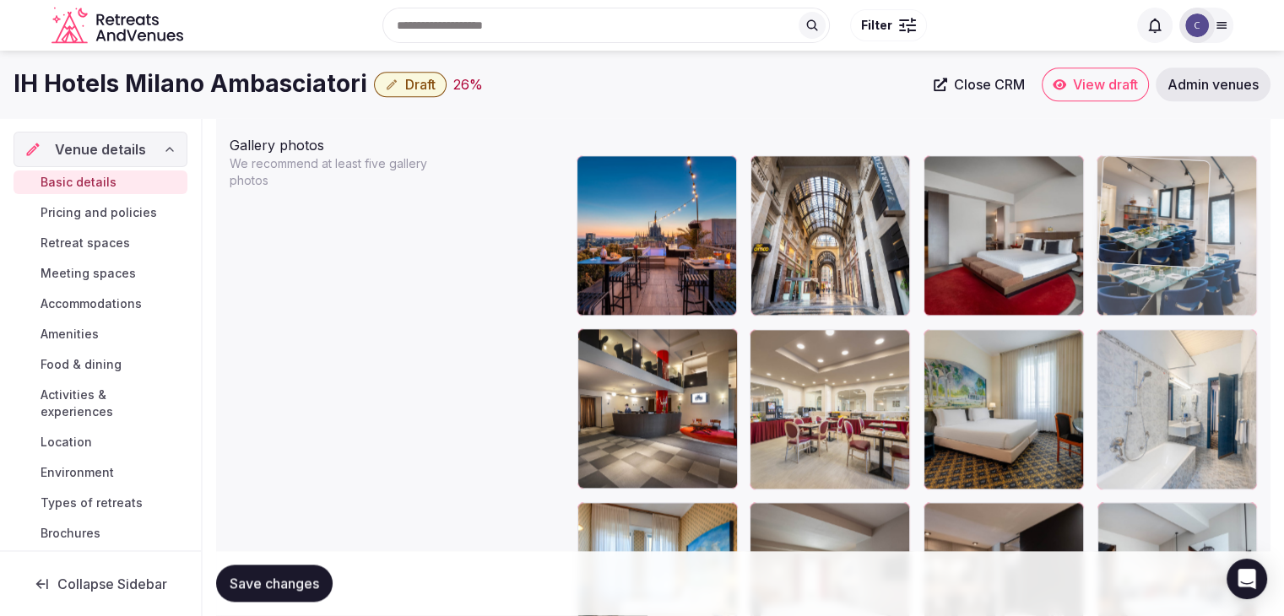
drag, startPoint x: 933, startPoint y: 521, endPoint x: 1091, endPoint y: 192, distance: 365.1
click at [1091, 192] on body "**********" at bounding box center [642, 21] width 1284 height 3960
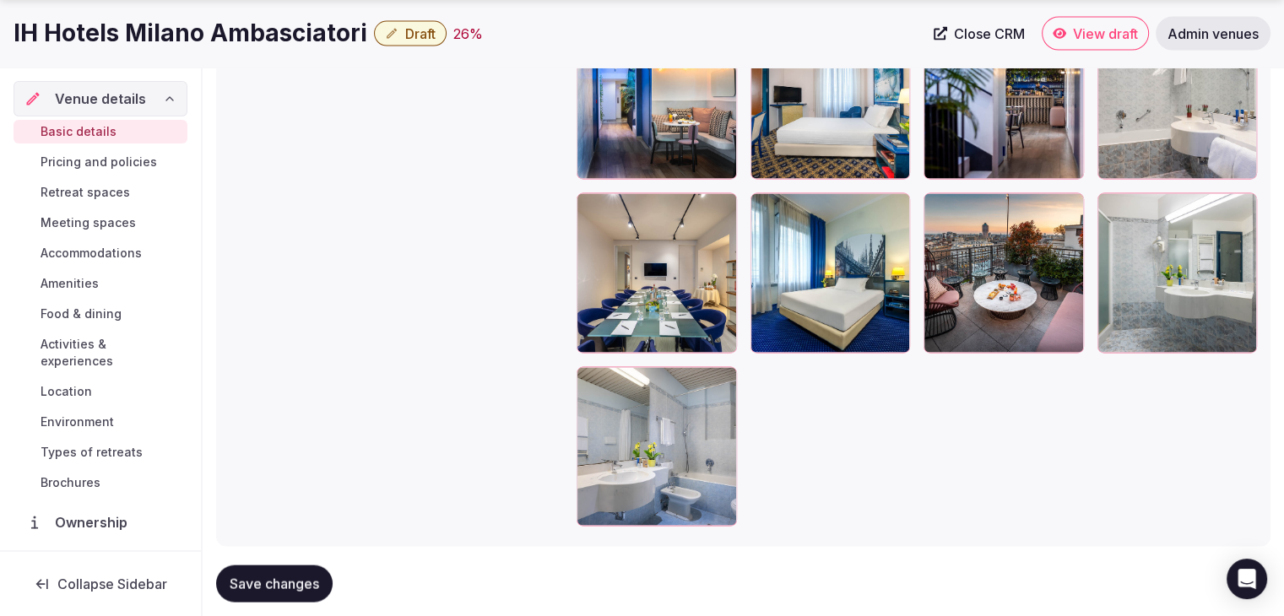
scroll to position [3309, 0]
click at [942, 203] on icon at bounding box center [937, 206] width 20 height 20
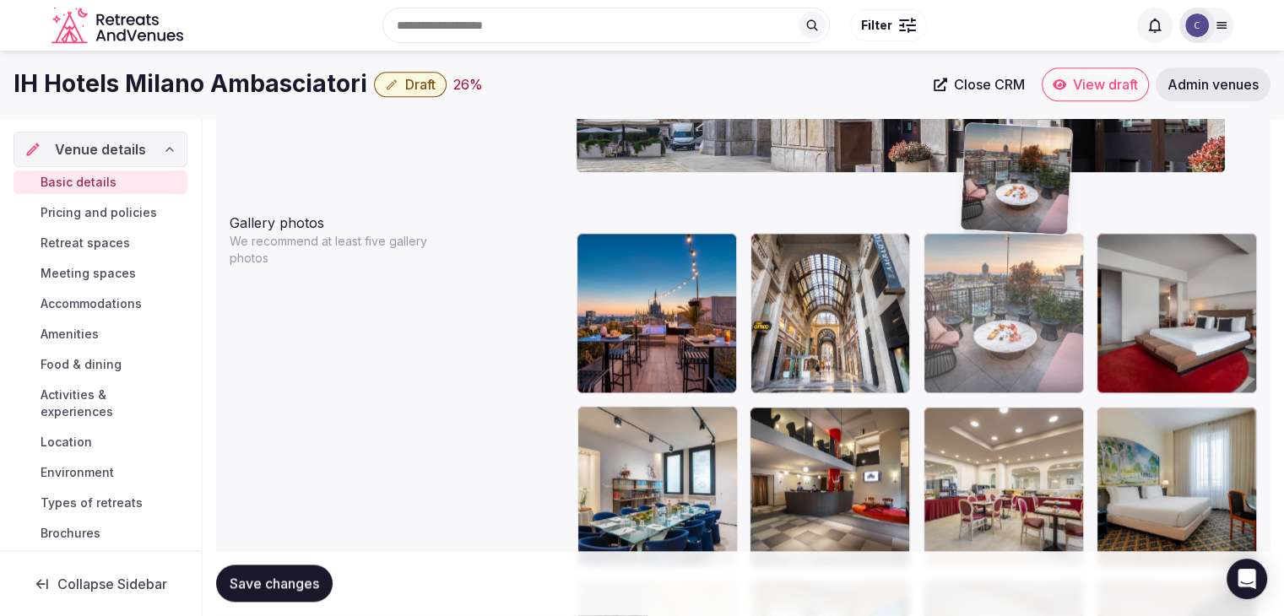
scroll to position [1874, 0]
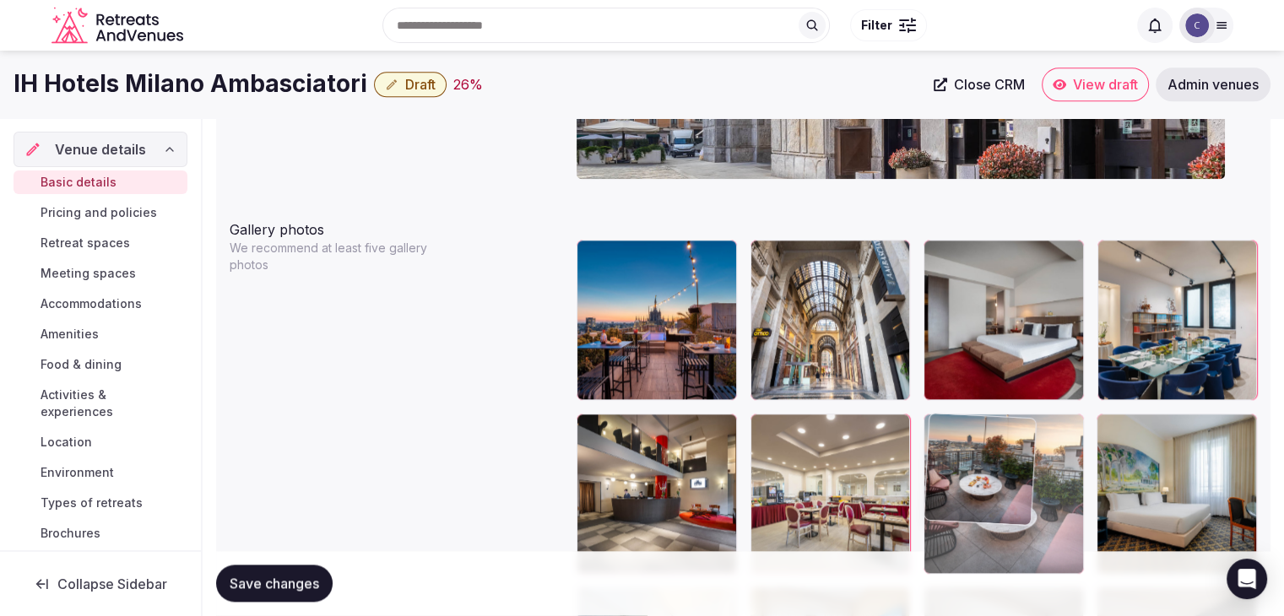
drag, startPoint x: 962, startPoint y: 91, endPoint x: 981, endPoint y: 381, distance: 290.2
click at [981, 381] on body "**********" at bounding box center [642, 106] width 1284 height 3960
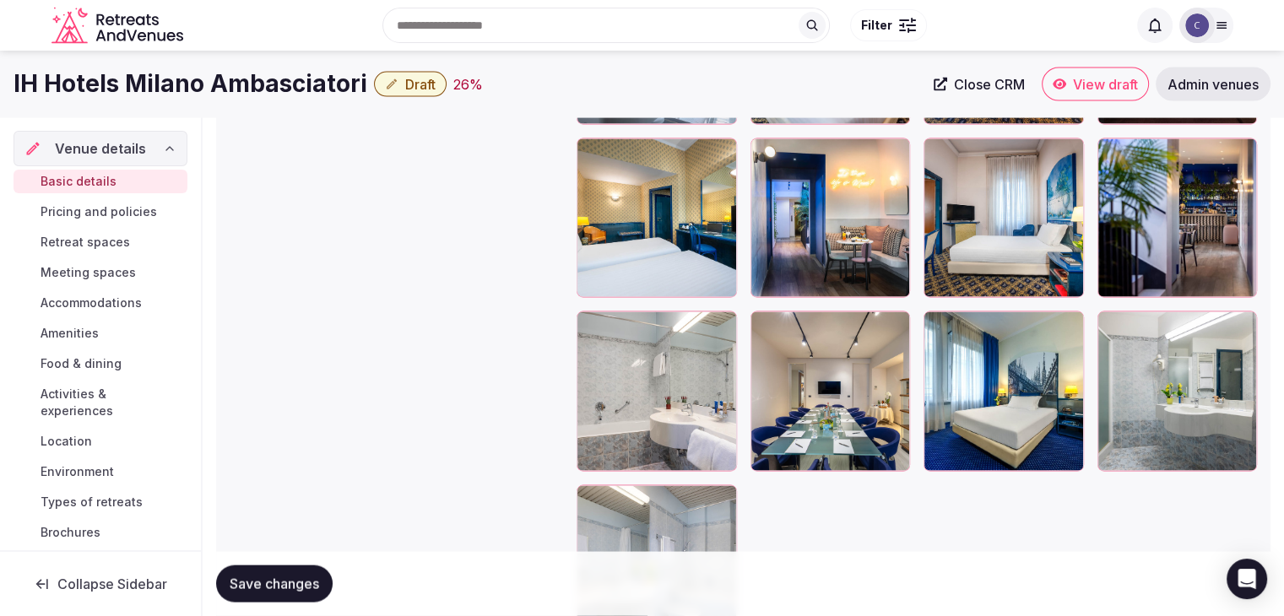
scroll to position [3141, 0]
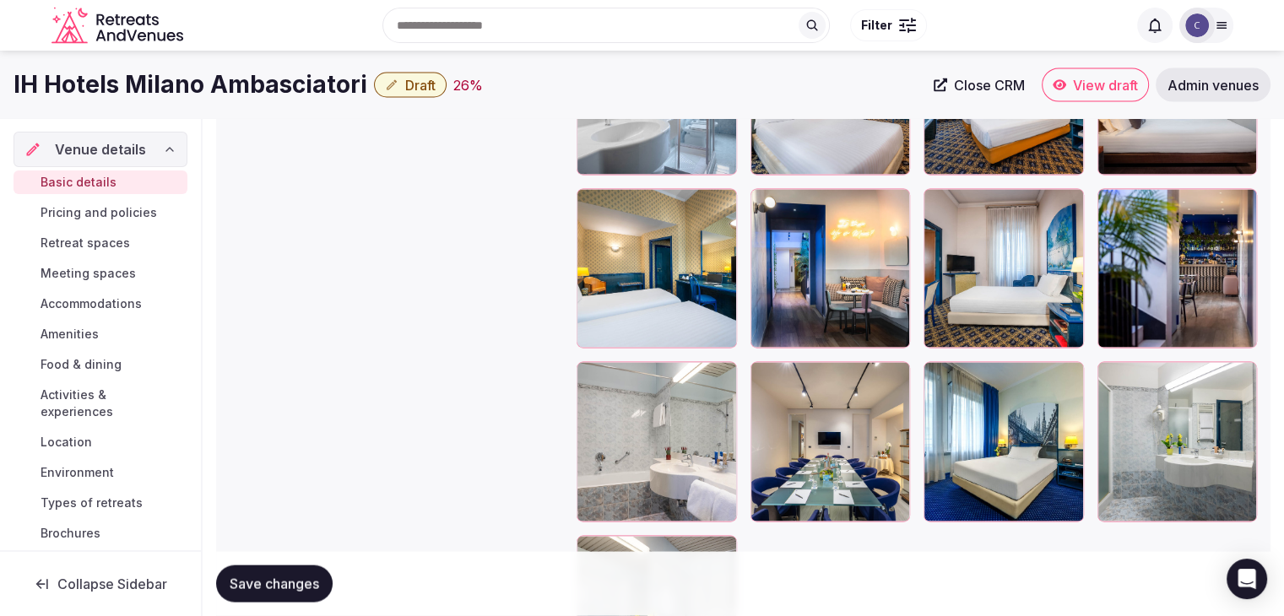
click at [783, 370] on div at bounding box center [831, 441] width 160 height 160
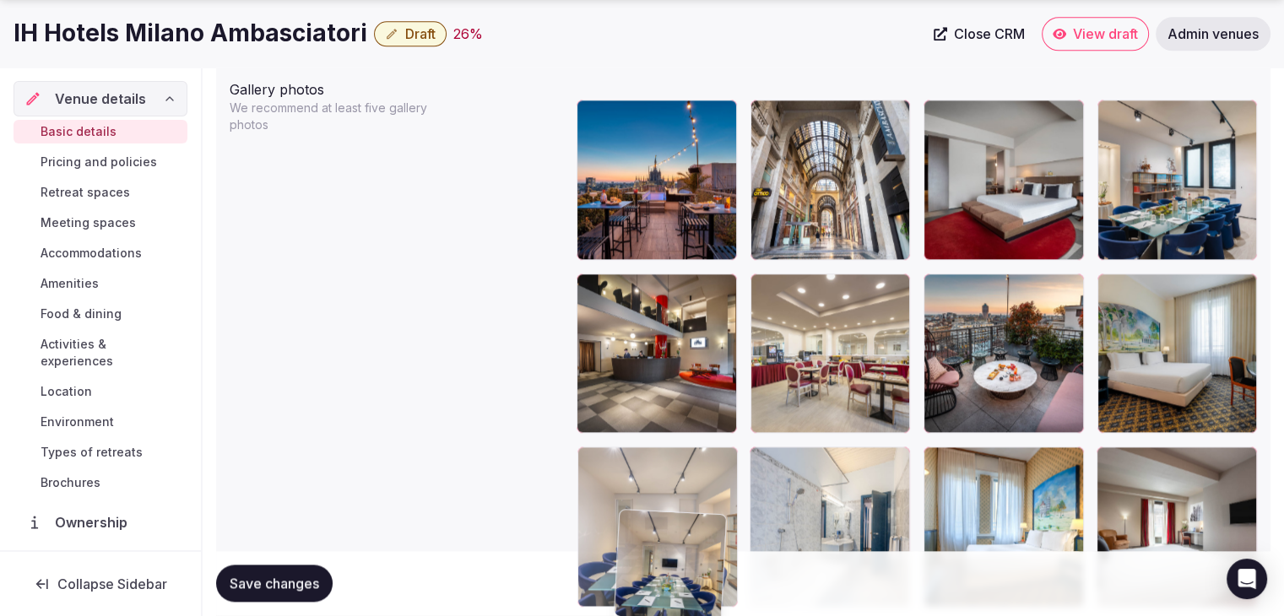
scroll to position [2018, 0]
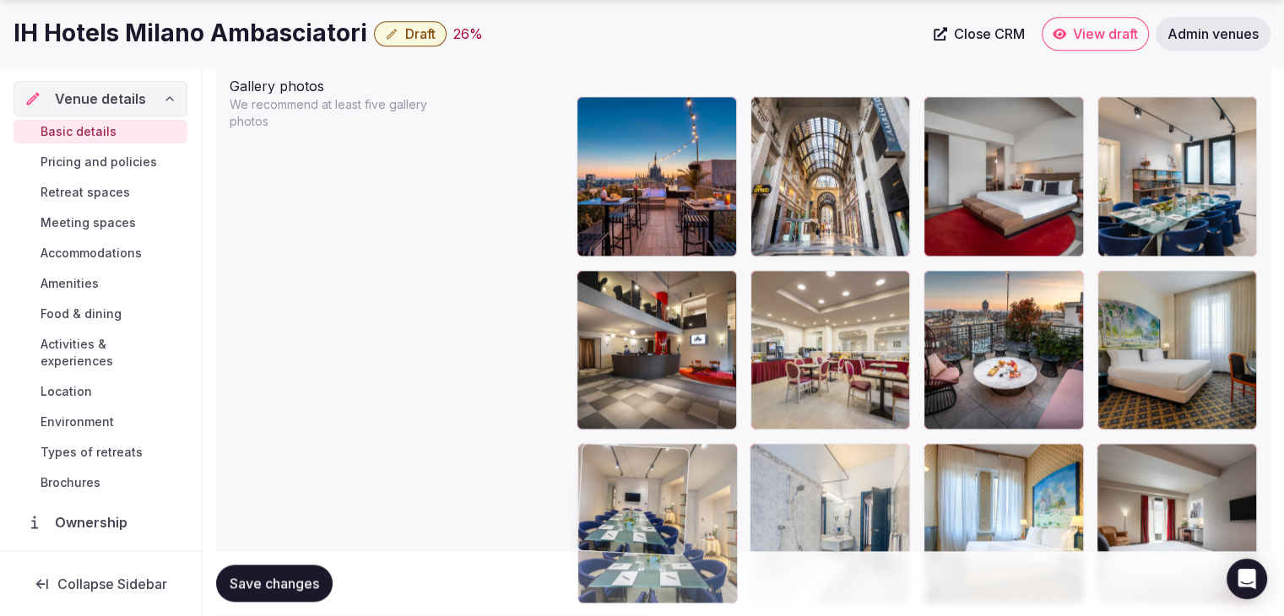
drag, startPoint x: 783, startPoint y: 370, endPoint x: 644, endPoint y: 494, distance: 186.6
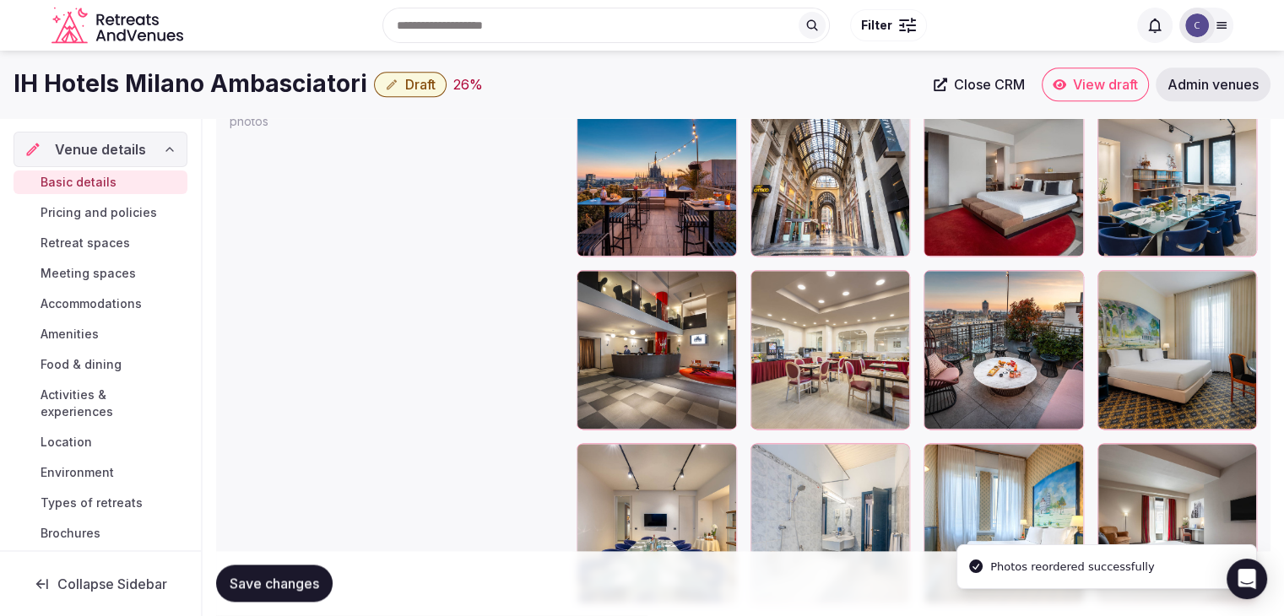
drag, startPoint x: 307, startPoint y: 579, endPoint x: 360, endPoint y: 595, distance: 55.6
click at [307, 580] on span "Save changes" at bounding box center [274, 584] width 89 height 17
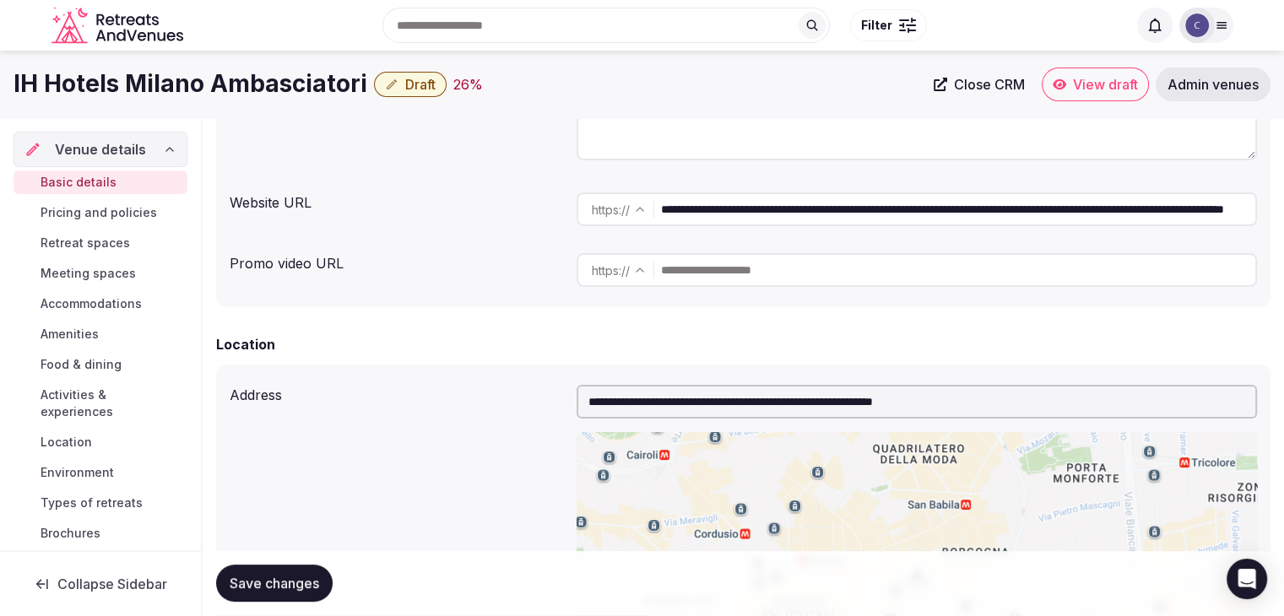
scroll to position [160, 0]
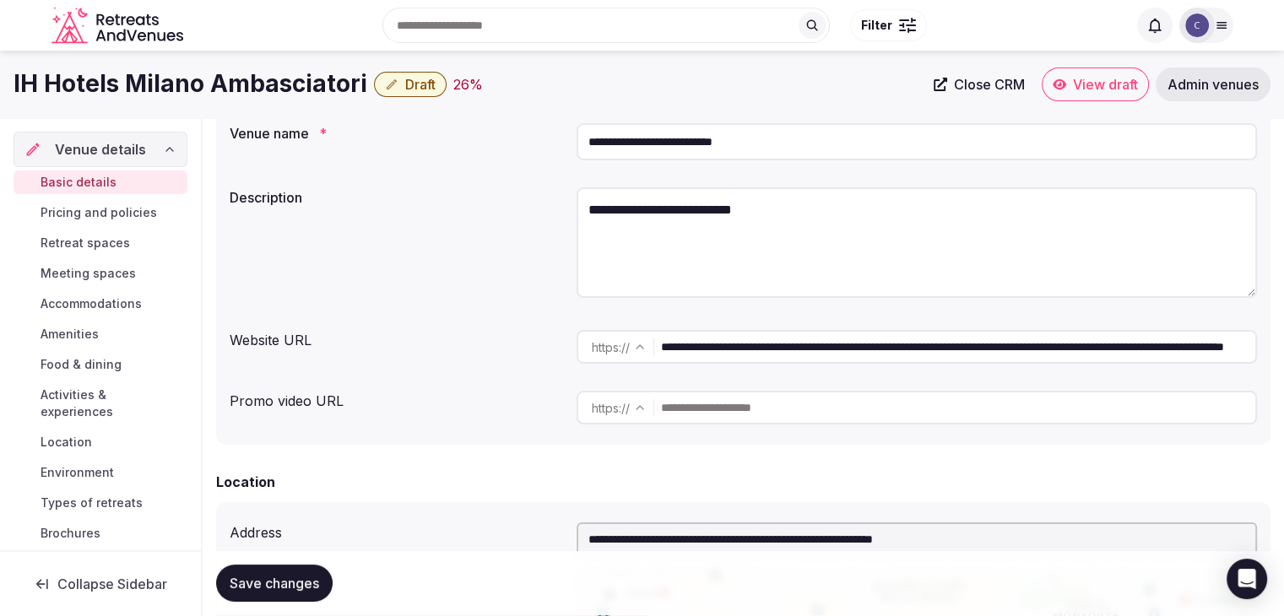
click at [306, 93] on h1 "IH Hotels Milano Ambasciatori" at bounding box center [191, 84] width 354 height 33
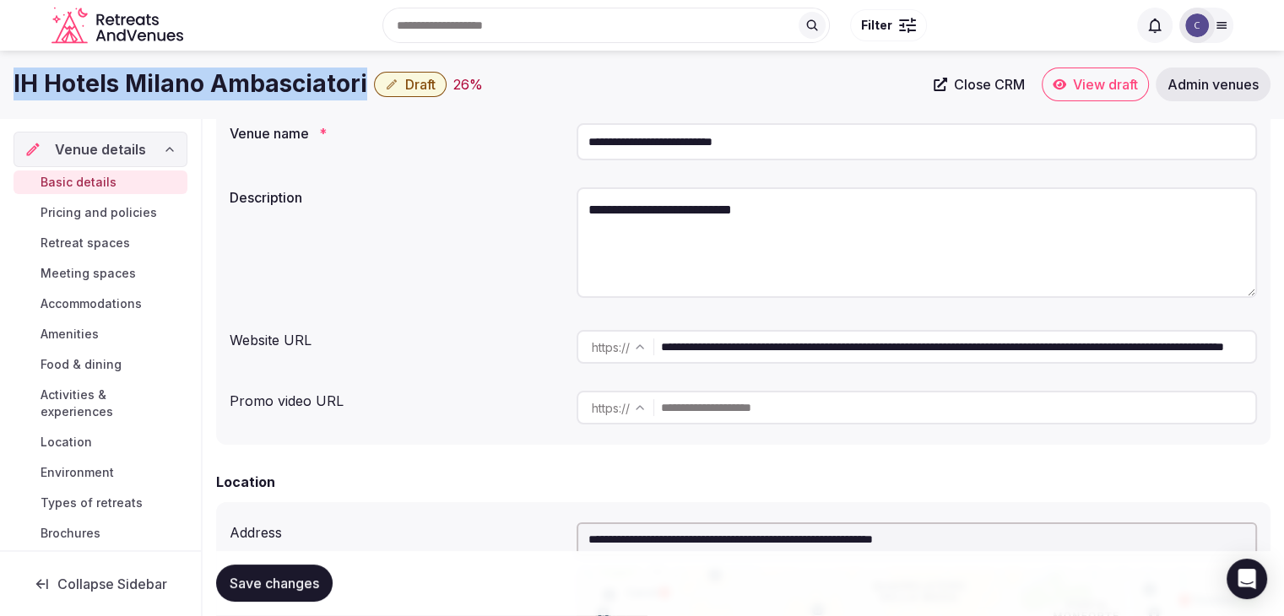
click at [306, 93] on h1 "IH Hotels Milano Ambasciatori" at bounding box center [191, 84] width 354 height 33
copy div "IH Hotels Milano Ambasciatori"
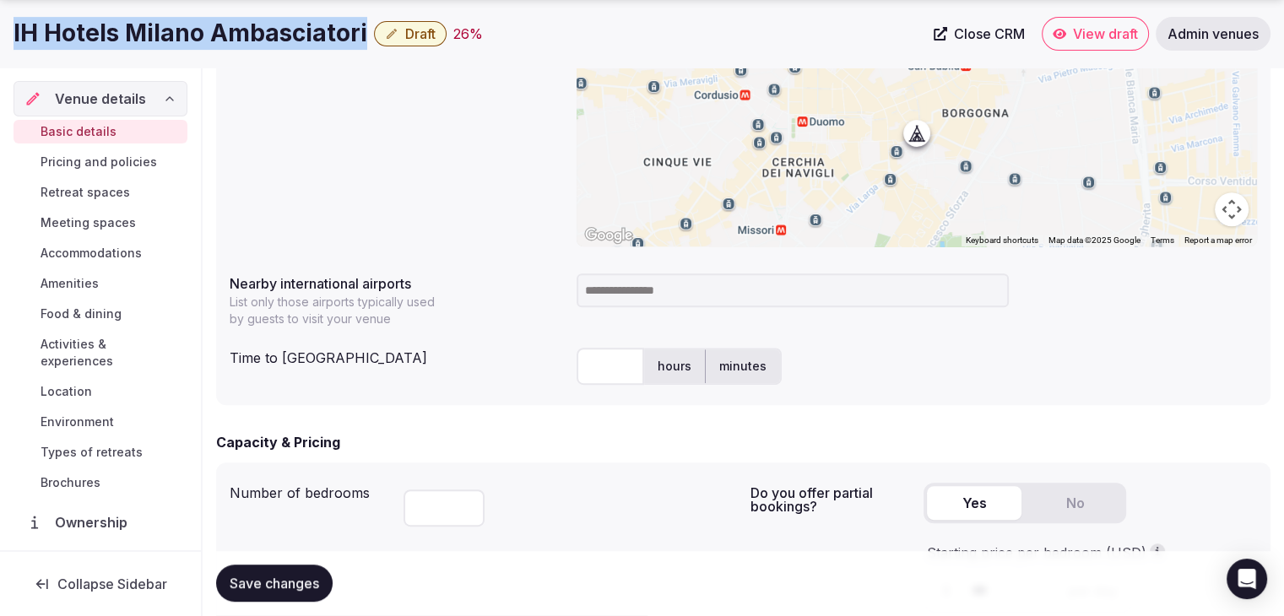
scroll to position [836, 0]
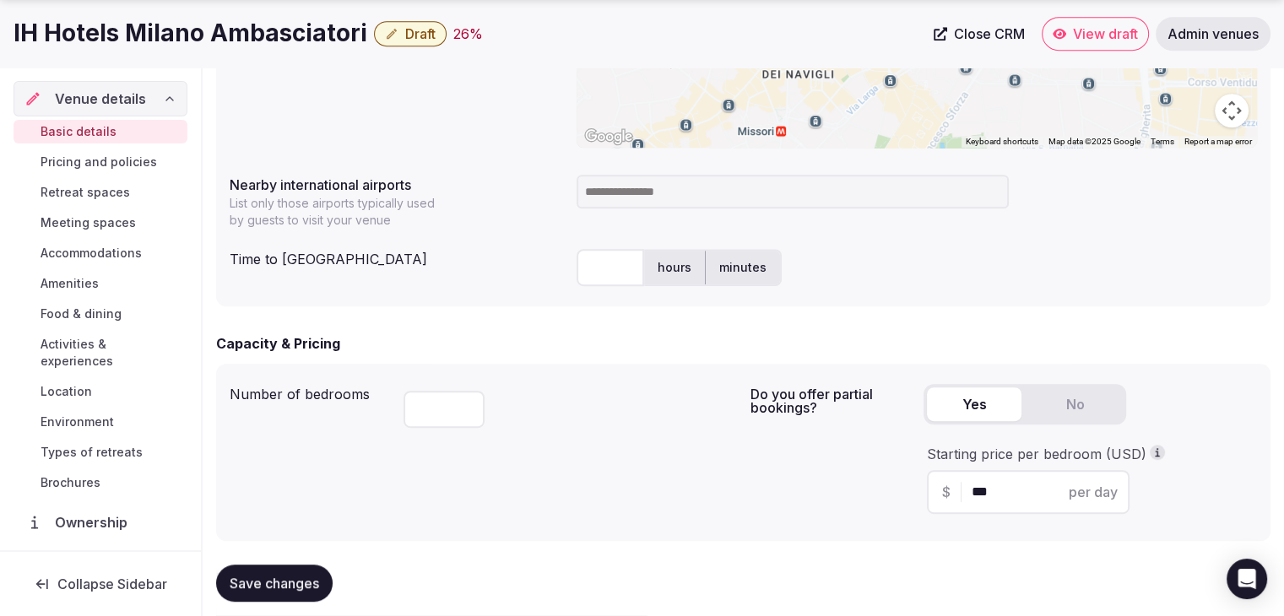
click at [605, 204] on input at bounding box center [793, 192] width 432 height 34
type input "***"
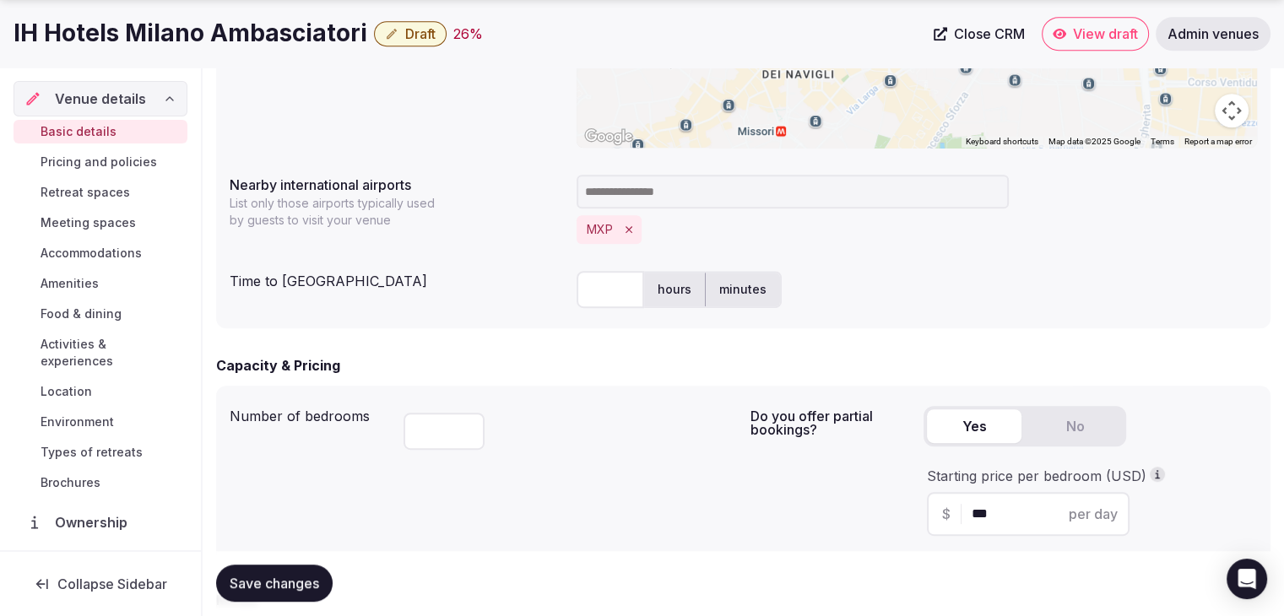
click at [621, 307] on input "text" at bounding box center [611, 289] width 68 height 37
type input "**"
click at [495, 366] on div "Capacity & Pricing" at bounding box center [743, 365] width 1054 height 20
click at [282, 593] on button "Save changes" at bounding box center [274, 584] width 117 height 37
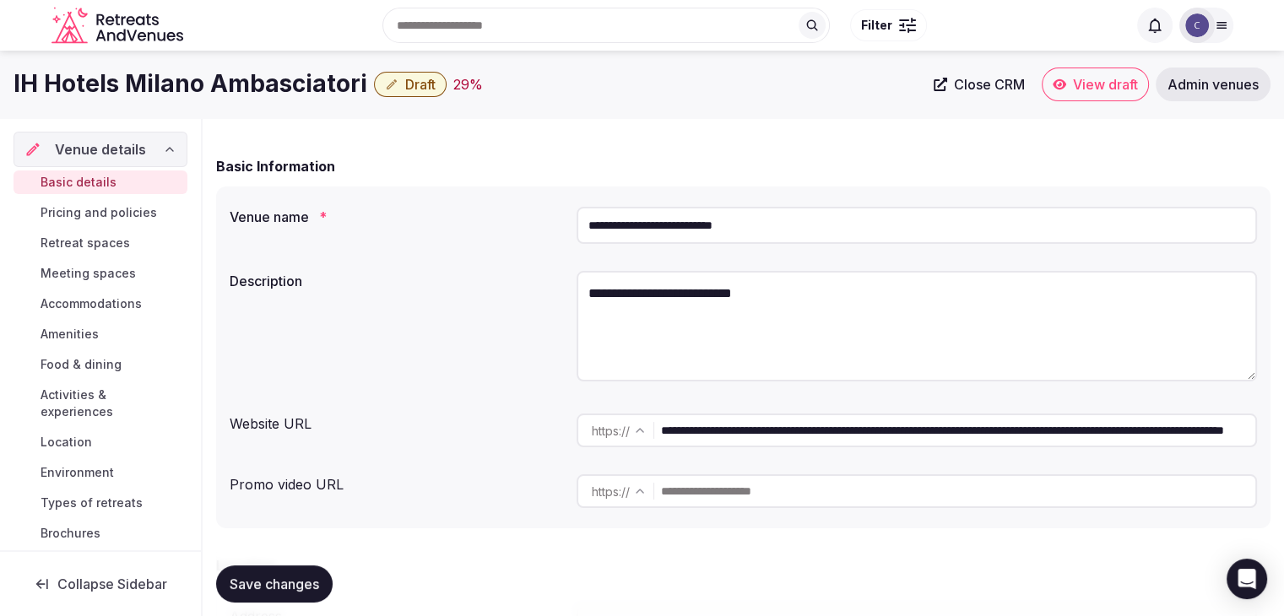
scroll to position [76, 0]
click at [667, 300] on textarea "**********" at bounding box center [917, 327] width 680 height 111
paste textarea "**********"
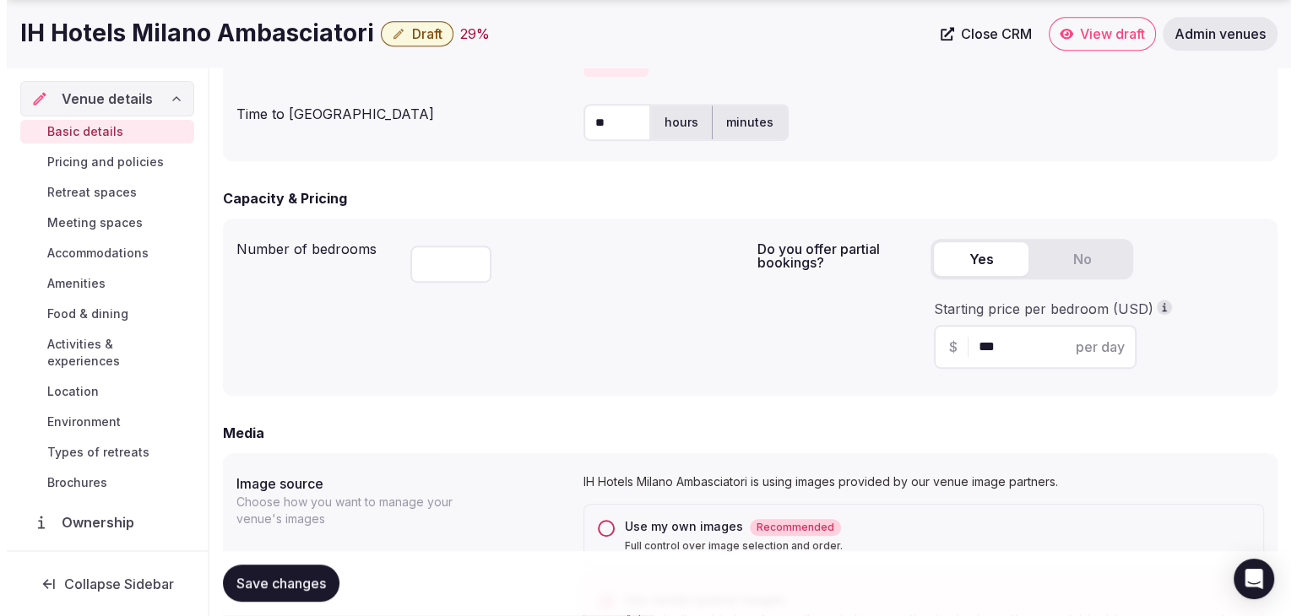
scroll to position [1089, 0]
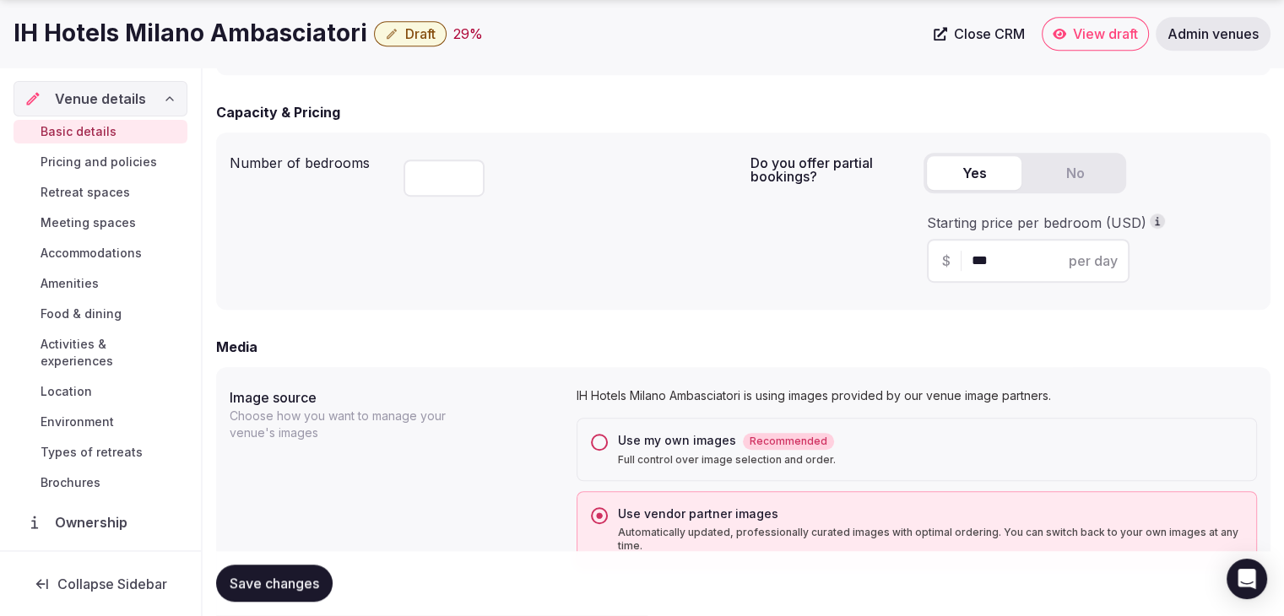
type textarea "**********"
click at [287, 588] on span "Save changes" at bounding box center [274, 584] width 89 height 17
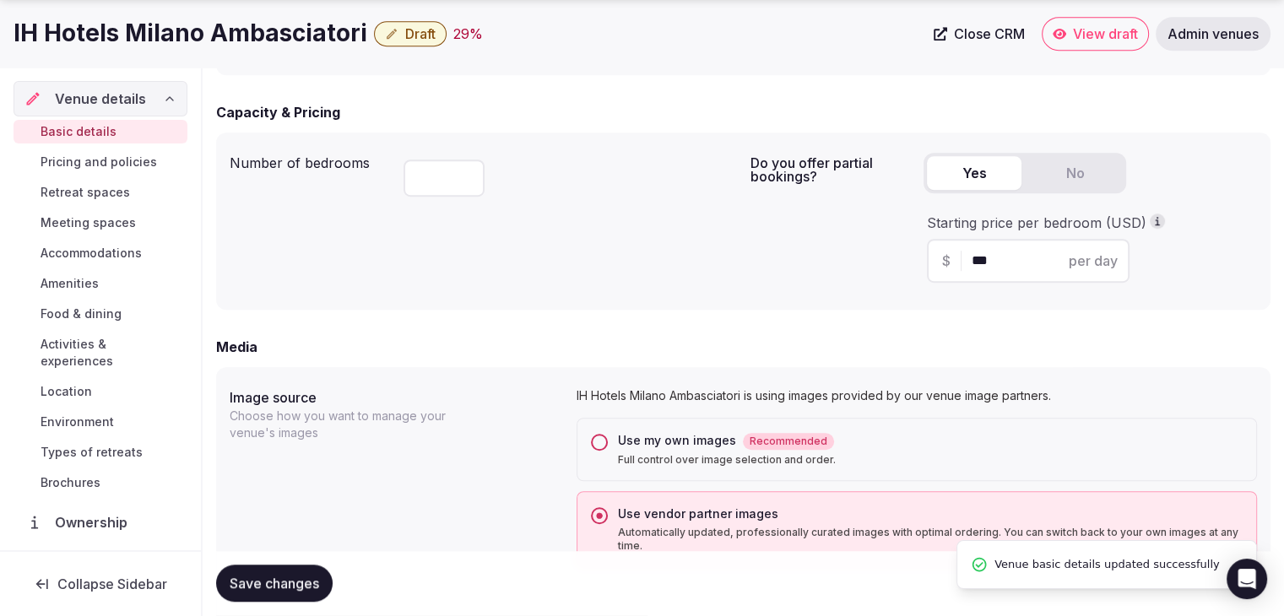
click at [387, 36] on icon "button" at bounding box center [392, 34] width 14 height 14
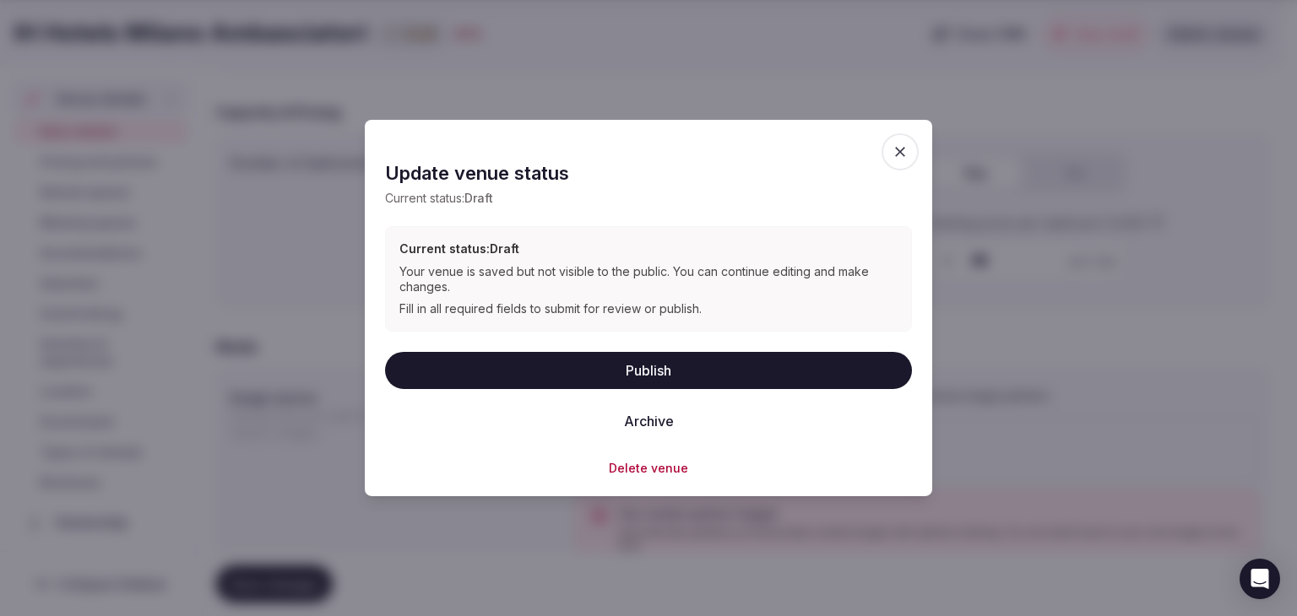
click at [673, 366] on button "Publish" at bounding box center [648, 369] width 527 height 37
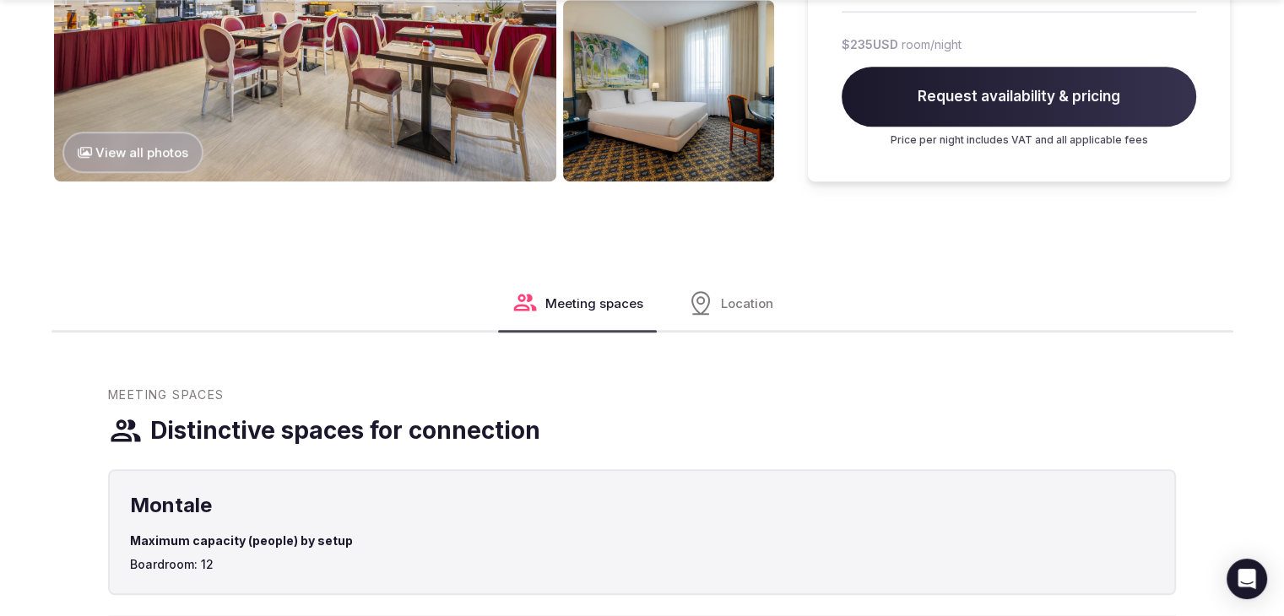
scroll to position [1351, 0]
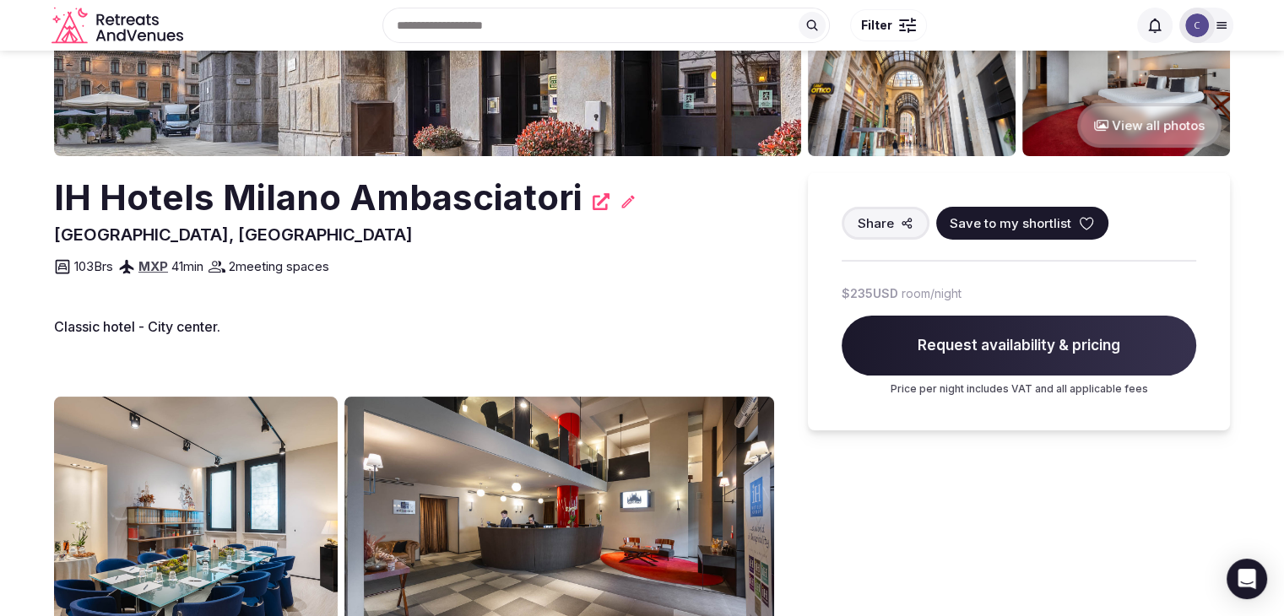
scroll to position [338, 0]
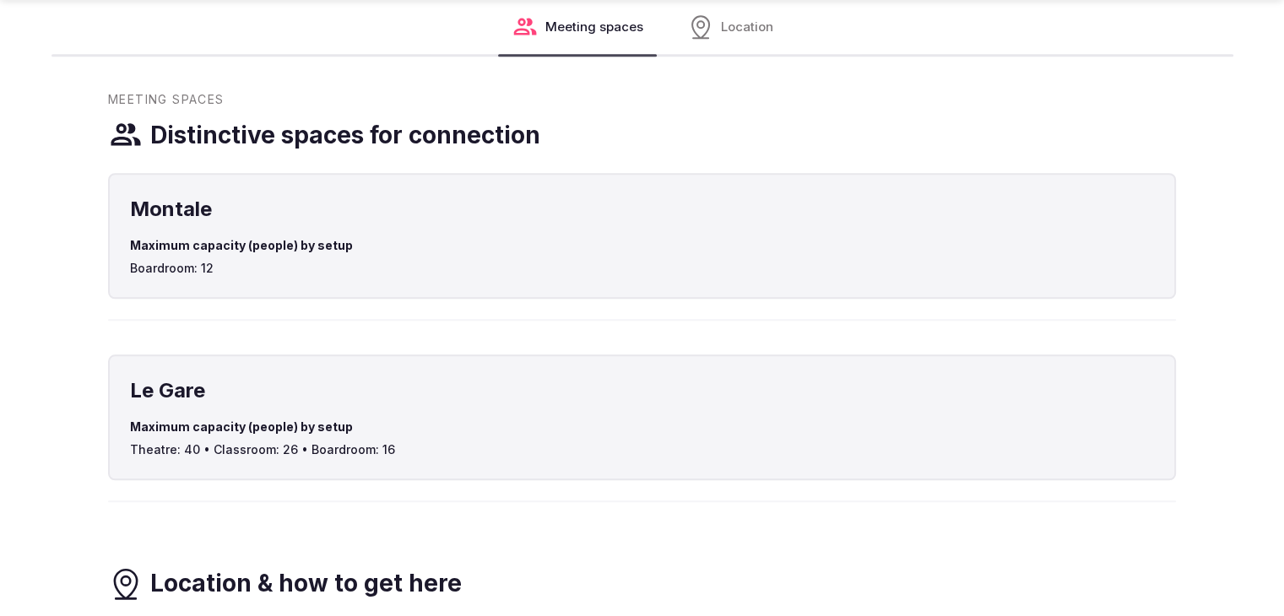
scroll to position [1773, 0]
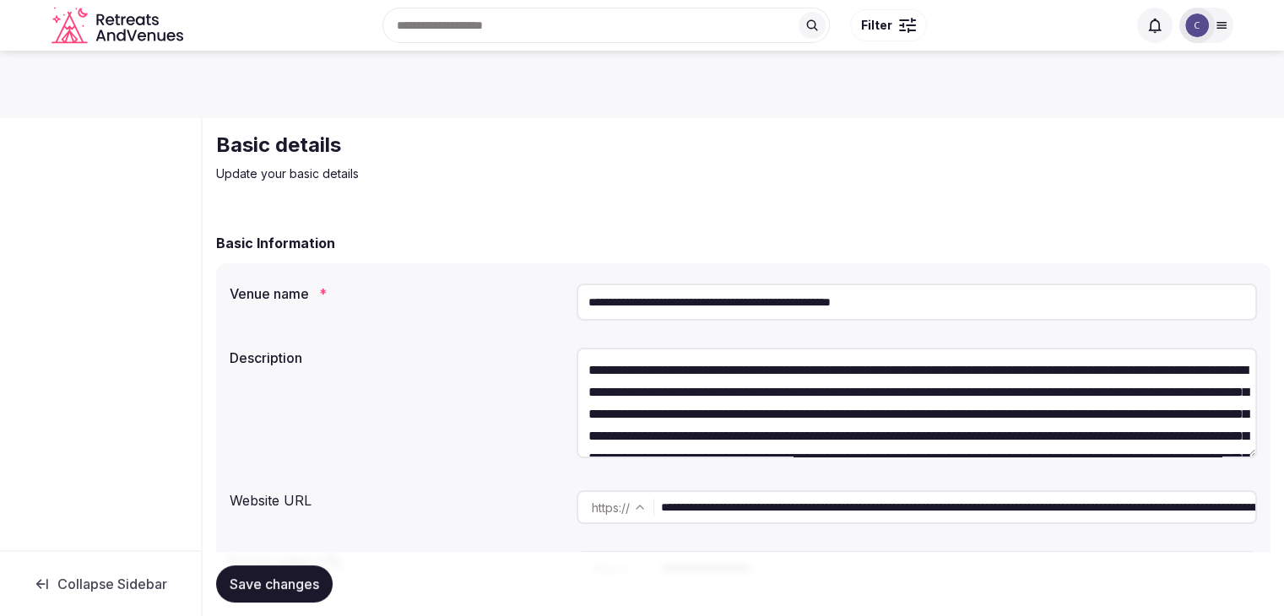
click at [689, 314] on input "**********" at bounding box center [917, 302] width 680 height 37
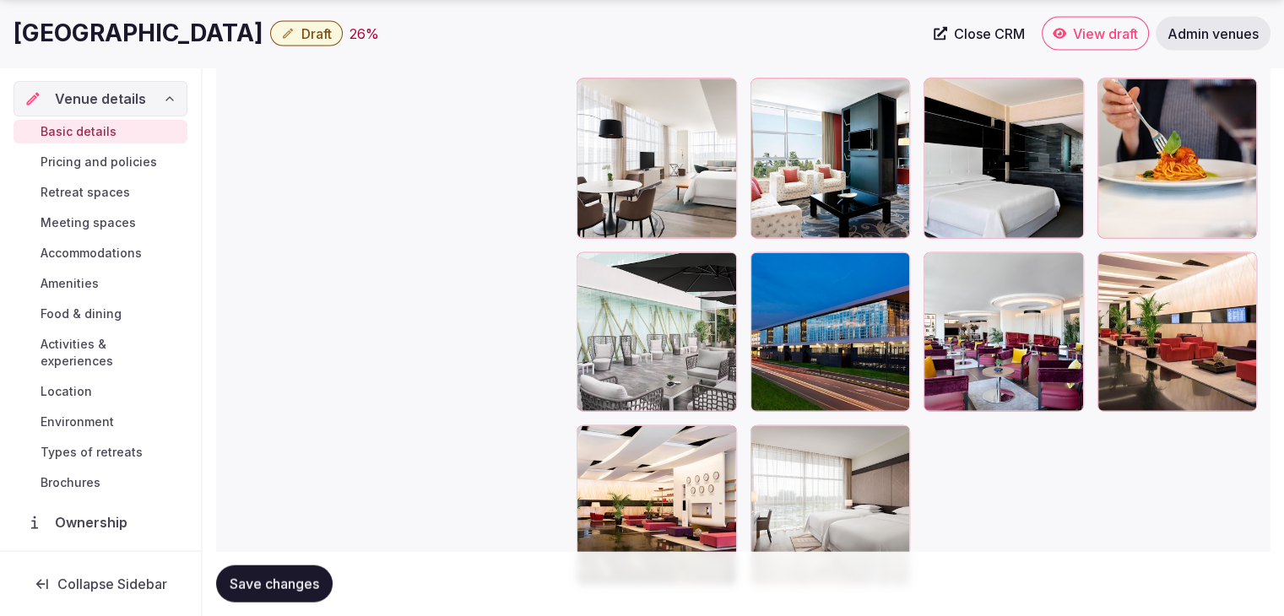
scroll to position [3886, 0]
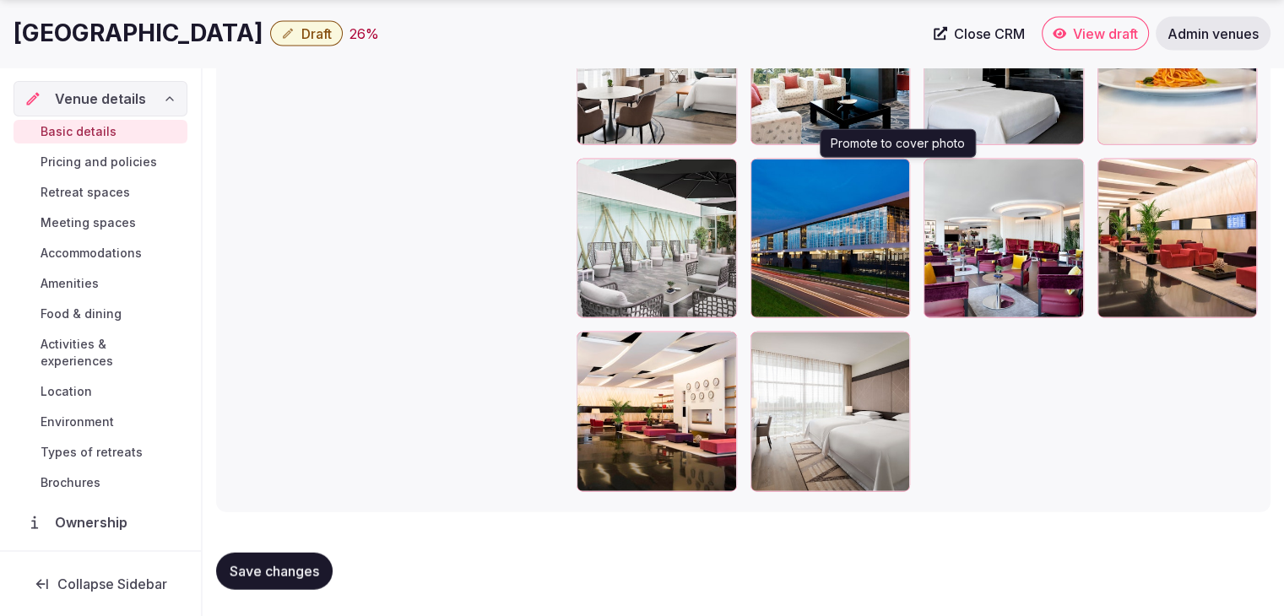
click at [900, 170] on icon "button" at bounding box center [893, 176] width 14 height 14
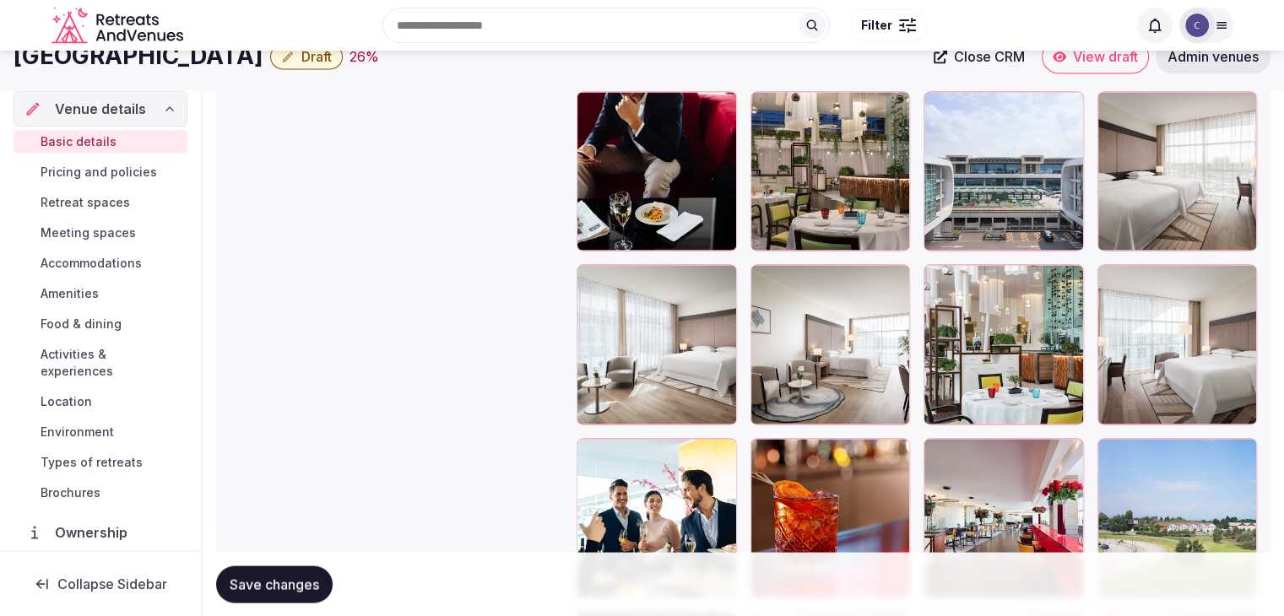
scroll to position [3174, 0]
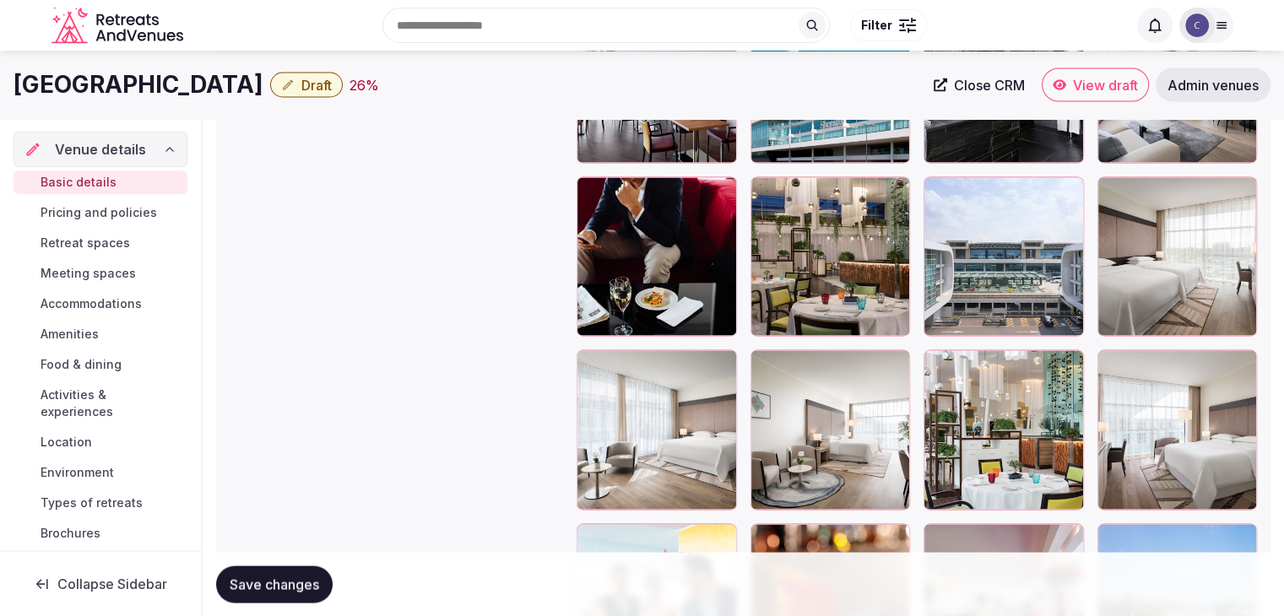
click at [946, 184] on div at bounding box center [1004, 256] width 160 height 160
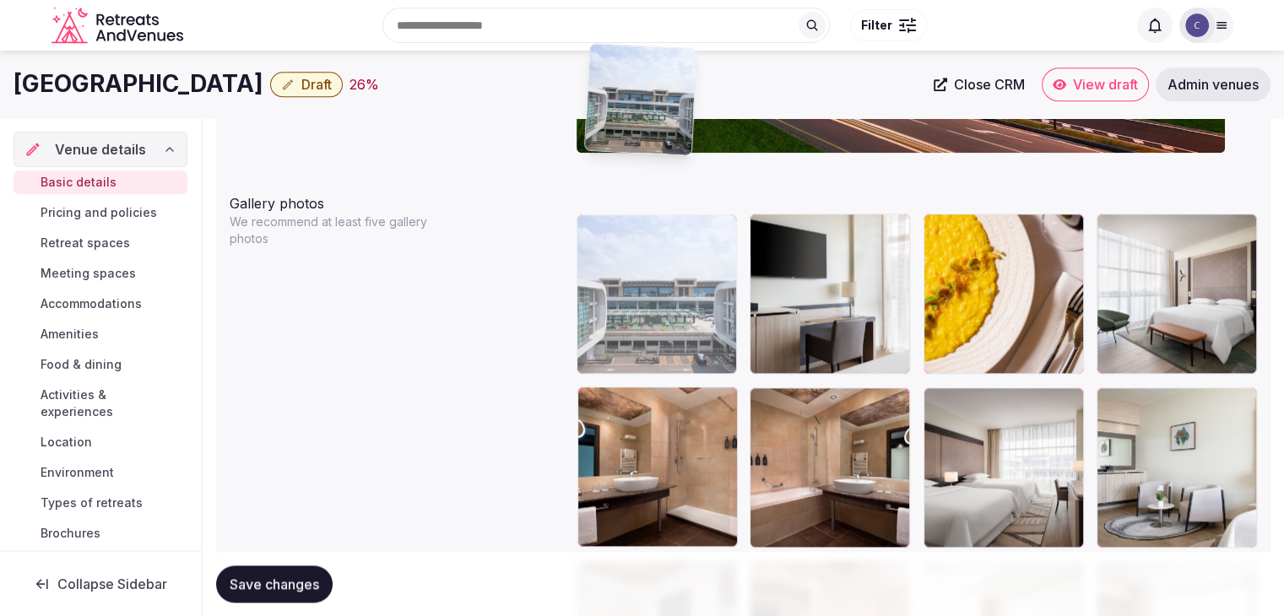
scroll to position [1820, 0]
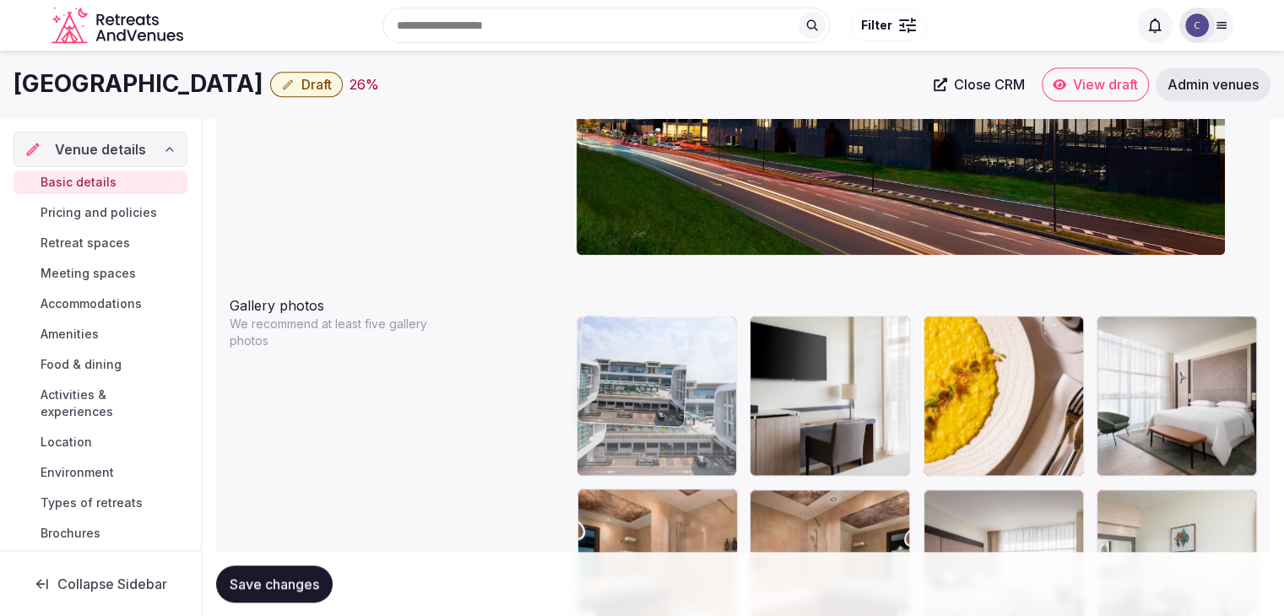
drag, startPoint x: 729, startPoint y: 61, endPoint x: 615, endPoint y: 282, distance: 248.4
click at [613, 280] on body "**********" at bounding box center [642, 431] width 1284 height 4503
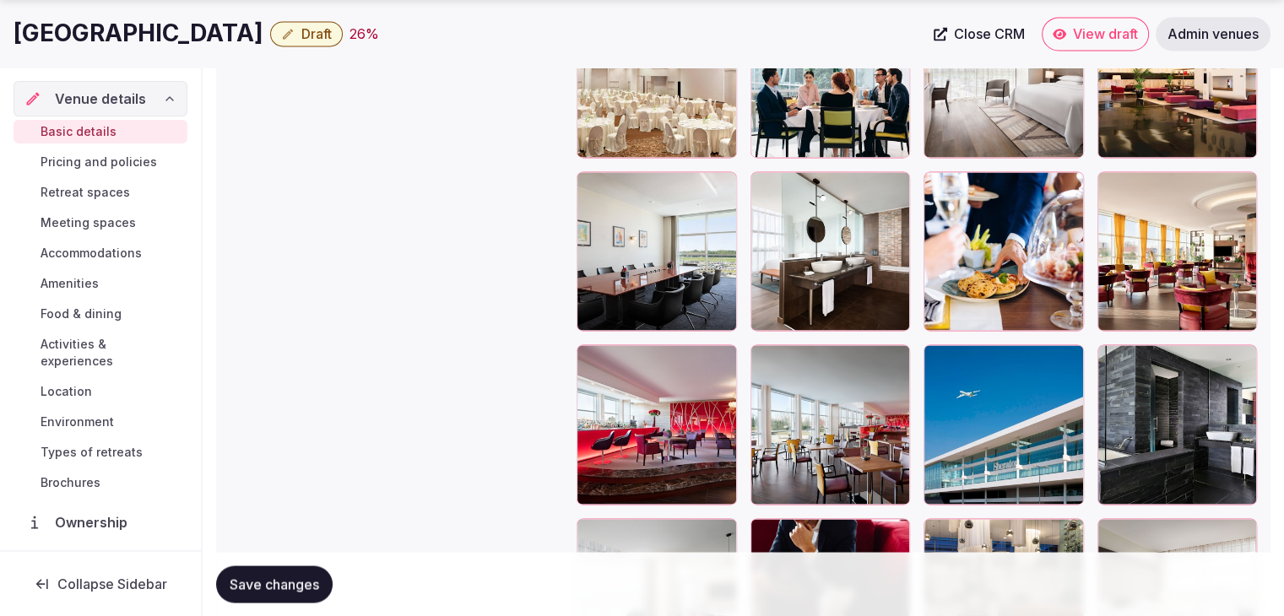
scroll to position [2833, 0]
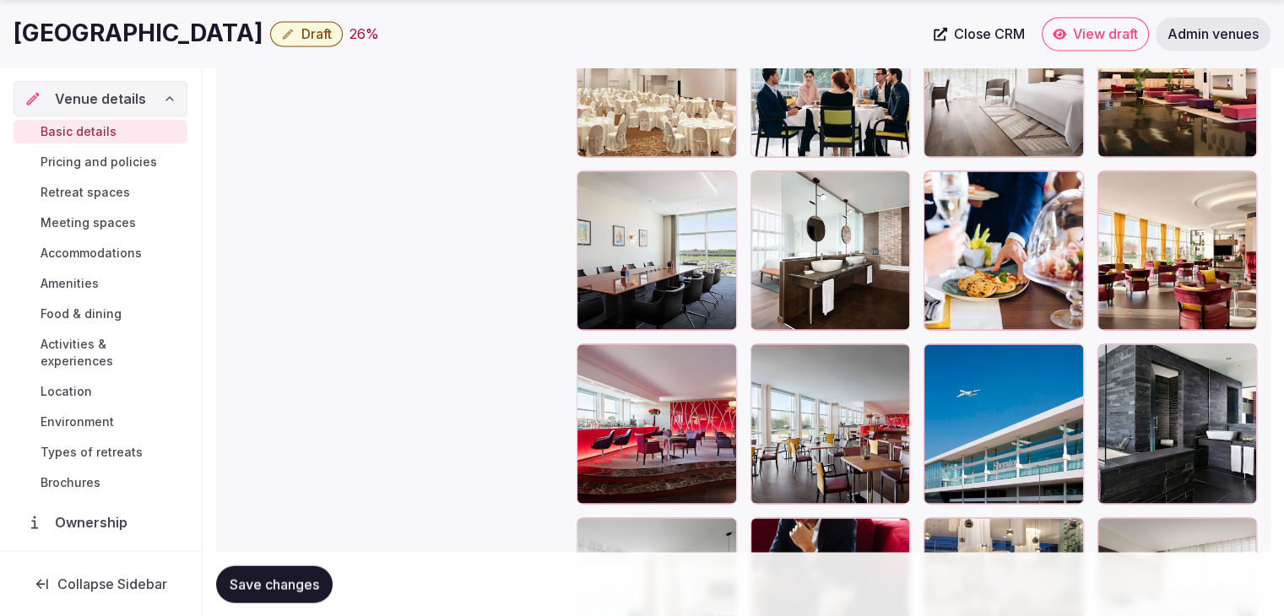
click at [594, 362] on icon at bounding box center [590, 357] width 20 height 20
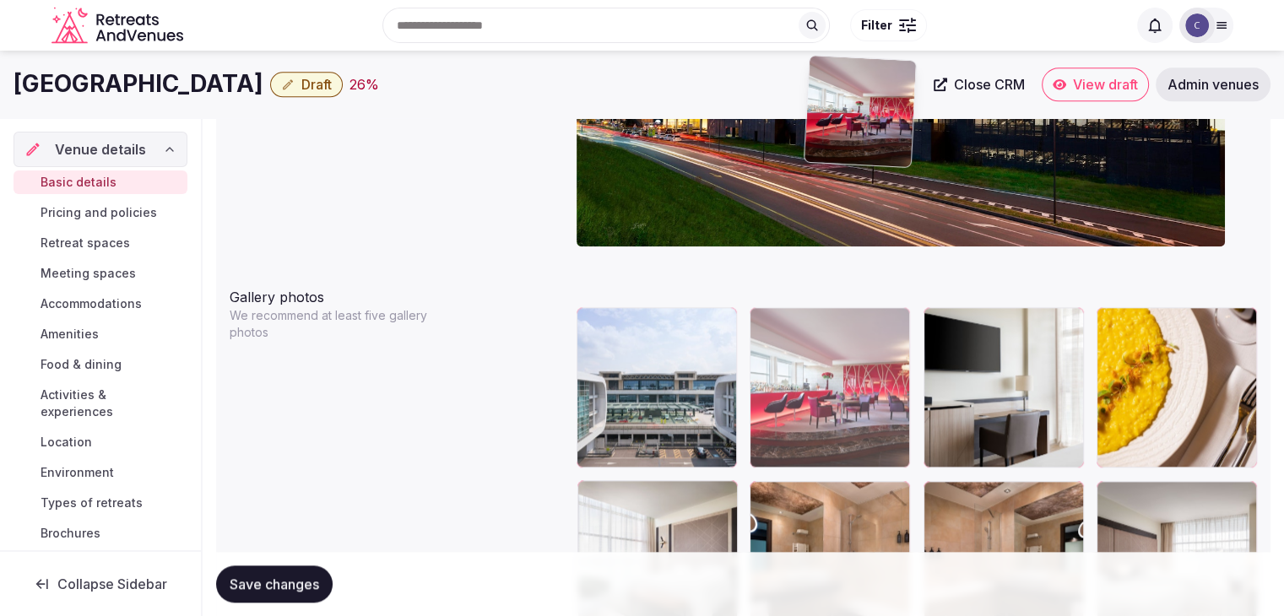
scroll to position [1810, 0]
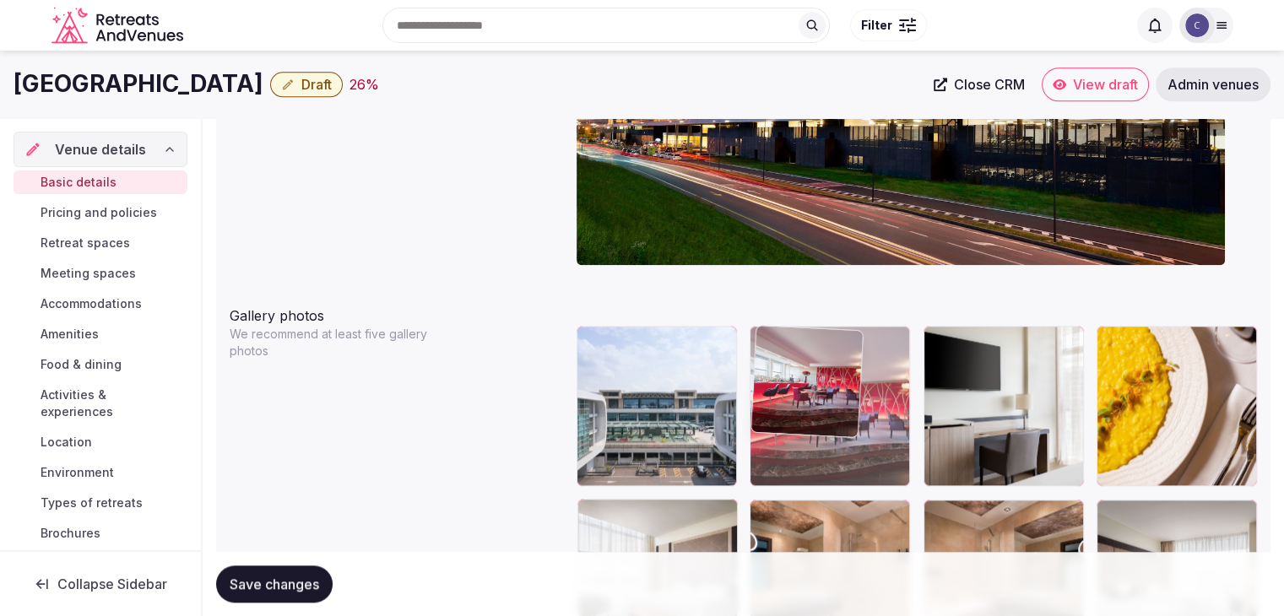
drag, startPoint x: 594, startPoint y: 362, endPoint x: 787, endPoint y: 356, distance: 192.6
click at [787, 356] on body "**********" at bounding box center [642, 441] width 1284 height 4503
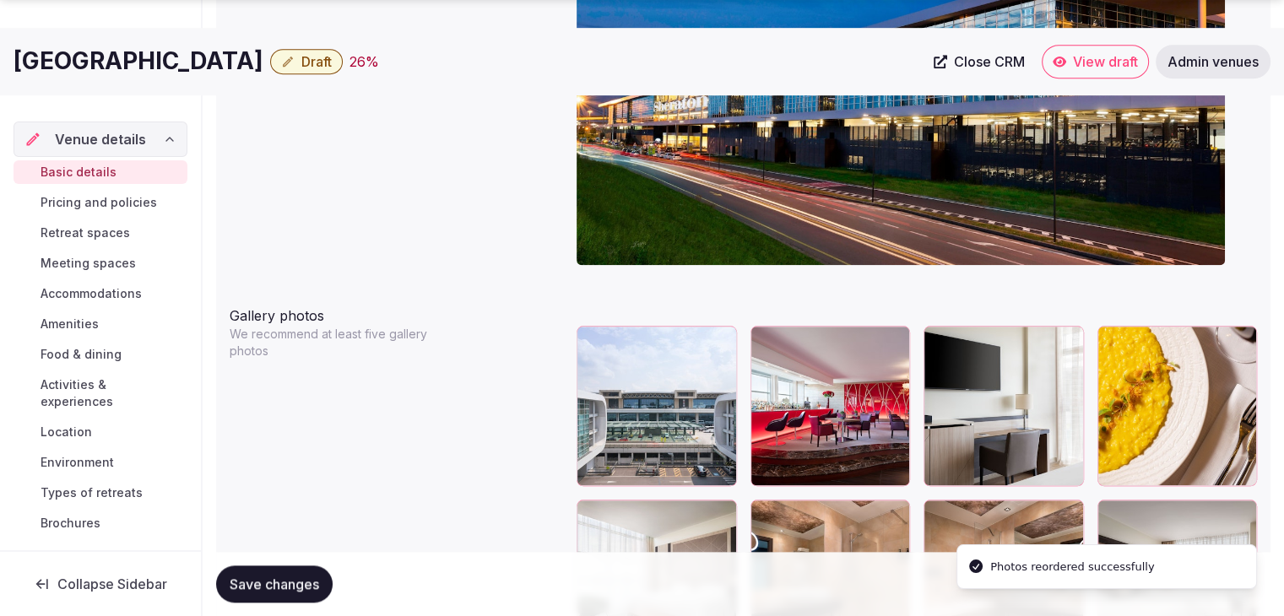
scroll to position [2063, 0]
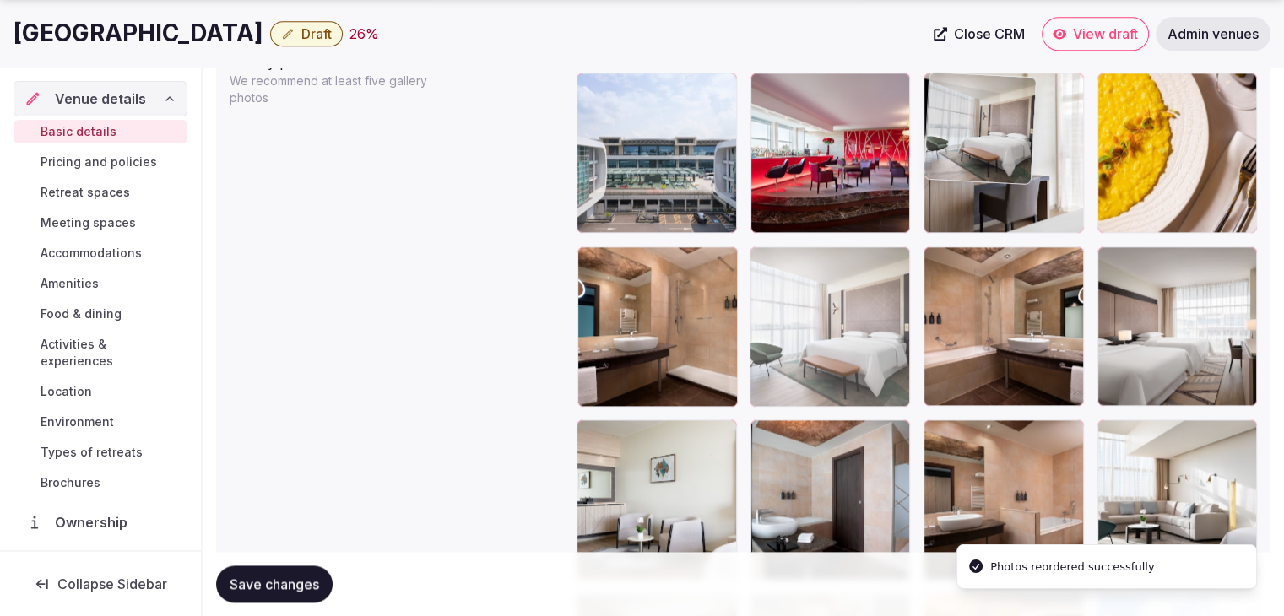
drag, startPoint x: 589, startPoint y: 263, endPoint x: 922, endPoint y: 175, distance: 344.0
click at [919, 176] on body "**********" at bounding box center [642, 188] width 1284 height 4503
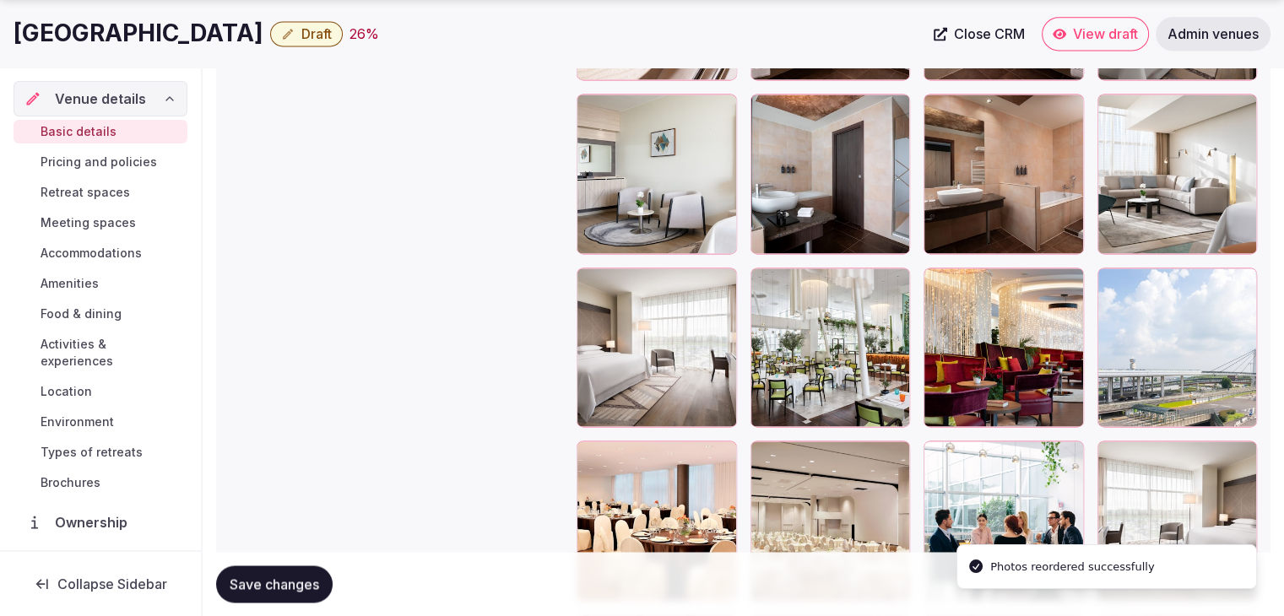
scroll to position [2485, 0]
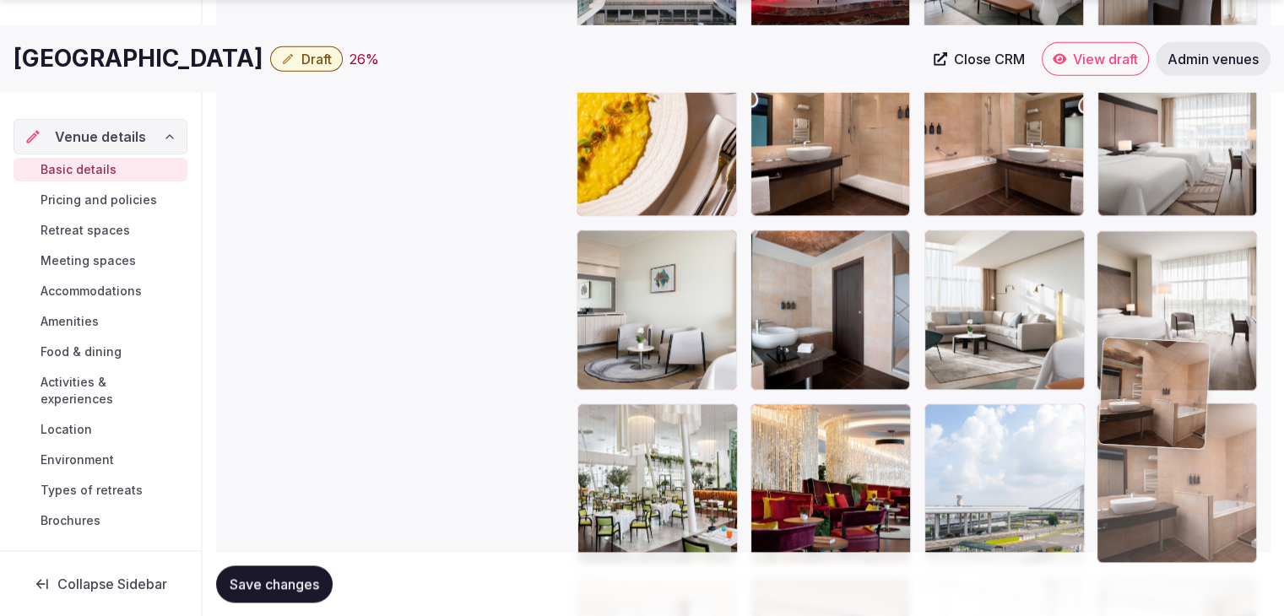
drag, startPoint x: 1121, startPoint y: 112, endPoint x: 1139, endPoint y: 564, distance: 452.0
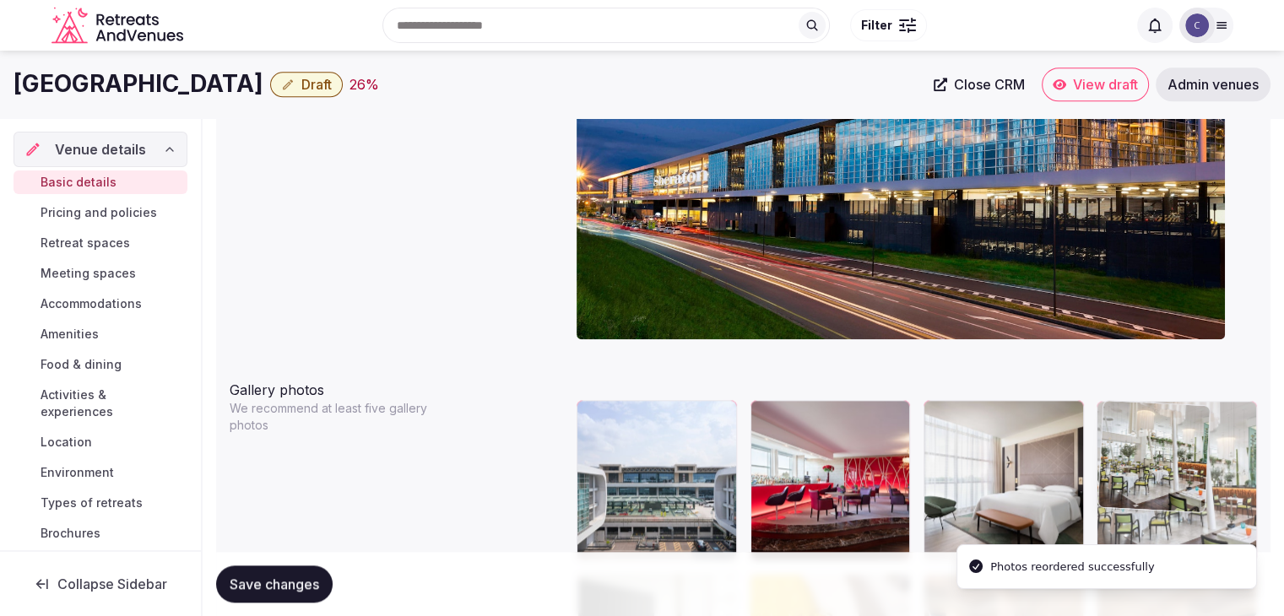
drag, startPoint x: 591, startPoint y: 354, endPoint x: 1166, endPoint y: 433, distance: 580.4
click at [1166, 433] on body "**********" at bounding box center [642, 515] width 1284 height 4503
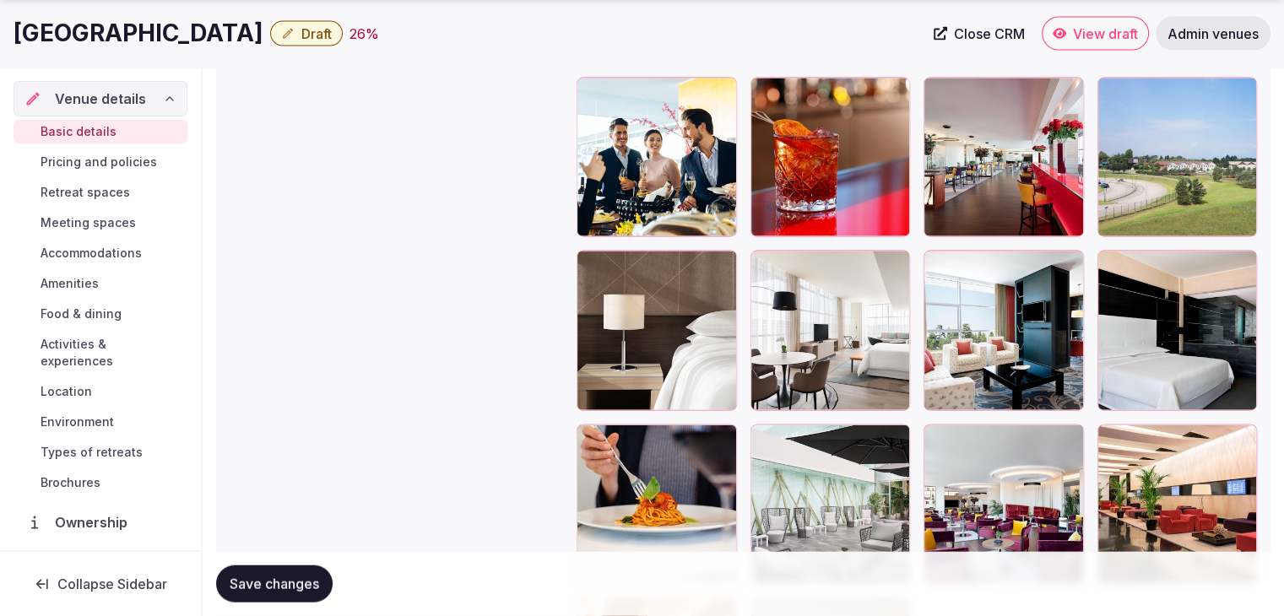
scroll to position [3762, 0]
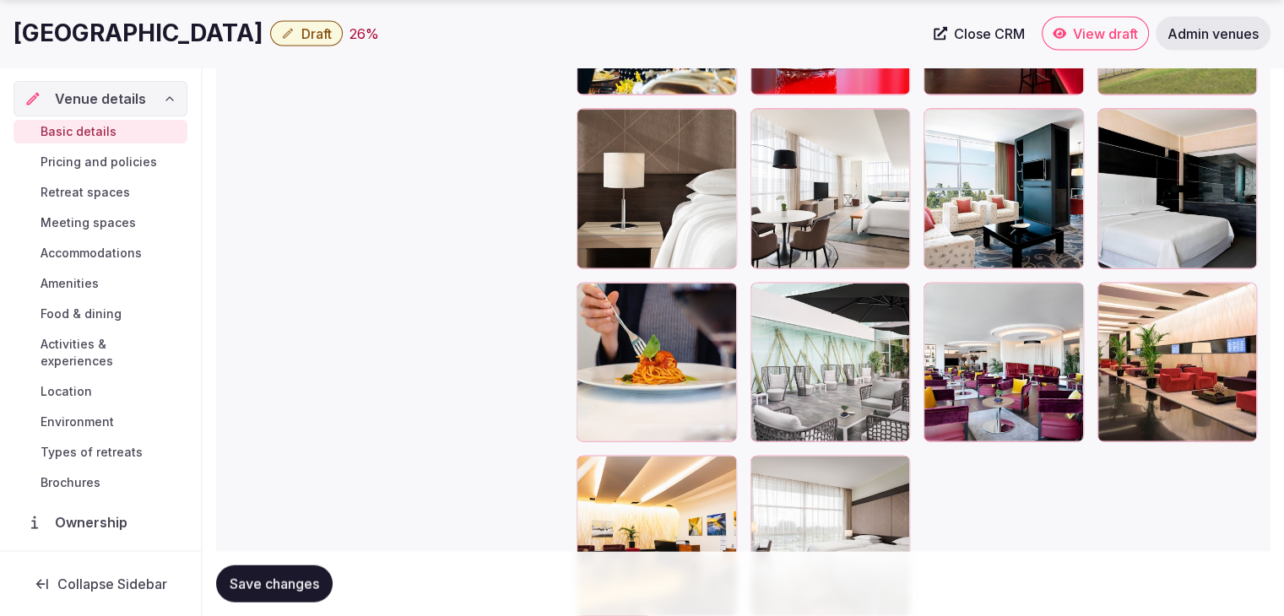
click at [760, 290] on icon at bounding box center [764, 297] width 8 height 14
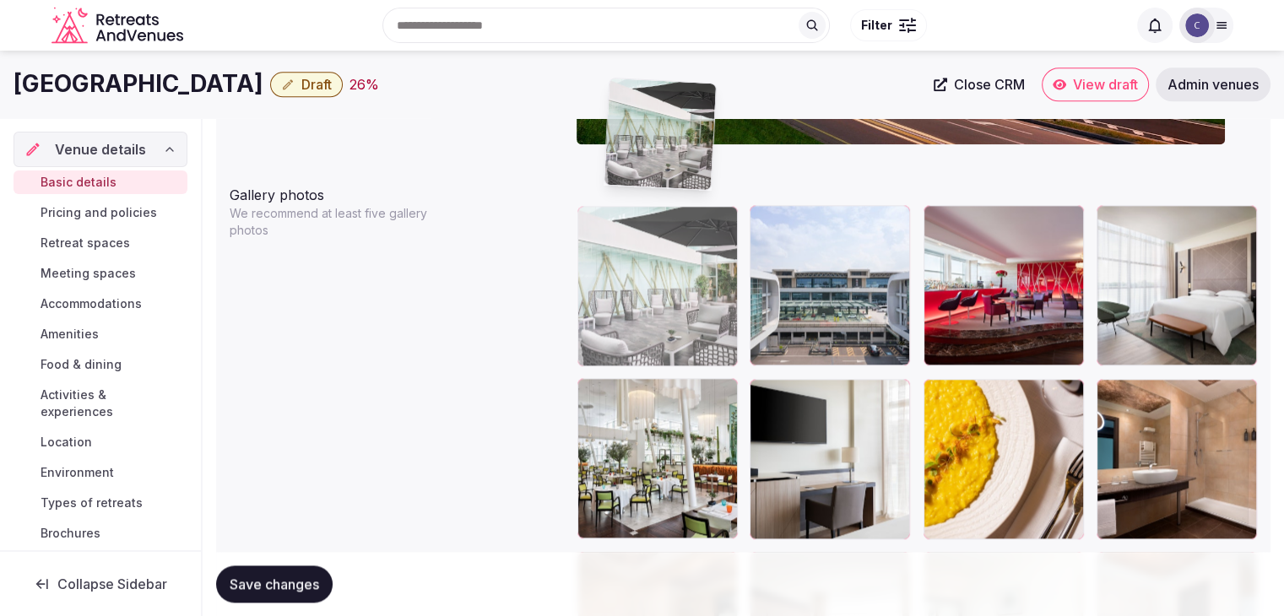
scroll to position [1928, 0]
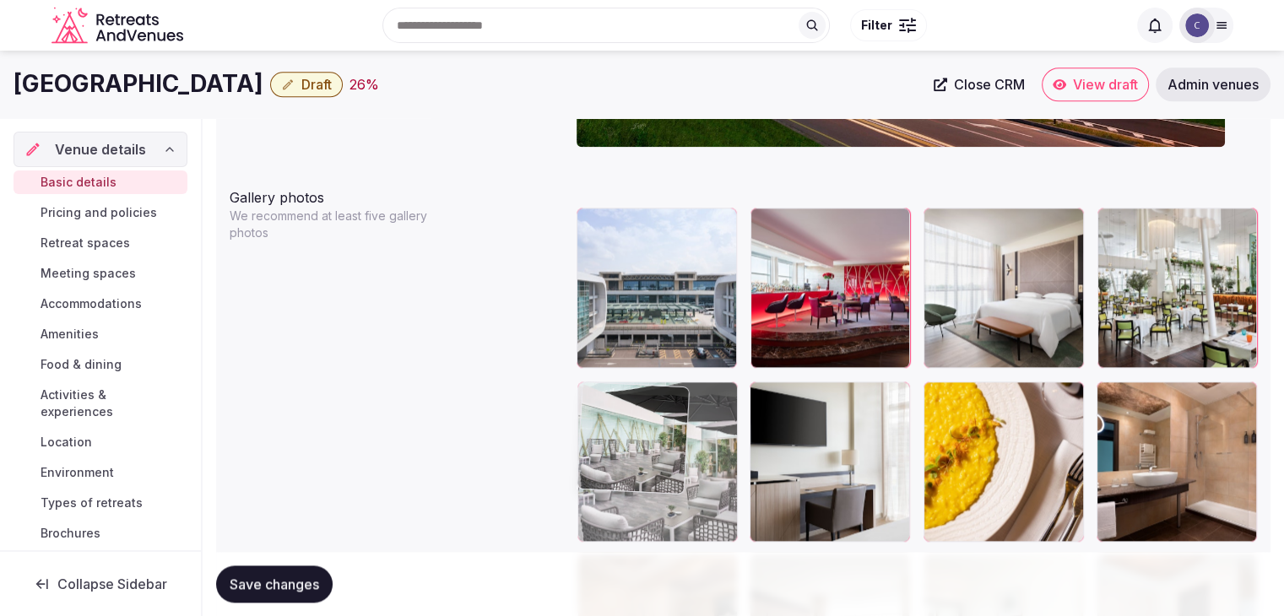
drag, startPoint x: 766, startPoint y: 254, endPoint x: 575, endPoint y: 391, distance: 234.8
click at [573, 387] on body "**********" at bounding box center [642, 323] width 1284 height 4503
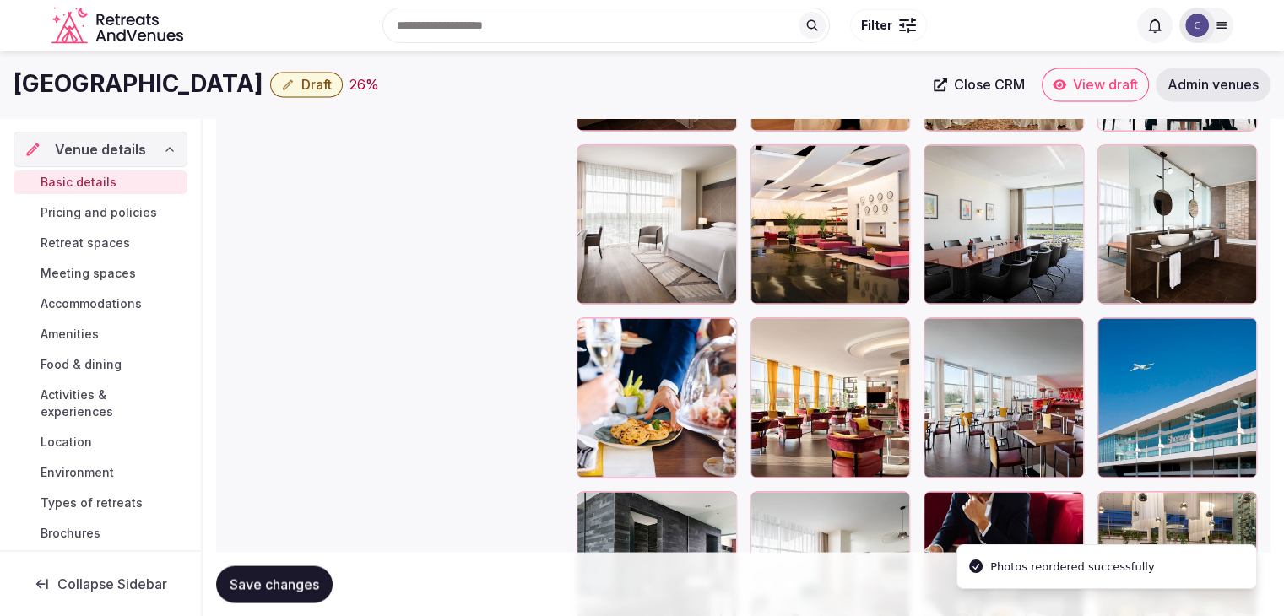
scroll to position [2857, 0]
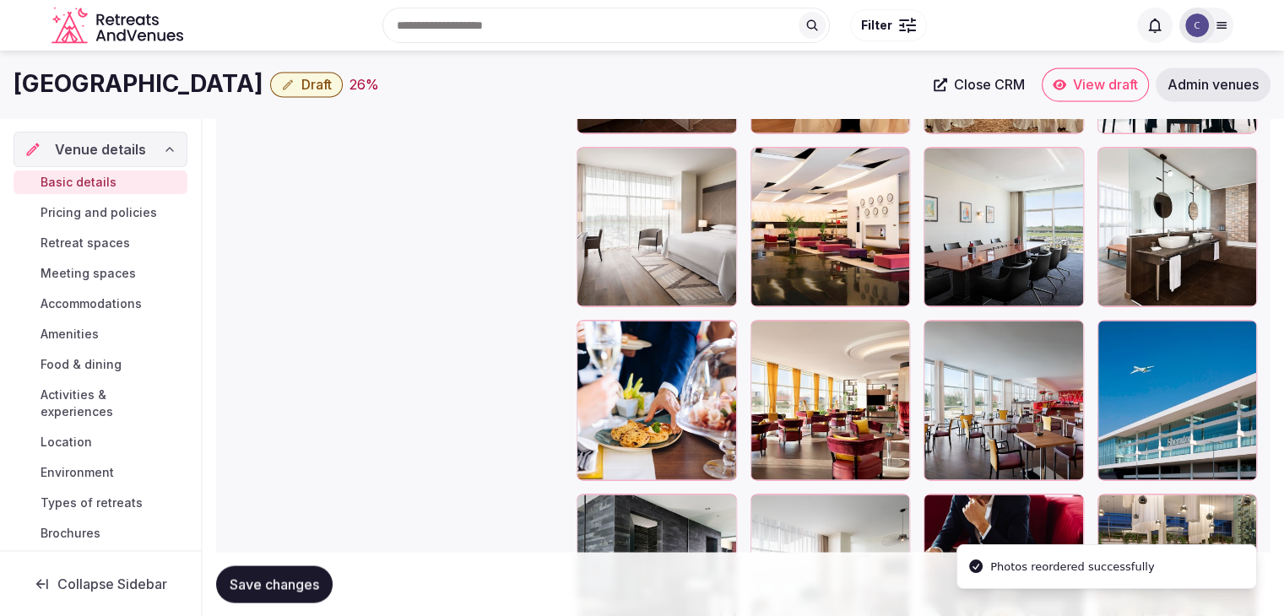
click at [1113, 334] on icon at bounding box center [1111, 333] width 20 height 20
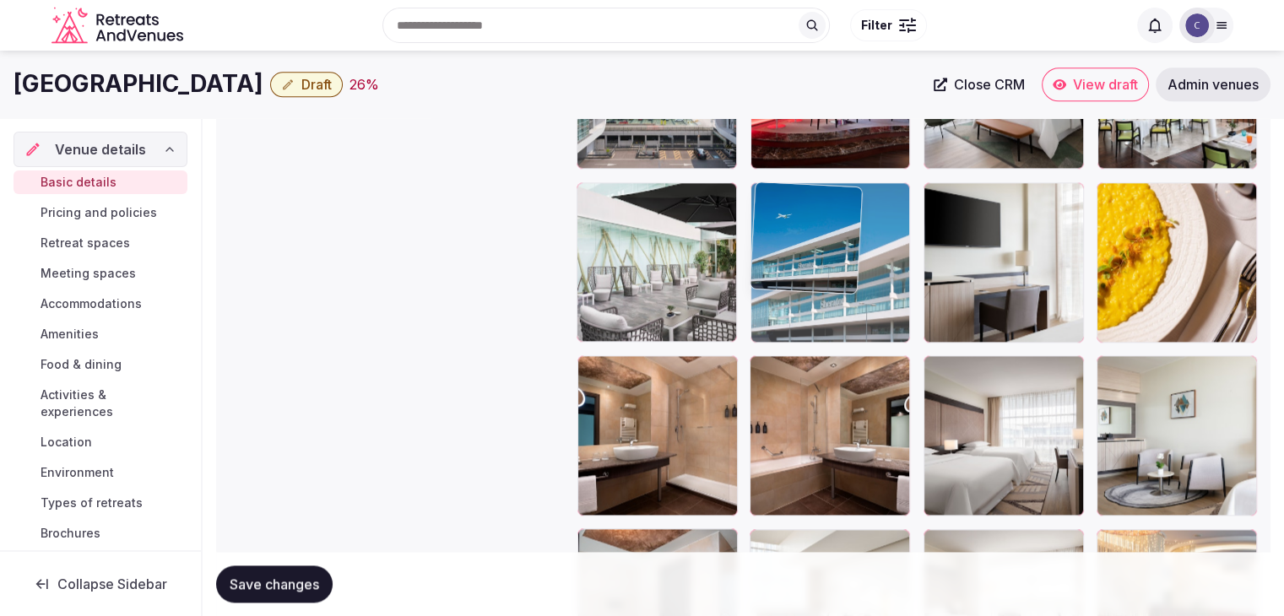
drag, startPoint x: 1113, startPoint y: 334, endPoint x: 780, endPoint y: 177, distance: 367.8
click at [780, 177] on body "**********" at bounding box center [642, 124] width 1284 height 4503
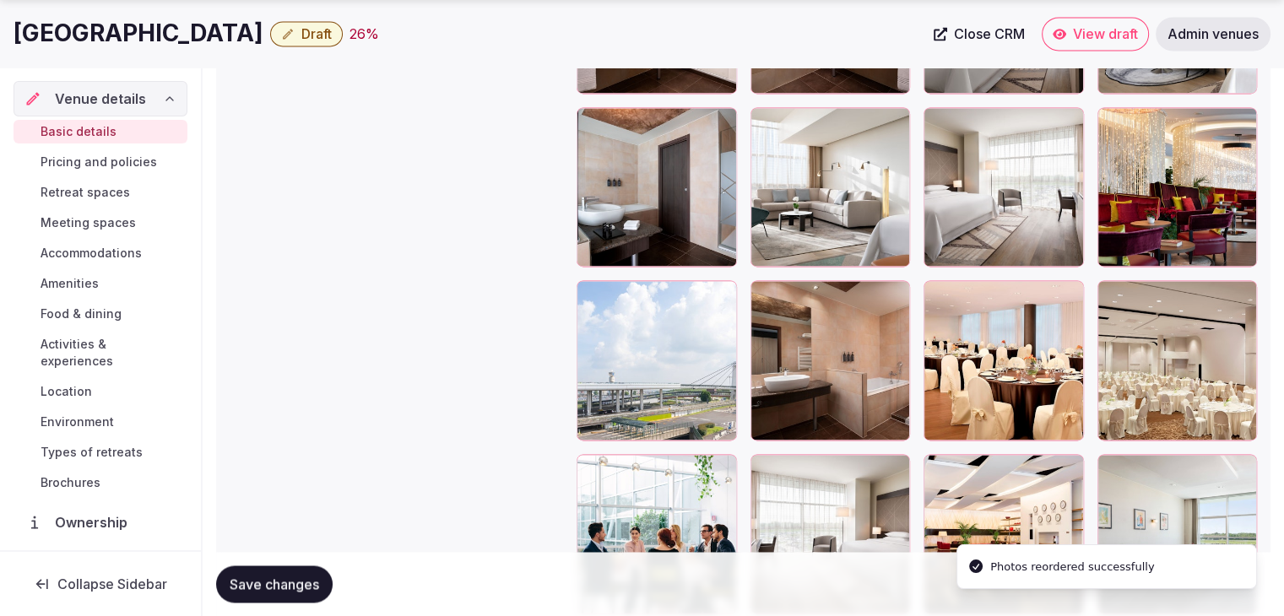
scroll to position [2803, 0]
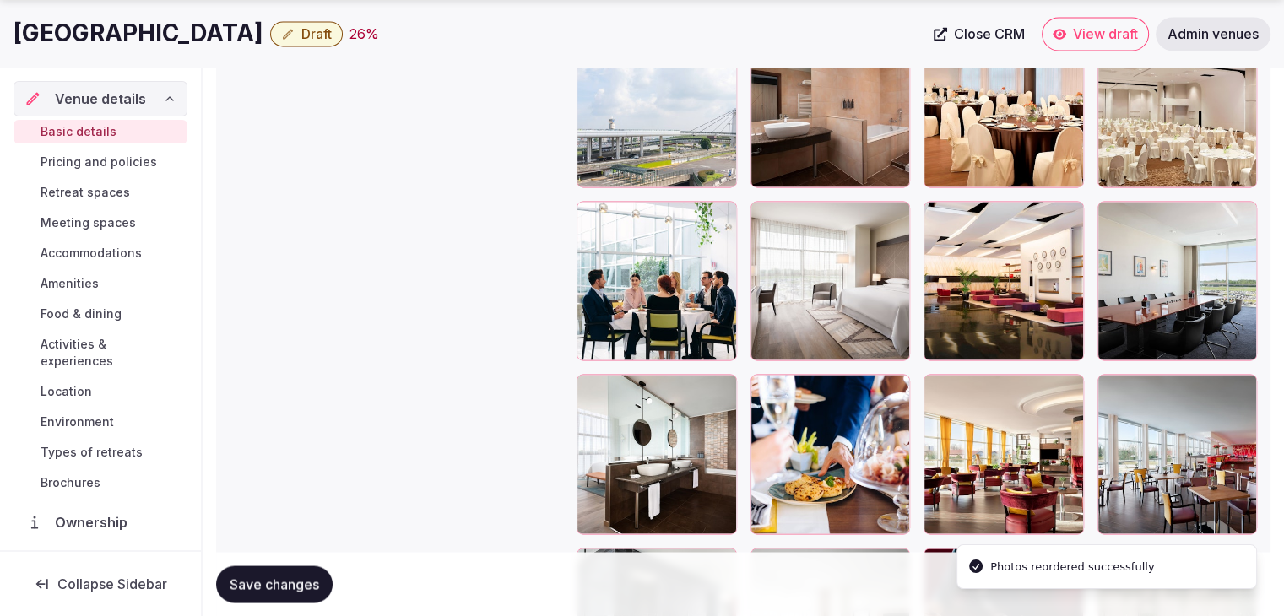
click at [929, 385] on icon at bounding box center [937, 387] width 20 height 20
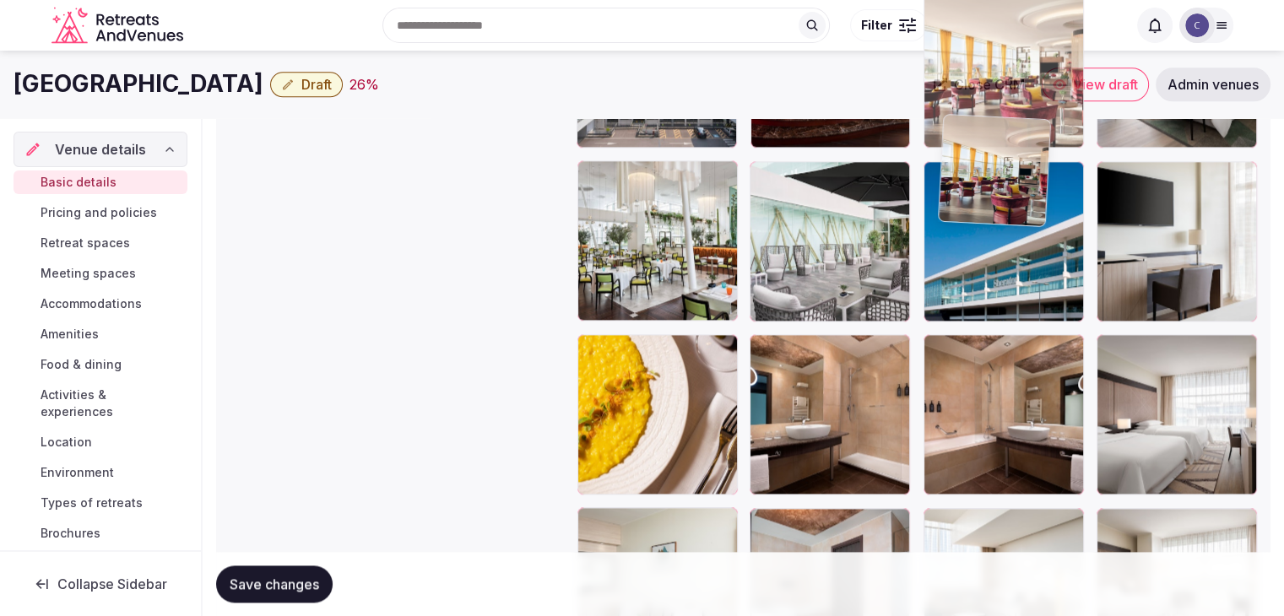
scroll to position [2146, 0]
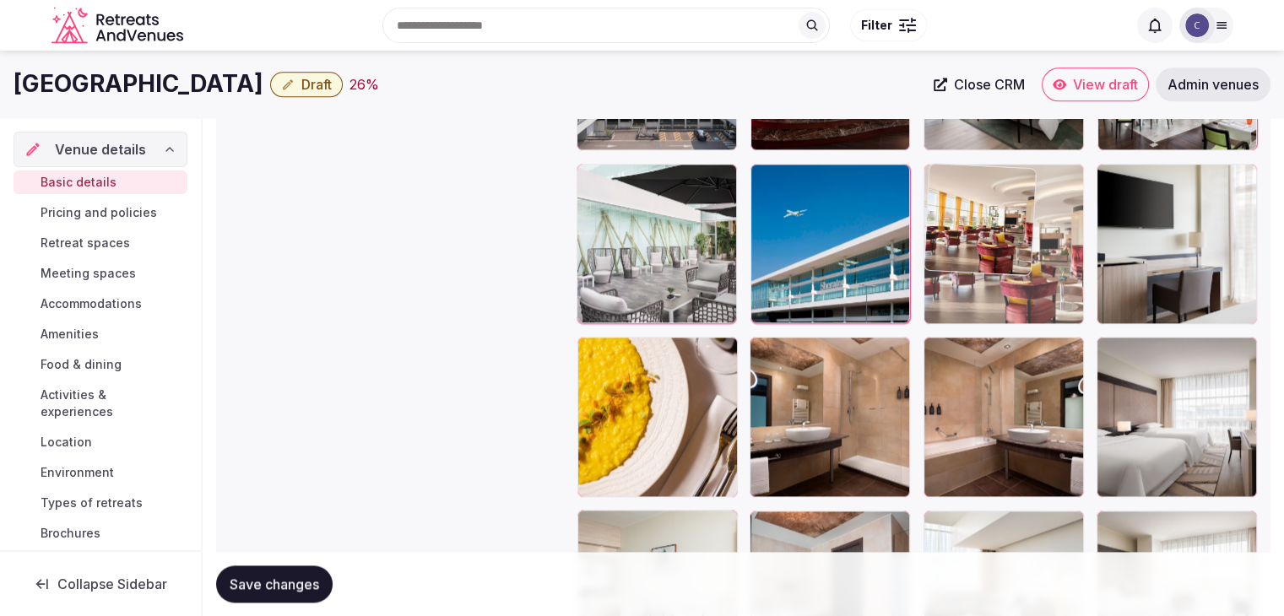
drag, startPoint x: 929, startPoint y: 385, endPoint x: 949, endPoint y: 193, distance: 192.7
click at [949, 193] on body "**********" at bounding box center [642, 105] width 1284 height 4503
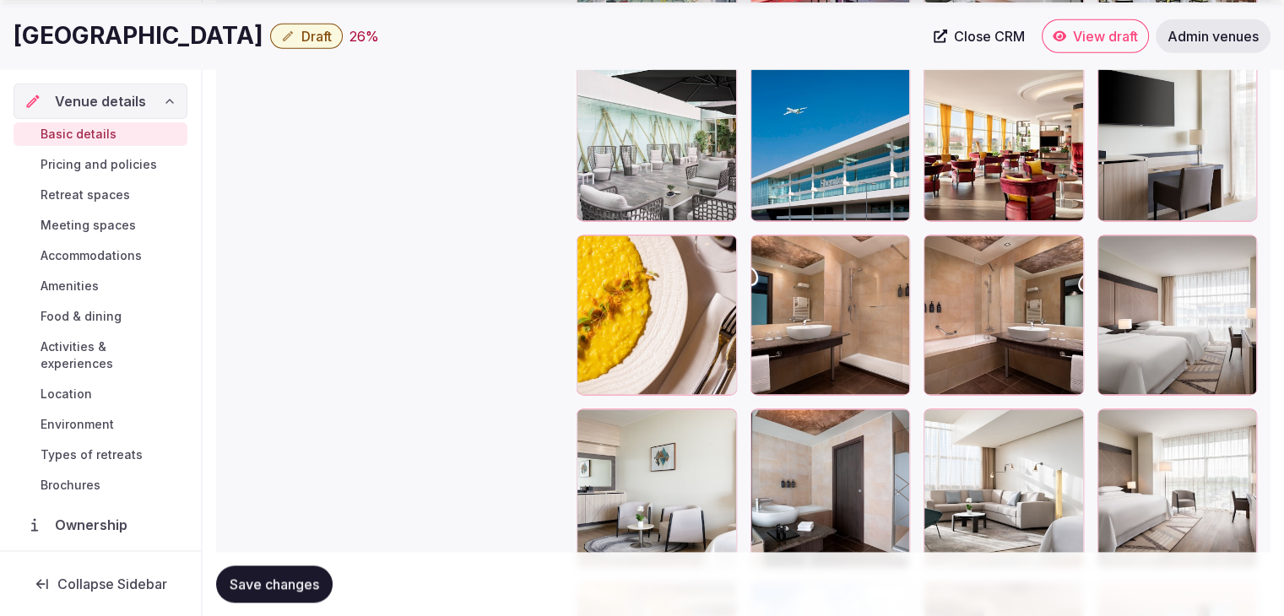
scroll to position [2315, 0]
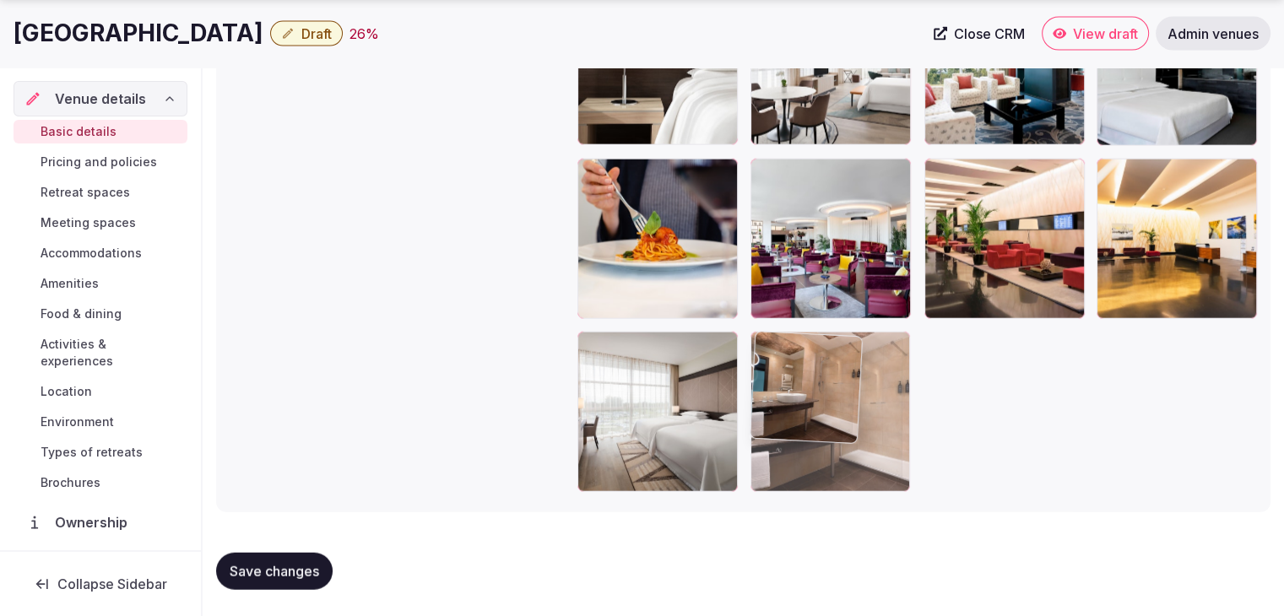
drag, startPoint x: 773, startPoint y: 187, endPoint x: 892, endPoint y: 619, distance: 448.1
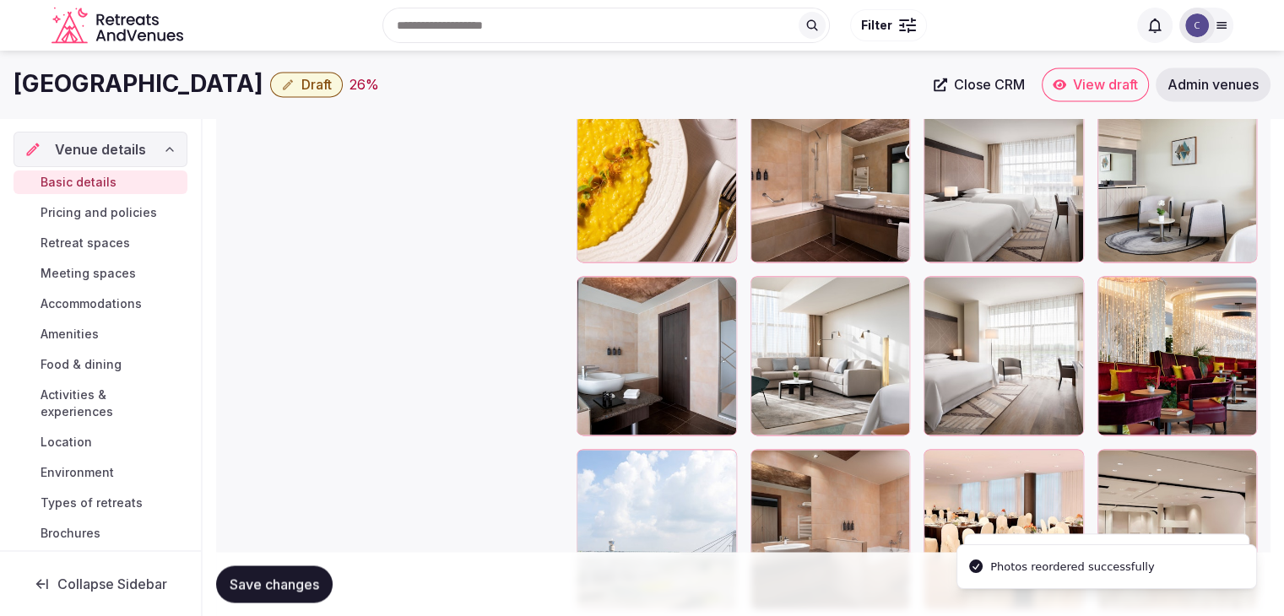
scroll to position [2282, 0]
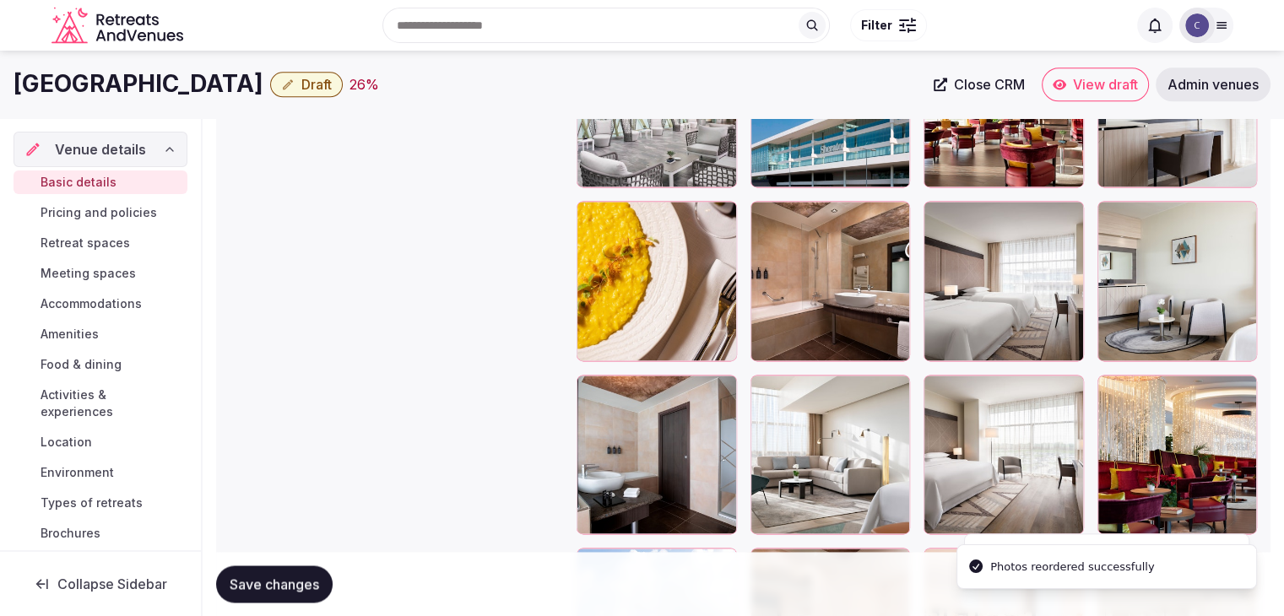
click at [769, 219] on icon at bounding box center [764, 214] width 20 height 20
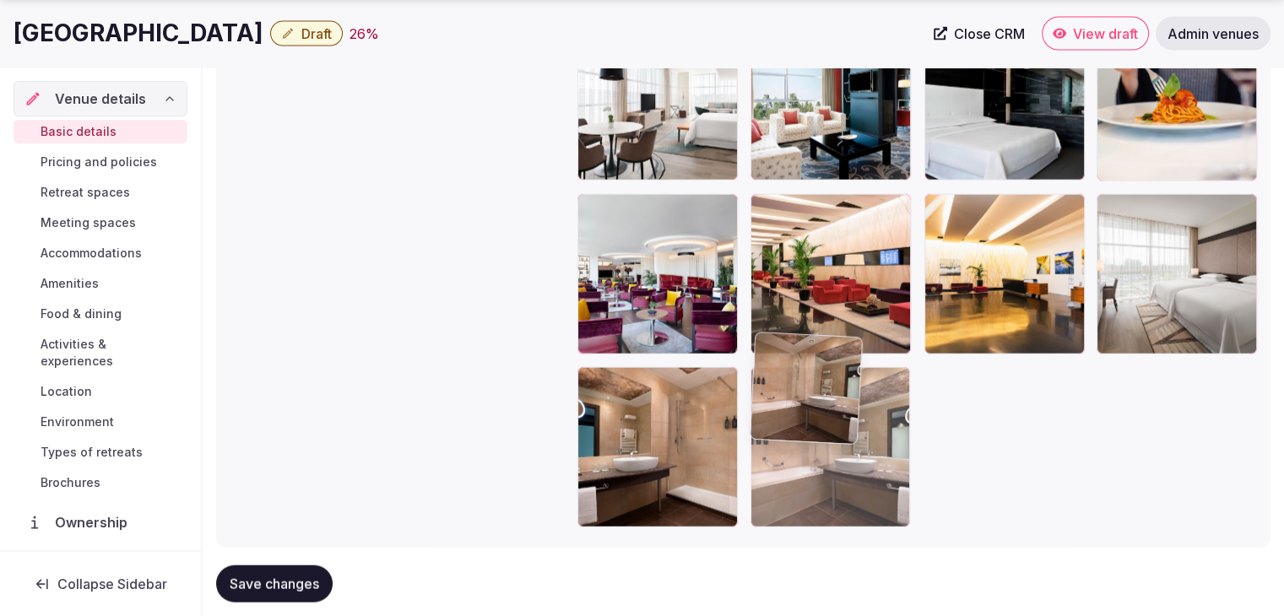
drag, startPoint x: 800, startPoint y: 407, endPoint x: 763, endPoint y: 452, distance: 58.2
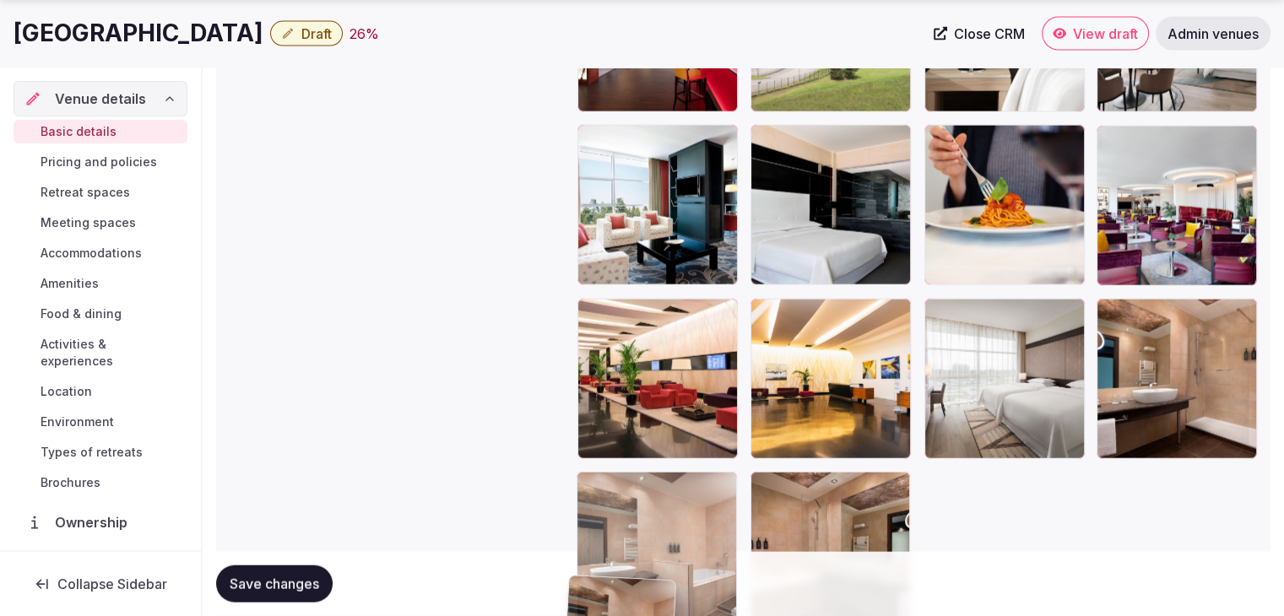
scroll to position [3886, 0]
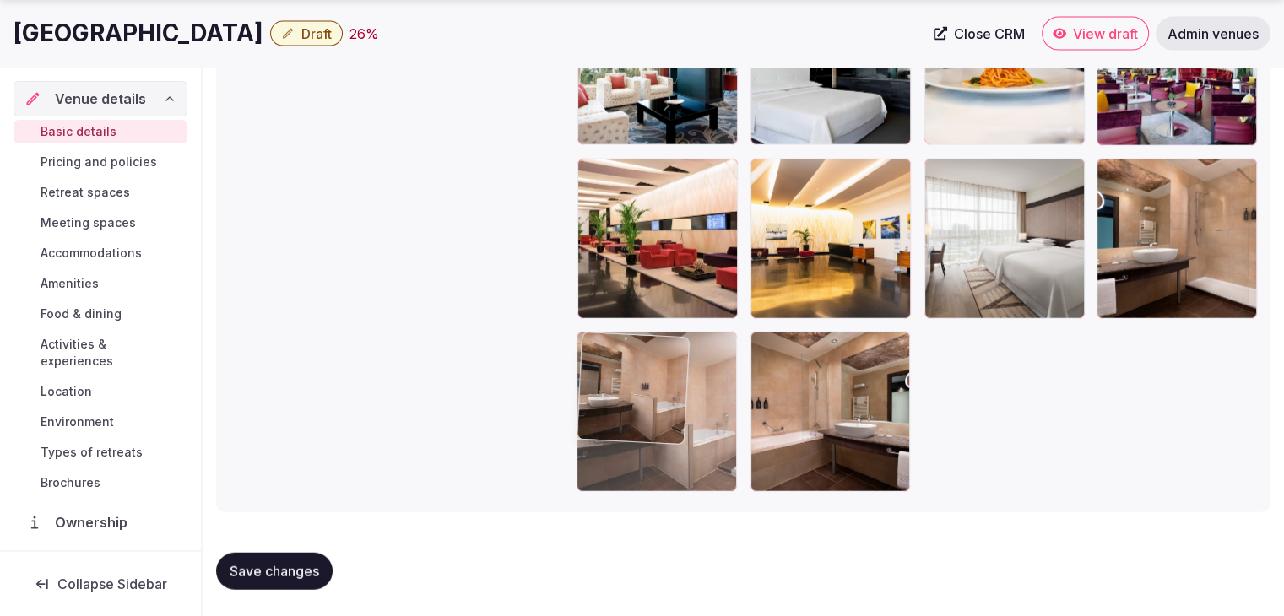
drag, startPoint x: 601, startPoint y: 396, endPoint x: 631, endPoint y: 405, distance: 31.8
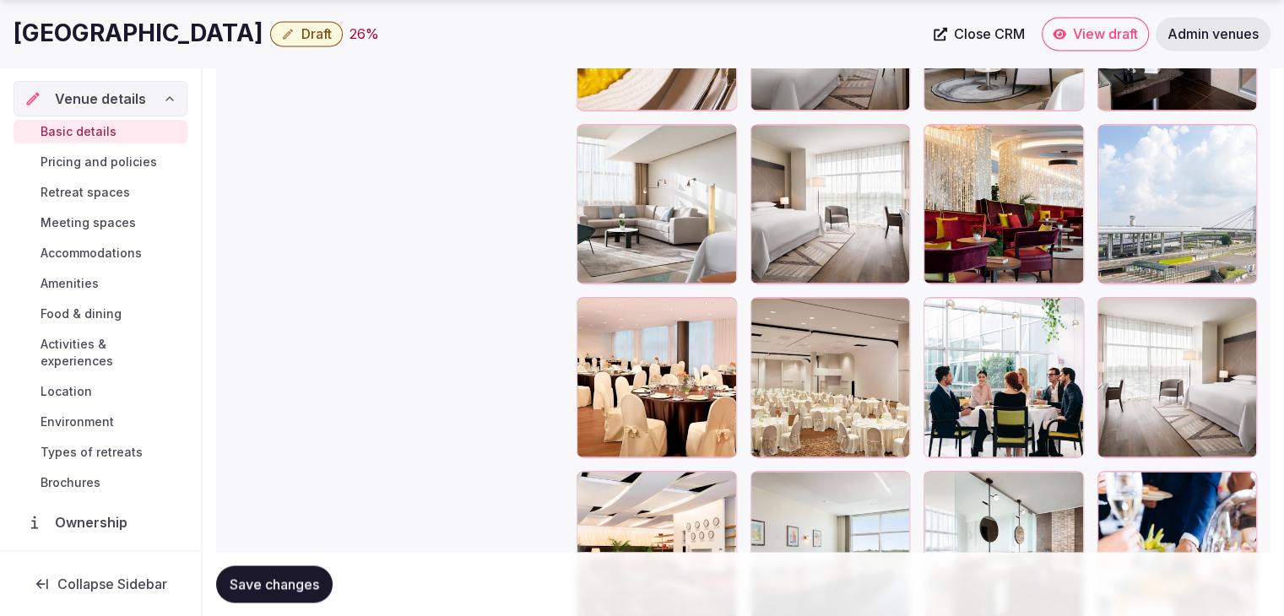
scroll to position [2535, 0]
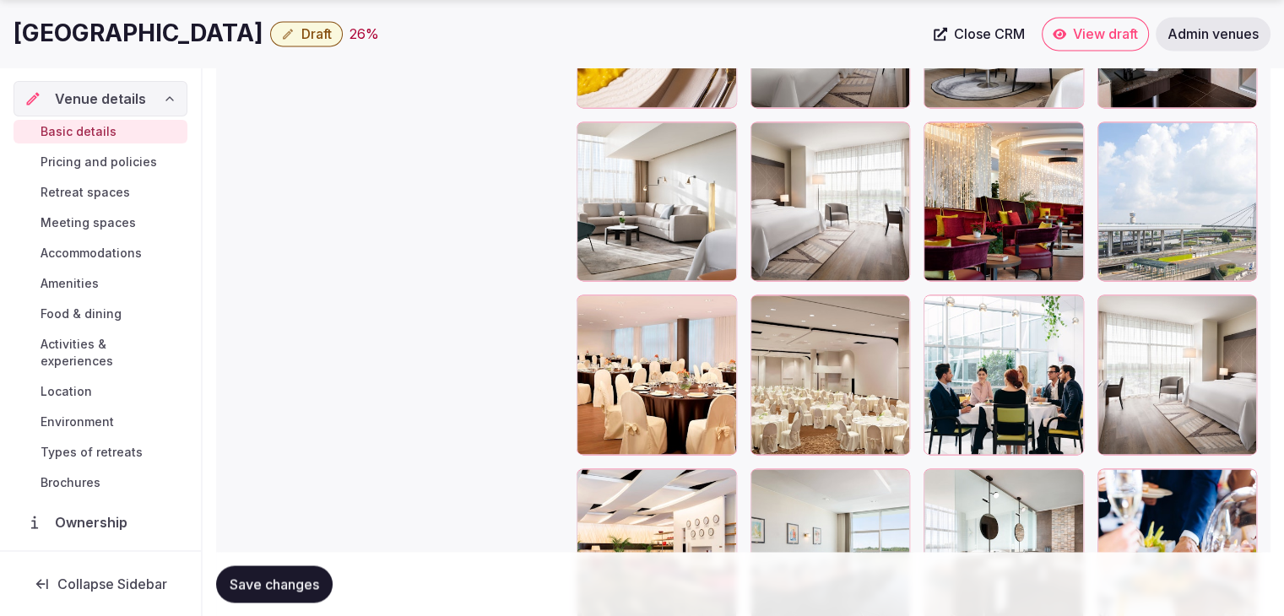
click at [772, 320] on div at bounding box center [831, 375] width 160 height 160
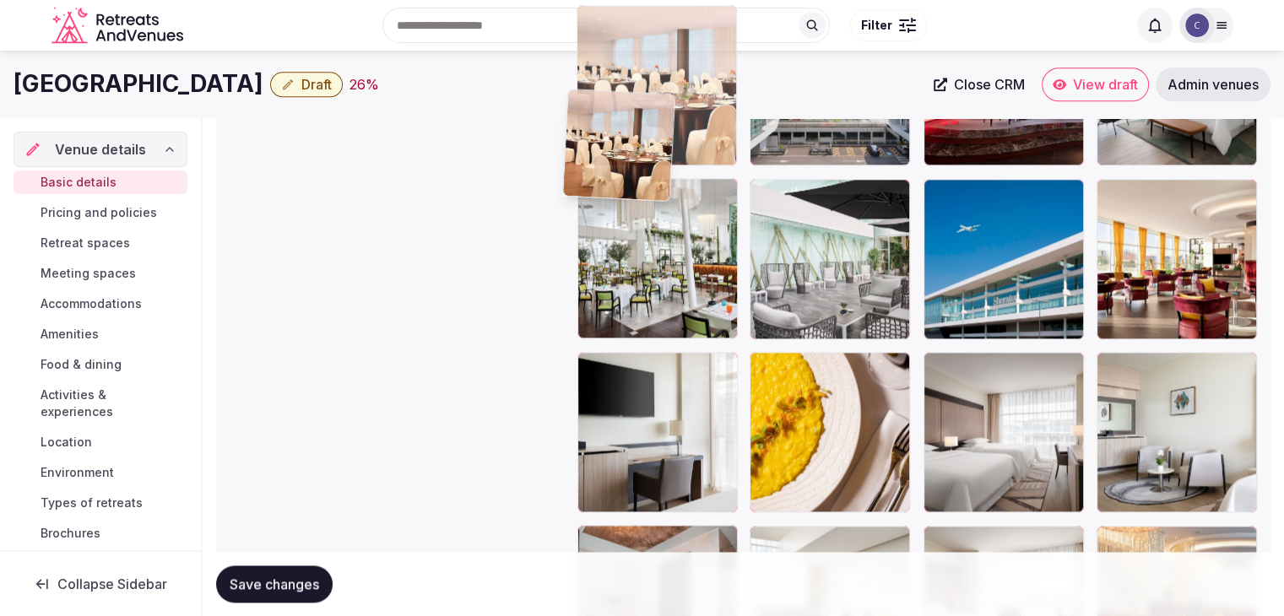
scroll to position [2125, 0]
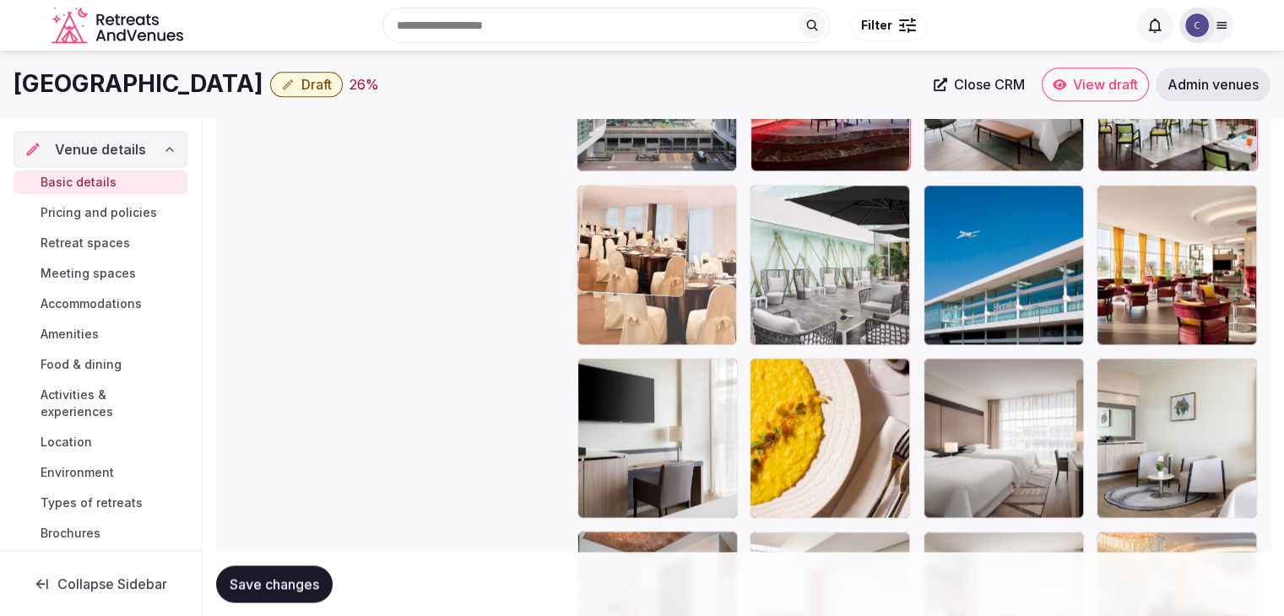
drag, startPoint x: 593, startPoint y: 312, endPoint x: 604, endPoint y: 223, distance: 89.3
click at [604, 223] on body "**********" at bounding box center [642, 126] width 1284 height 4503
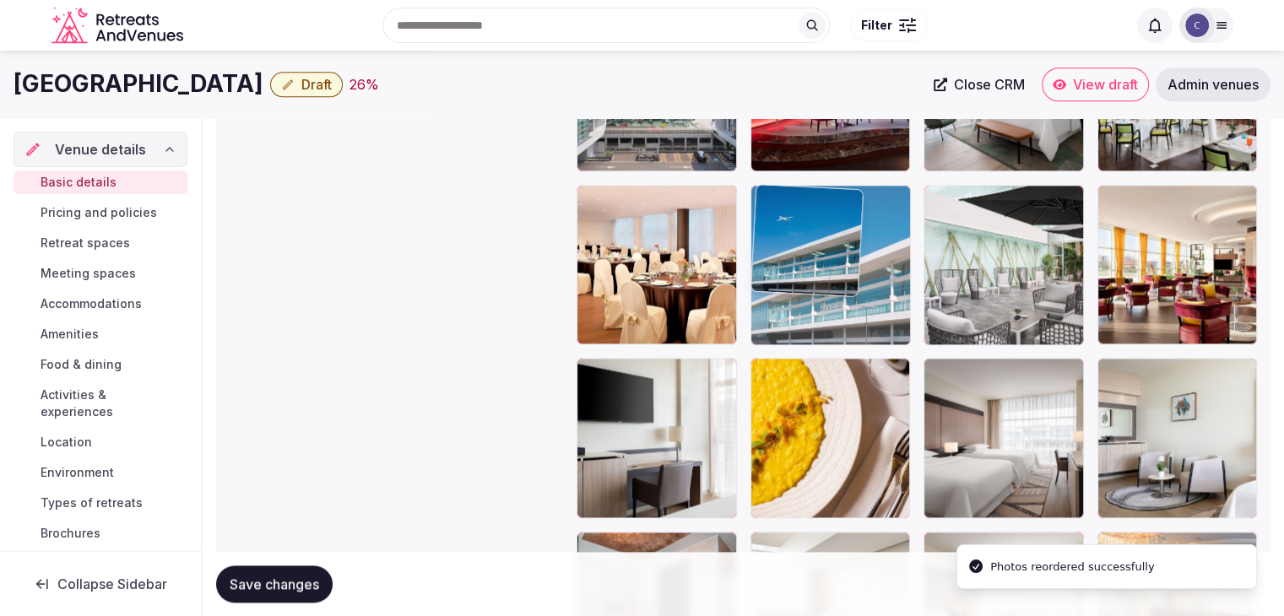
drag, startPoint x: 948, startPoint y: 198, endPoint x: 843, endPoint y: 210, distance: 106.2
click at [843, 210] on body "**********" at bounding box center [642, 126] width 1284 height 4503
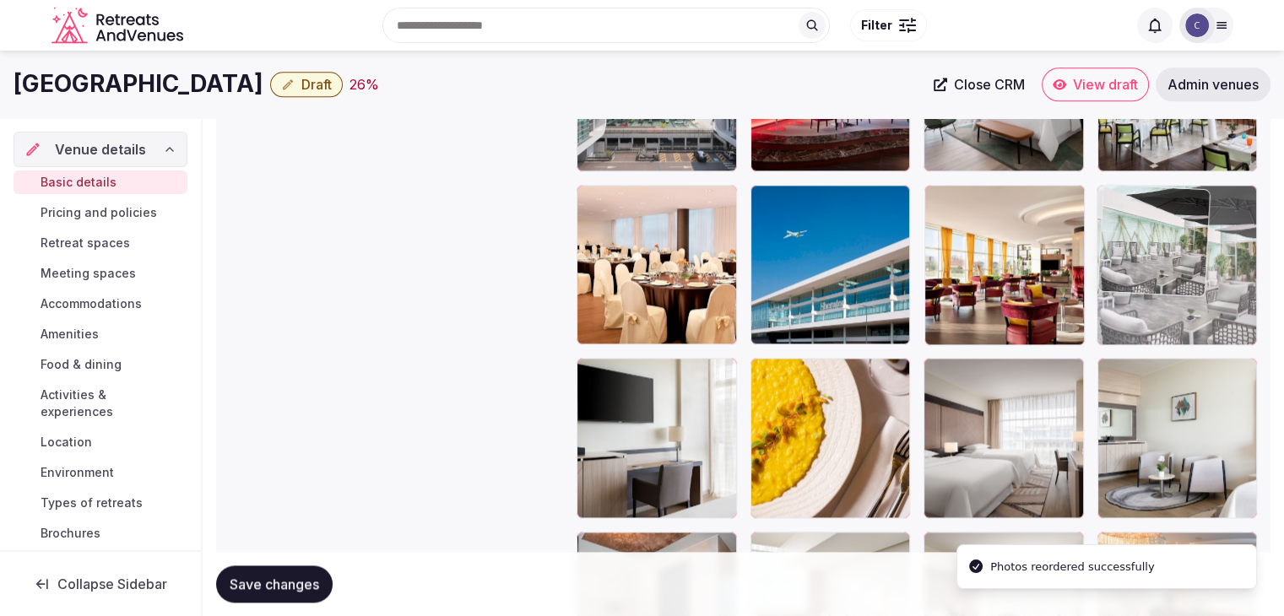
drag, startPoint x: 935, startPoint y: 200, endPoint x: 1107, endPoint y: 211, distance: 171.7
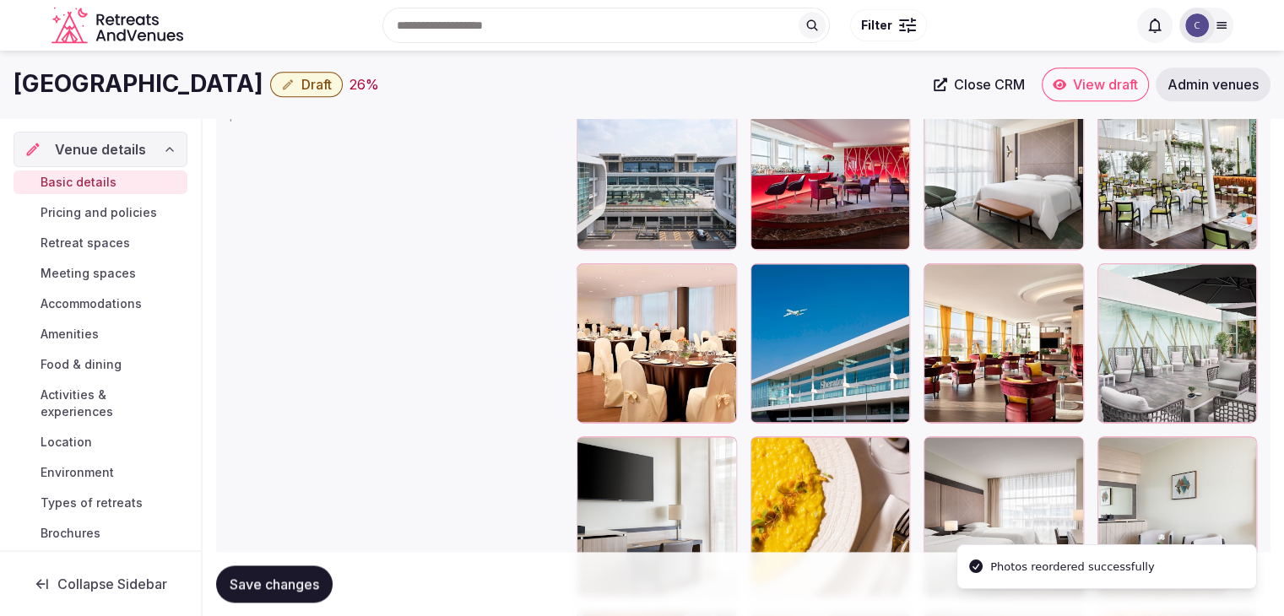
scroll to position [1956, 0]
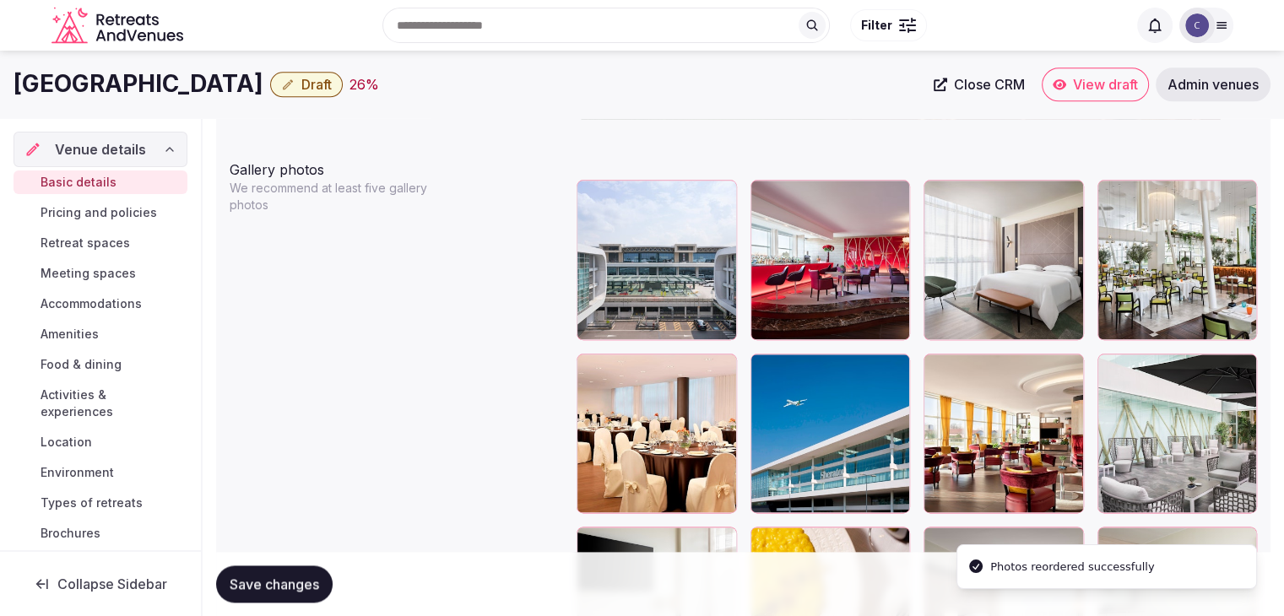
click at [943, 354] on div at bounding box center [937, 367] width 27 height 27
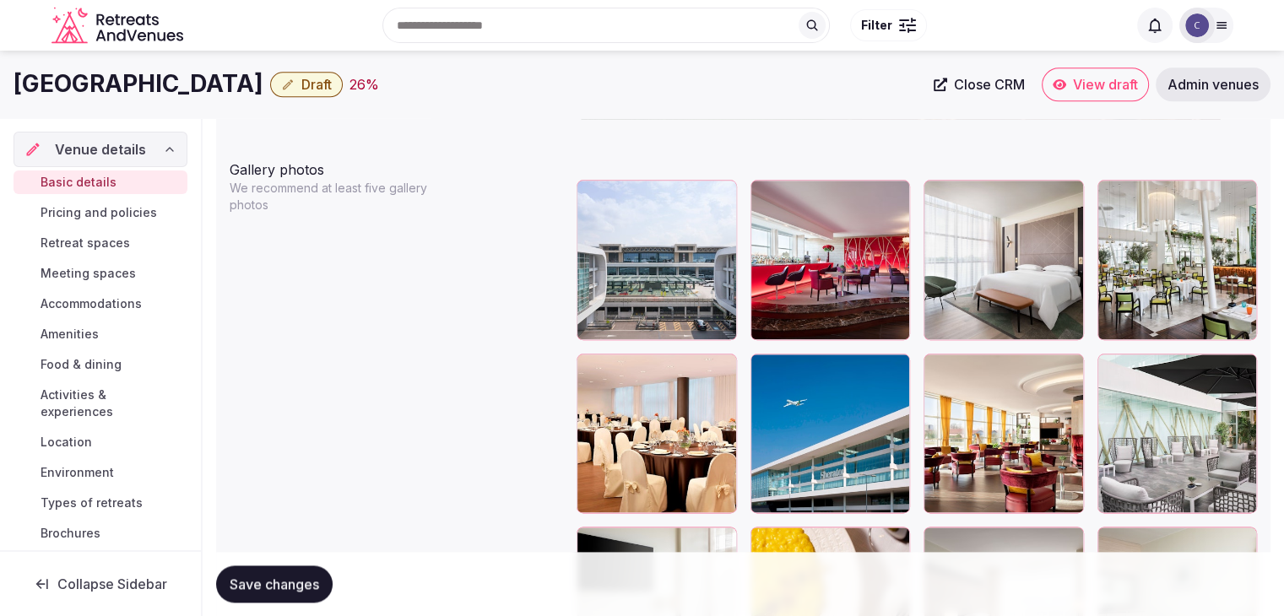
click at [298, 576] on span "Save changes" at bounding box center [274, 584] width 89 height 17
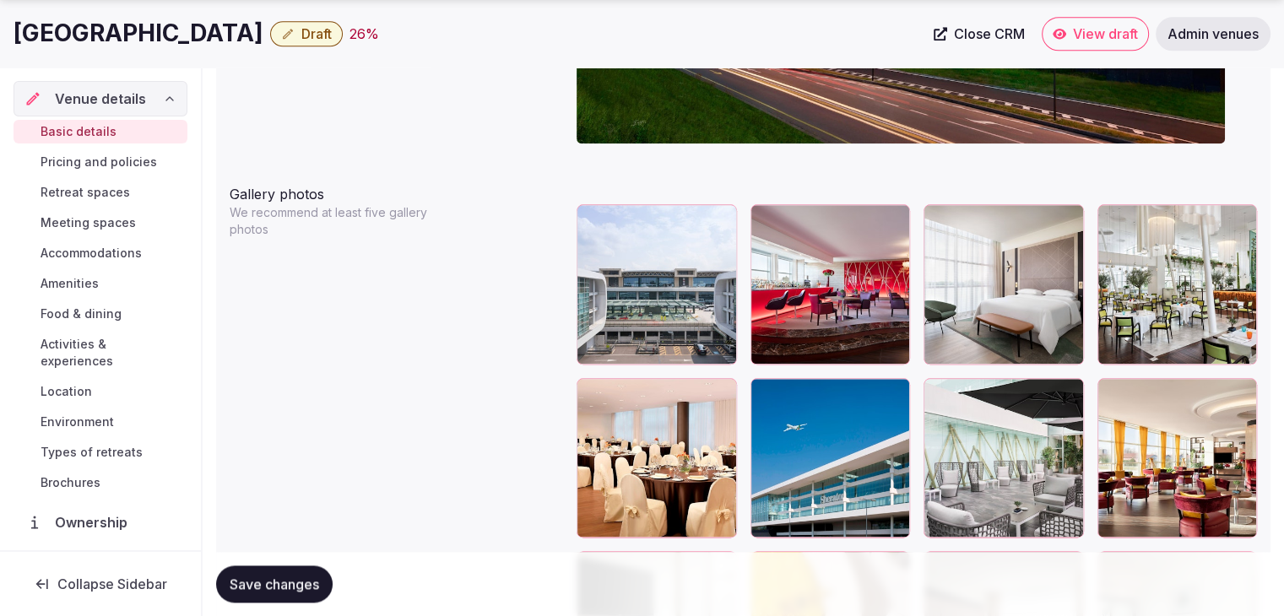
scroll to position [2041, 0]
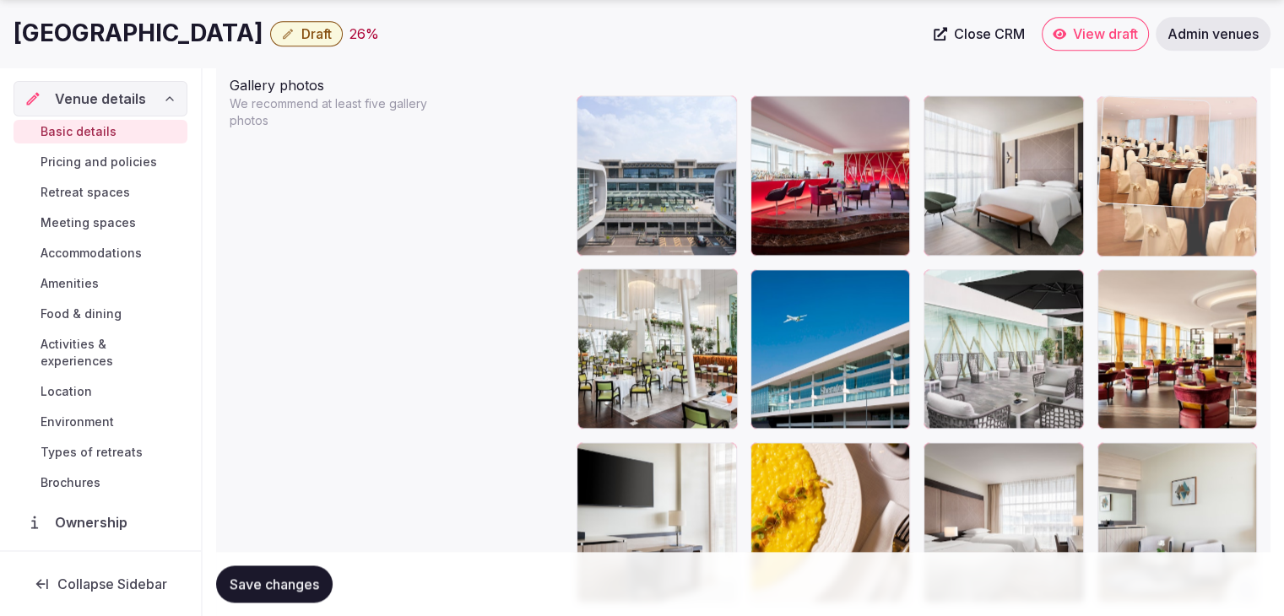
drag, startPoint x: 599, startPoint y: 278, endPoint x: 1064, endPoint y: 176, distance: 476.1
click at [1082, 170] on body "**********" at bounding box center [642, 210] width 1284 height 4503
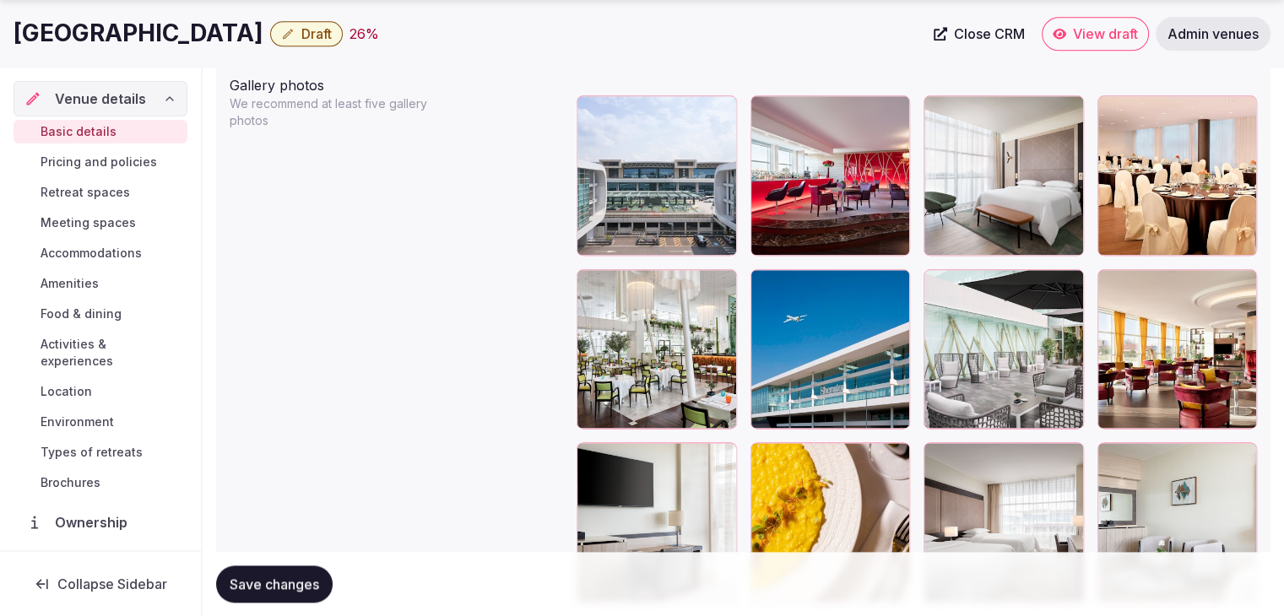
drag, startPoint x: 290, startPoint y: 582, endPoint x: 329, endPoint y: 609, distance: 47.3
click at [291, 584] on span "Save changes" at bounding box center [274, 584] width 89 height 17
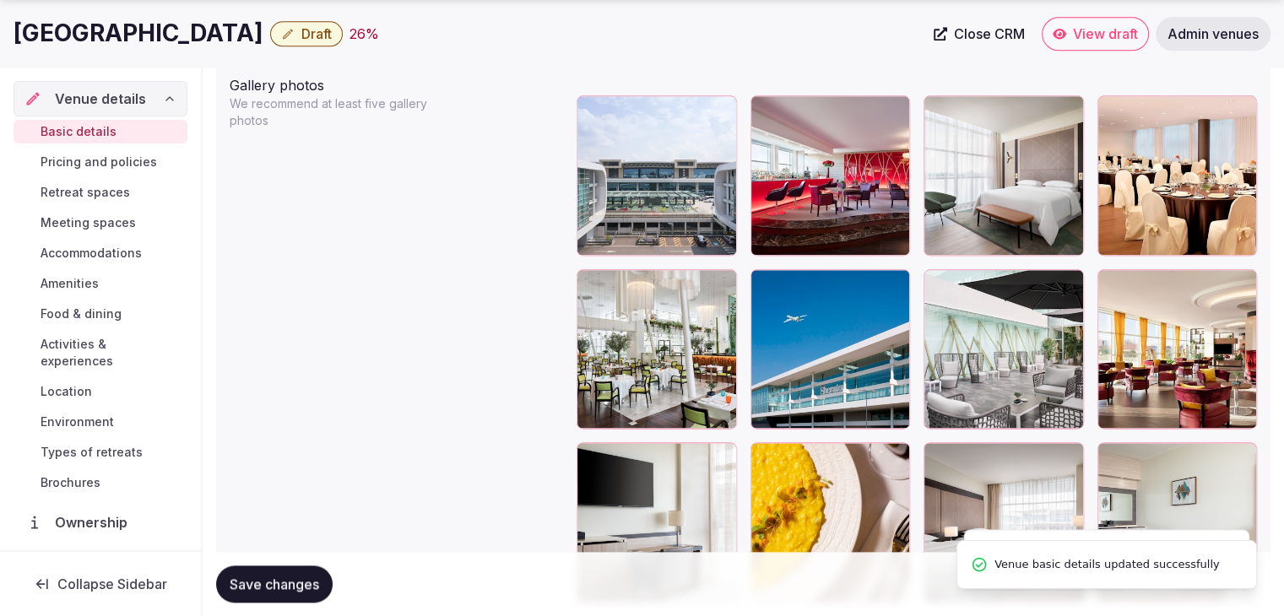
click at [271, 584] on span "Save changes" at bounding box center [274, 584] width 89 height 17
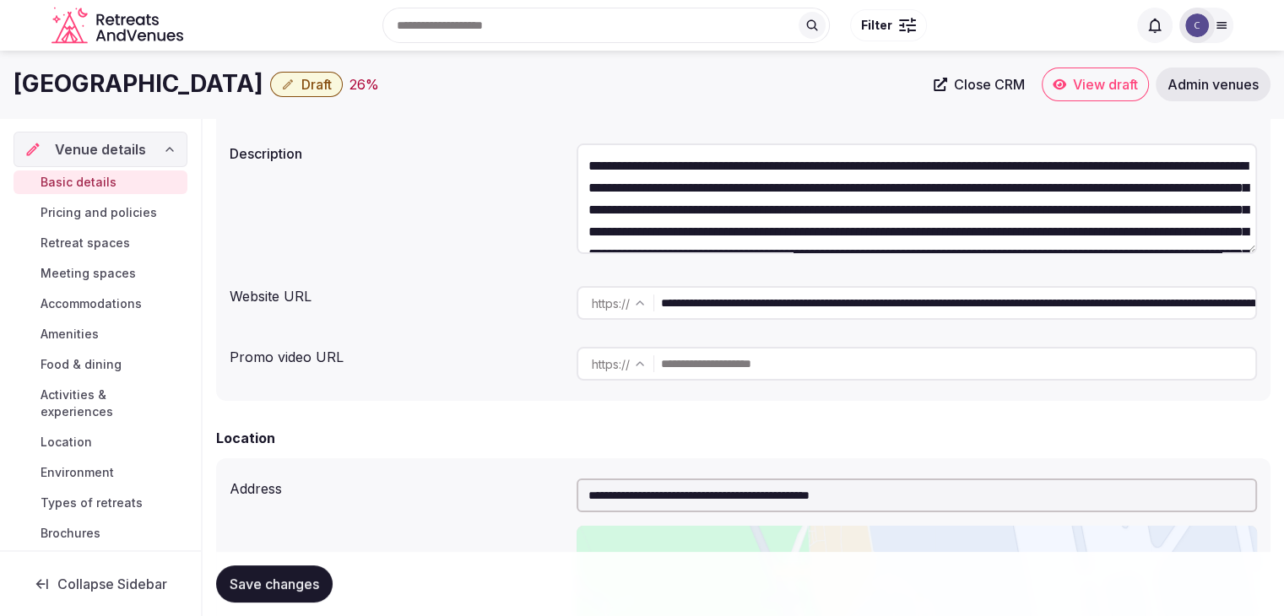
scroll to position [183, 0]
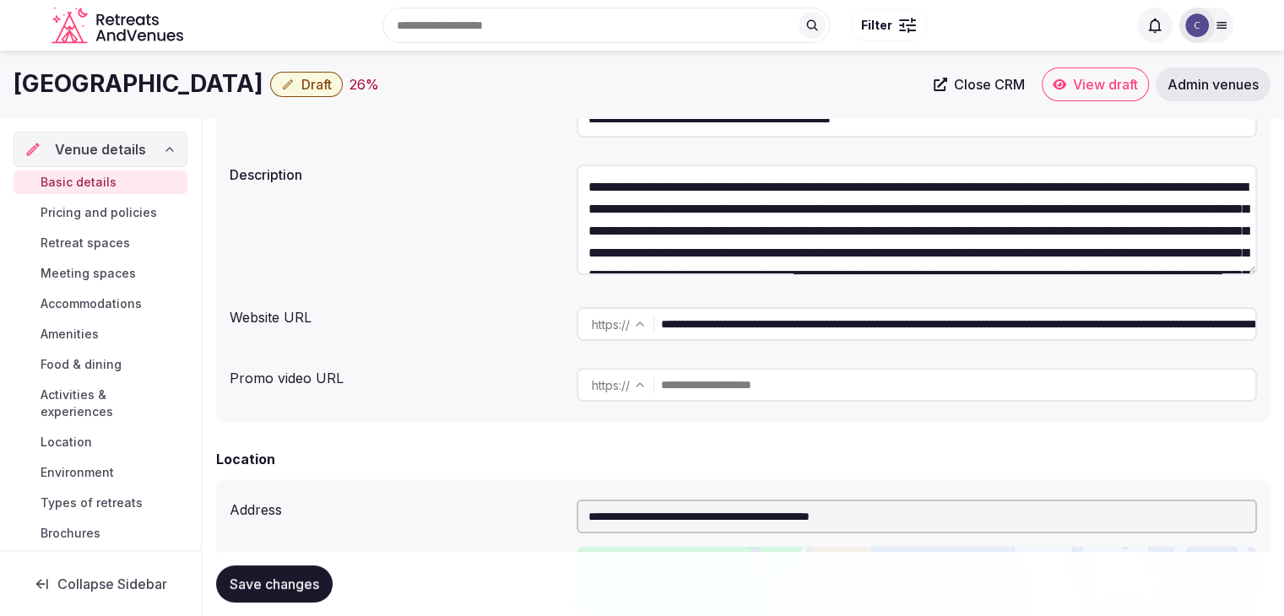
click at [332, 76] on span "Draft" at bounding box center [316, 84] width 30 height 17
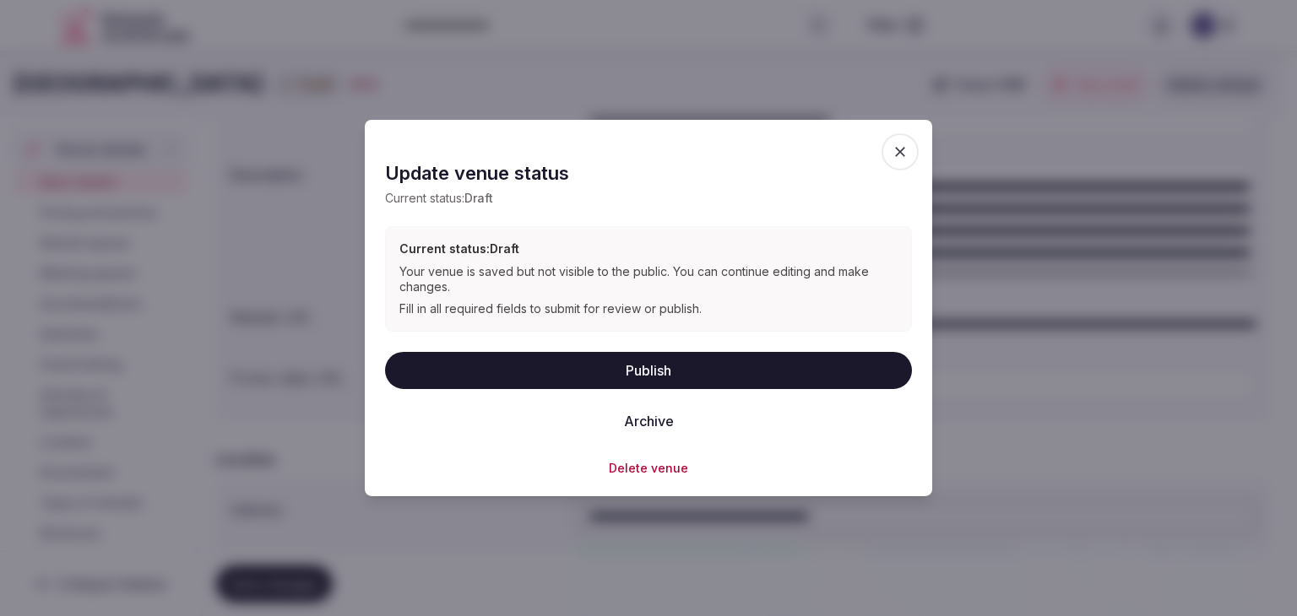
click at [658, 368] on button "Publish" at bounding box center [648, 369] width 527 height 37
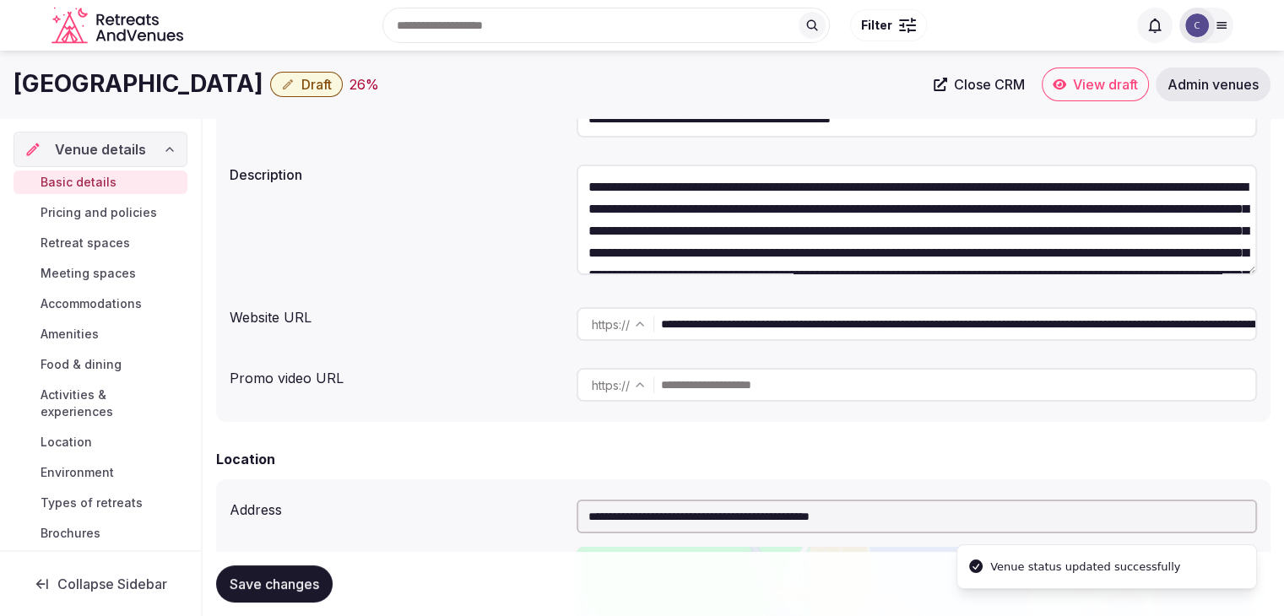
click at [225, 88] on h1 "Sheraton Milan Malpensa Airport Hotel & Conference Centre" at bounding box center [139, 84] width 250 height 33
copy div "Sheraton Milan Malpensa Airport Hotel & Conference Centre"
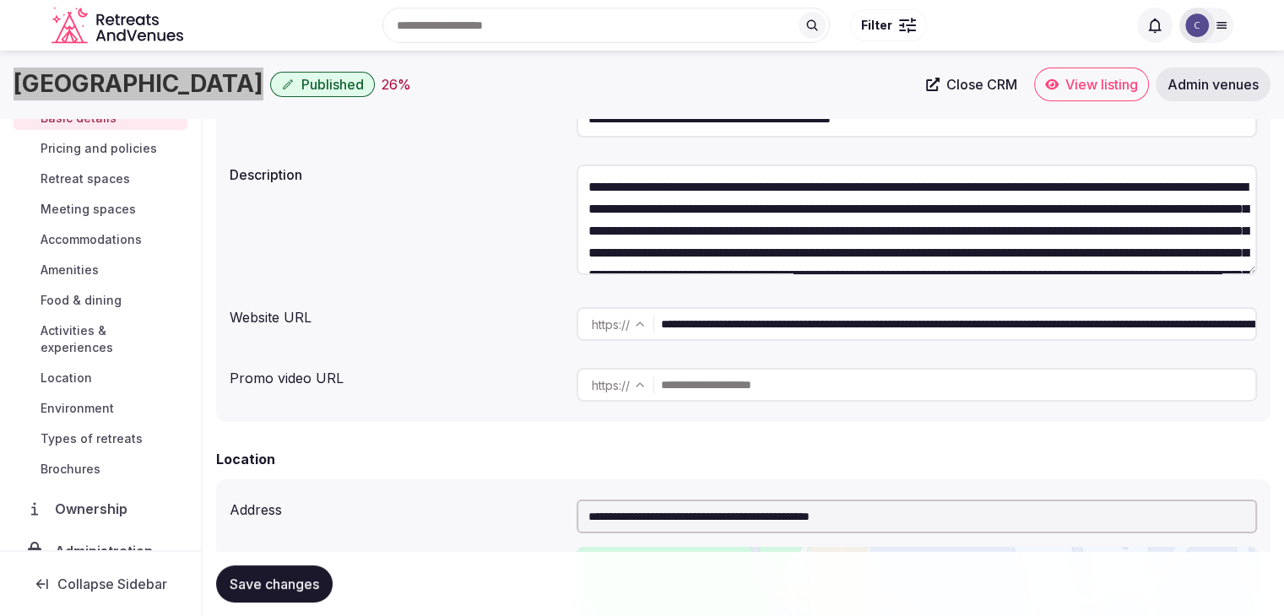
scroll to position [179, 0]
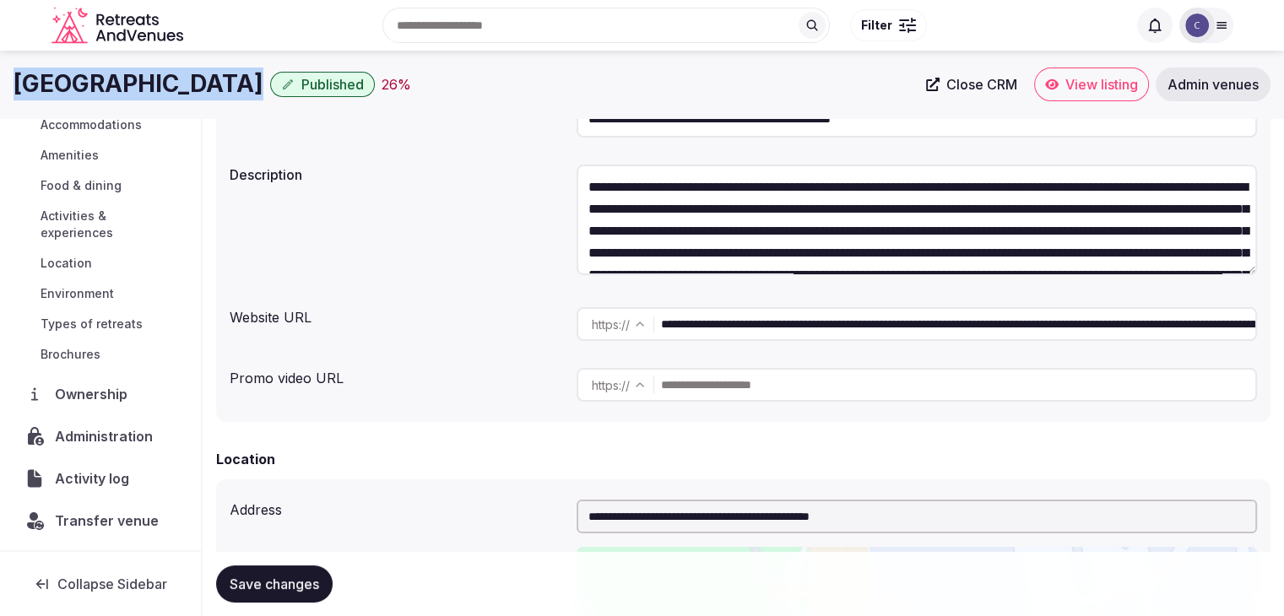
click at [134, 439] on span "Administration" at bounding box center [107, 436] width 105 height 20
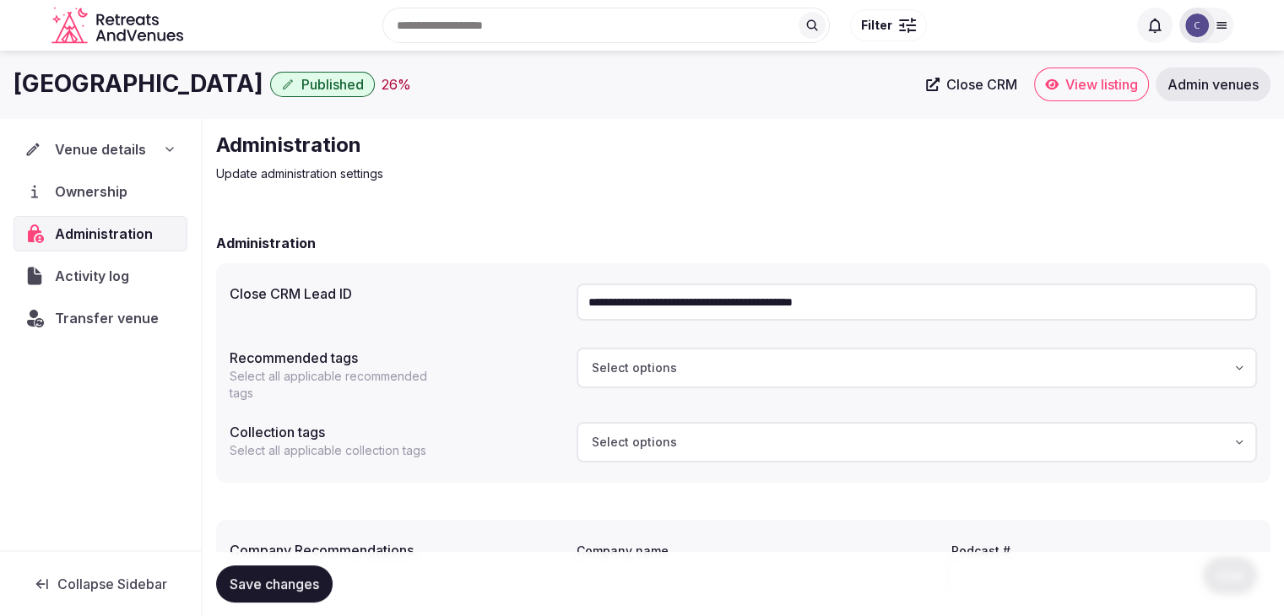
click at [770, 312] on input "**********" at bounding box center [917, 302] width 680 height 37
click at [112, 309] on span "Transfer venue" at bounding box center [106, 318] width 103 height 20
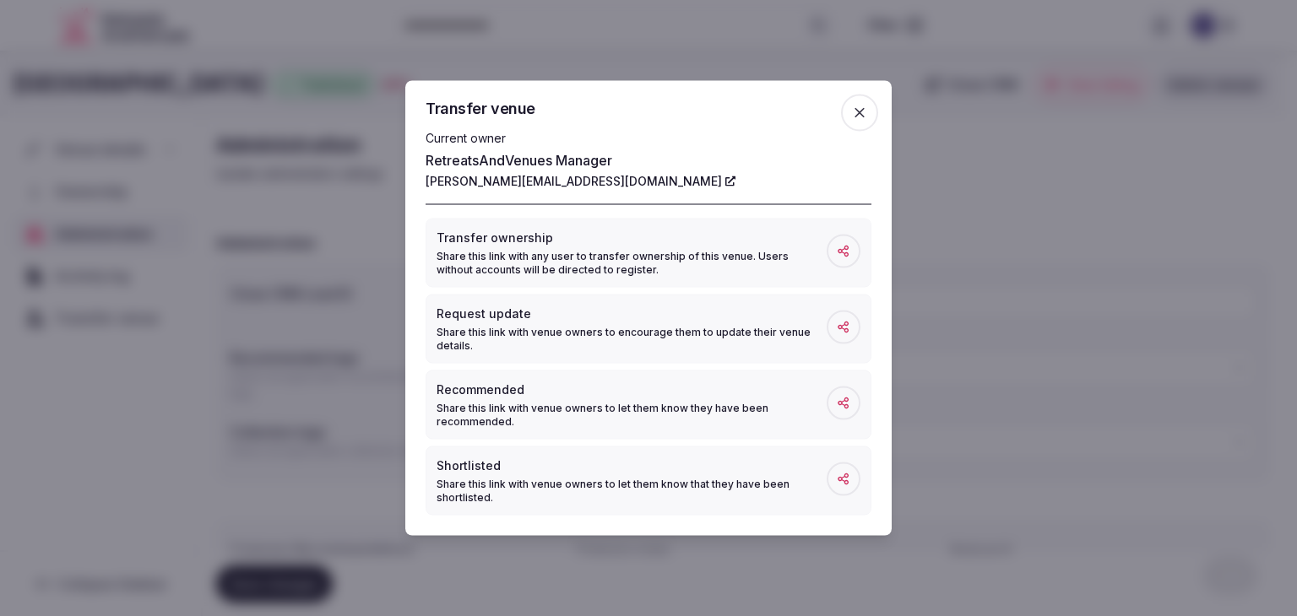
click at [871, 112] on span "button" at bounding box center [859, 113] width 37 height 37
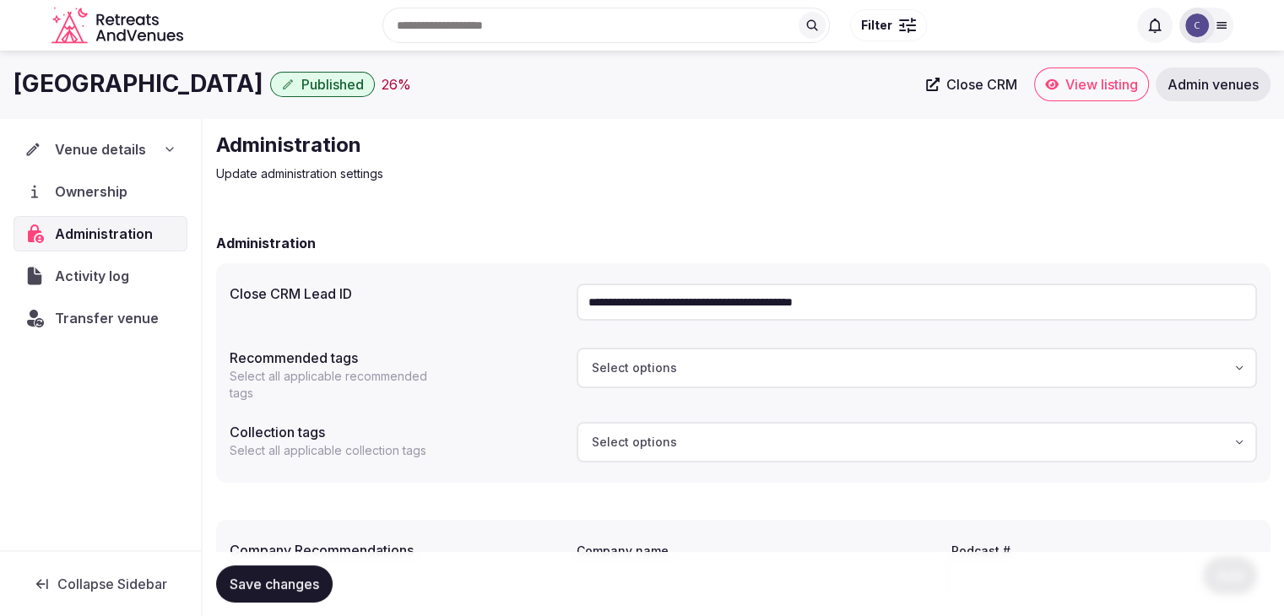
click at [170, 148] on icon at bounding box center [170, 150] width 14 height 14
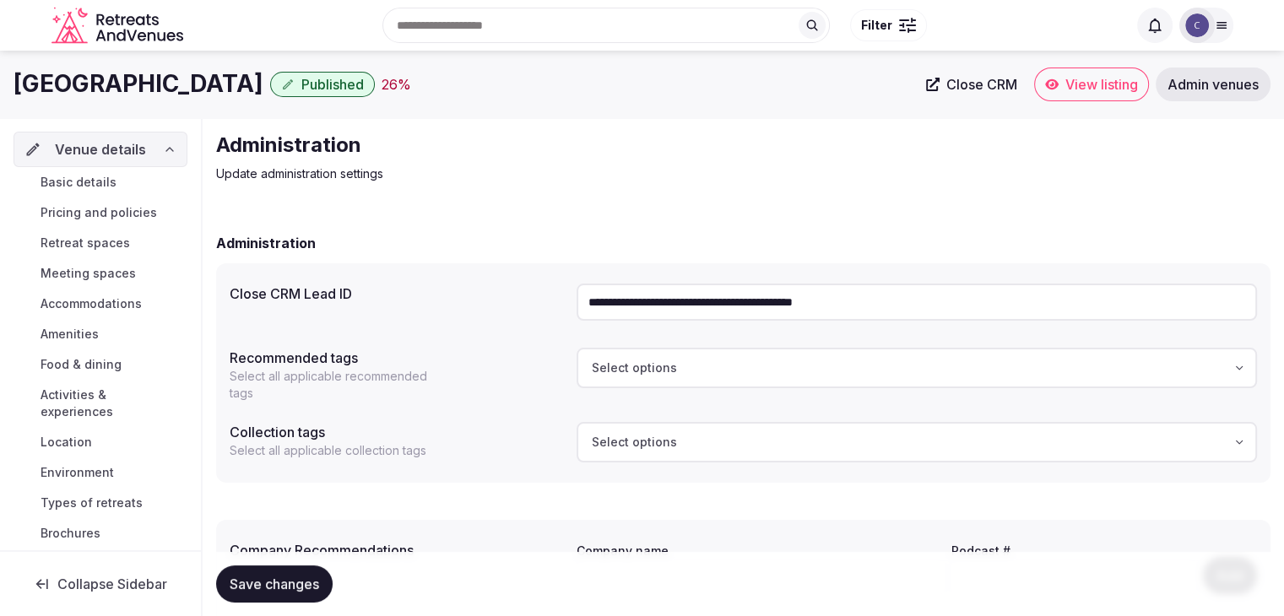
click at [121, 180] on link "Basic details" at bounding box center [101, 183] width 174 height 24
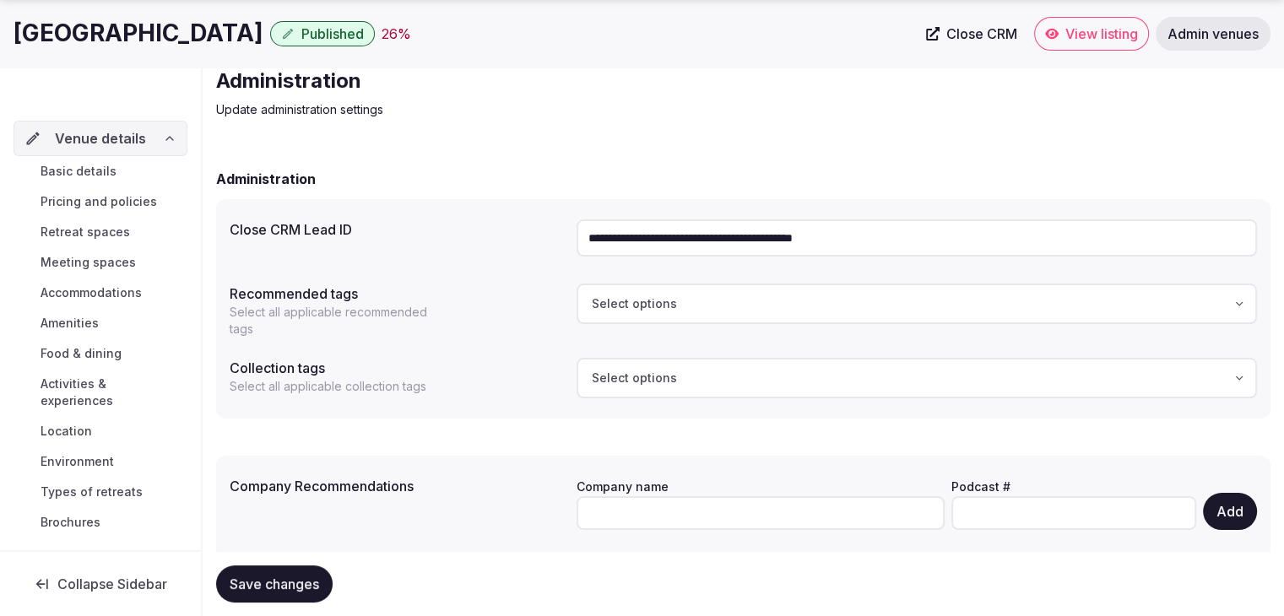
scroll to position [122, 0]
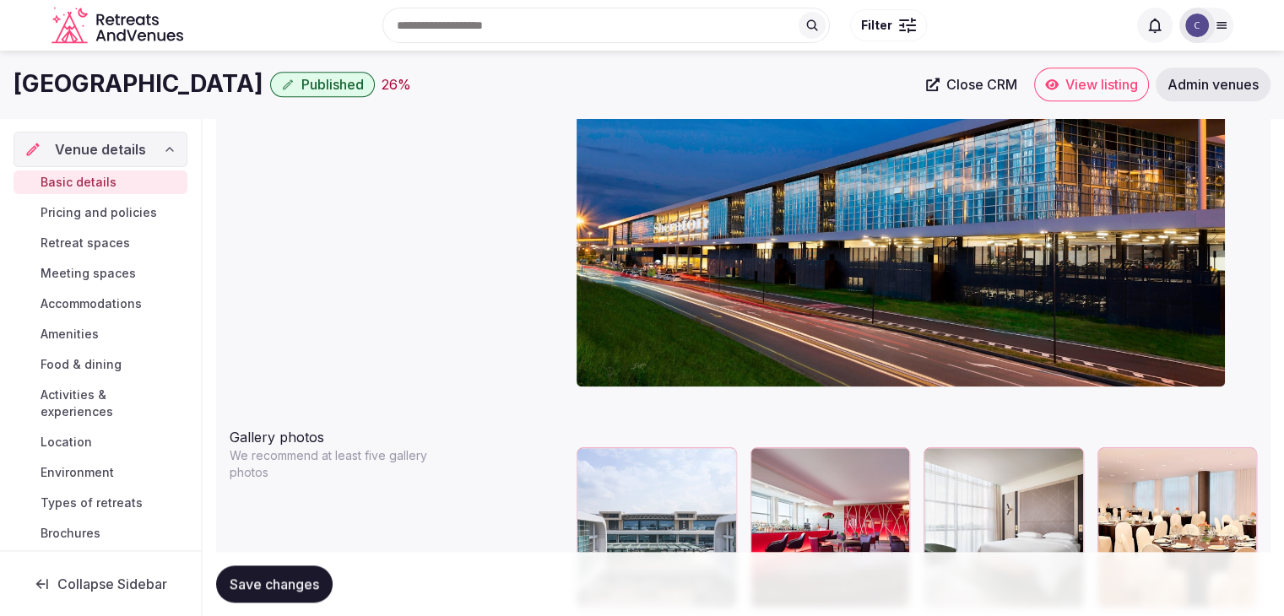
scroll to position [1688, 0]
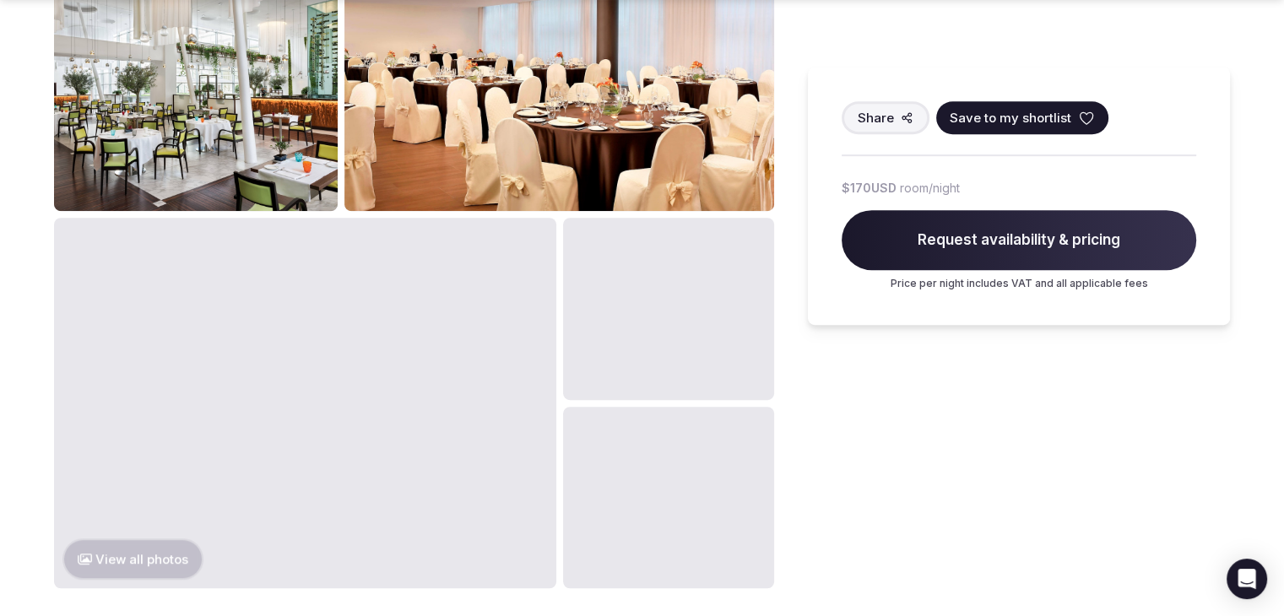
scroll to position [1013, 0]
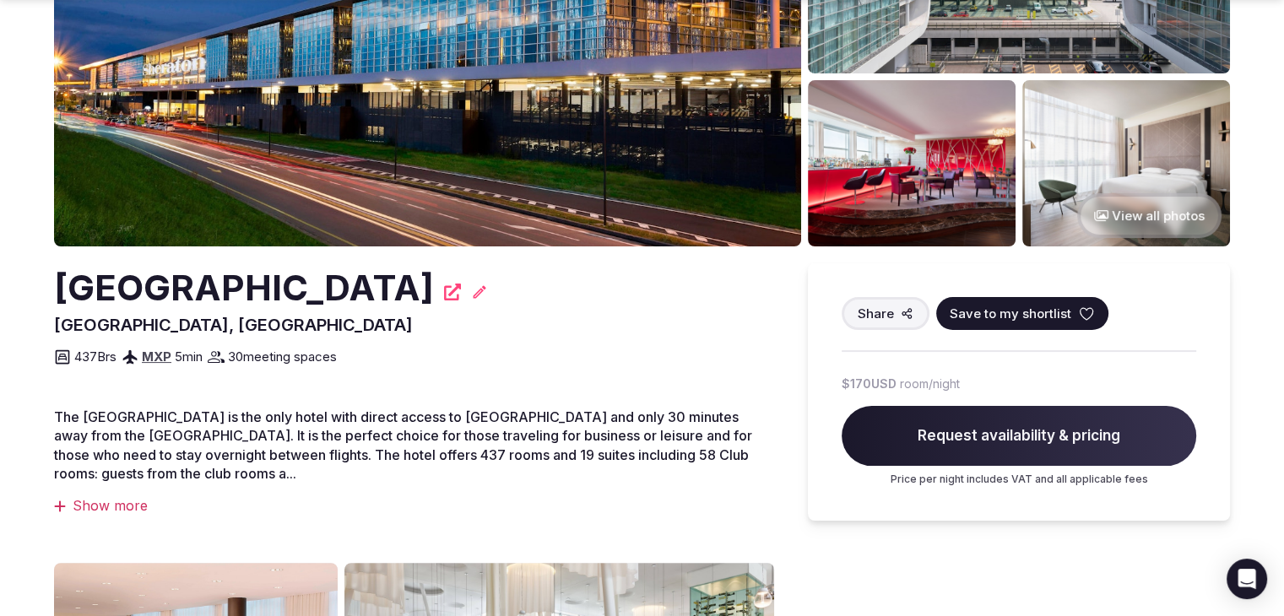
scroll to position [253, 0]
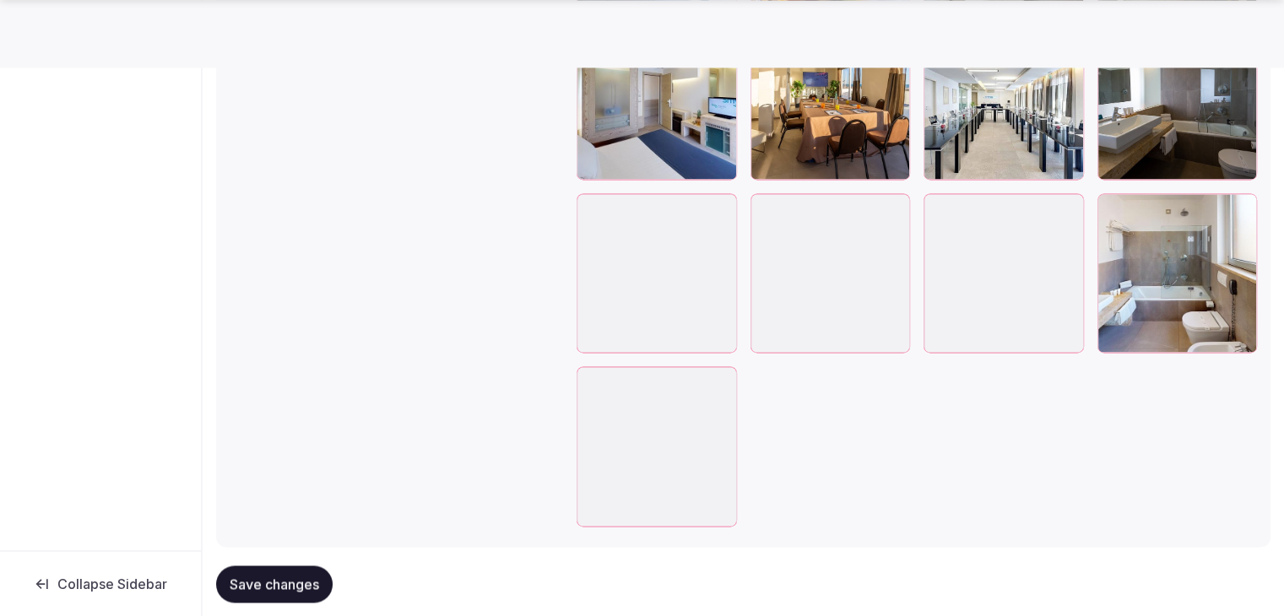
scroll to position [2448, 0]
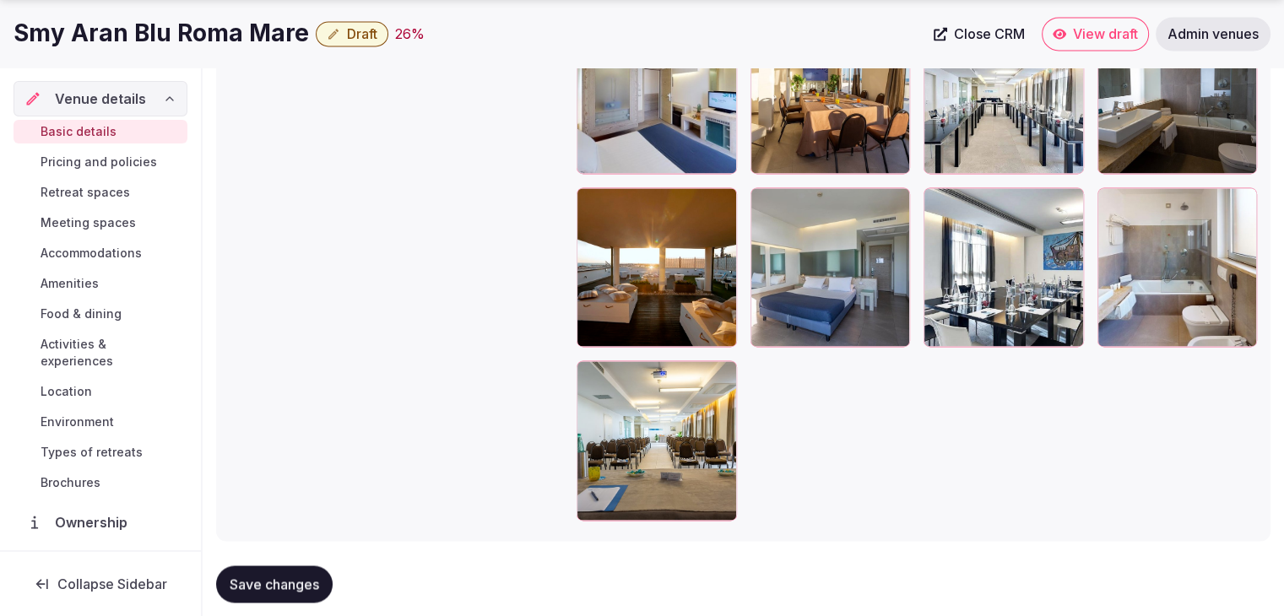
drag, startPoint x: 590, startPoint y: 375, endPoint x: 601, endPoint y: 205, distance: 170.0
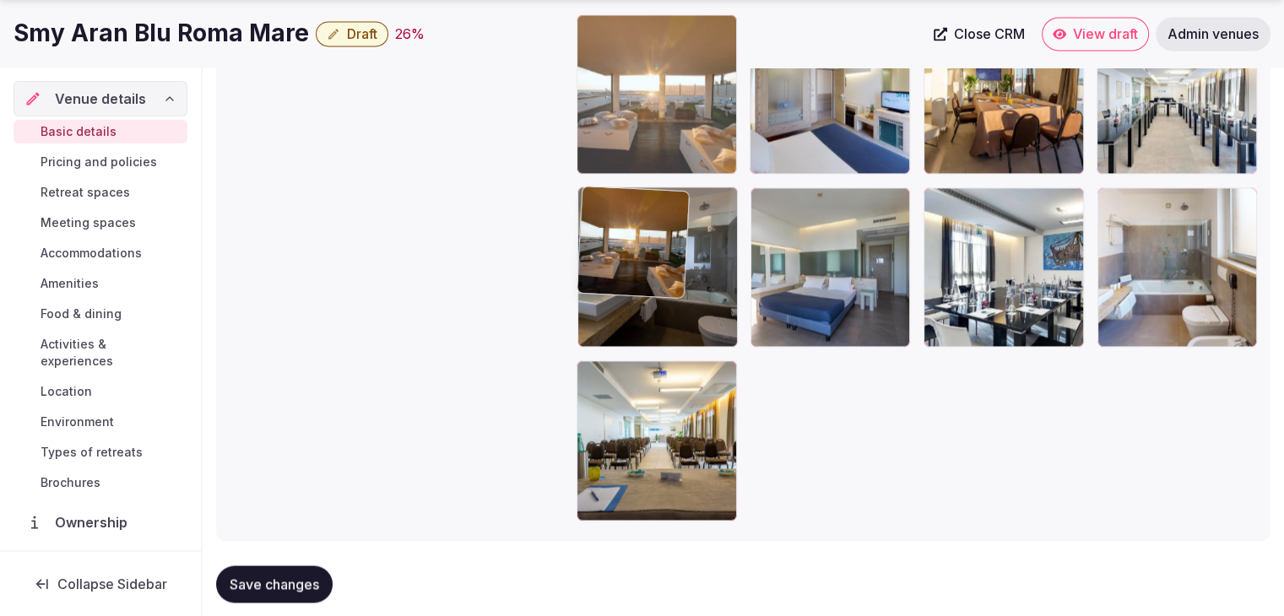
drag, startPoint x: 601, startPoint y: 205, endPoint x: 615, endPoint y: 120, distance: 86.3
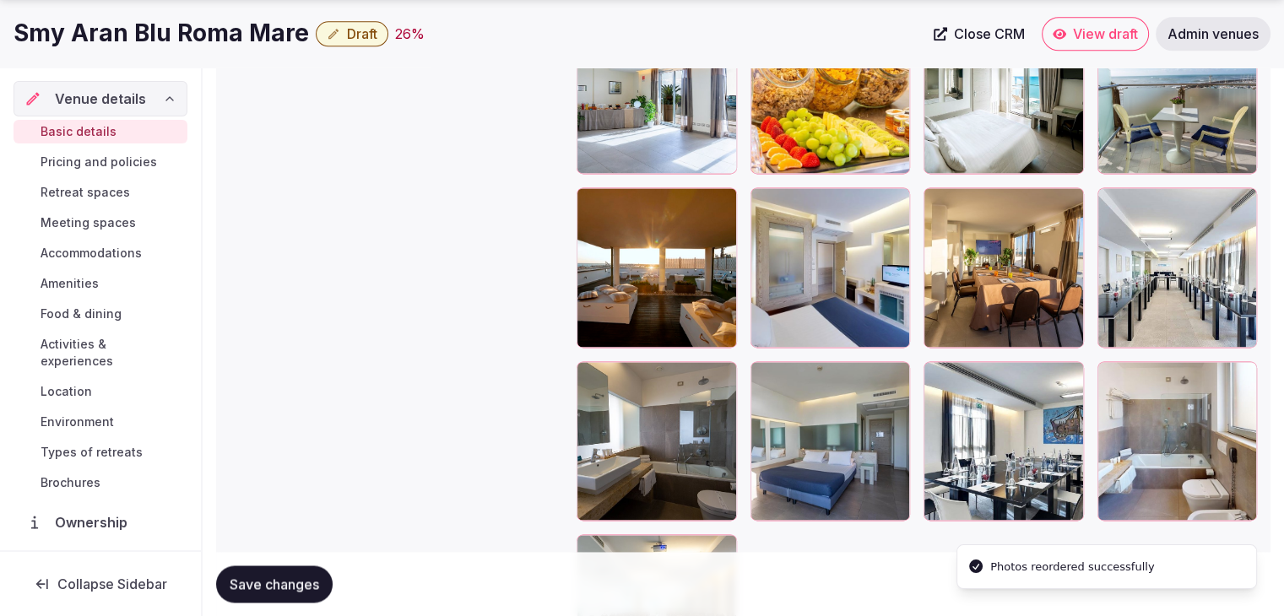
scroll to position [2359, 0]
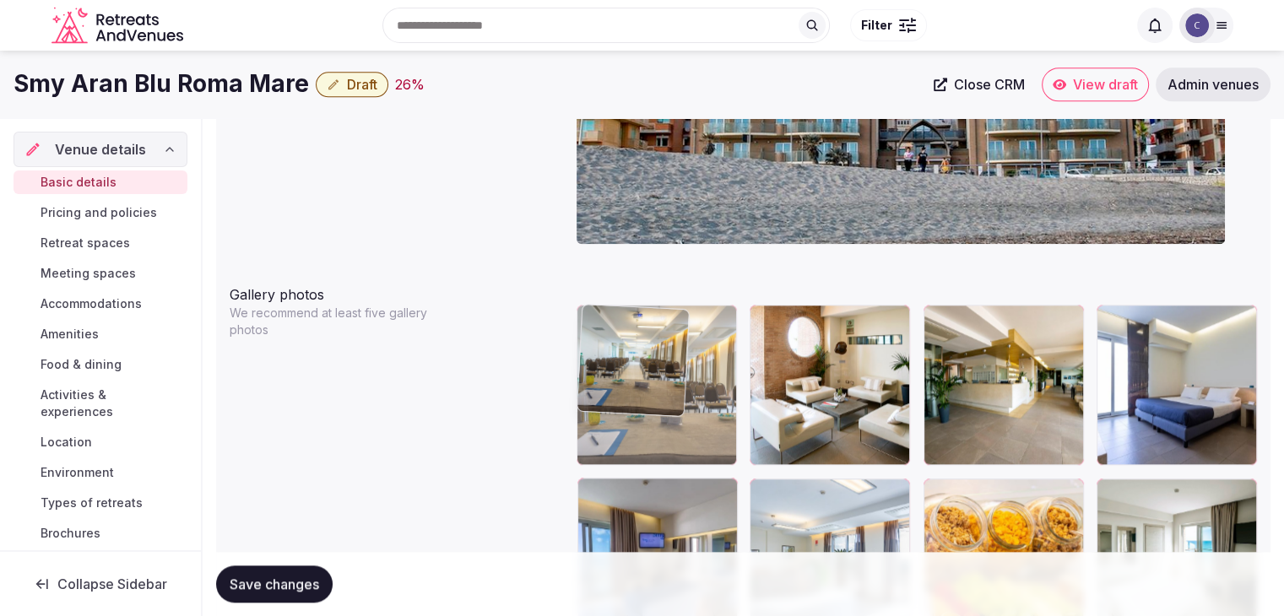
drag, startPoint x: 592, startPoint y: 458, endPoint x: 631, endPoint y: 318, distance: 145.4
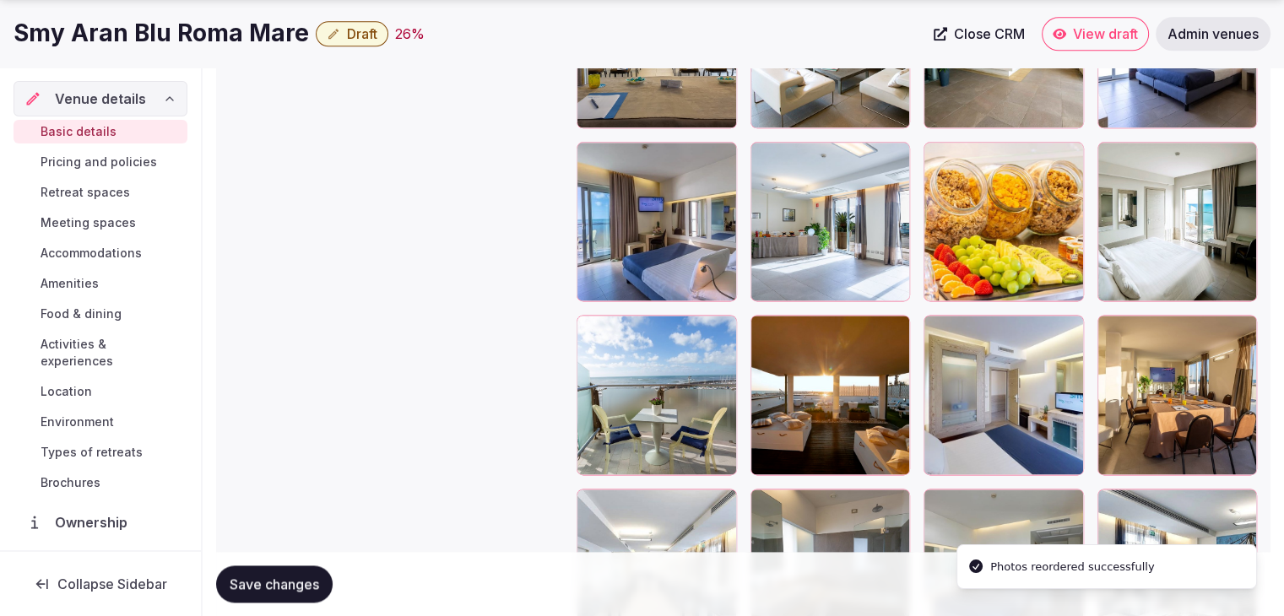
scroll to position [2148, 0]
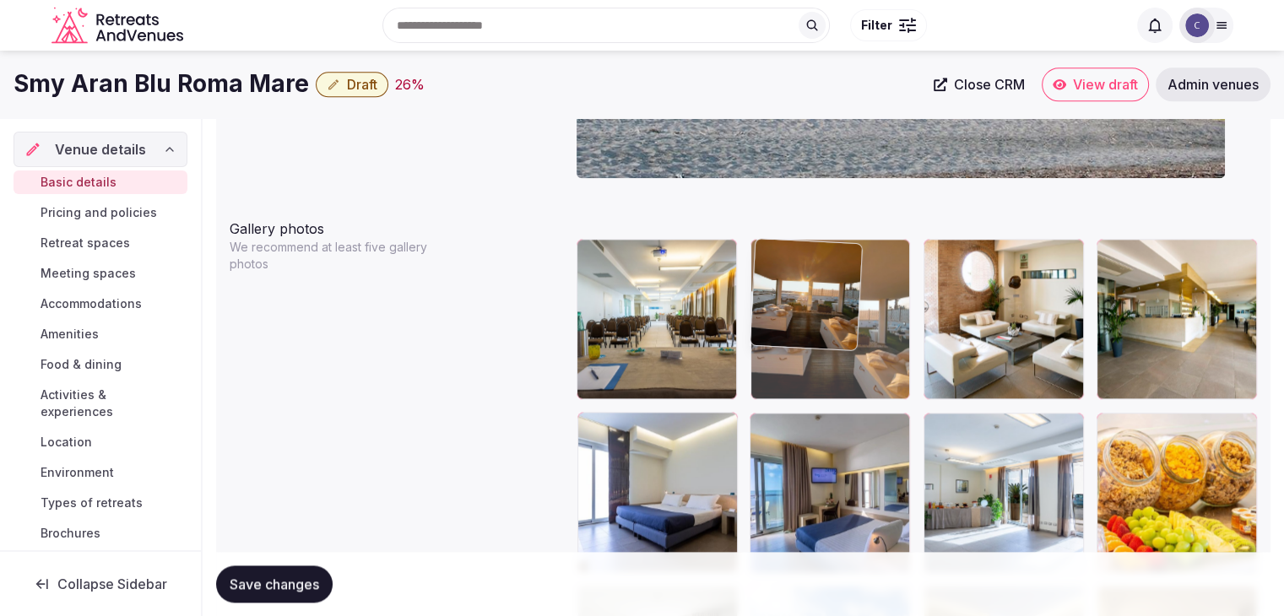
drag, startPoint x: 761, startPoint y: 322, endPoint x: 797, endPoint y: 252, distance: 78.9
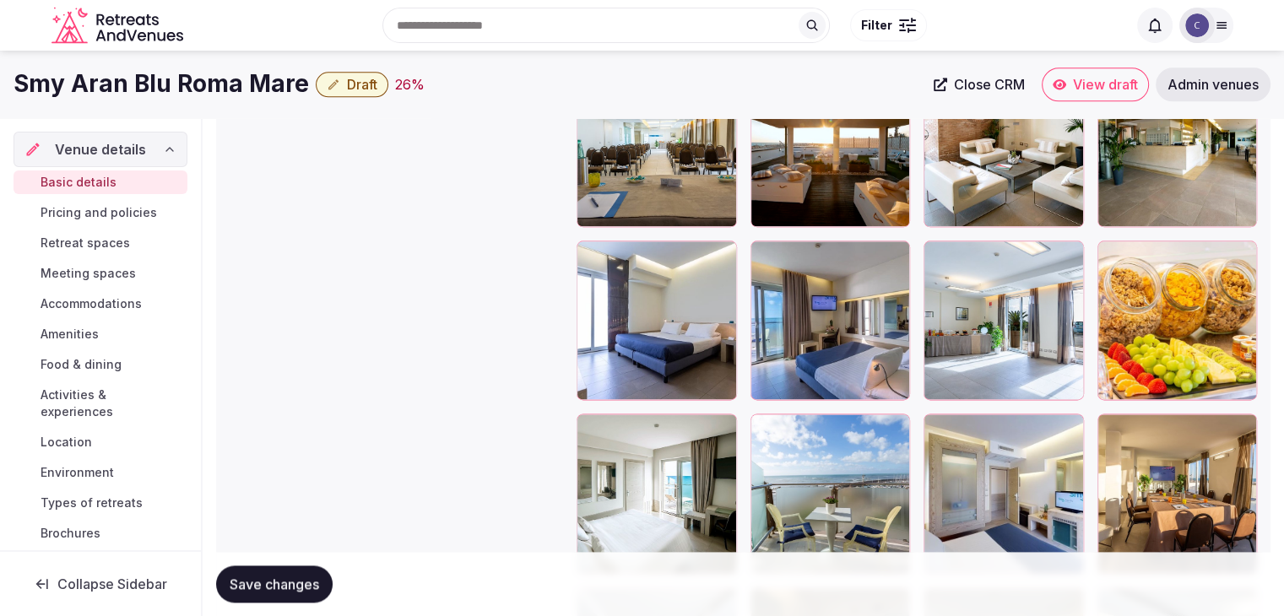
scroll to position [2045, 0]
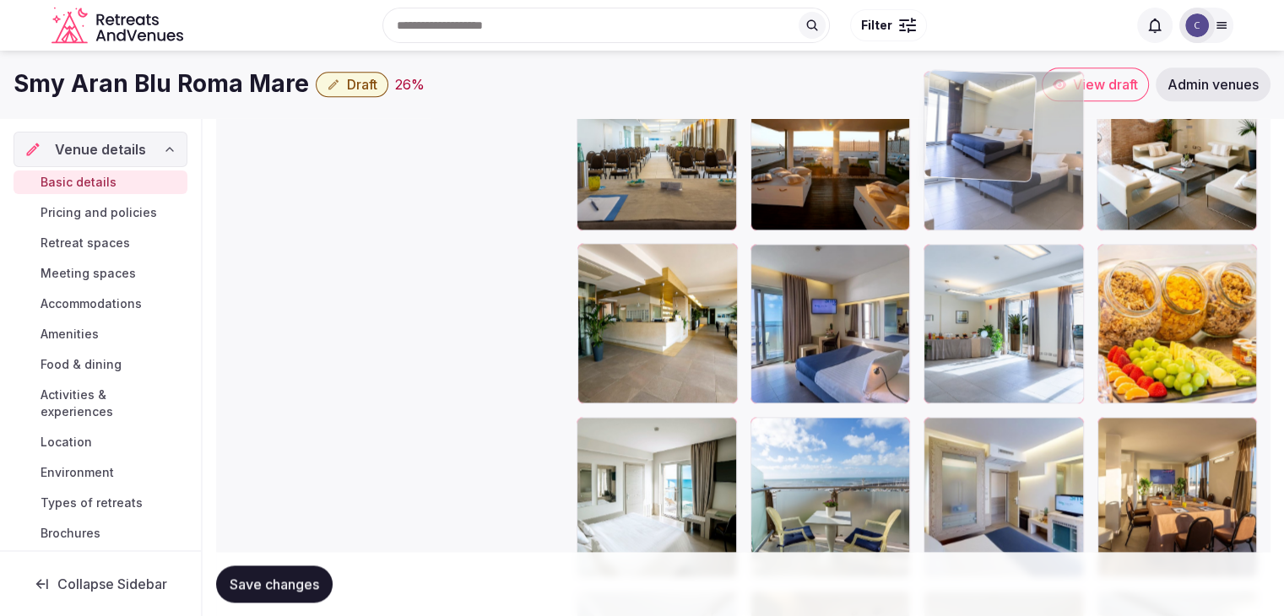
drag, startPoint x: 591, startPoint y: 268, endPoint x: 1007, endPoint y: 146, distance: 433.6
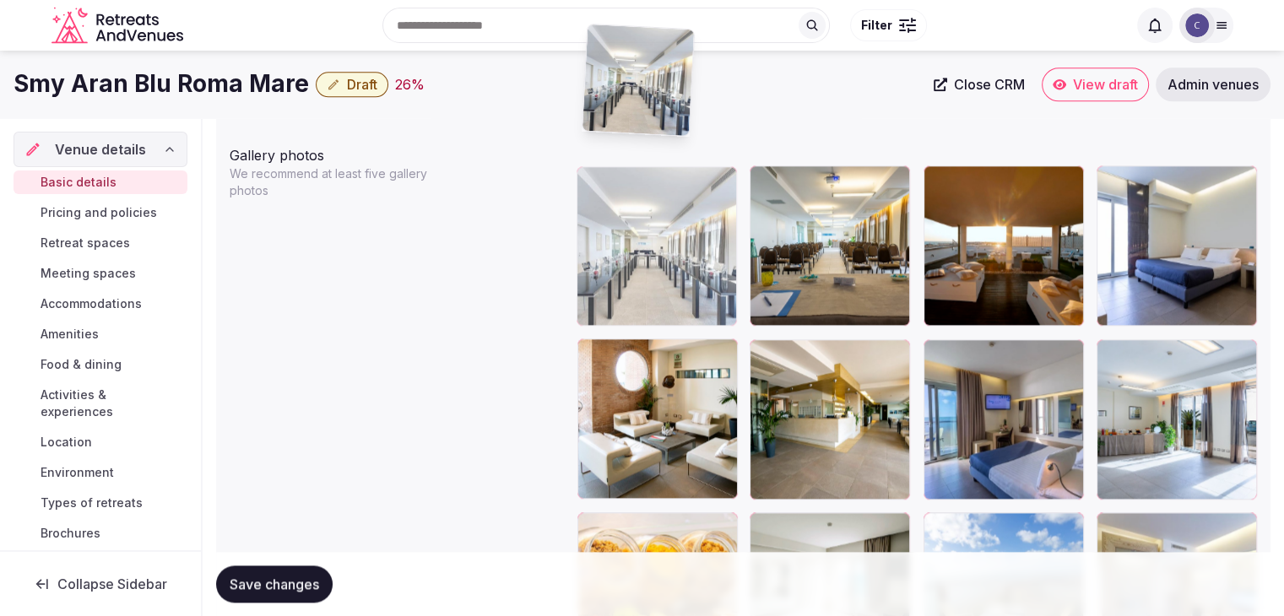
scroll to position [1927, 0]
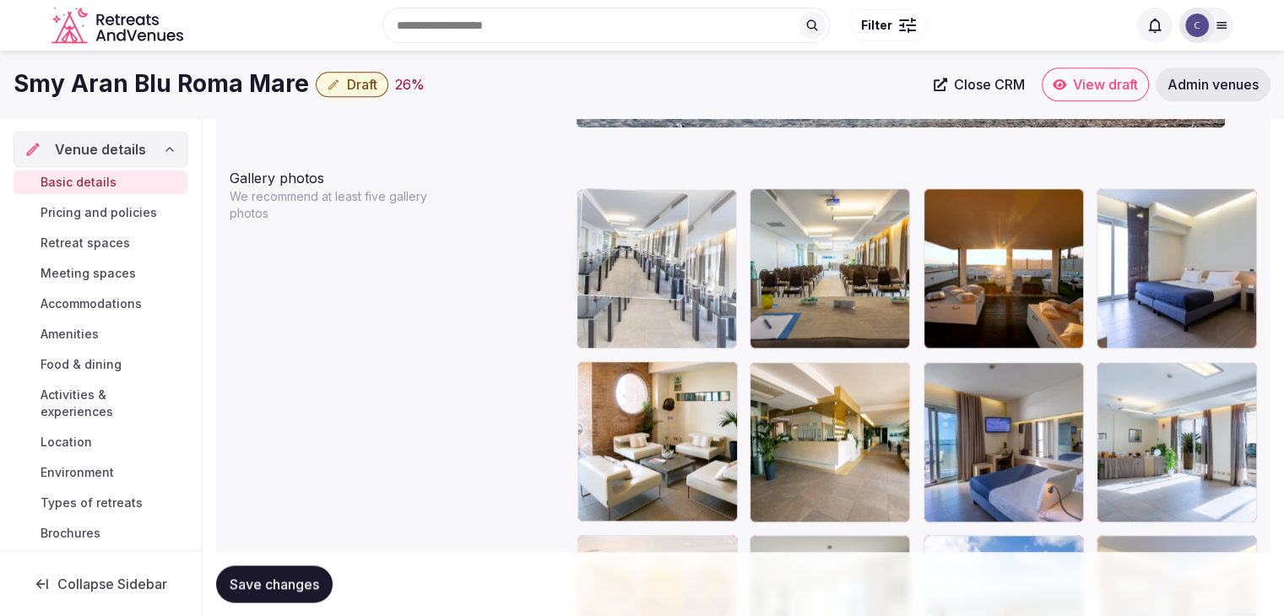
drag, startPoint x: 601, startPoint y: 349, endPoint x: 635, endPoint y: 273, distance: 83.1
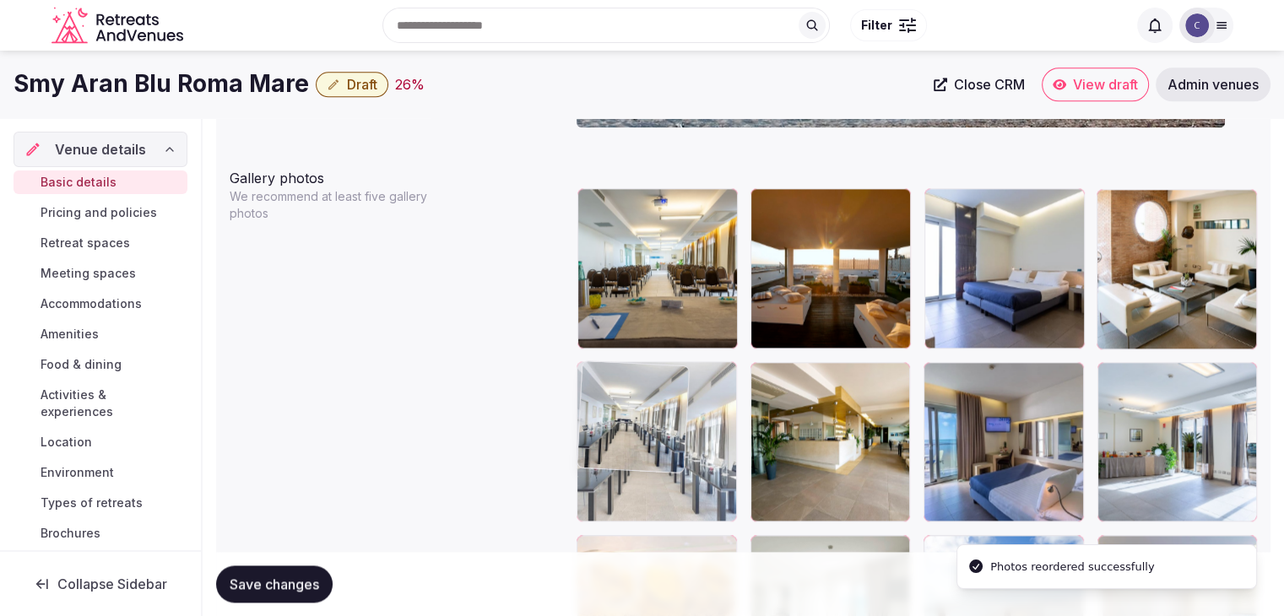
drag, startPoint x: 590, startPoint y: 209, endPoint x: 589, endPoint y: 402, distance: 193.3
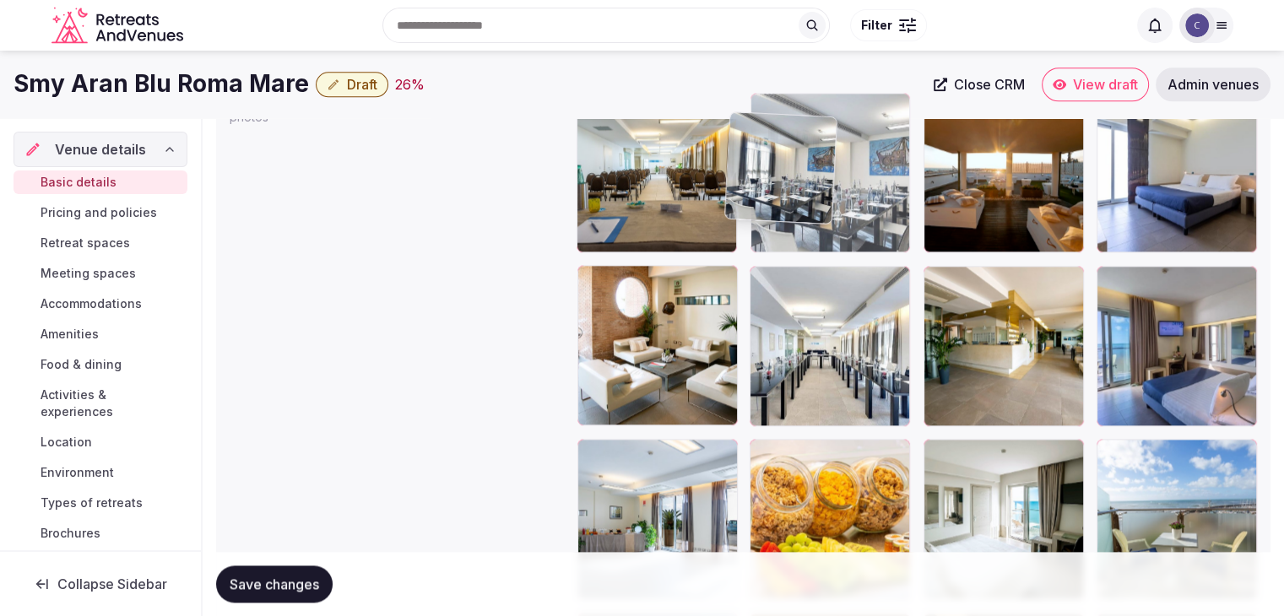
scroll to position [1986, 0]
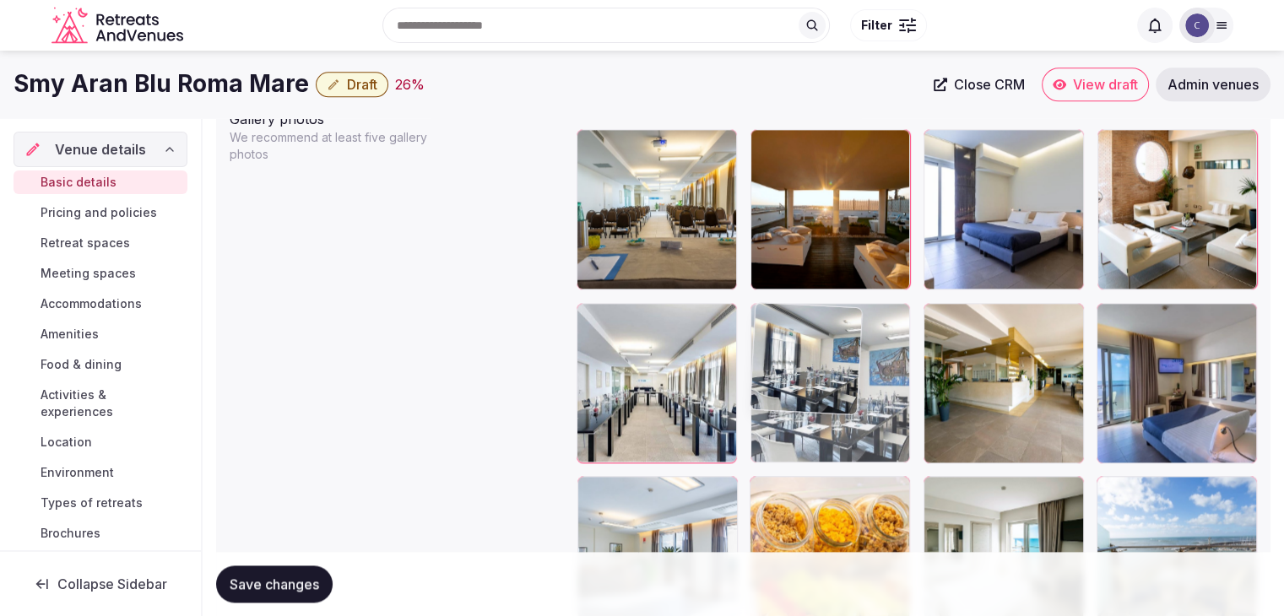
drag, startPoint x: 1115, startPoint y: 175, endPoint x: 756, endPoint y: 320, distance: 387.8
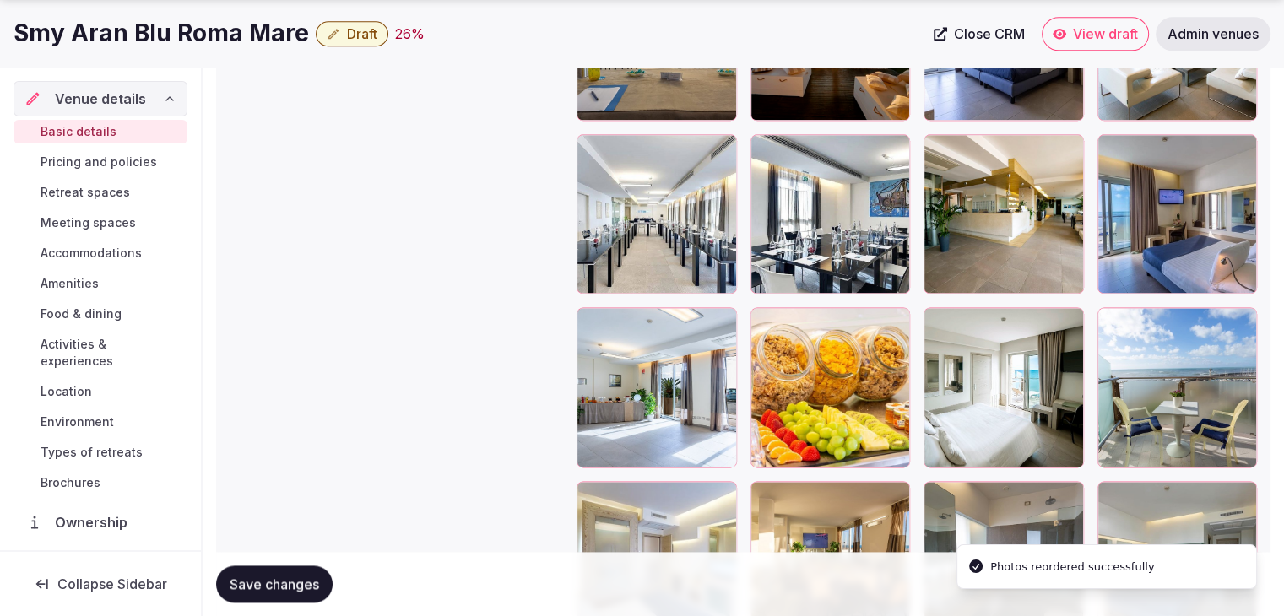
scroll to position [2239, 0]
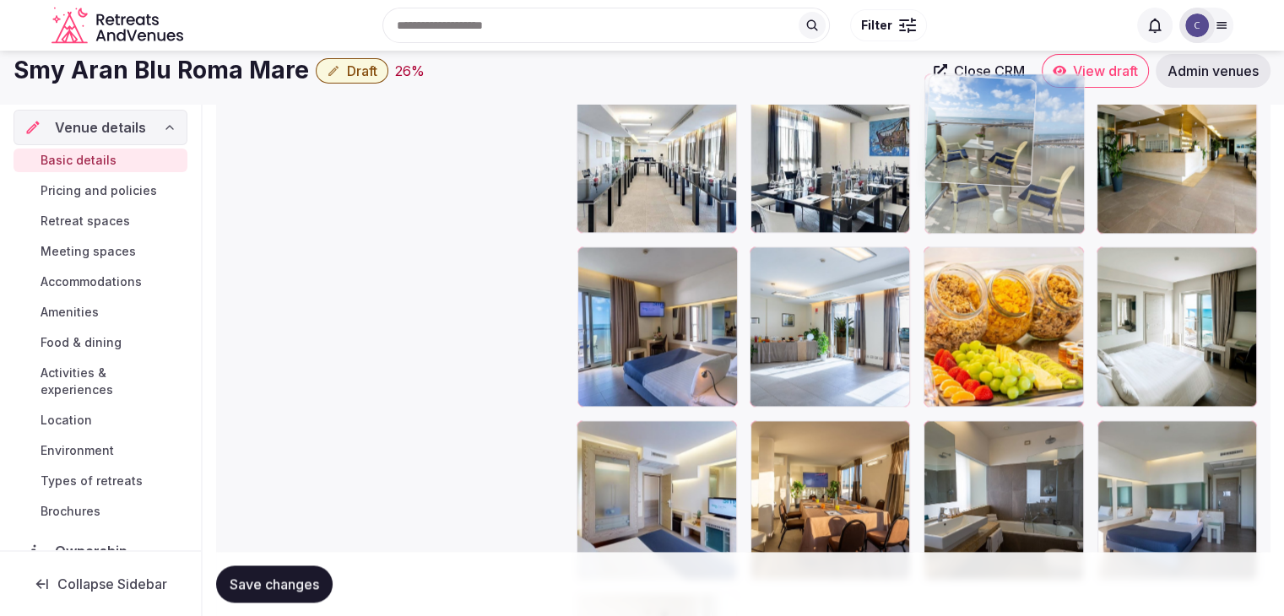
drag, startPoint x: 1120, startPoint y: 230, endPoint x: 1016, endPoint y: 106, distance: 162.5
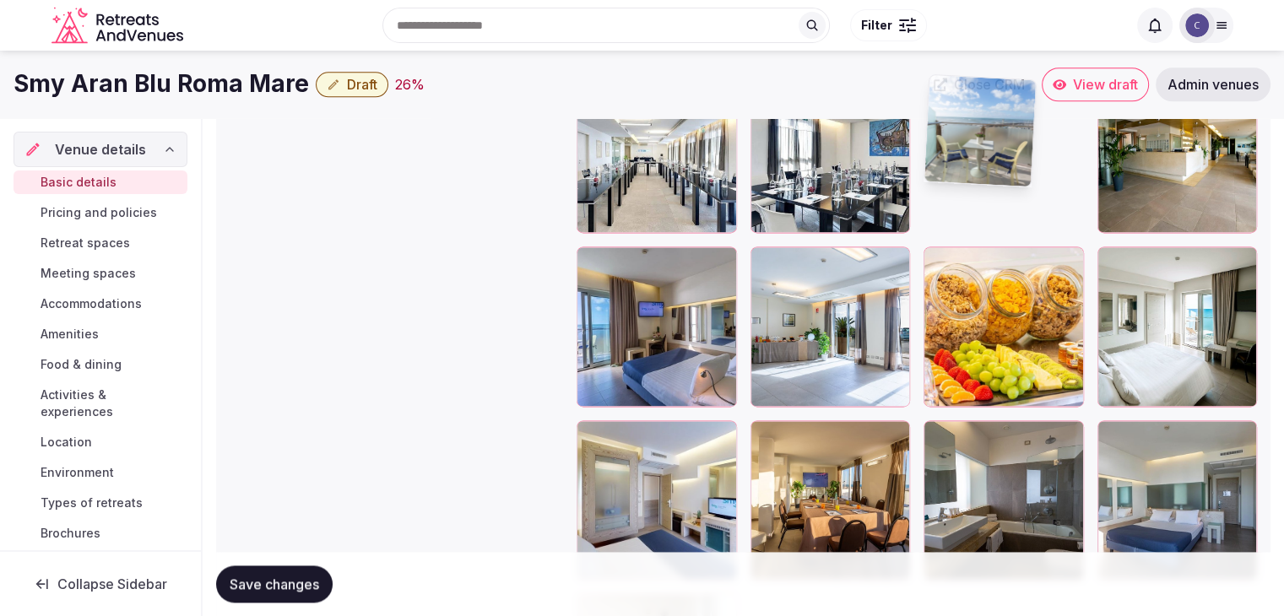
scroll to position [2213, 0]
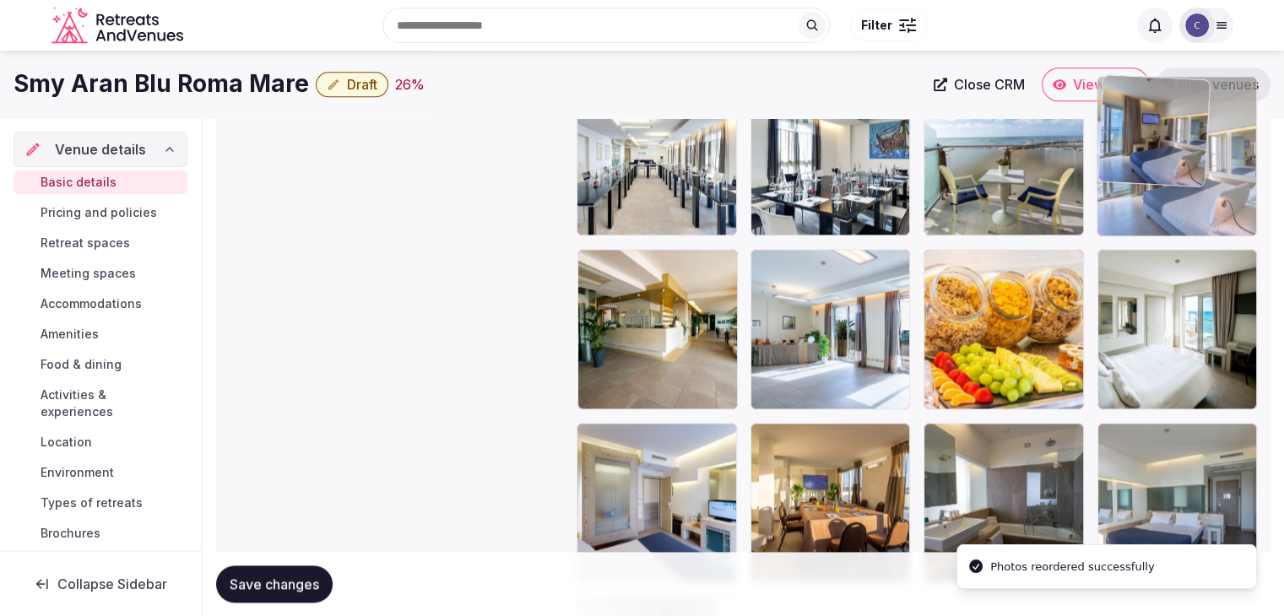
drag, startPoint x: 591, startPoint y: 257, endPoint x: 1152, endPoint y: 142, distance: 573.2
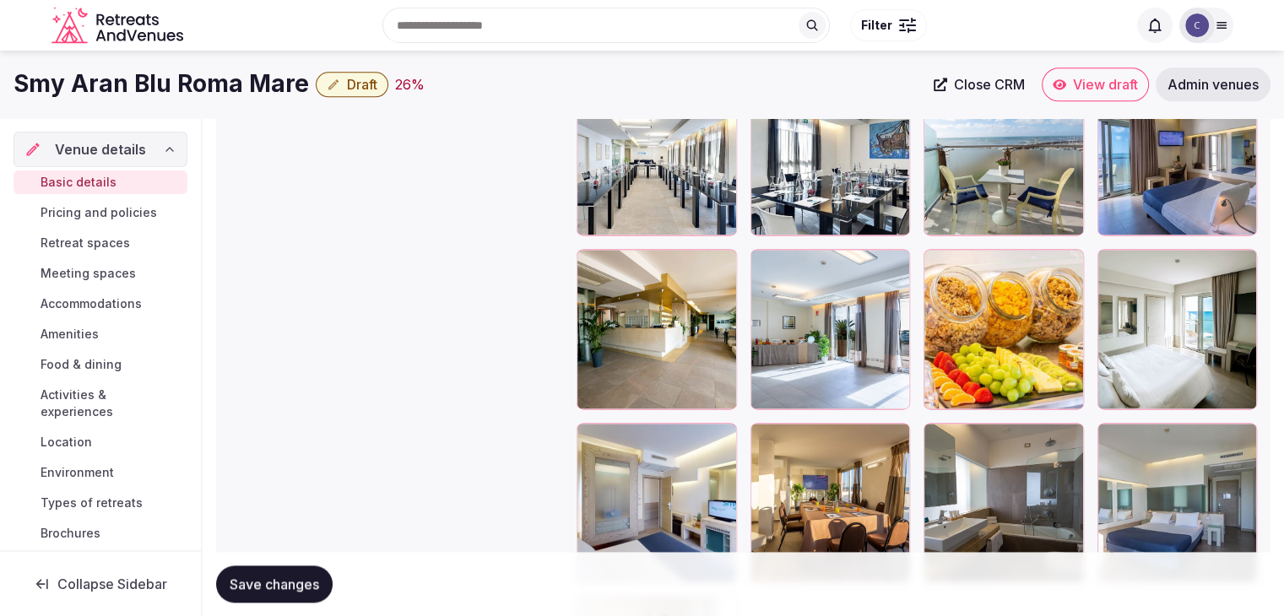
click at [304, 581] on span "Save changes" at bounding box center [274, 584] width 89 height 17
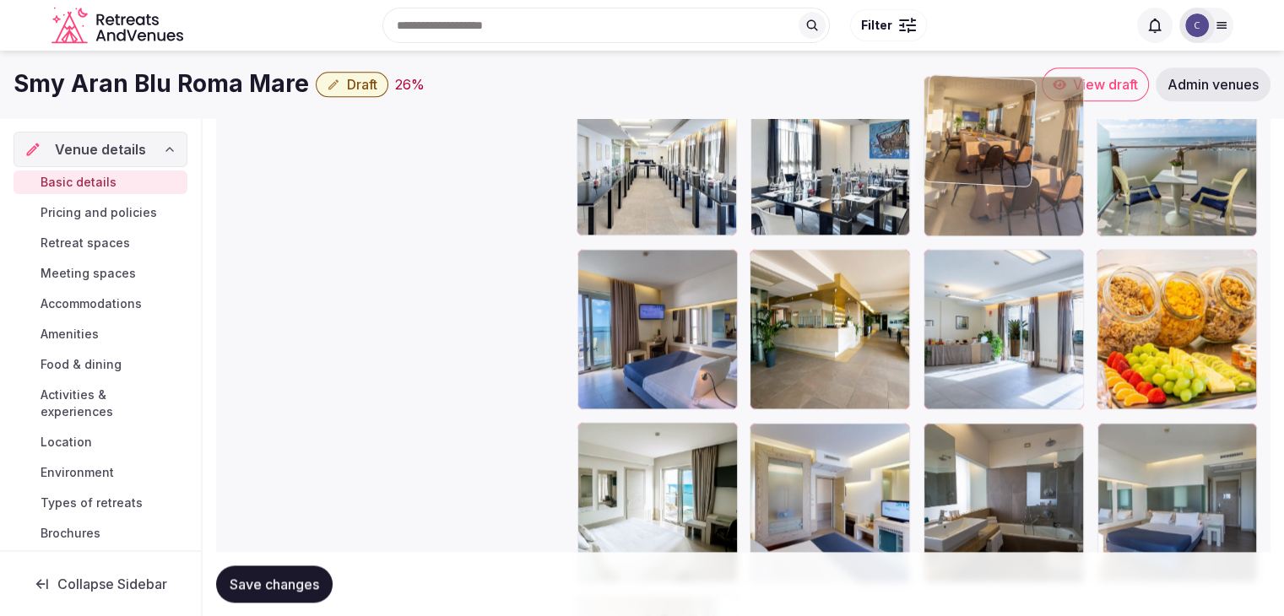
drag, startPoint x: 759, startPoint y: 431, endPoint x: 935, endPoint y: 139, distance: 341.3
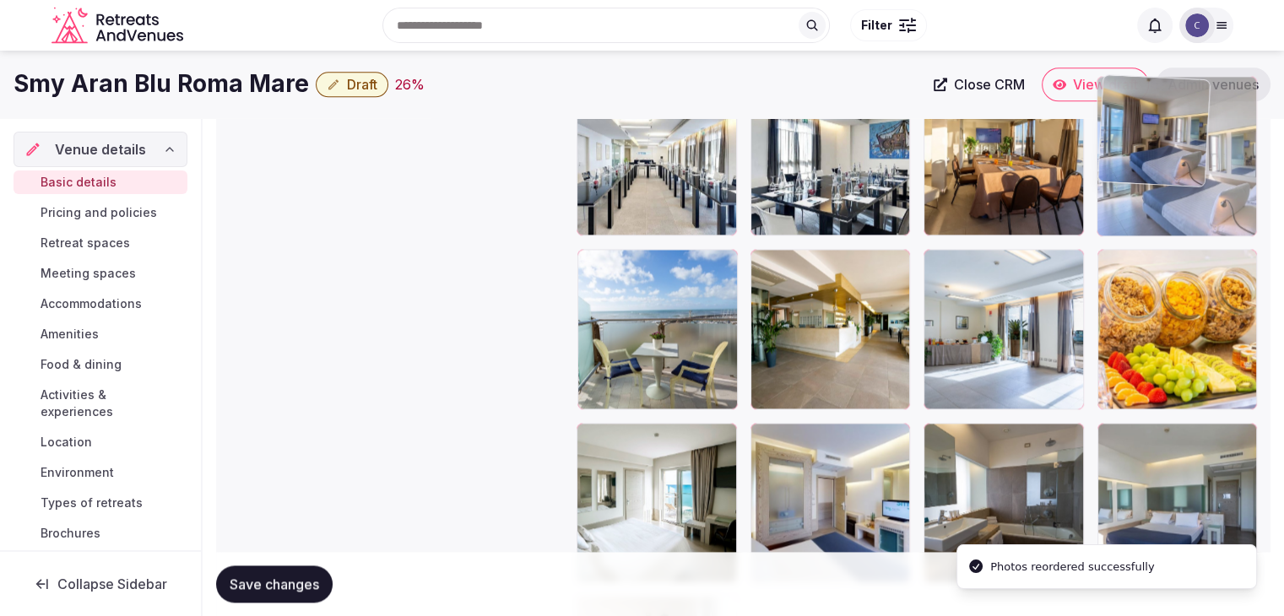
drag, startPoint x: 594, startPoint y: 268, endPoint x: 1108, endPoint y: 165, distance: 523.4
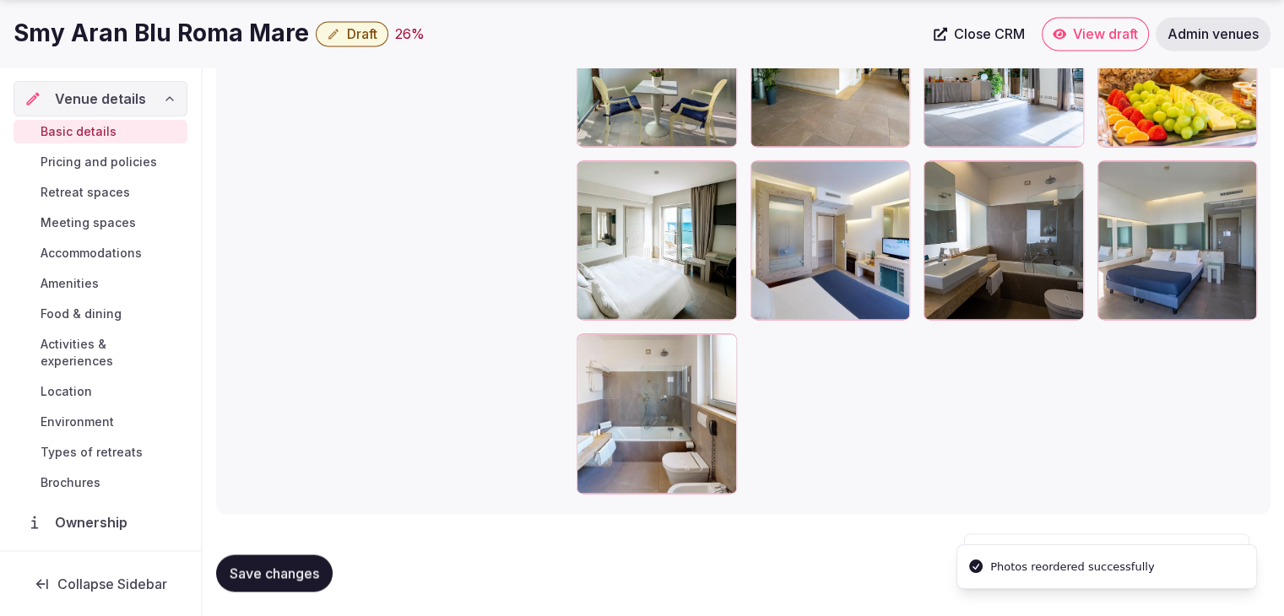
scroll to position [2476, 0]
click at [296, 576] on span "Save changes" at bounding box center [274, 572] width 89 height 17
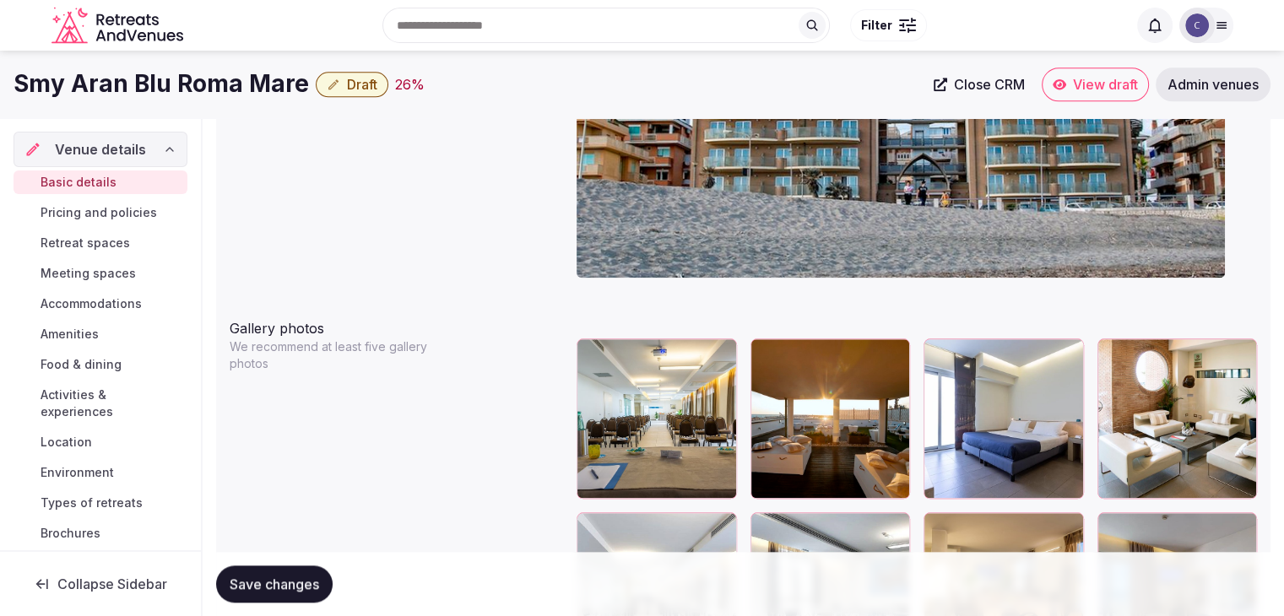
scroll to position [1716, 0]
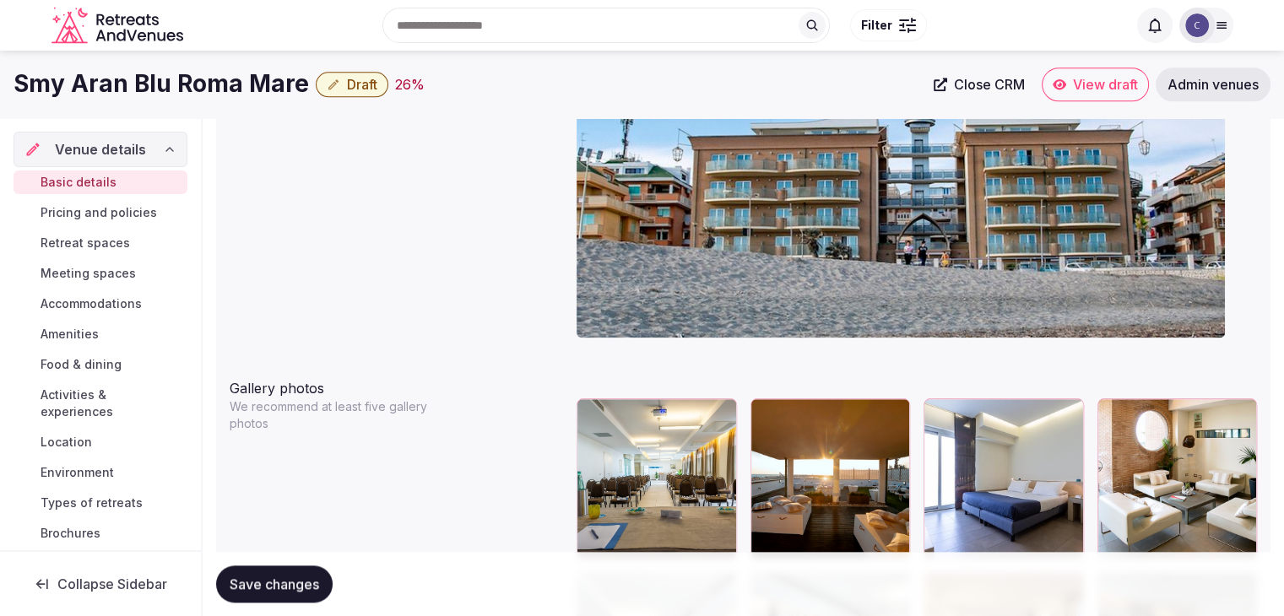
click at [350, 79] on span "Draft" at bounding box center [362, 84] width 30 height 17
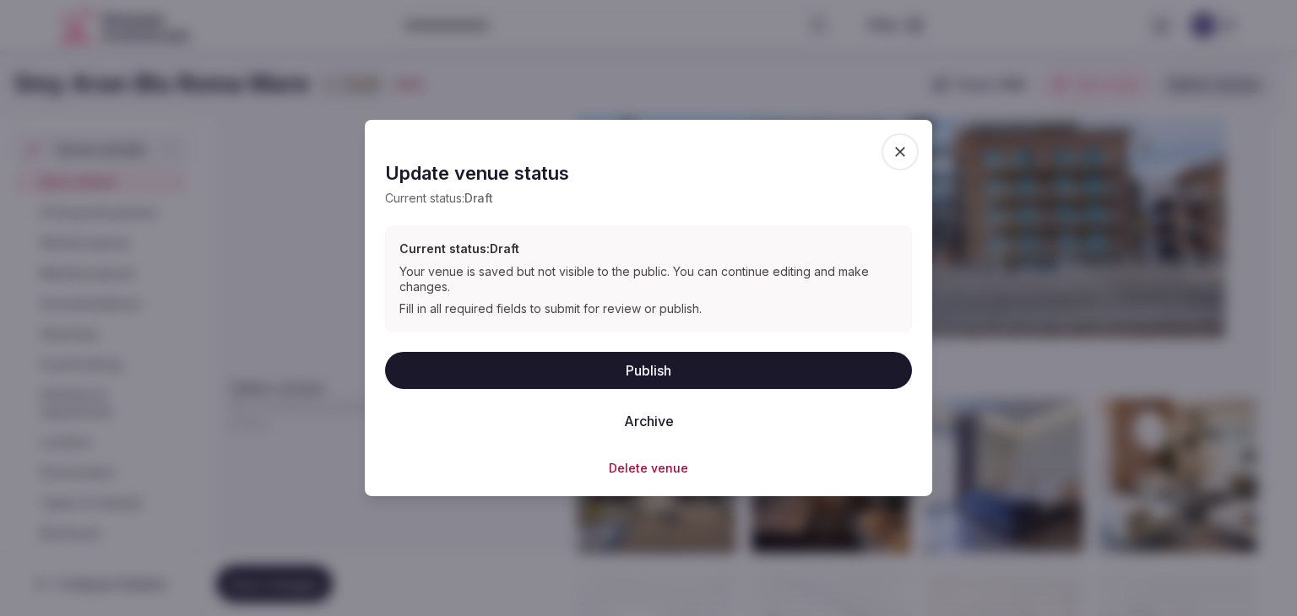
click at [577, 374] on button "Publish" at bounding box center [648, 369] width 527 height 37
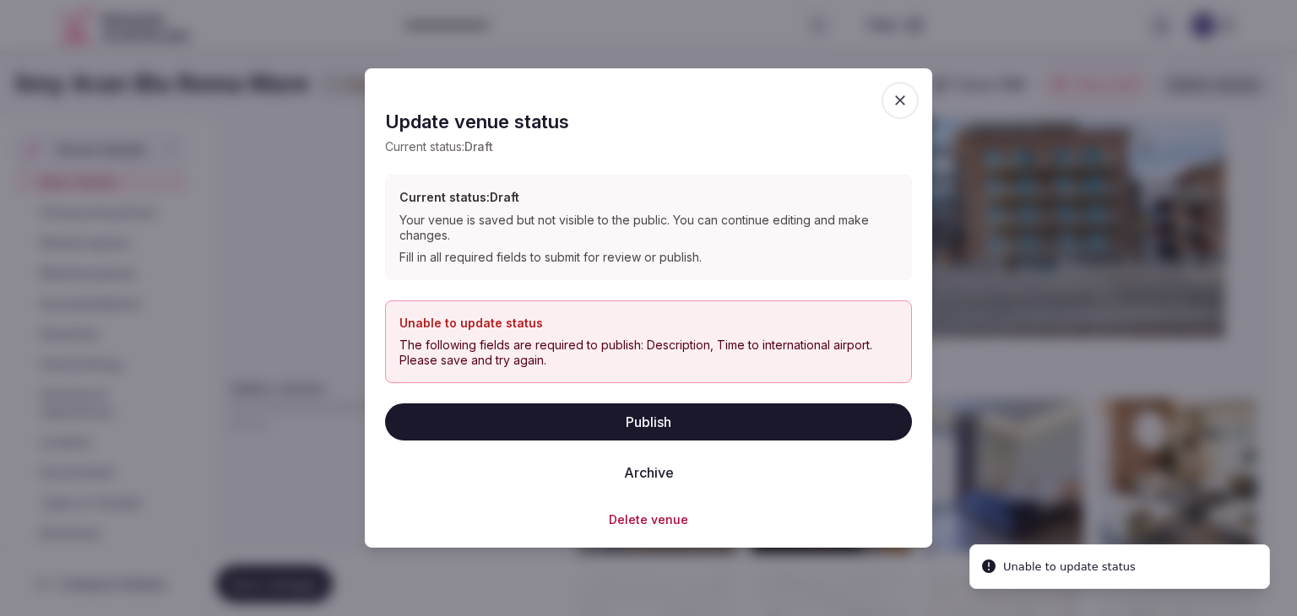
drag, startPoint x: 886, startPoint y: 100, endPoint x: 900, endPoint y: 111, distance: 16.9
click at [887, 100] on span "button" at bounding box center [899, 100] width 37 height 37
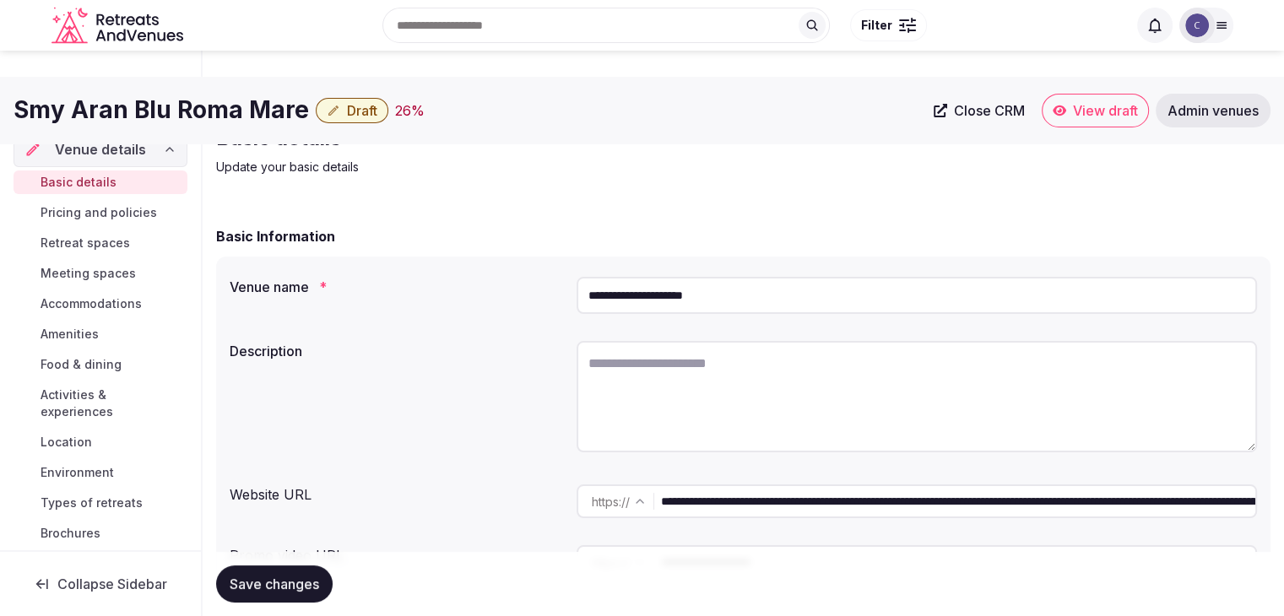
scroll to position [0, 0]
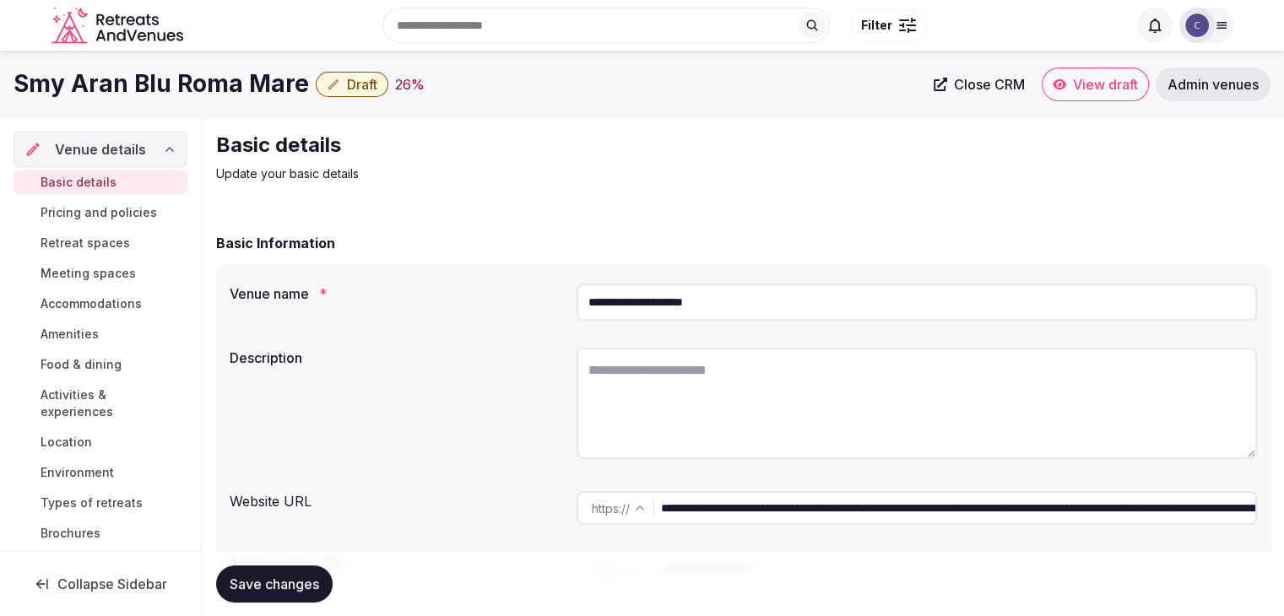
click at [787, 308] on input "**********" at bounding box center [917, 302] width 680 height 37
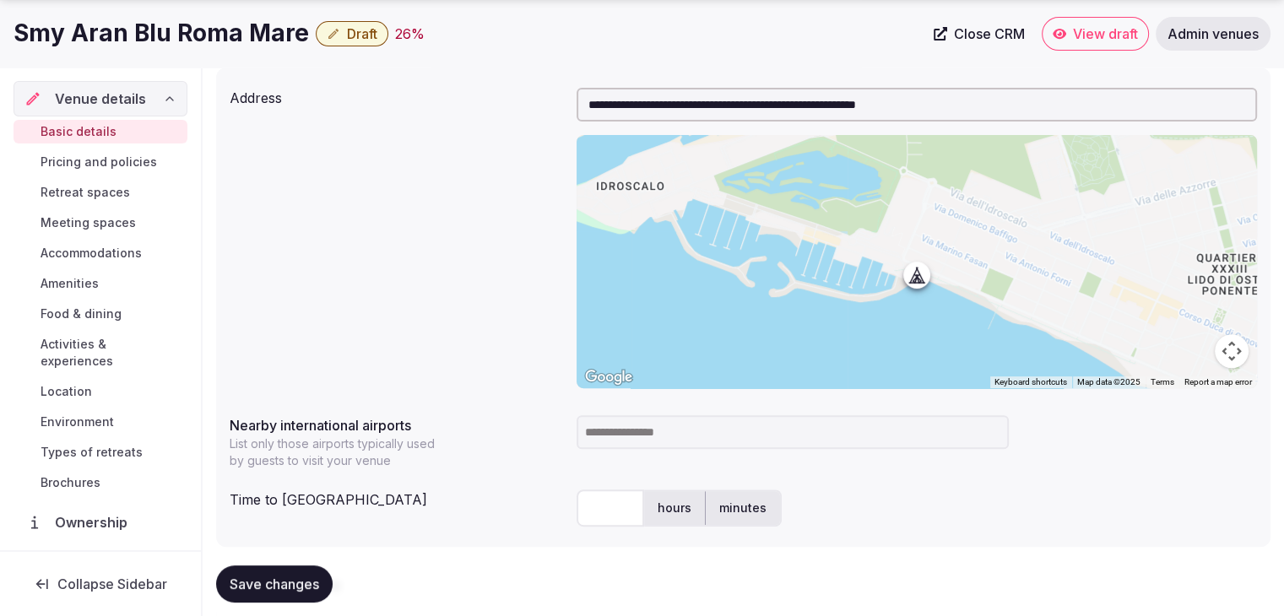
scroll to position [929, 0]
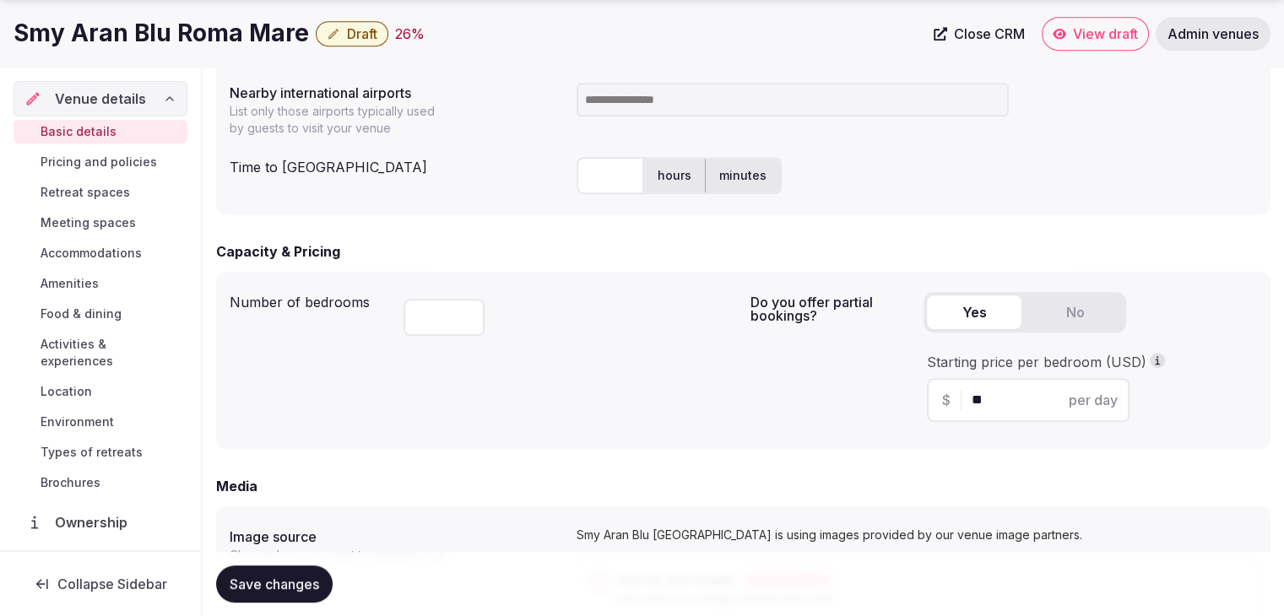
click at [627, 97] on input at bounding box center [793, 100] width 432 height 34
type input "***"
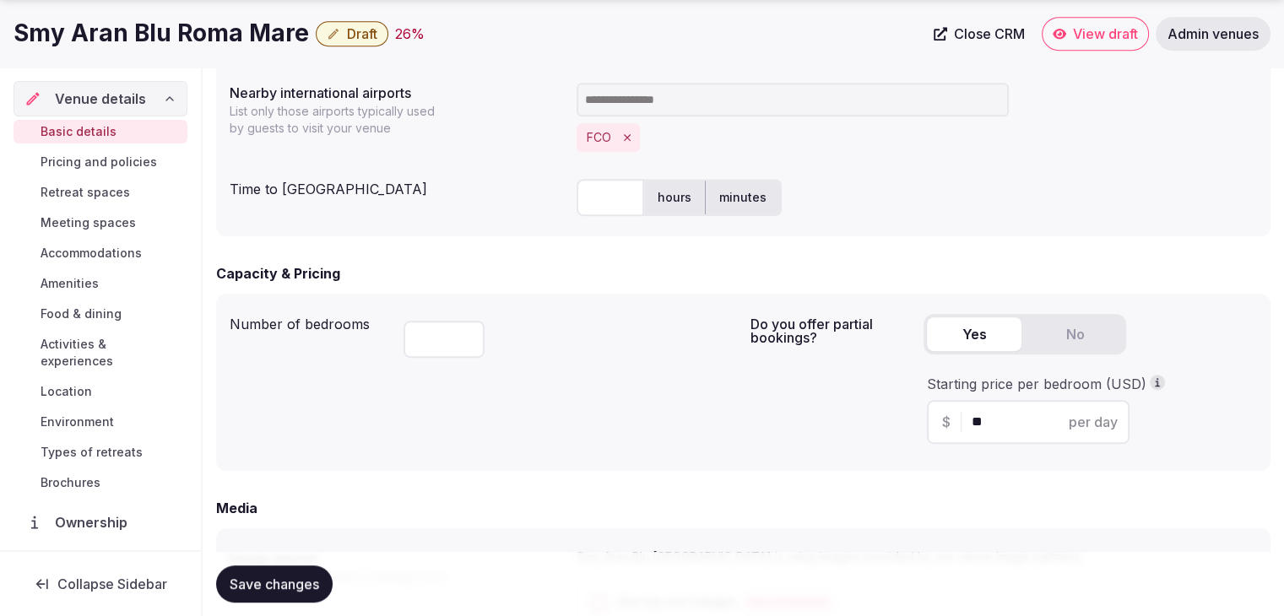
click at [608, 201] on input "text" at bounding box center [611, 197] width 68 height 37
type input "**"
click at [588, 325] on div "**" at bounding box center [570, 335] width 333 height 57
click at [294, 577] on span "Save changes" at bounding box center [274, 584] width 89 height 17
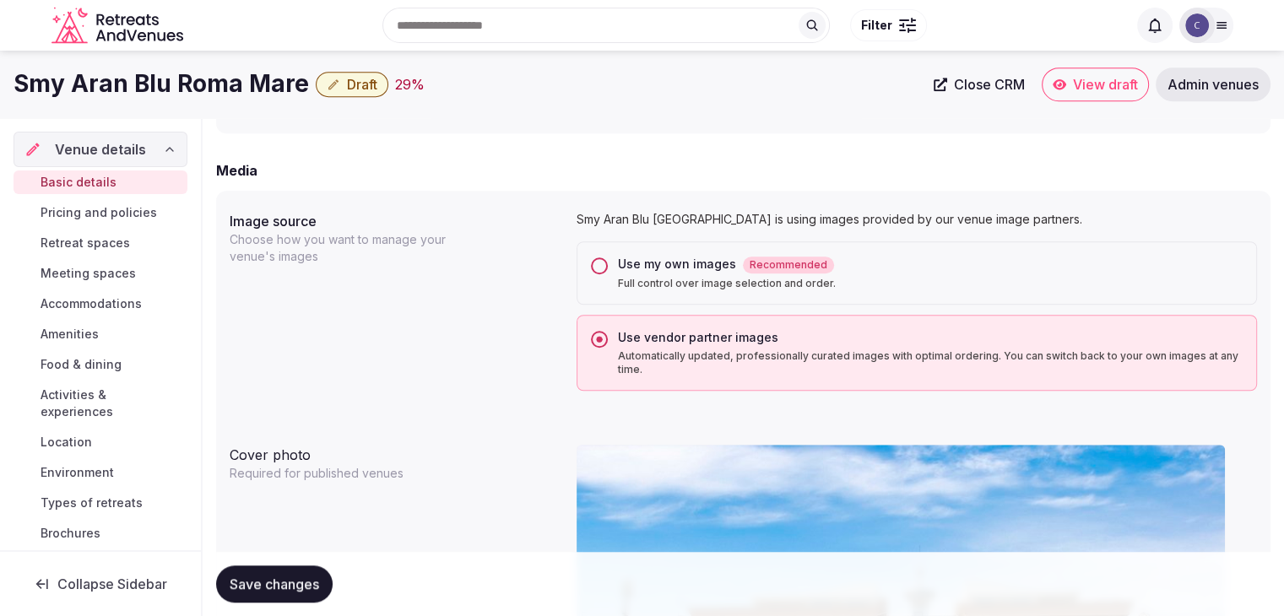
scroll to position [1097, 0]
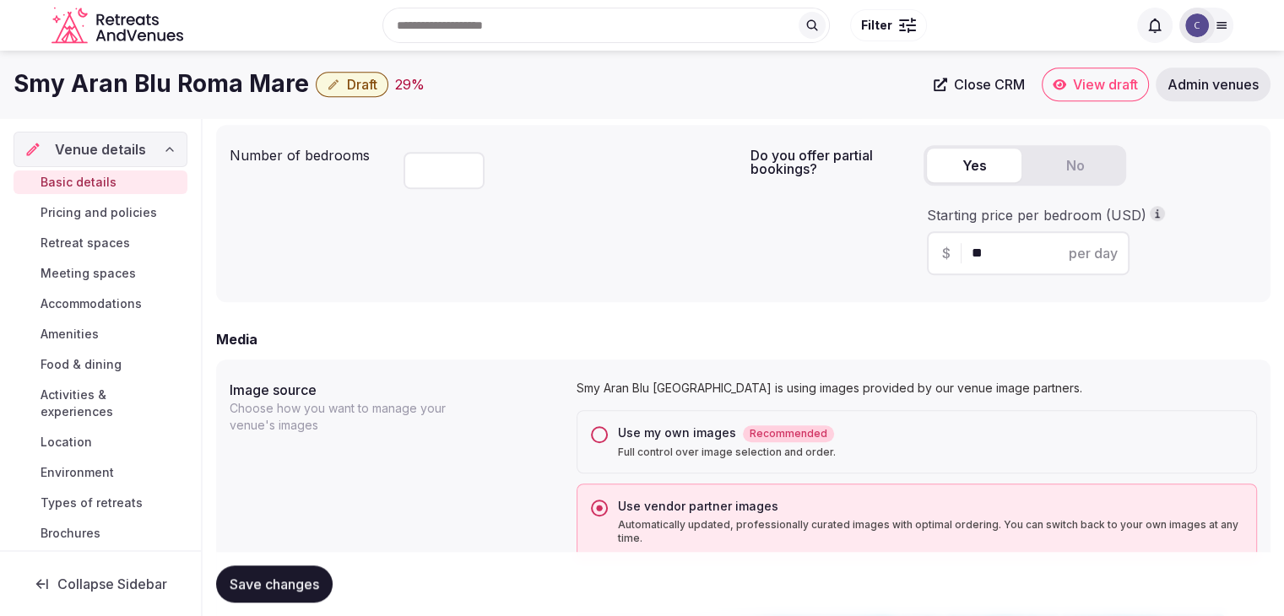
click at [517, 333] on div "Media" at bounding box center [743, 339] width 1054 height 20
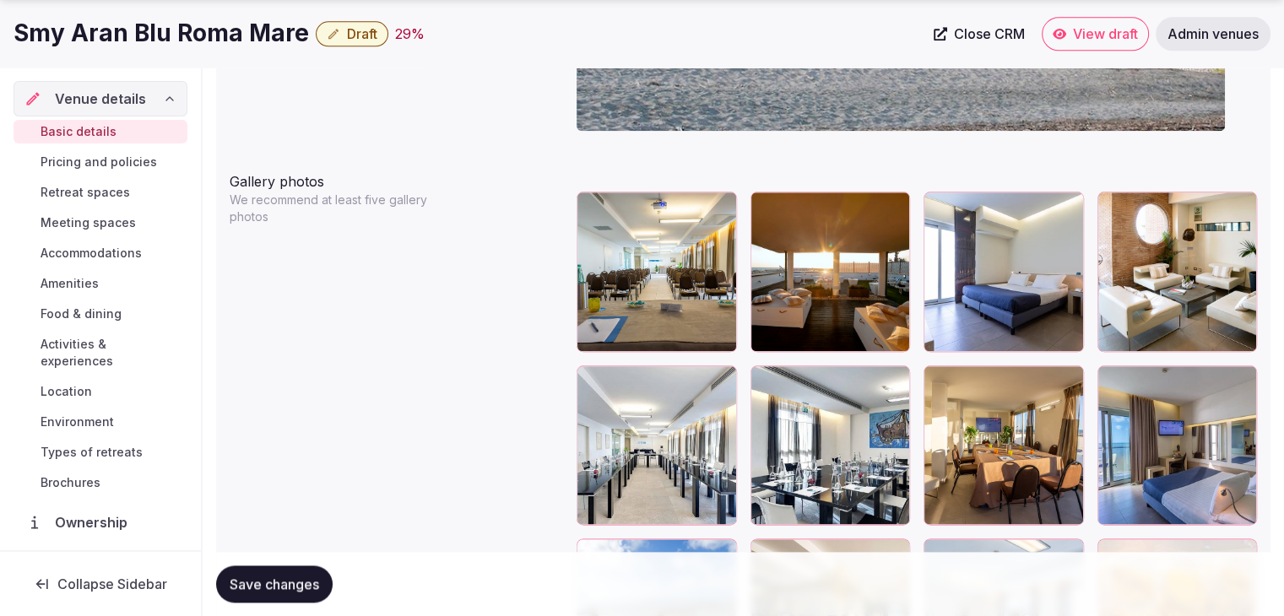
scroll to position [2026, 0]
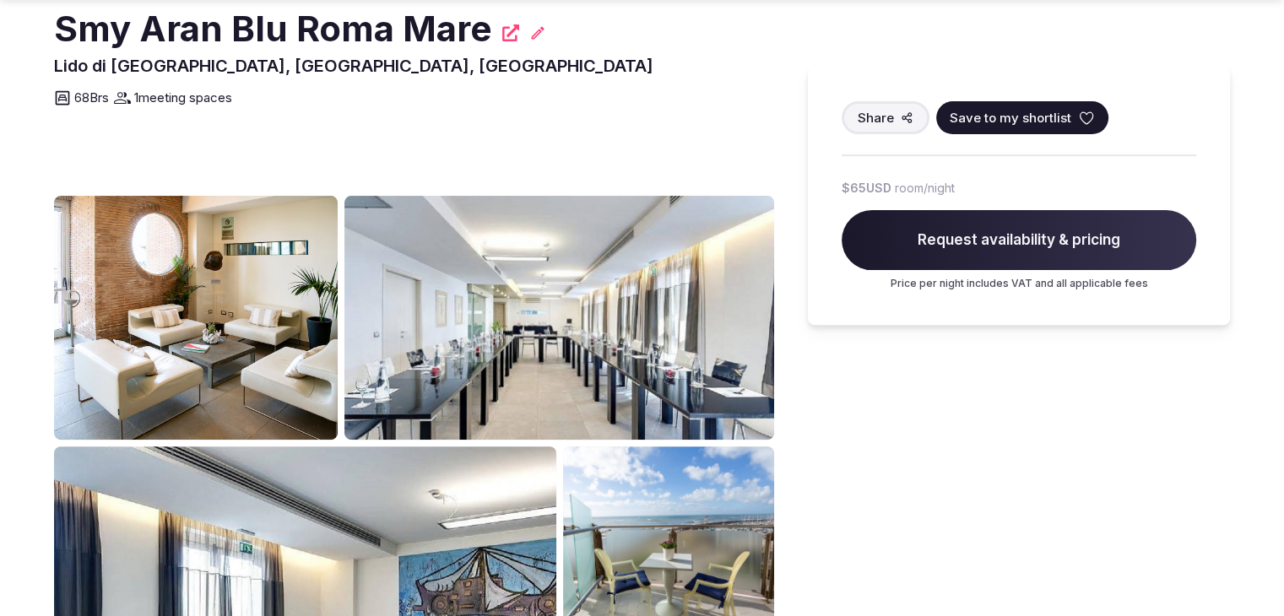
scroll to position [760, 0]
